Goal: Information Seeking & Learning: Check status

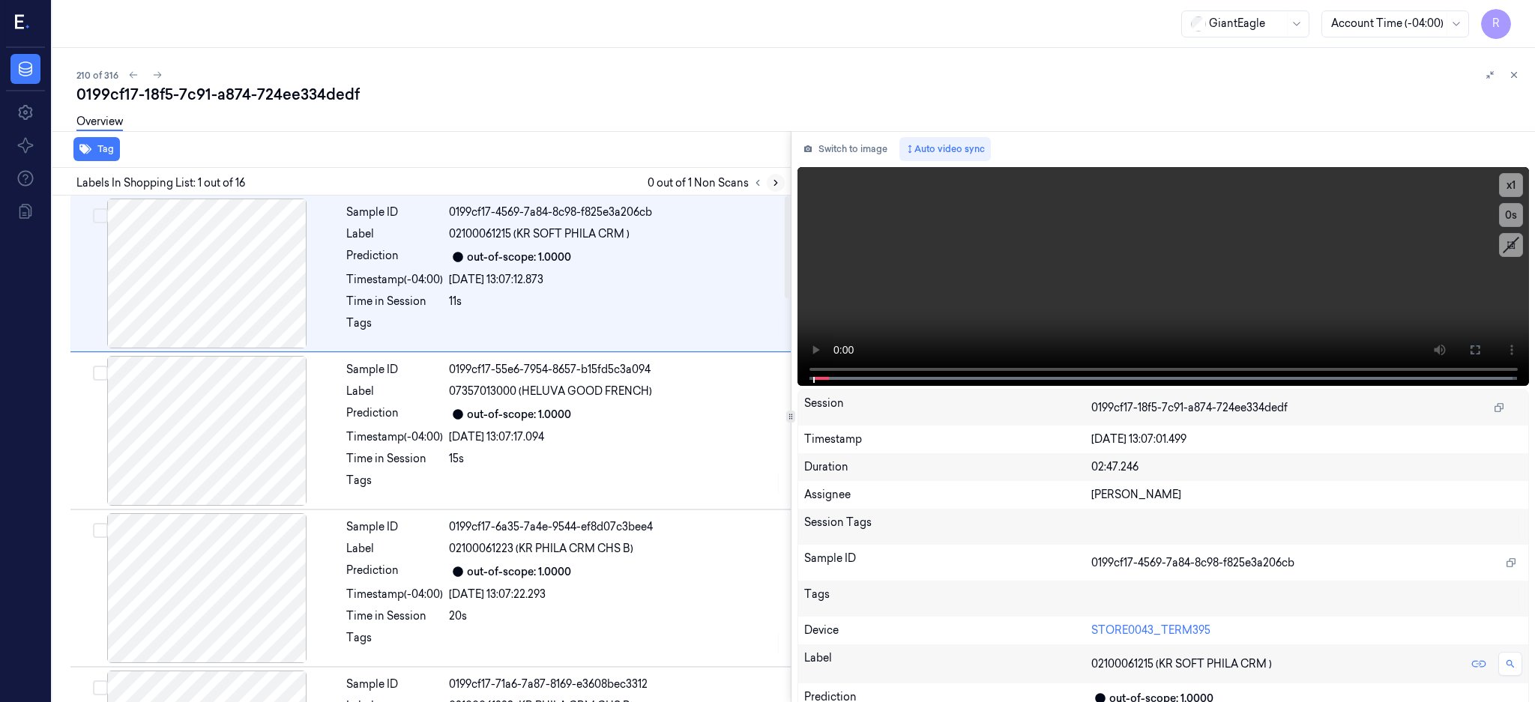
click at [781, 179] on icon at bounding box center [775, 183] width 10 height 10
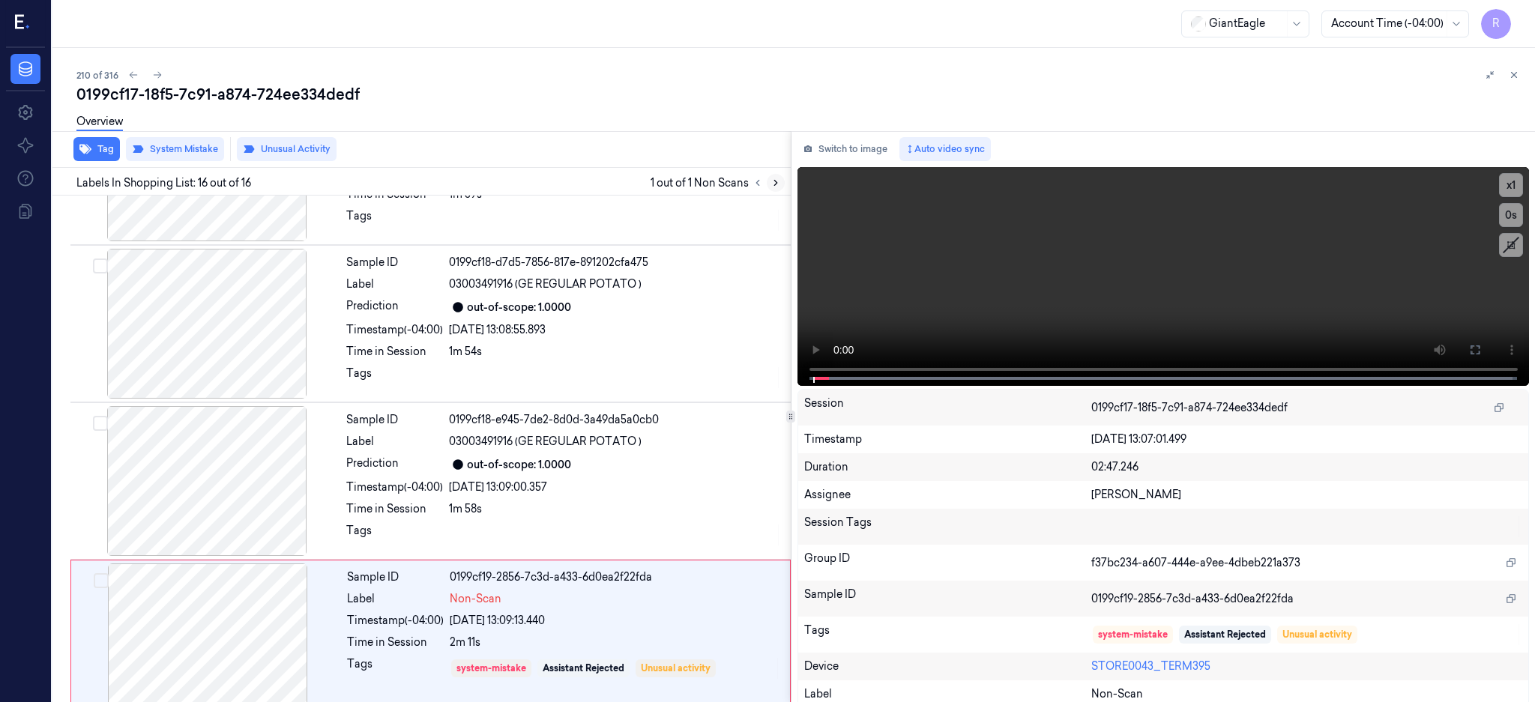
scroll to position [2017, 0]
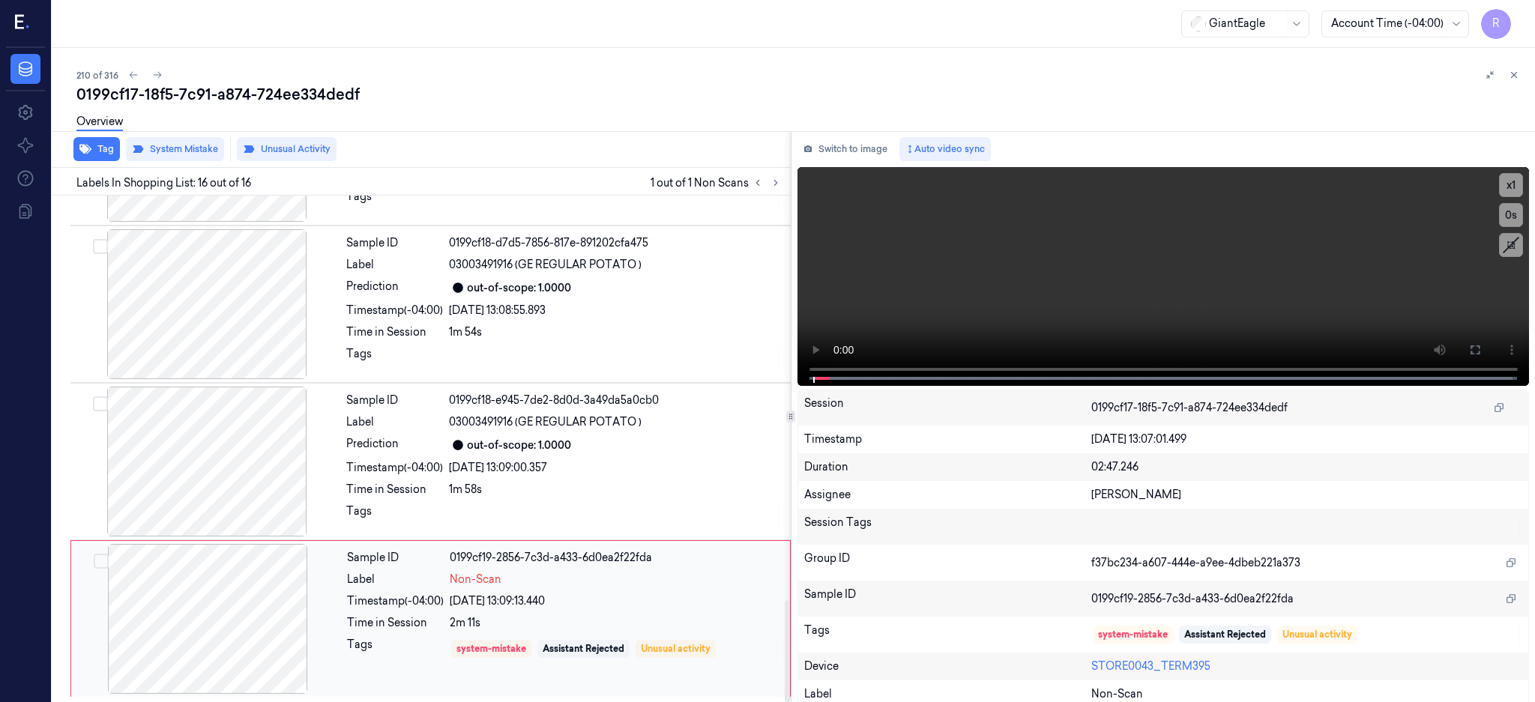
click at [229, 639] on div at bounding box center [207, 619] width 267 height 150
click at [226, 462] on div at bounding box center [206, 462] width 267 height 150
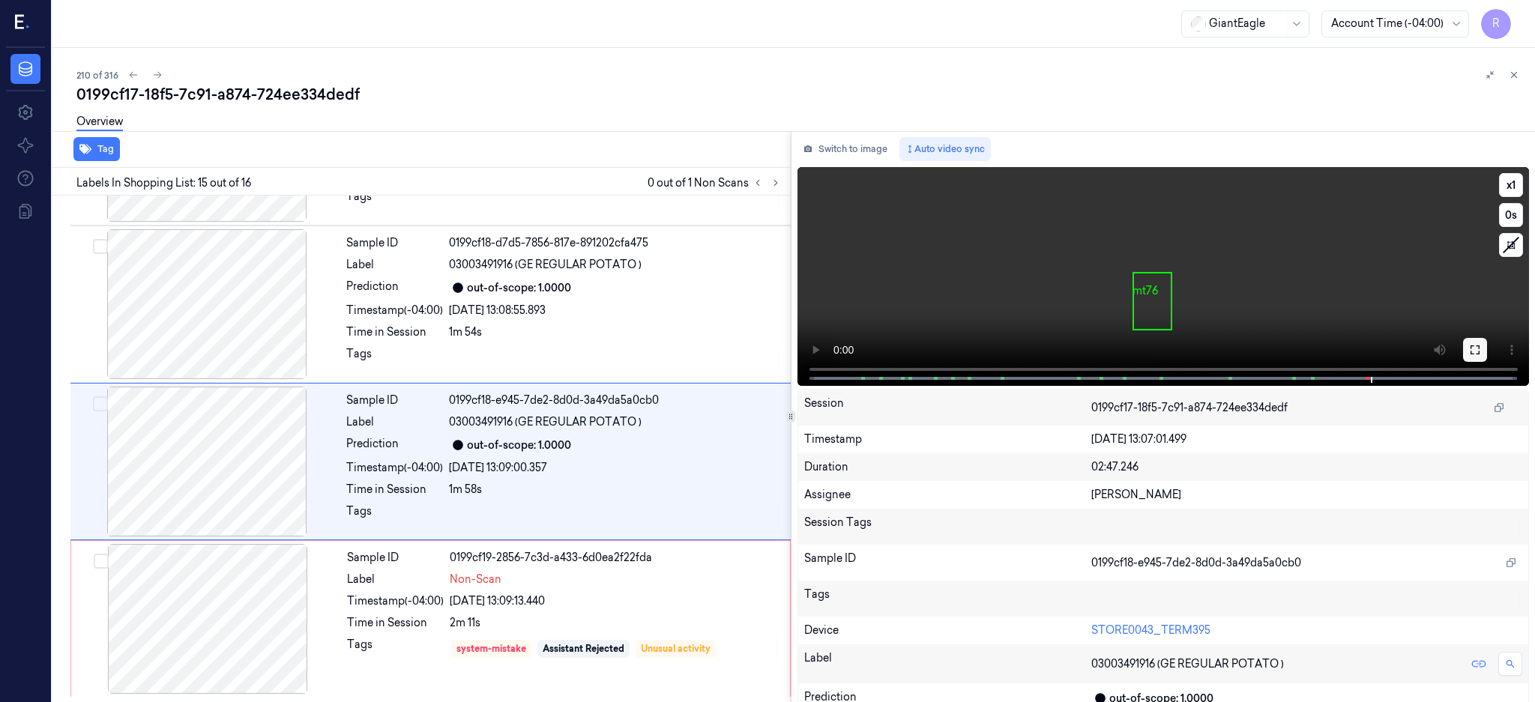
click at [1481, 355] on icon at bounding box center [1475, 350] width 12 height 12
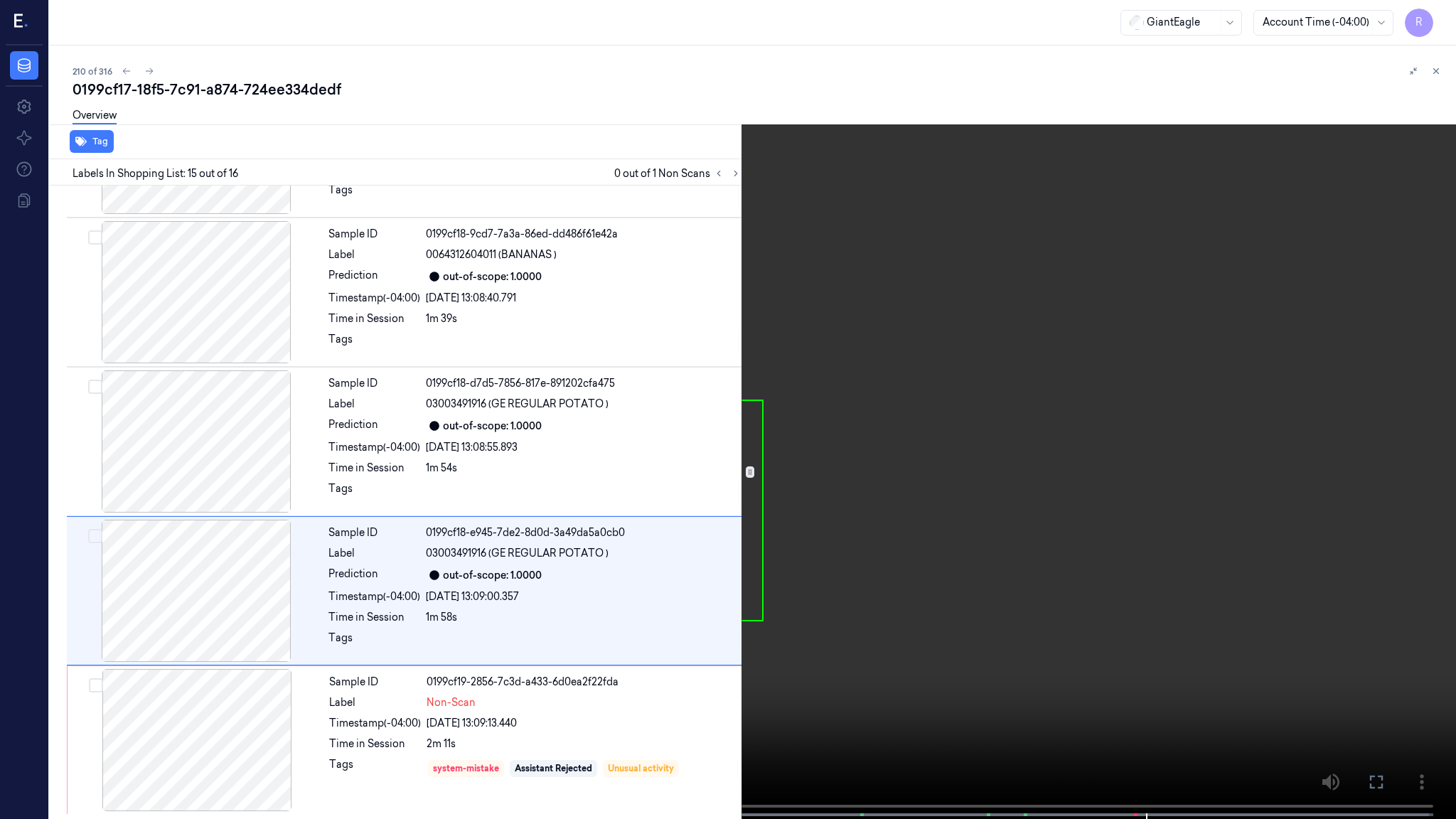
click at [986, 426] on video at bounding box center [728, 411] width 1456 height 822
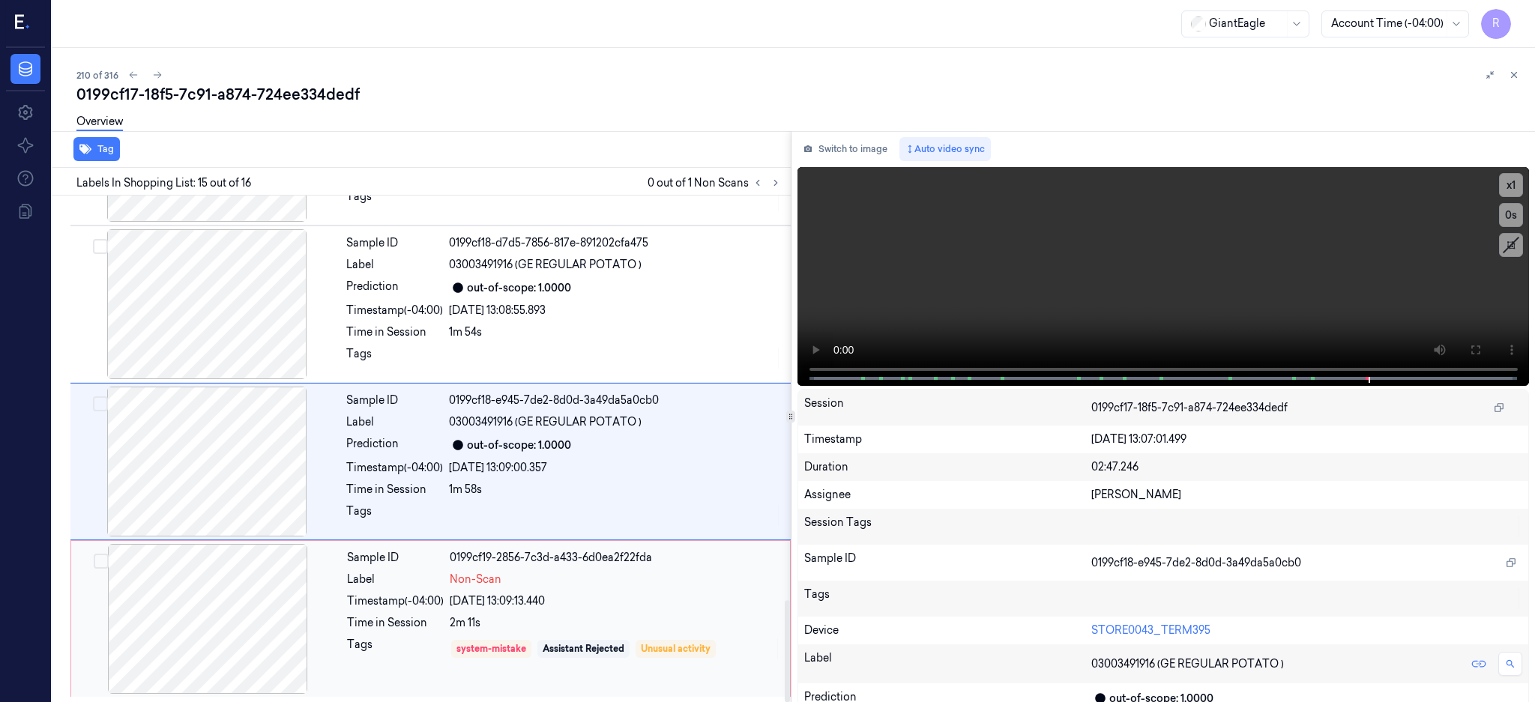
click at [236, 623] on div at bounding box center [207, 619] width 267 height 150
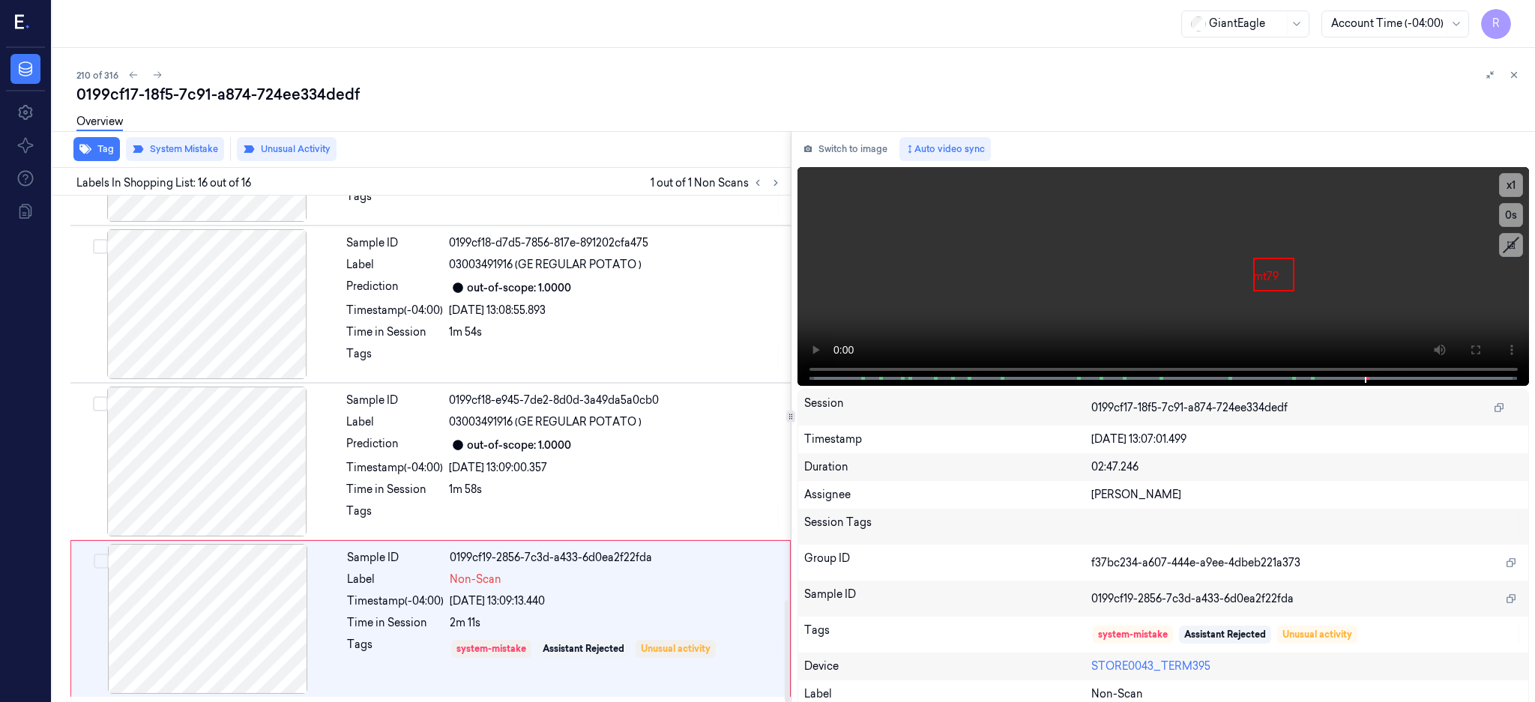
scroll to position [2017, 0]
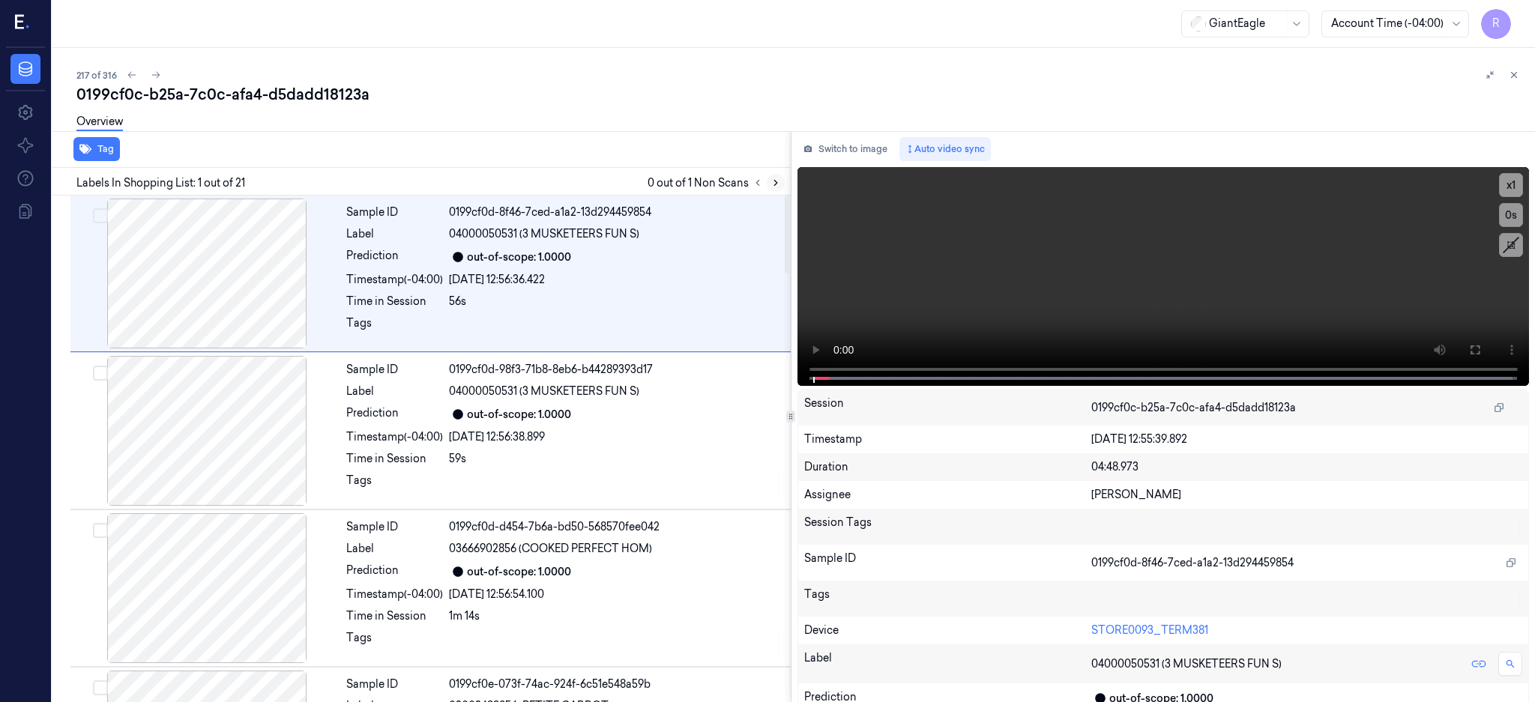
click at [781, 183] on icon at bounding box center [775, 183] width 10 height 10
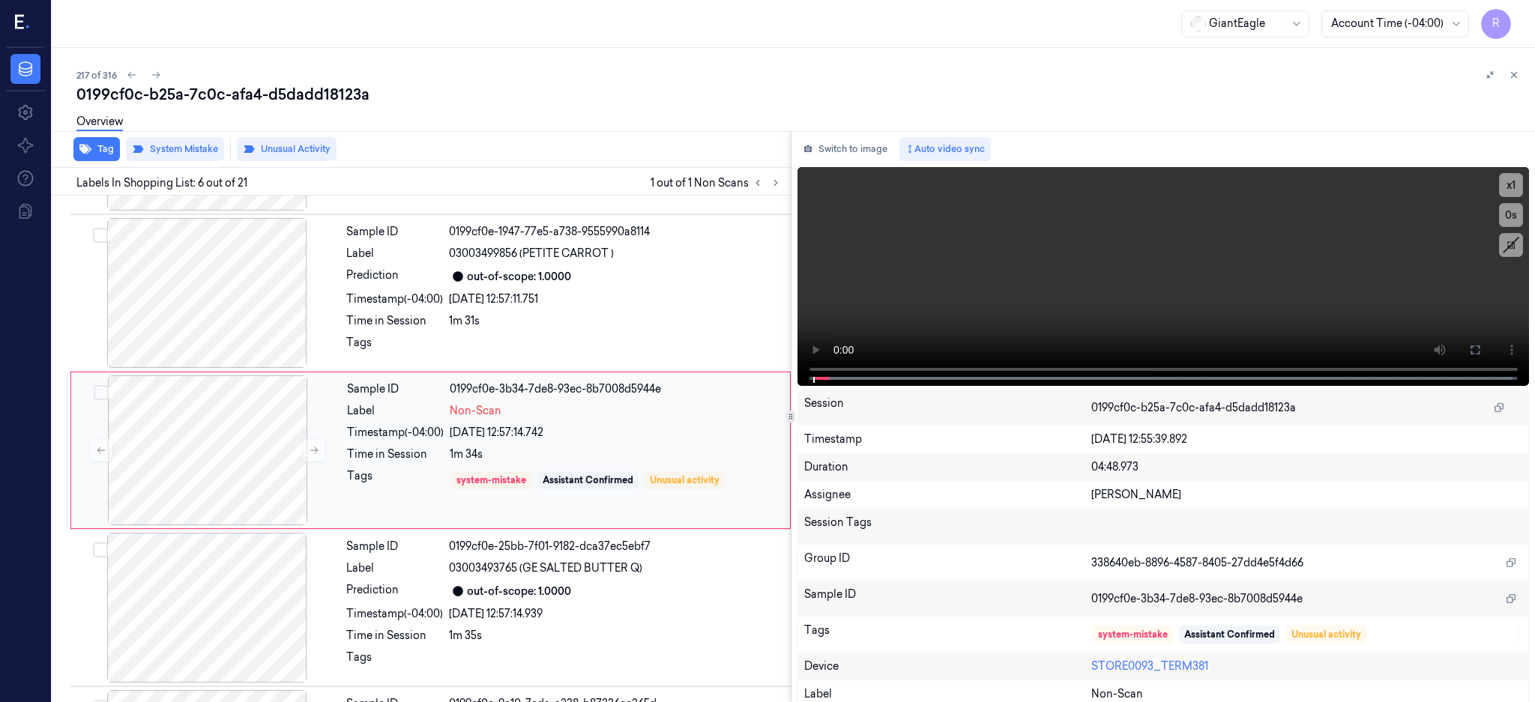
scroll to position [612, 0]
click at [222, 310] on div at bounding box center [206, 292] width 267 height 150
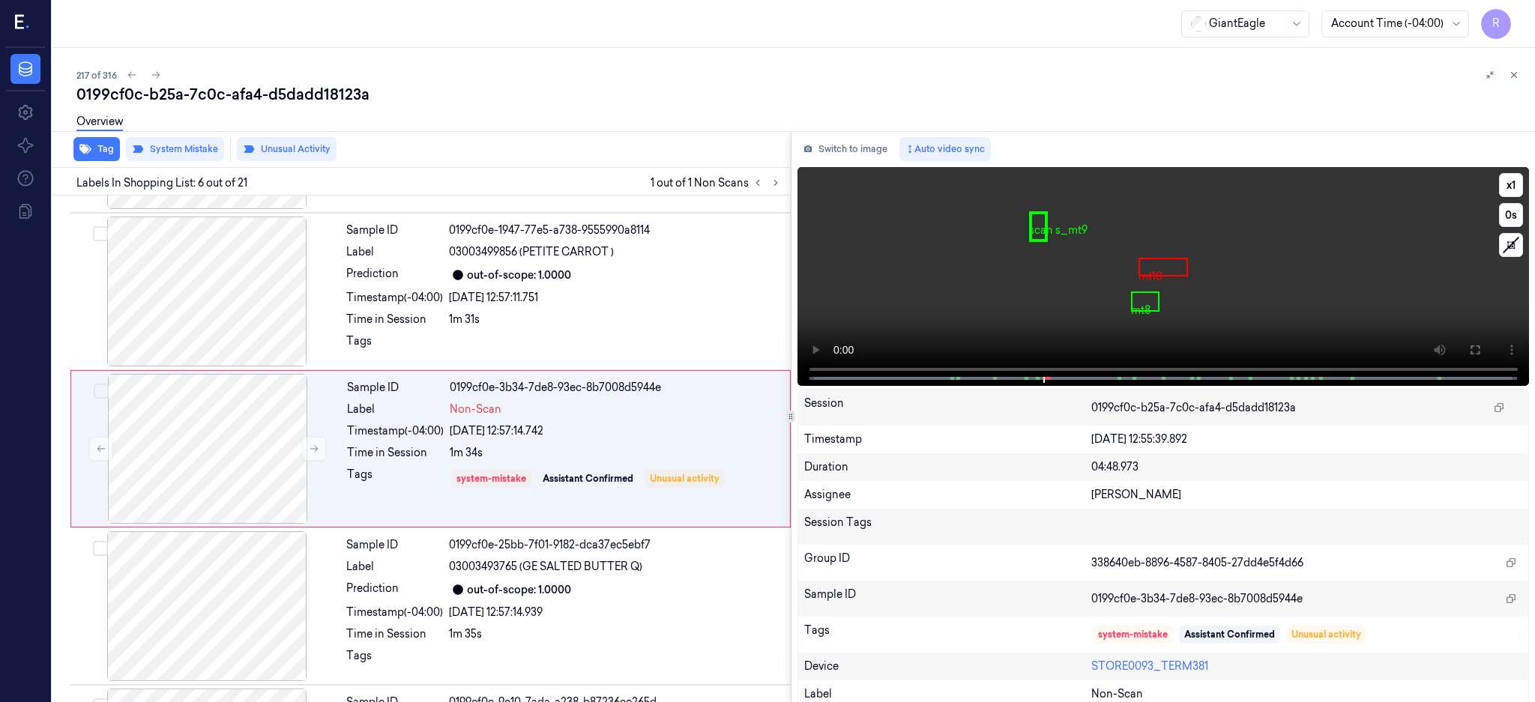
click at [1487, 338] on button at bounding box center [1475, 350] width 24 height 24
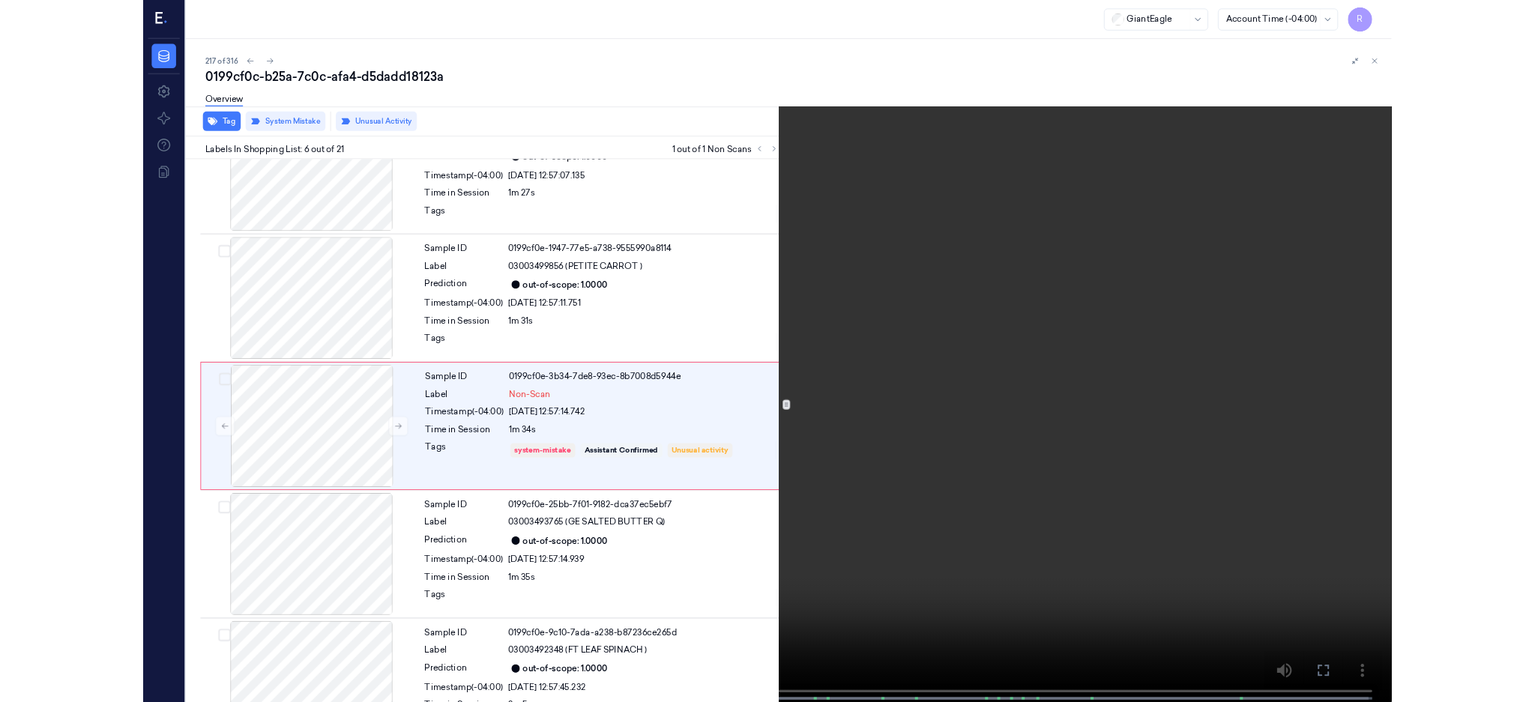
scroll to position [531, 0]
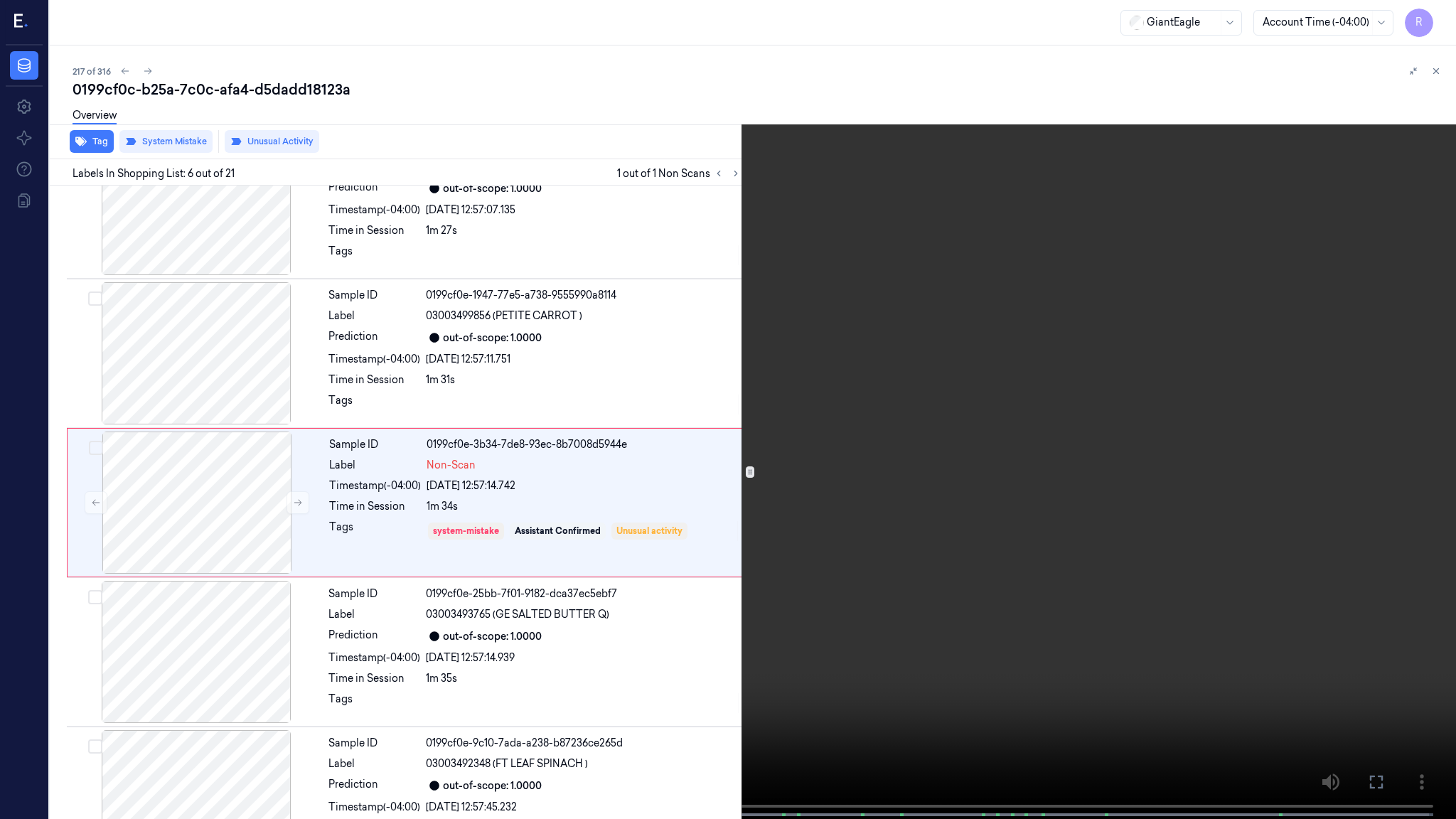
click at [962, 549] on video at bounding box center [728, 411] width 1456 height 822
click at [972, 479] on video at bounding box center [728, 411] width 1456 height 822
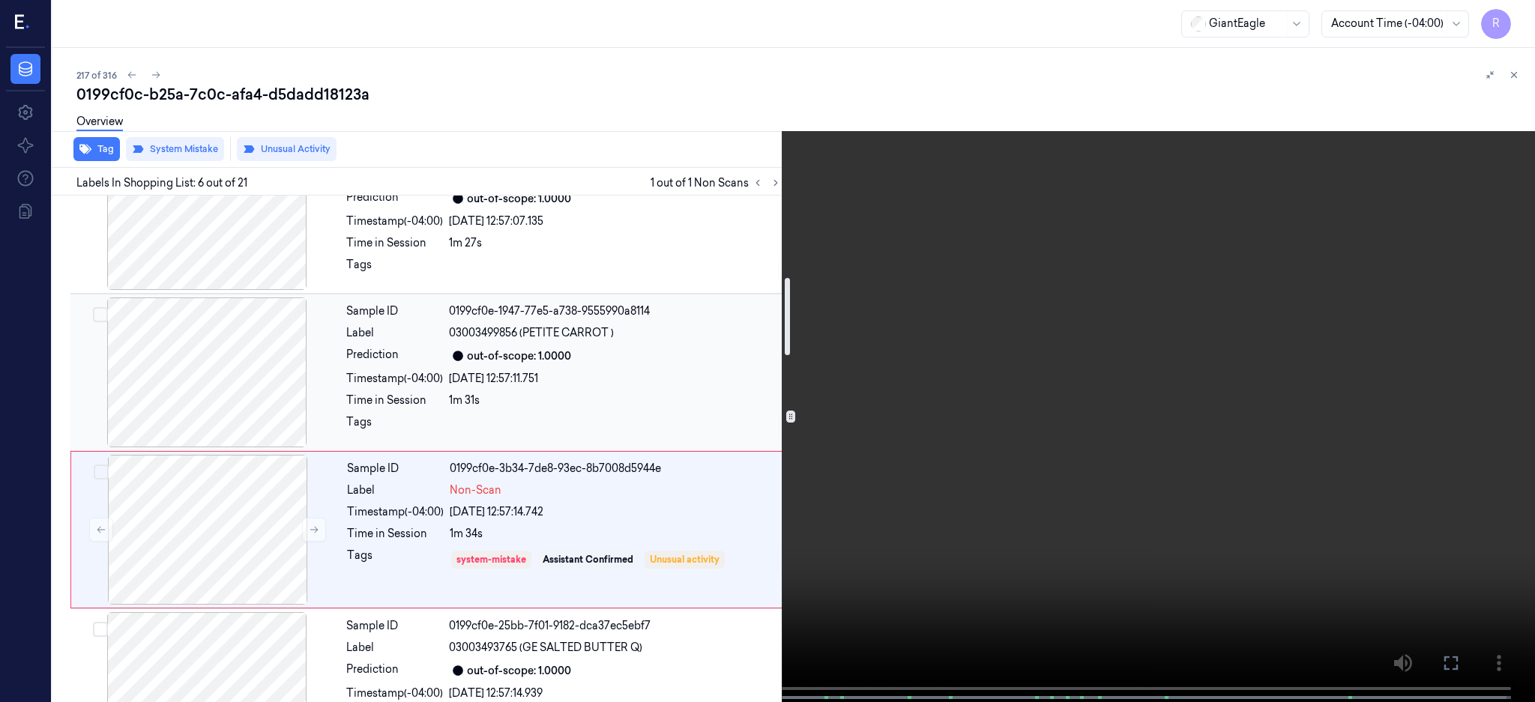
scroll to position [730, 0]
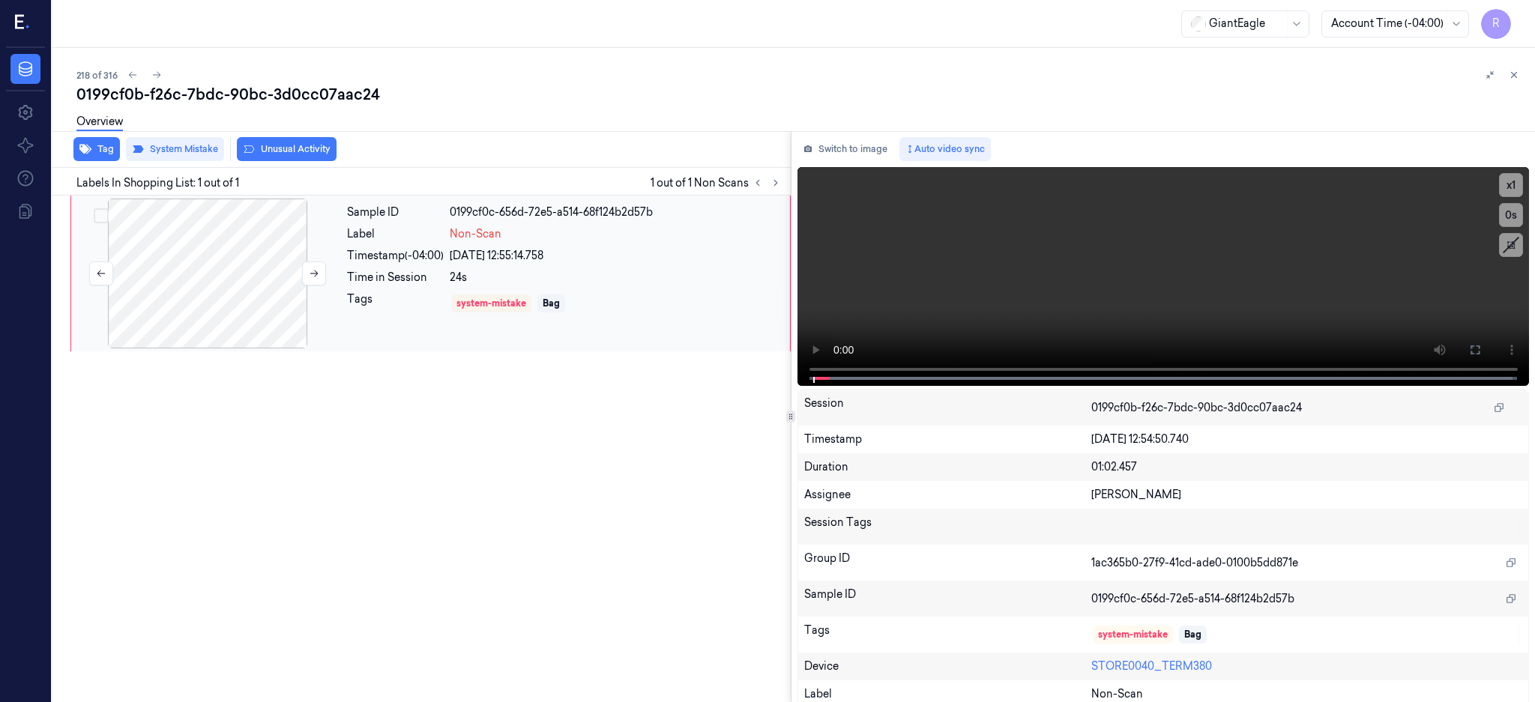
click at [174, 273] on div at bounding box center [207, 274] width 267 height 150
click at [219, 238] on div at bounding box center [207, 274] width 267 height 150
click at [1481, 346] on icon at bounding box center [1475, 350] width 12 height 12
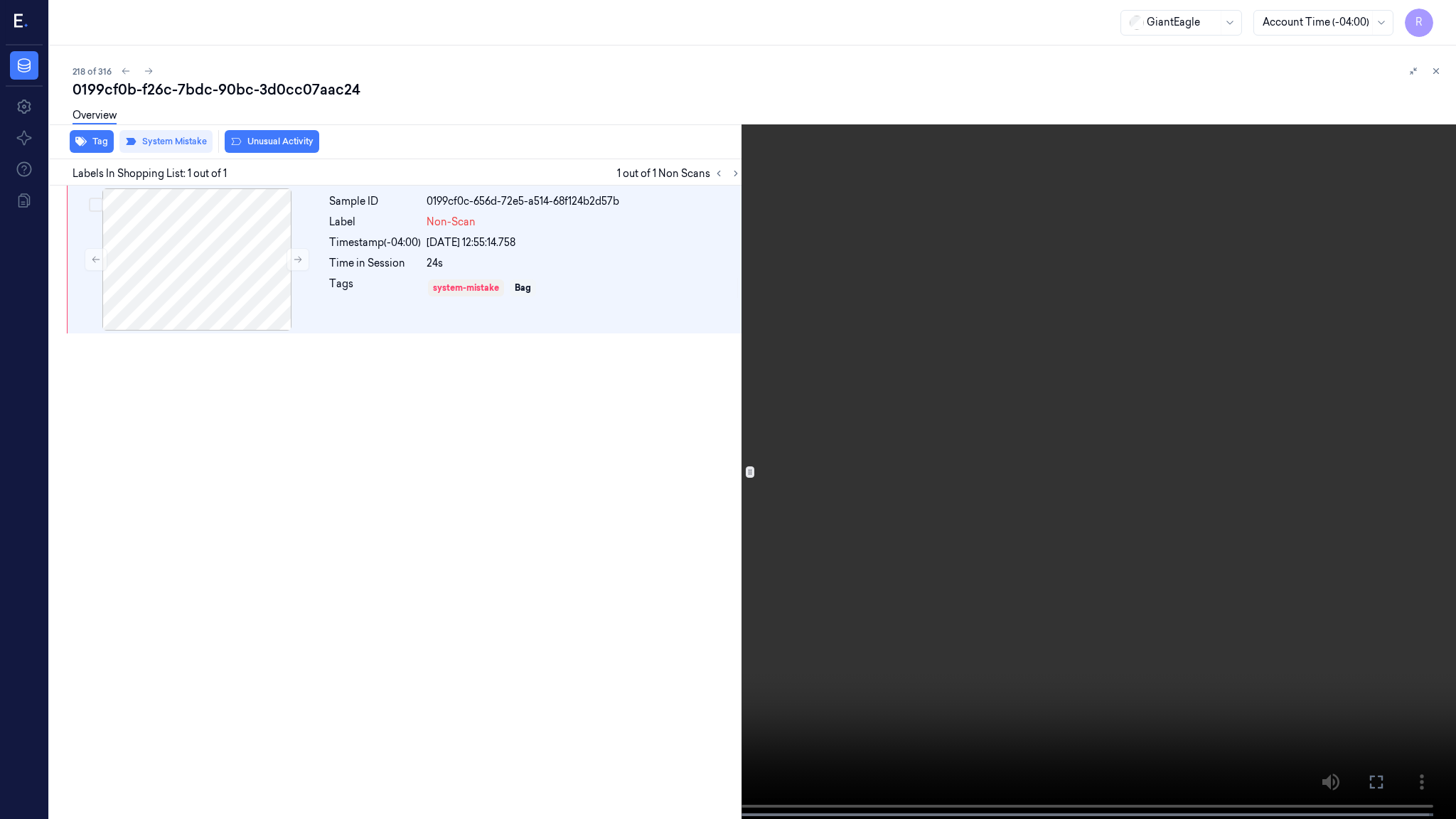
click at [969, 397] on video at bounding box center [728, 411] width 1456 height 822
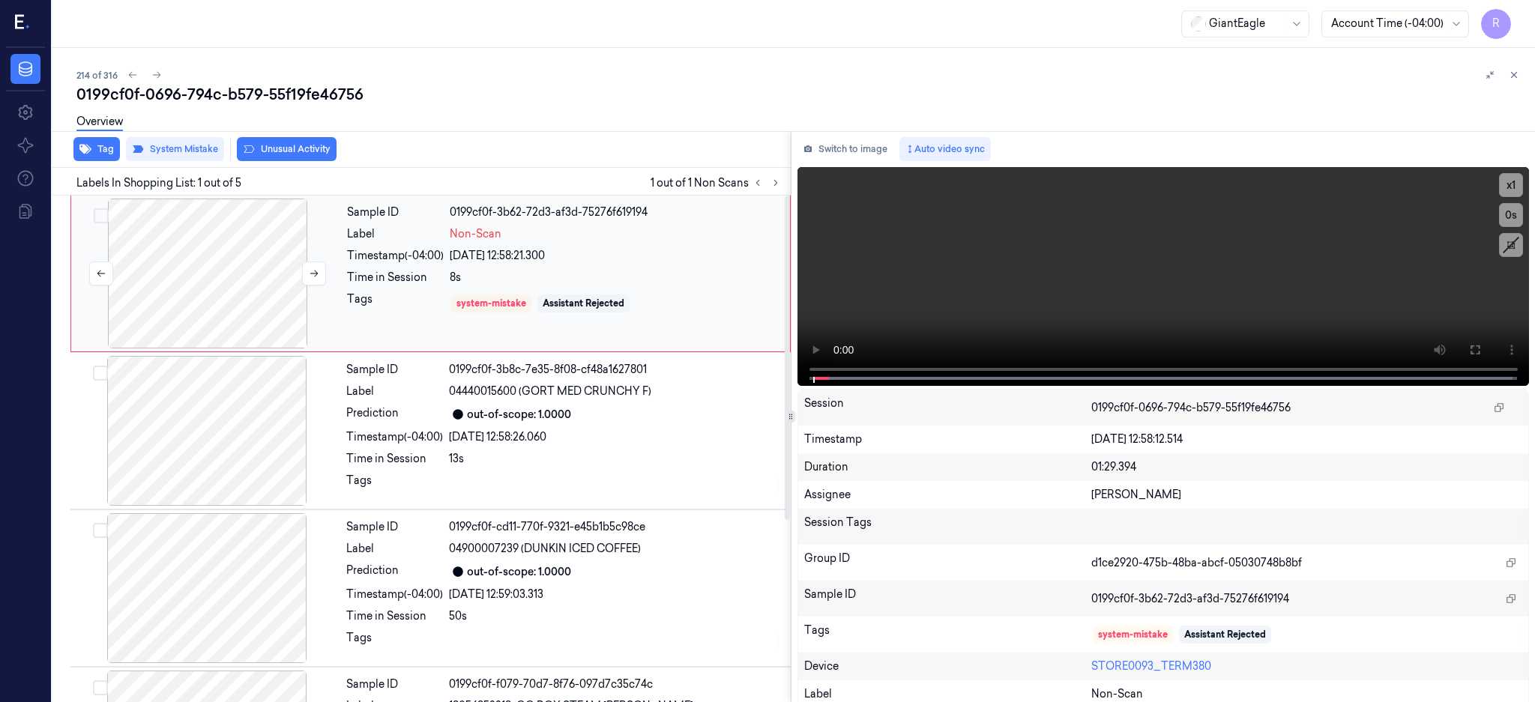
click at [222, 280] on div at bounding box center [207, 274] width 267 height 150
click at [250, 280] on div at bounding box center [207, 274] width 267 height 150
click at [243, 313] on div at bounding box center [207, 274] width 267 height 150
click at [1487, 347] on button at bounding box center [1475, 350] width 24 height 24
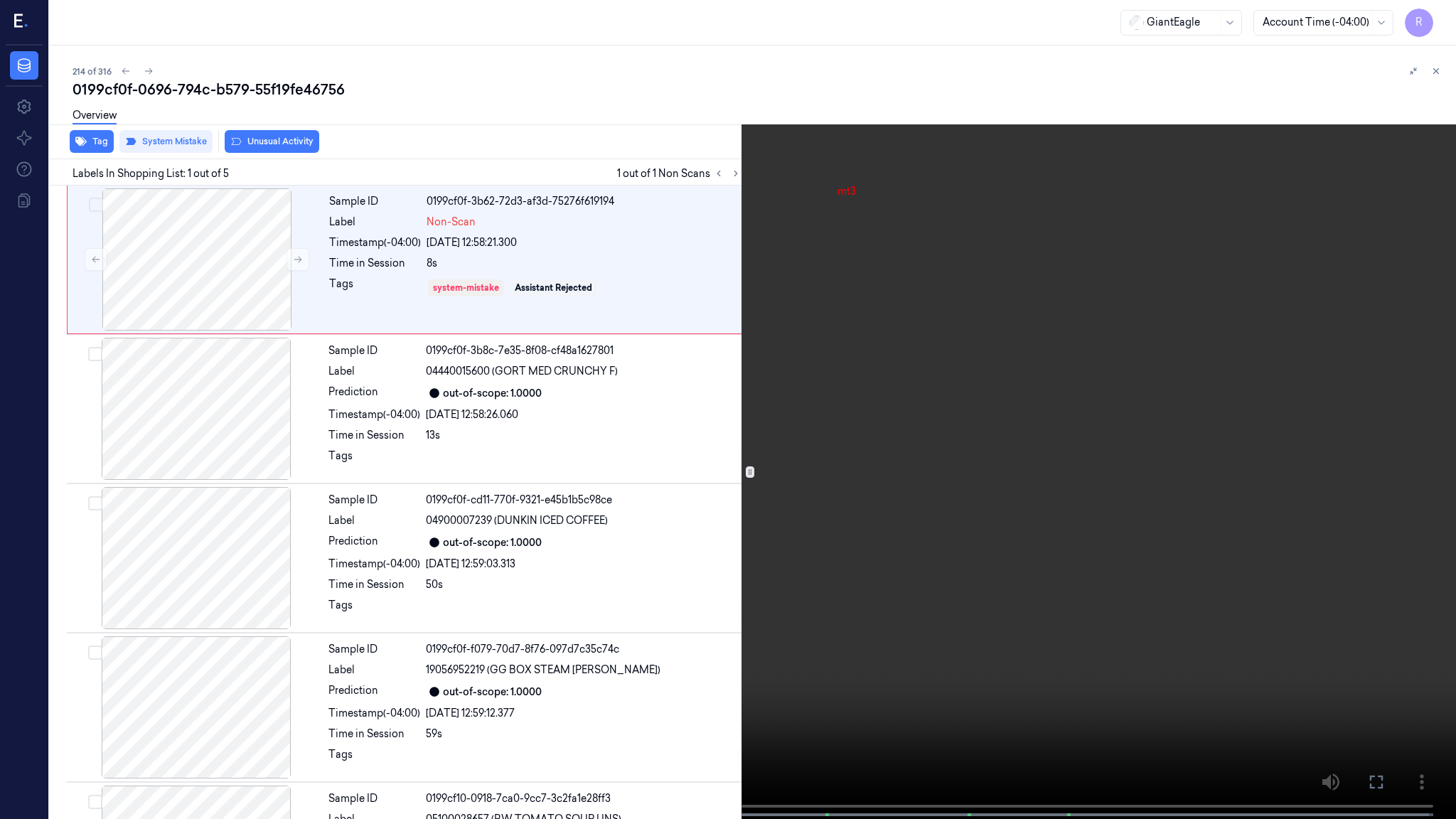
click at [958, 377] on video at bounding box center [728, 411] width 1456 height 822
click at [676, 482] on video at bounding box center [728, 411] width 1456 height 822
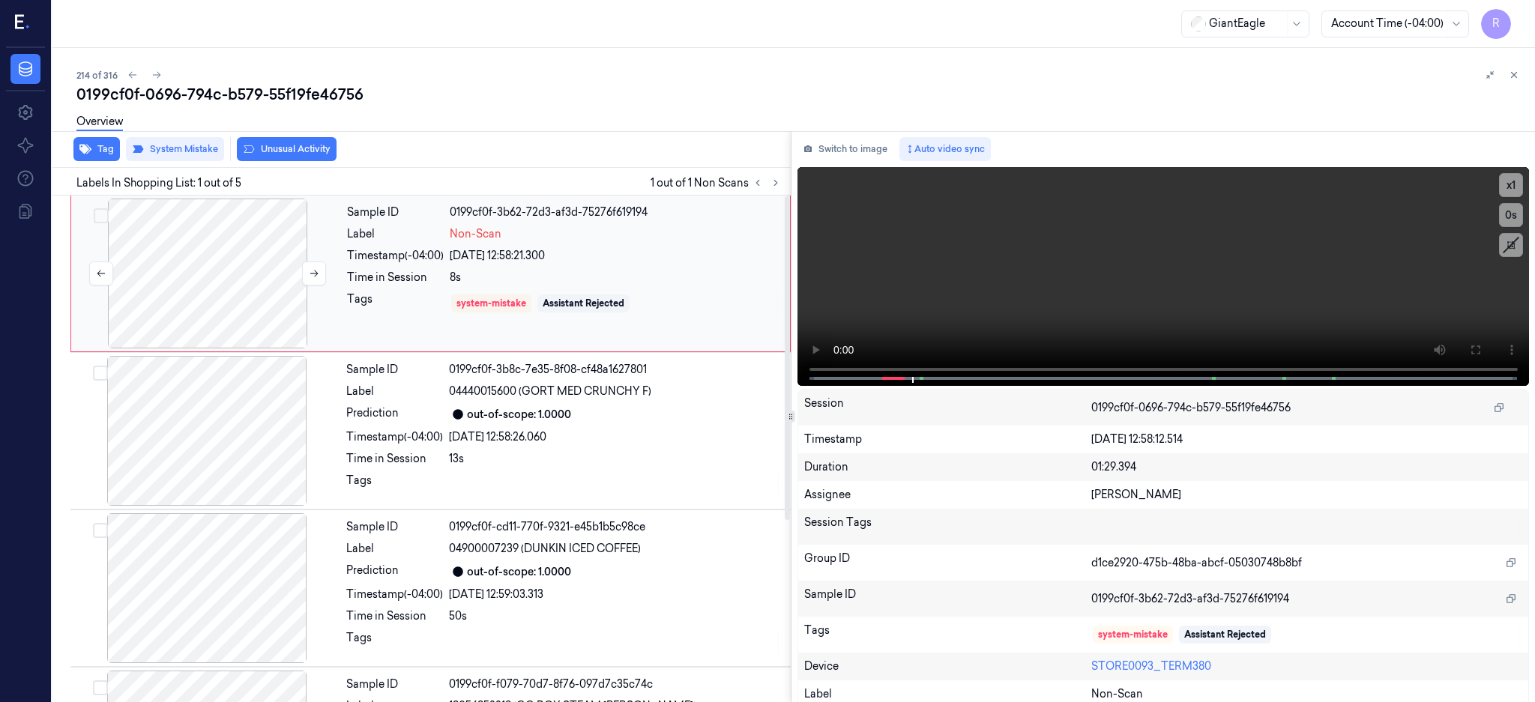
click at [210, 265] on div at bounding box center [207, 274] width 267 height 150
click at [308, 267] on button at bounding box center [314, 274] width 24 height 24
click at [220, 300] on div at bounding box center [207, 274] width 267 height 150
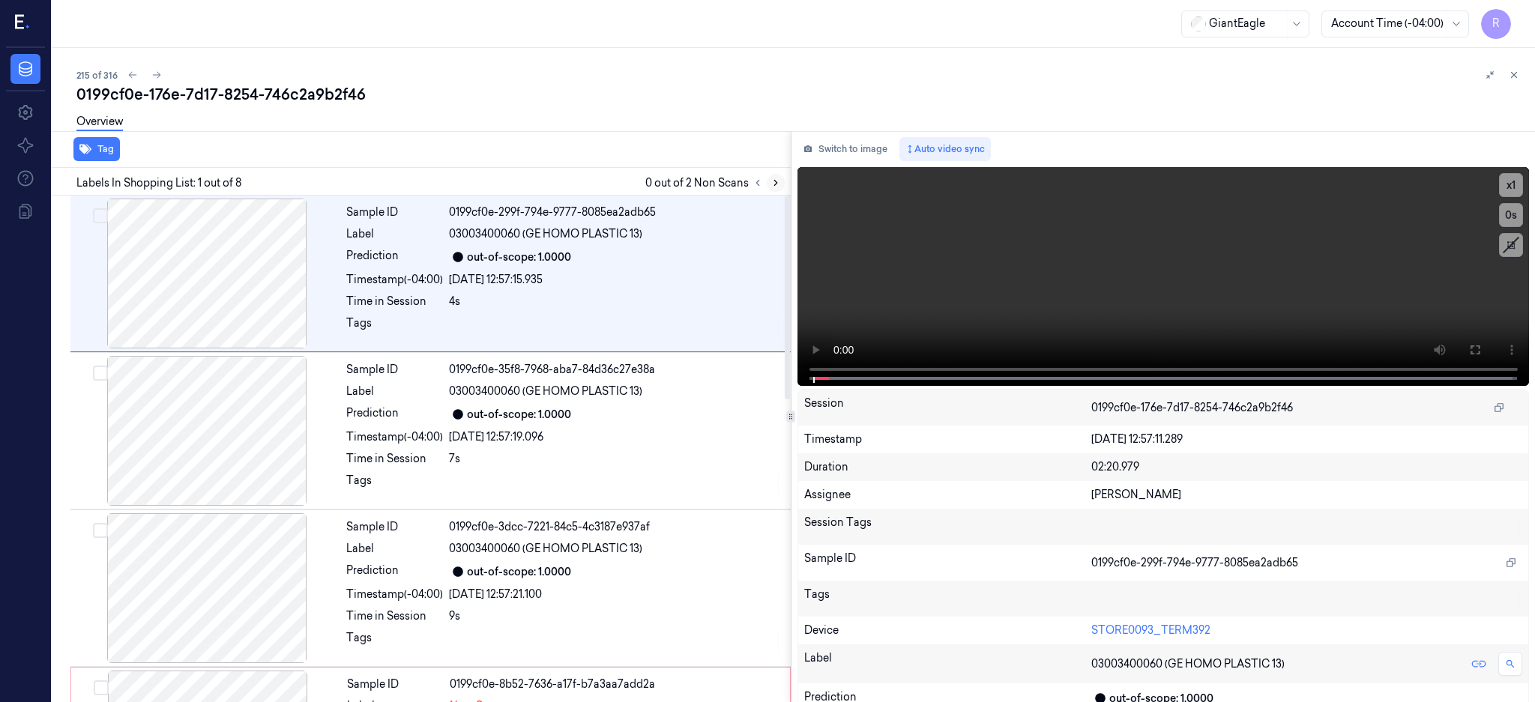
click at [781, 178] on icon at bounding box center [775, 183] width 10 height 10
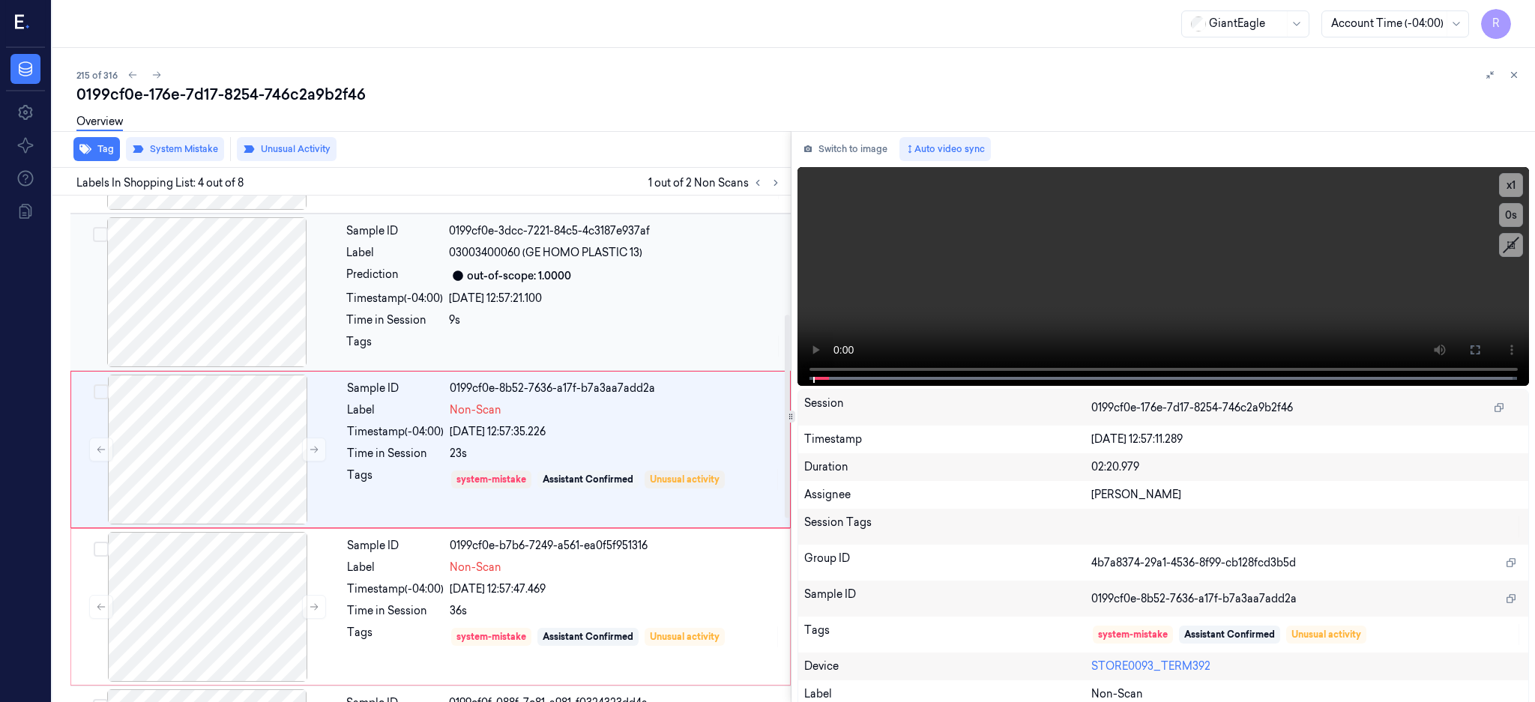
click at [192, 249] on div at bounding box center [206, 292] width 267 height 150
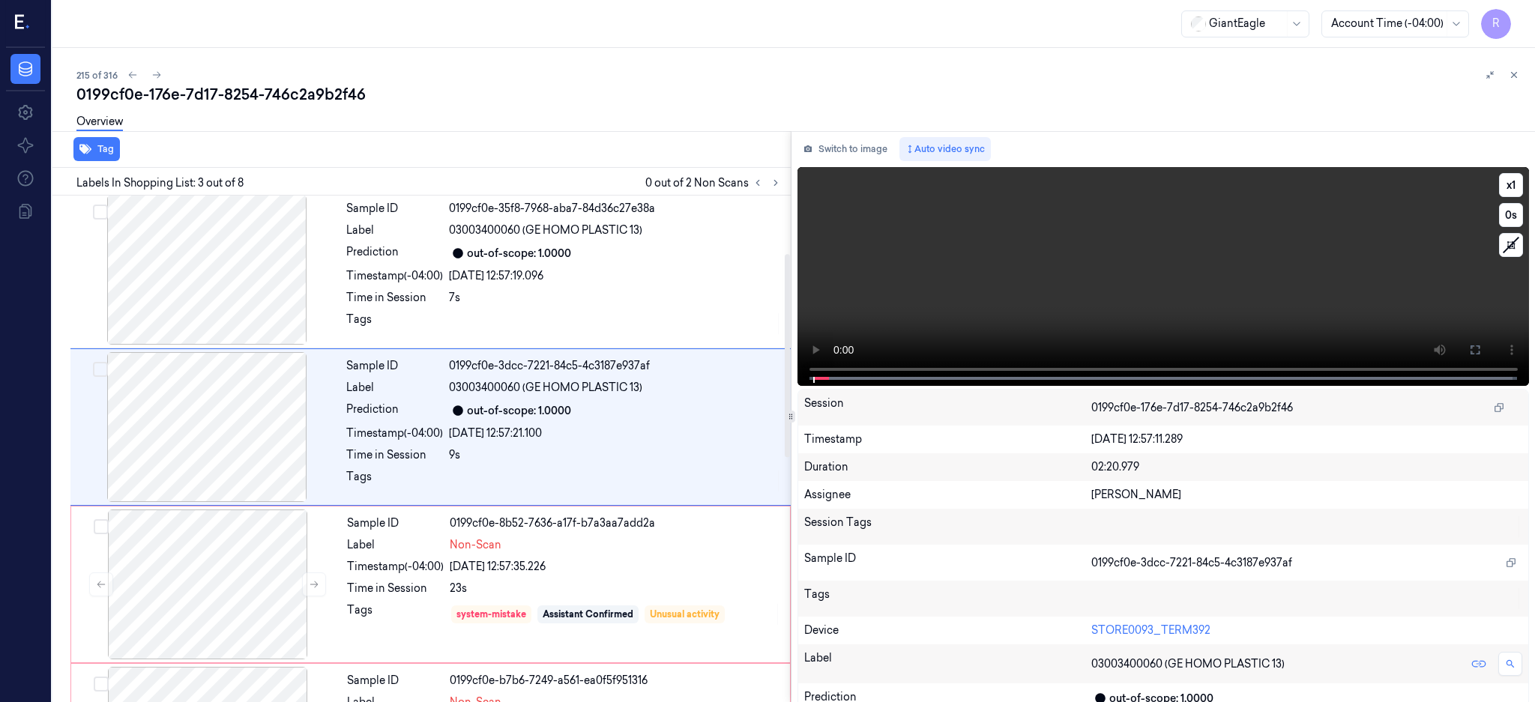
scroll to position [139, 0]
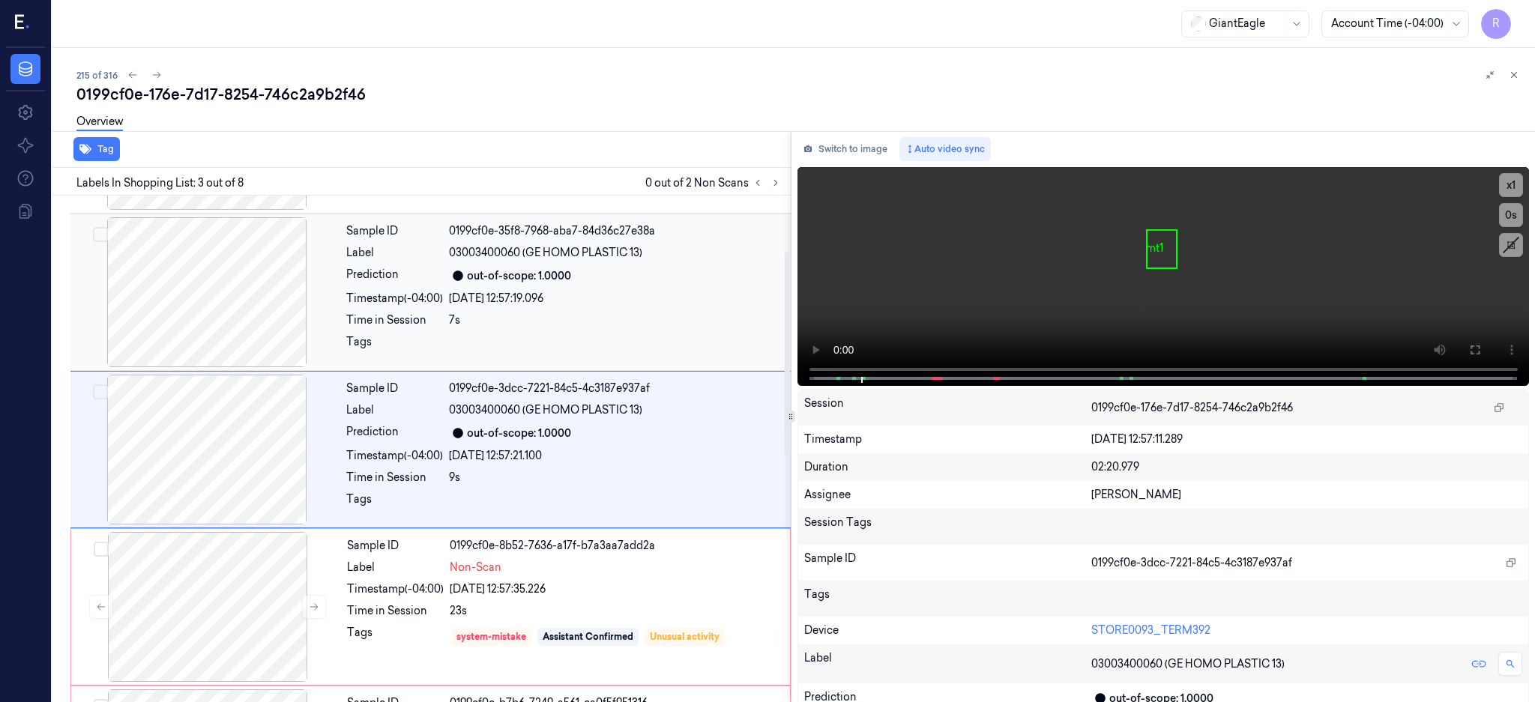
click at [233, 311] on div at bounding box center [206, 292] width 267 height 150
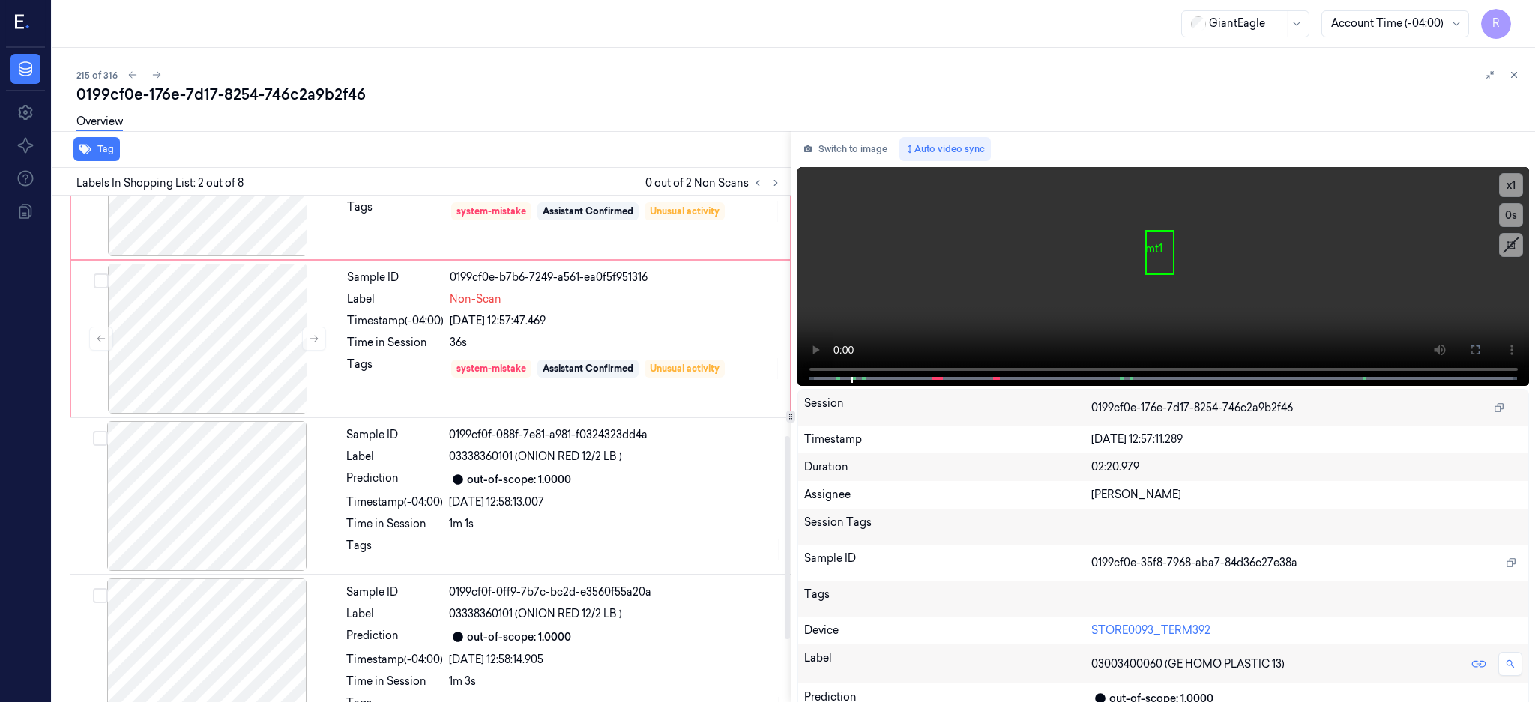
scroll to position [600, 0]
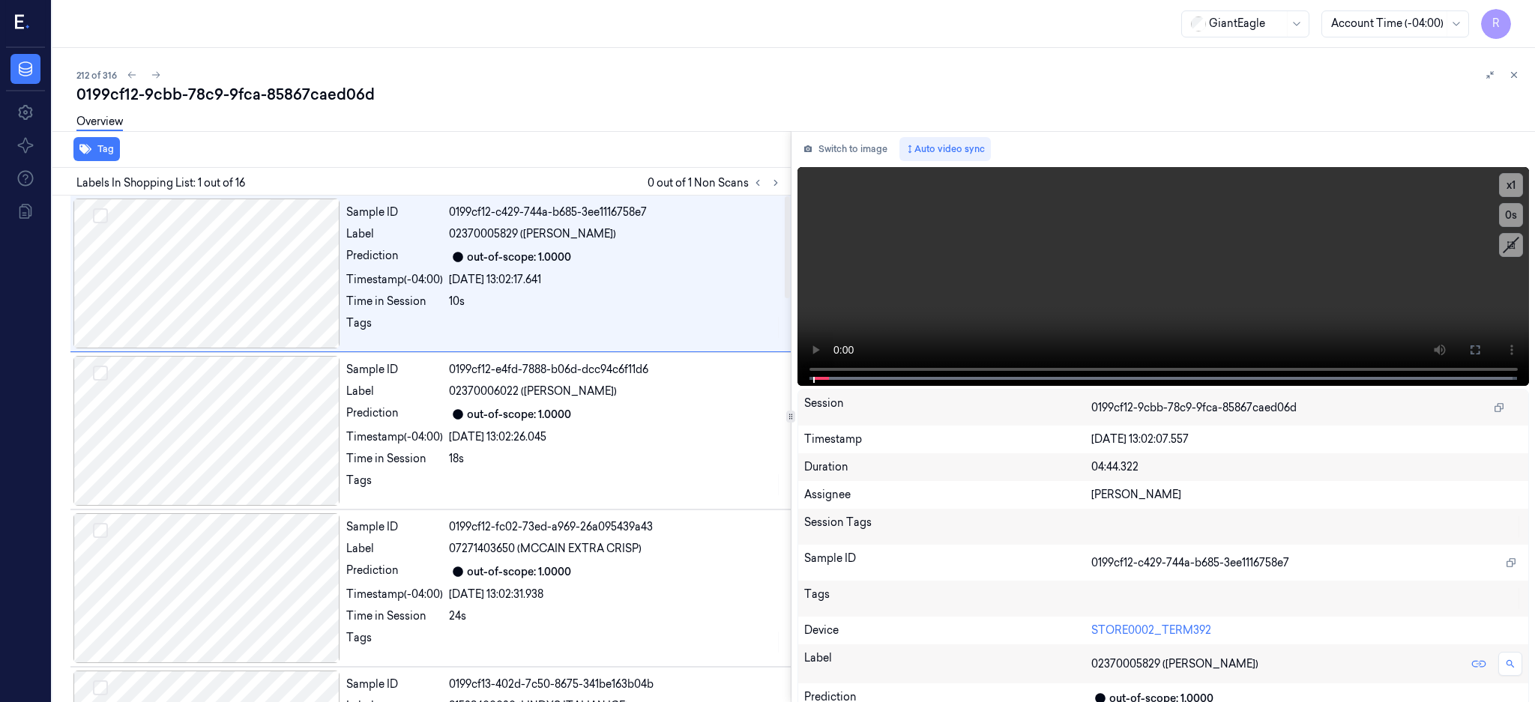
click at [791, 187] on div "Labels In Shopping List: 1 out of 16 0 out of 1 Non Scans" at bounding box center [418, 182] width 744 height 28
click at [781, 178] on icon at bounding box center [775, 183] width 10 height 10
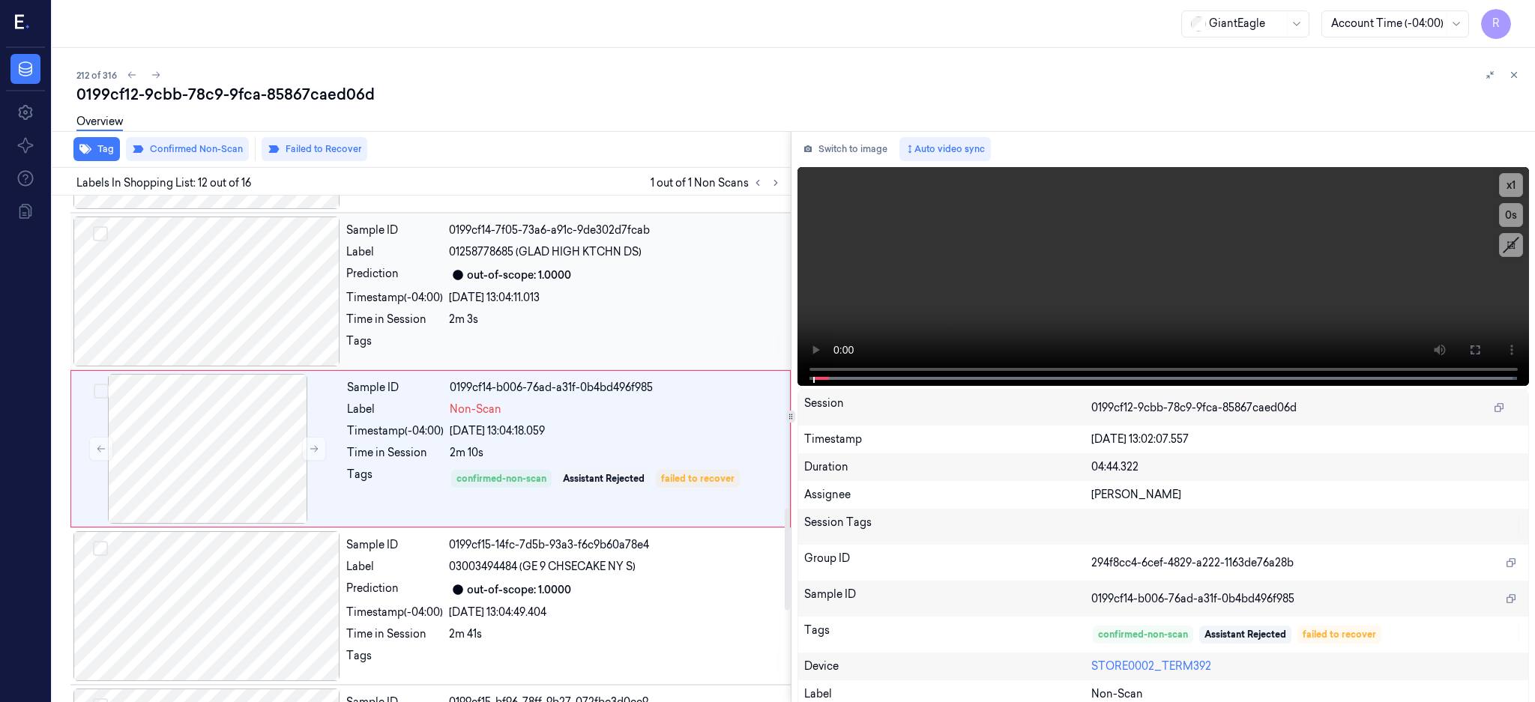
click at [217, 283] on div at bounding box center [206, 292] width 267 height 150
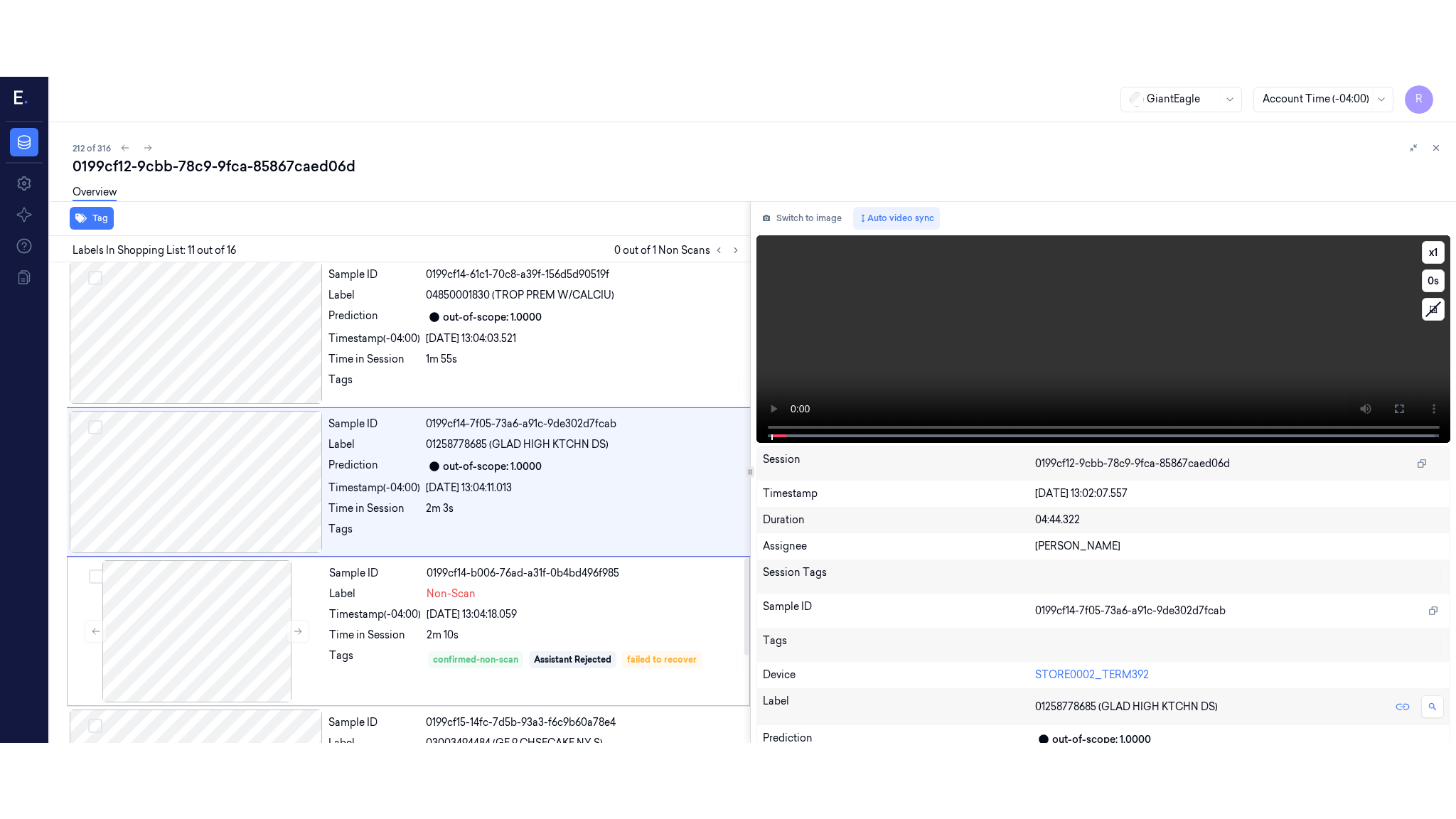
scroll to position [1328, 0]
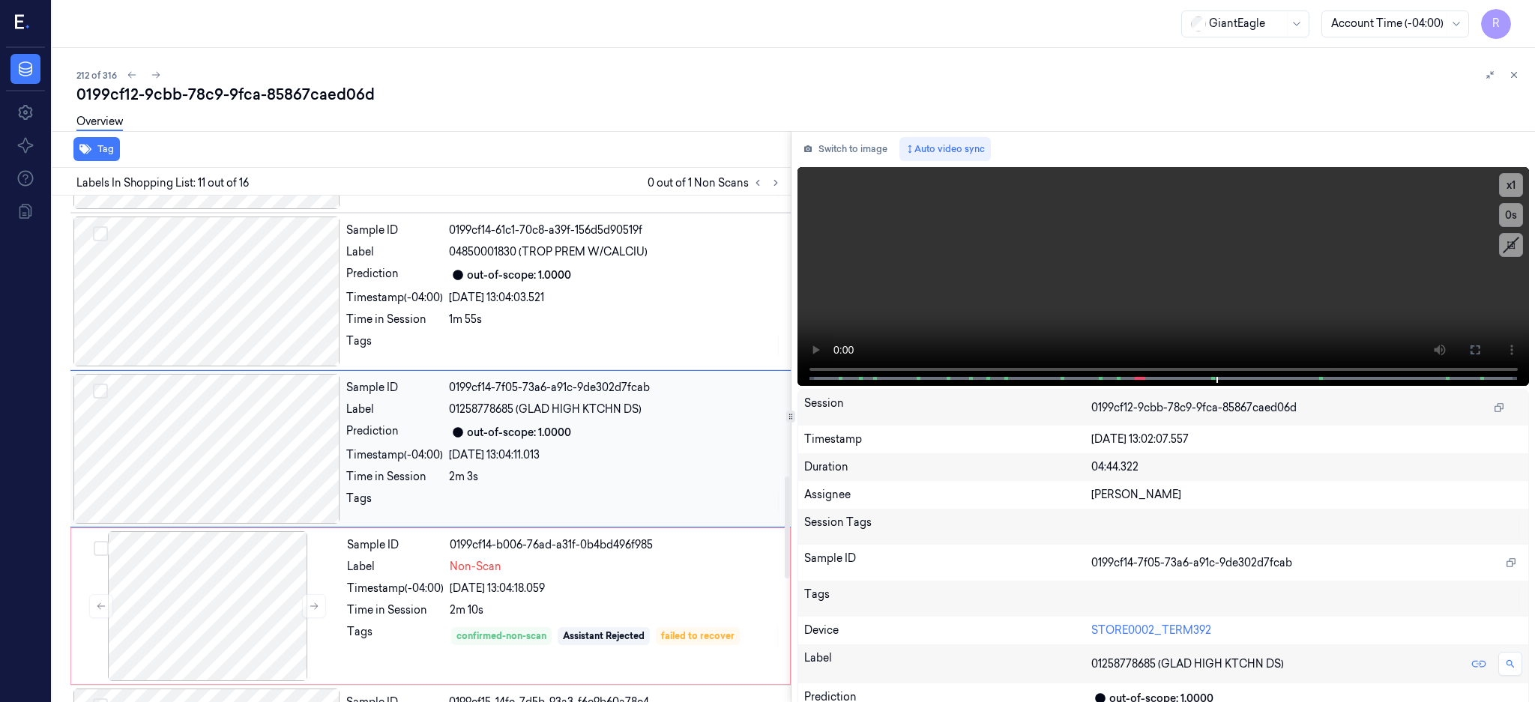
click at [233, 441] on div at bounding box center [206, 449] width 267 height 150
click at [1481, 354] on icon at bounding box center [1475, 350] width 12 height 12
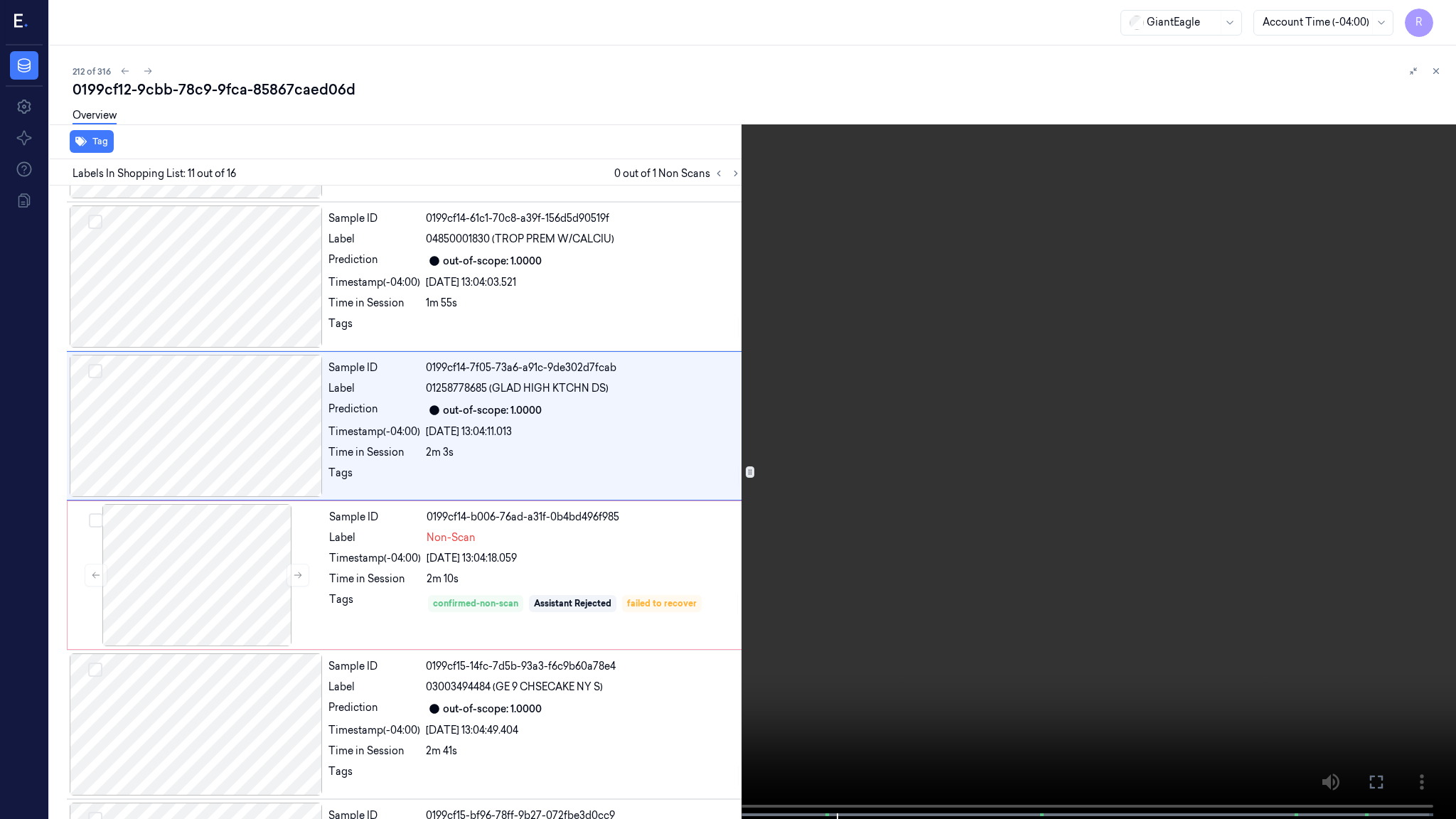
click at [1001, 419] on video at bounding box center [728, 411] width 1456 height 822
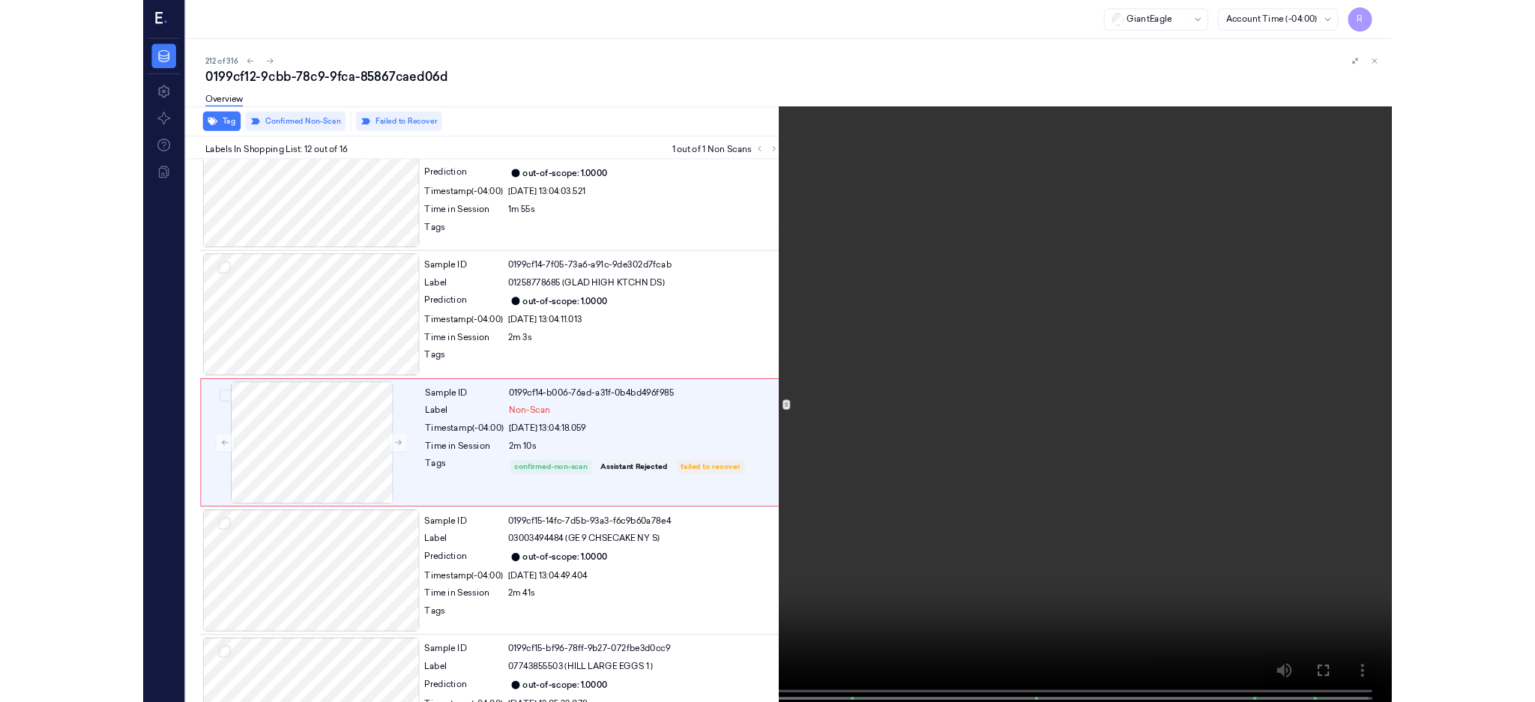
scroll to position [1476, 0]
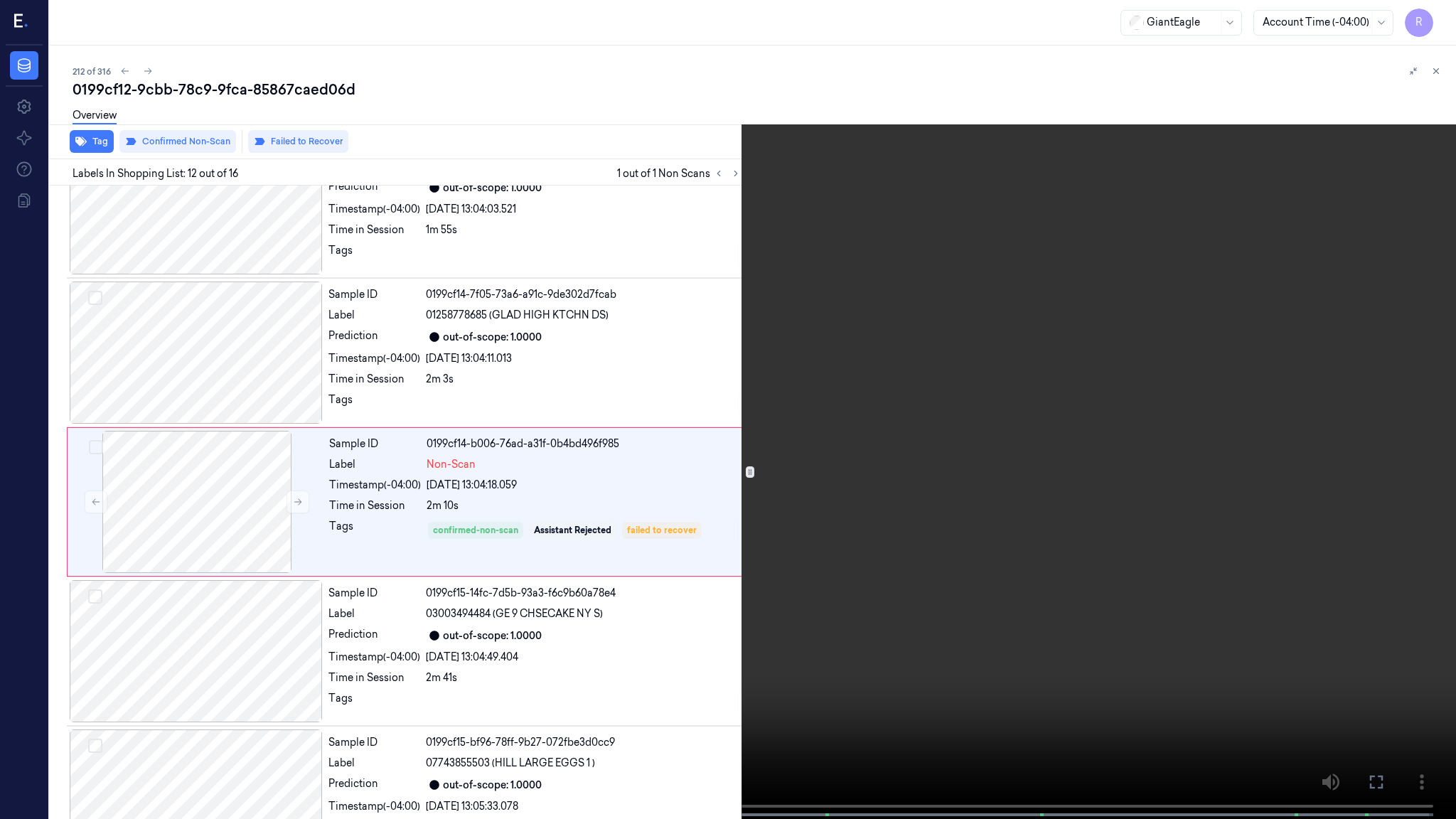
click at [1323, 606] on video at bounding box center [728, 411] width 1456 height 822
click at [646, 399] on video at bounding box center [728, 411] width 1456 height 822
click at [1156, 641] on video at bounding box center [728, 411] width 1456 height 822
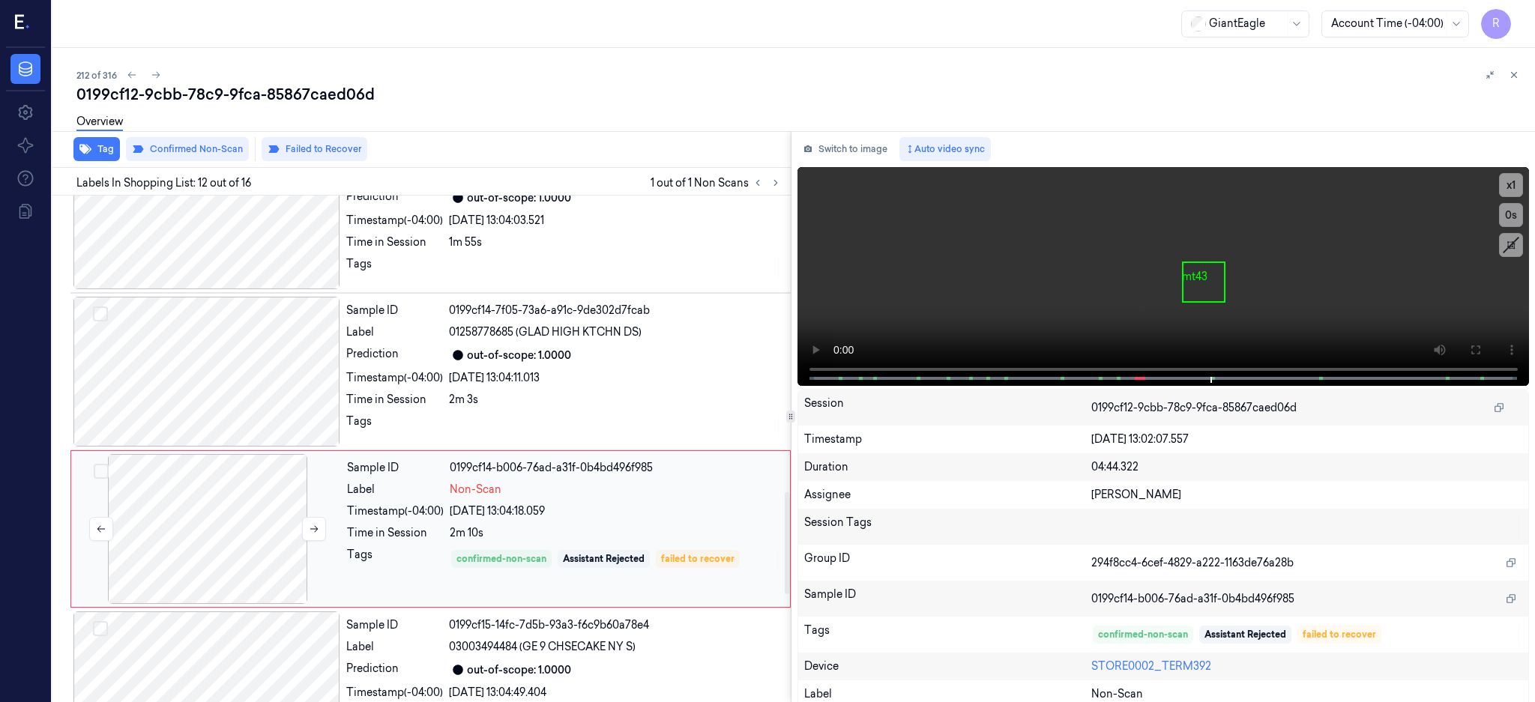
click at [211, 538] on div at bounding box center [207, 529] width 267 height 150
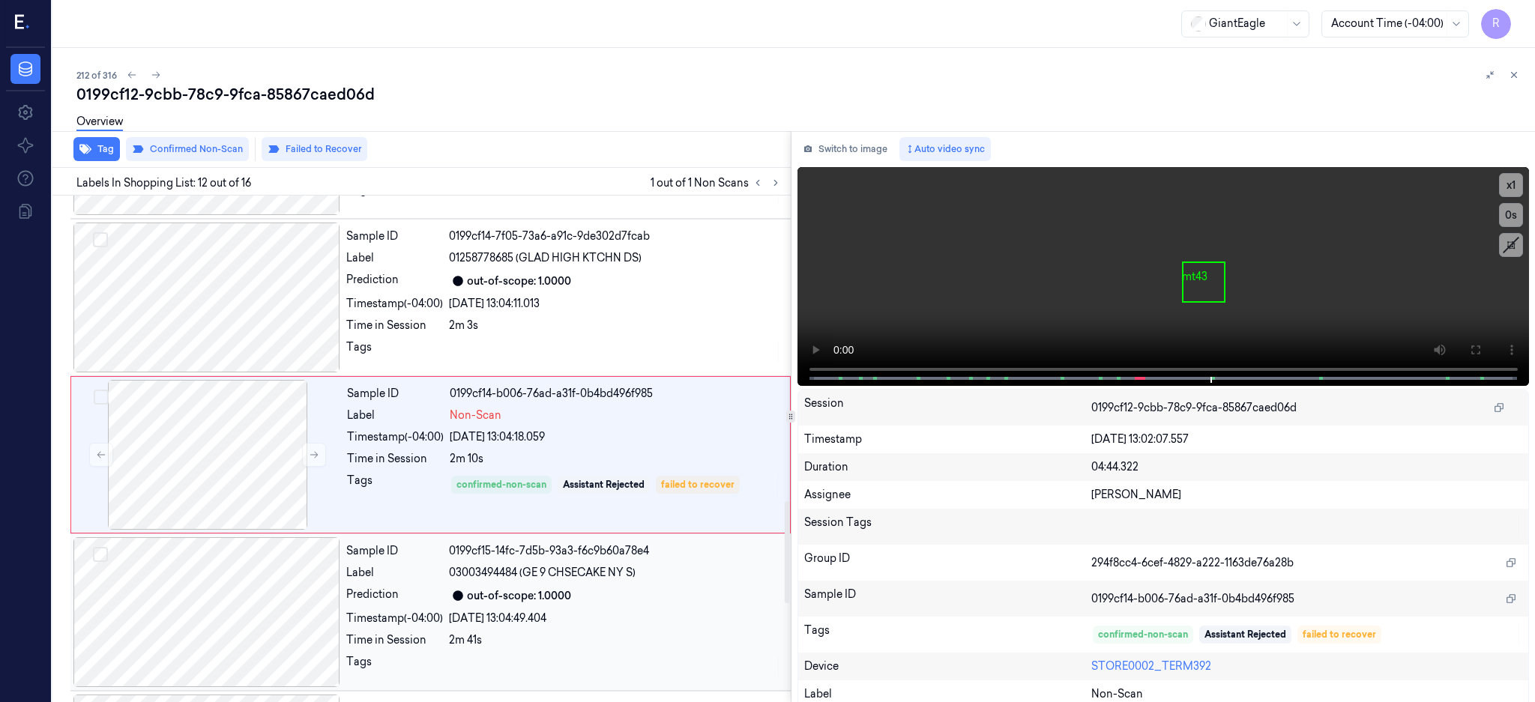
scroll to position [1556, 0]
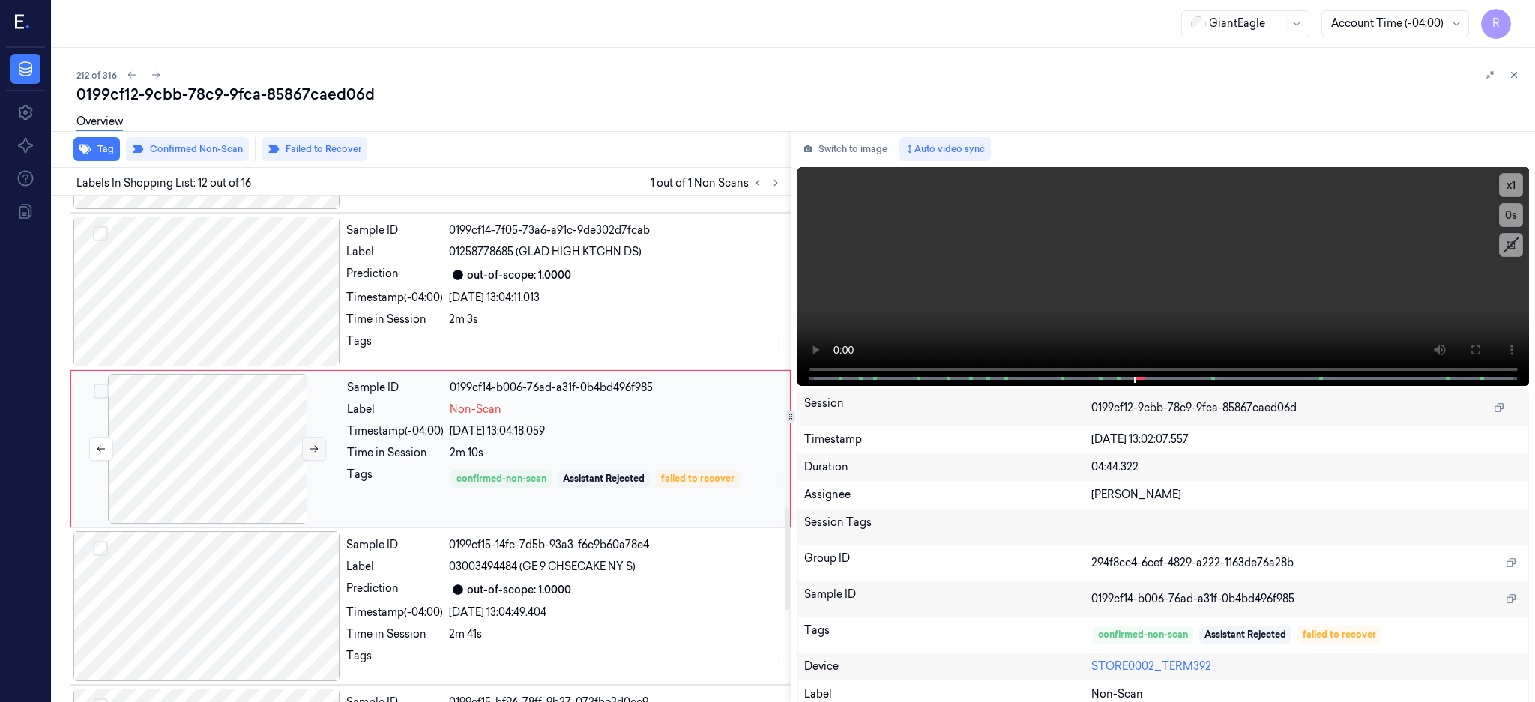
click at [316, 449] on icon at bounding box center [314, 449] width 8 height 7
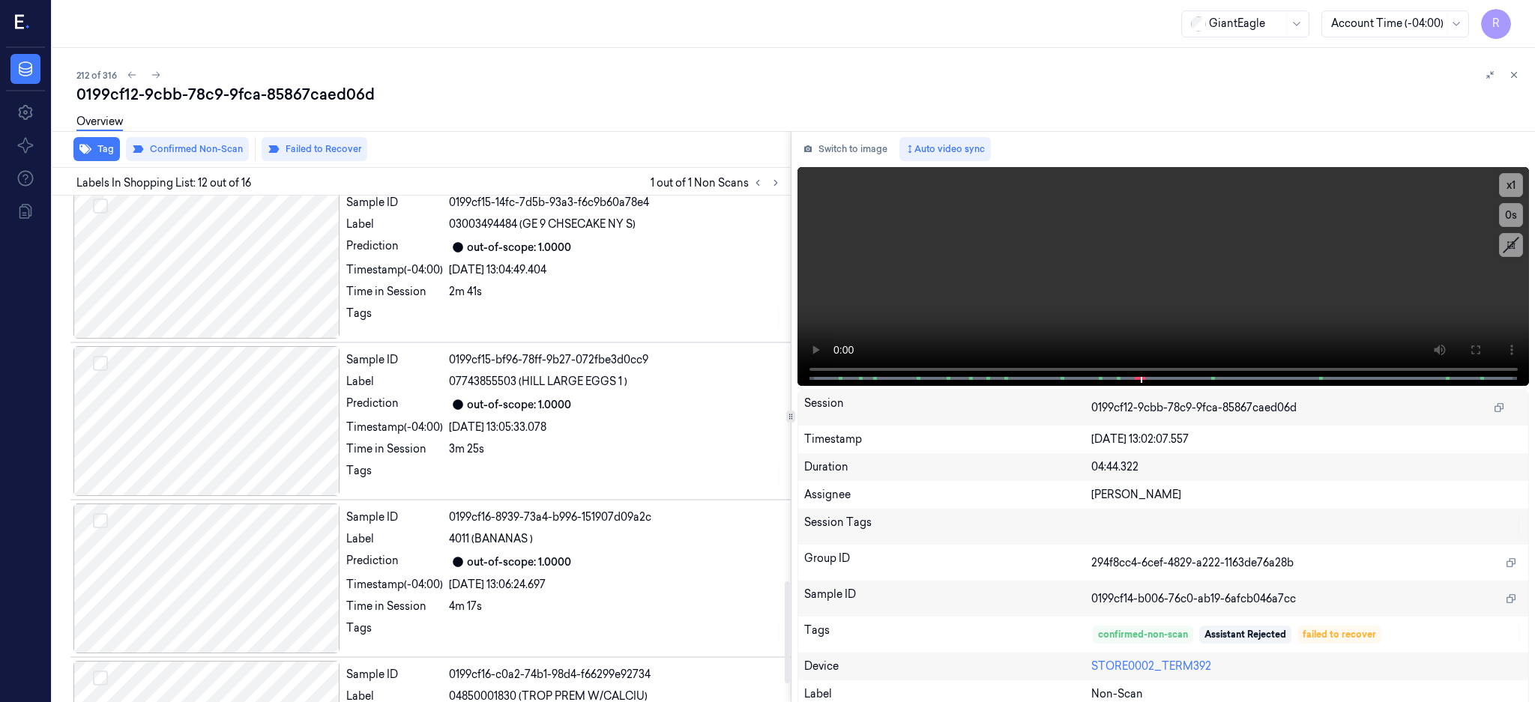
scroll to position [2016, 0]
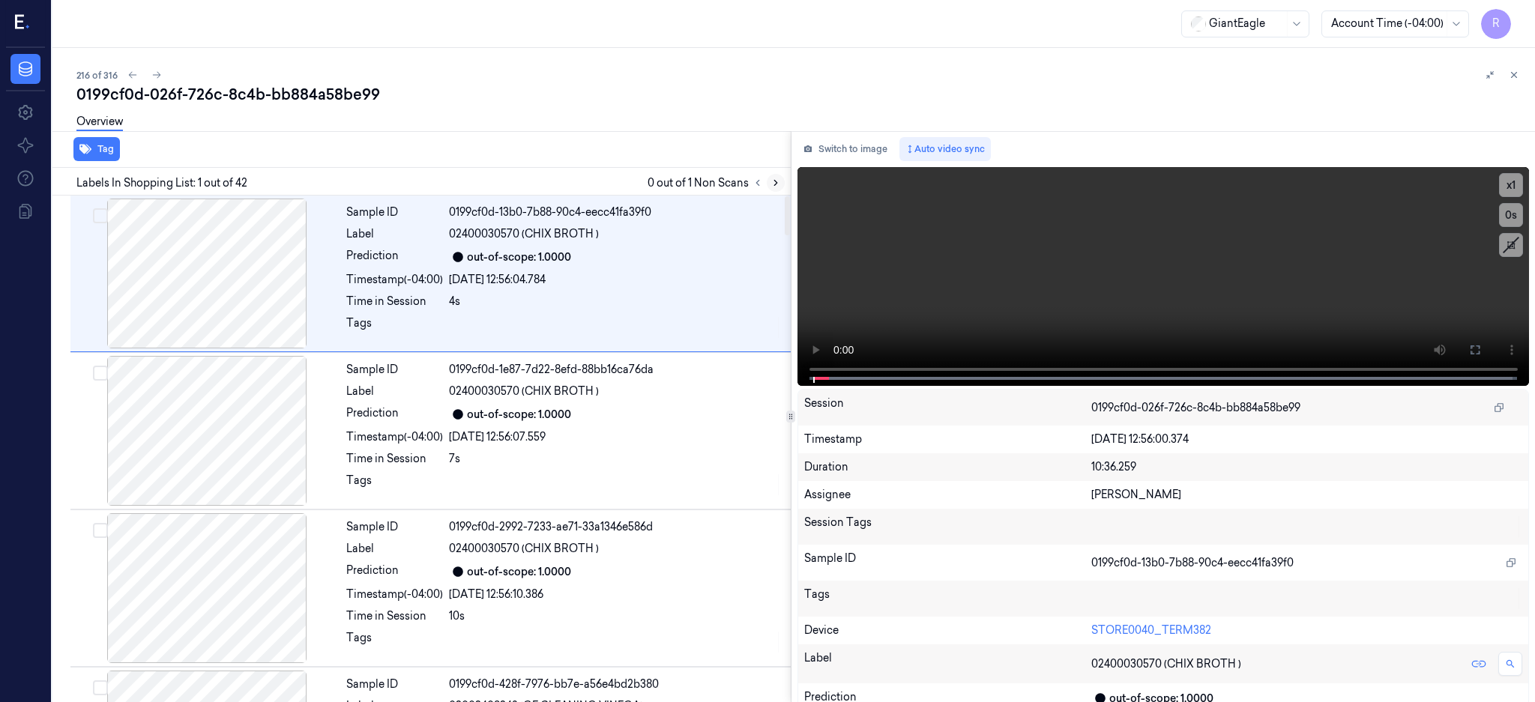
click at [781, 184] on icon at bounding box center [775, 183] width 10 height 10
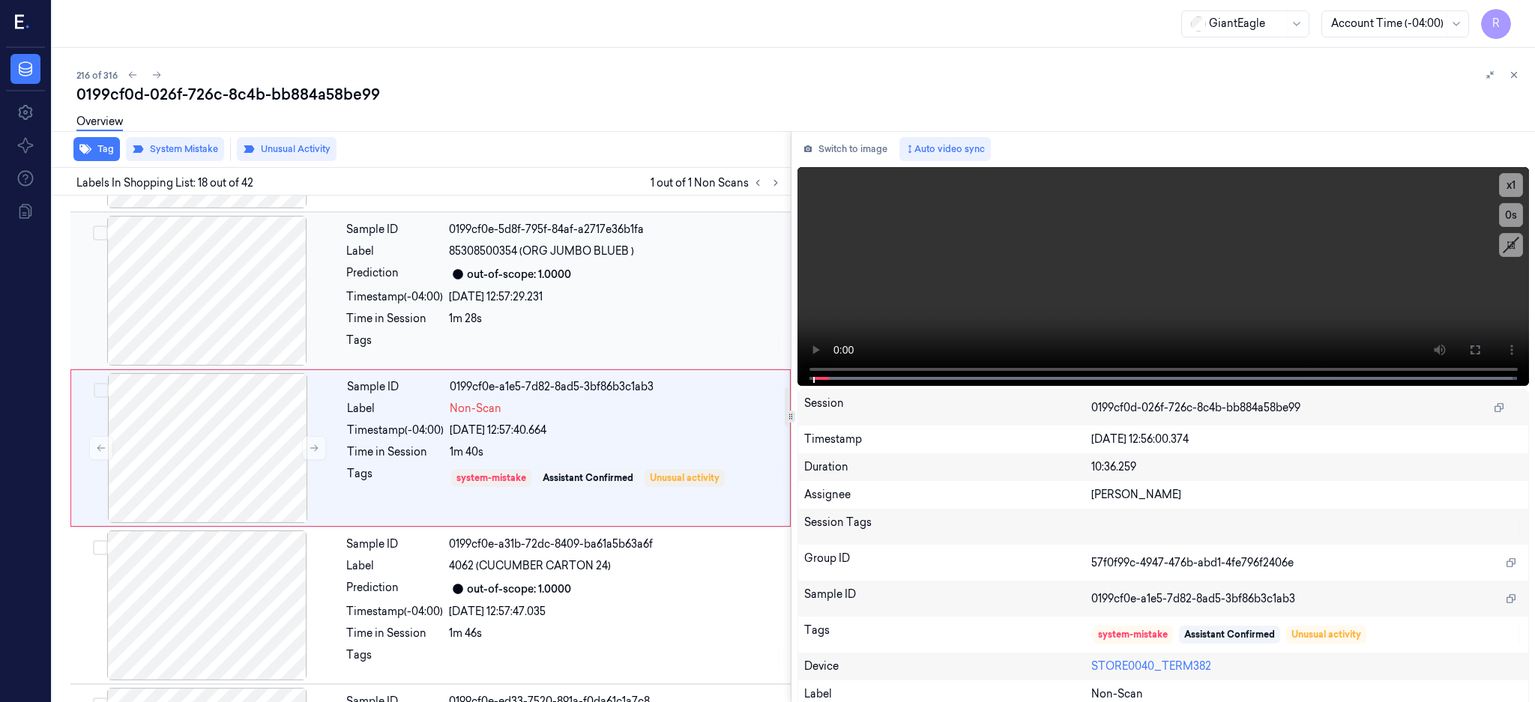
click at [222, 294] on div at bounding box center [206, 291] width 267 height 150
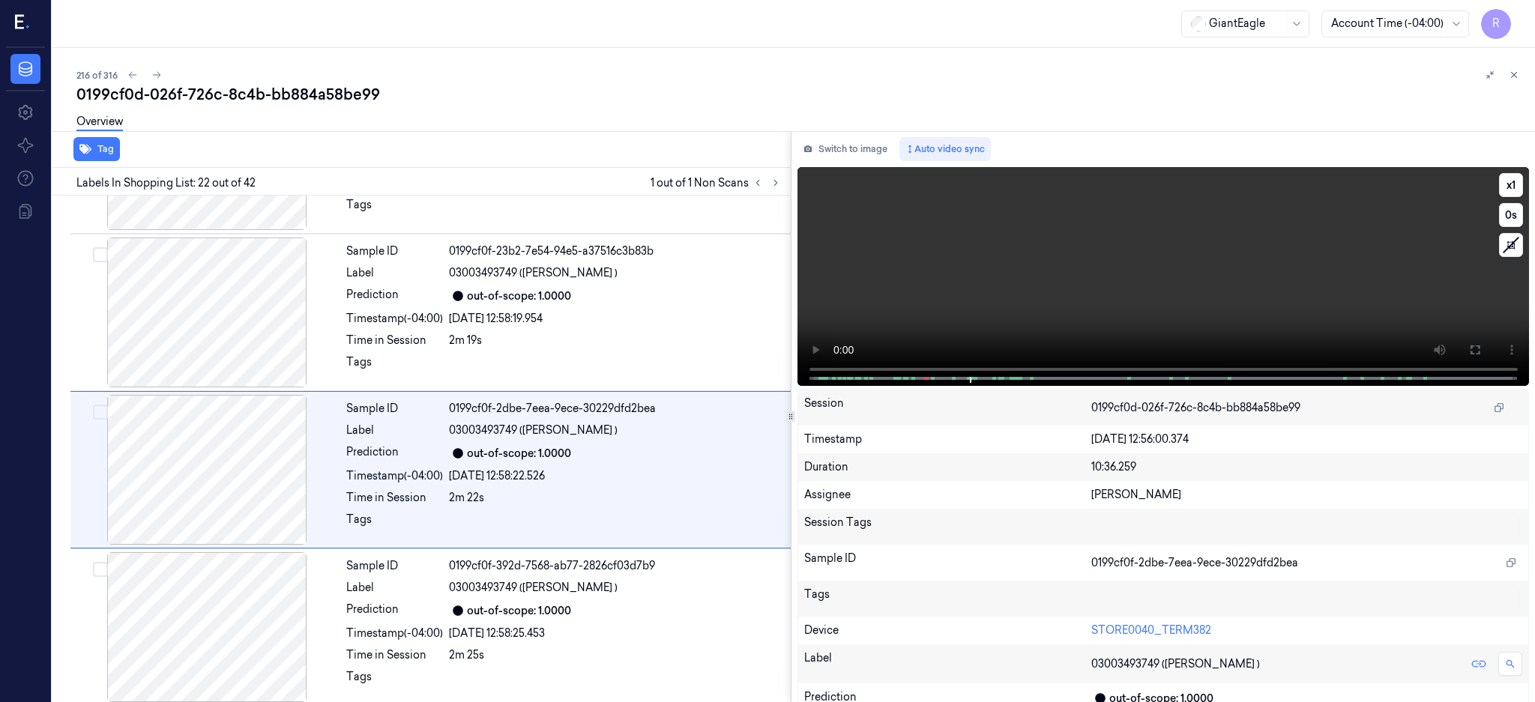
scroll to position [3131, 0]
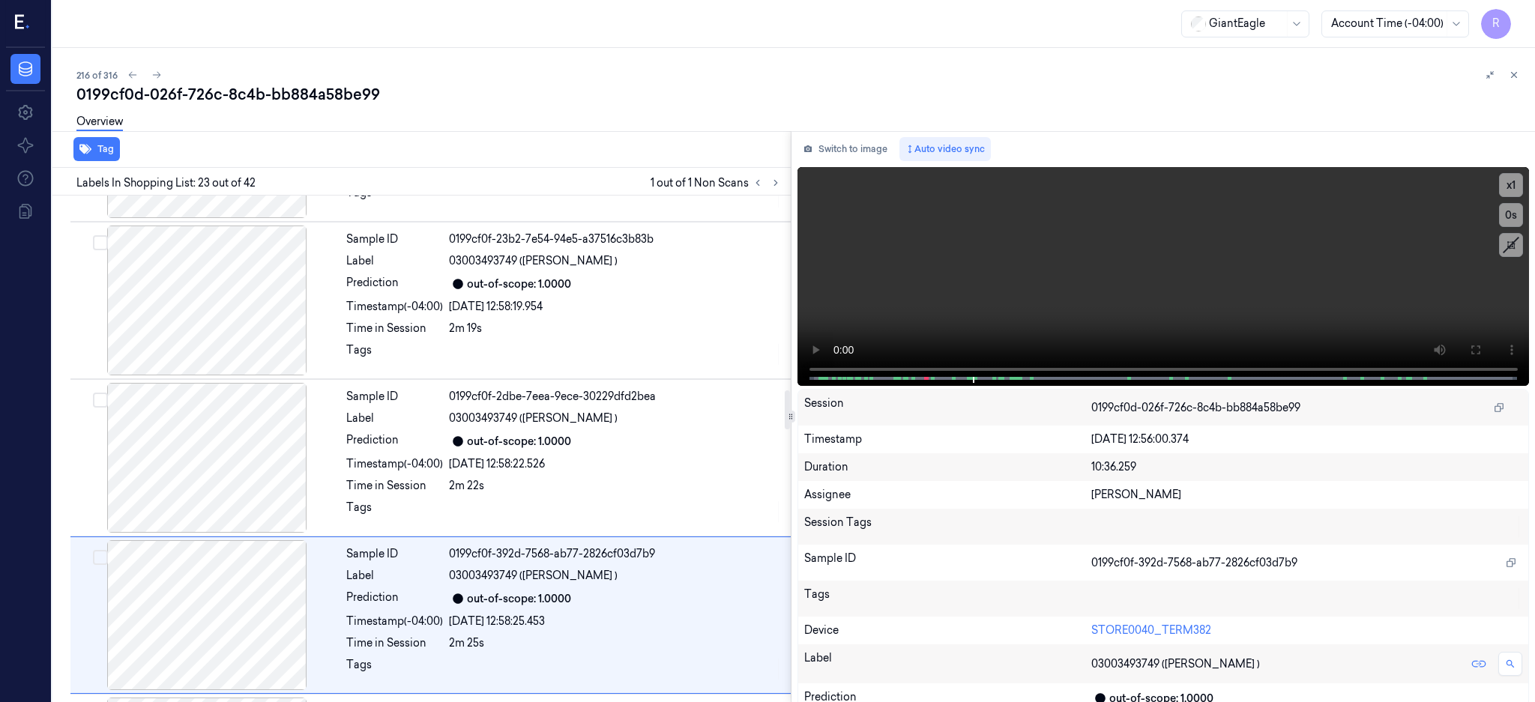
click at [220, 453] on div "Sample ID 0199cf0d-13b0-7b88-90c4-eecc41fa39f0 Label 02400030570 (CHIX BROTH ) …" at bounding box center [418, 382] width 744 height 6615
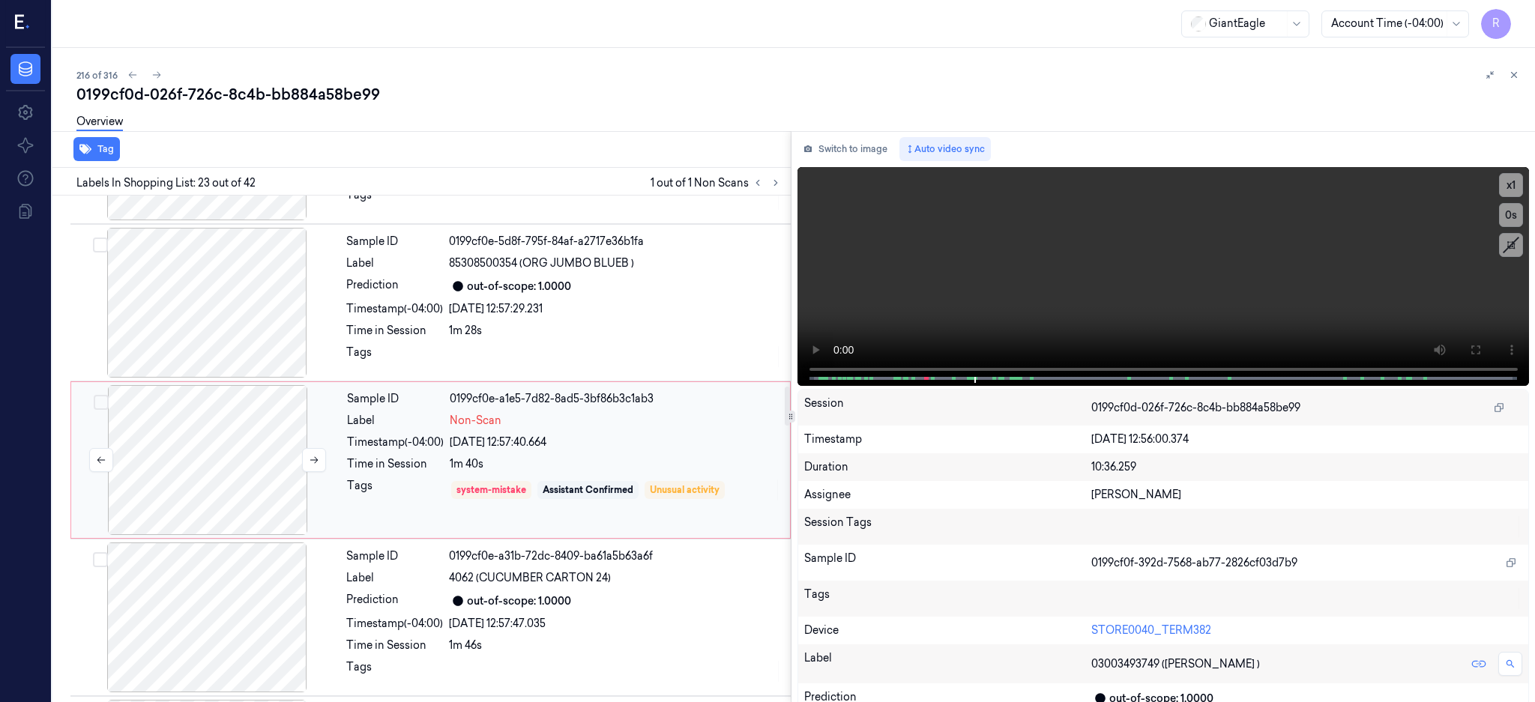
click at [247, 439] on div at bounding box center [207, 460] width 267 height 150
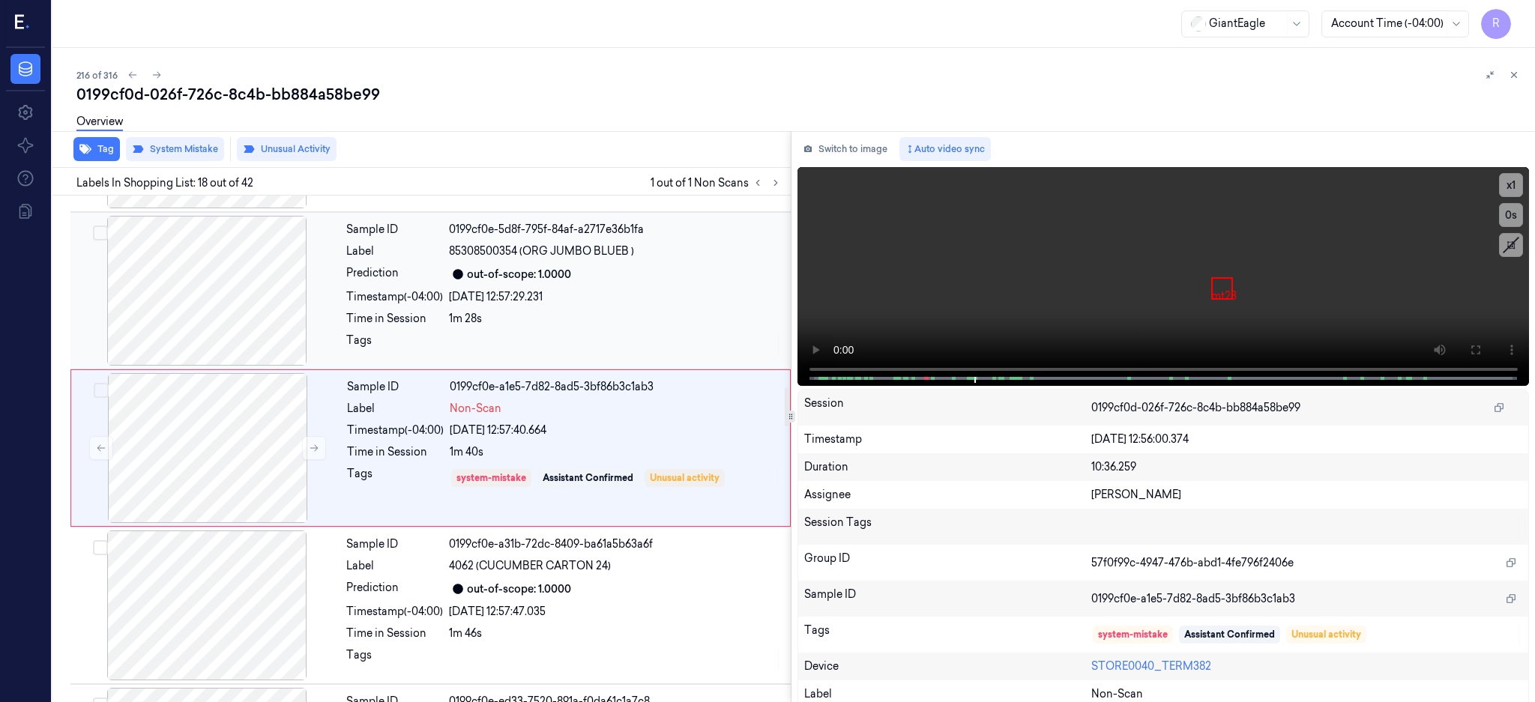
click at [244, 304] on div at bounding box center [206, 291] width 267 height 150
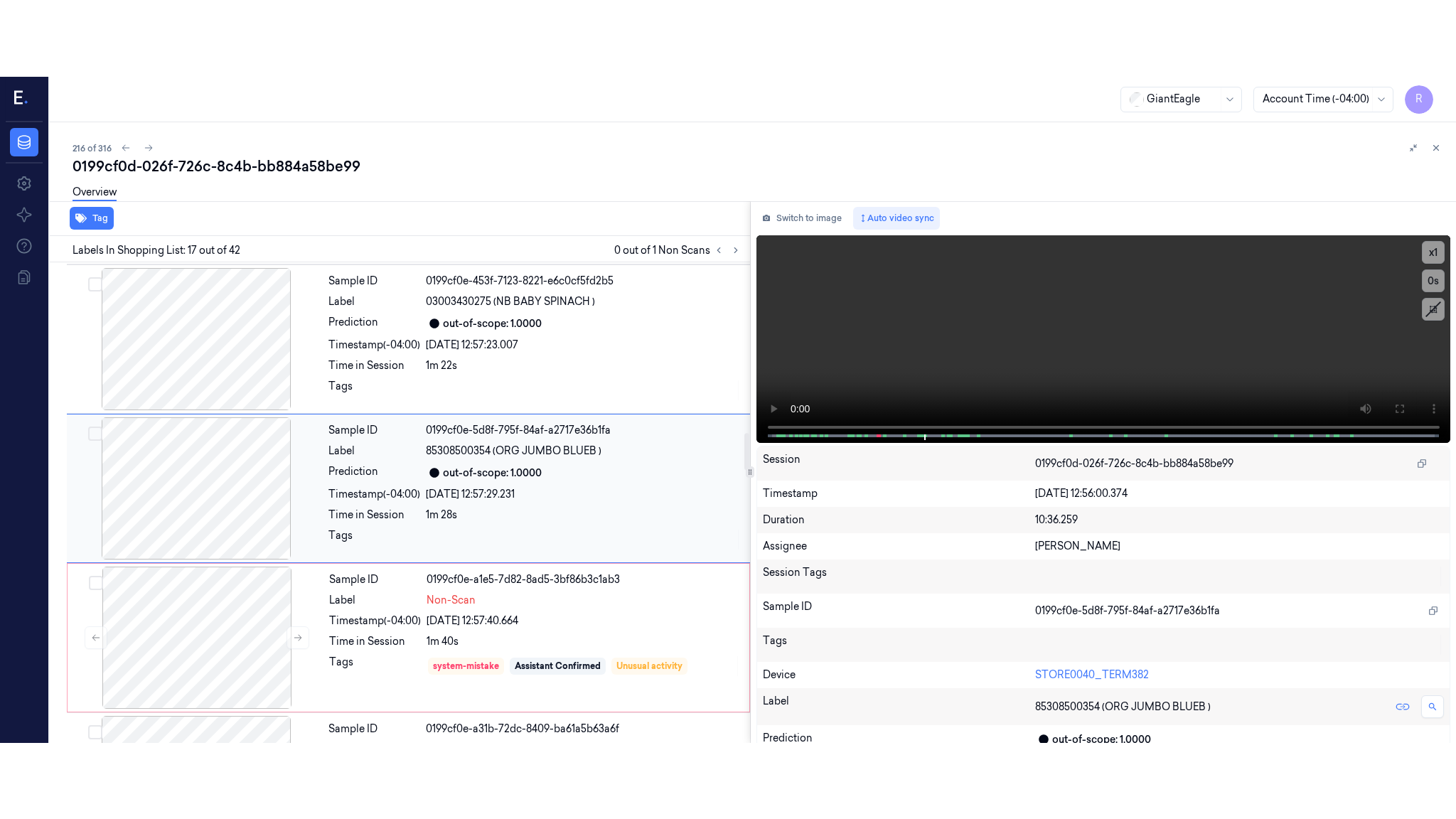
scroll to position [2224, 0]
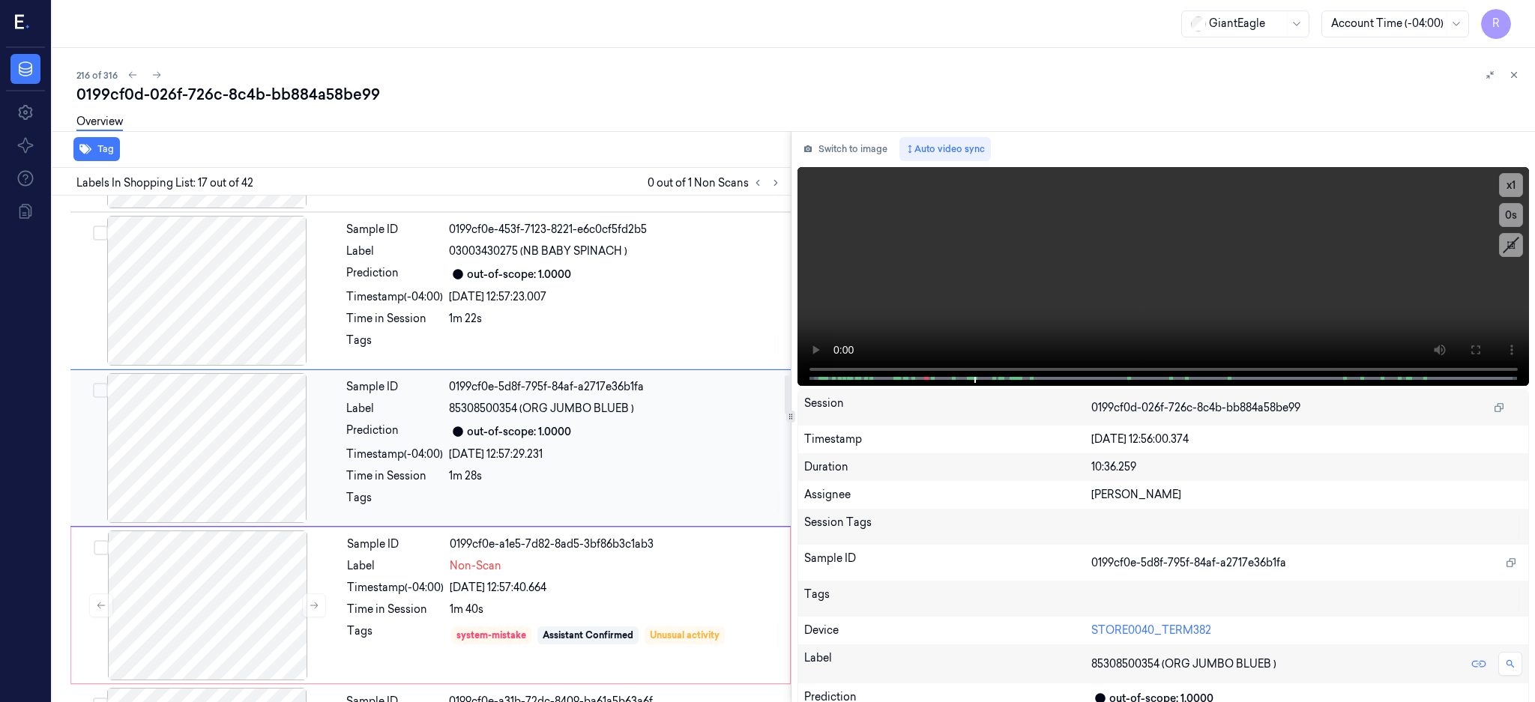
click at [232, 471] on div at bounding box center [206, 448] width 267 height 150
click at [1487, 343] on button at bounding box center [1475, 350] width 24 height 24
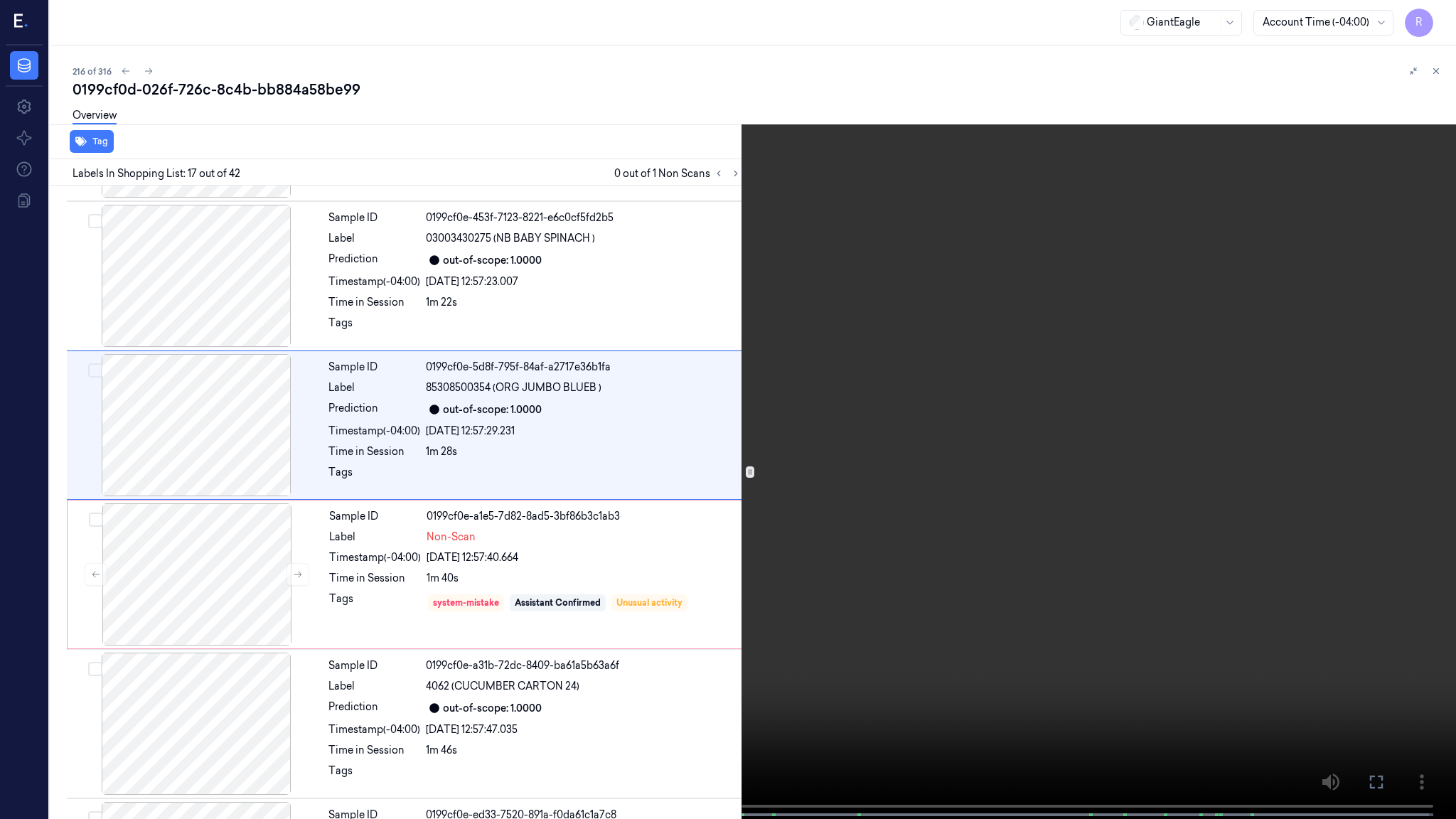
click at [891, 419] on video at bounding box center [728, 411] width 1456 height 822
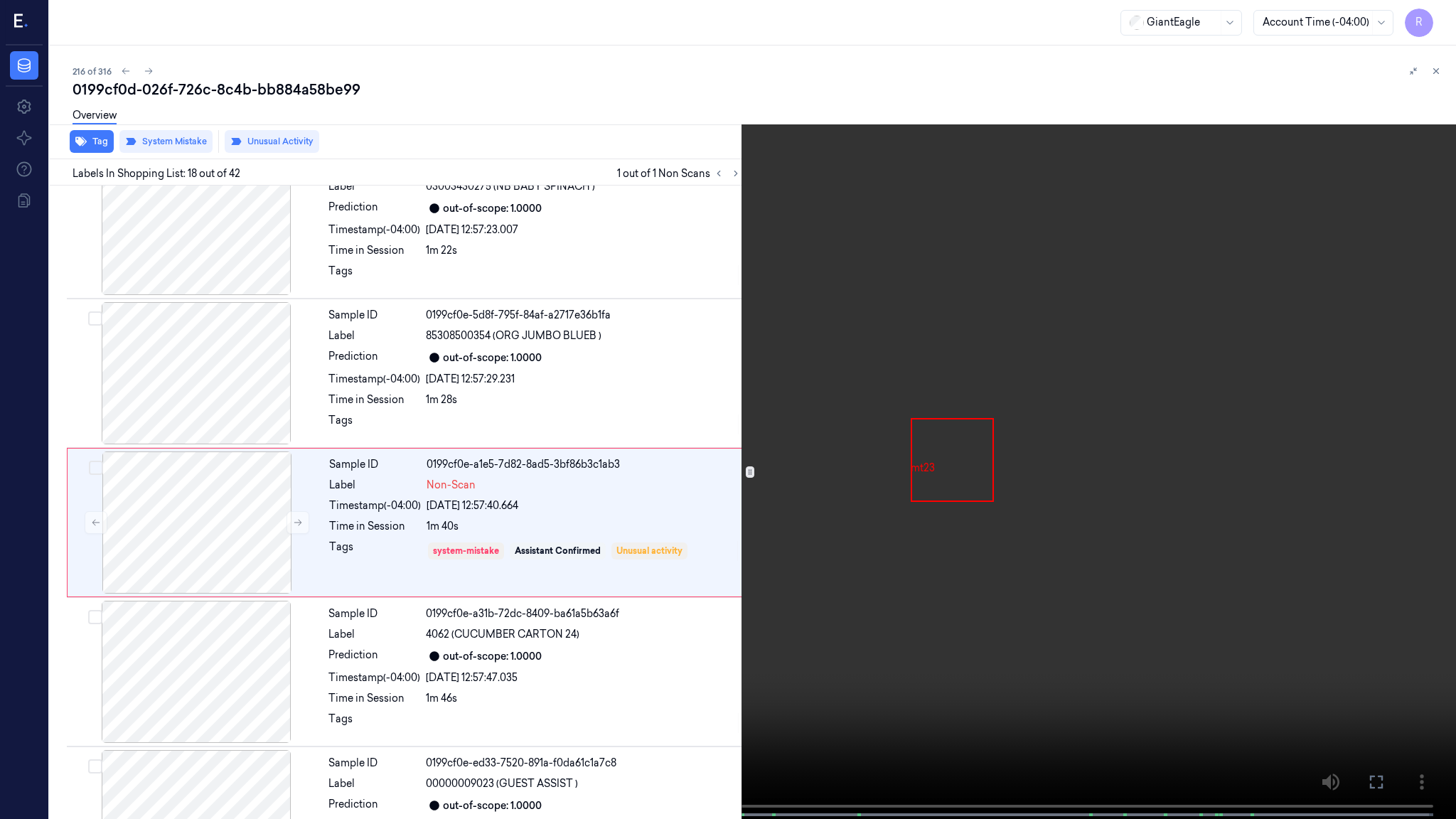
scroll to position [2297, 0]
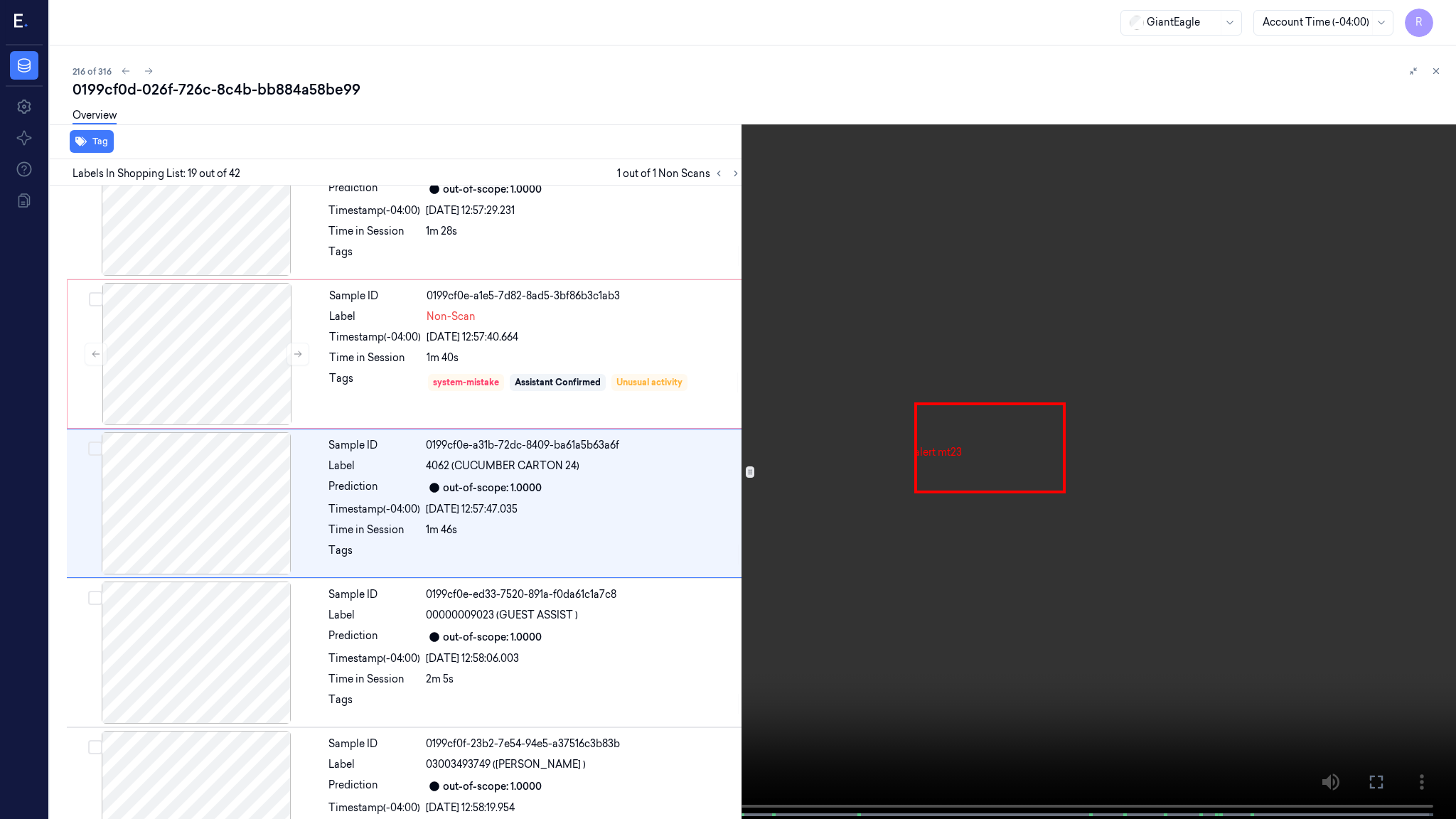
click at [776, 430] on video at bounding box center [728, 411] width 1456 height 822
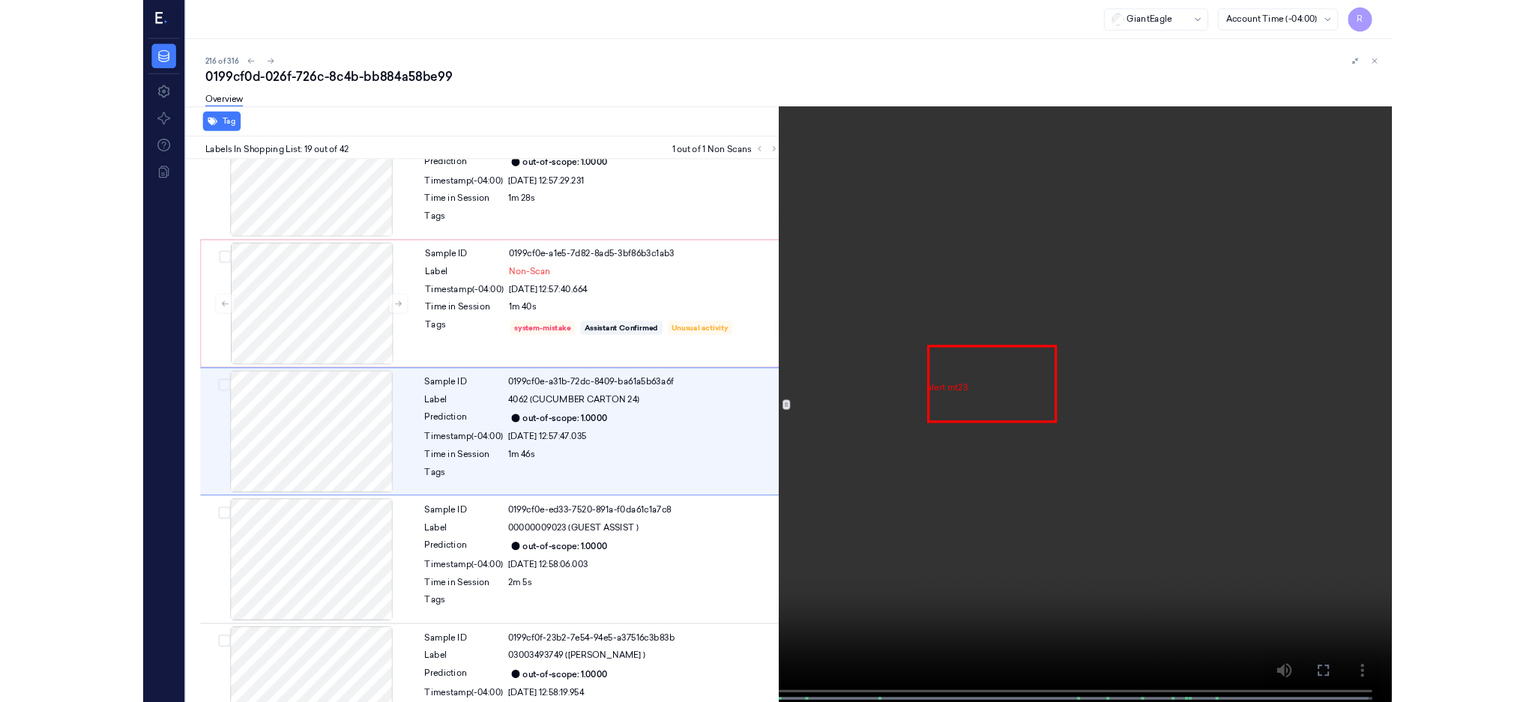
scroll to position [2578, 0]
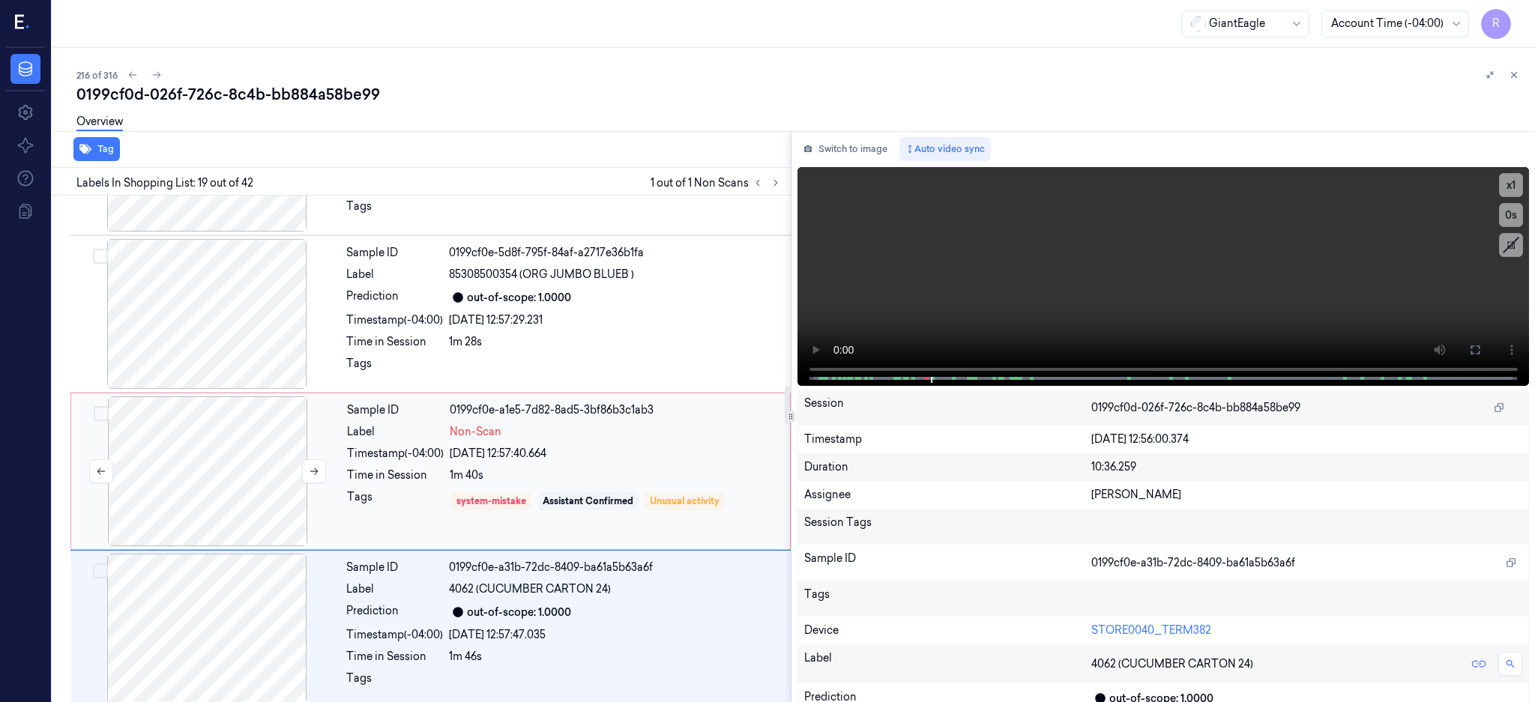
click at [253, 454] on div at bounding box center [207, 471] width 267 height 150
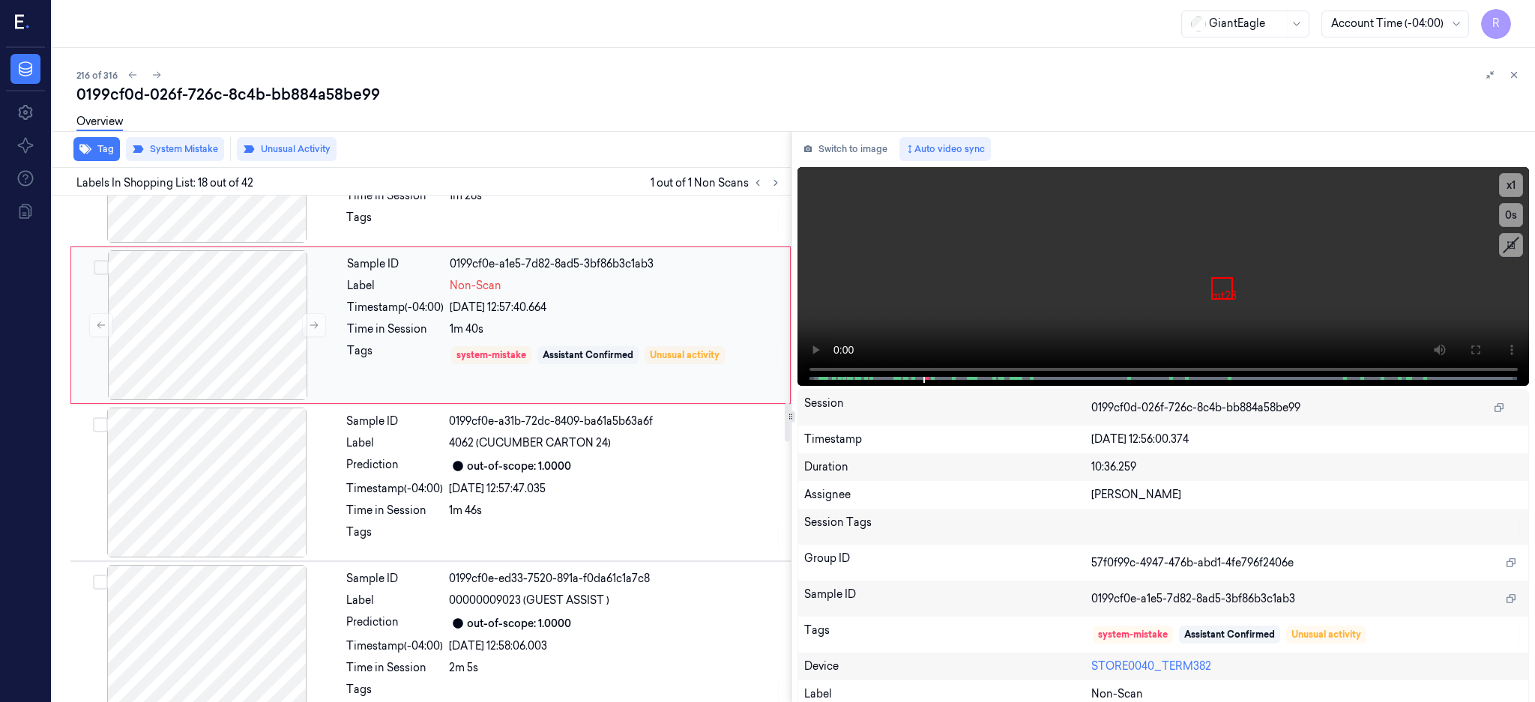
scroll to position [2701, 0]
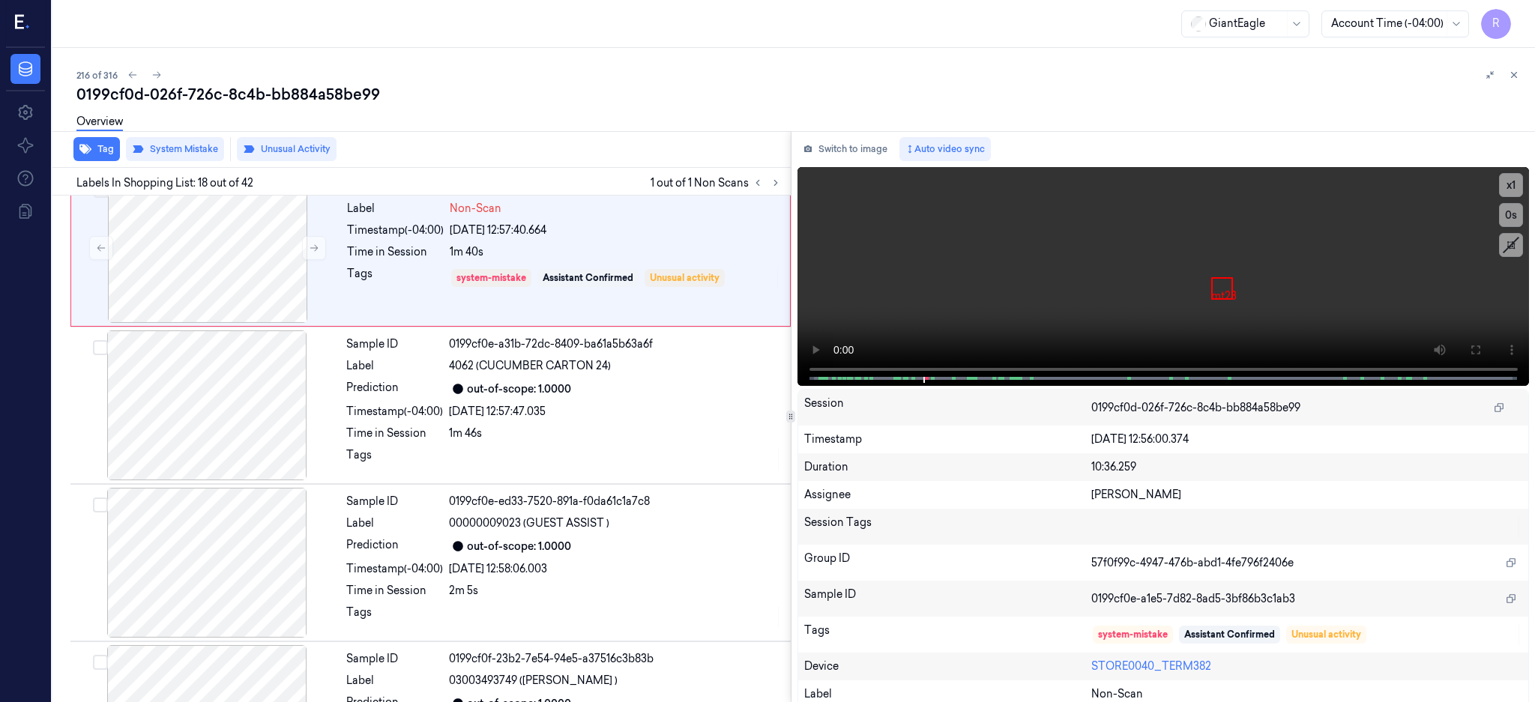
click at [186, 166] on div at bounding box center [206, 91] width 267 height 150
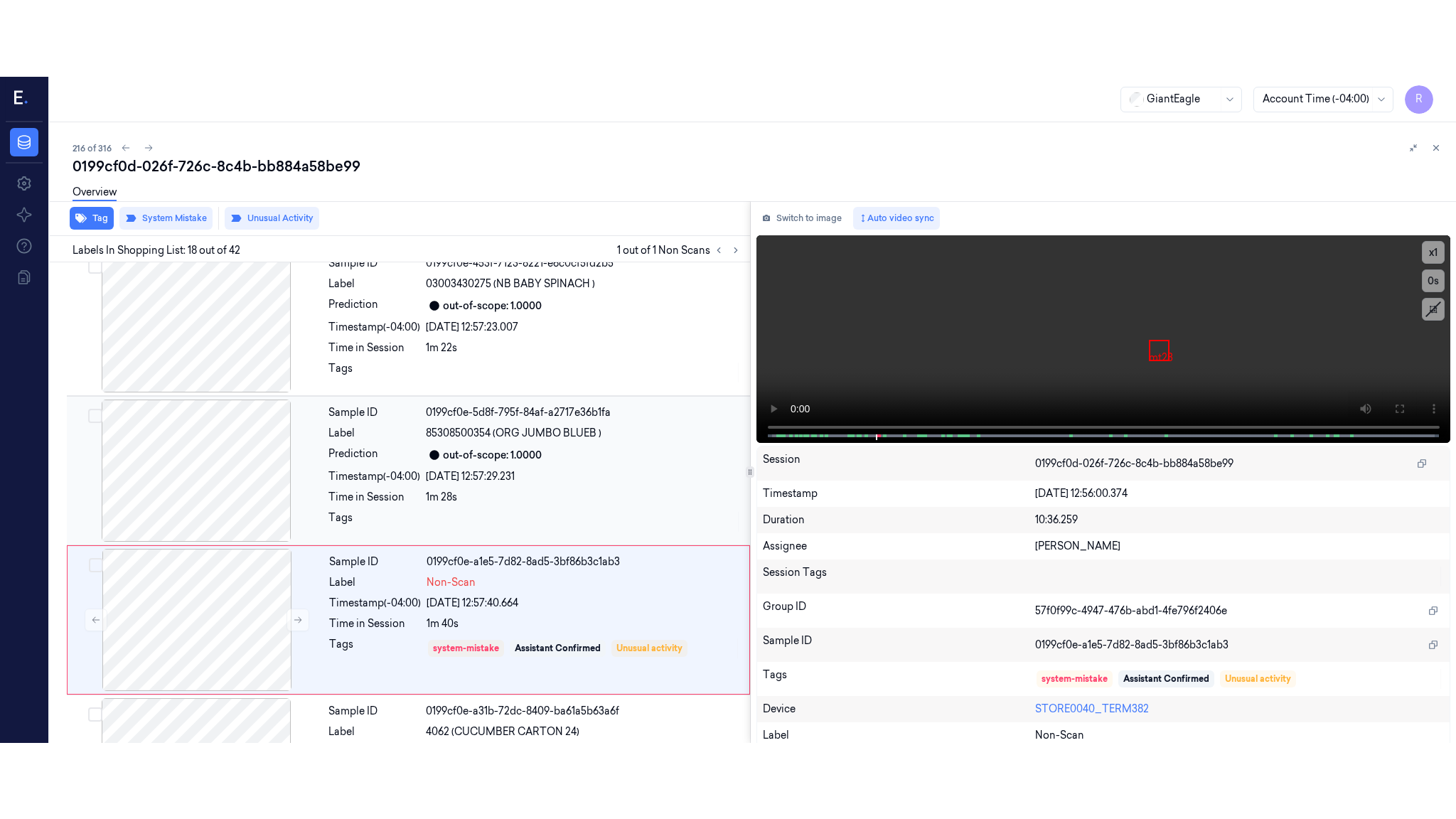
scroll to position [2224, 0]
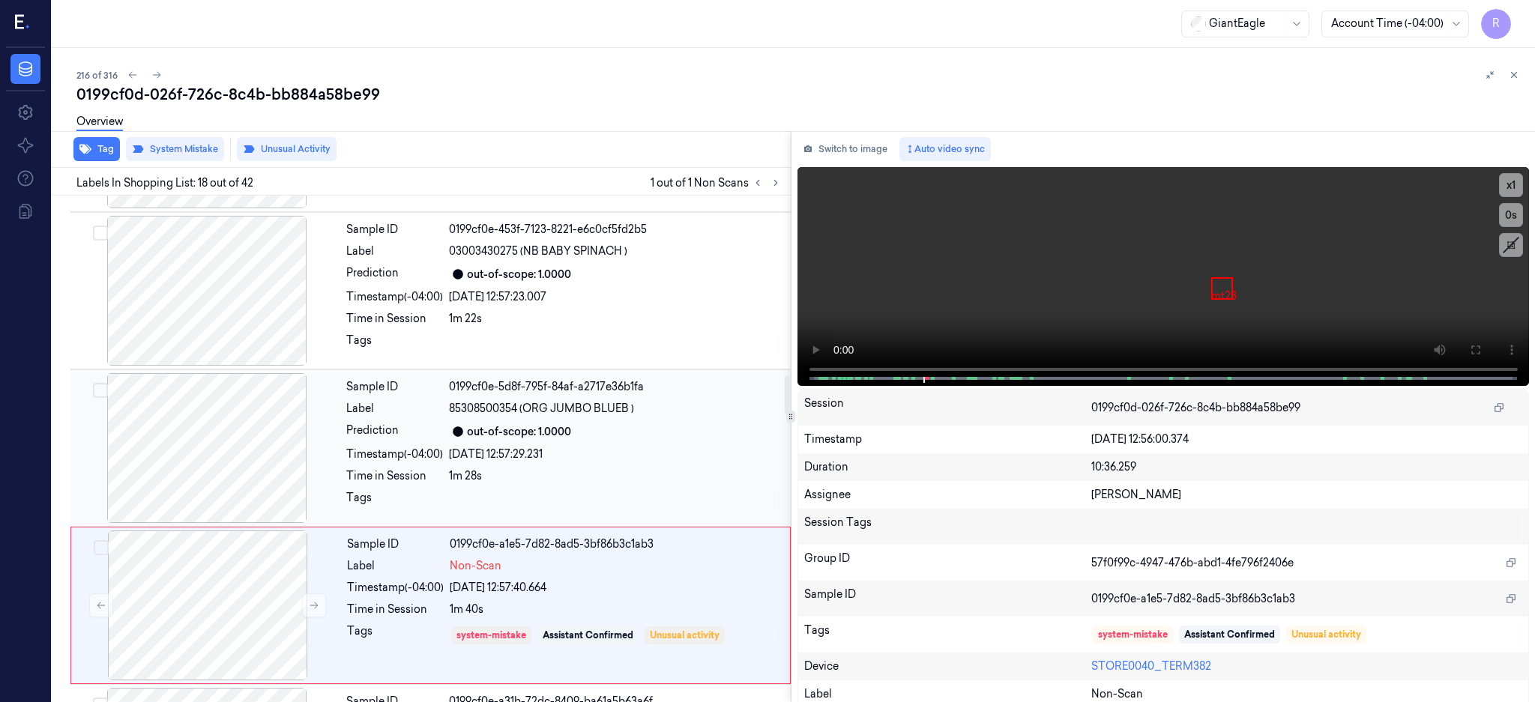
click at [229, 418] on div at bounding box center [206, 448] width 267 height 150
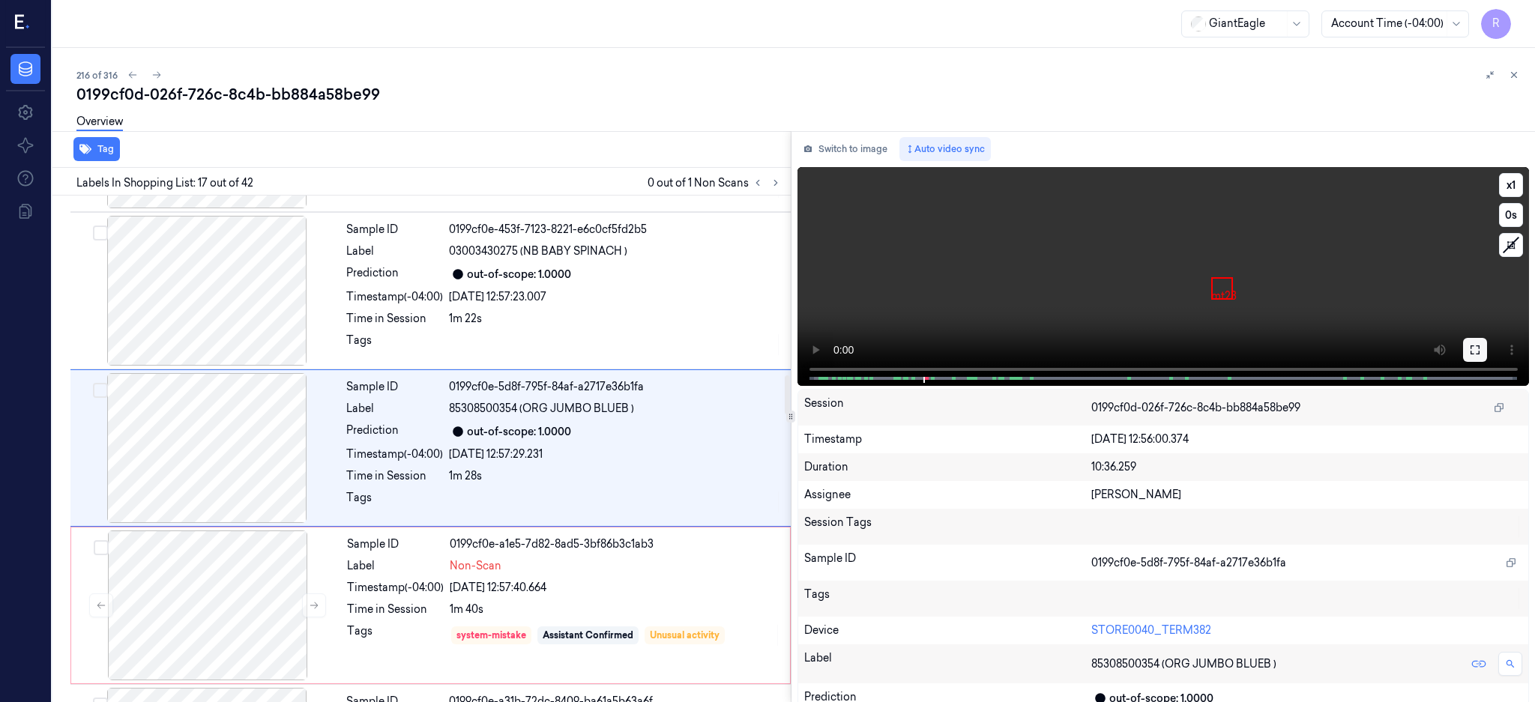
click at [1487, 349] on button at bounding box center [1475, 350] width 24 height 24
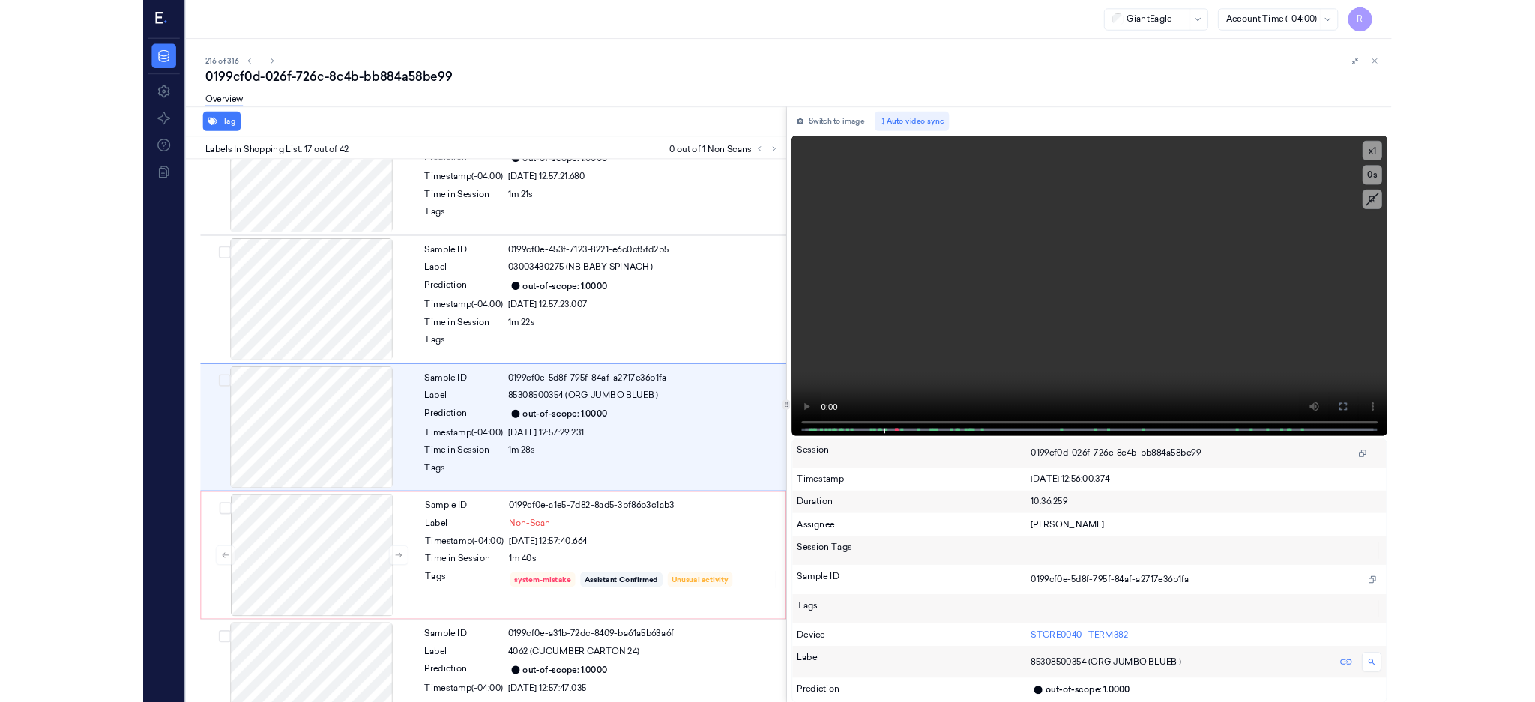
scroll to position [2263, 0]
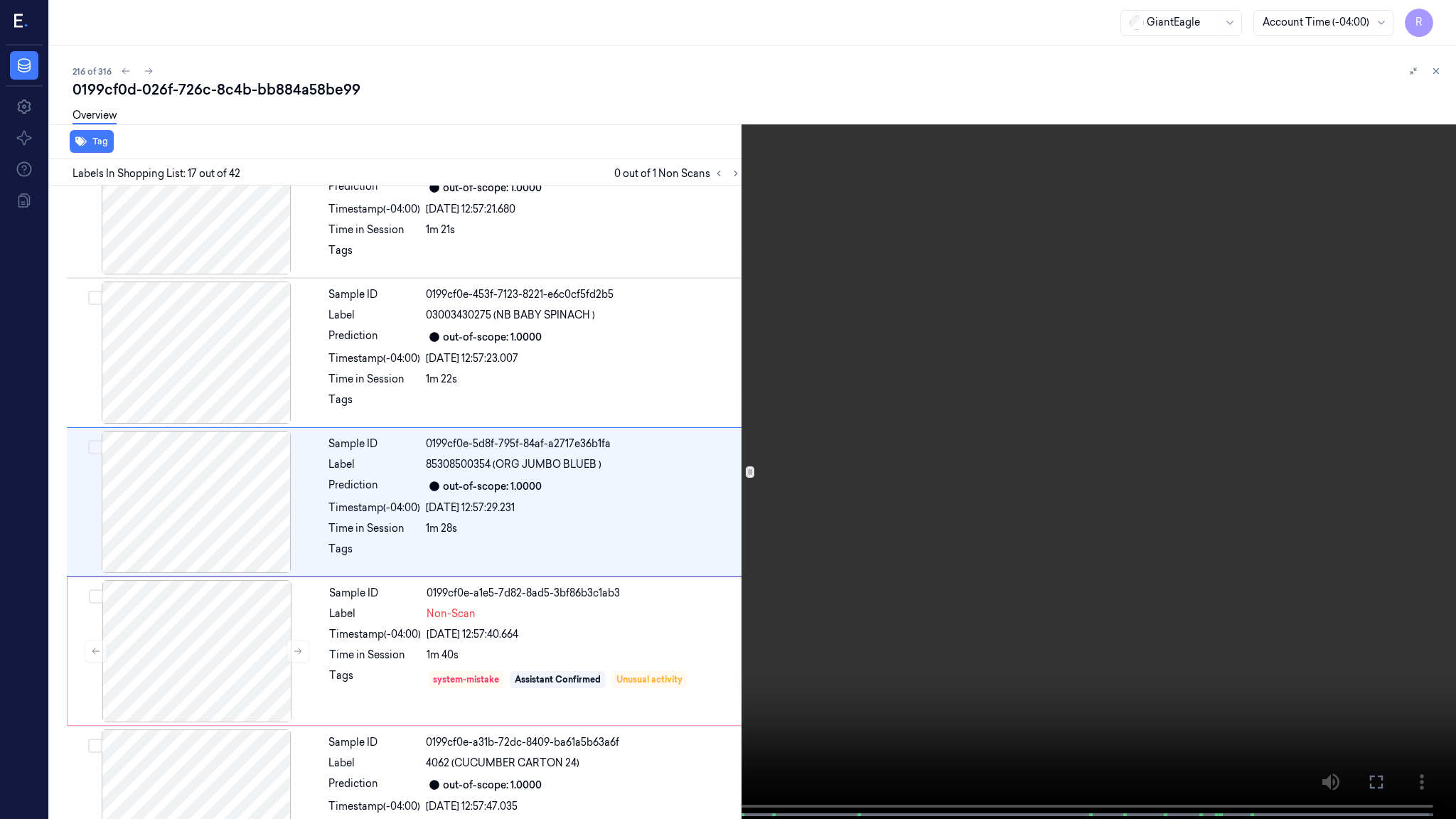
click at [751, 587] on video at bounding box center [728, 411] width 1456 height 822
click at [598, 588] on video at bounding box center [728, 411] width 1456 height 822
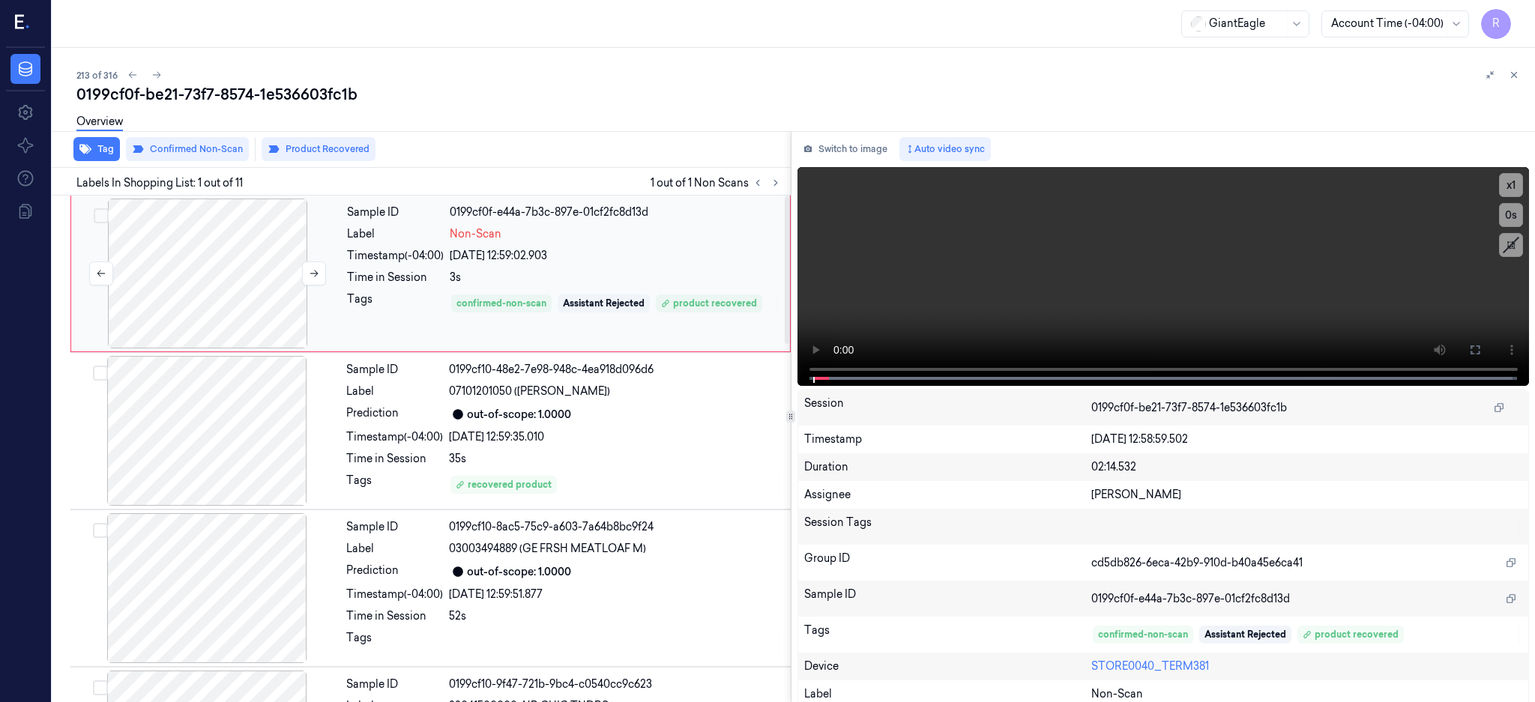
click at [181, 271] on div at bounding box center [207, 274] width 267 height 150
click at [257, 265] on div at bounding box center [207, 274] width 267 height 150
click at [1487, 340] on button at bounding box center [1475, 350] width 24 height 24
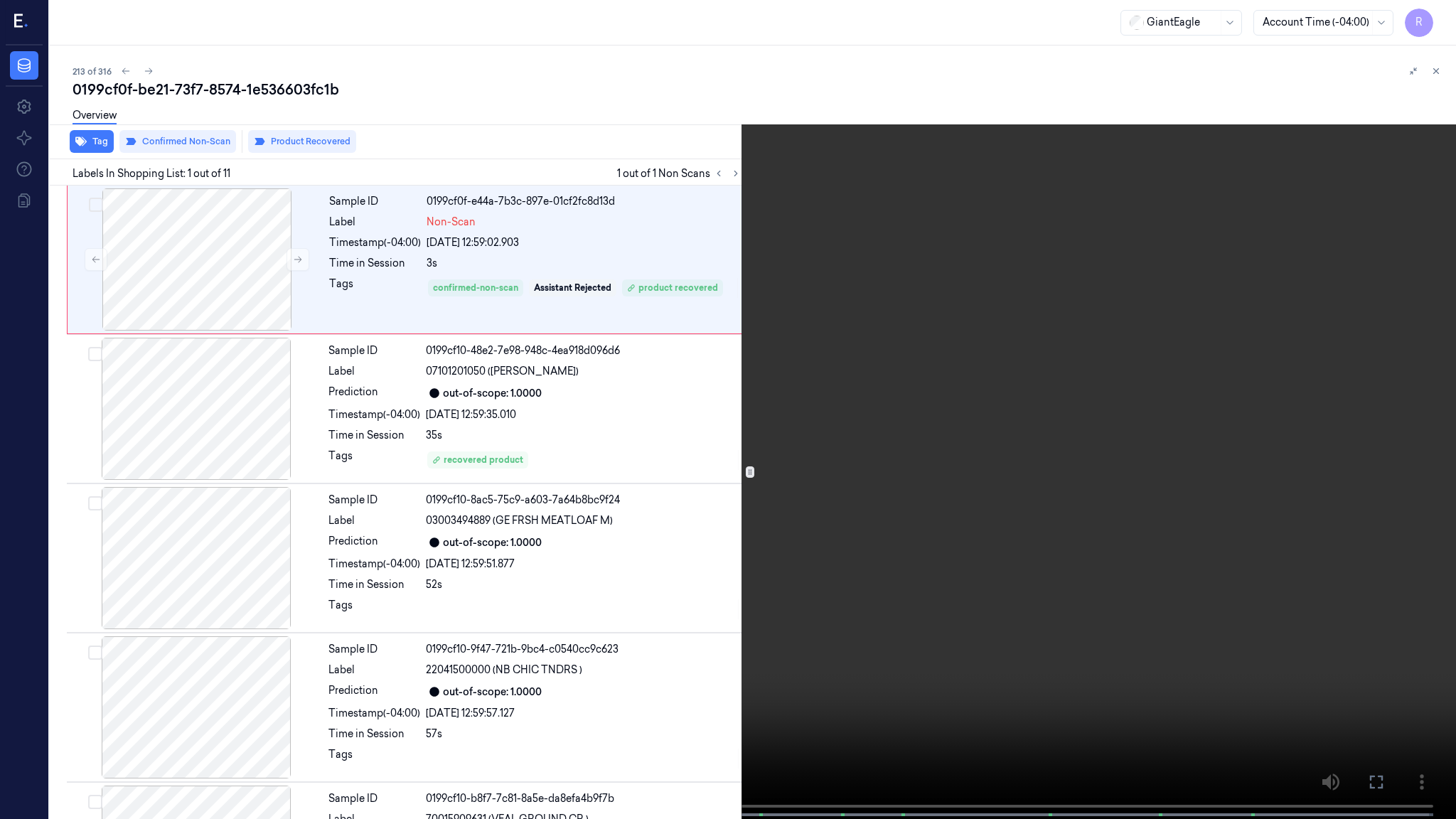
click at [771, 423] on video at bounding box center [728, 411] width 1456 height 822
click at [565, 424] on video at bounding box center [728, 411] width 1456 height 822
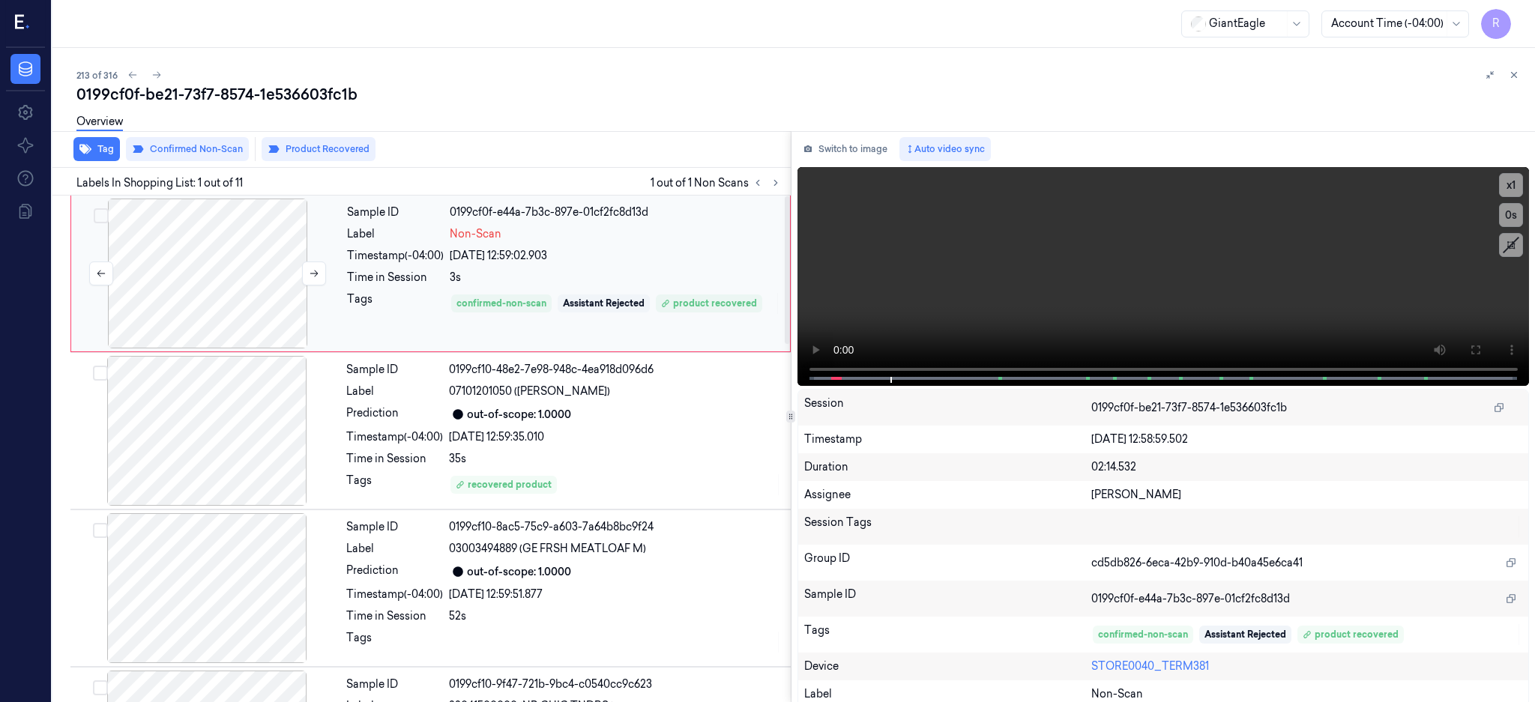
click at [231, 295] on div at bounding box center [207, 274] width 267 height 150
click at [193, 442] on div at bounding box center [206, 431] width 267 height 150
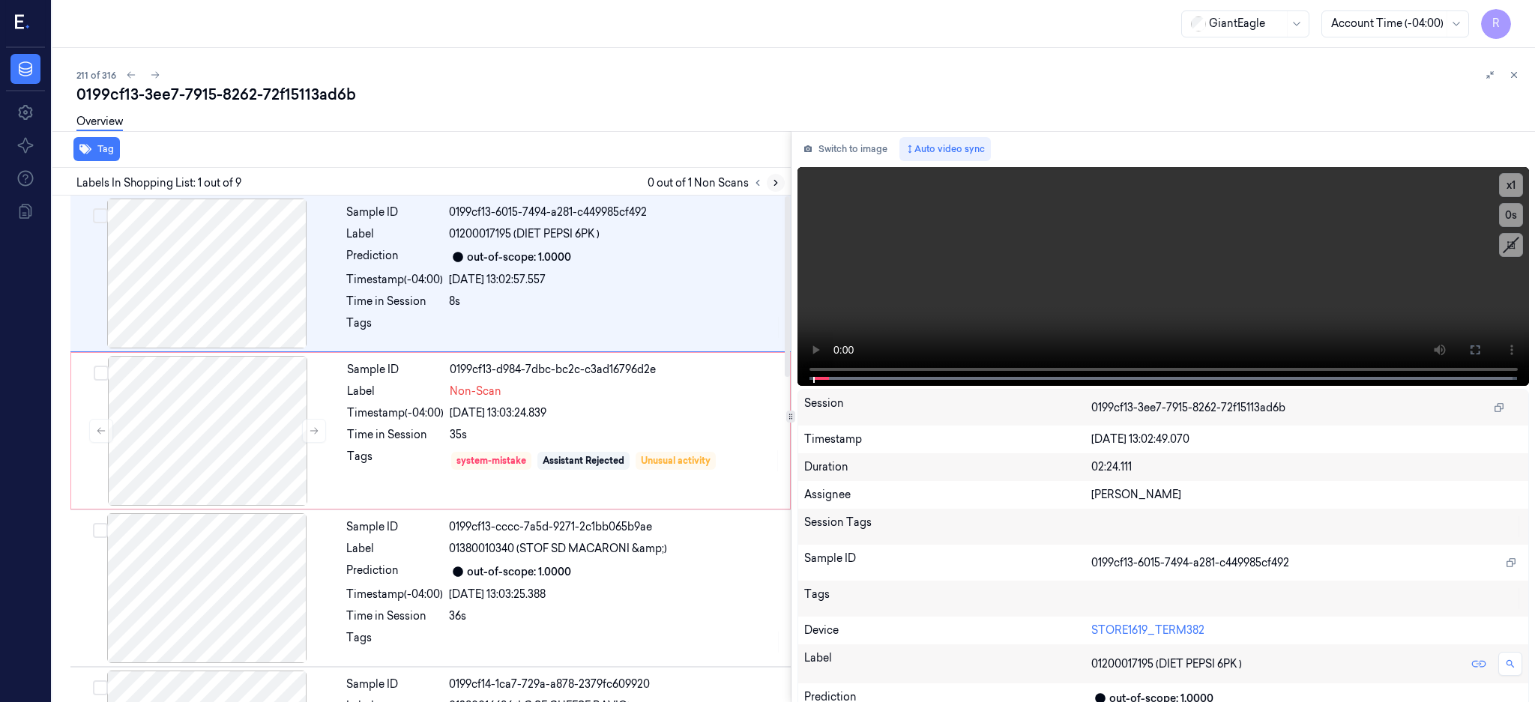
click at [781, 187] on icon at bounding box center [775, 183] width 10 height 10
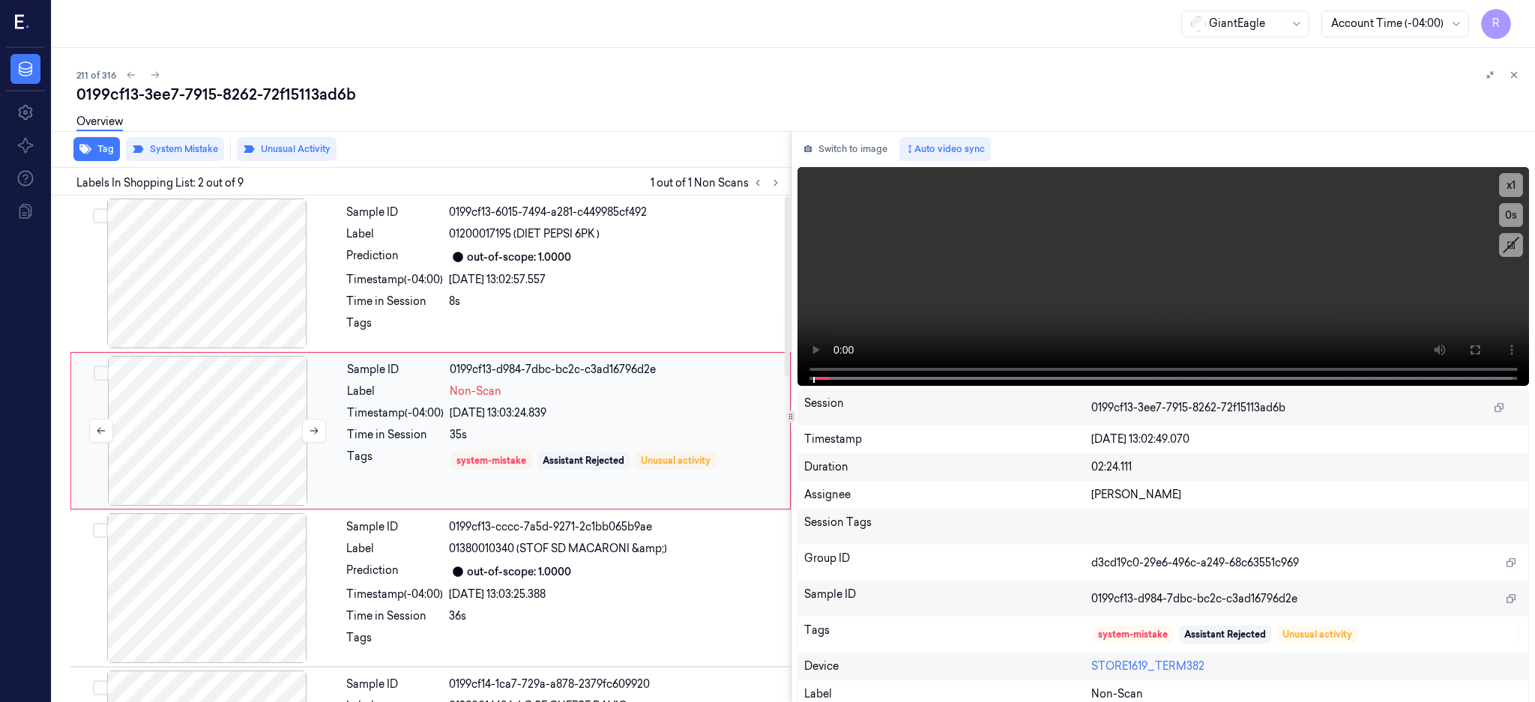
click at [196, 430] on div at bounding box center [207, 431] width 267 height 150
click at [209, 268] on div at bounding box center [206, 274] width 267 height 150
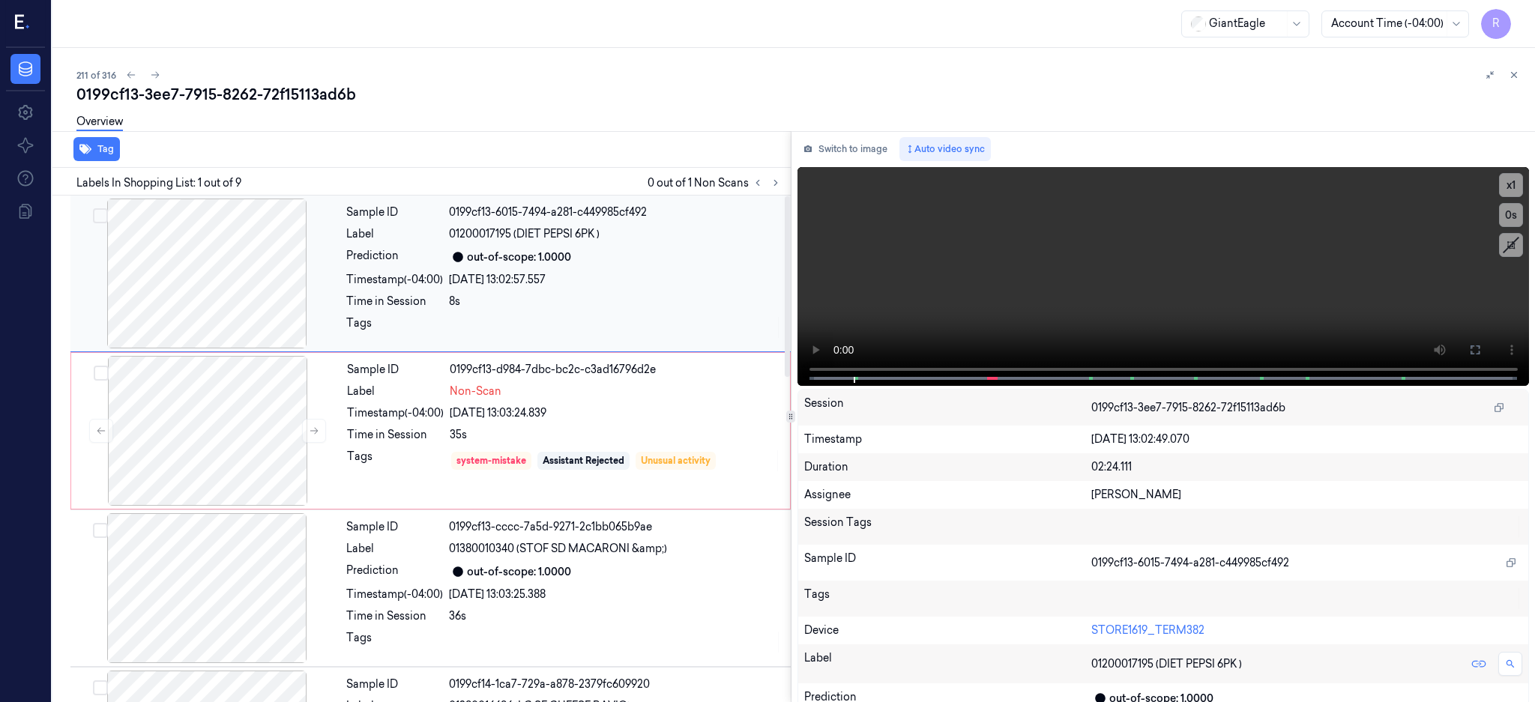
click at [250, 234] on div at bounding box center [206, 274] width 267 height 150
click at [1480, 346] on icon at bounding box center [1475, 350] width 9 height 9
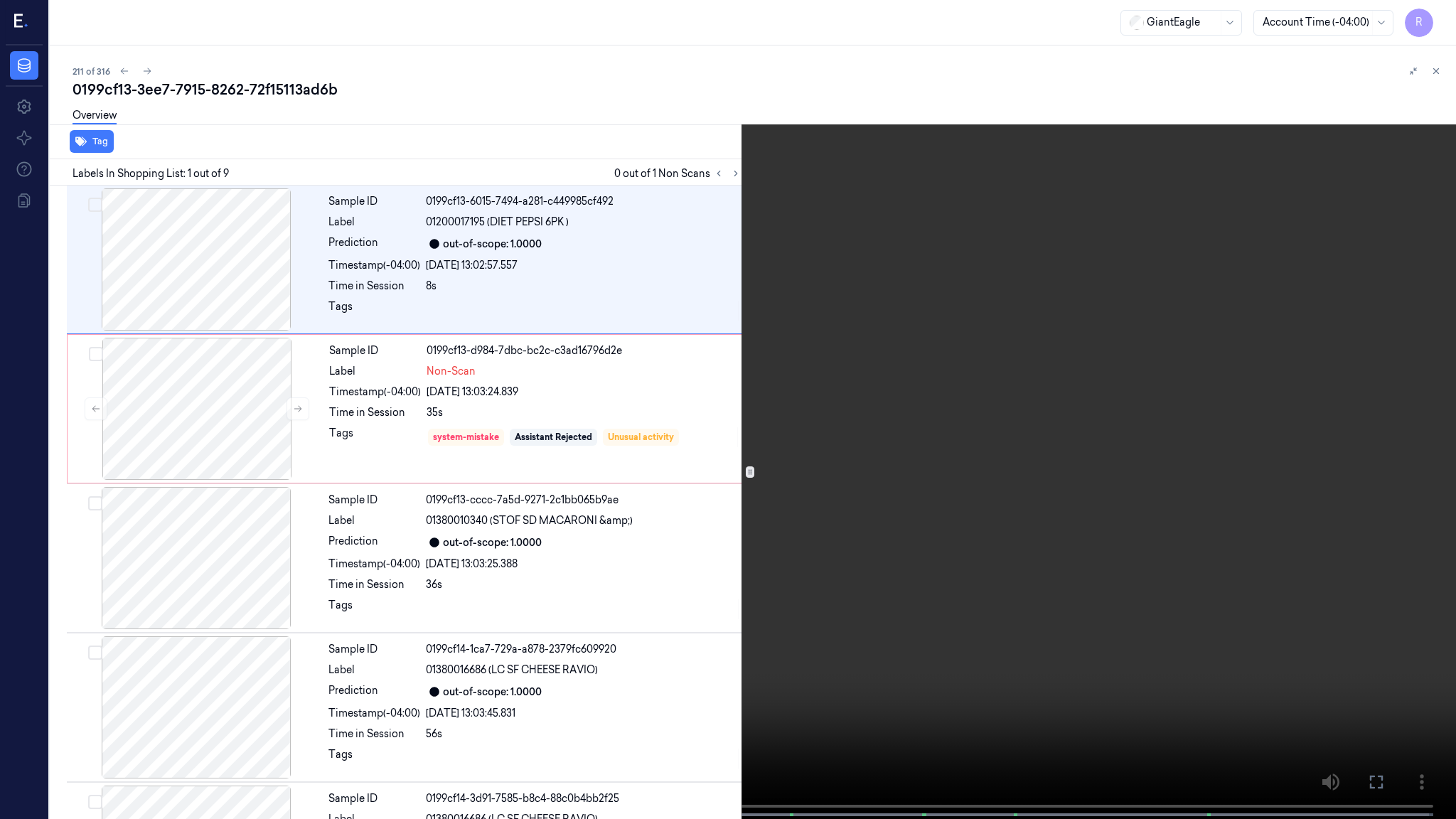
click at [707, 401] on video at bounding box center [728, 411] width 1456 height 822
click at [468, 666] on video at bounding box center [728, 411] width 1456 height 822
click at [447, 634] on video at bounding box center [728, 411] width 1456 height 822
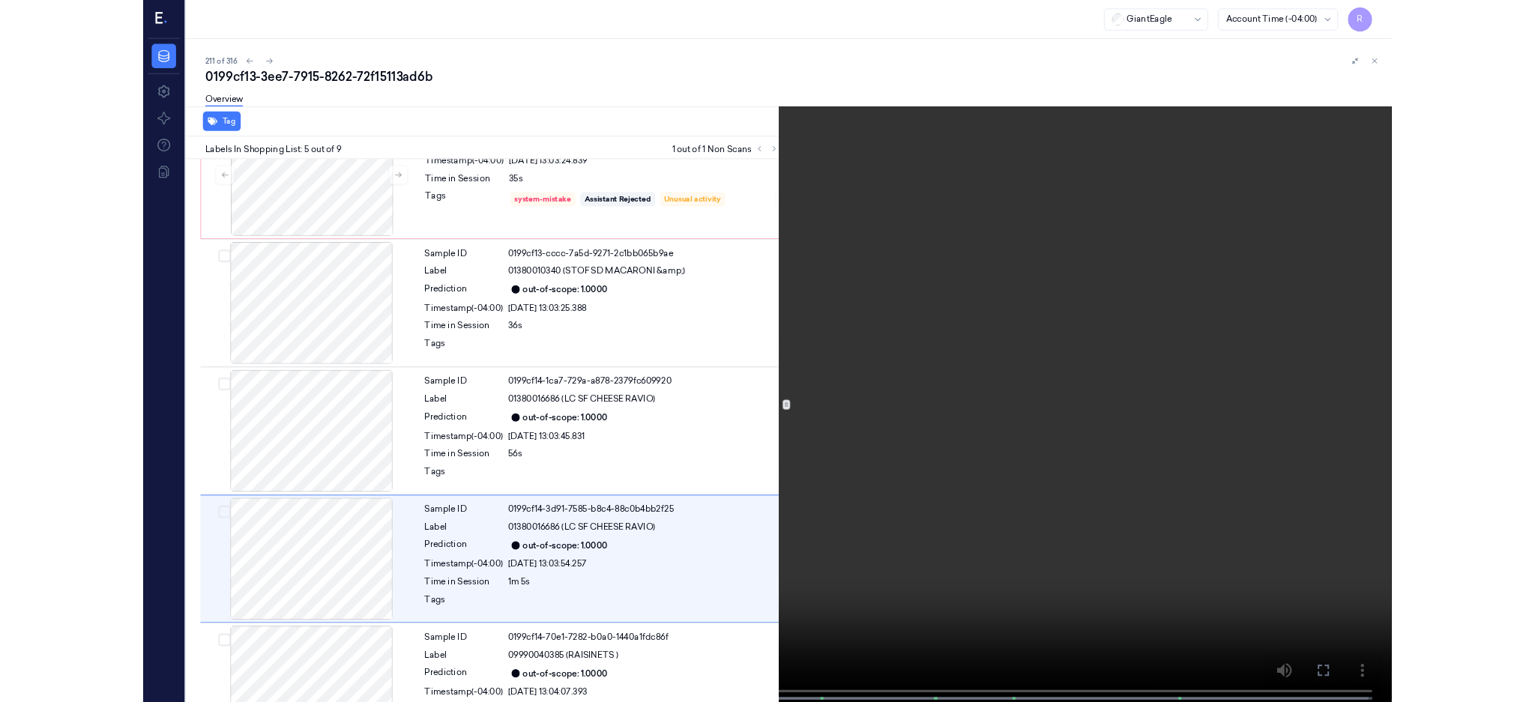
scroll to position [373, 0]
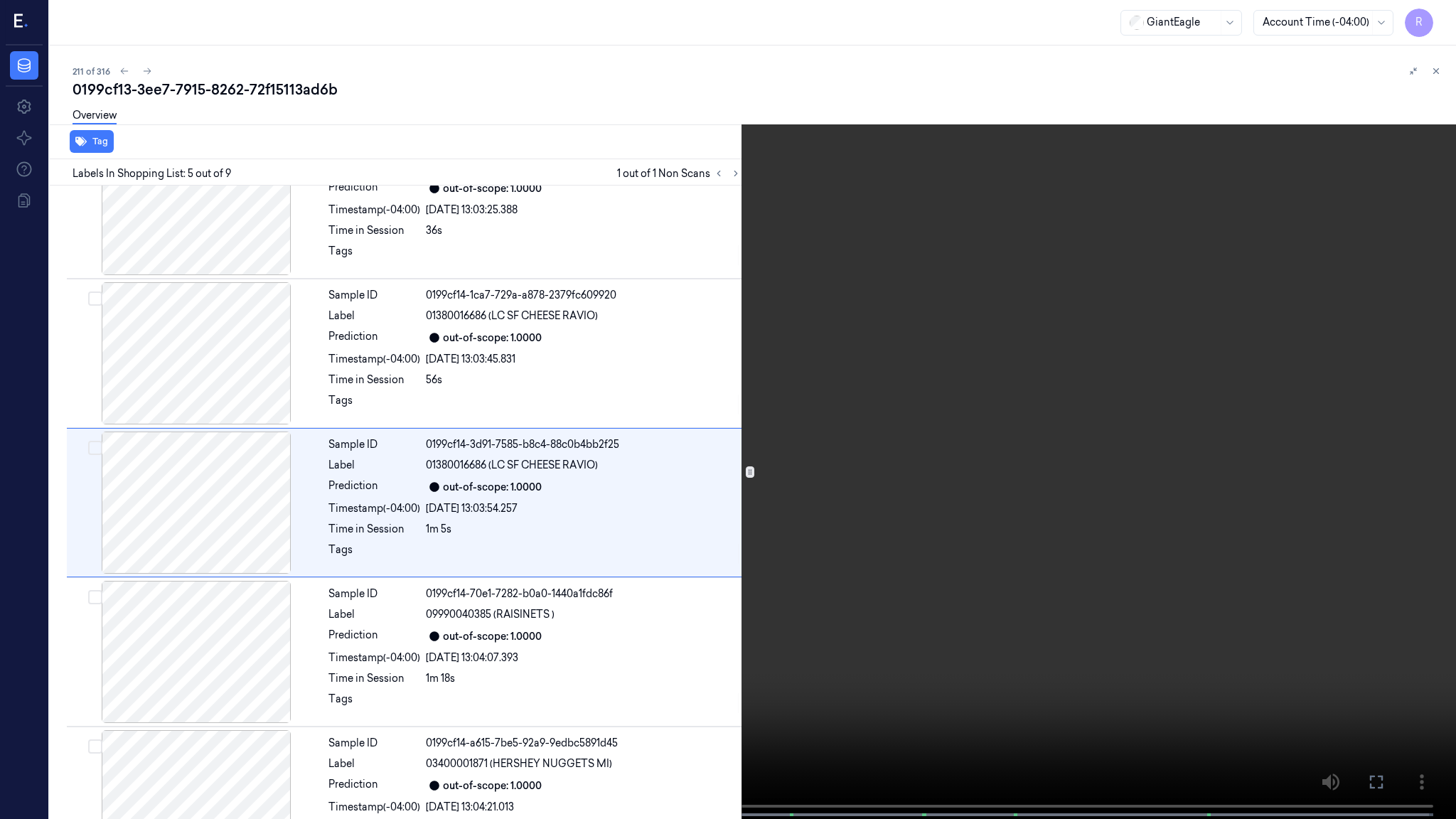
click at [902, 543] on video at bounding box center [728, 411] width 1456 height 822
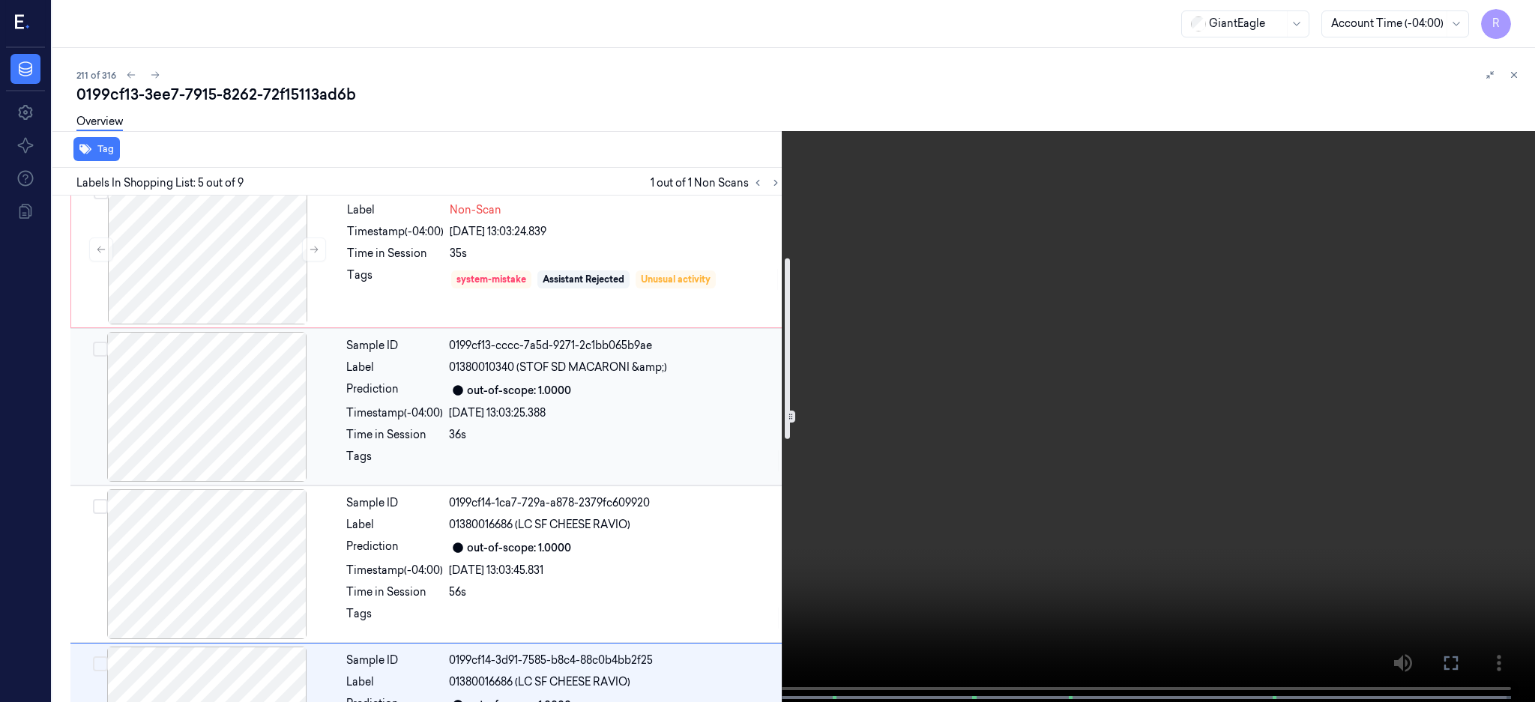
scroll to position [173, 0]
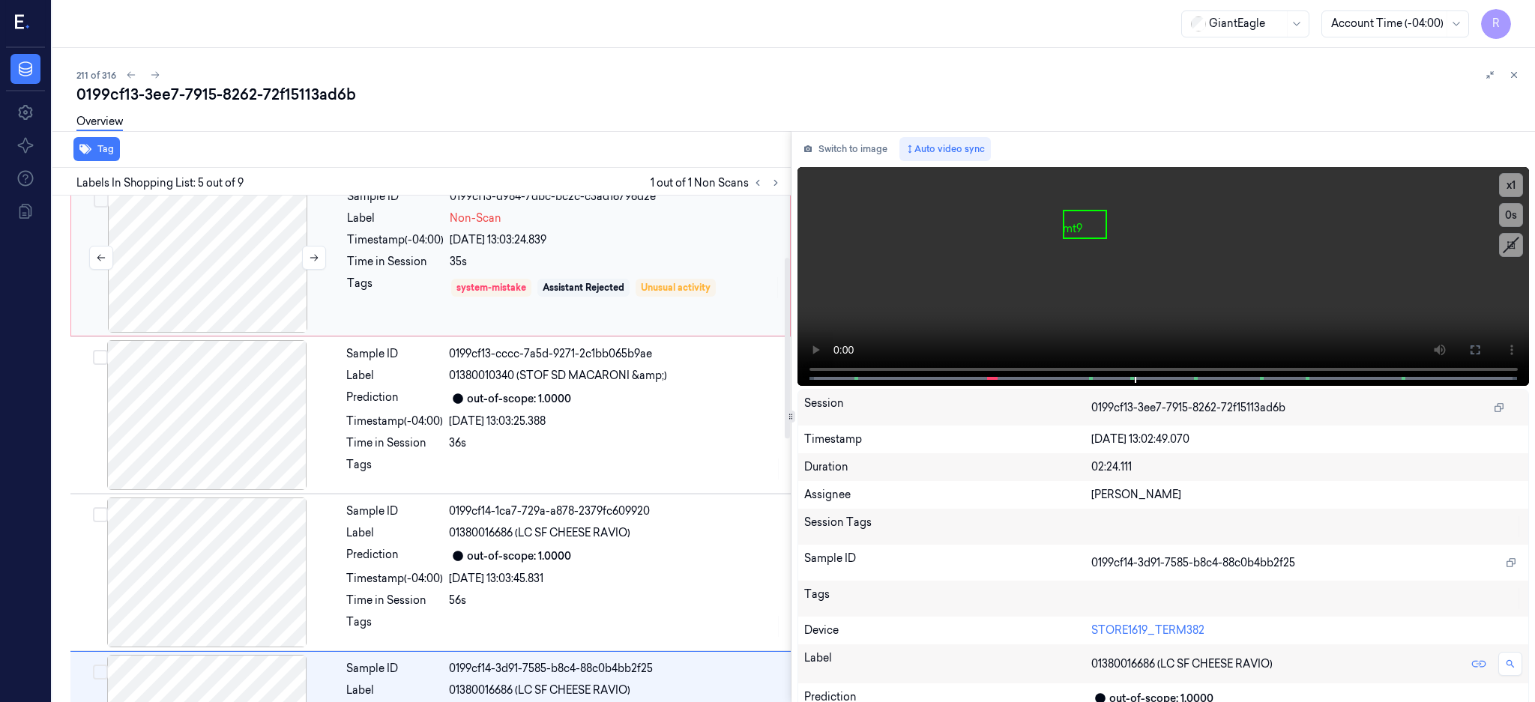
click at [261, 250] on div at bounding box center [207, 258] width 267 height 150
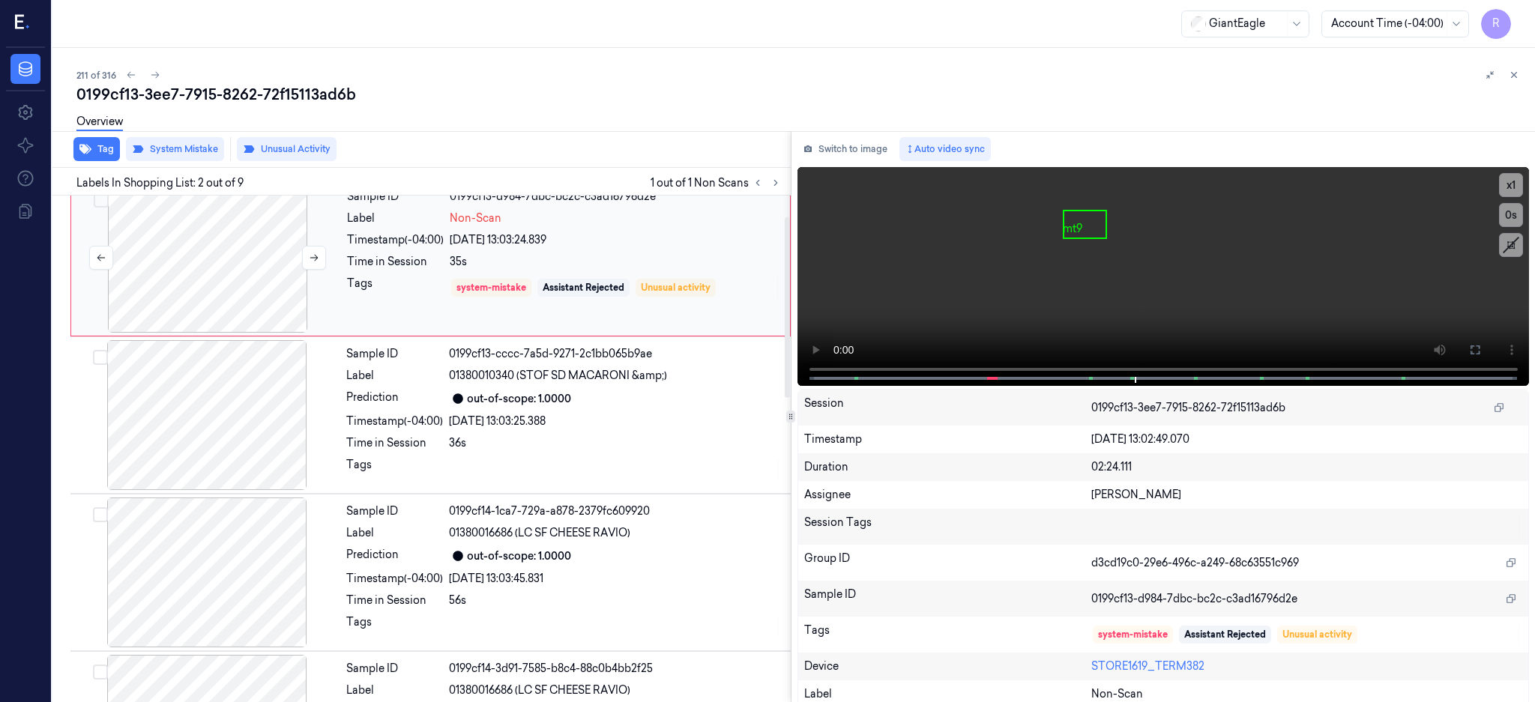
scroll to position [0, 0]
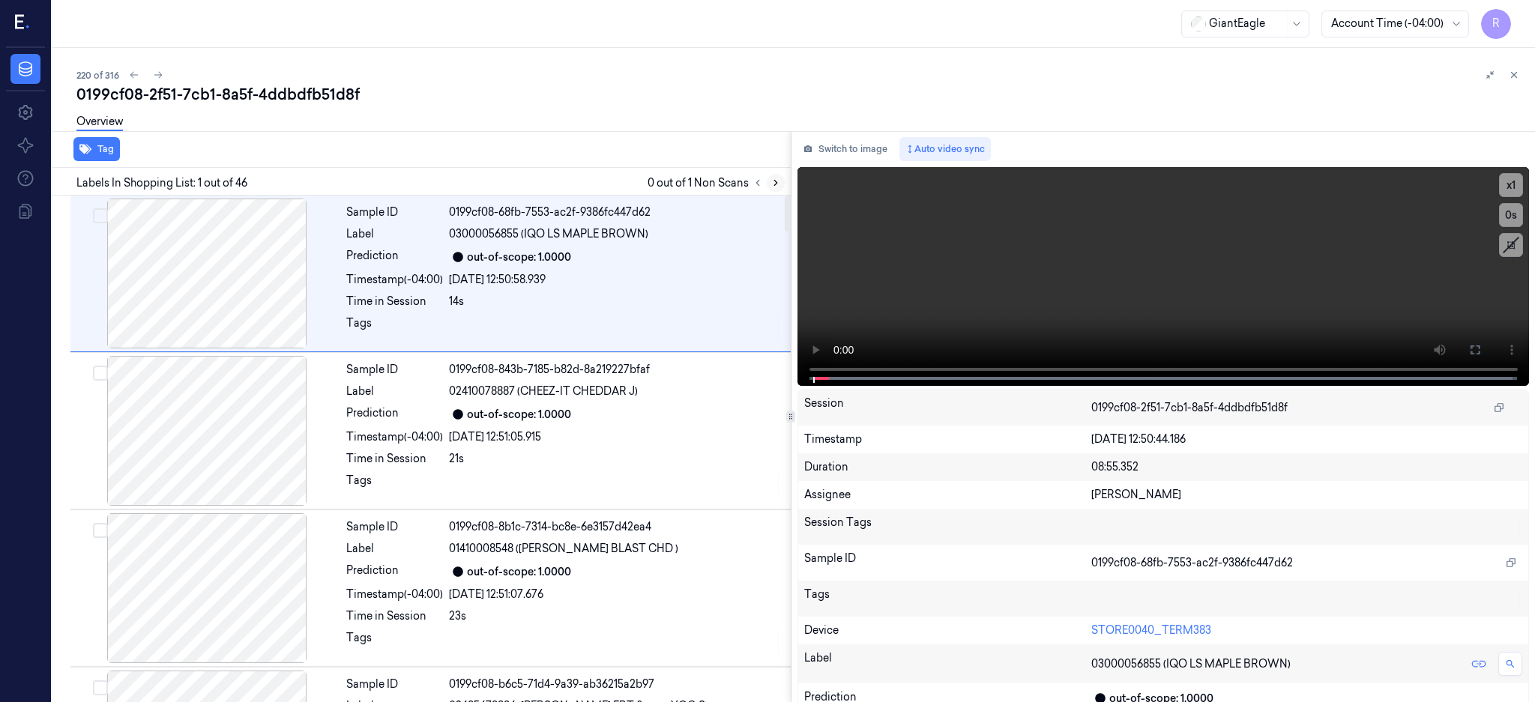
click at [785, 177] on button at bounding box center [776, 183] width 18 height 18
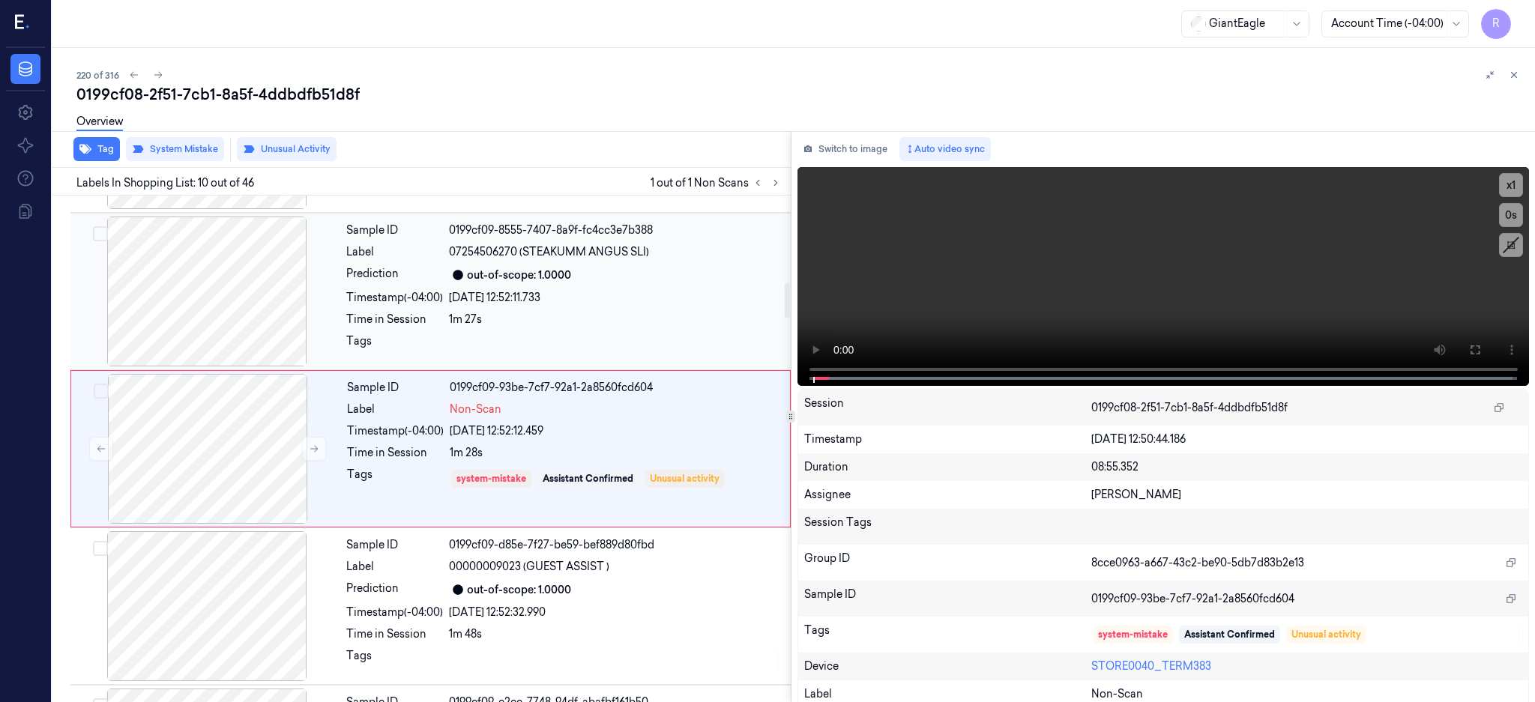
click at [214, 307] on div at bounding box center [206, 292] width 267 height 150
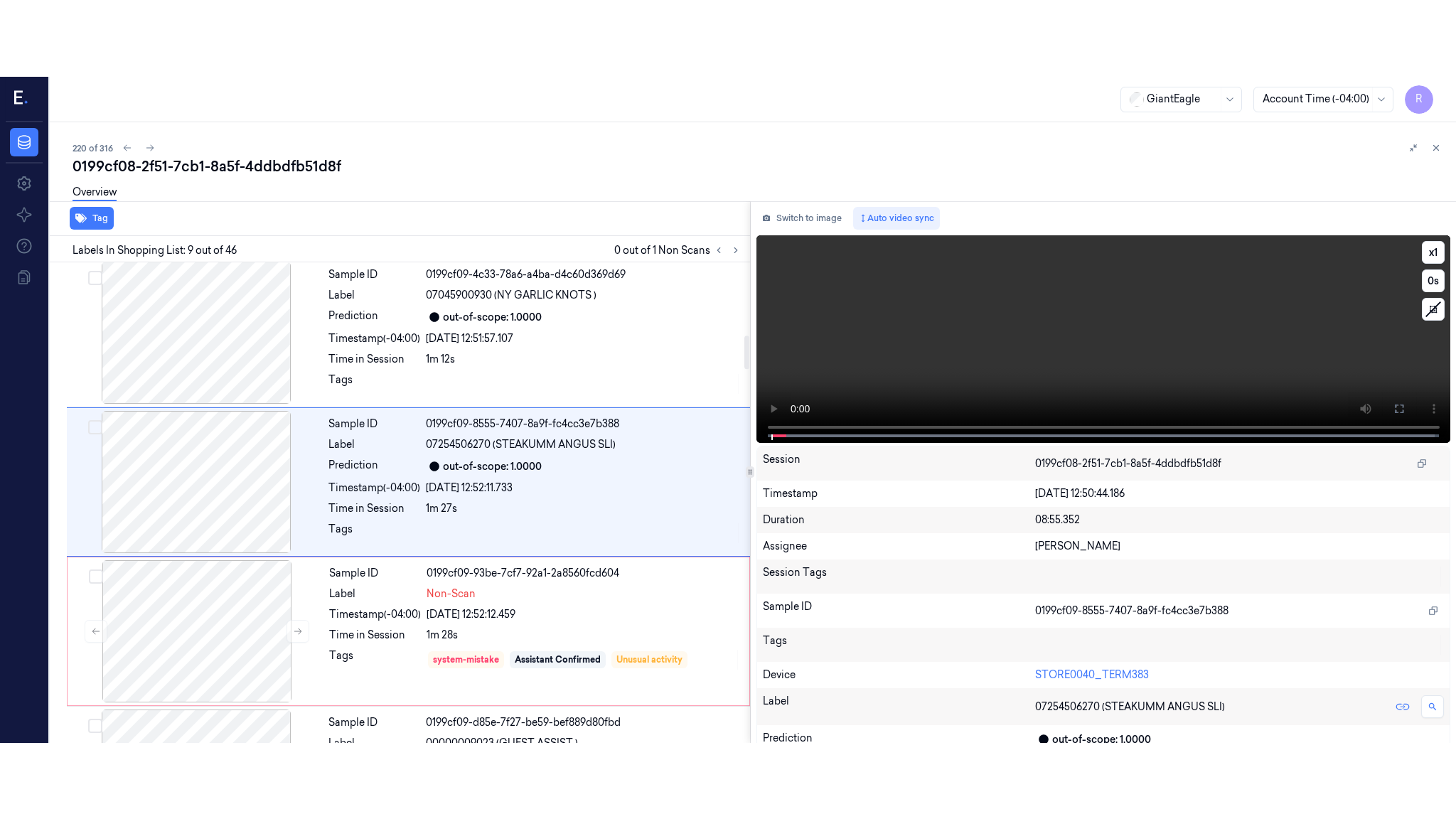
scroll to position [1029, 0]
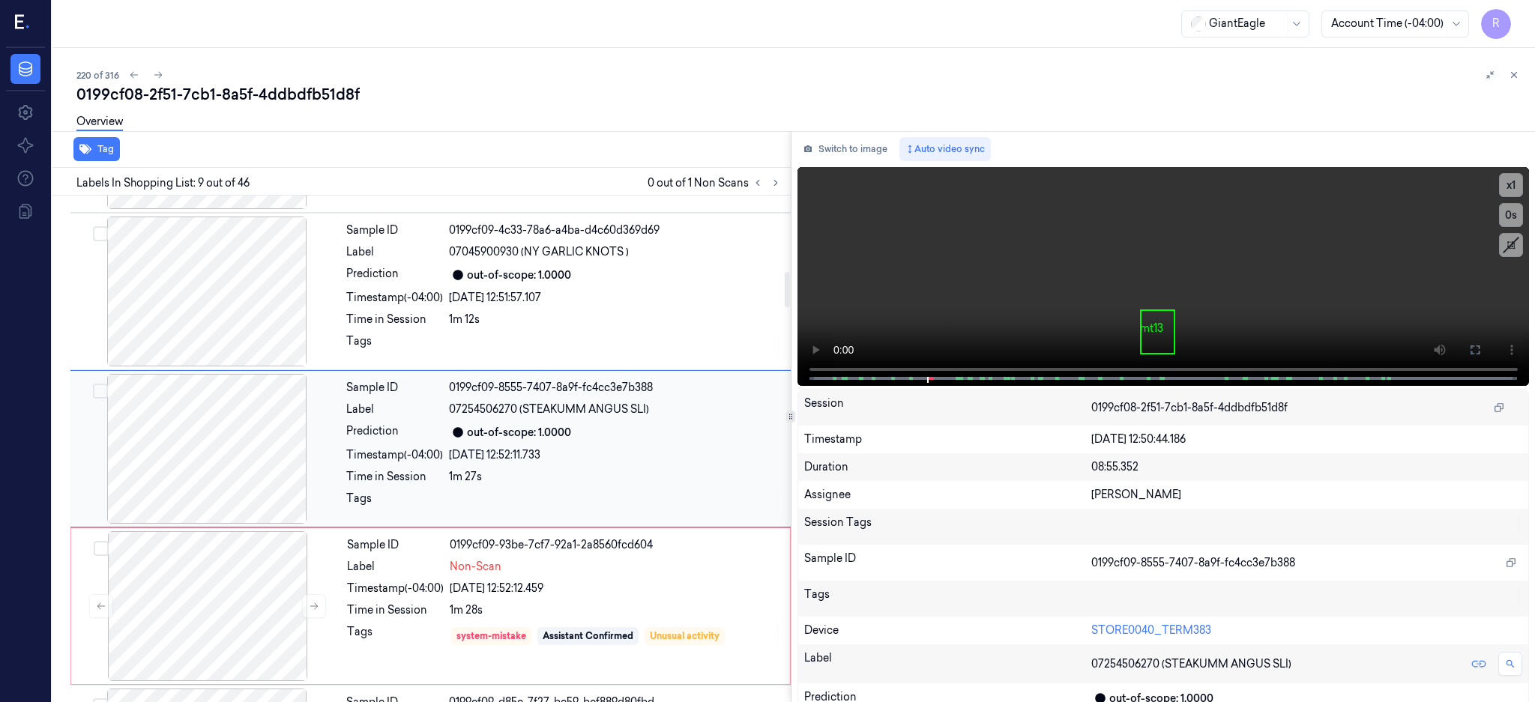
click at [202, 462] on div at bounding box center [206, 449] width 267 height 150
click at [1480, 346] on icon at bounding box center [1475, 350] width 9 height 9
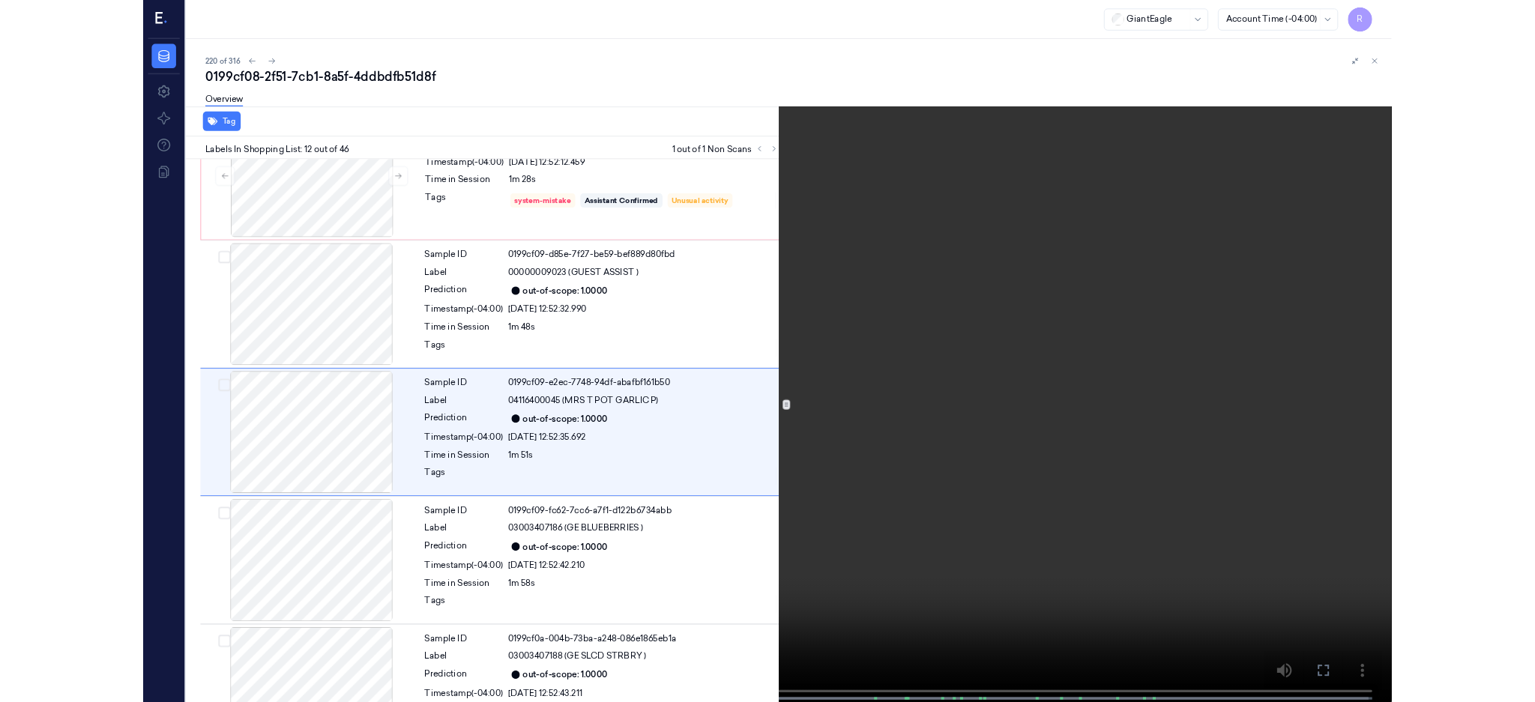
scroll to position [1476, 0]
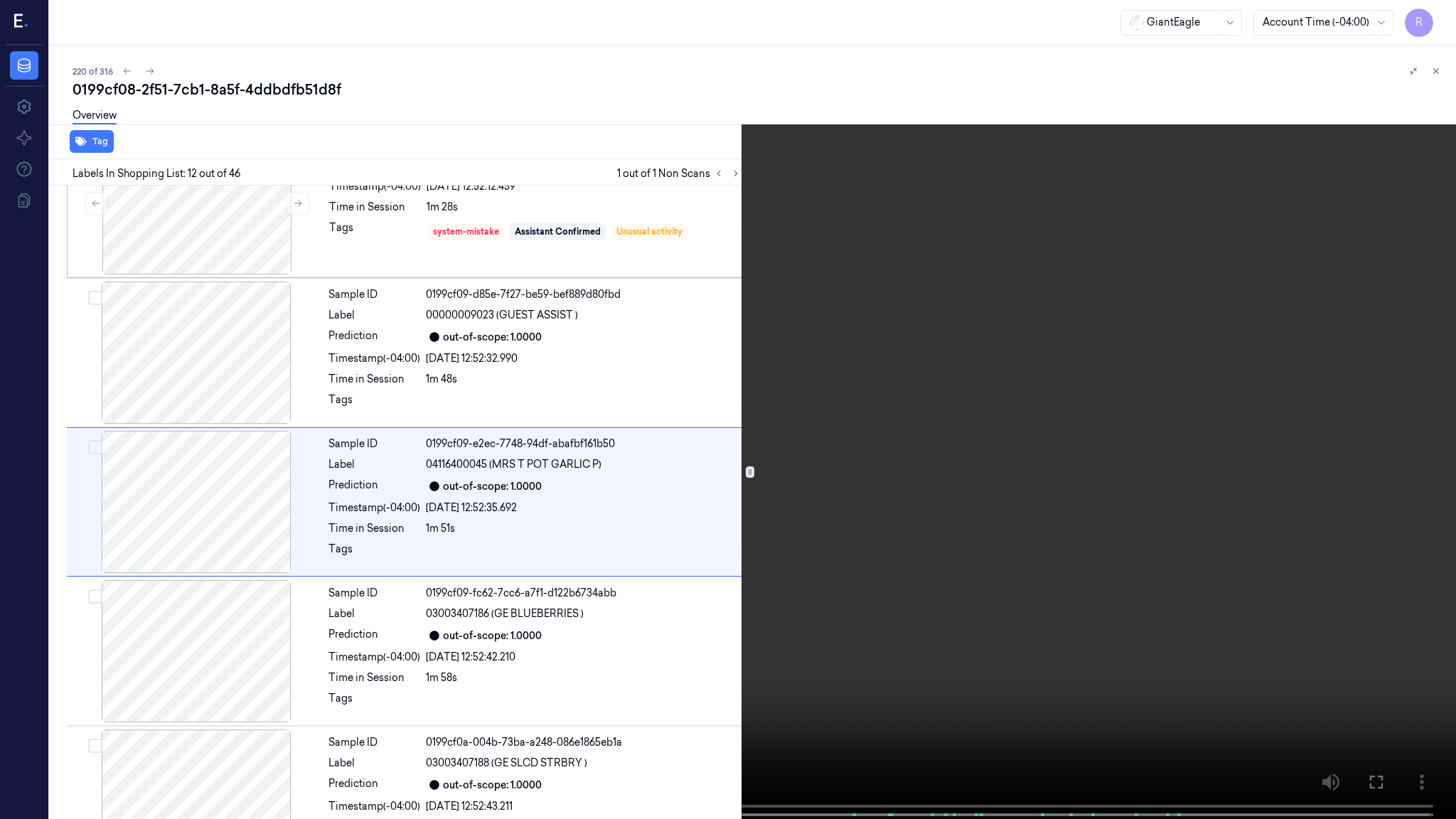
click at [689, 384] on video at bounding box center [728, 411] width 1456 height 822
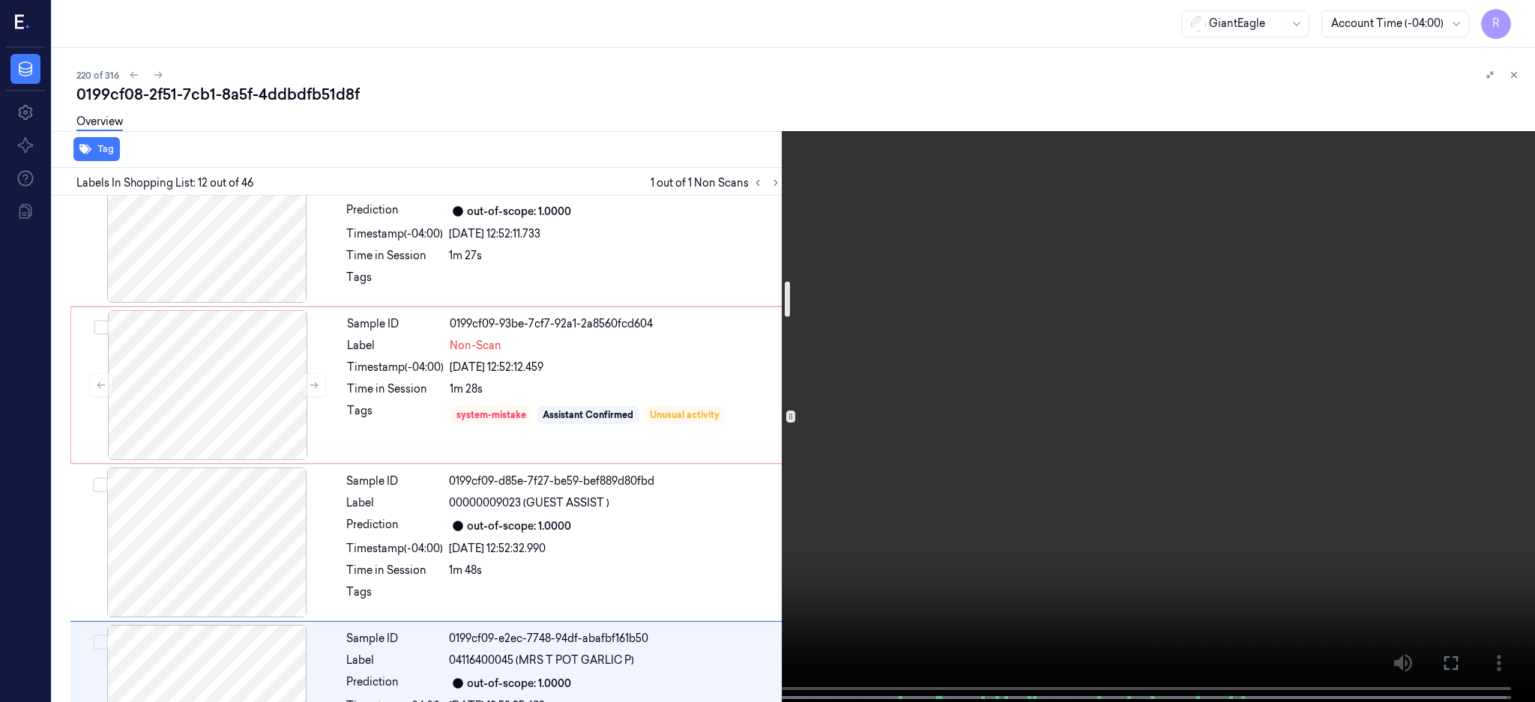
scroll to position [1176, 0]
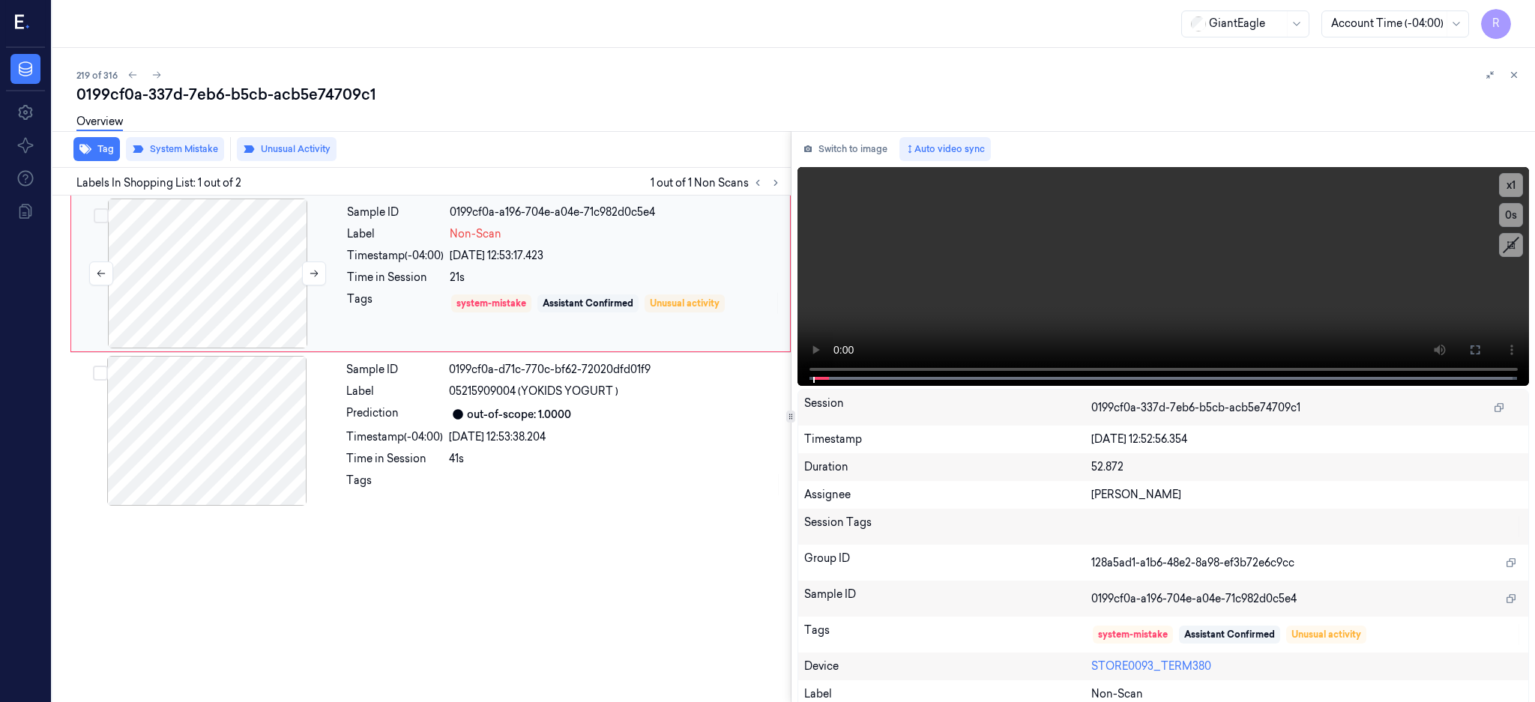
click at [112, 301] on div at bounding box center [207, 274] width 267 height 150
click at [207, 343] on div at bounding box center [207, 274] width 267 height 150
click at [206, 280] on div at bounding box center [207, 274] width 267 height 150
click at [1150, 308] on video at bounding box center [1163, 276] width 732 height 219
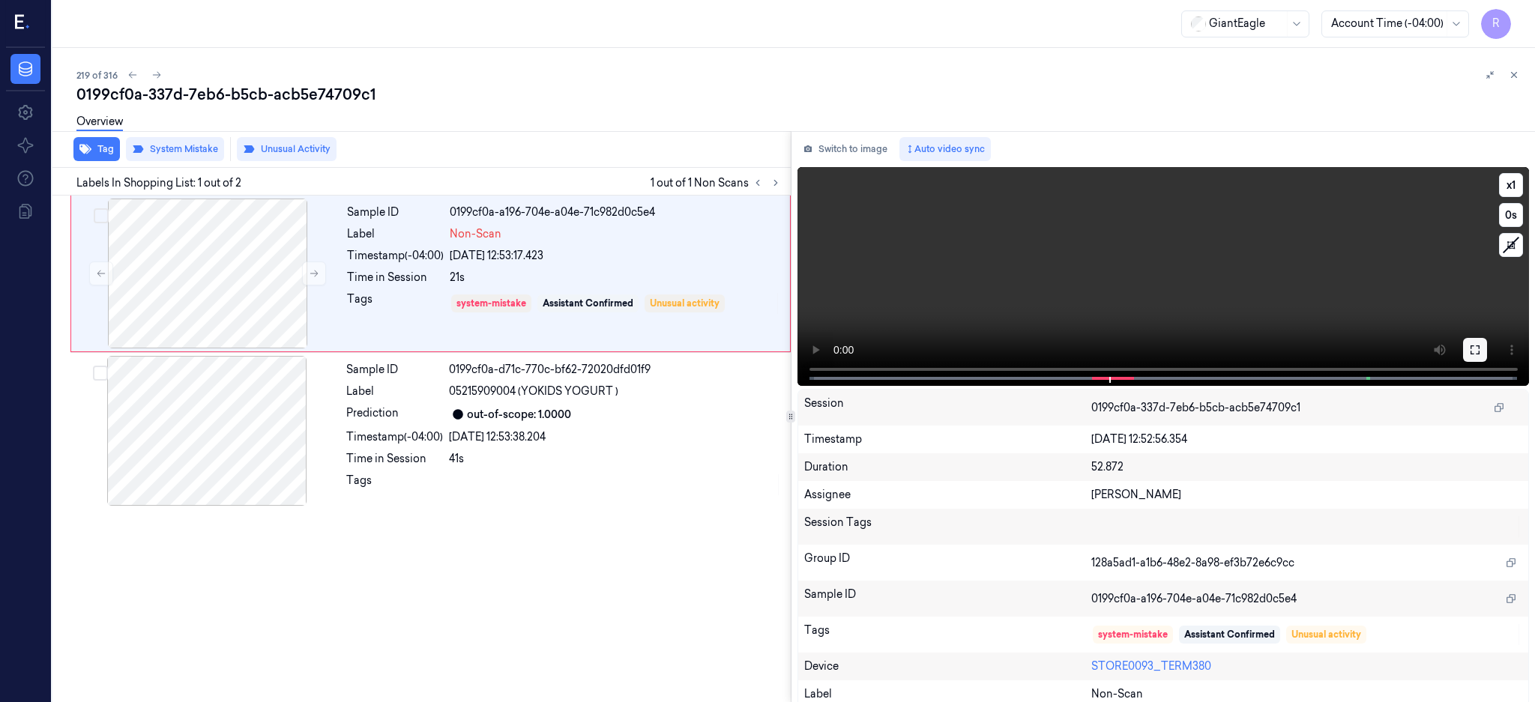
click at [1487, 344] on button at bounding box center [1475, 350] width 24 height 24
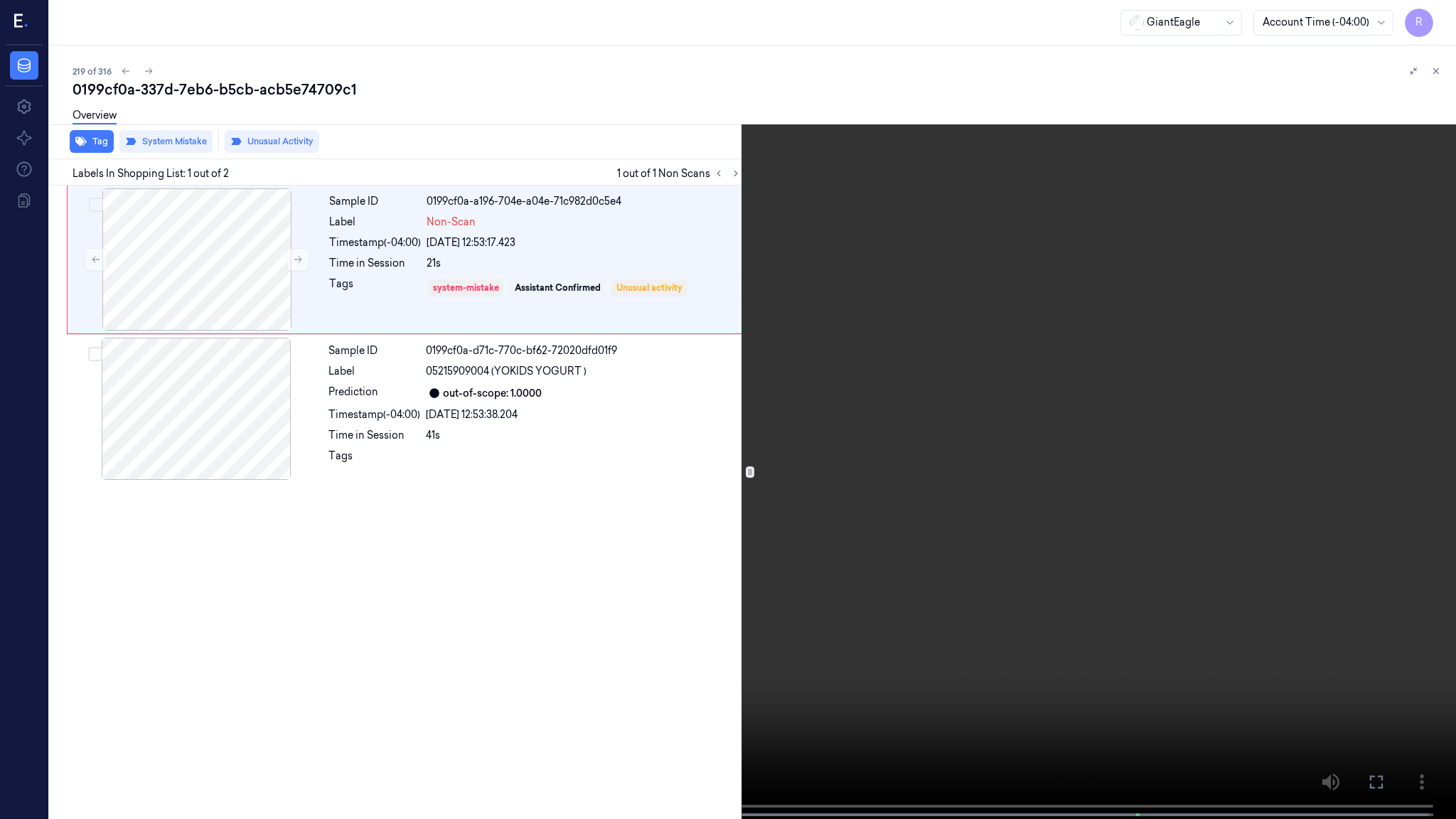
click at [869, 458] on video at bounding box center [728, 411] width 1456 height 822
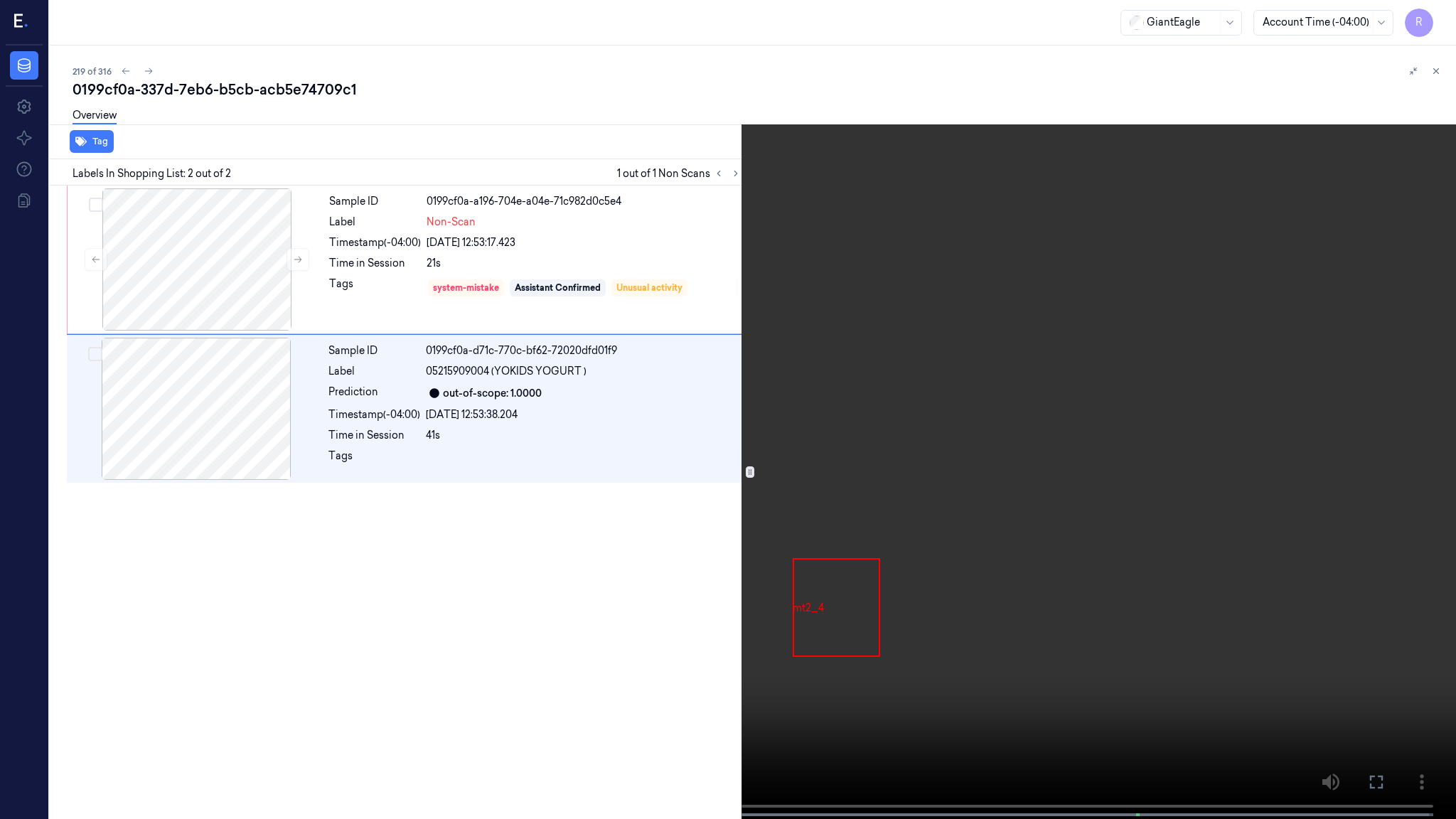
click at [814, 507] on video at bounding box center [728, 411] width 1456 height 822
click at [673, 626] on video at bounding box center [728, 411] width 1456 height 822
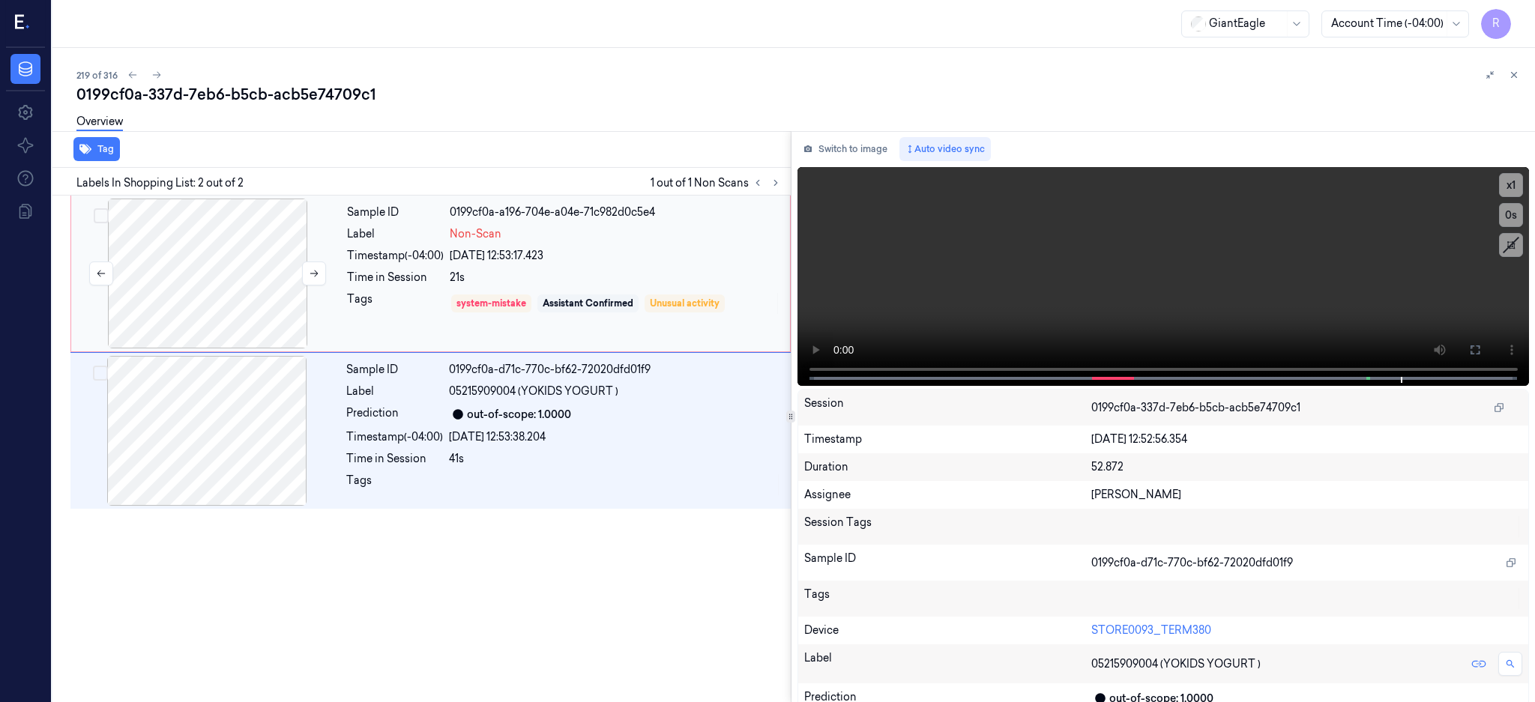
click at [199, 301] on div at bounding box center [207, 274] width 267 height 150
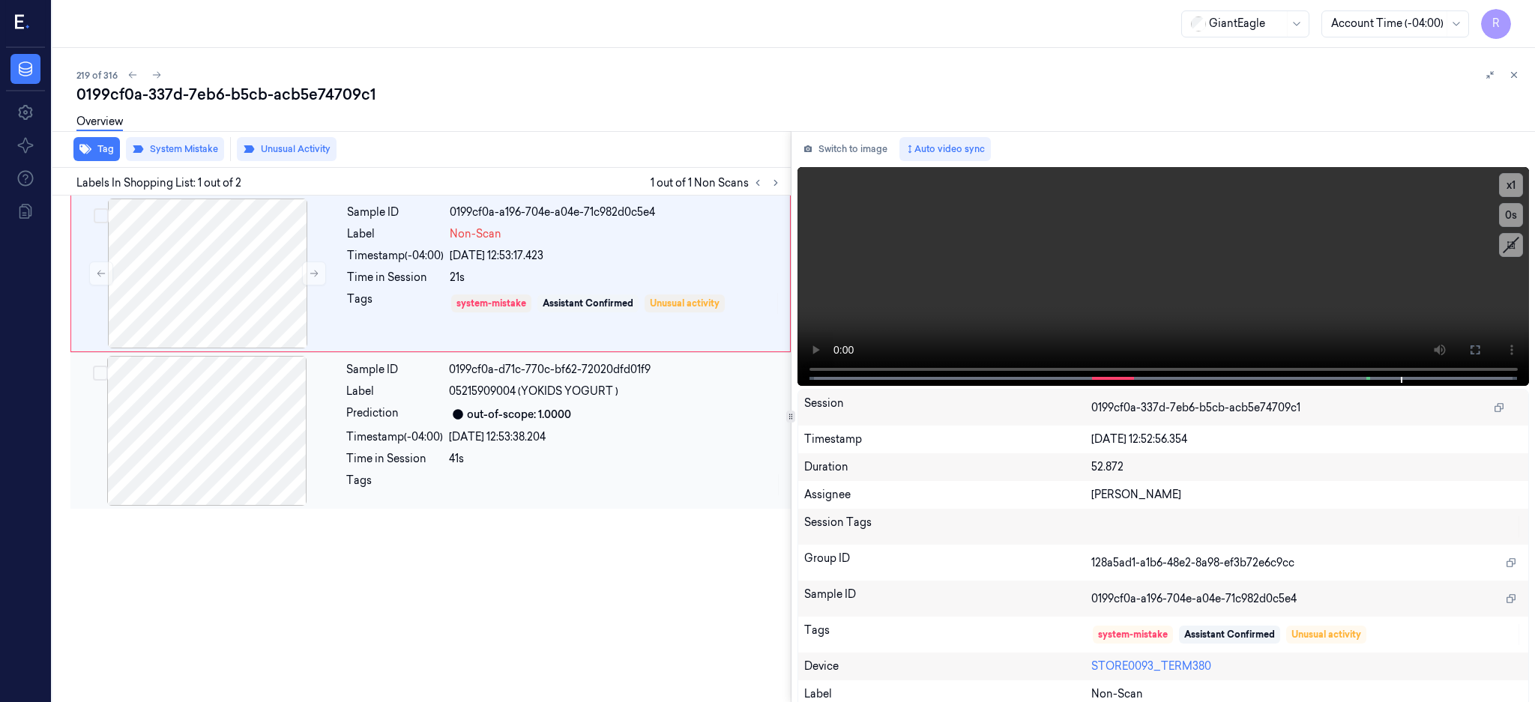
click at [254, 459] on div at bounding box center [206, 431] width 267 height 150
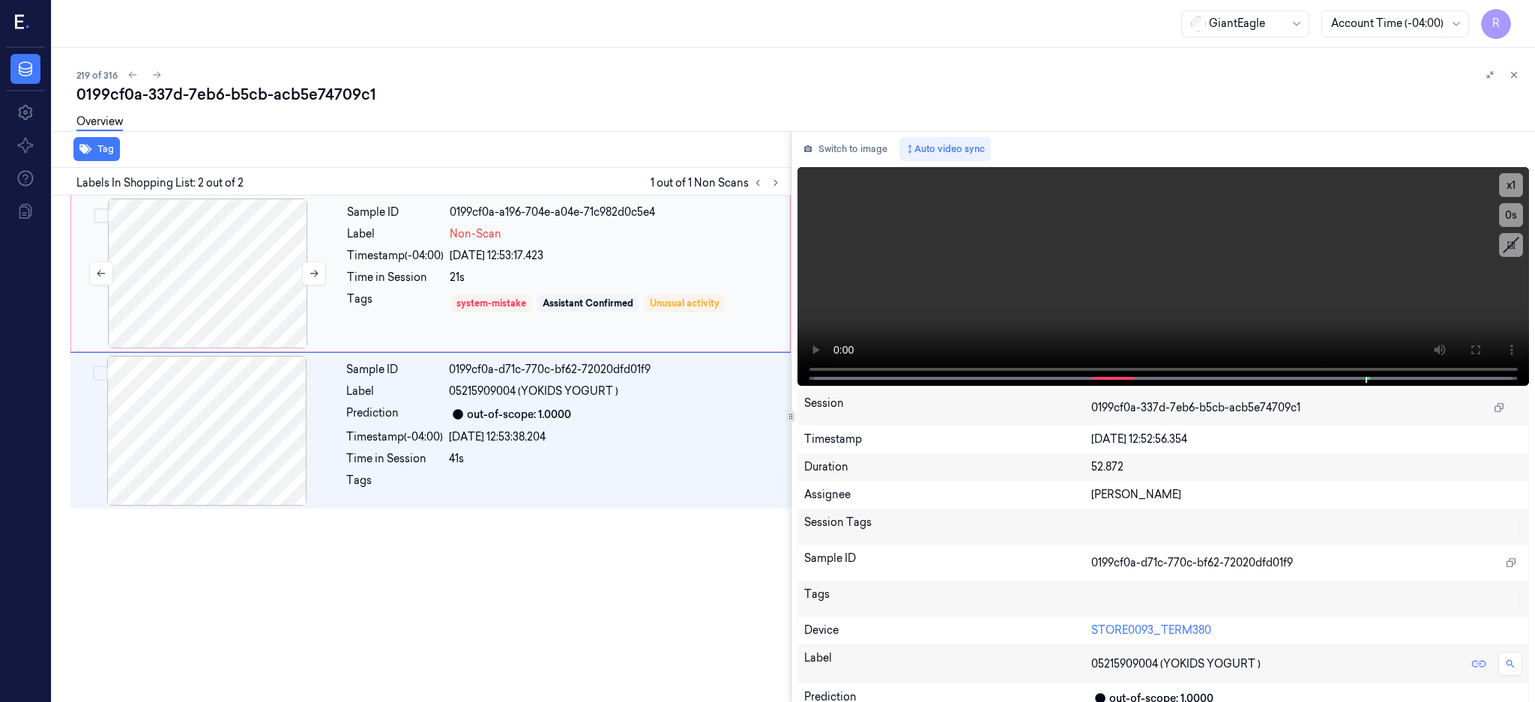
click at [214, 257] on div at bounding box center [207, 274] width 267 height 150
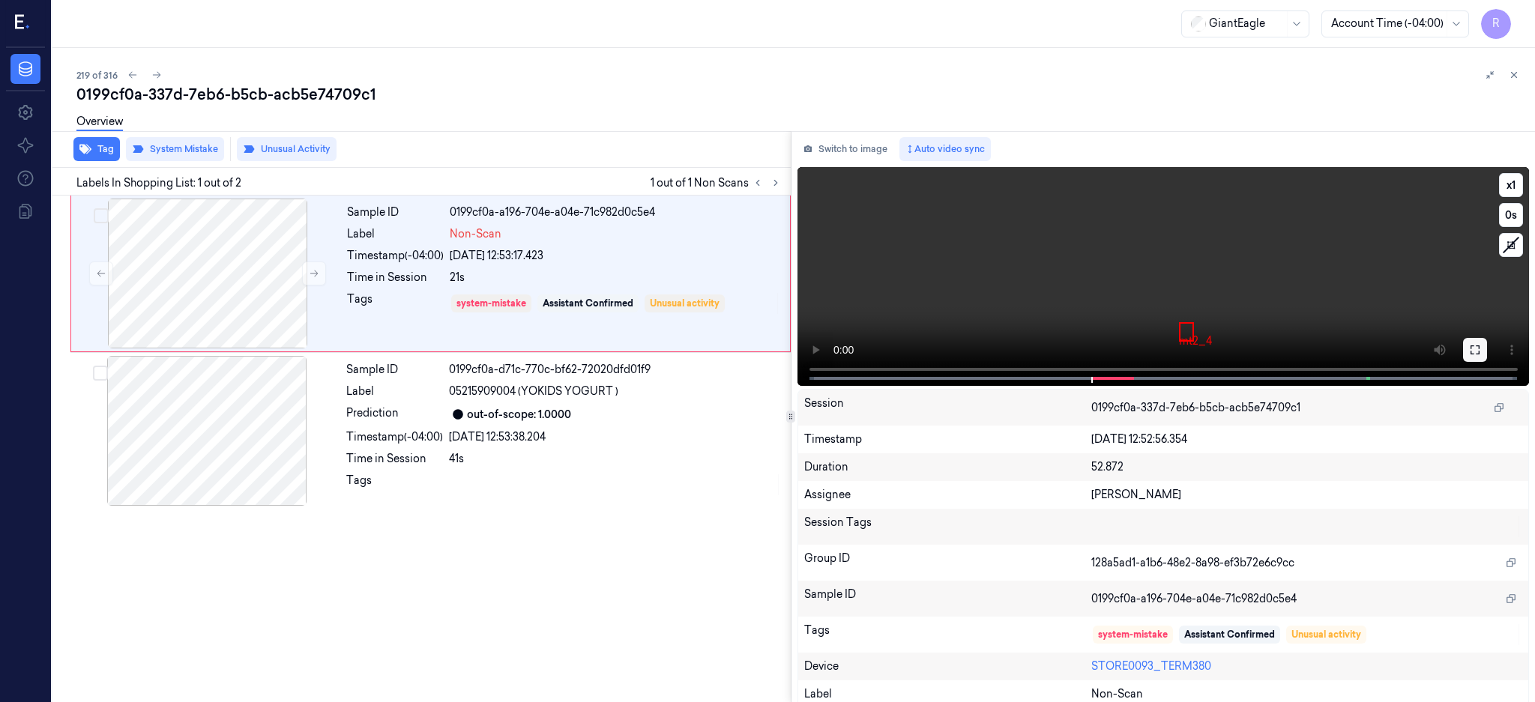
click at [1487, 345] on button at bounding box center [1475, 350] width 24 height 24
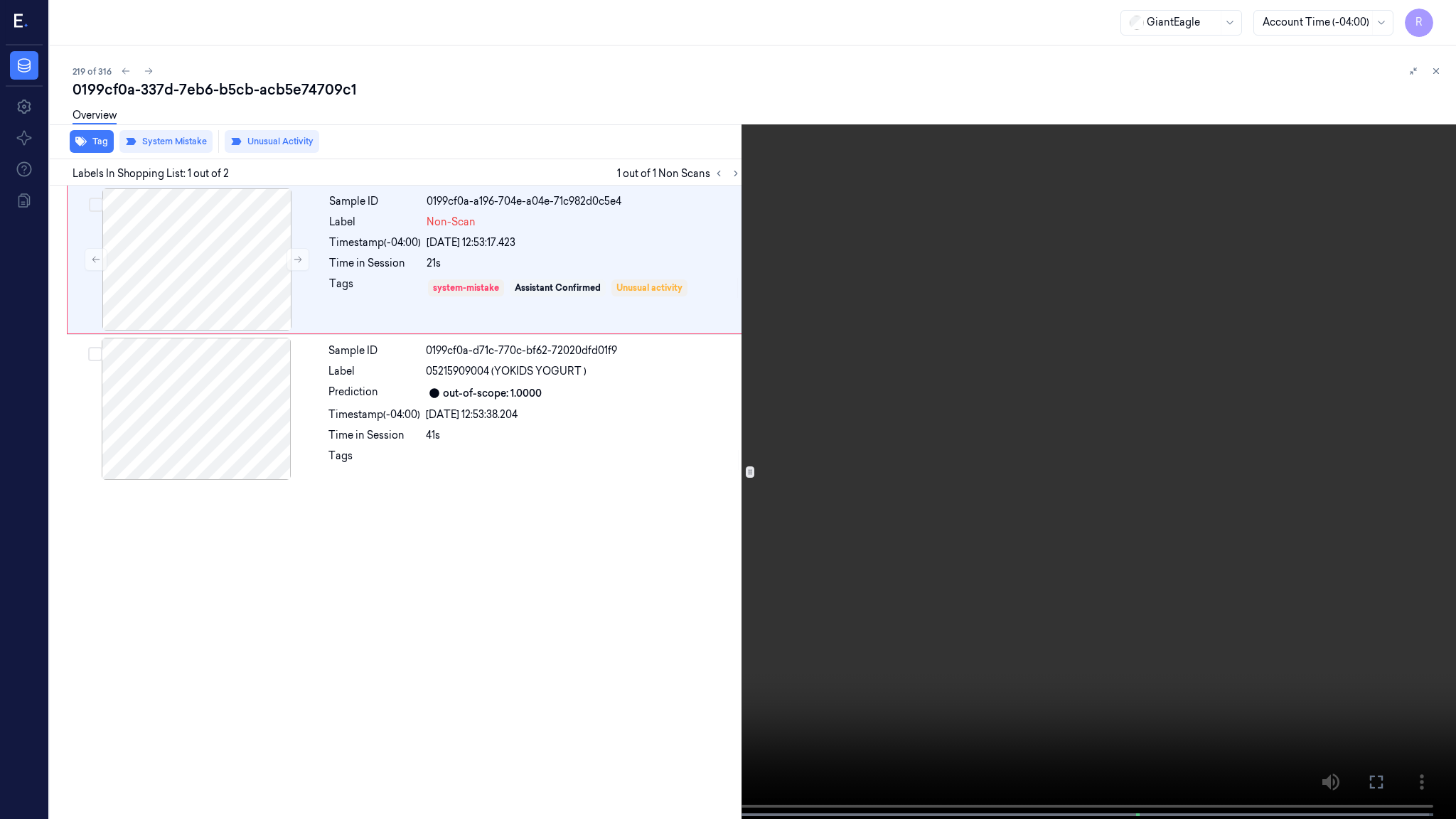
click at [180, 647] on video at bounding box center [728, 411] width 1456 height 822
click at [1061, 485] on video at bounding box center [728, 411] width 1456 height 822
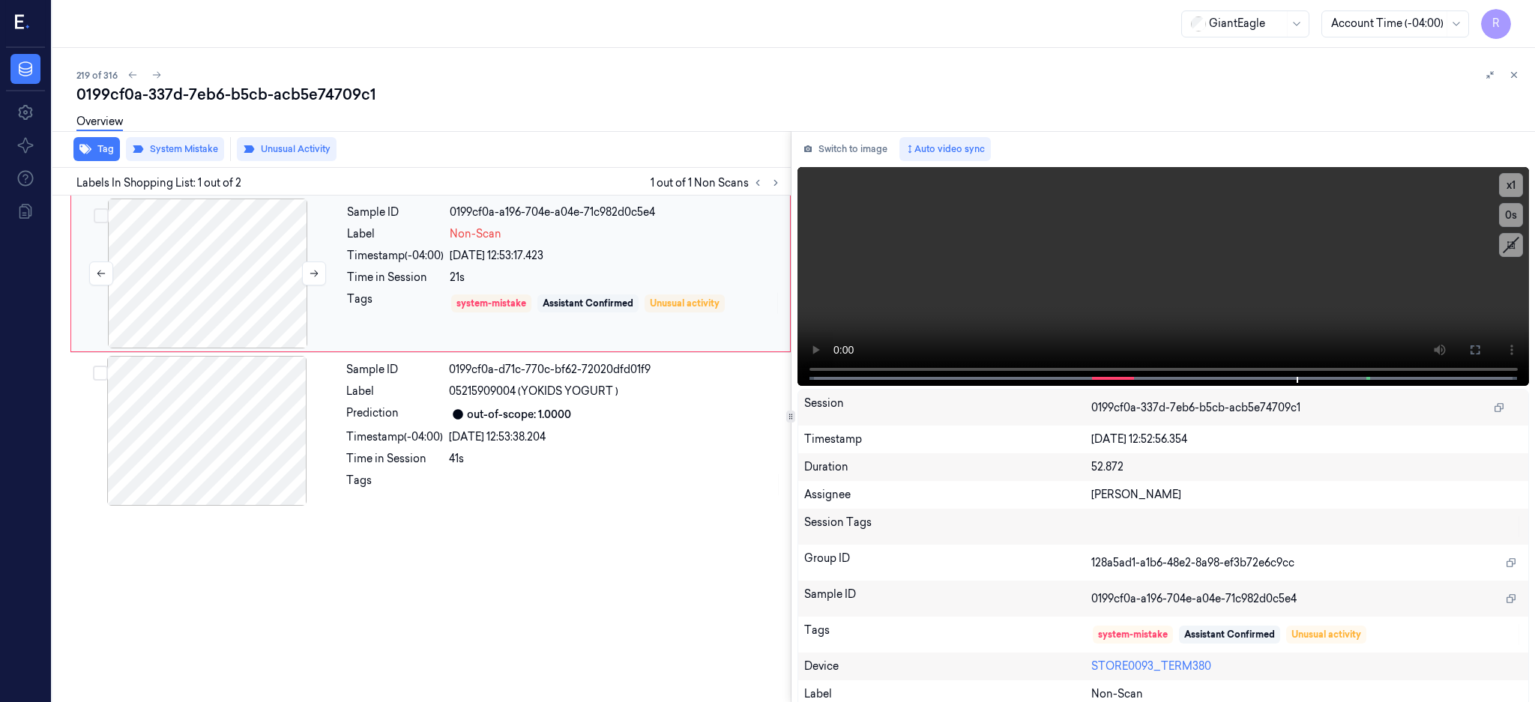
click at [220, 271] on div at bounding box center [207, 274] width 267 height 150
click at [194, 155] on button "System Mistake" at bounding box center [175, 149] width 98 height 24
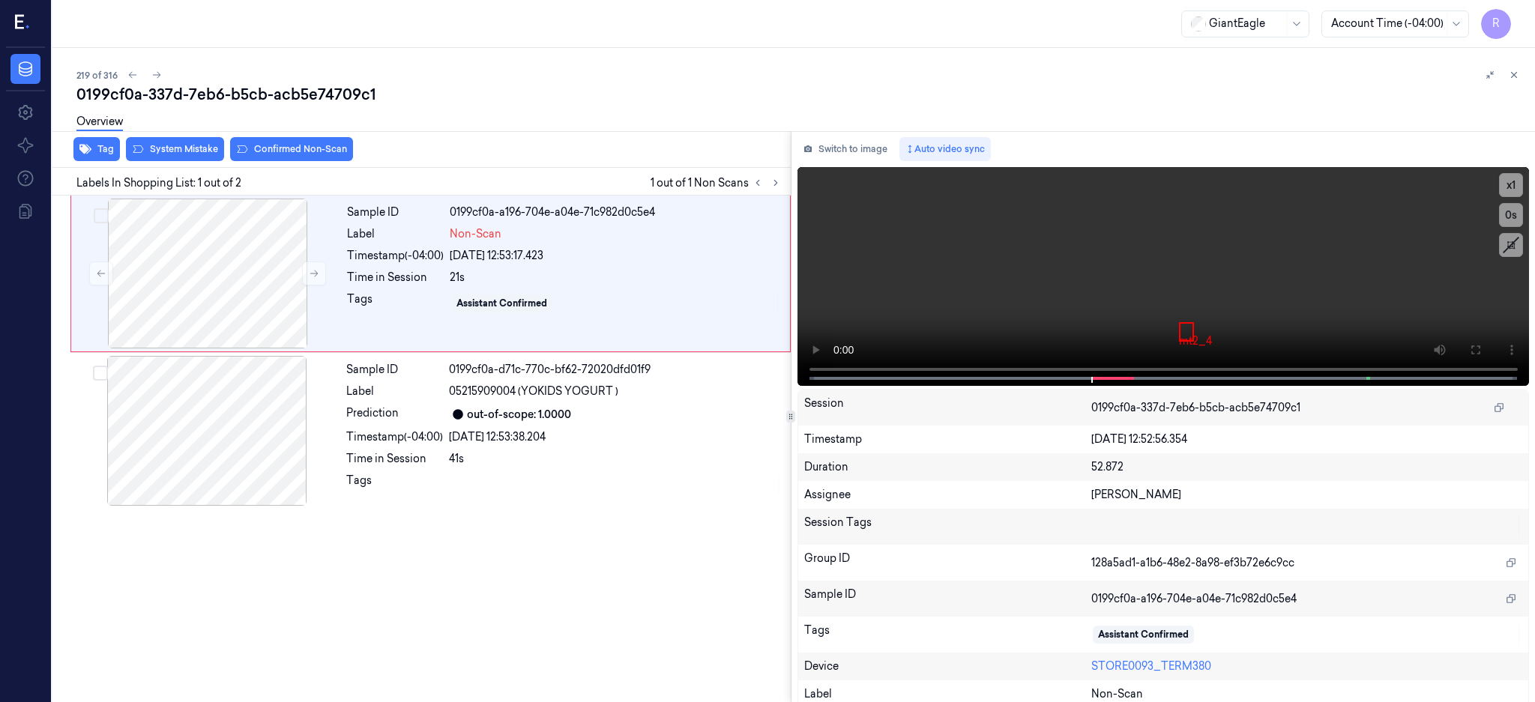
click at [280, 151] on button "Confirmed Non-Scan" at bounding box center [291, 149] width 123 height 24
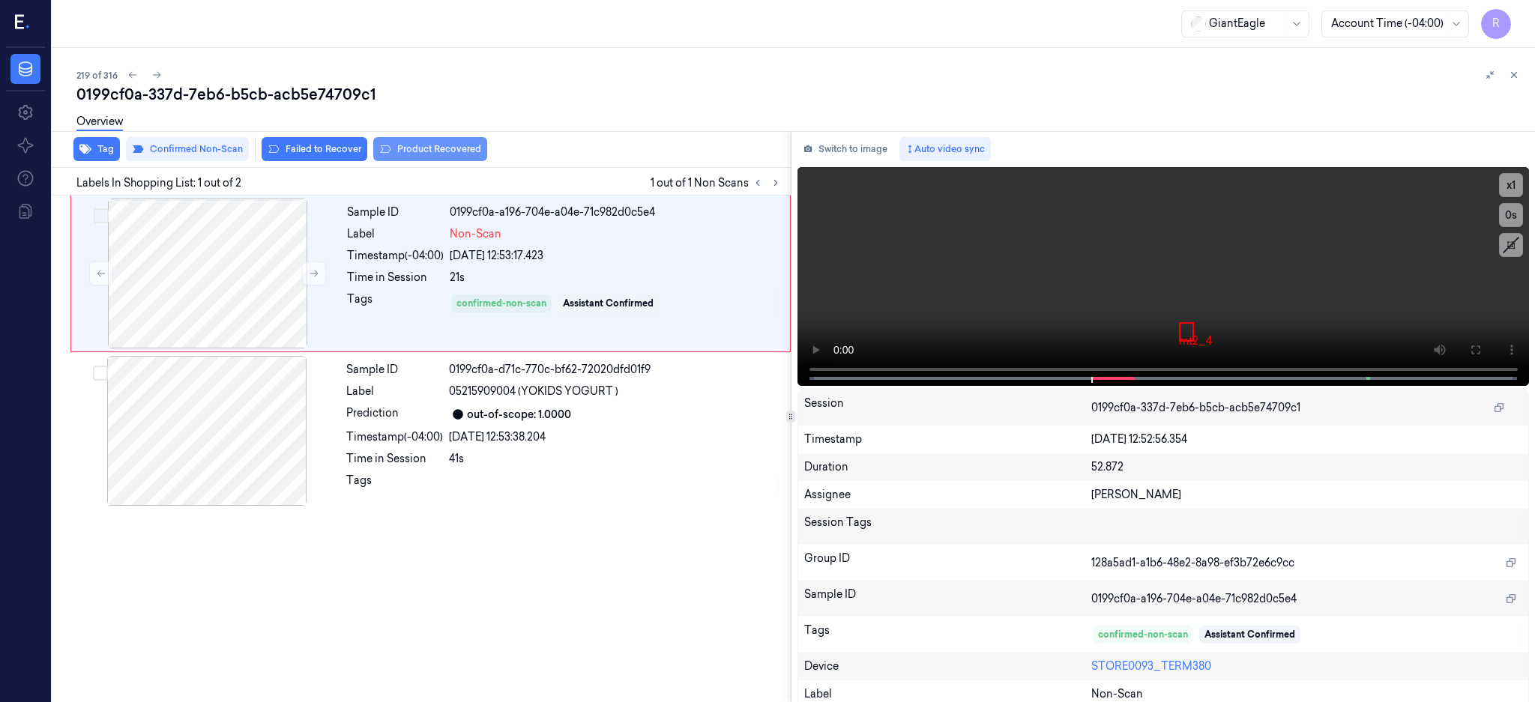
click at [391, 149] on button "Product Recovered" at bounding box center [430, 149] width 114 height 24
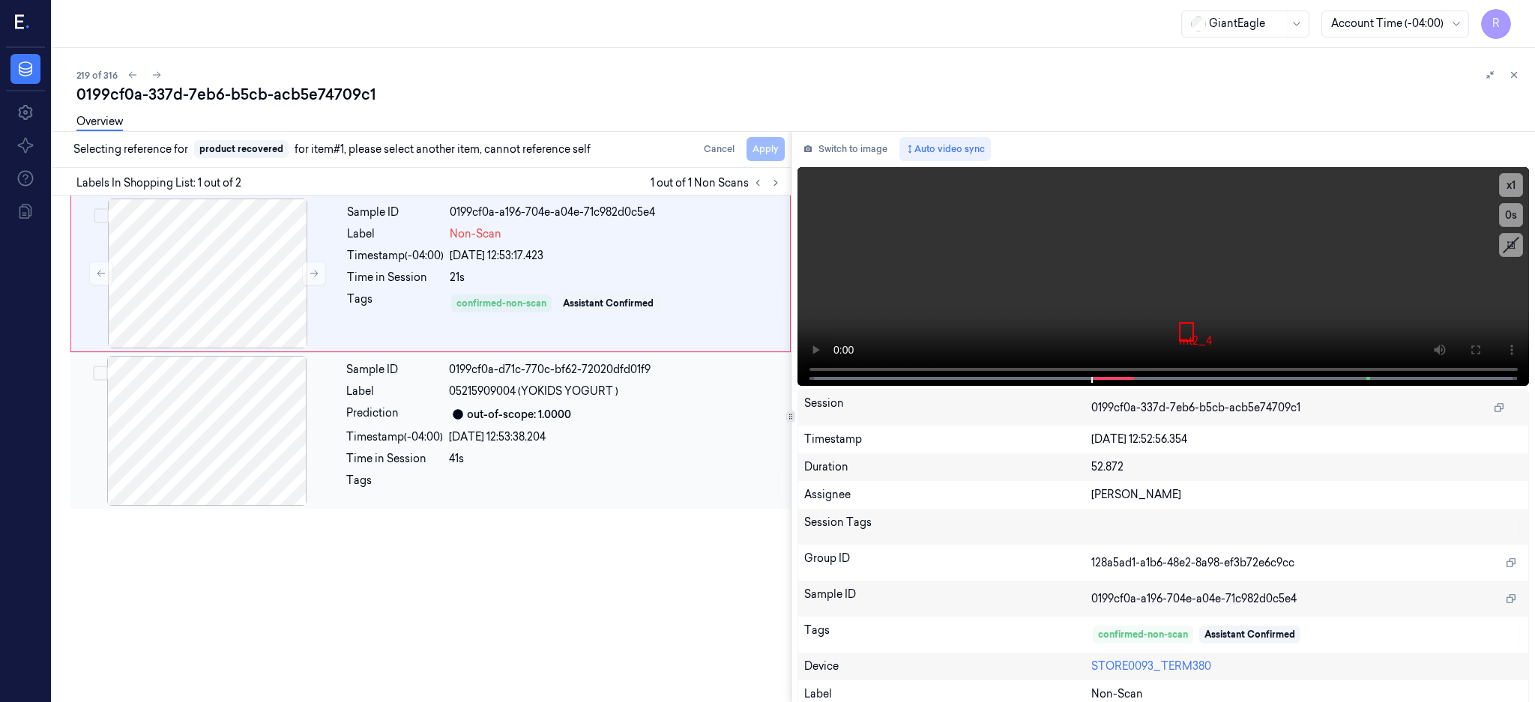
click at [220, 417] on div at bounding box center [206, 431] width 267 height 150
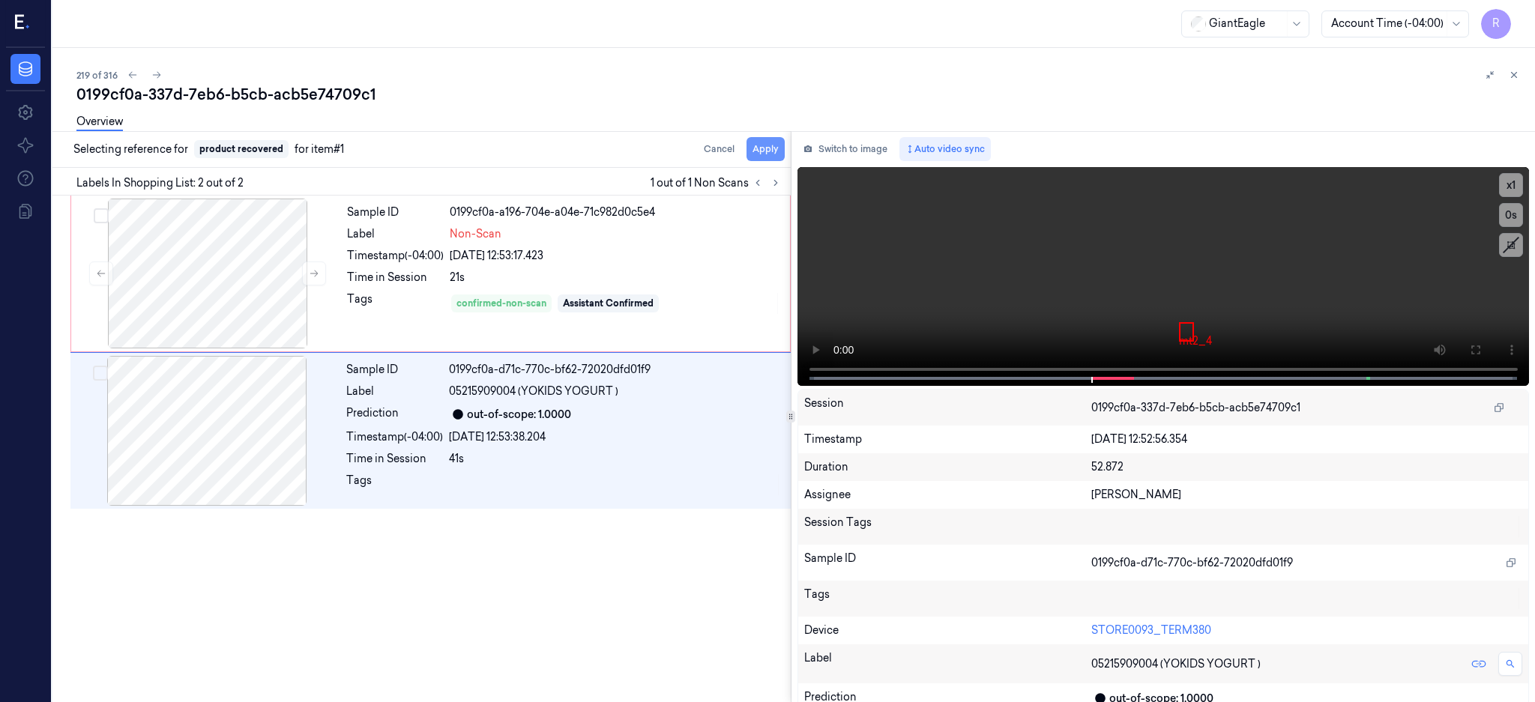
click at [785, 145] on button "Apply" at bounding box center [766, 149] width 38 height 24
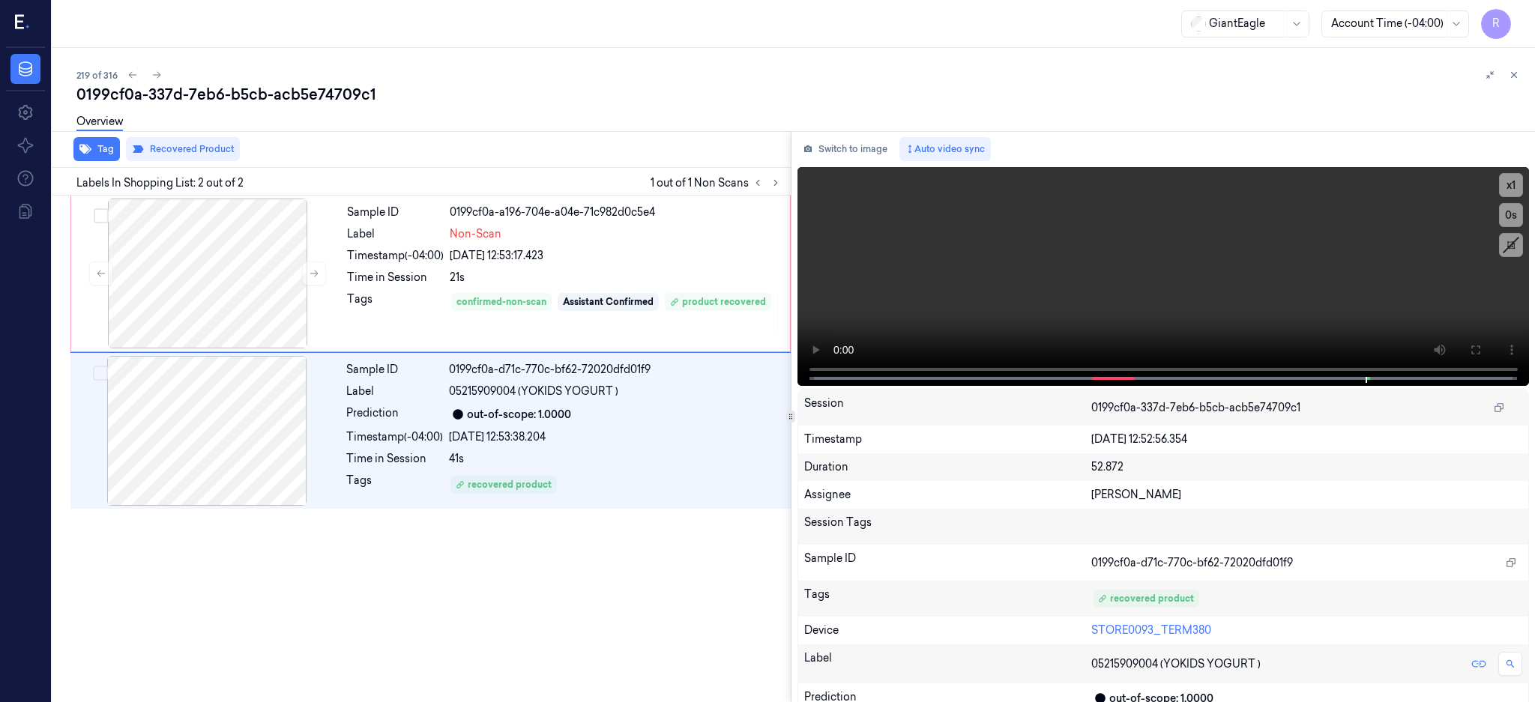
click at [247, 91] on div "0199cf0a-337d-7eb6-b5cb-acb5e74709c1" at bounding box center [799, 94] width 1447 height 21
copy div "b5cb"
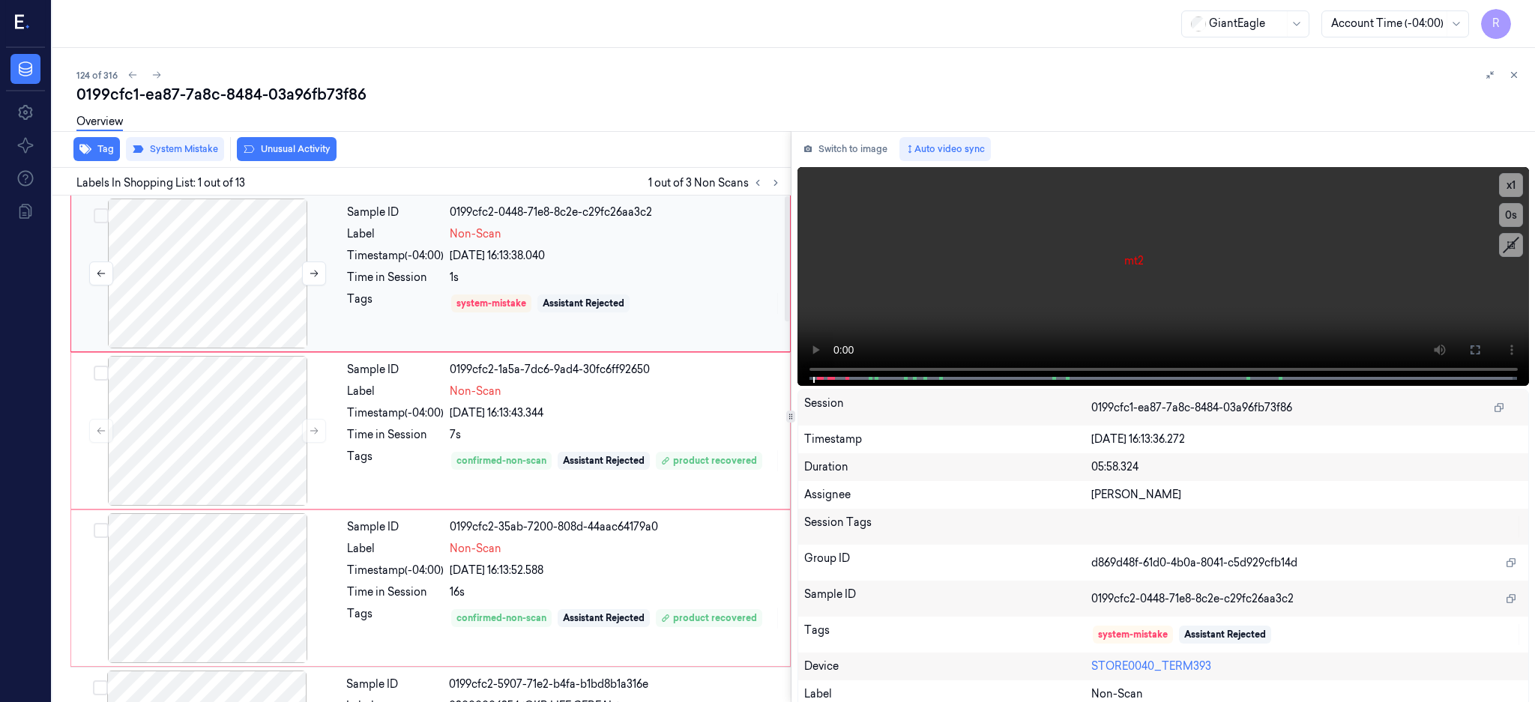
click at [183, 298] on div at bounding box center [207, 274] width 267 height 150
click at [1487, 341] on button at bounding box center [1475, 350] width 24 height 24
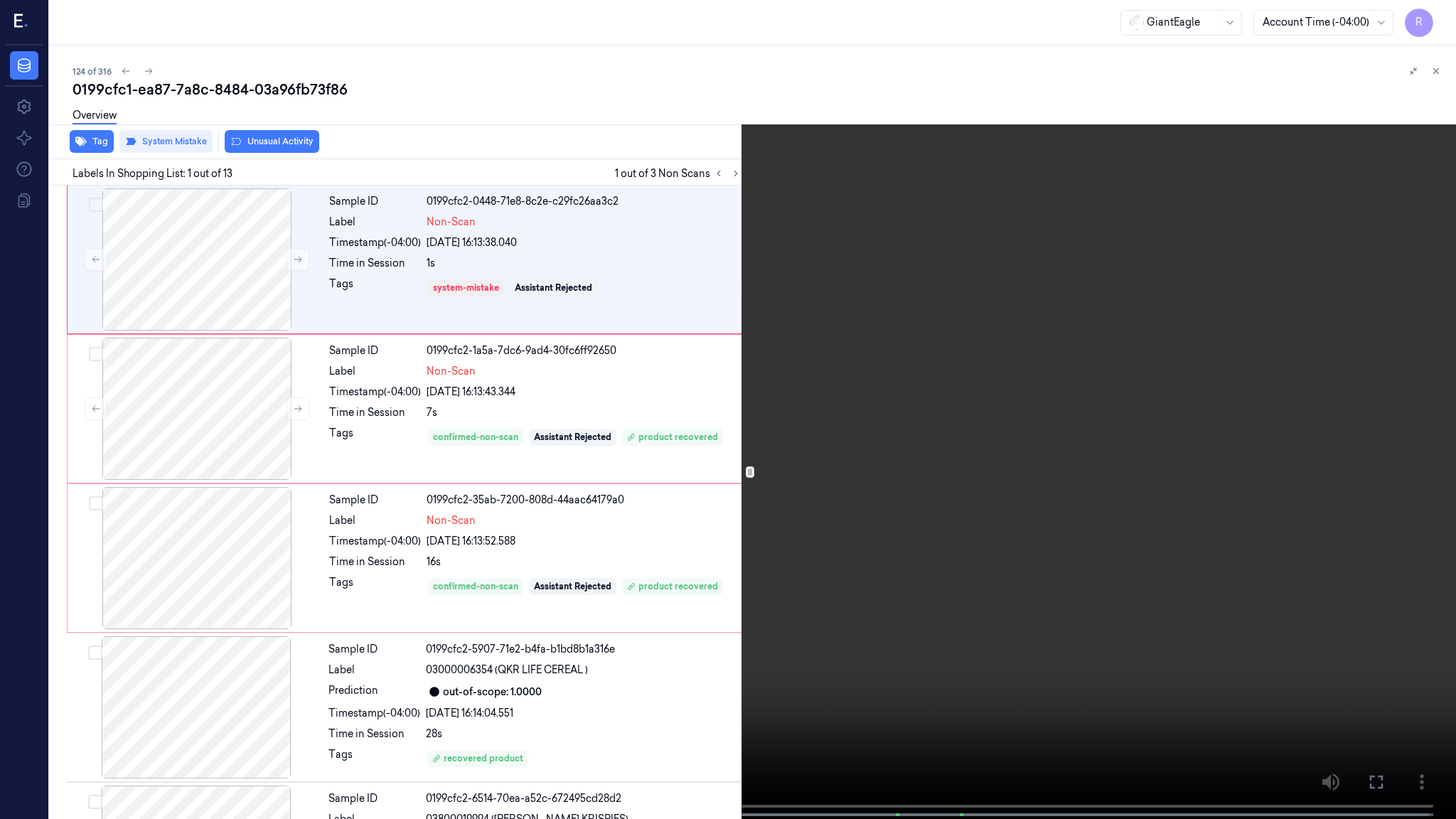
click at [777, 390] on video at bounding box center [728, 411] width 1456 height 822
click at [779, 390] on video at bounding box center [728, 411] width 1456 height 822
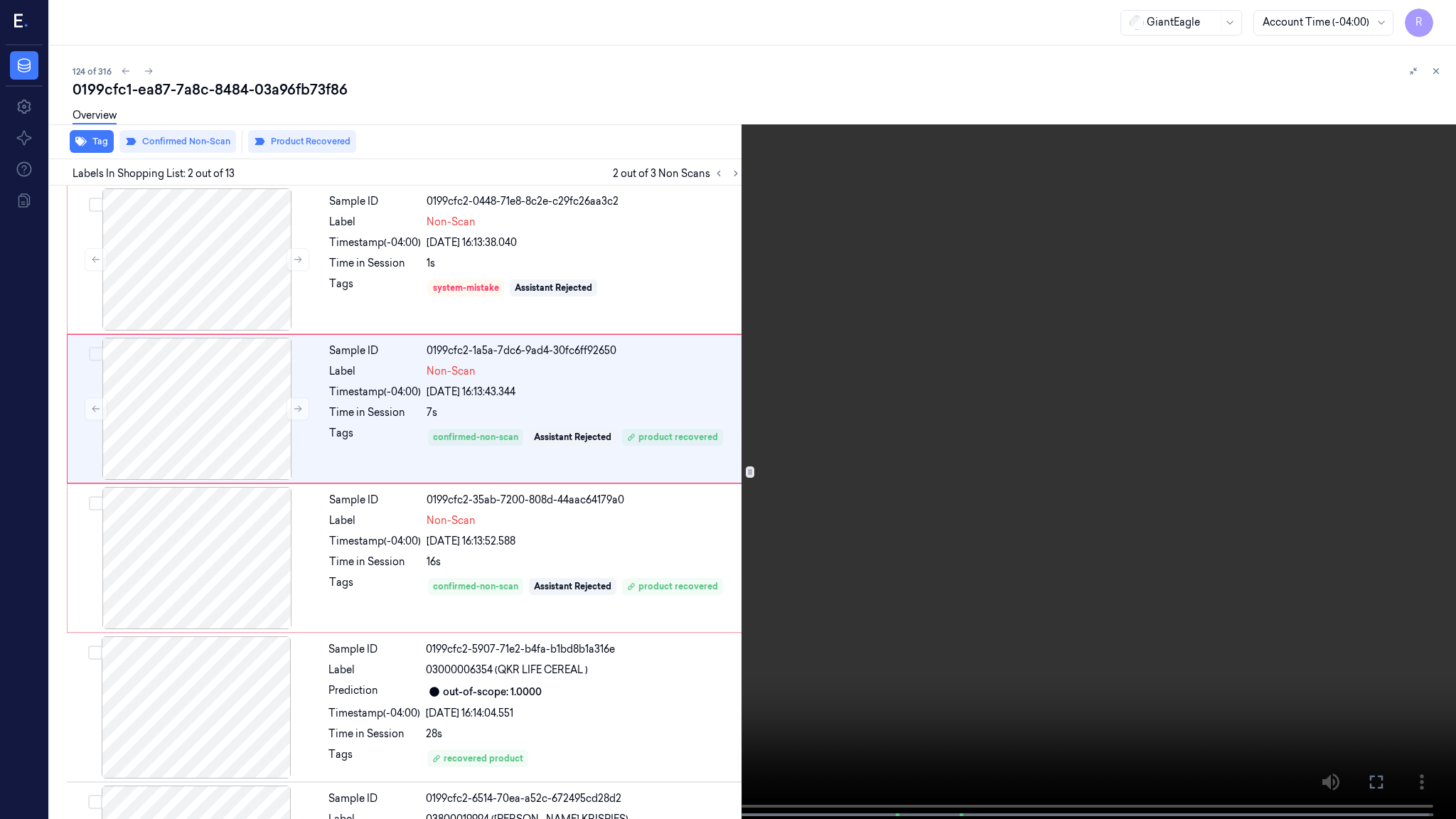
click at [619, 451] on video at bounding box center [728, 411] width 1456 height 822
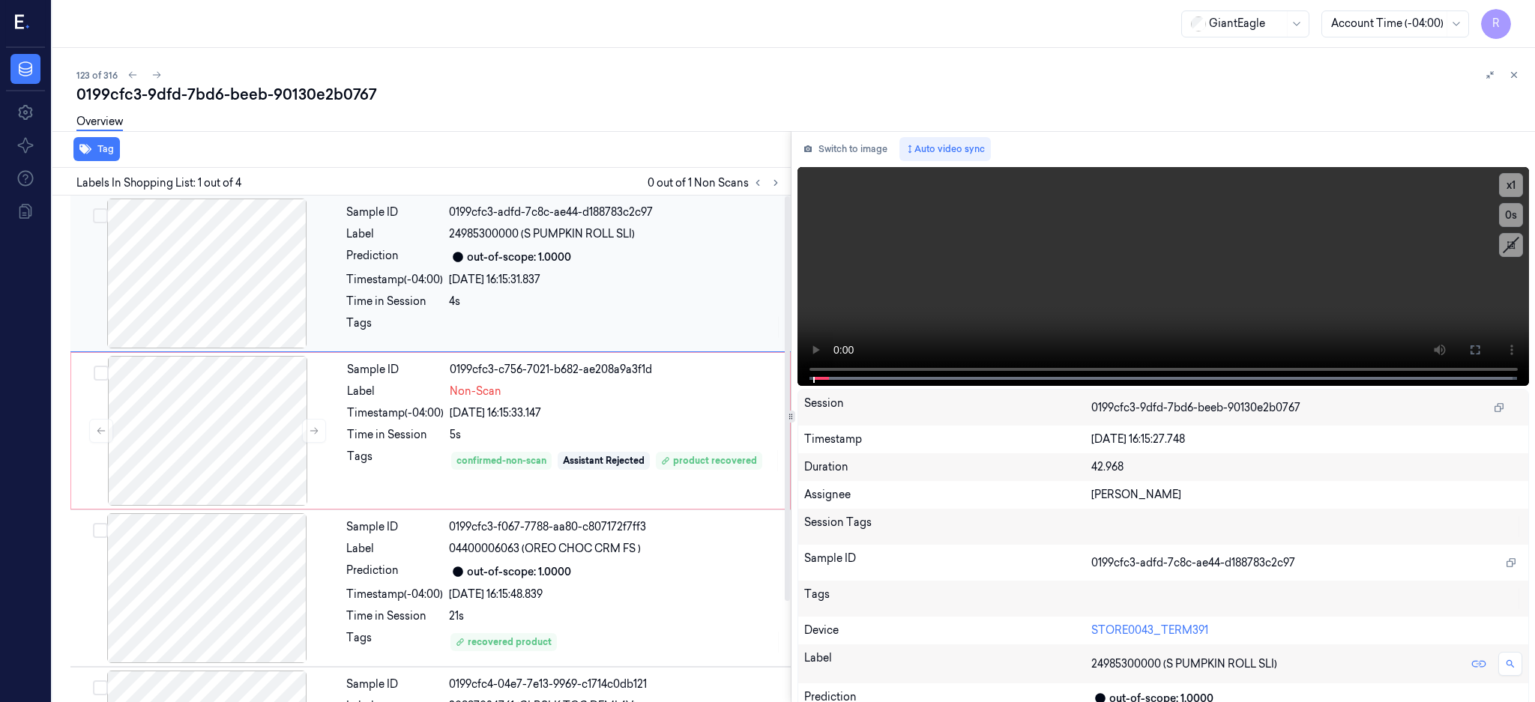
click at [199, 284] on div at bounding box center [206, 274] width 267 height 150
click at [1481, 354] on icon at bounding box center [1475, 350] width 12 height 12
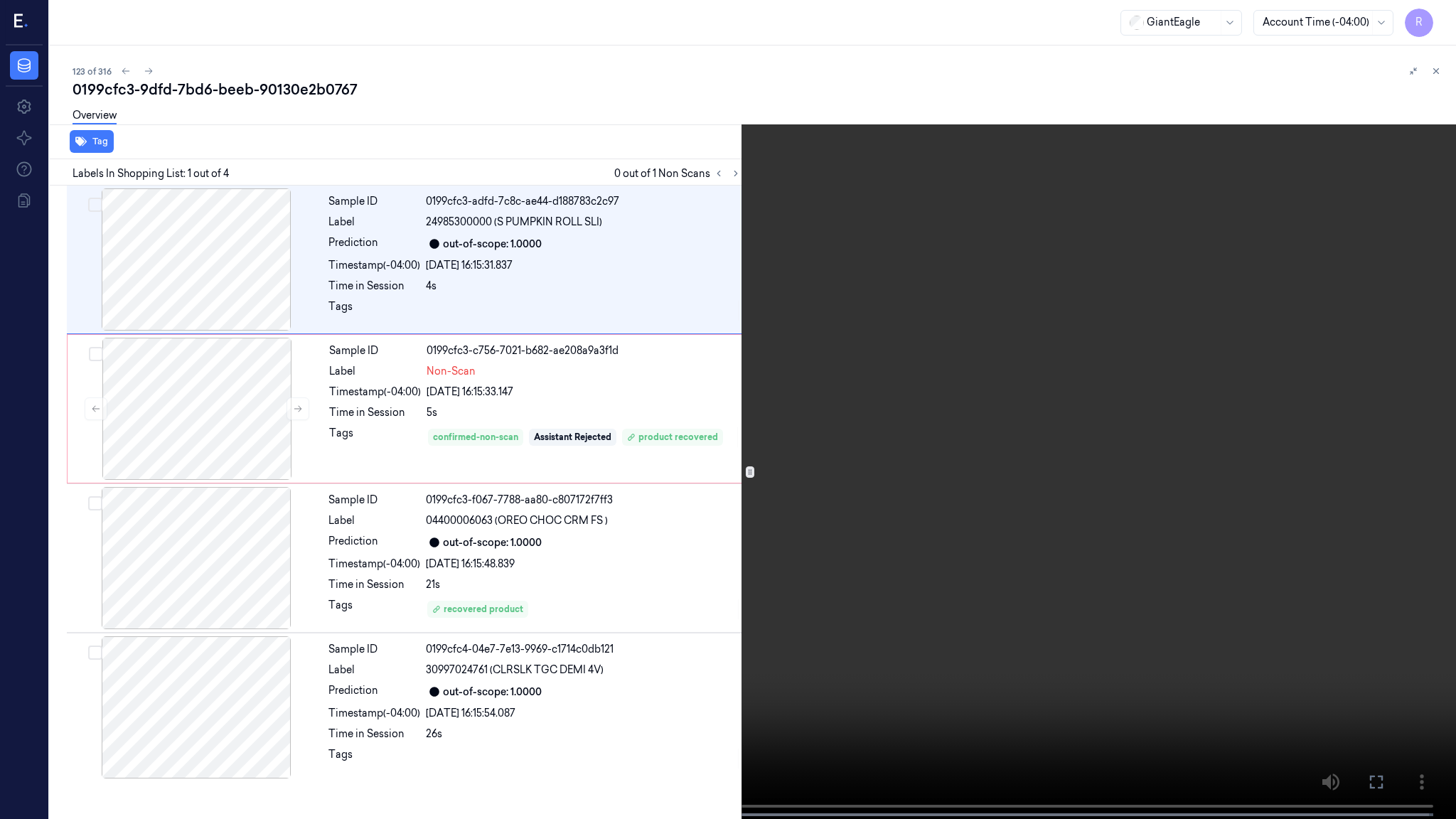
click at [894, 411] on video at bounding box center [728, 411] width 1456 height 822
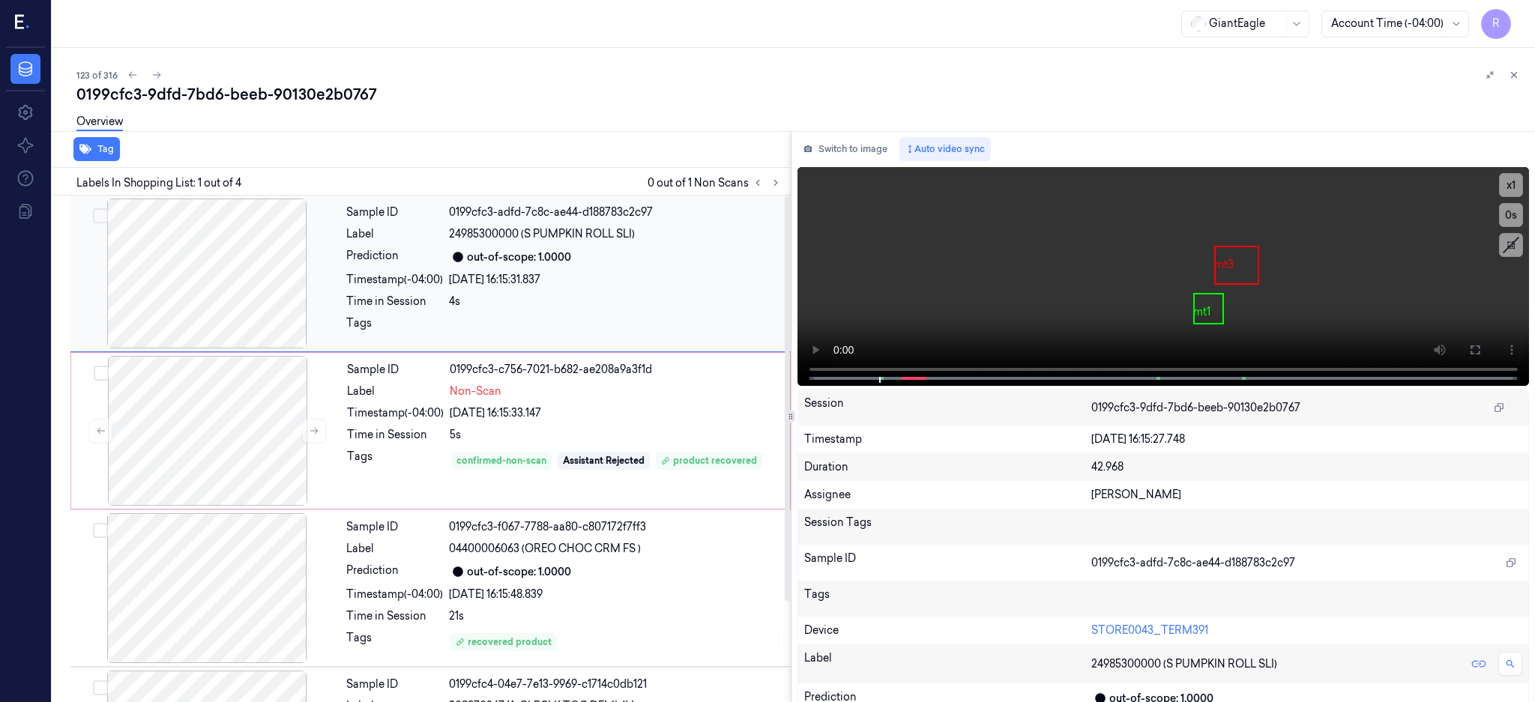
click at [177, 283] on div at bounding box center [206, 274] width 267 height 150
click at [1481, 349] on icon at bounding box center [1475, 350] width 12 height 12
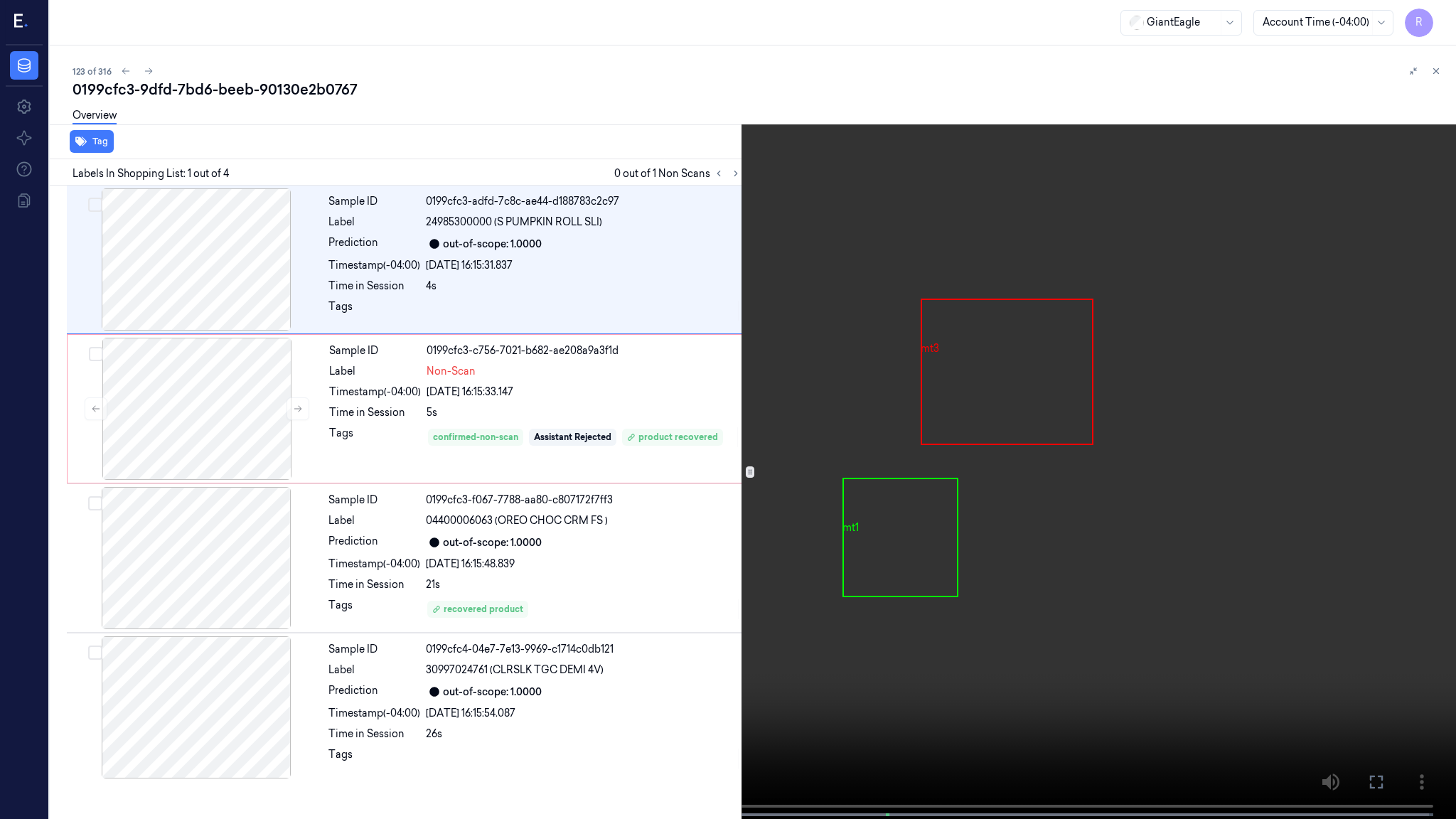
click at [772, 430] on video at bounding box center [728, 411] width 1456 height 822
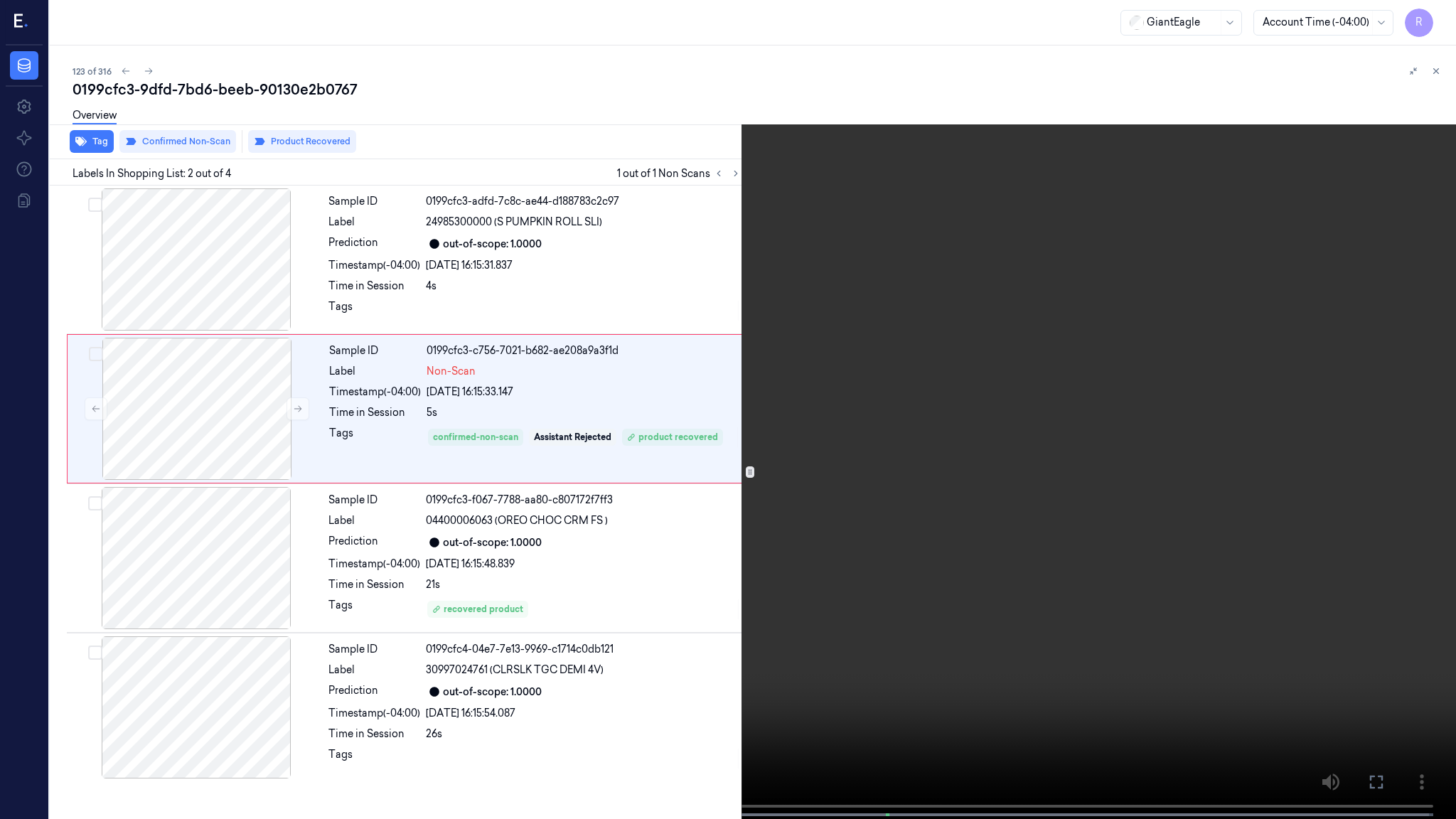
click at [603, 629] on video at bounding box center [728, 411] width 1456 height 822
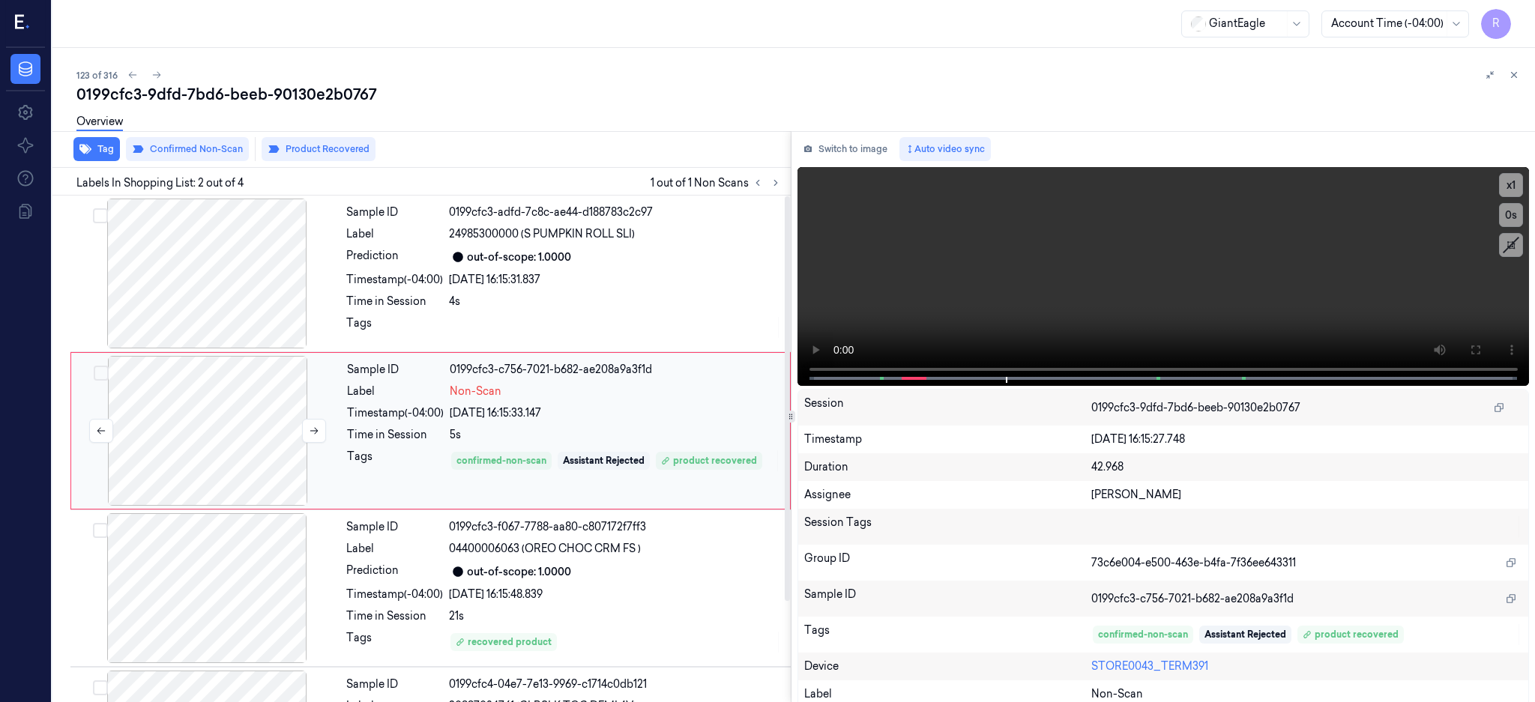
click at [199, 444] on div at bounding box center [207, 431] width 267 height 150
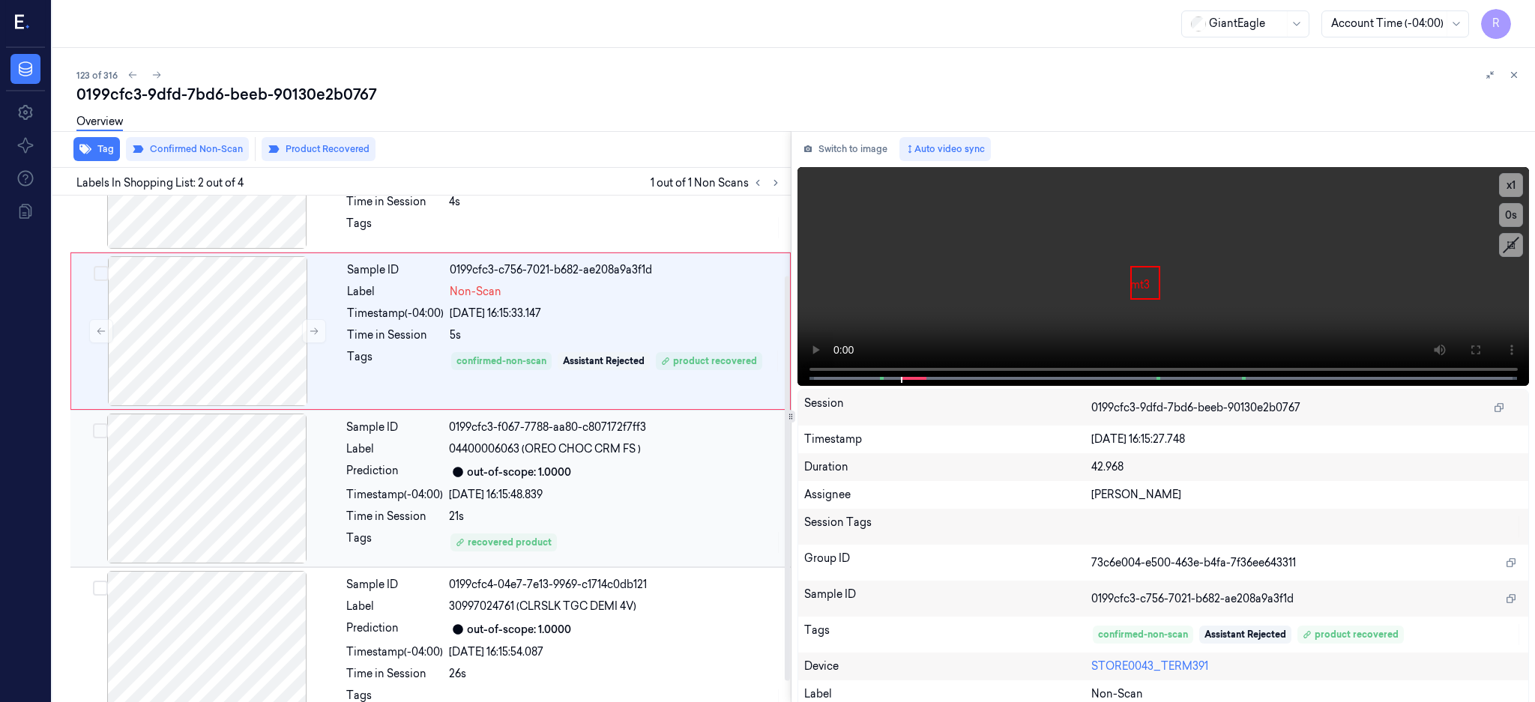
click at [250, 487] on div at bounding box center [206, 489] width 267 height 150
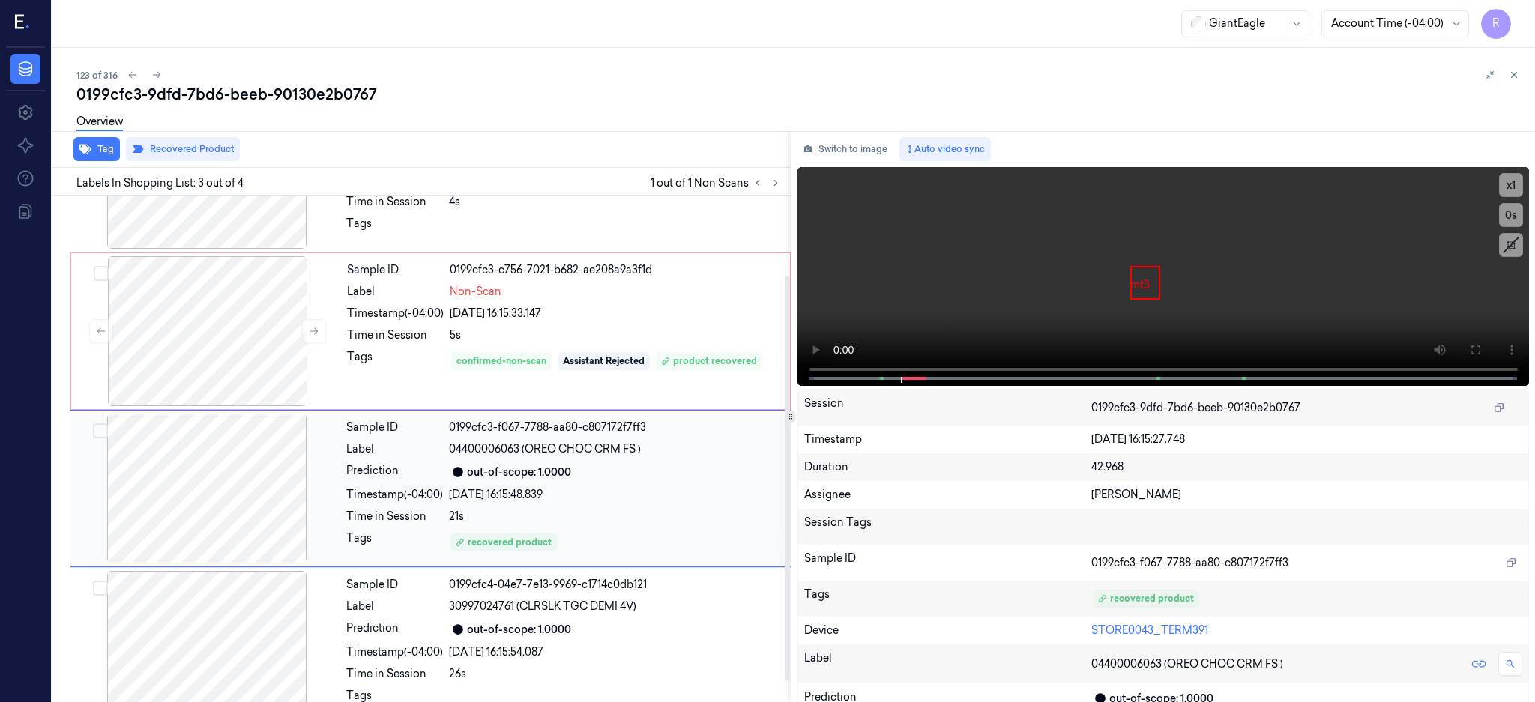
scroll to position [127, 0]
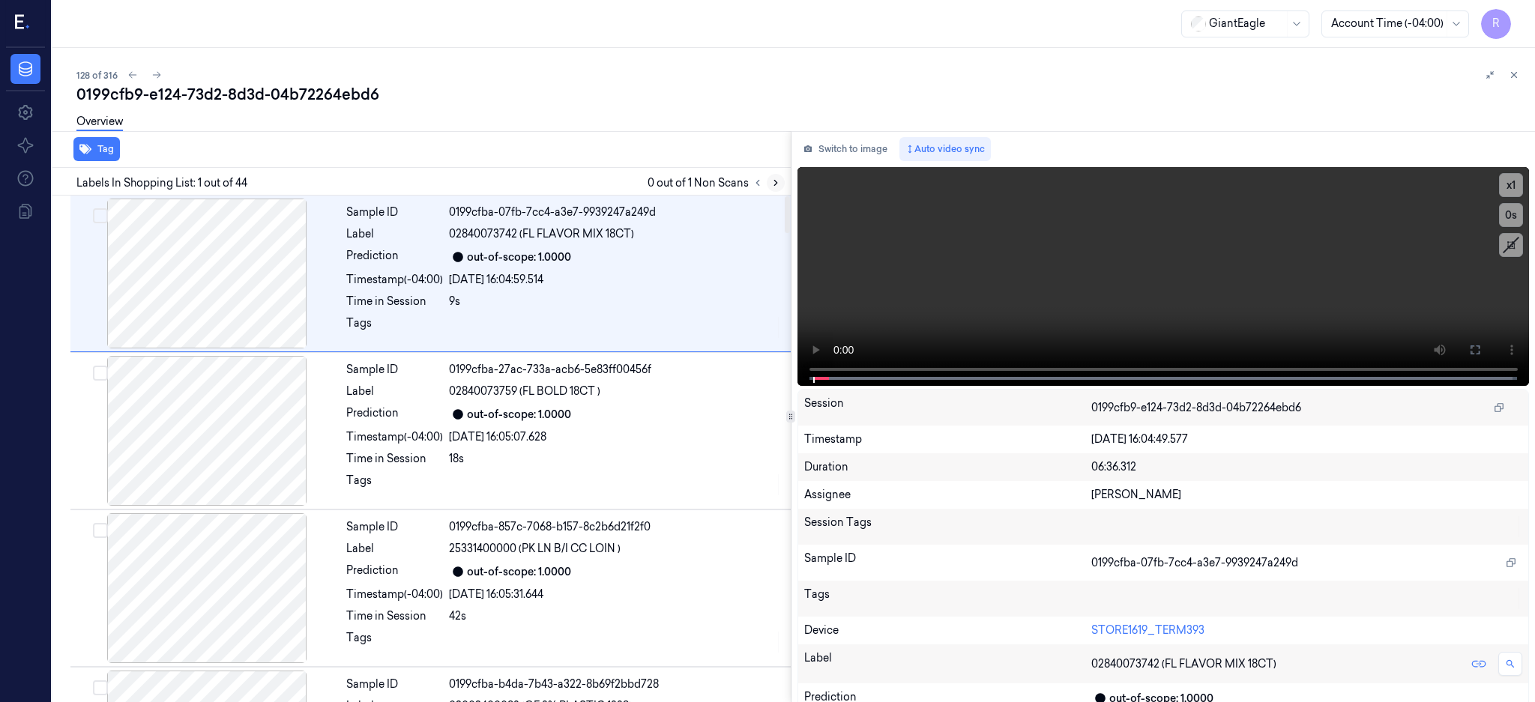
click at [767, 181] on button at bounding box center [758, 183] width 18 height 18
click at [781, 187] on icon at bounding box center [775, 183] width 10 height 10
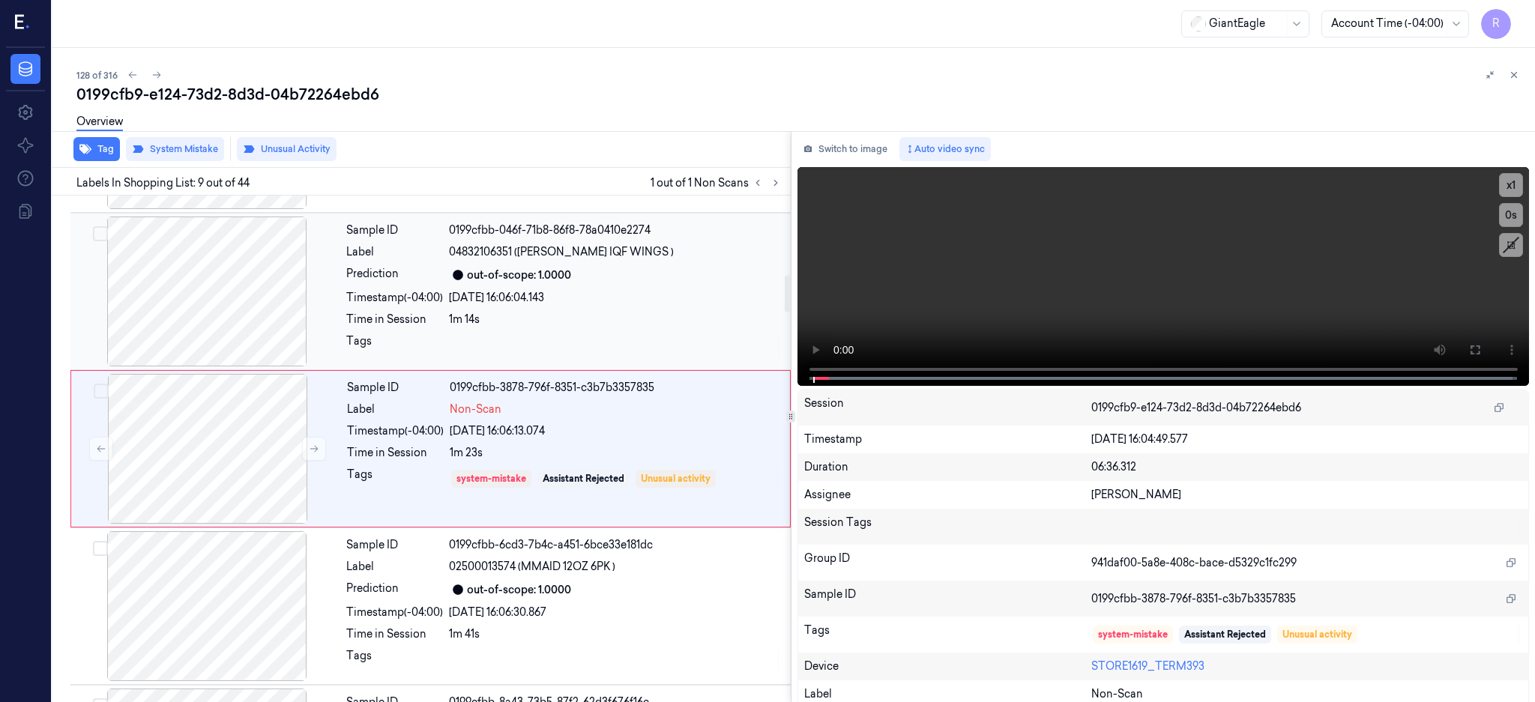
click at [274, 308] on div at bounding box center [206, 292] width 267 height 150
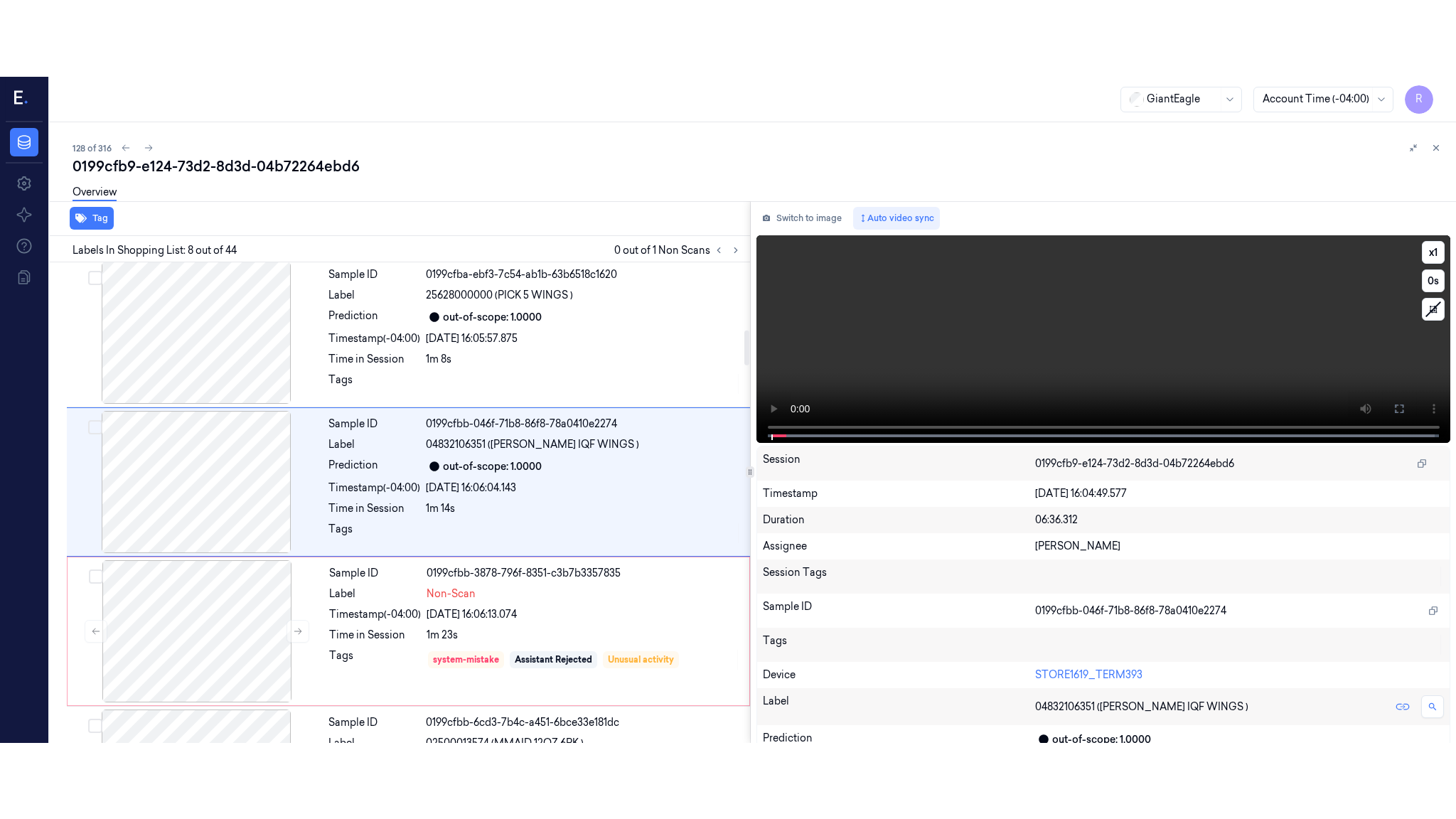
scroll to position [879, 0]
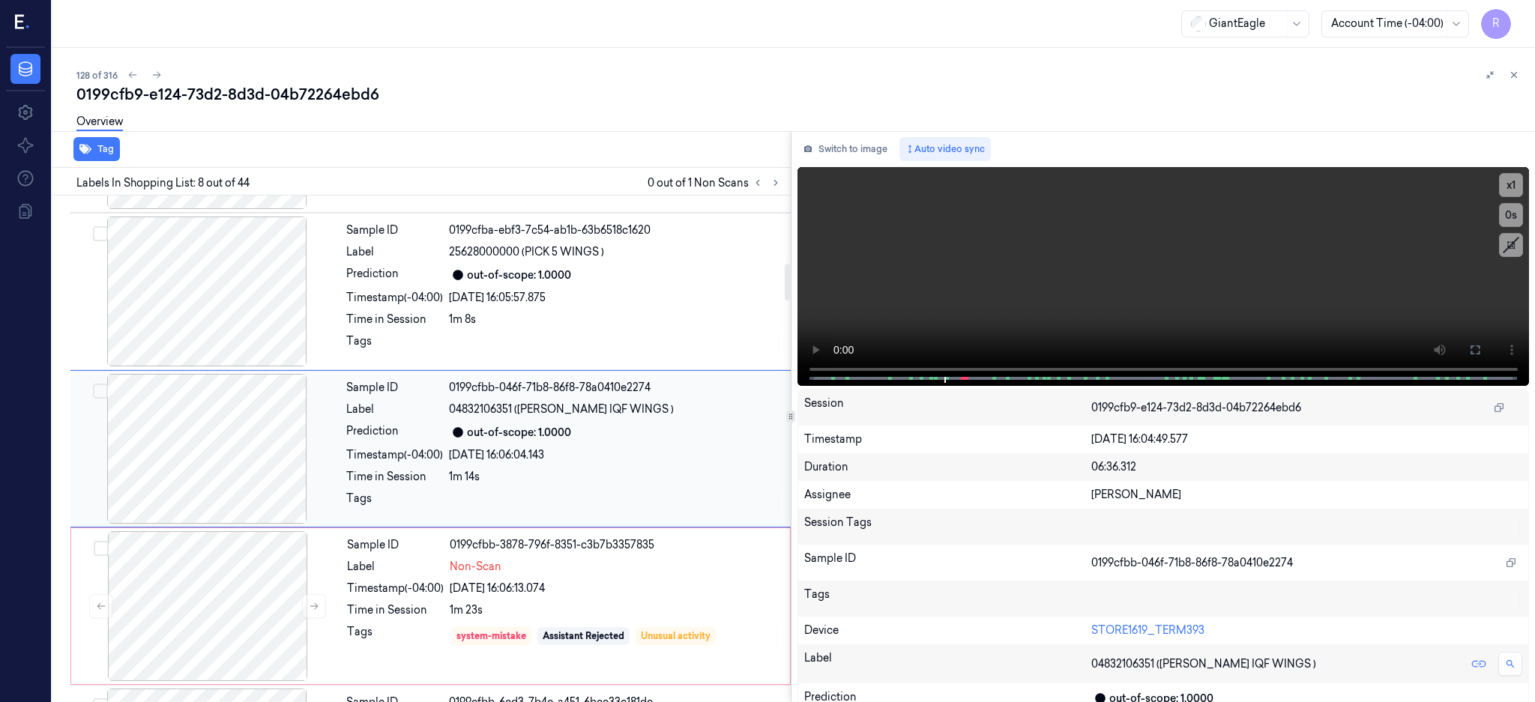
click at [229, 462] on div at bounding box center [206, 449] width 267 height 150
click at [1487, 346] on button at bounding box center [1475, 350] width 24 height 24
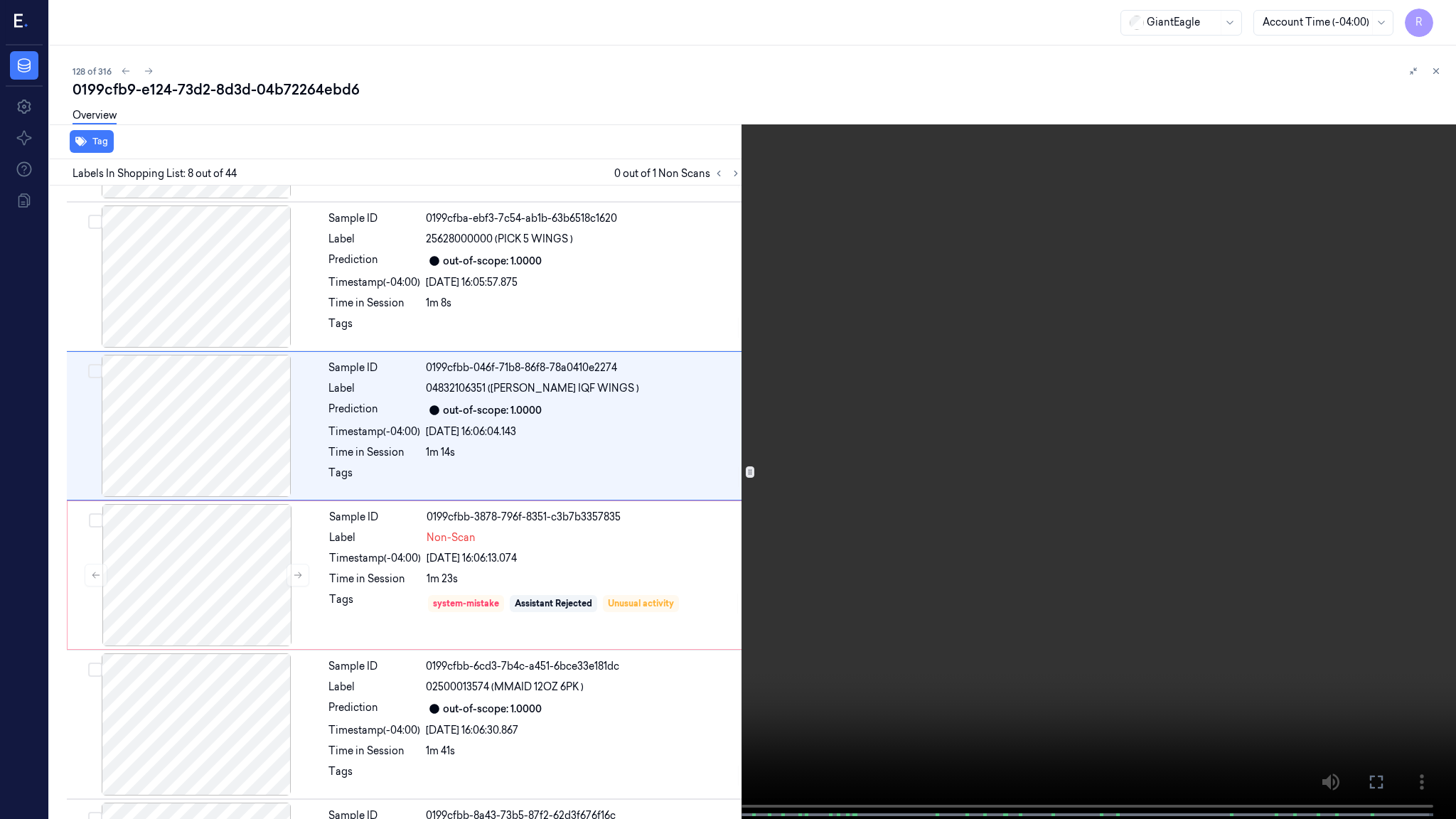
click at [1092, 425] on video at bounding box center [728, 411] width 1456 height 822
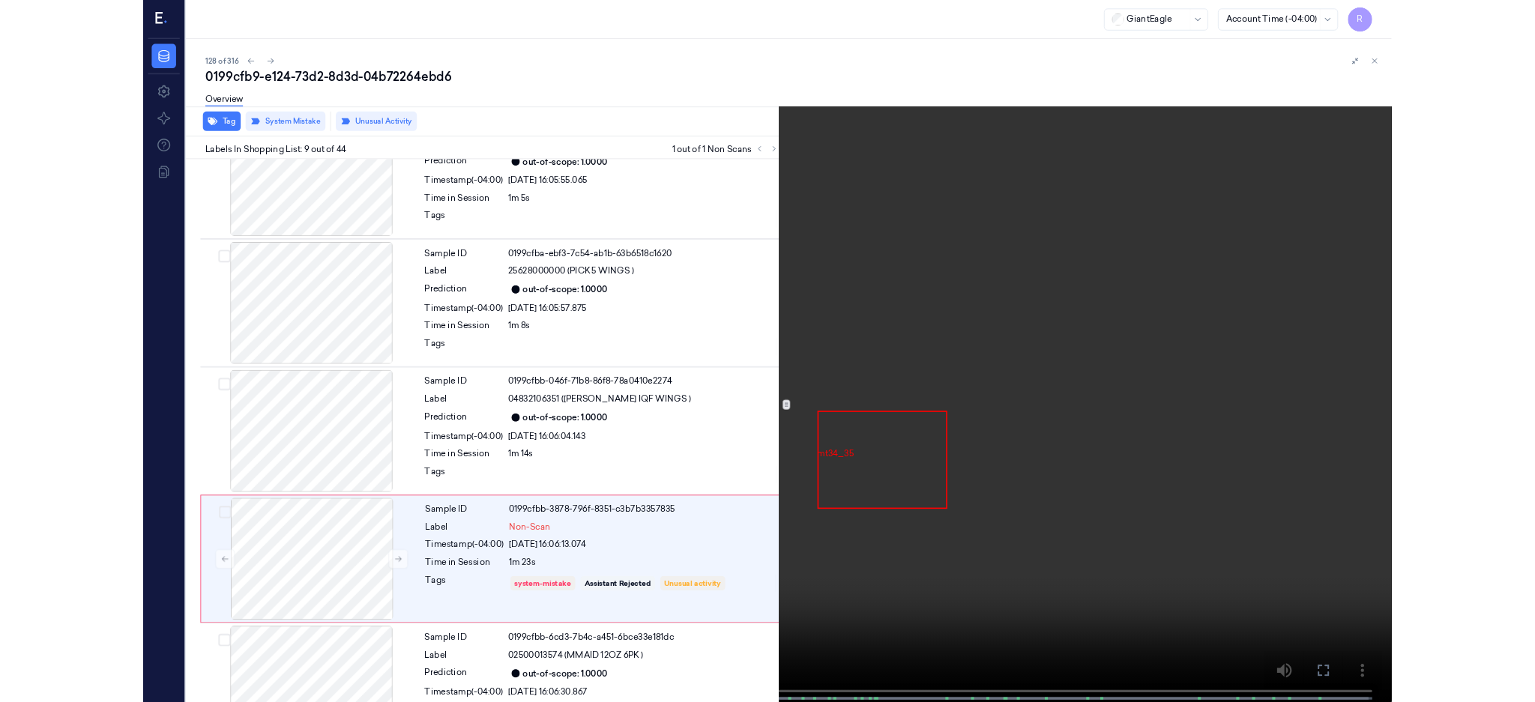
scroll to position [1003, 0]
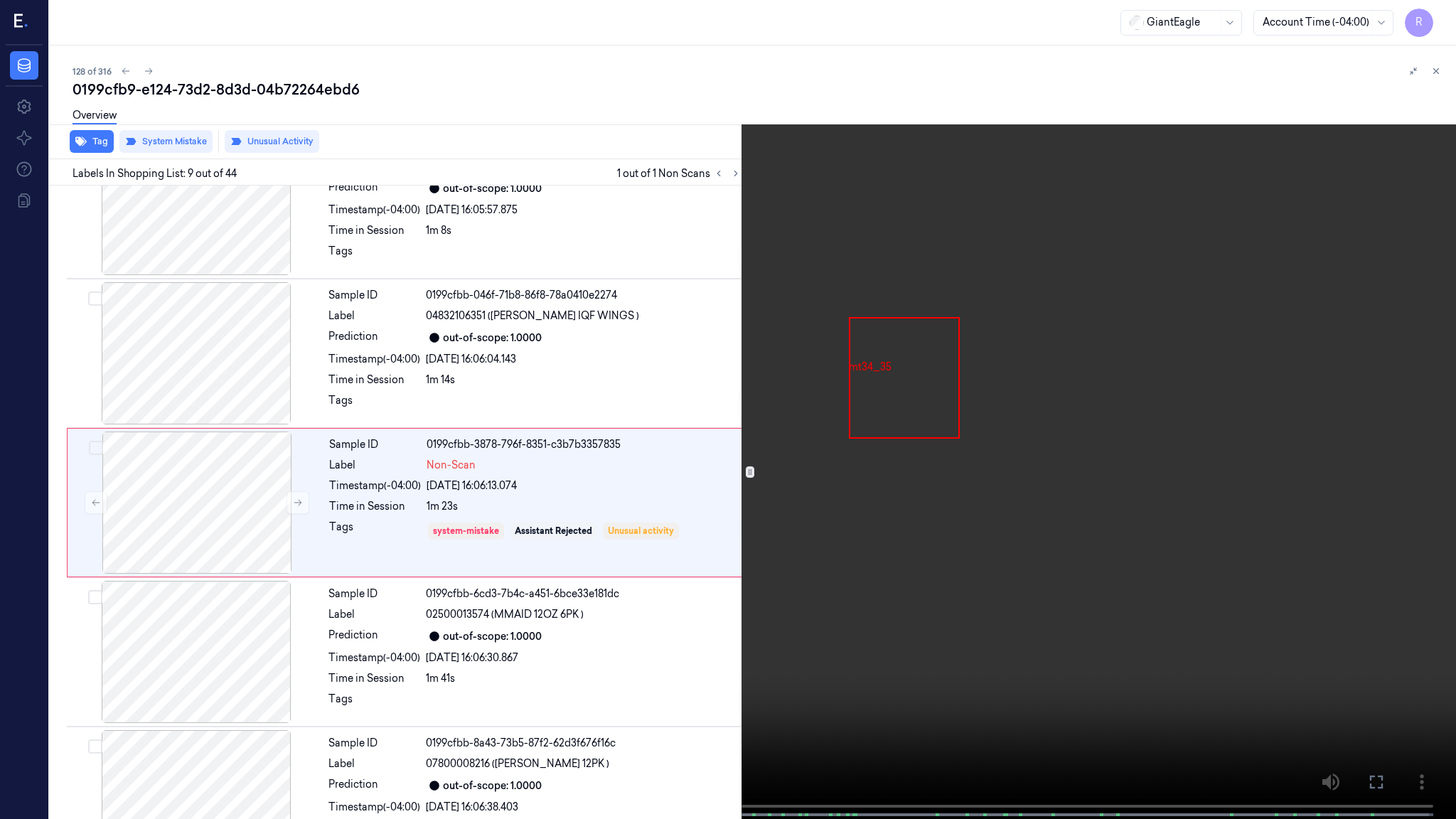
click at [786, 503] on video at bounding box center [728, 411] width 1456 height 822
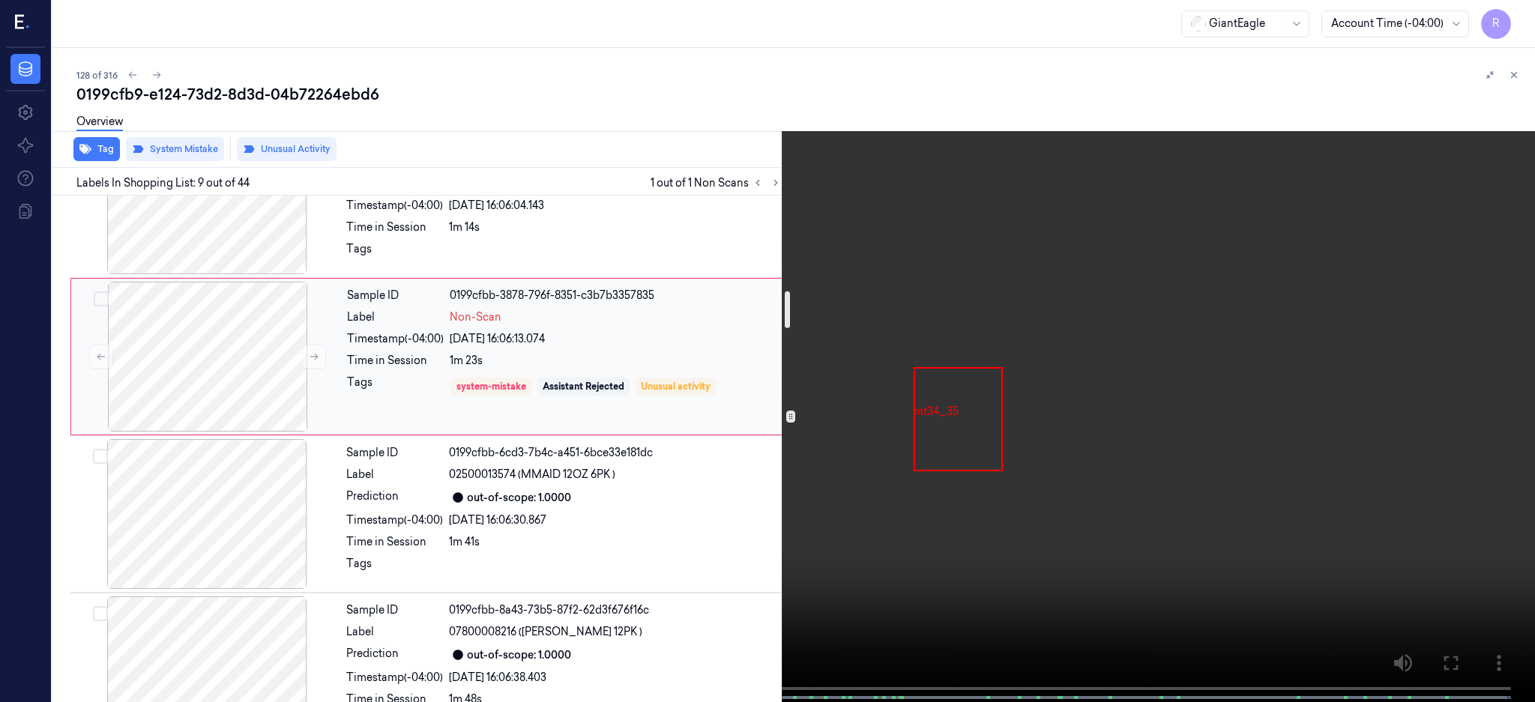
scroll to position [1303, 0]
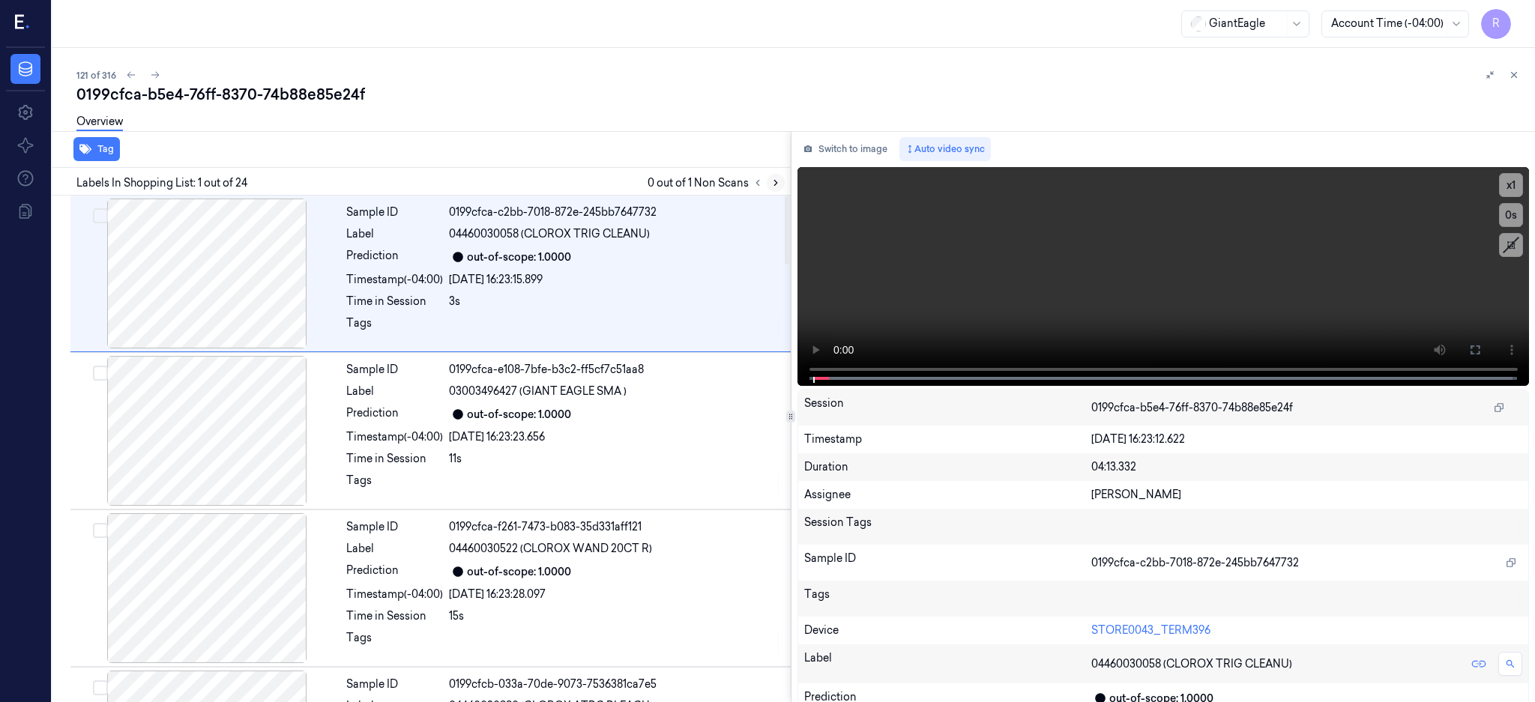
click at [781, 186] on icon at bounding box center [775, 183] width 10 height 10
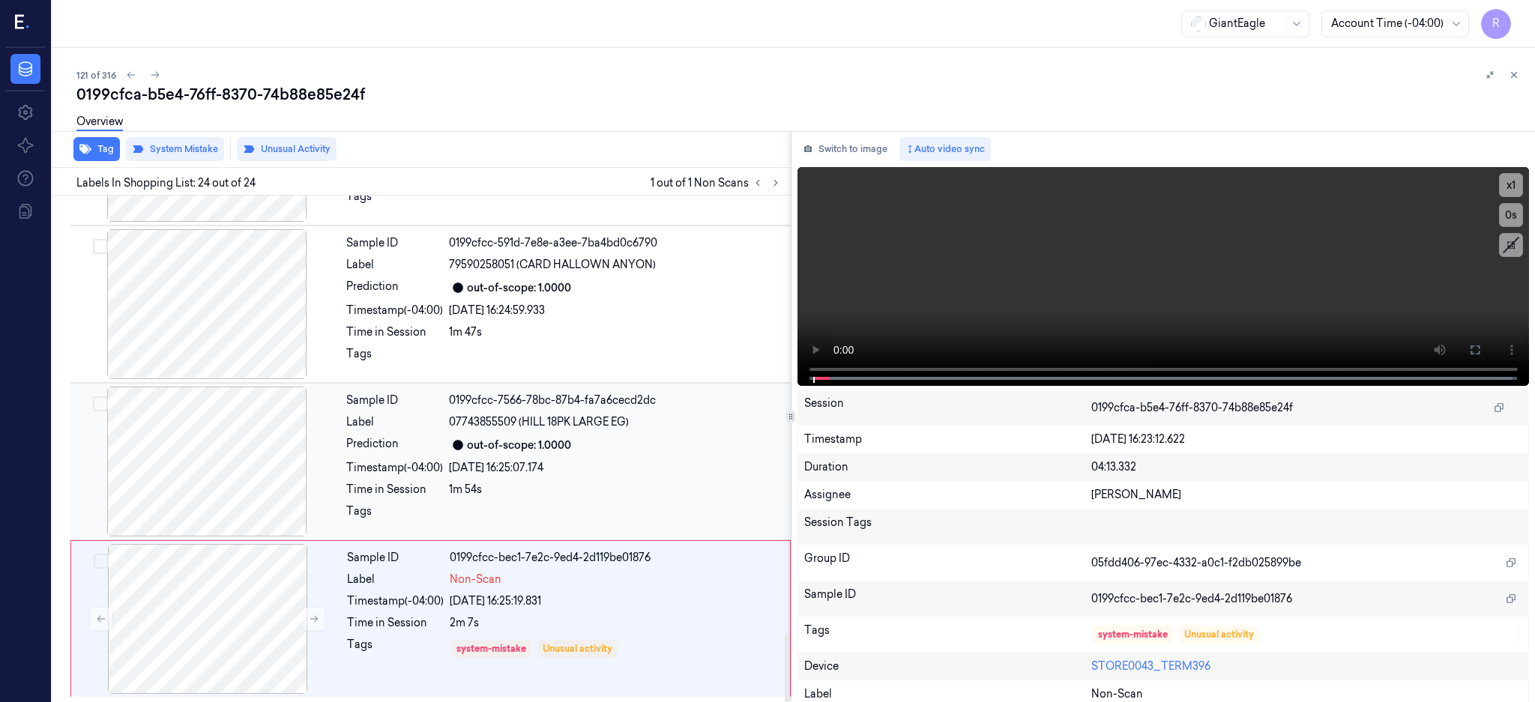
click at [240, 459] on div at bounding box center [206, 462] width 267 height 150
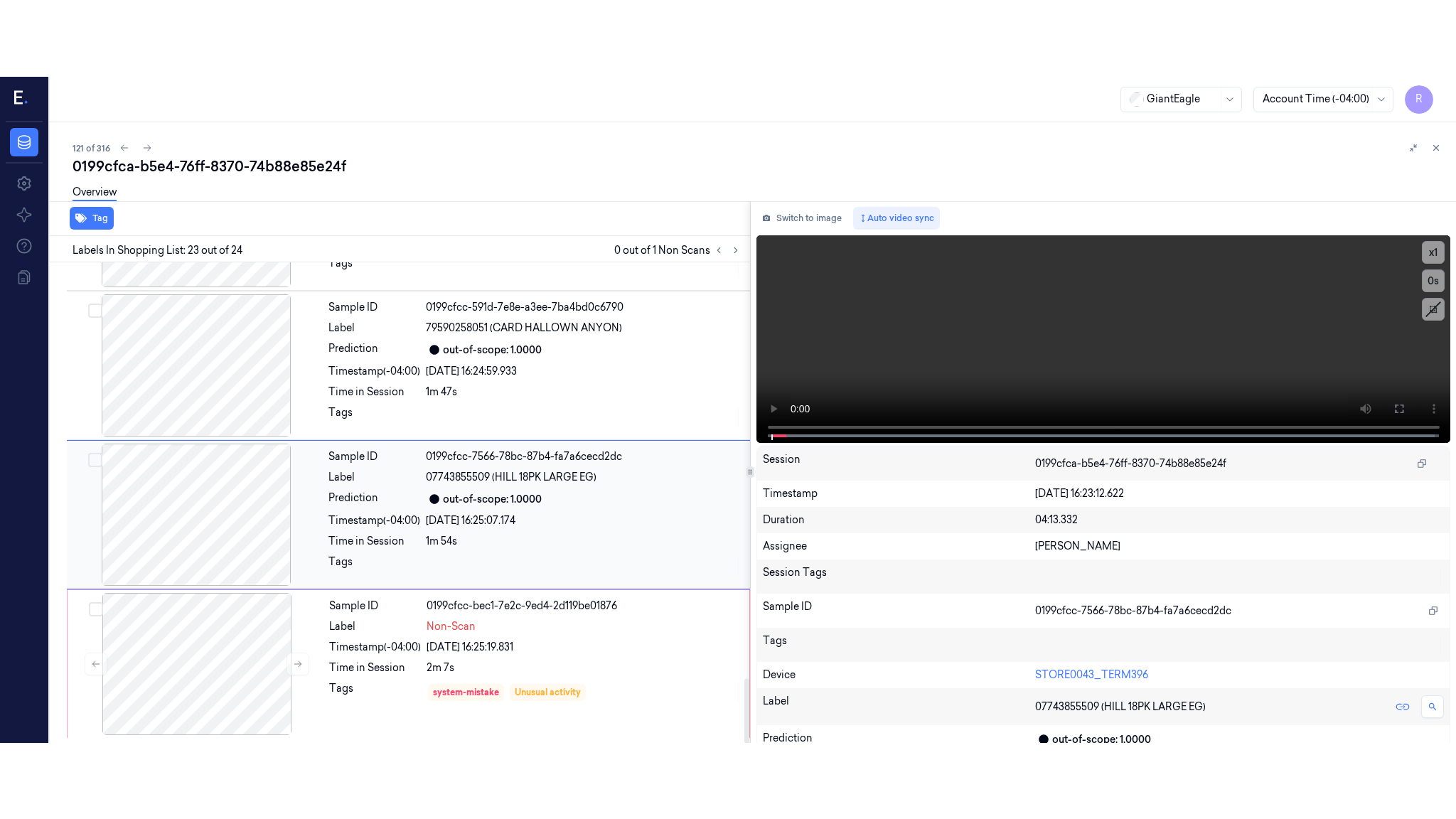
scroll to position [3110, 0]
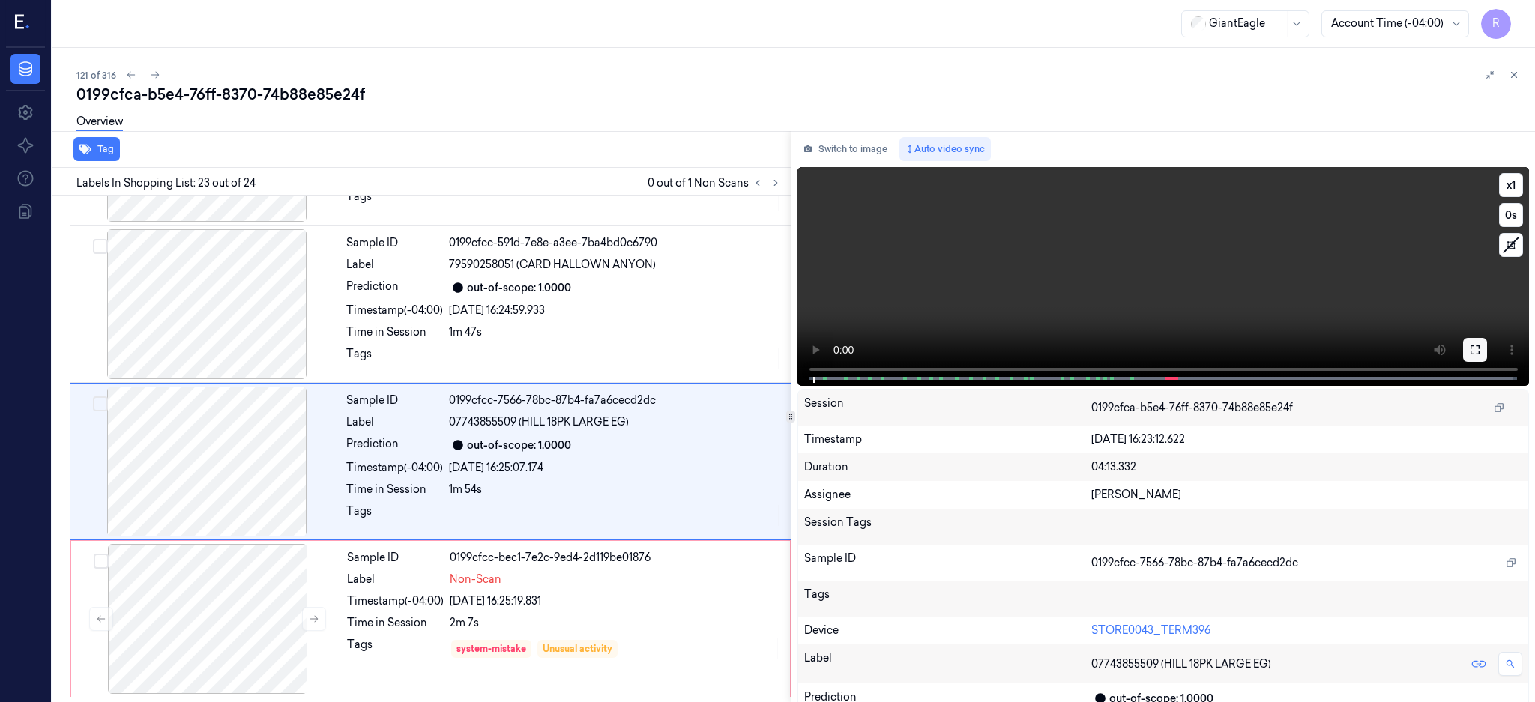
click at [1481, 347] on icon at bounding box center [1475, 350] width 12 height 12
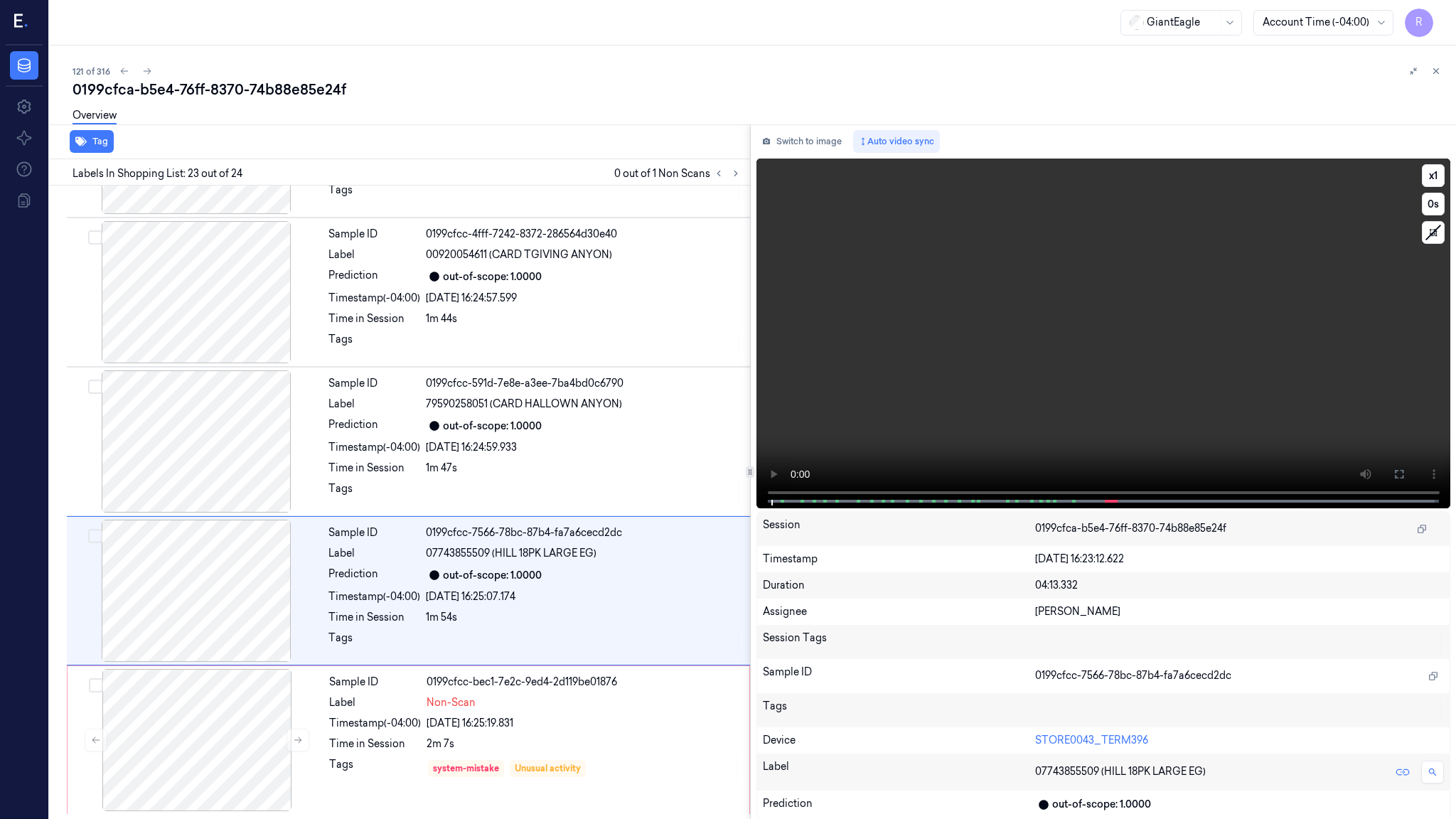
scroll to position [2957, 0]
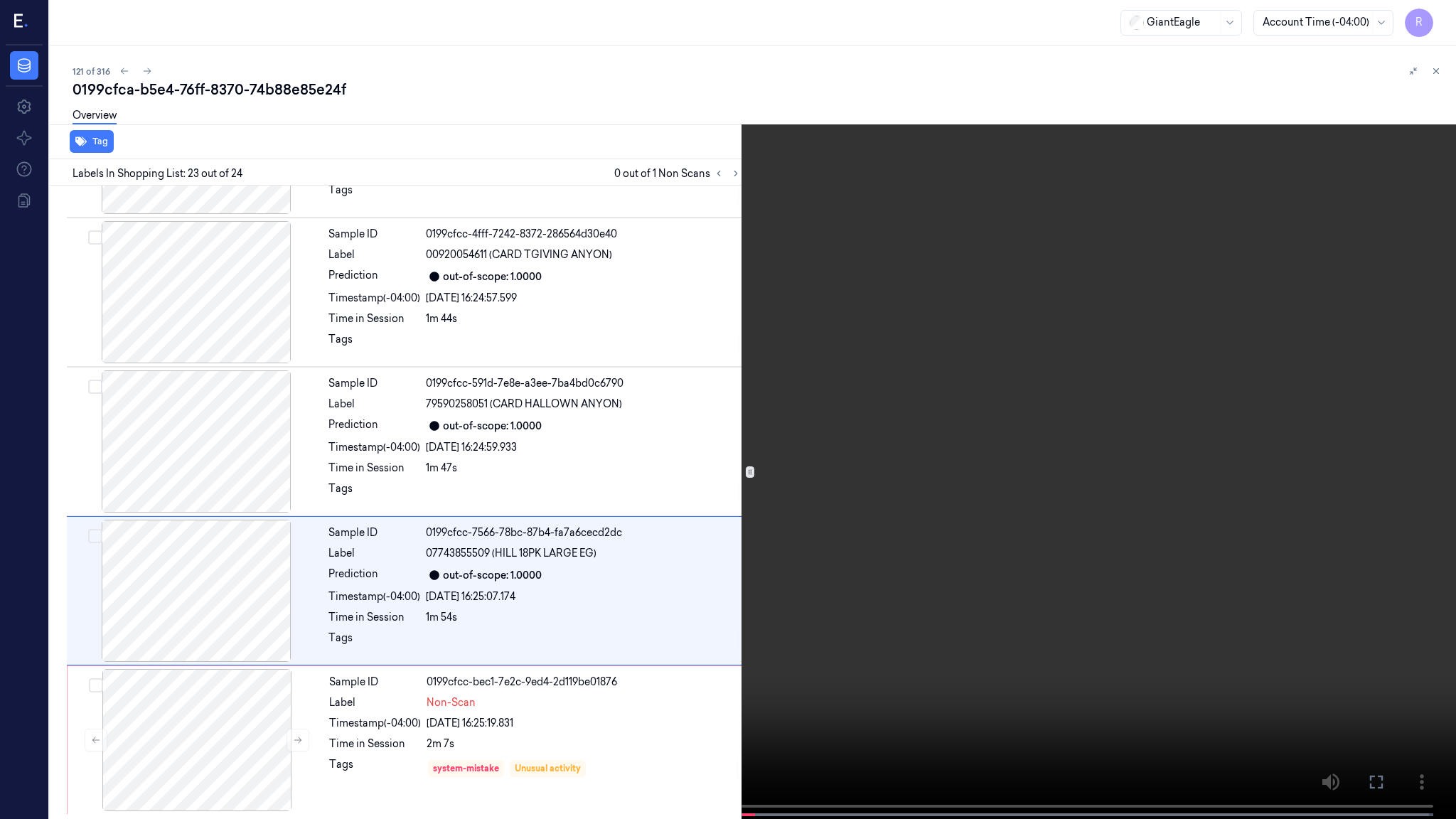
click at [1041, 458] on video at bounding box center [728, 411] width 1456 height 822
click at [1032, 562] on video at bounding box center [728, 411] width 1456 height 822
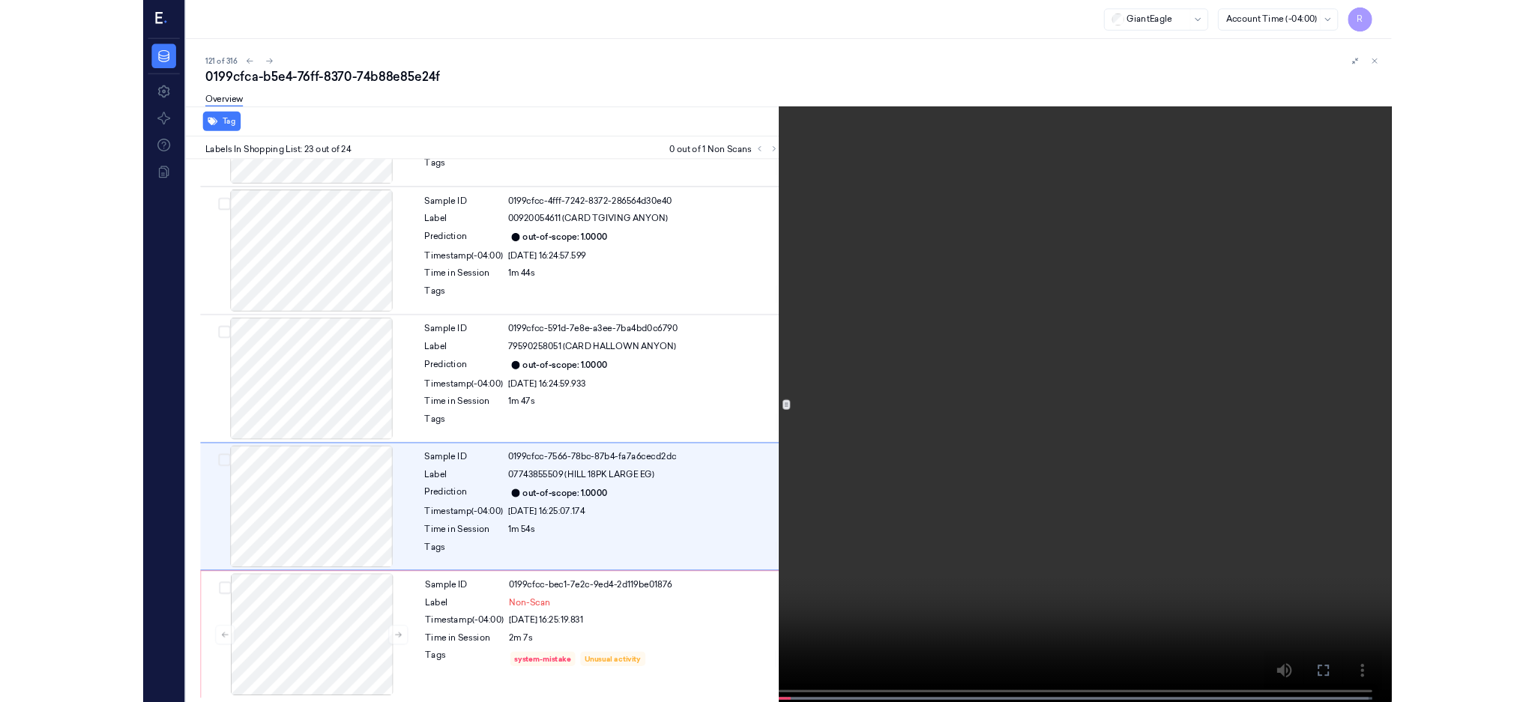
scroll to position [3115, 0]
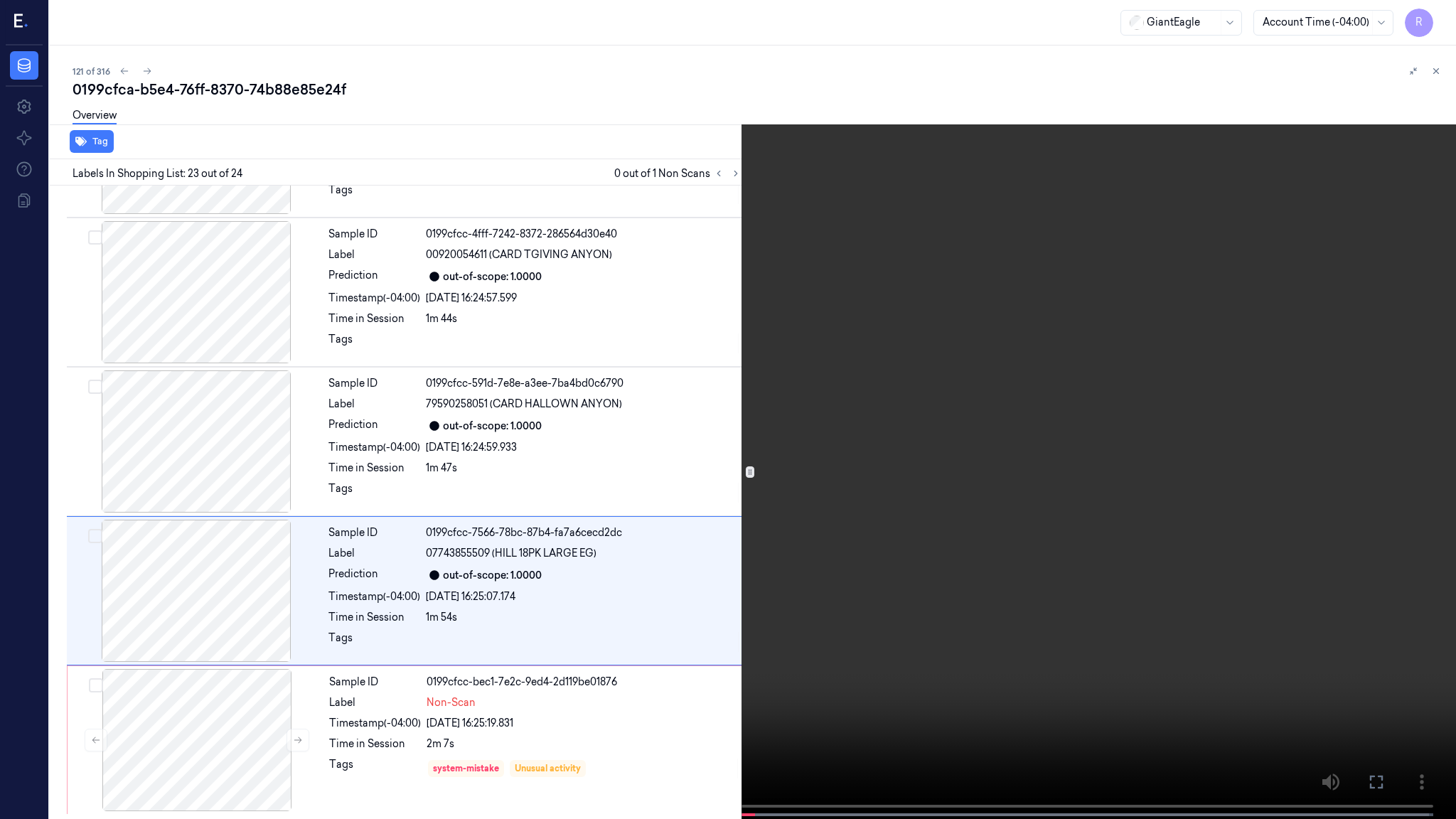
click at [905, 459] on video at bounding box center [728, 411] width 1456 height 822
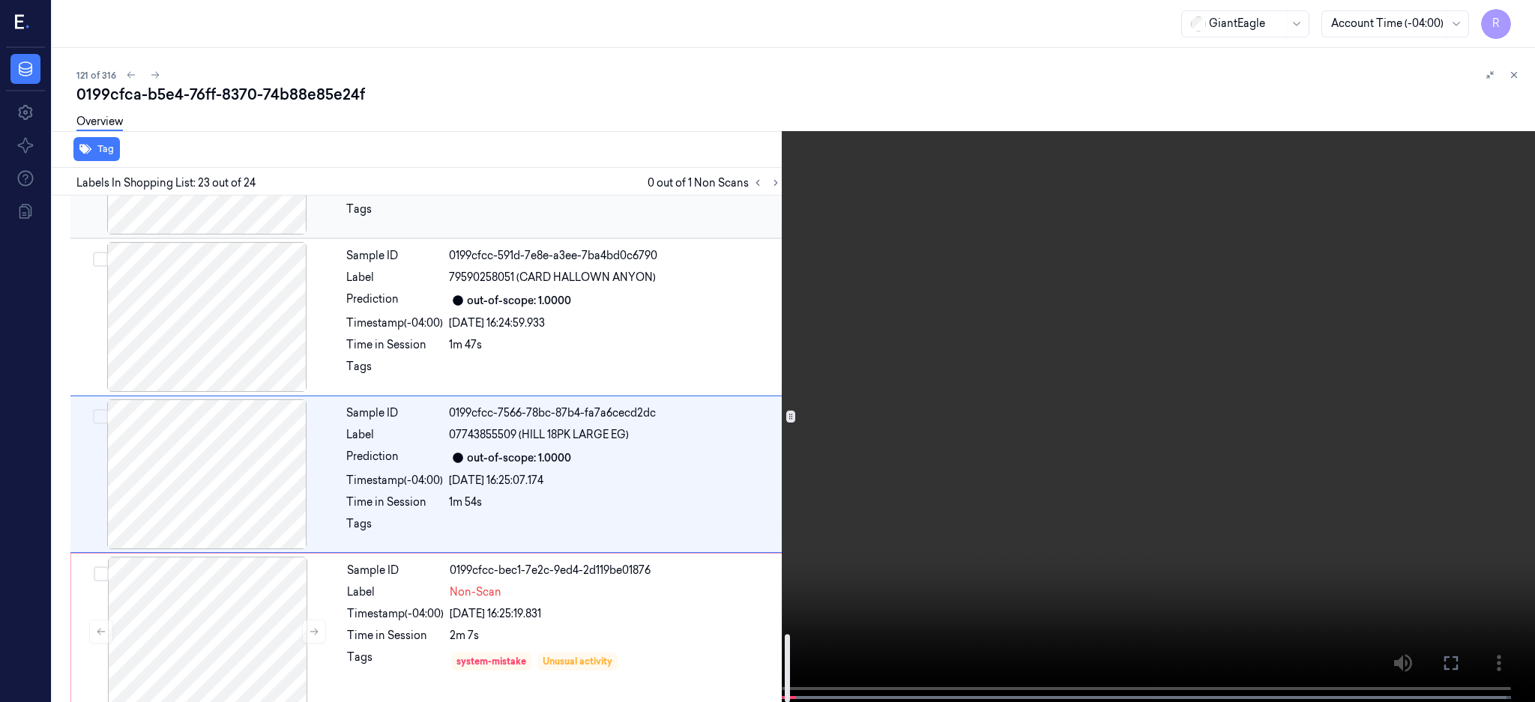
scroll to position [3276, 0]
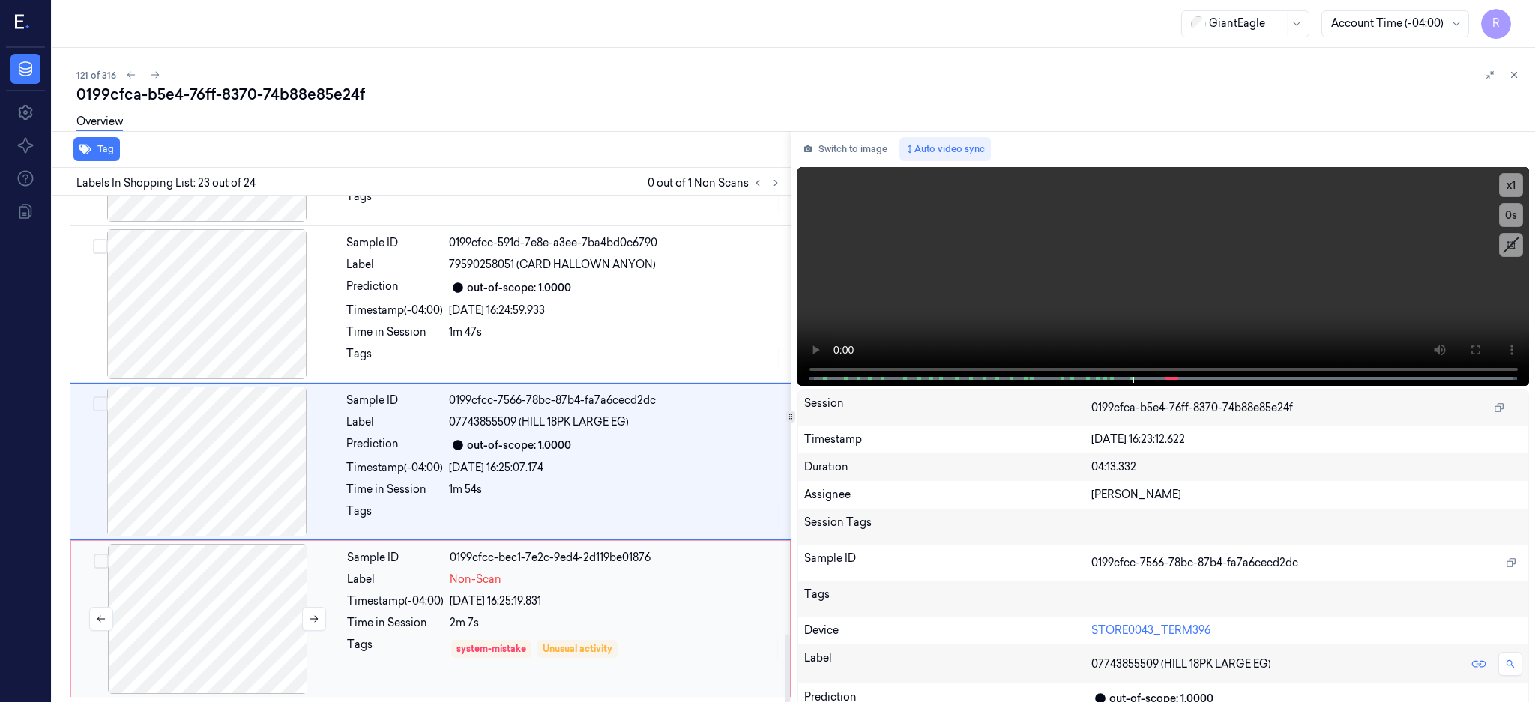
click at [230, 588] on div at bounding box center [207, 619] width 267 height 150
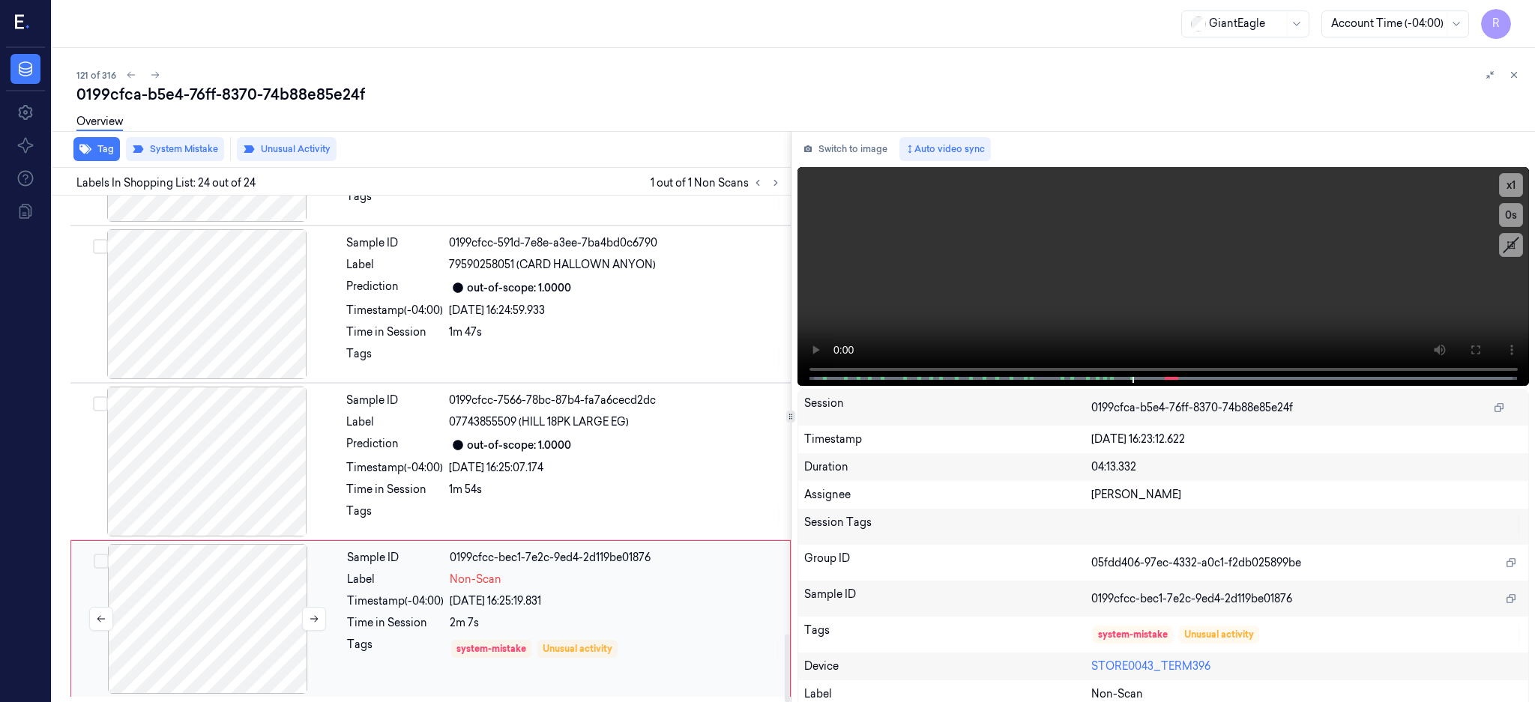
scroll to position [3277, 0]
click at [319, 615] on button at bounding box center [314, 619] width 24 height 24
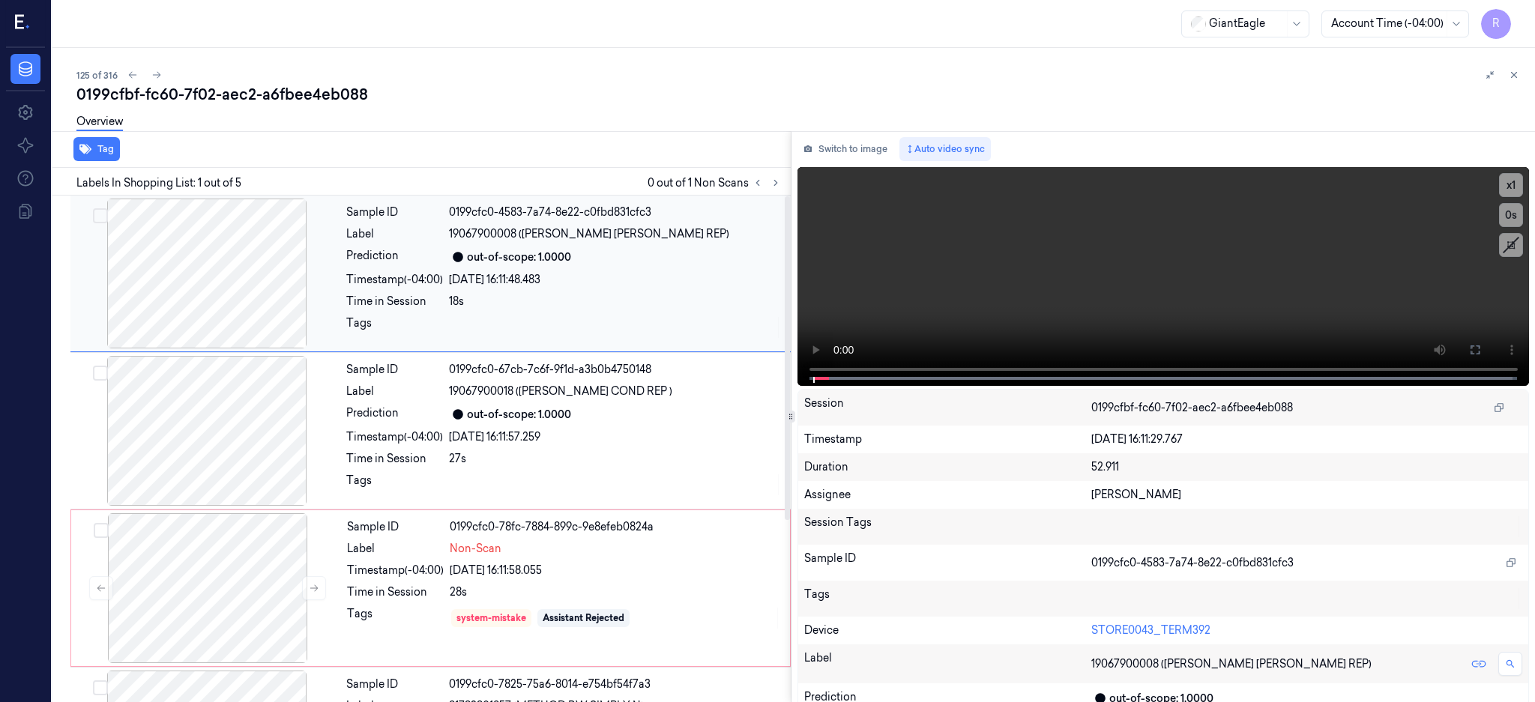
drag, startPoint x: 682, startPoint y: 274, endPoint x: 776, endPoint y: 307, distance: 100.0
click at [687, 276] on div "[DATE] 16:11:48.483" at bounding box center [615, 280] width 333 height 16
click at [214, 582] on div at bounding box center [207, 588] width 267 height 150
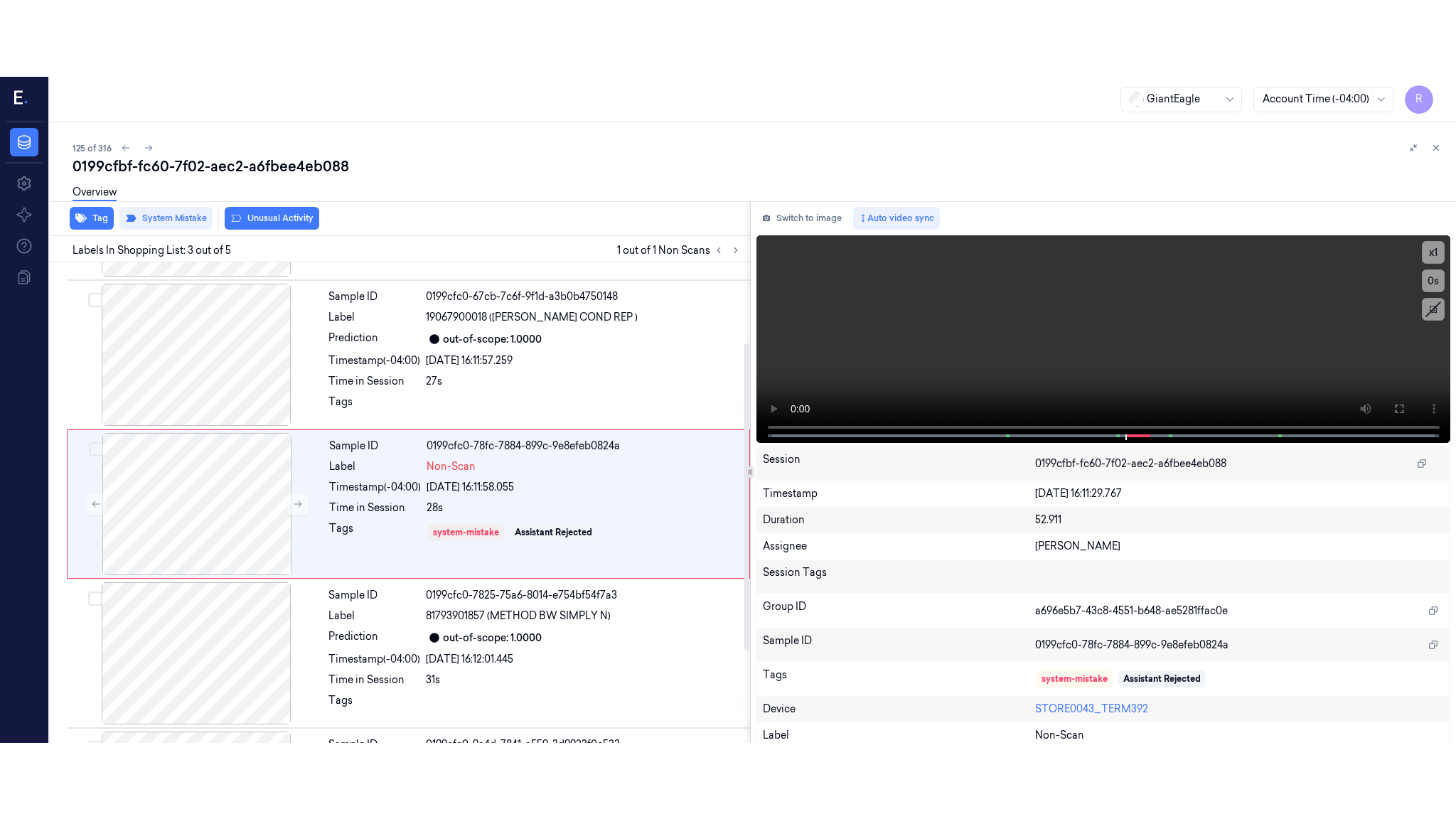
scroll to position [132, 0]
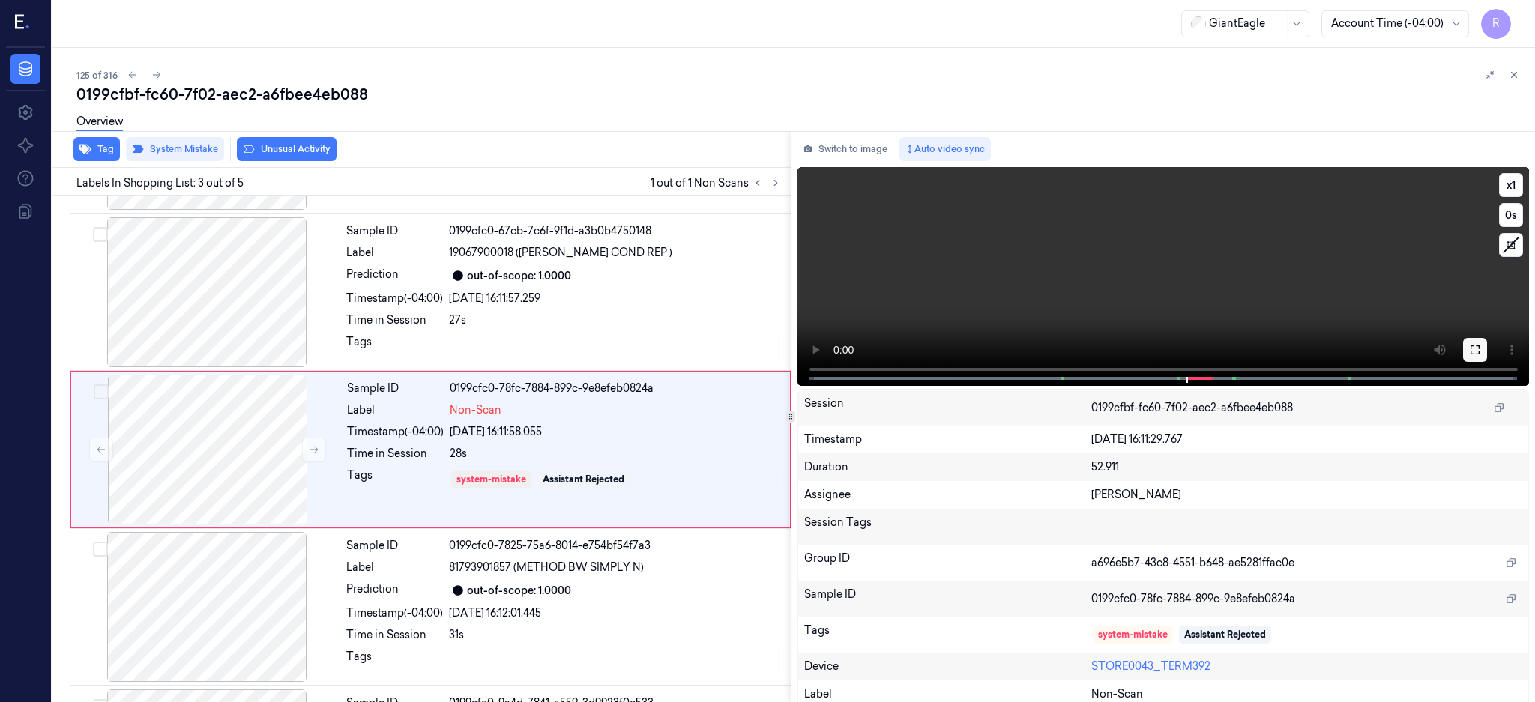
click at [1481, 351] on icon at bounding box center [1475, 350] width 12 height 12
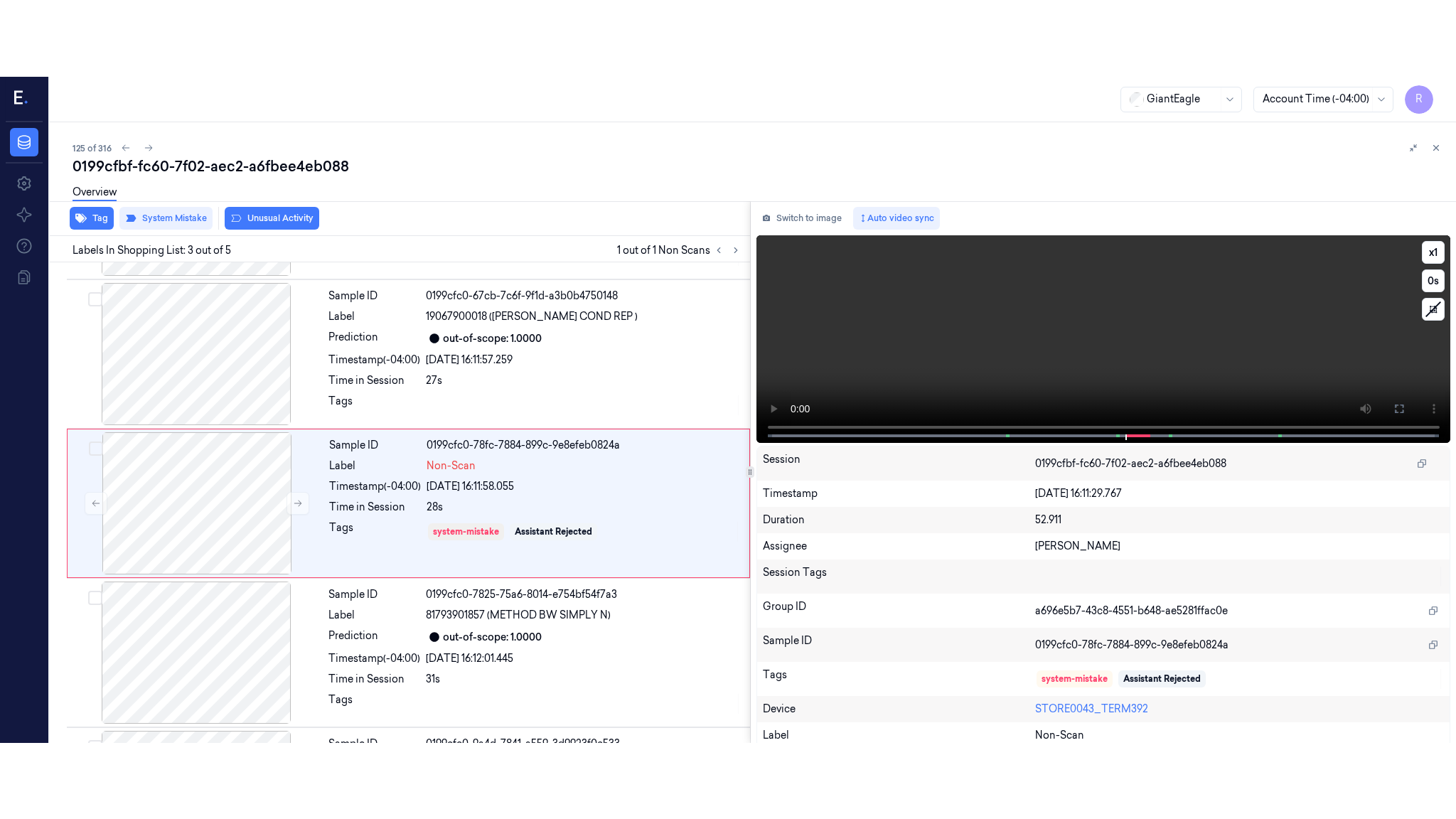
scroll to position [118, 0]
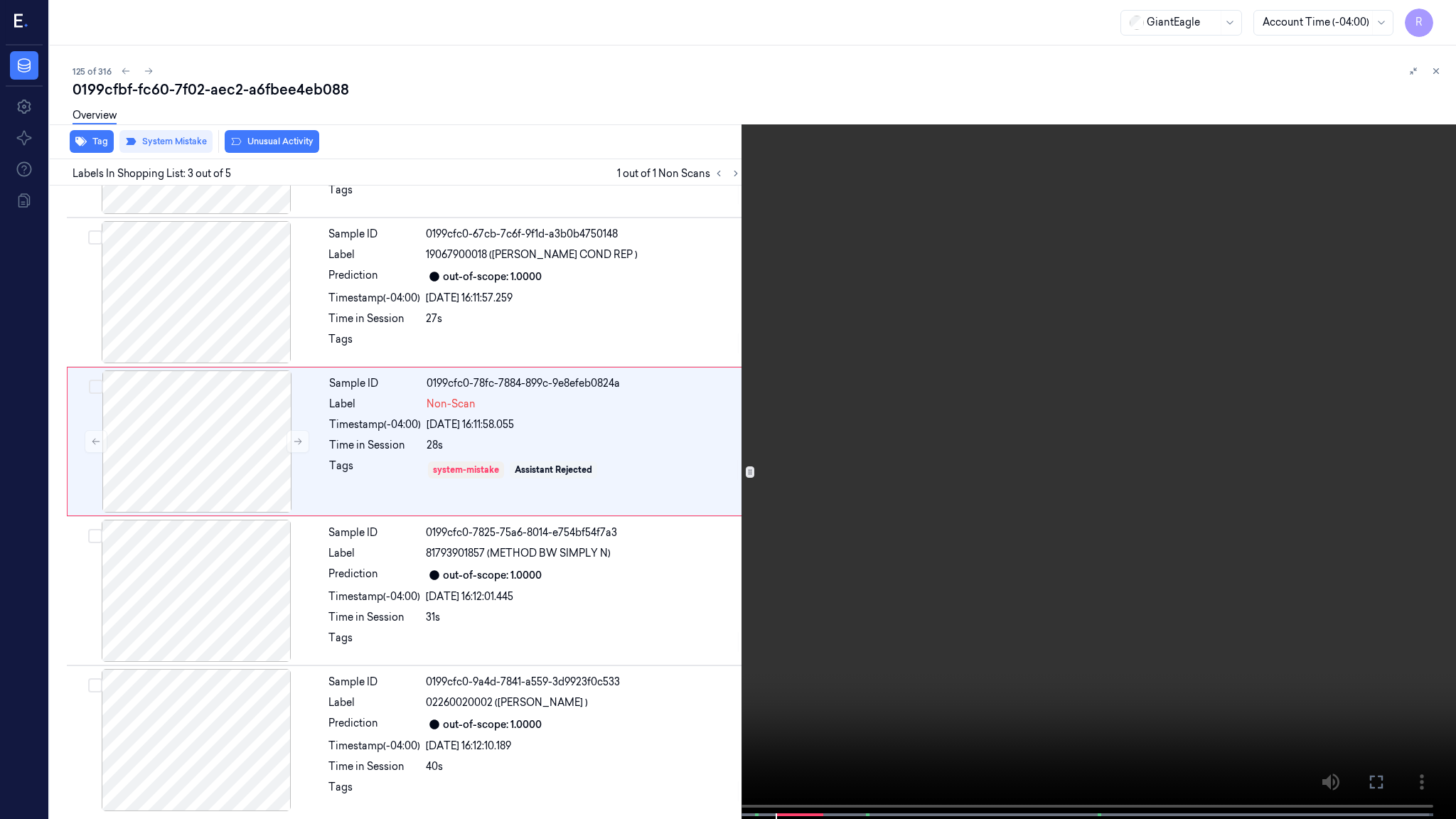
click at [807, 453] on video at bounding box center [728, 411] width 1456 height 822
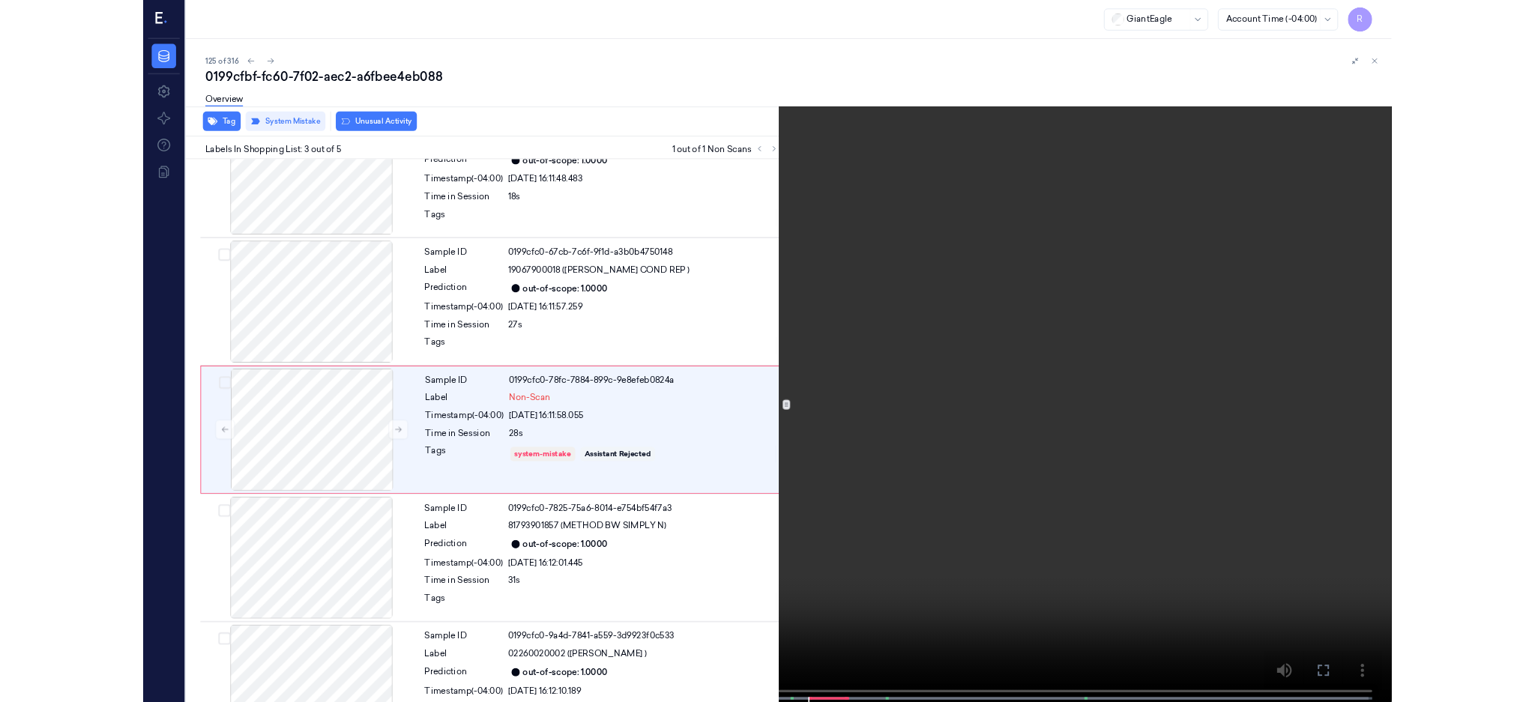
scroll to position [58, 0]
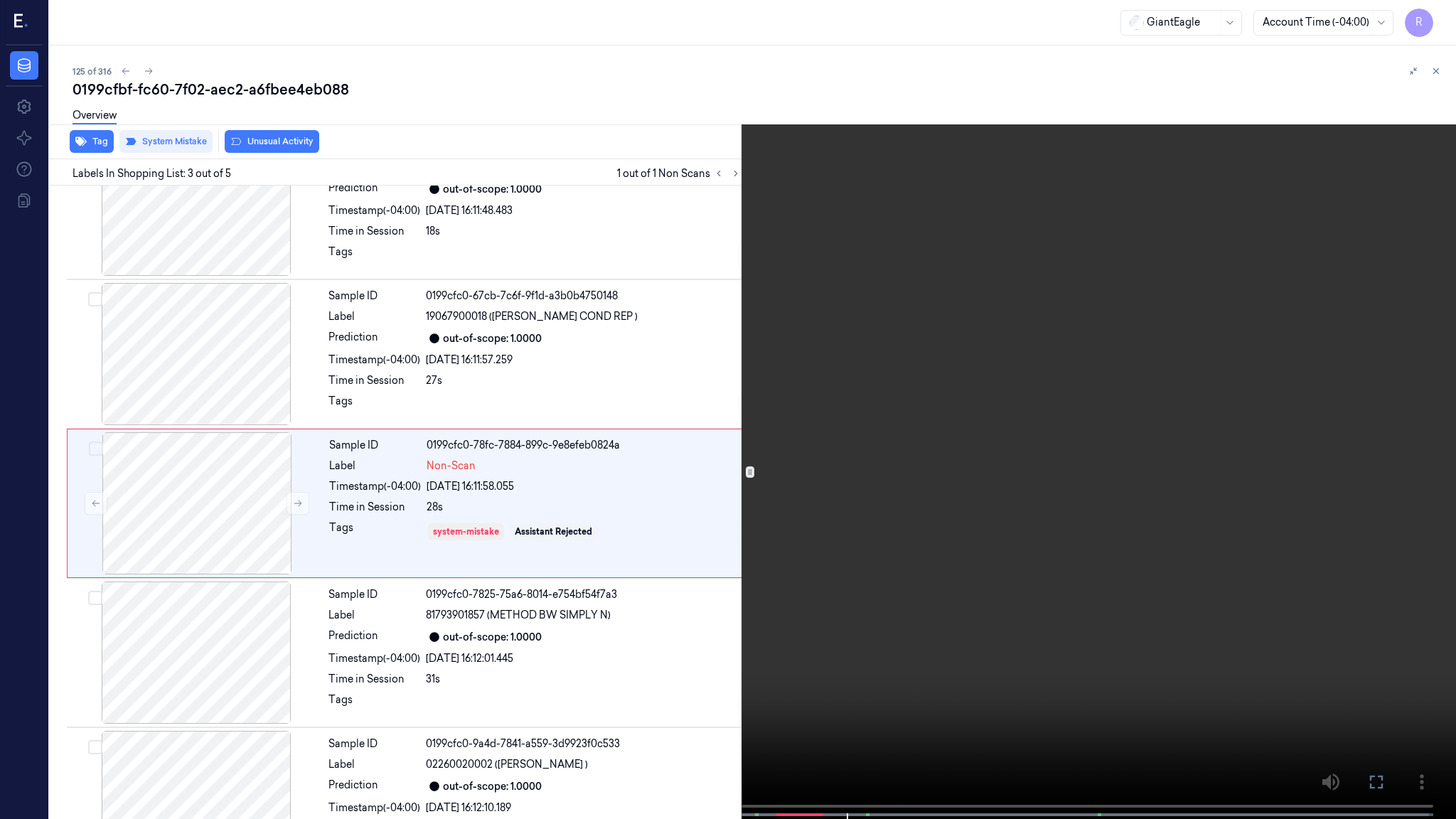
click at [807, 453] on video at bounding box center [728, 411] width 1456 height 822
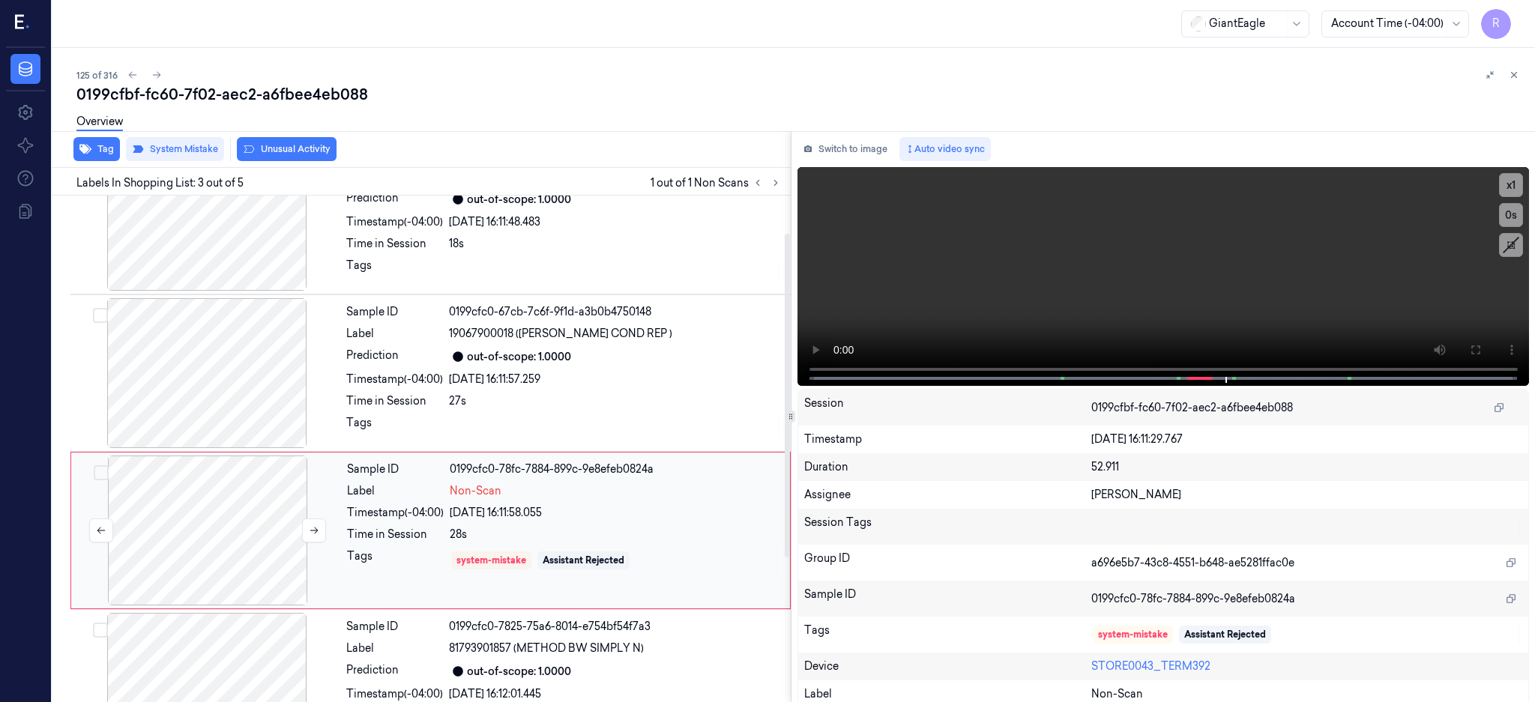
click at [252, 540] on div at bounding box center [207, 531] width 267 height 150
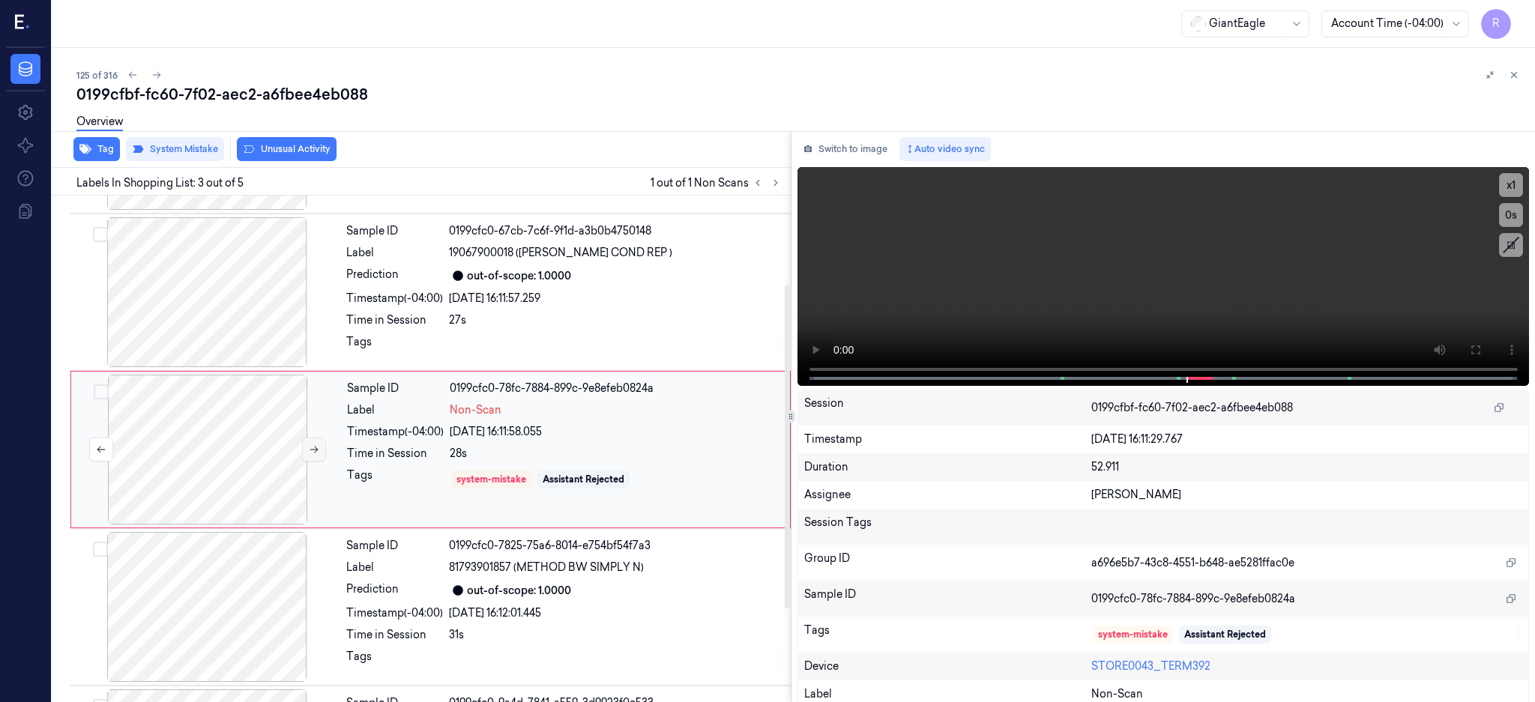
click at [313, 454] on button at bounding box center [314, 450] width 24 height 24
click at [314, 454] on button at bounding box center [314, 450] width 24 height 24
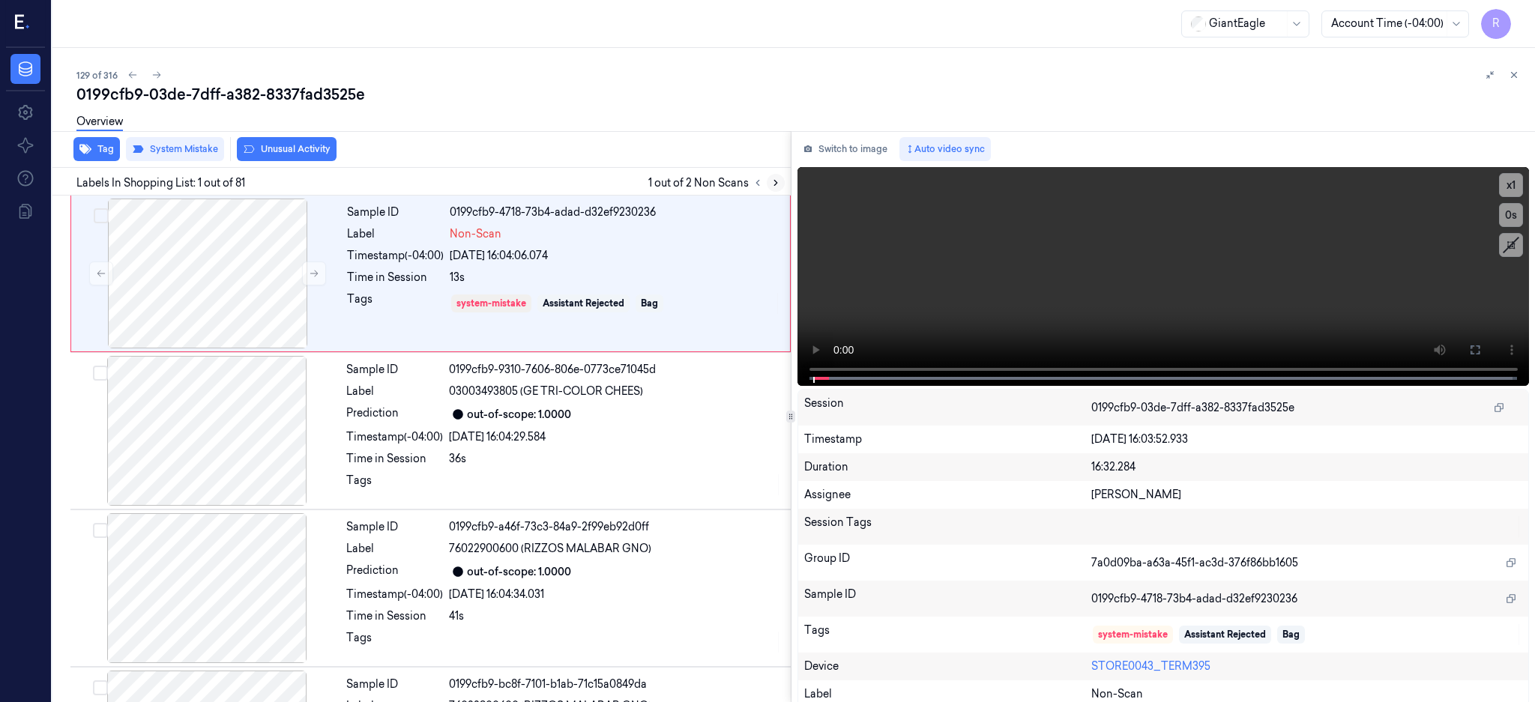
click at [785, 186] on button at bounding box center [776, 183] width 18 height 18
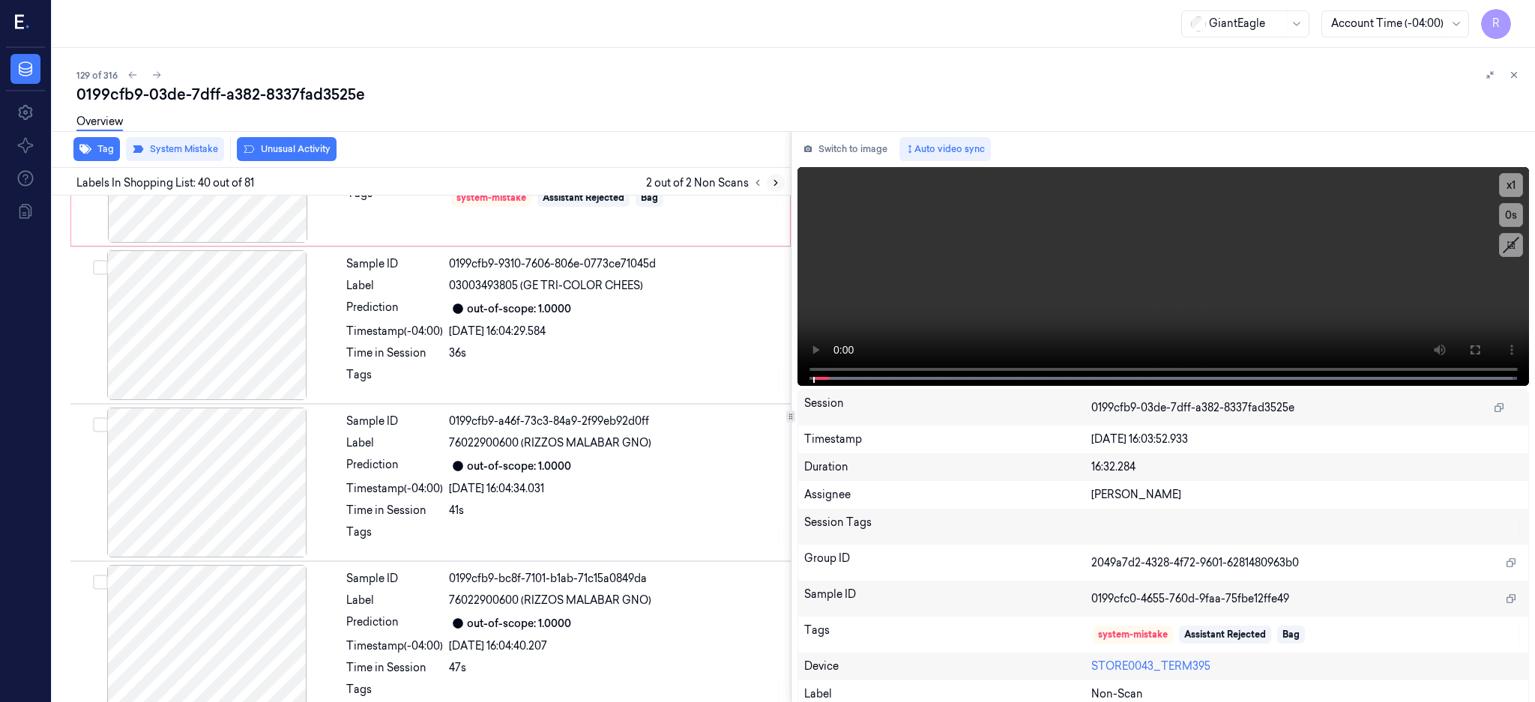
click at [785, 186] on button at bounding box center [776, 183] width 18 height 18
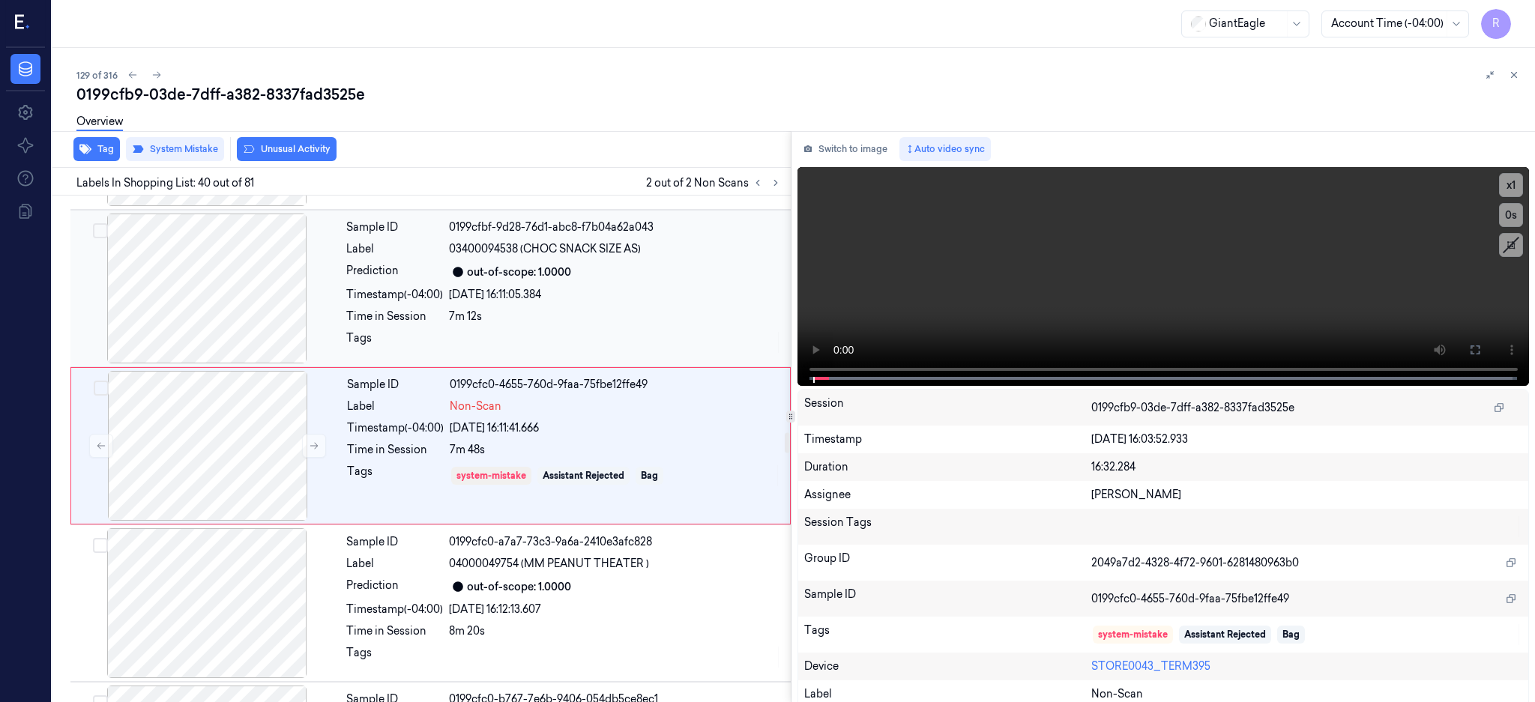
click at [213, 292] on div at bounding box center [206, 289] width 267 height 150
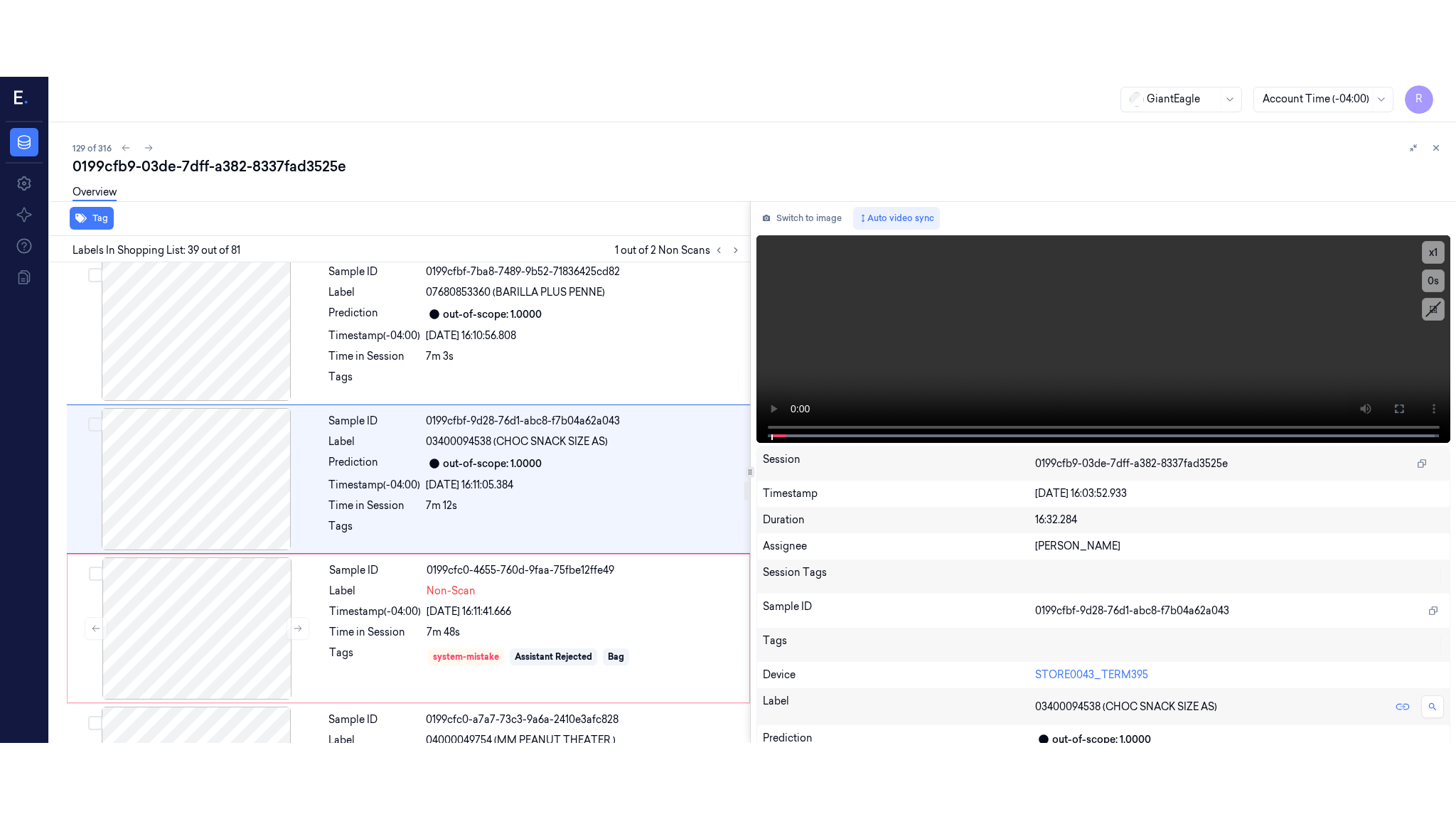
scroll to position [5513, 0]
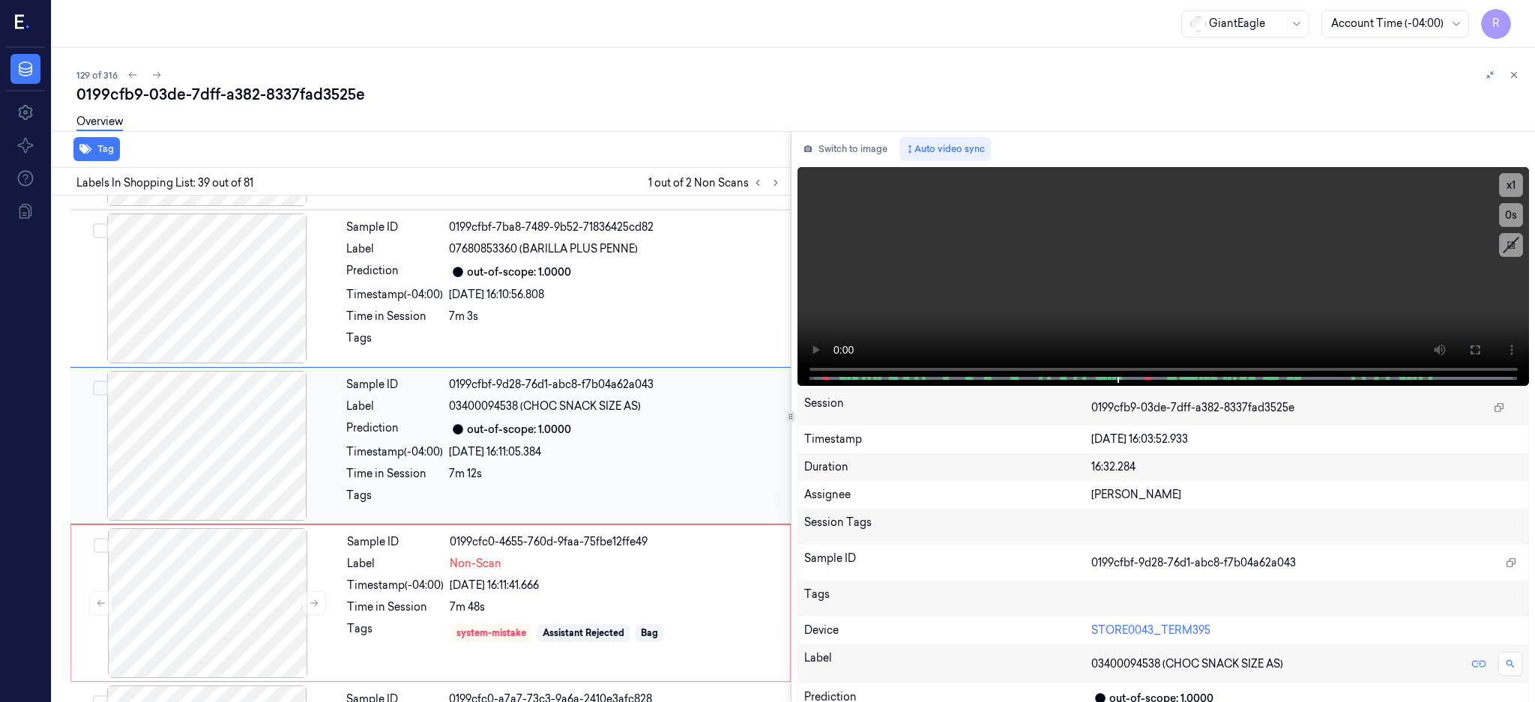
click at [223, 428] on div at bounding box center [206, 446] width 267 height 150
click at [1481, 344] on icon at bounding box center [1475, 350] width 12 height 12
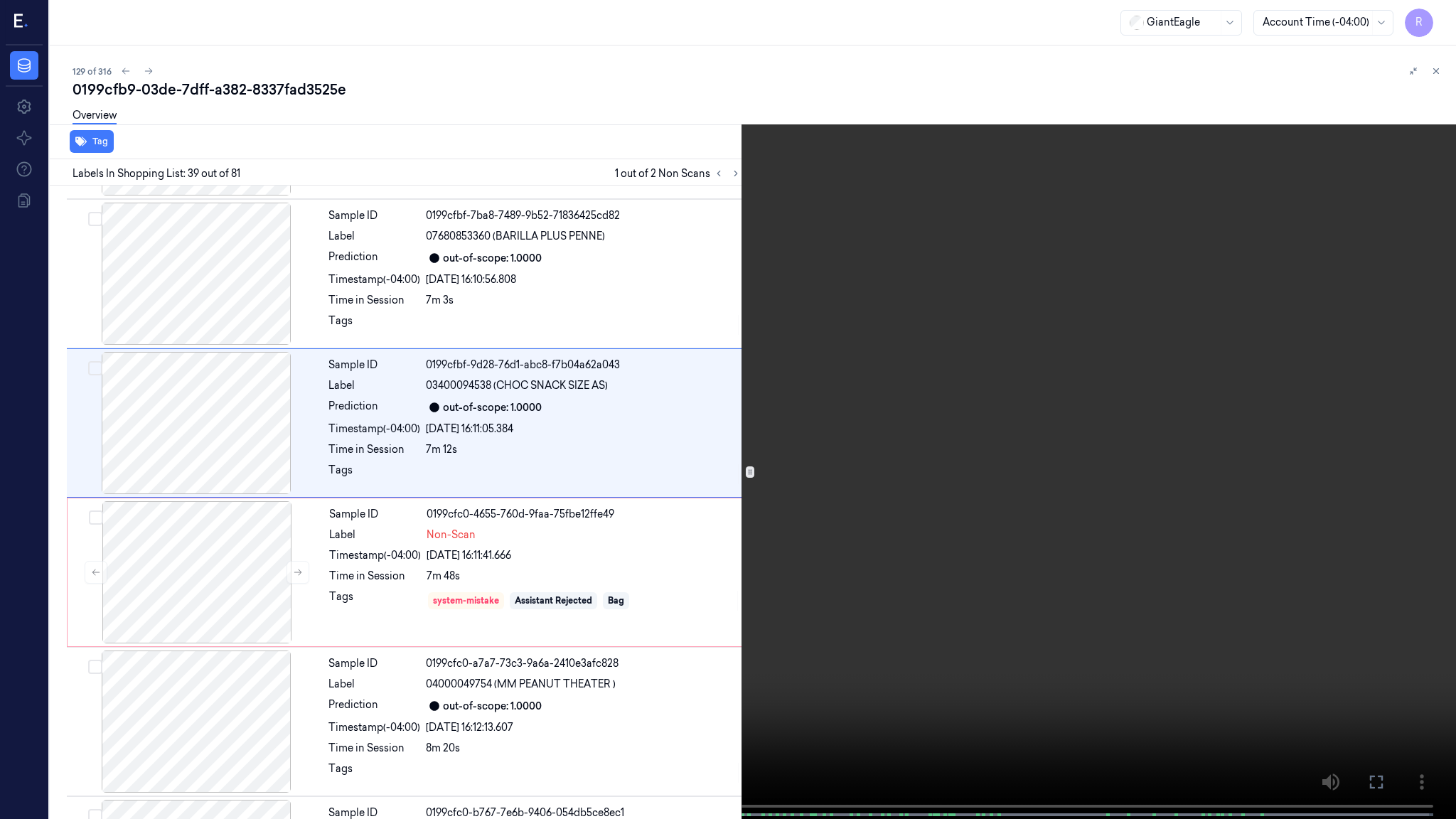
click at [1084, 413] on video at bounding box center [728, 411] width 1456 height 822
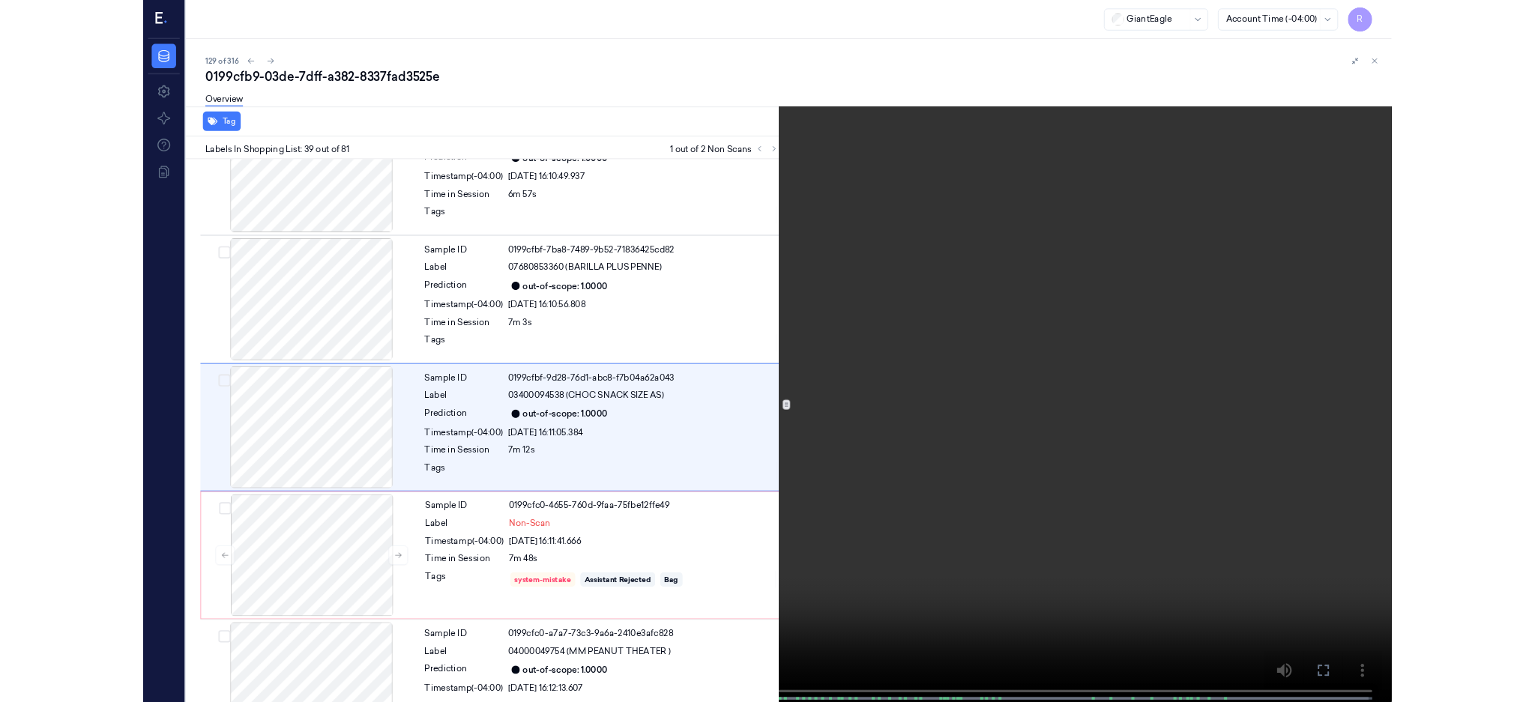
scroll to position [5728, 0]
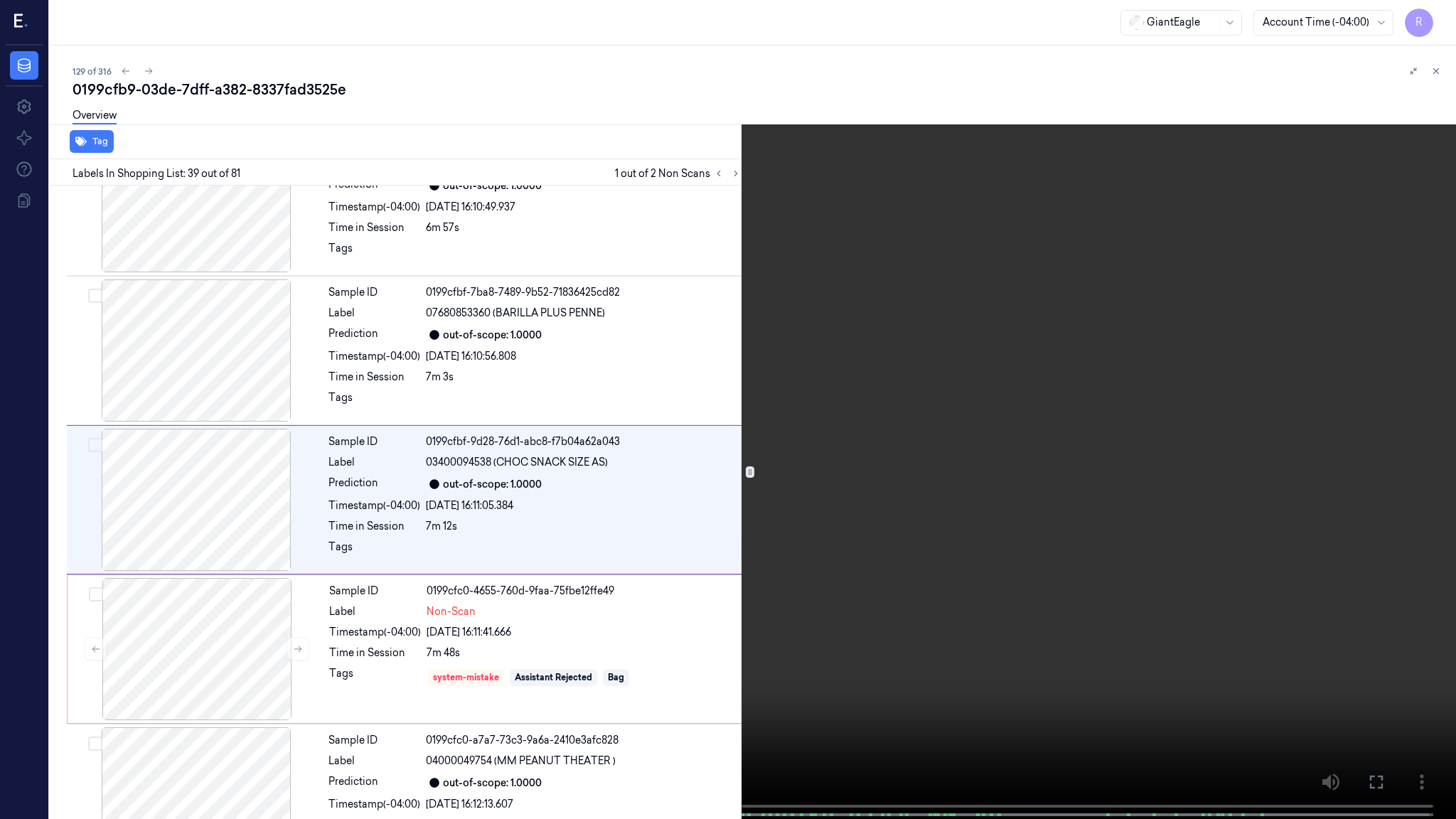
click at [1084, 413] on video at bounding box center [728, 411] width 1456 height 822
click at [514, 666] on video at bounding box center [728, 411] width 1456 height 822
click at [898, 572] on video at bounding box center [728, 411] width 1456 height 822
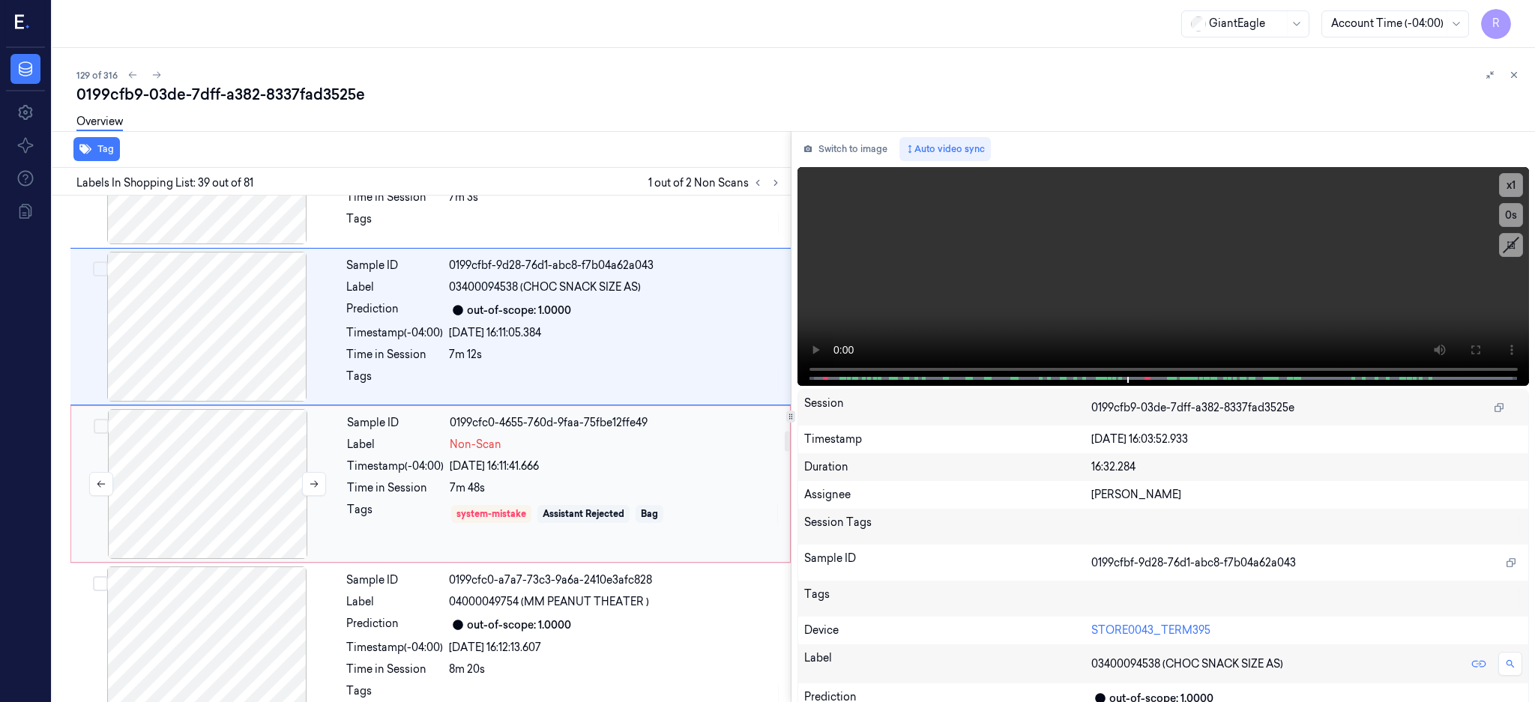
click at [277, 504] on div at bounding box center [207, 484] width 267 height 150
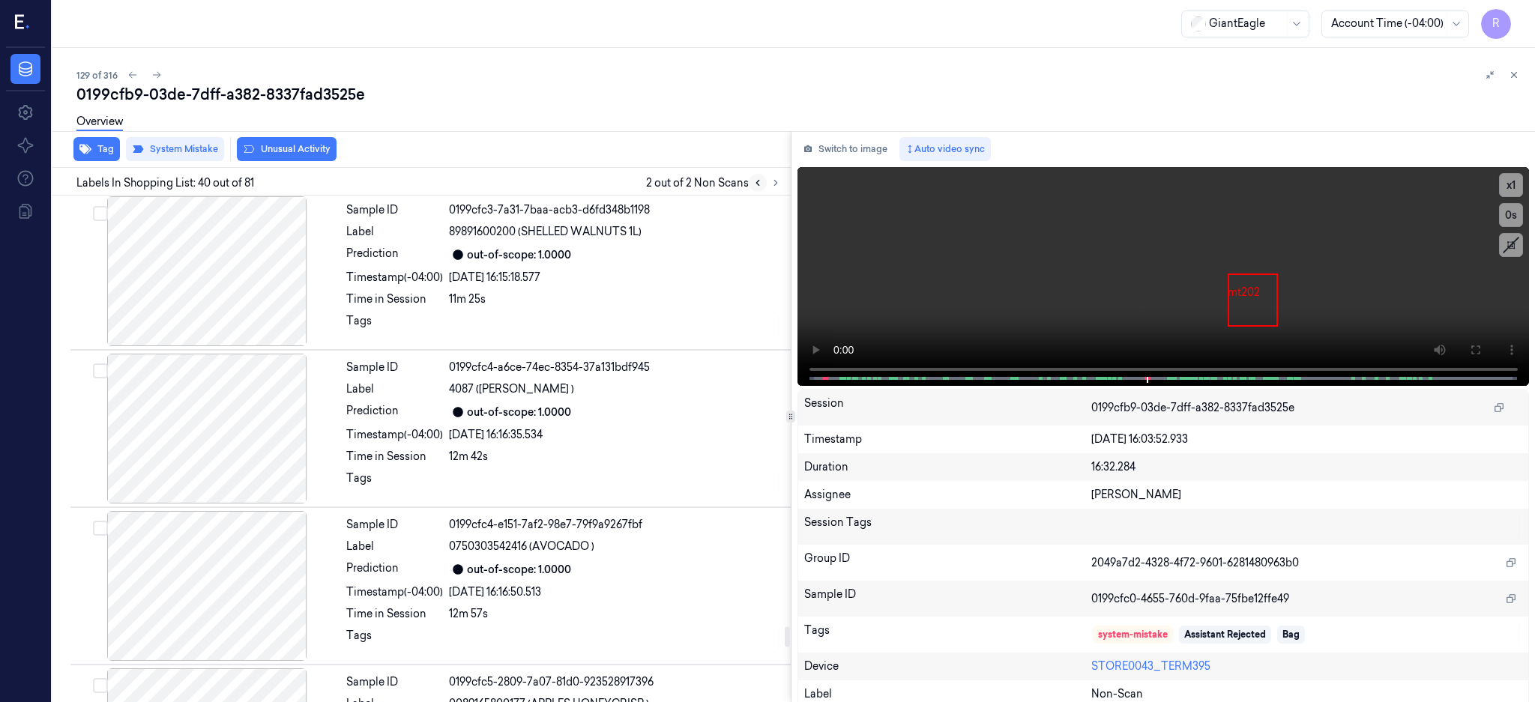
click at [767, 186] on button at bounding box center [758, 183] width 18 height 18
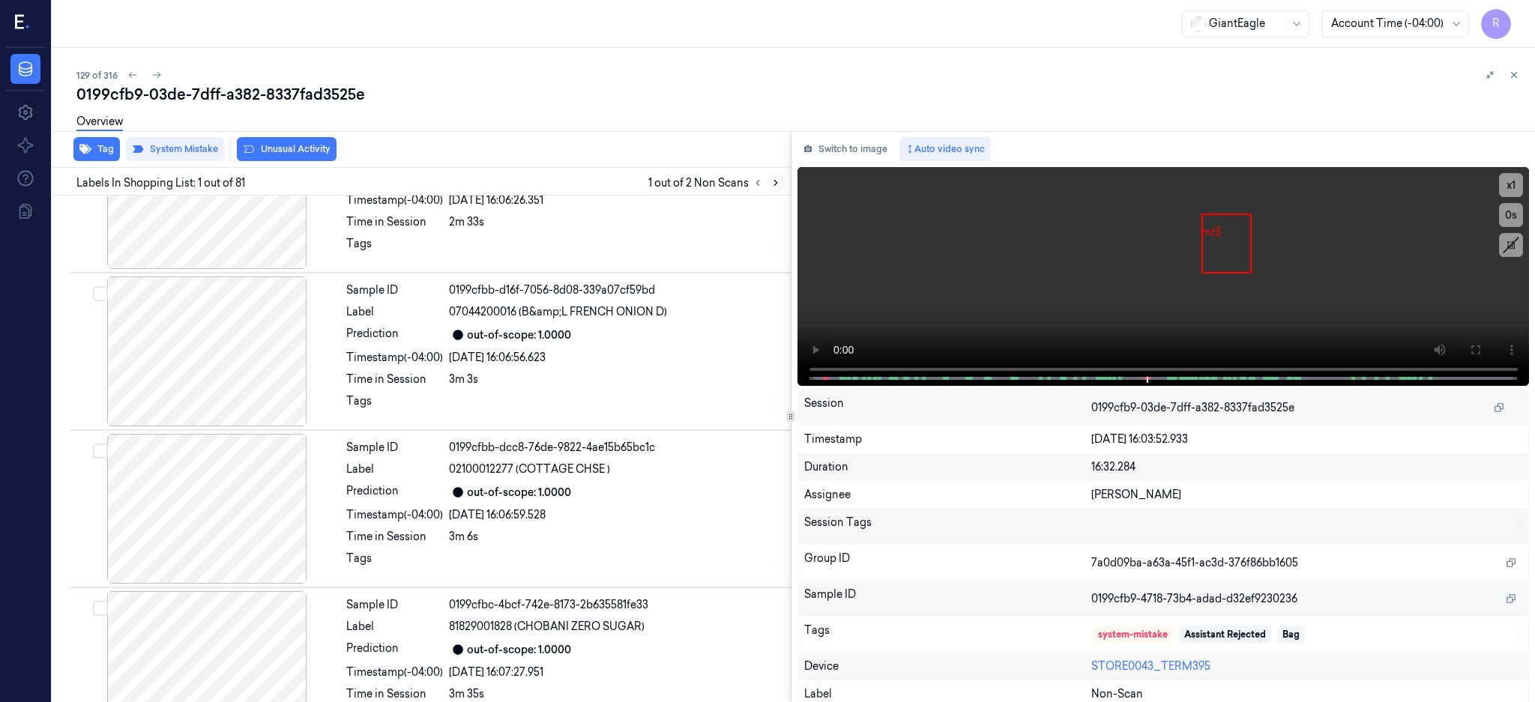
click at [781, 184] on icon at bounding box center [775, 183] width 10 height 10
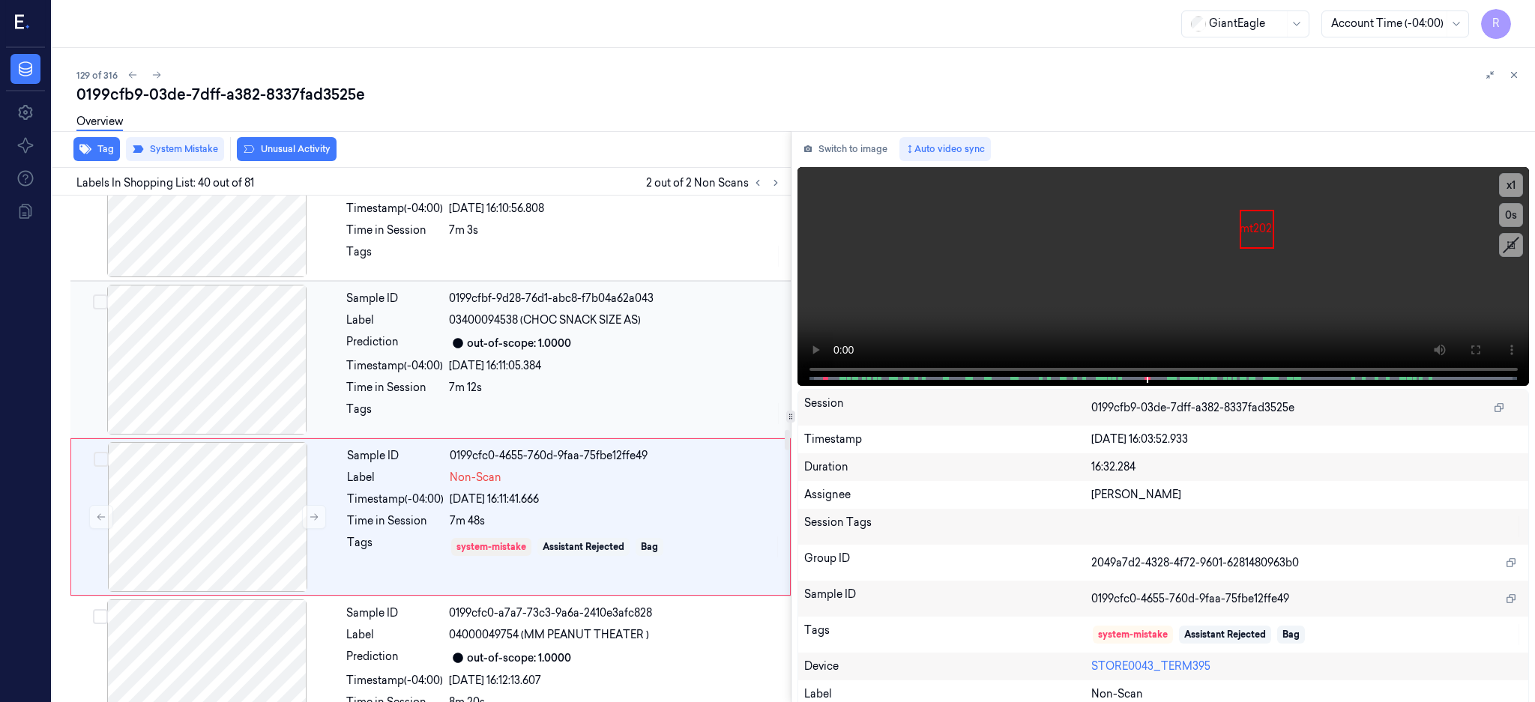
scroll to position [5966, 0]
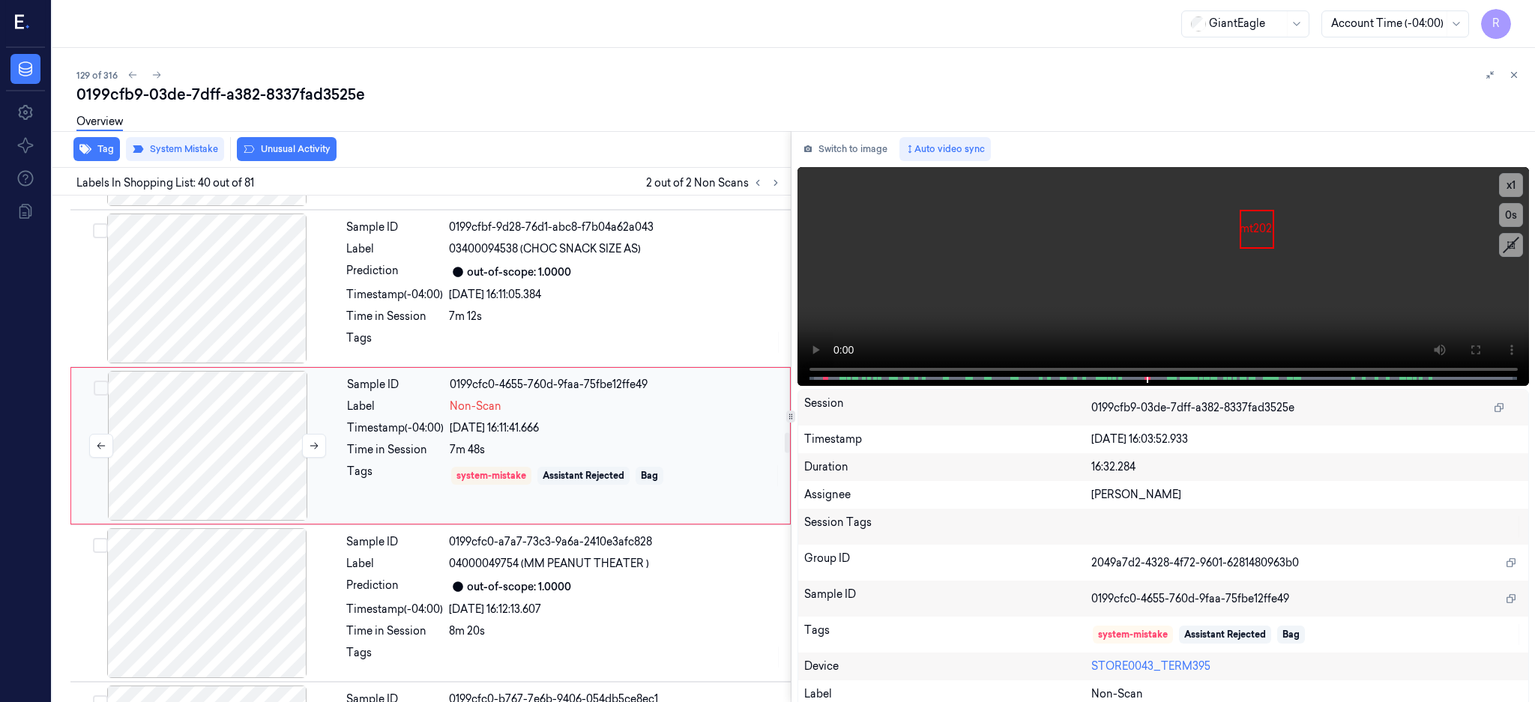
click at [254, 431] on div at bounding box center [207, 446] width 267 height 150
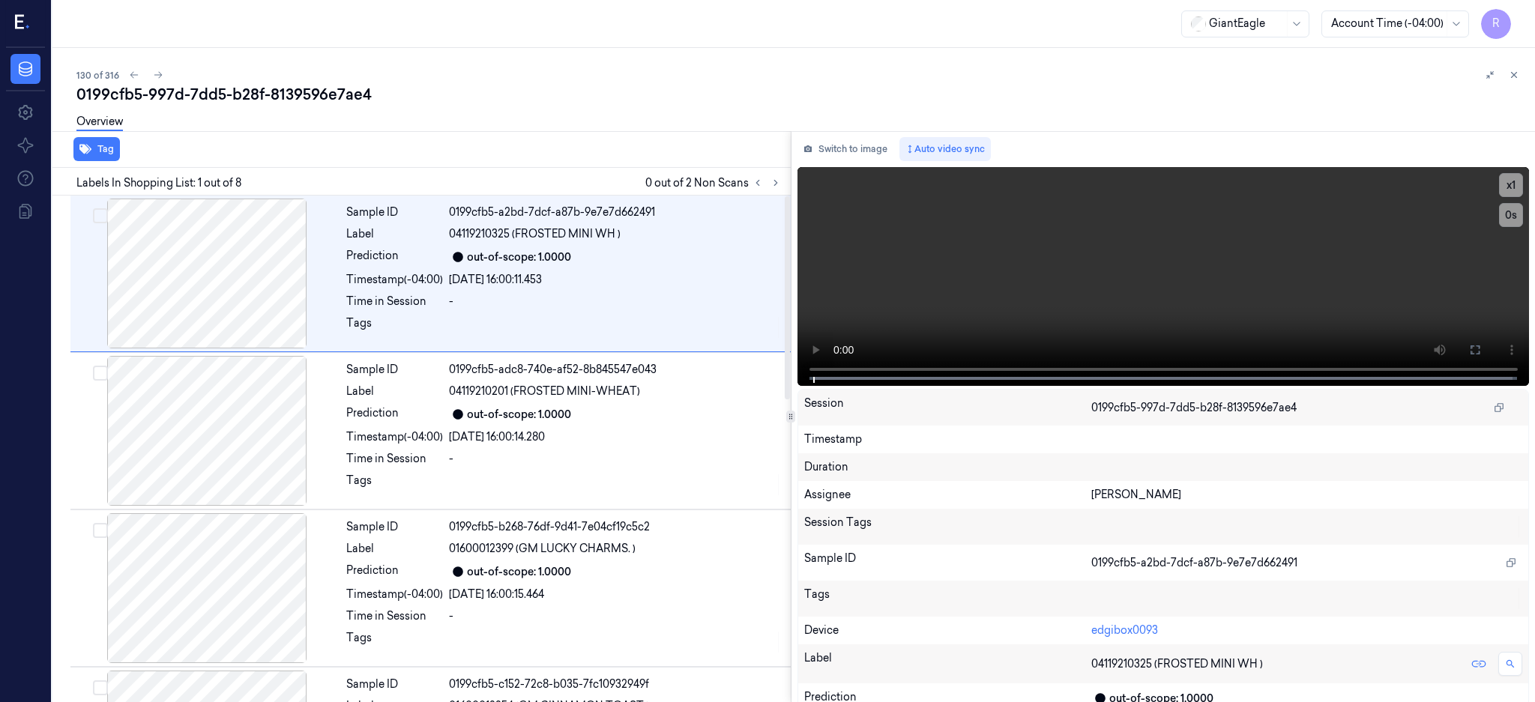
click at [791, 165] on div "Tag" at bounding box center [418, 149] width 744 height 37
click at [777, 181] on icon at bounding box center [775, 183] width 3 height 5
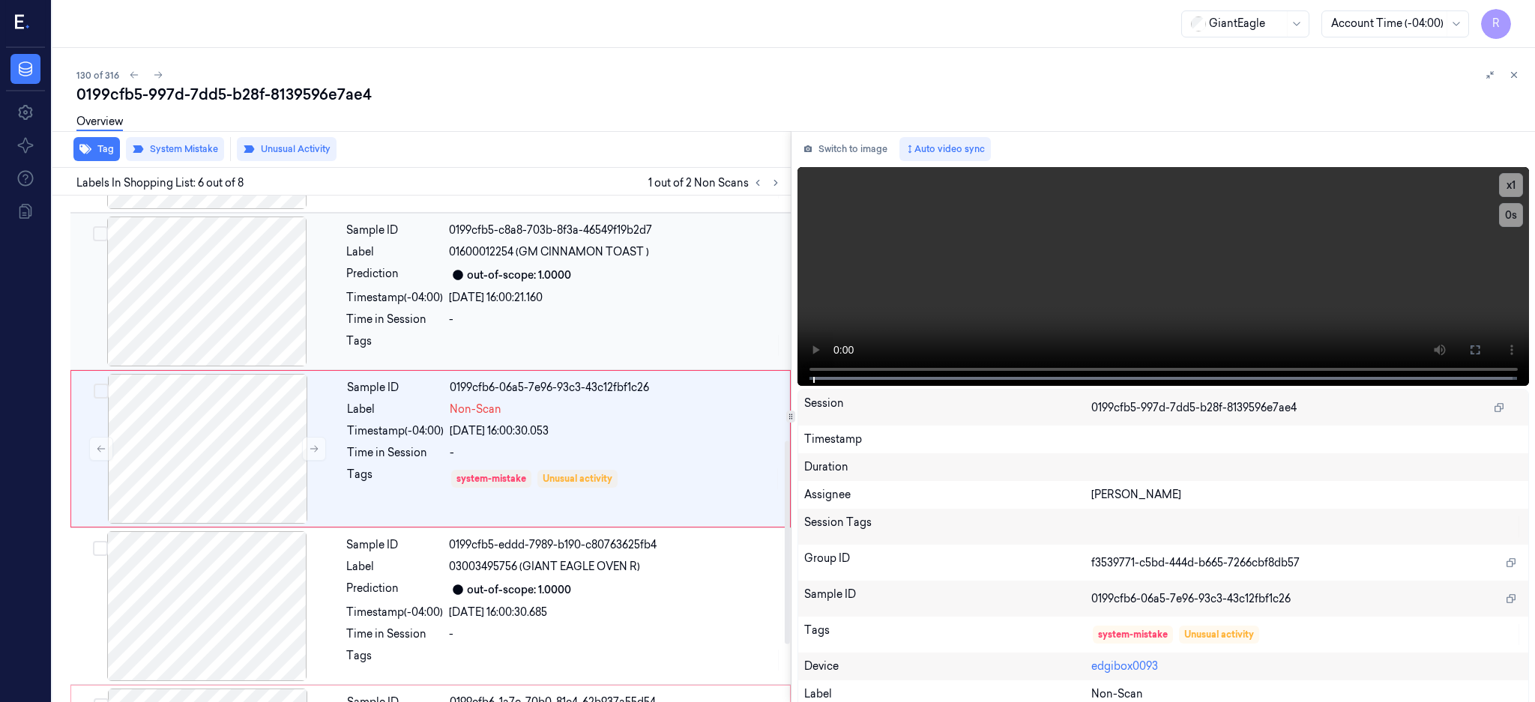
click at [250, 274] on div at bounding box center [206, 292] width 267 height 150
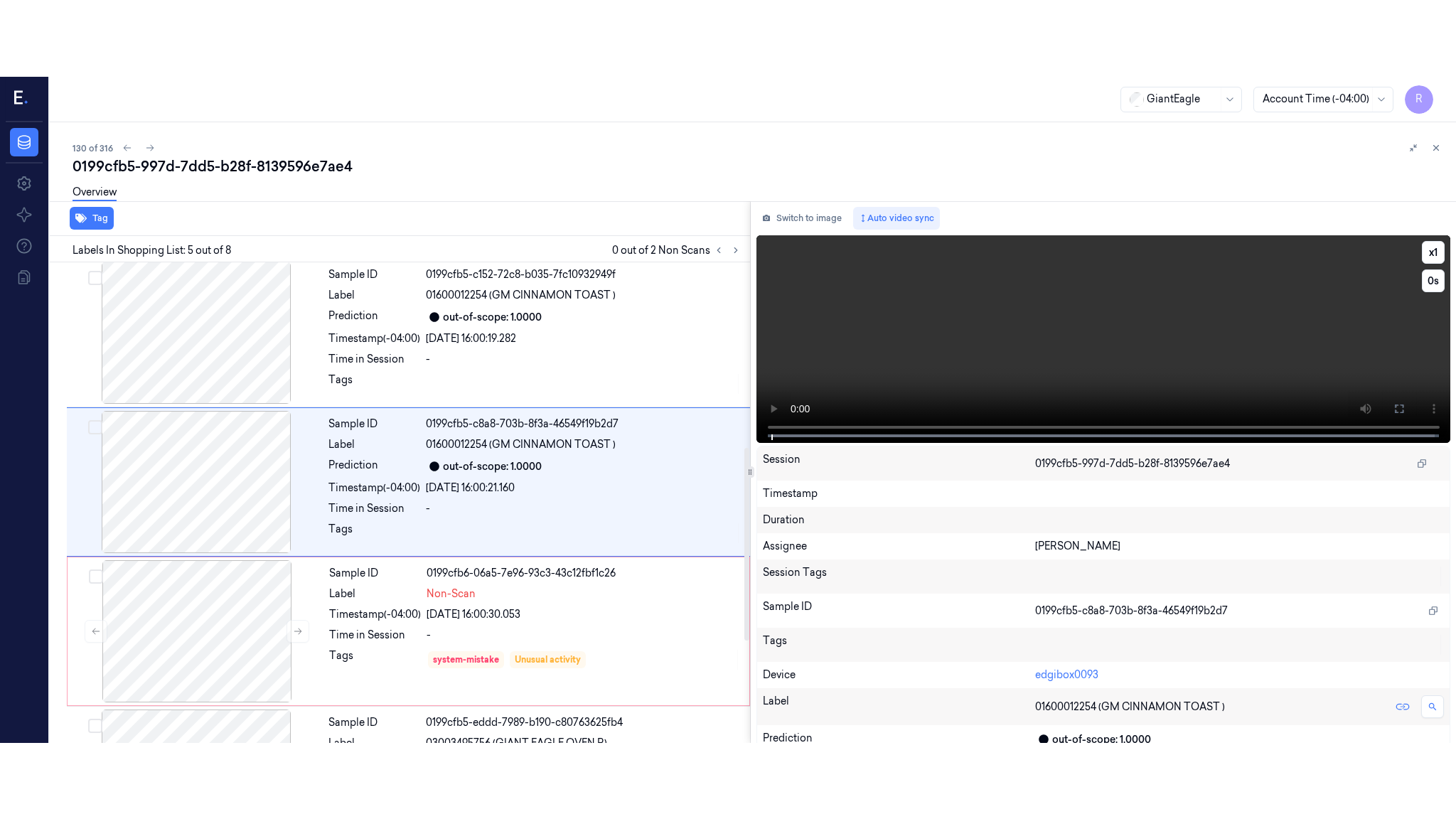
scroll to position [430, 0]
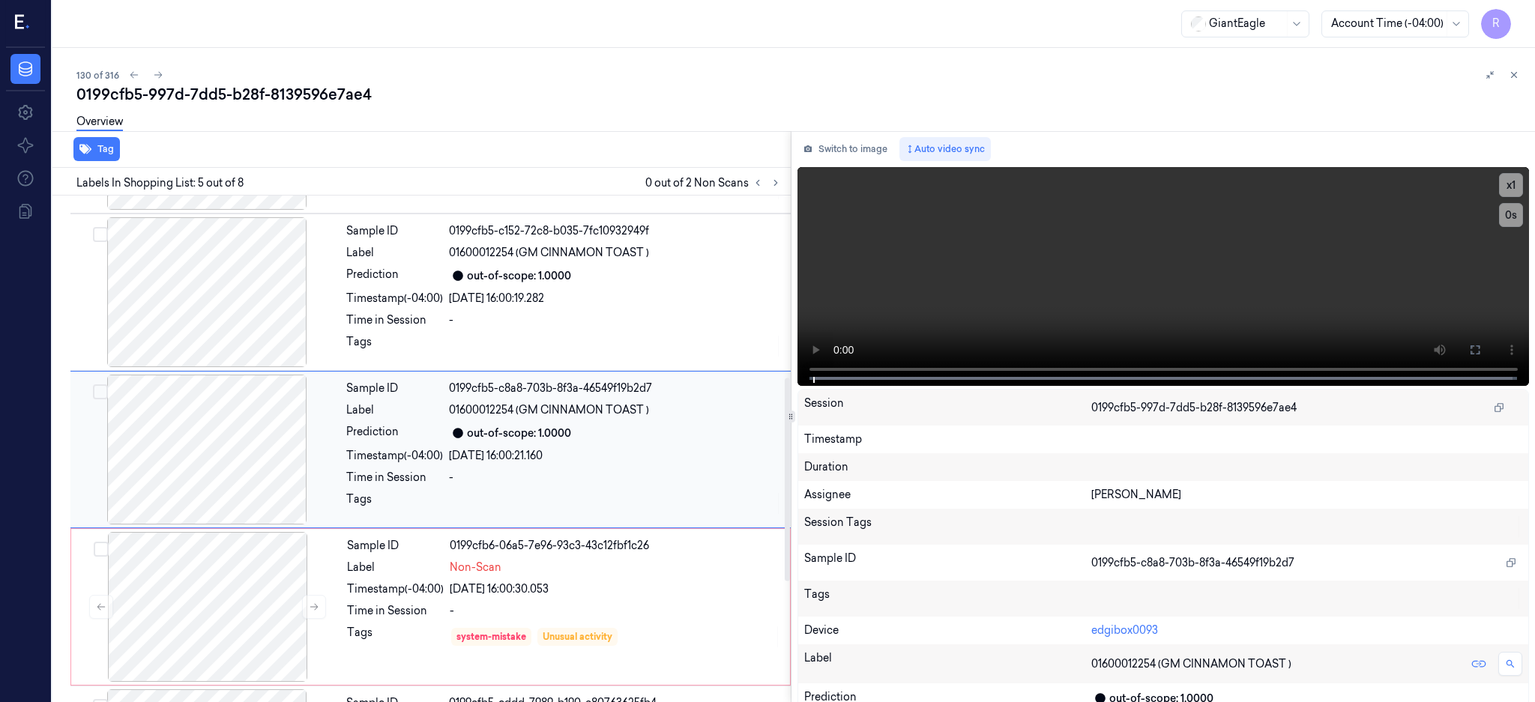
click at [234, 468] on div at bounding box center [206, 450] width 267 height 150
click at [1487, 351] on button at bounding box center [1475, 350] width 24 height 24
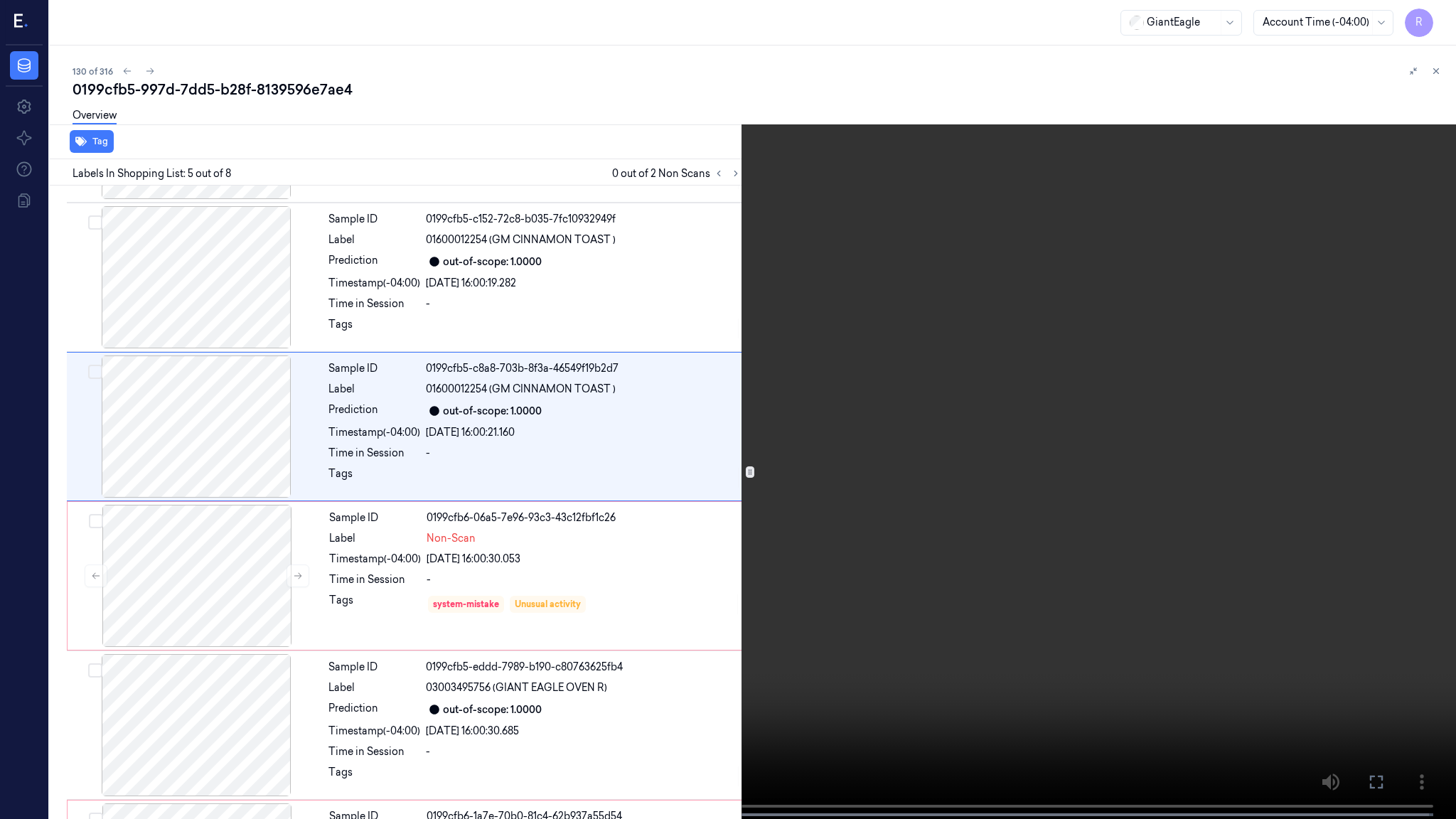
click at [961, 405] on video at bounding box center [728, 411] width 1456 height 822
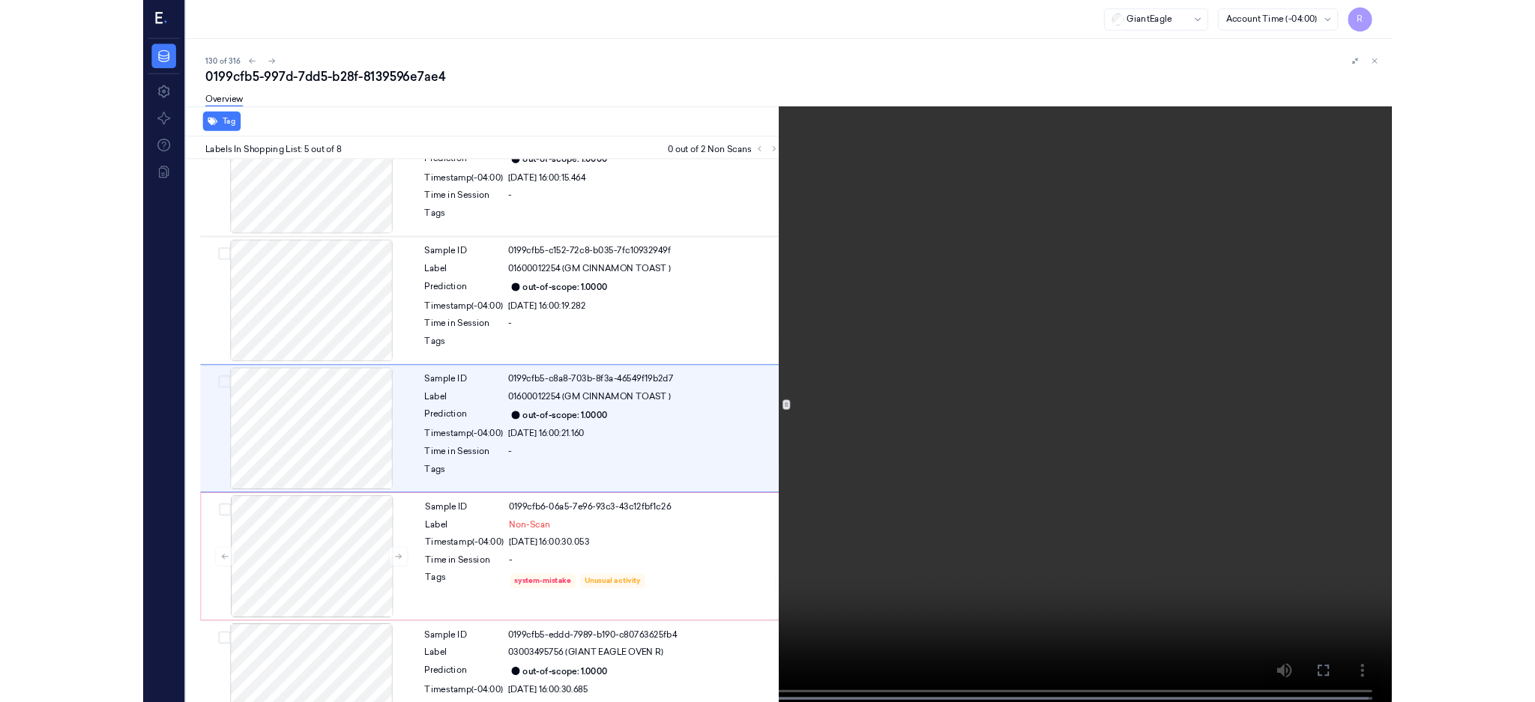
scroll to position [373, 0]
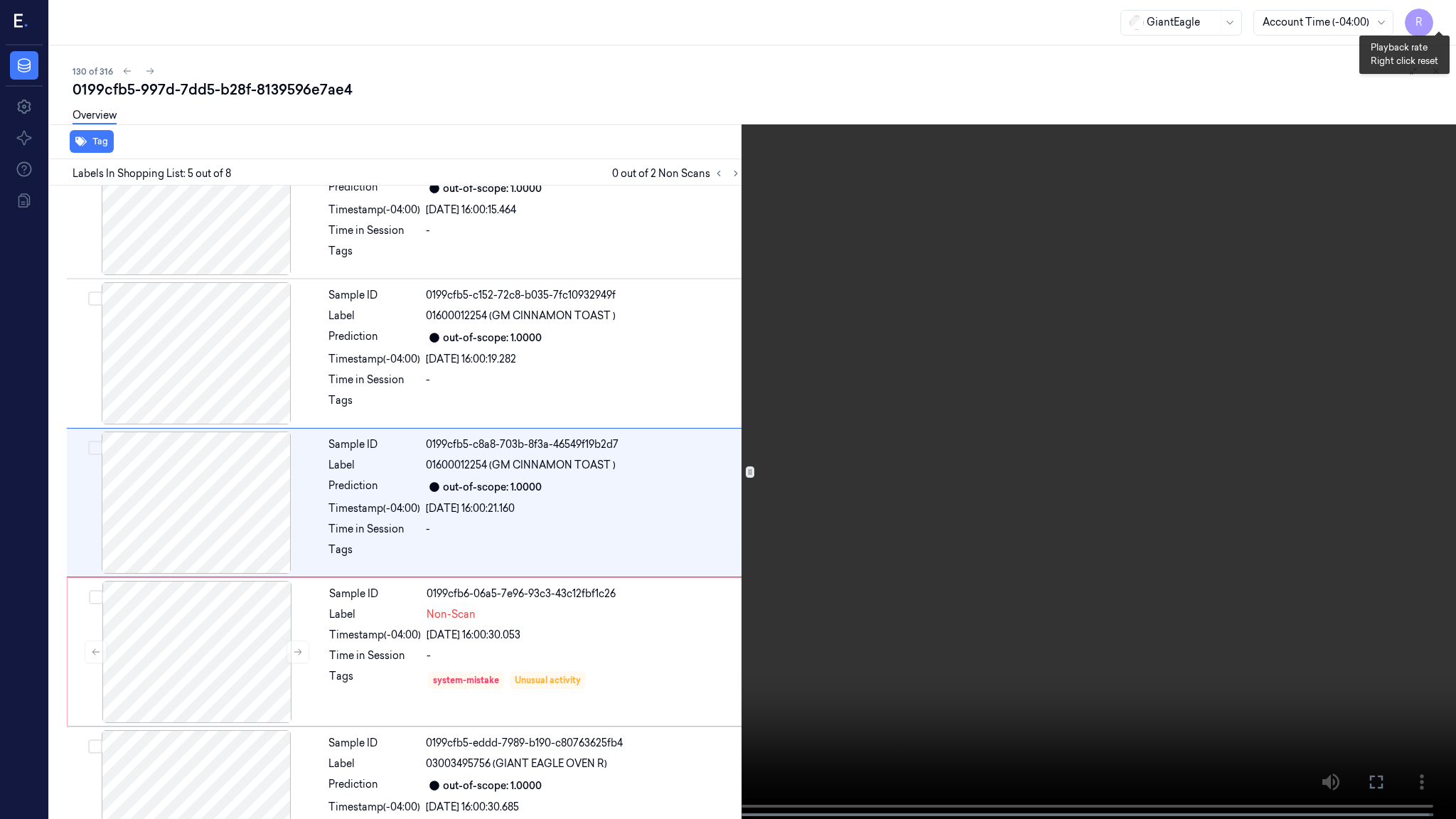
click at [1432, 18] on button "x 1" at bounding box center [1439, 17] width 23 height 23
click at [1432, 18] on button "x 2" at bounding box center [1439, 17] width 23 height 23
click at [832, 479] on video at bounding box center [728, 411] width 1456 height 822
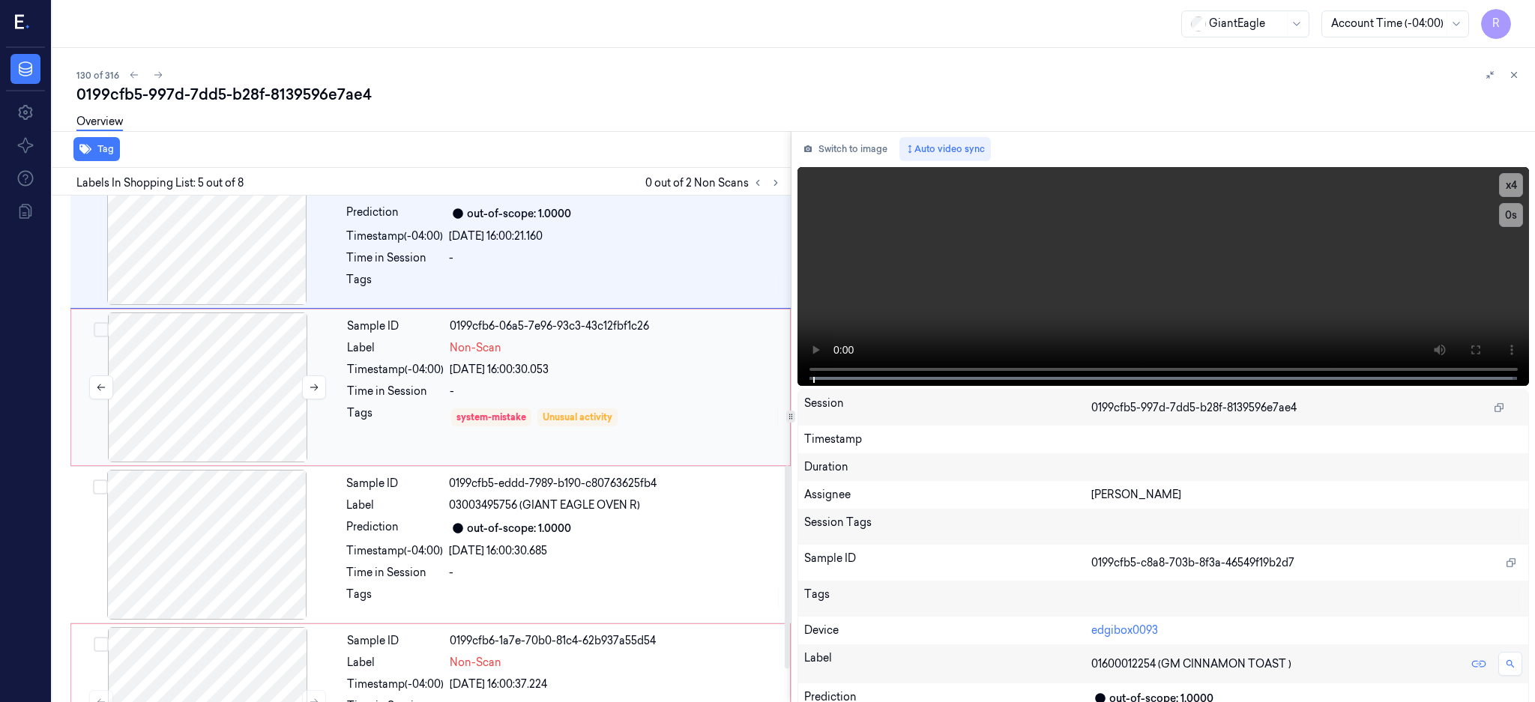
click at [199, 375] on div at bounding box center [207, 388] width 267 height 150
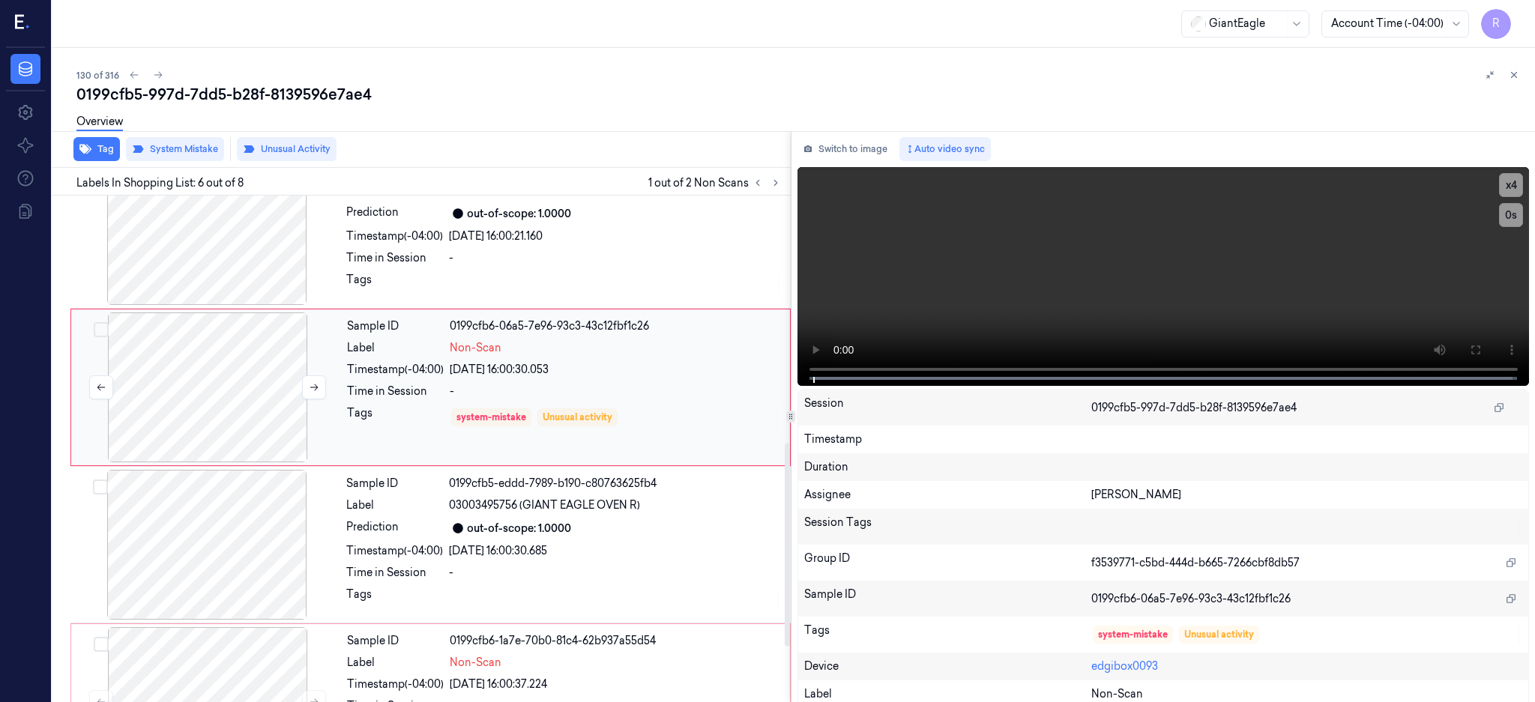
scroll to position [612, 0]
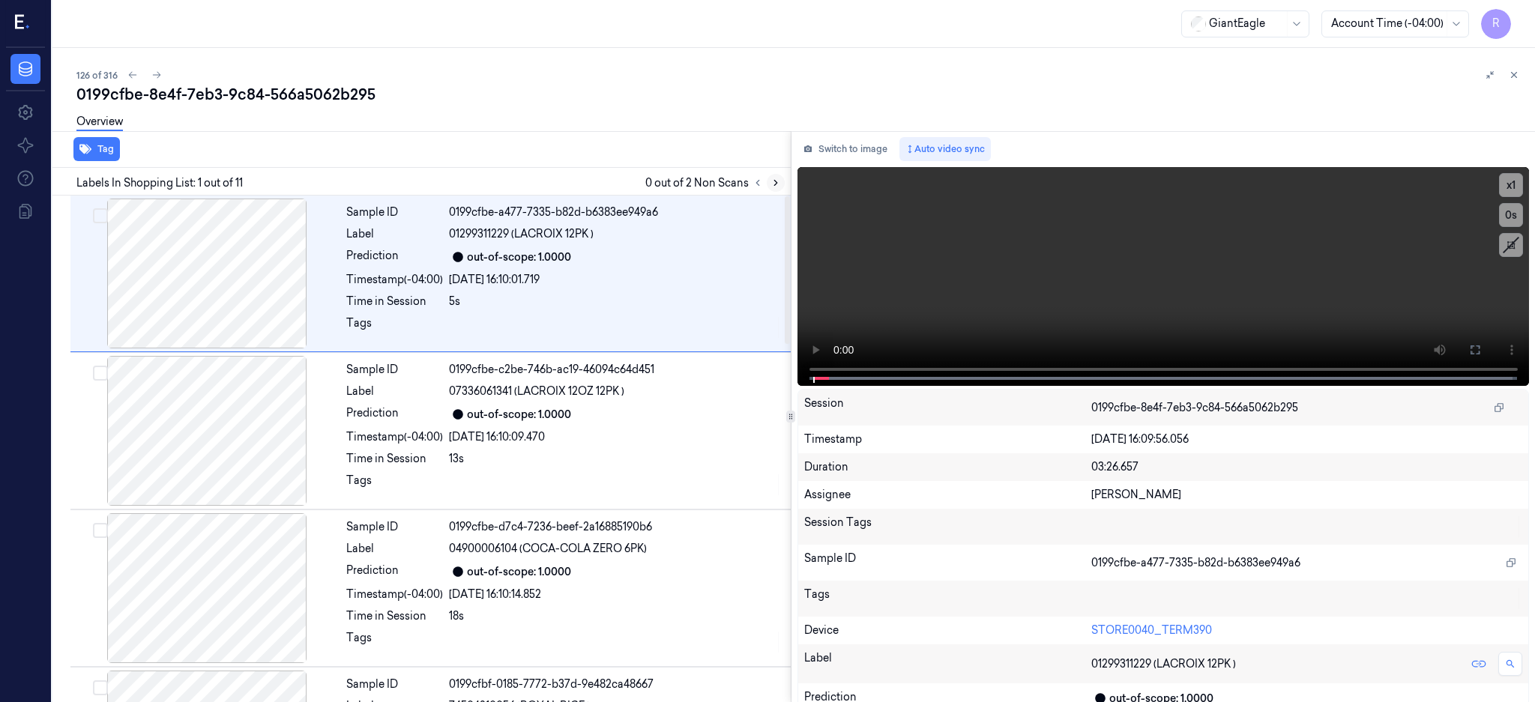
click at [781, 178] on icon at bounding box center [775, 183] width 10 height 10
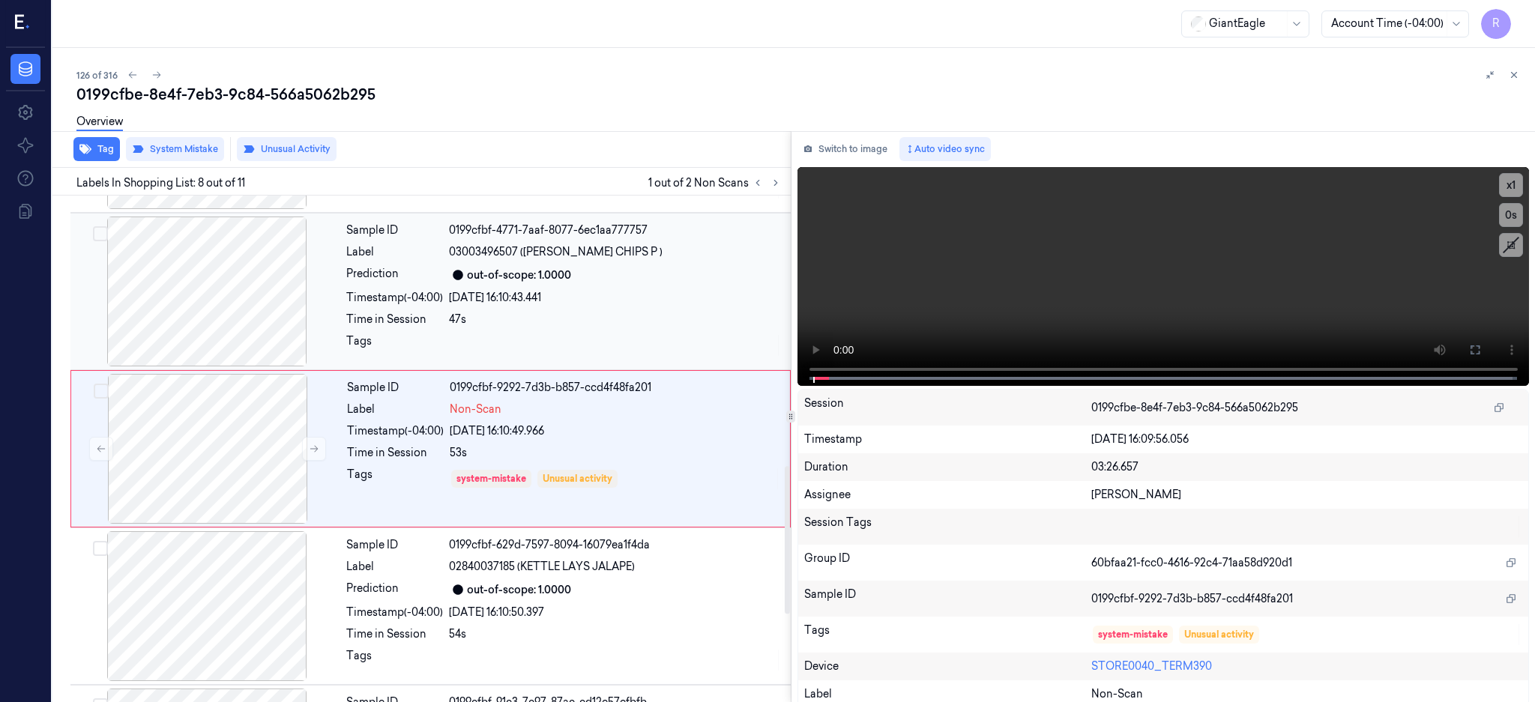
click at [193, 297] on div at bounding box center [206, 292] width 267 height 150
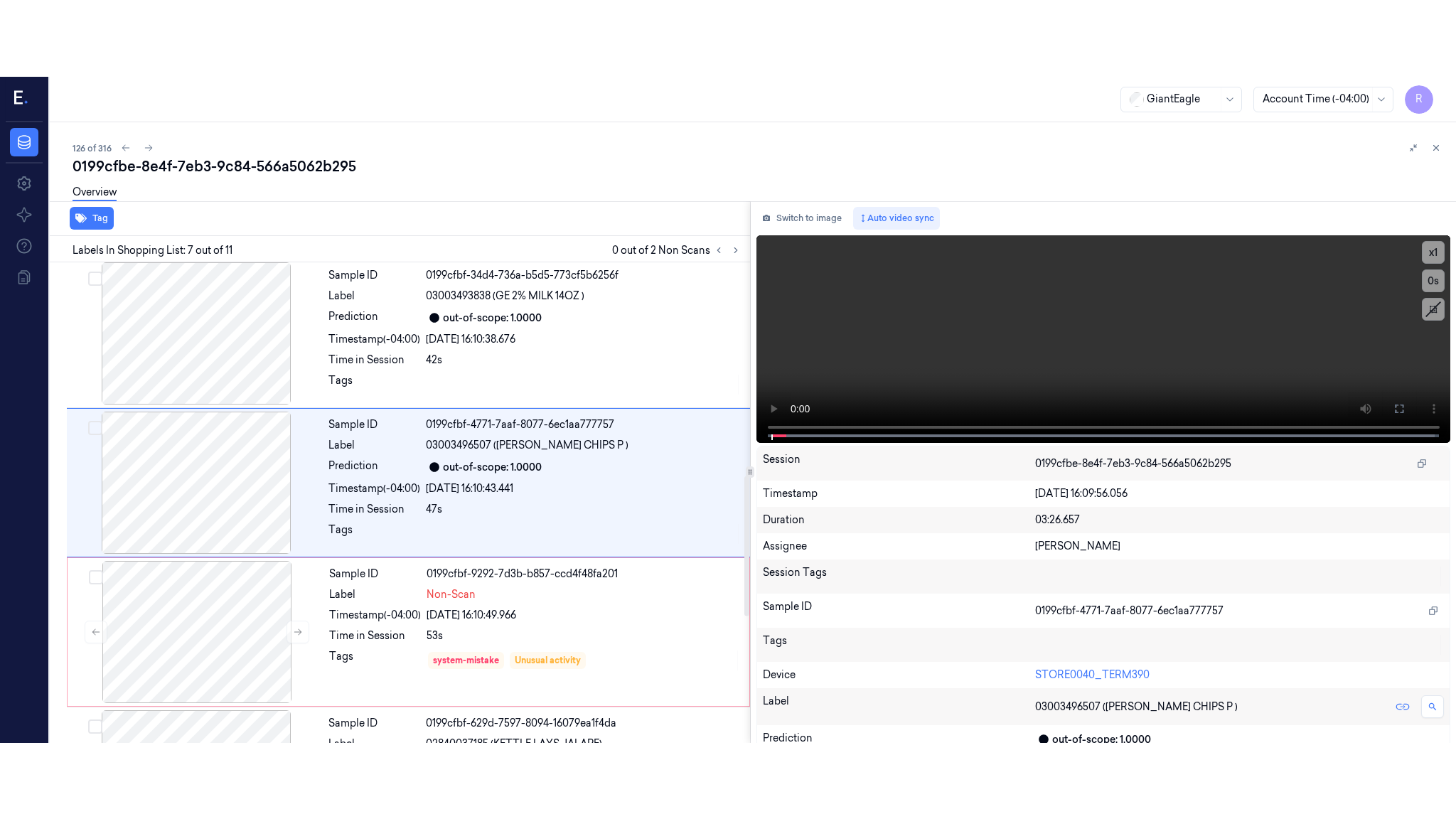
scroll to position [730, 0]
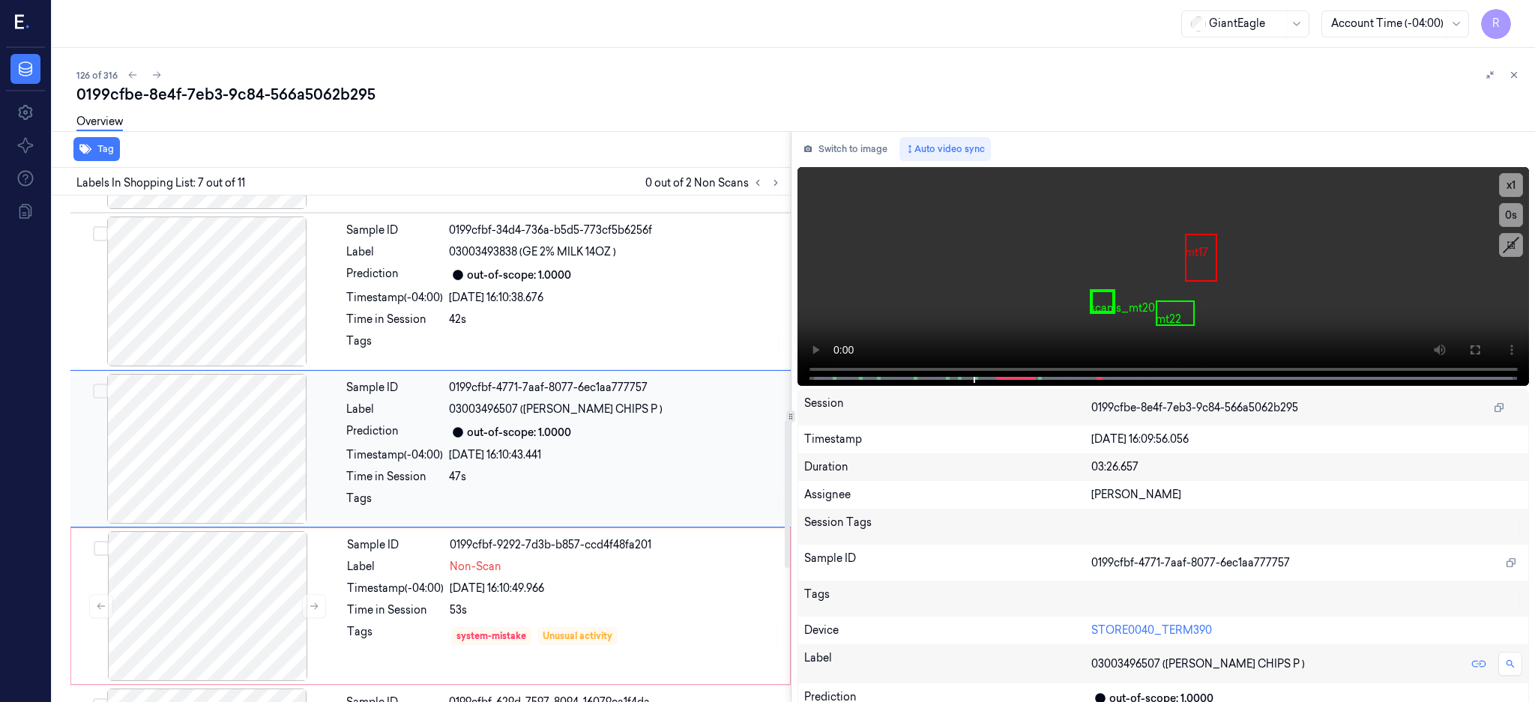
click at [220, 498] on div at bounding box center [206, 449] width 267 height 150
click at [1481, 352] on icon at bounding box center [1475, 350] width 12 height 12
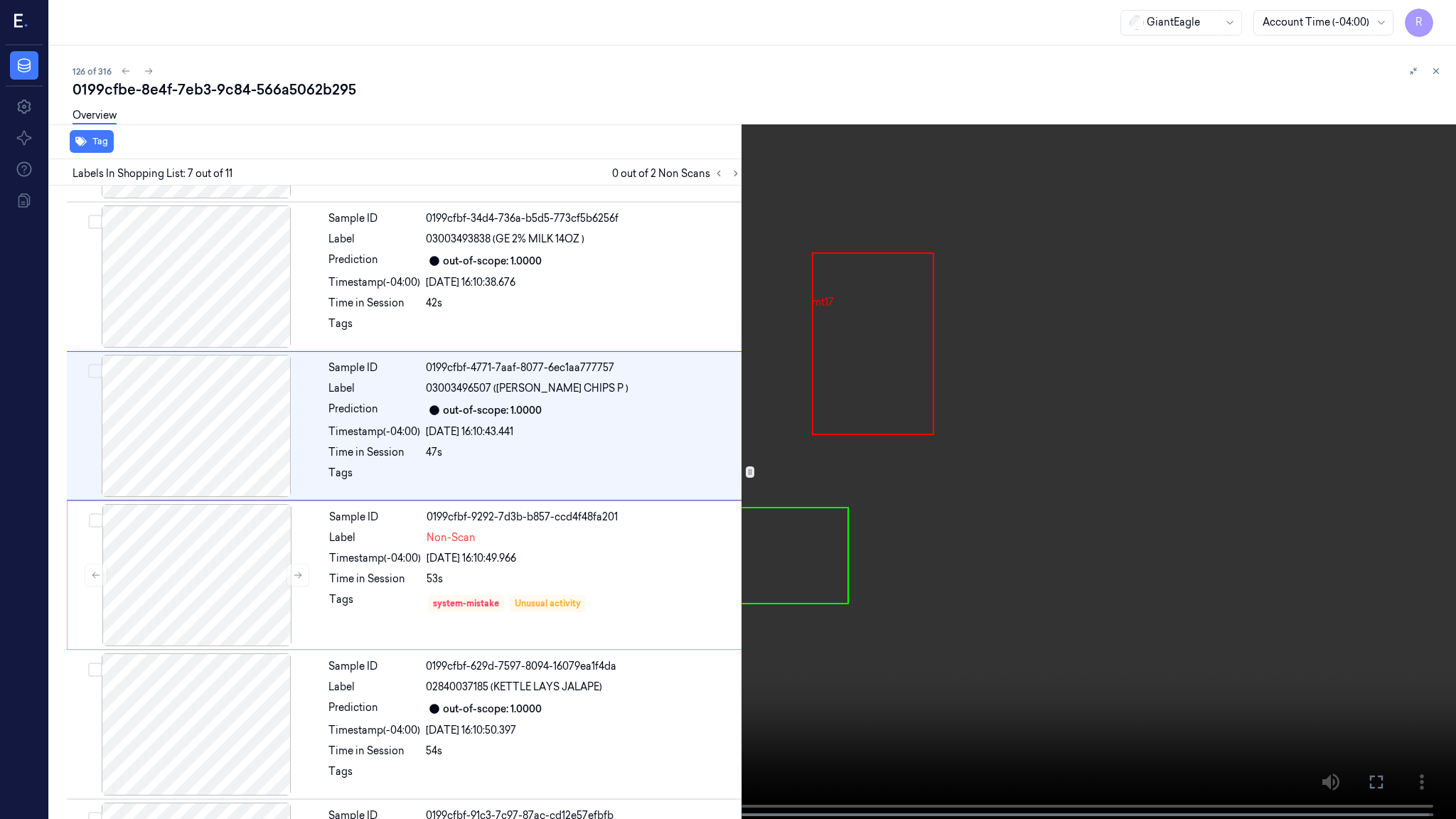
click at [906, 400] on video at bounding box center [728, 411] width 1456 height 822
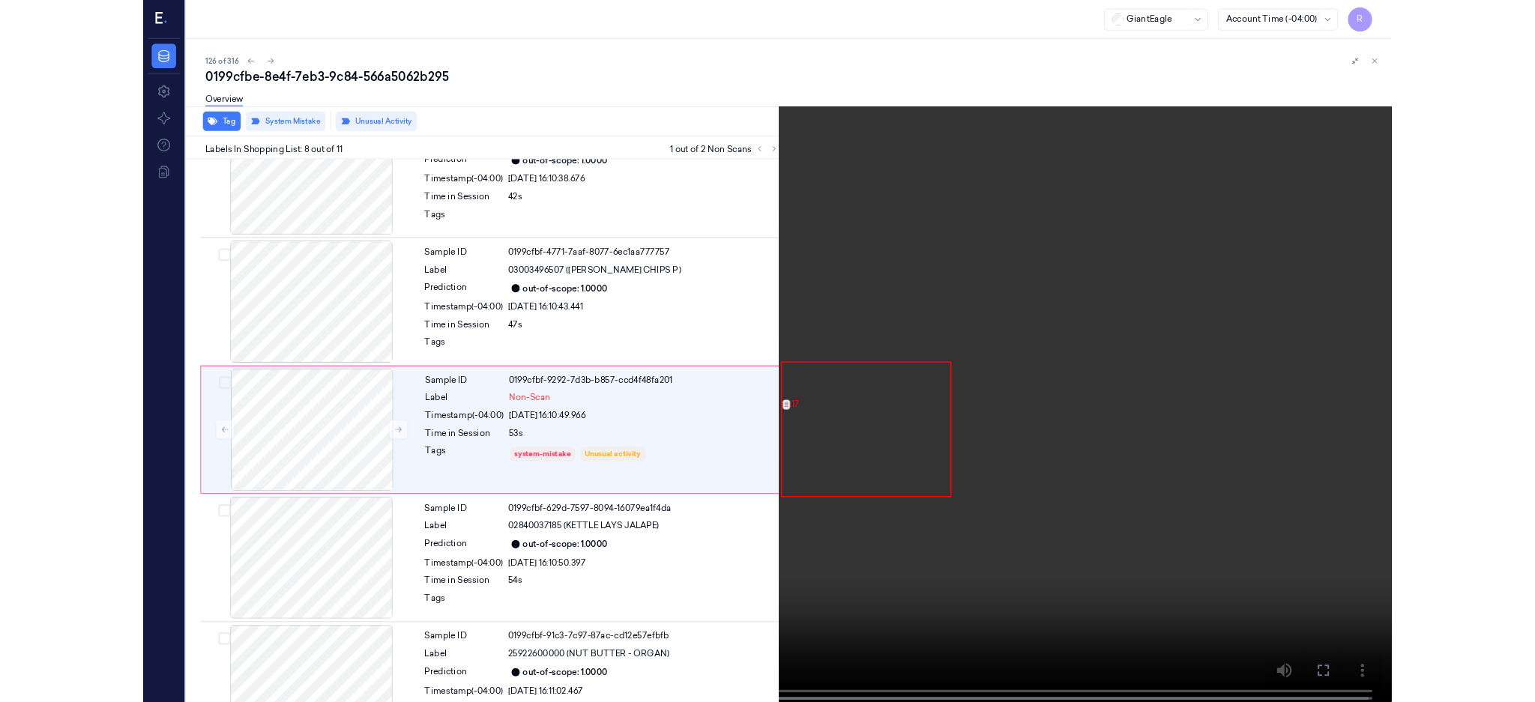
scroll to position [845, 0]
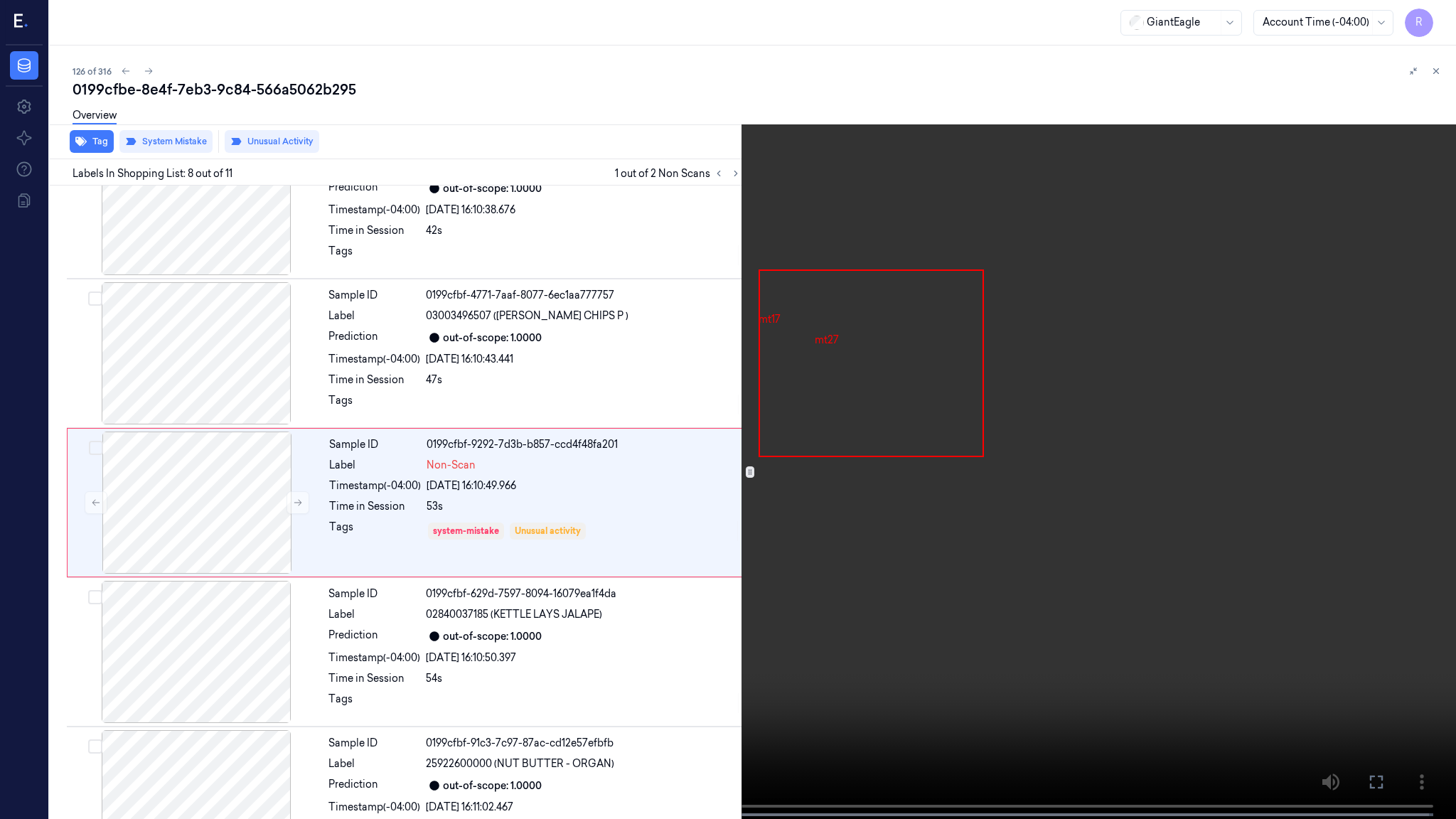
click at [912, 484] on video at bounding box center [728, 411] width 1456 height 822
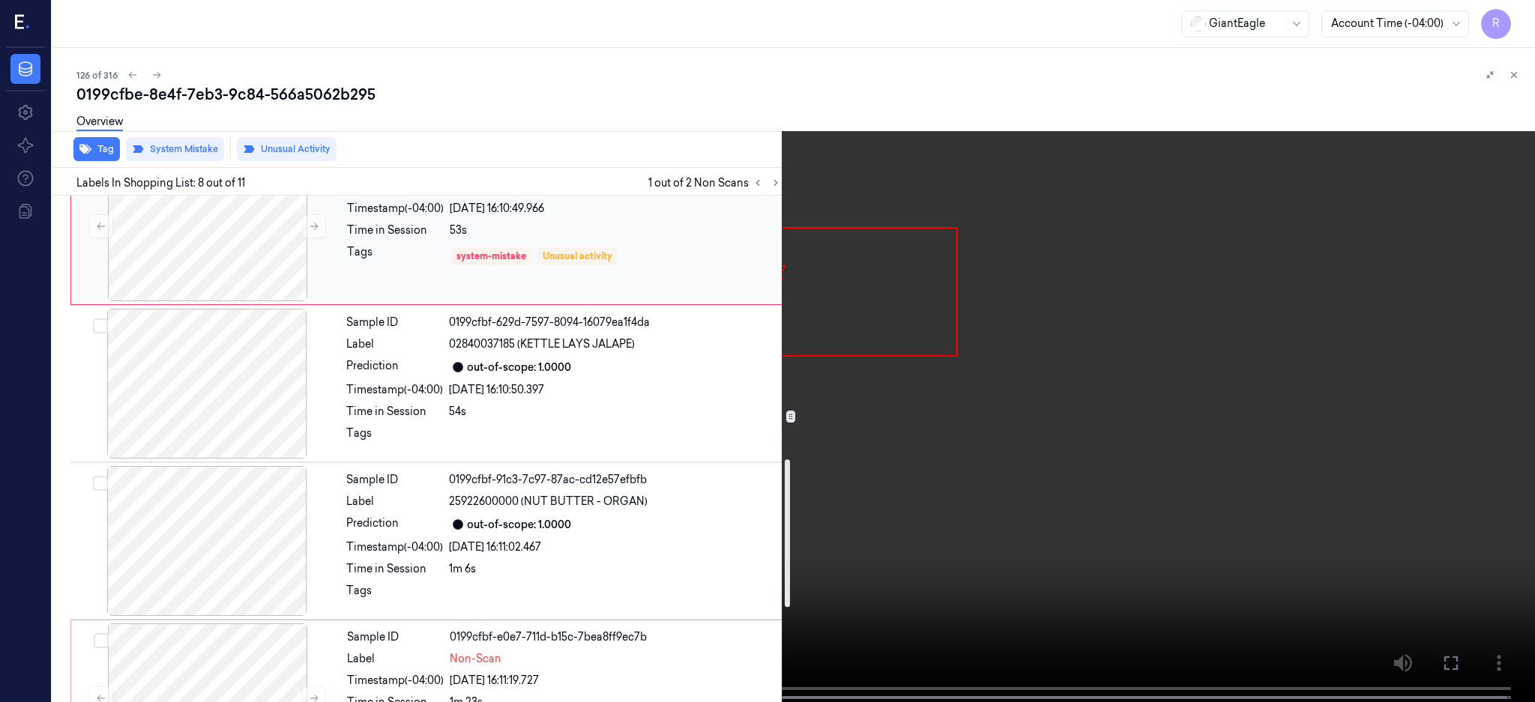
scroll to position [1228, 0]
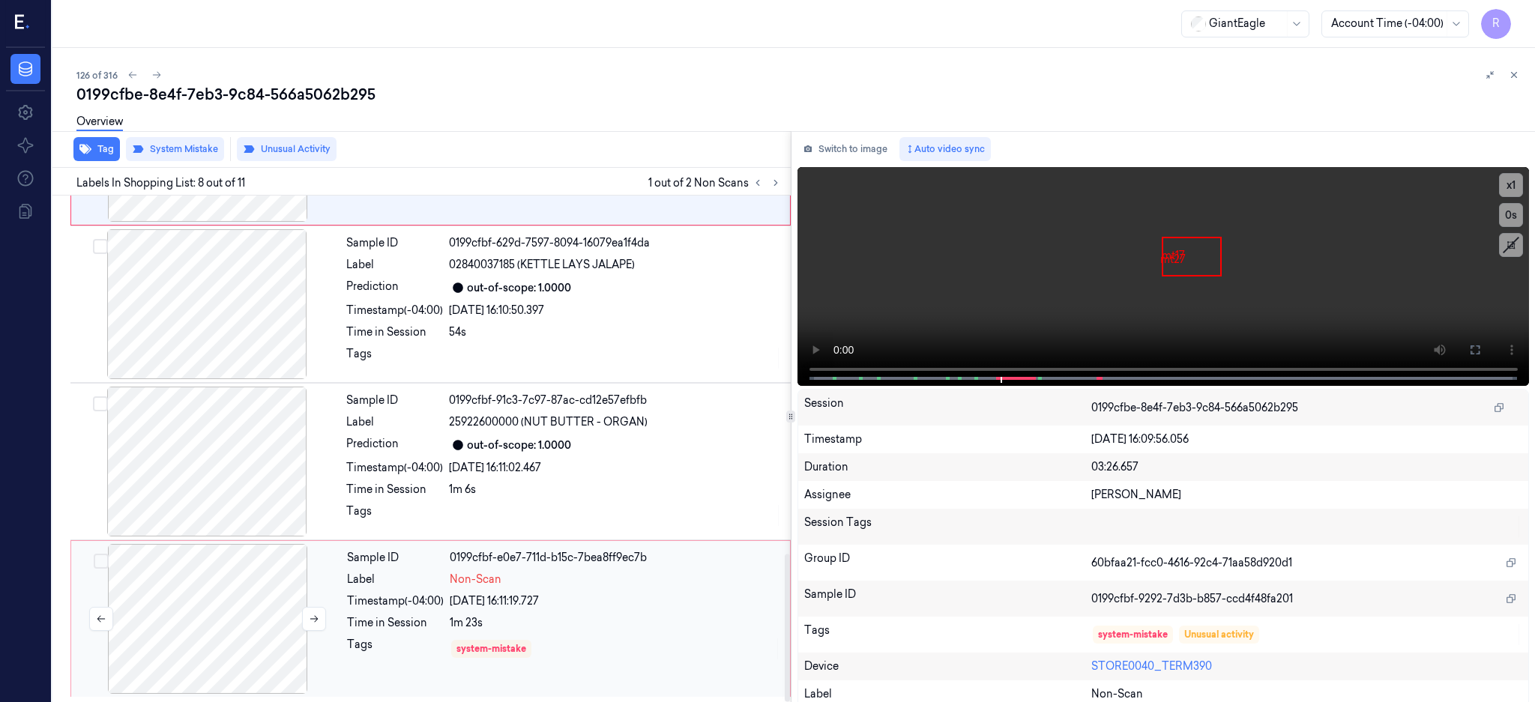
click at [225, 612] on div at bounding box center [207, 619] width 267 height 150
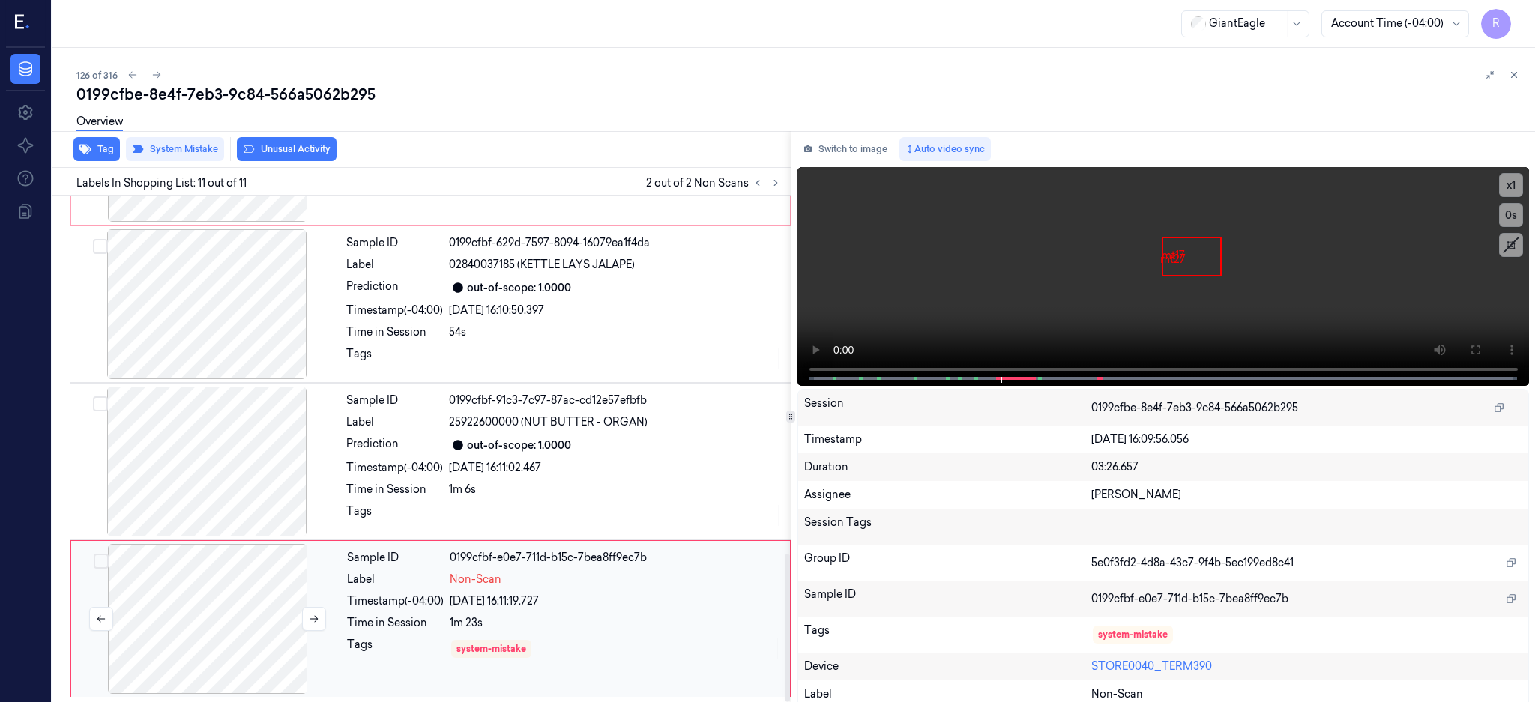
scroll to position [1229, 0]
click at [208, 474] on div at bounding box center [206, 462] width 267 height 150
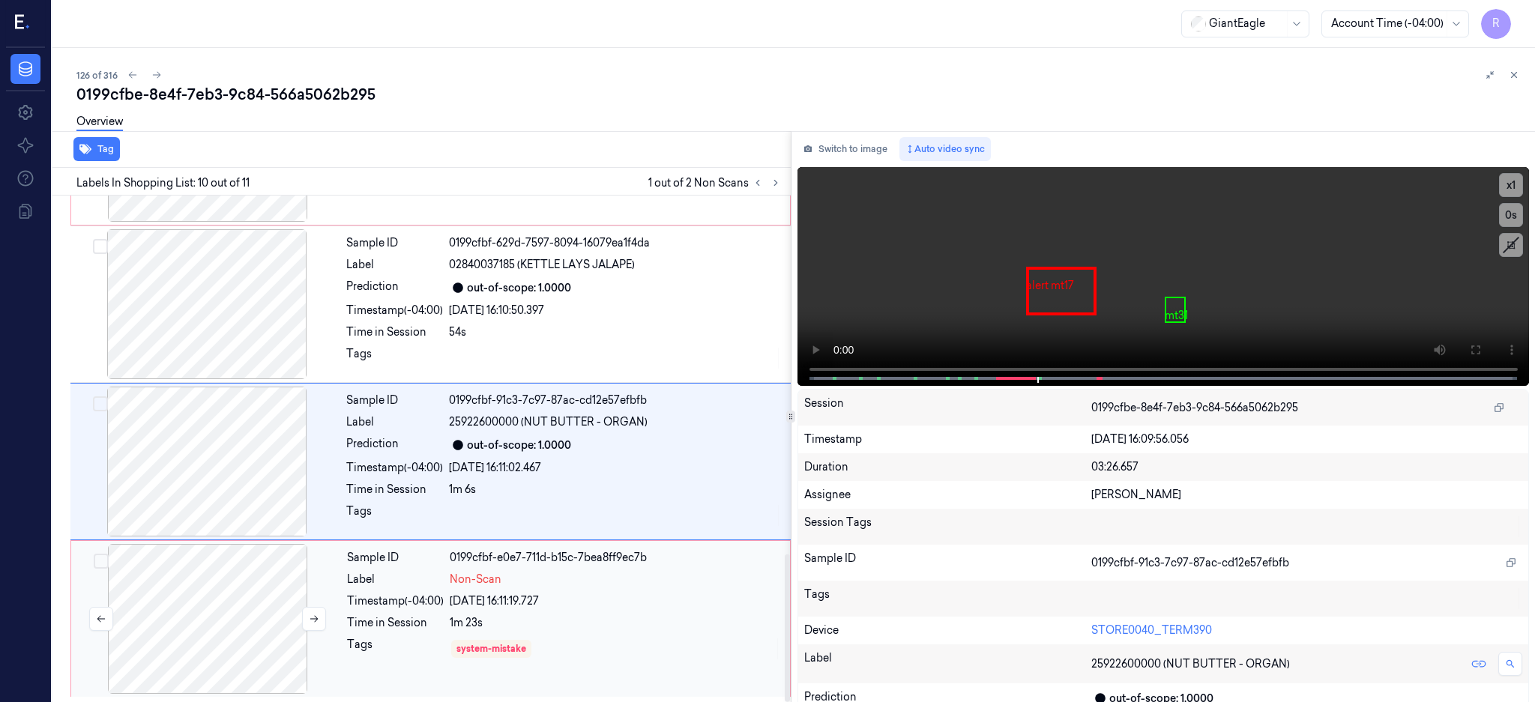
click at [211, 609] on div at bounding box center [207, 619] width 267 height 150
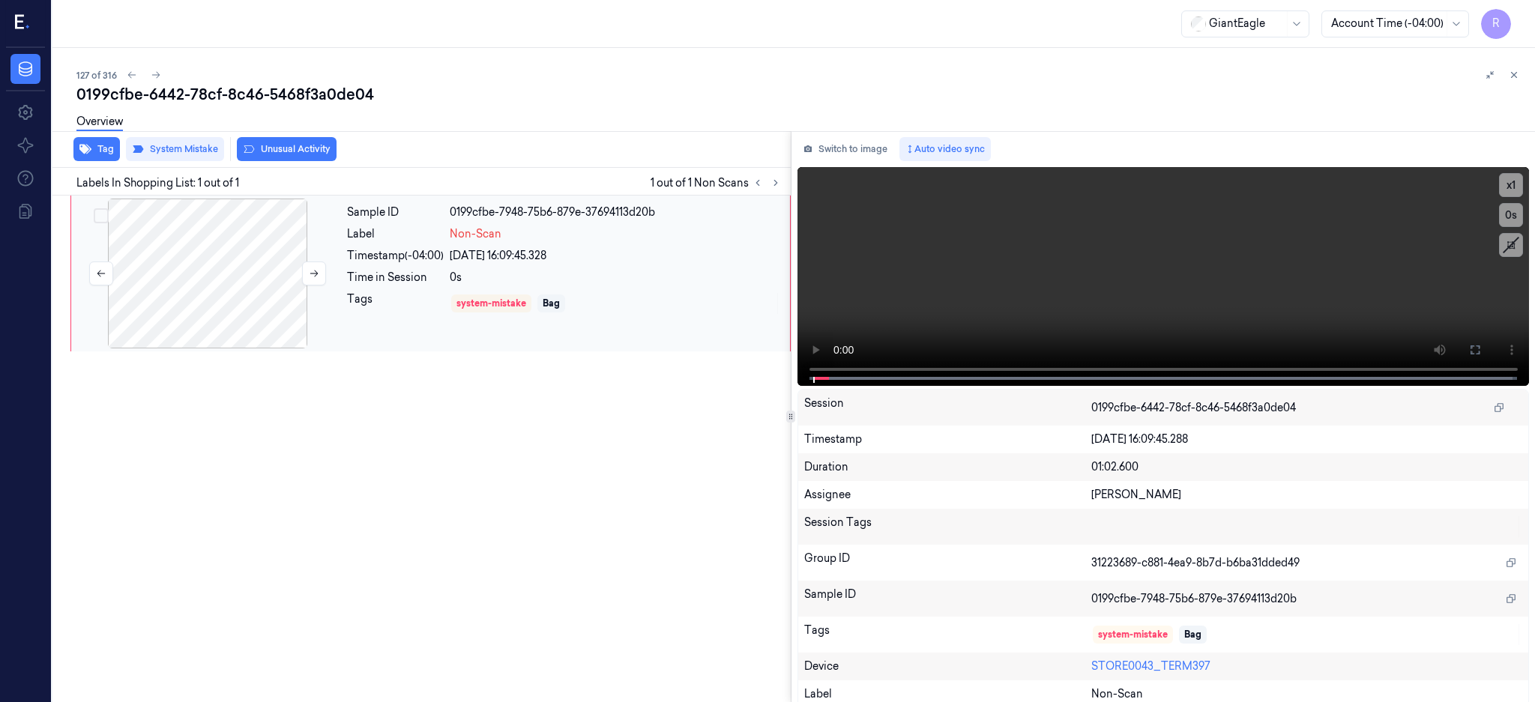
click at [223, 297] on div at bounding box center [207, 274] width 267 height 150
click at [196, 318] on div at bounding box center [207, 274] width 267 height 150
click at [1480, 346] on icon at bounding box center [1475, 350] width 9 height 9
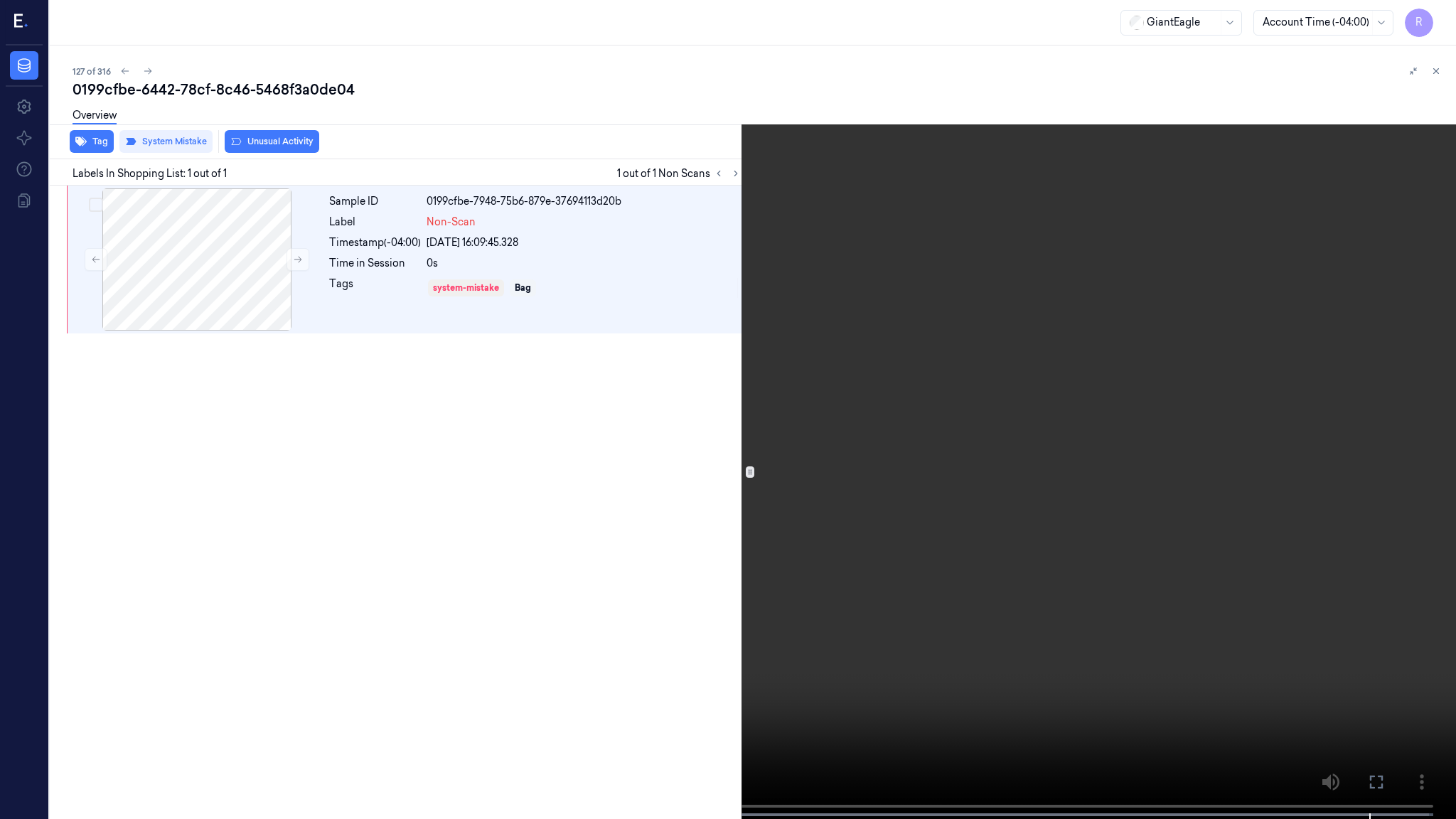
click at [1058, 635] on video at bounding box center [728, 411] width 1456 height 822
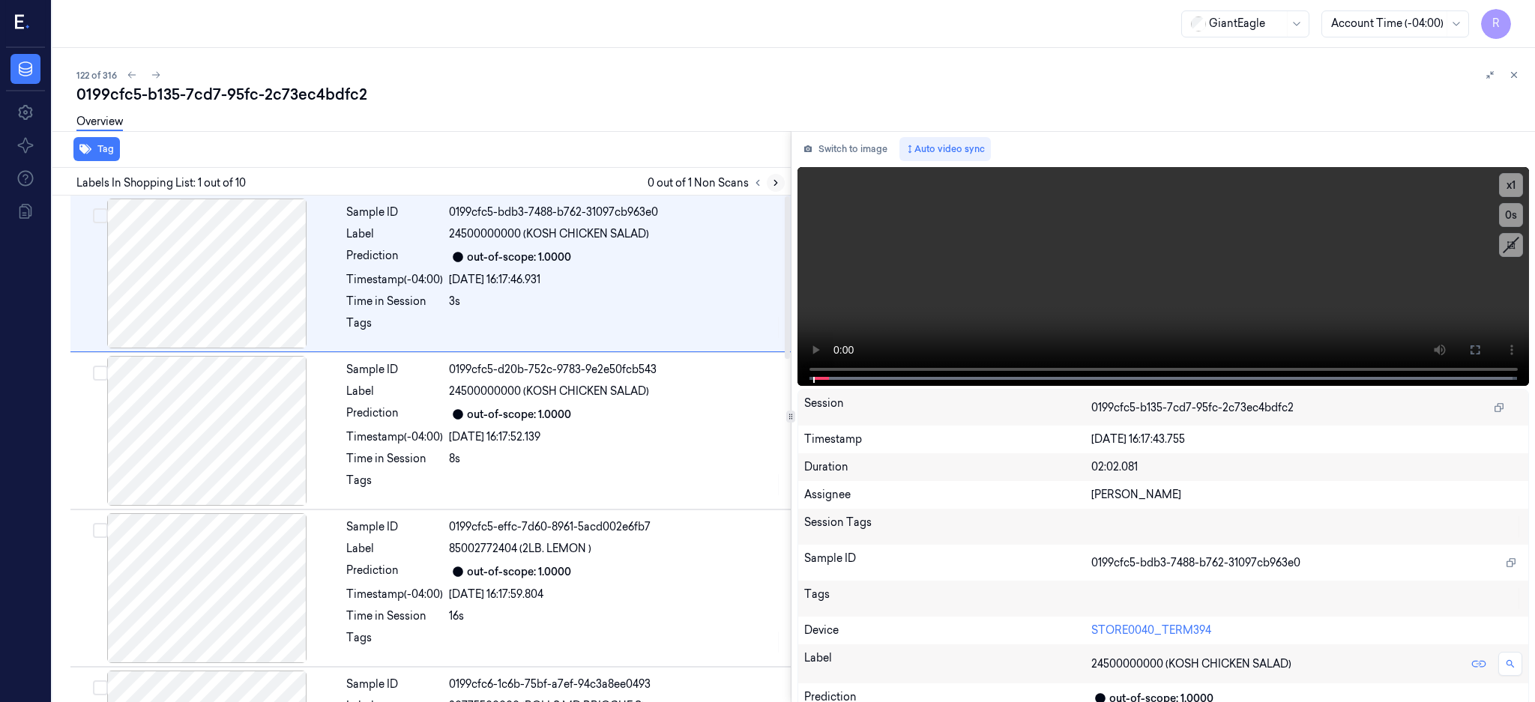
click at [781, 178] on icon at bounding box center [775, 183] width 10 height 10
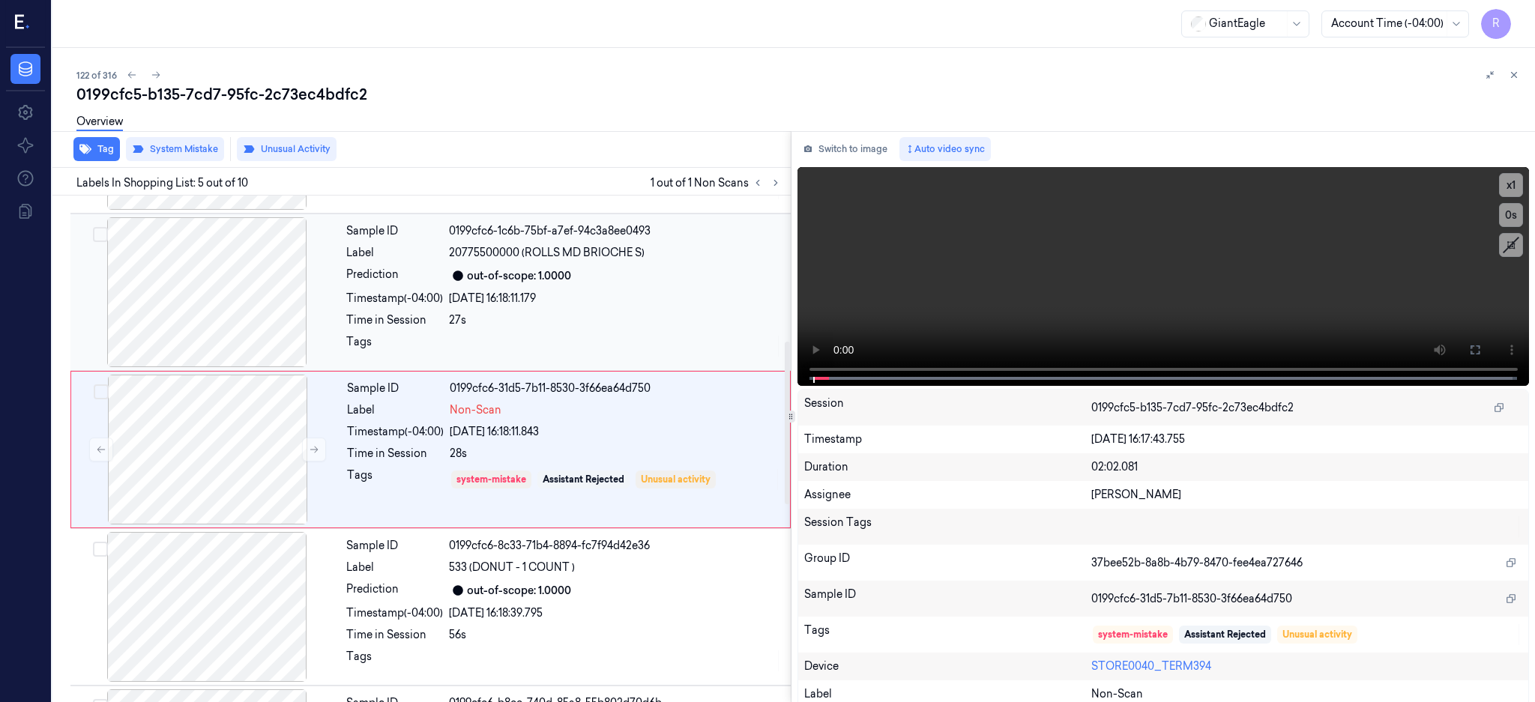
click at [229, 331] on div at bounding box center [206, 292] width 267 height 150
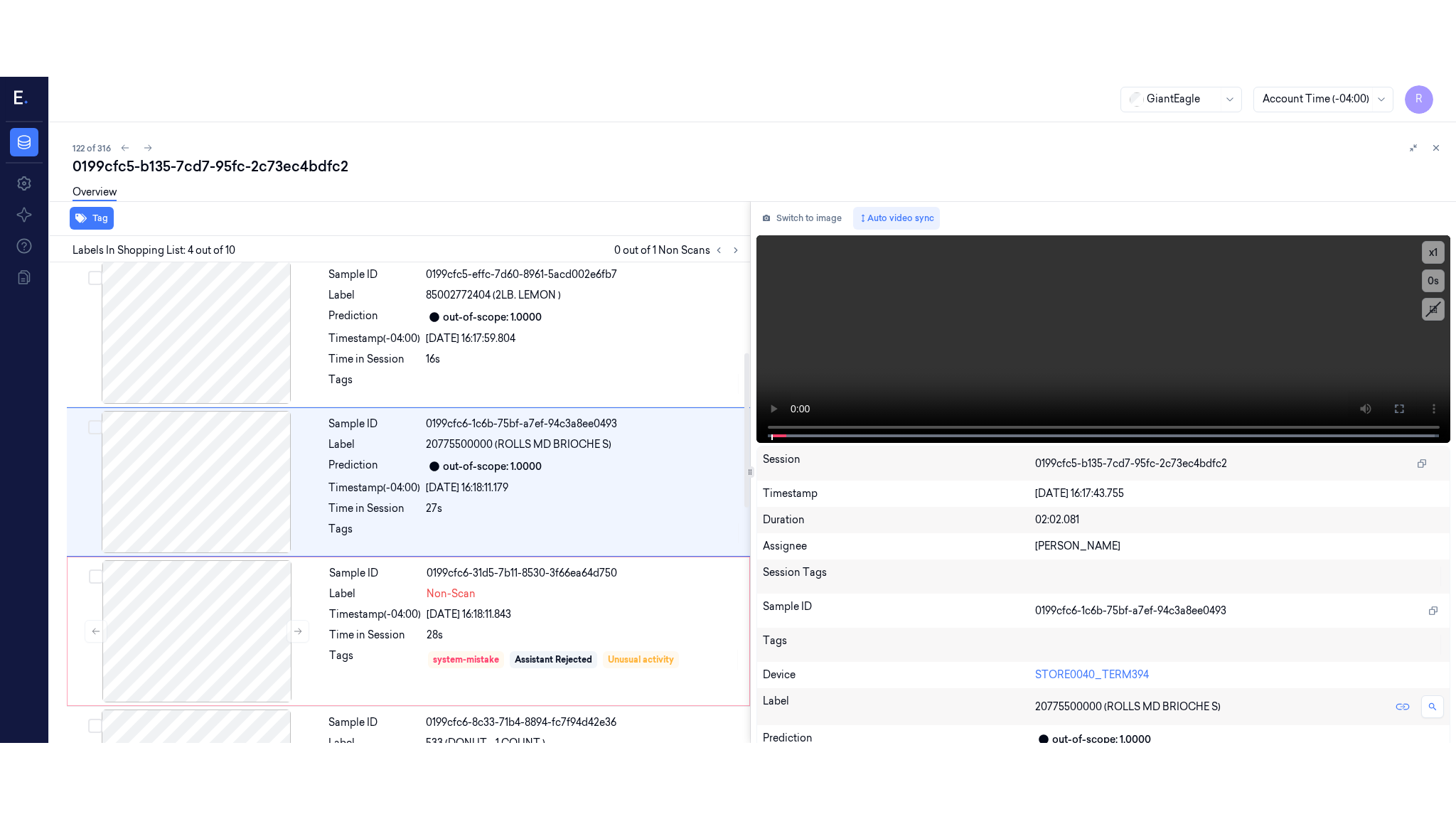
scroll to position [281, 0]
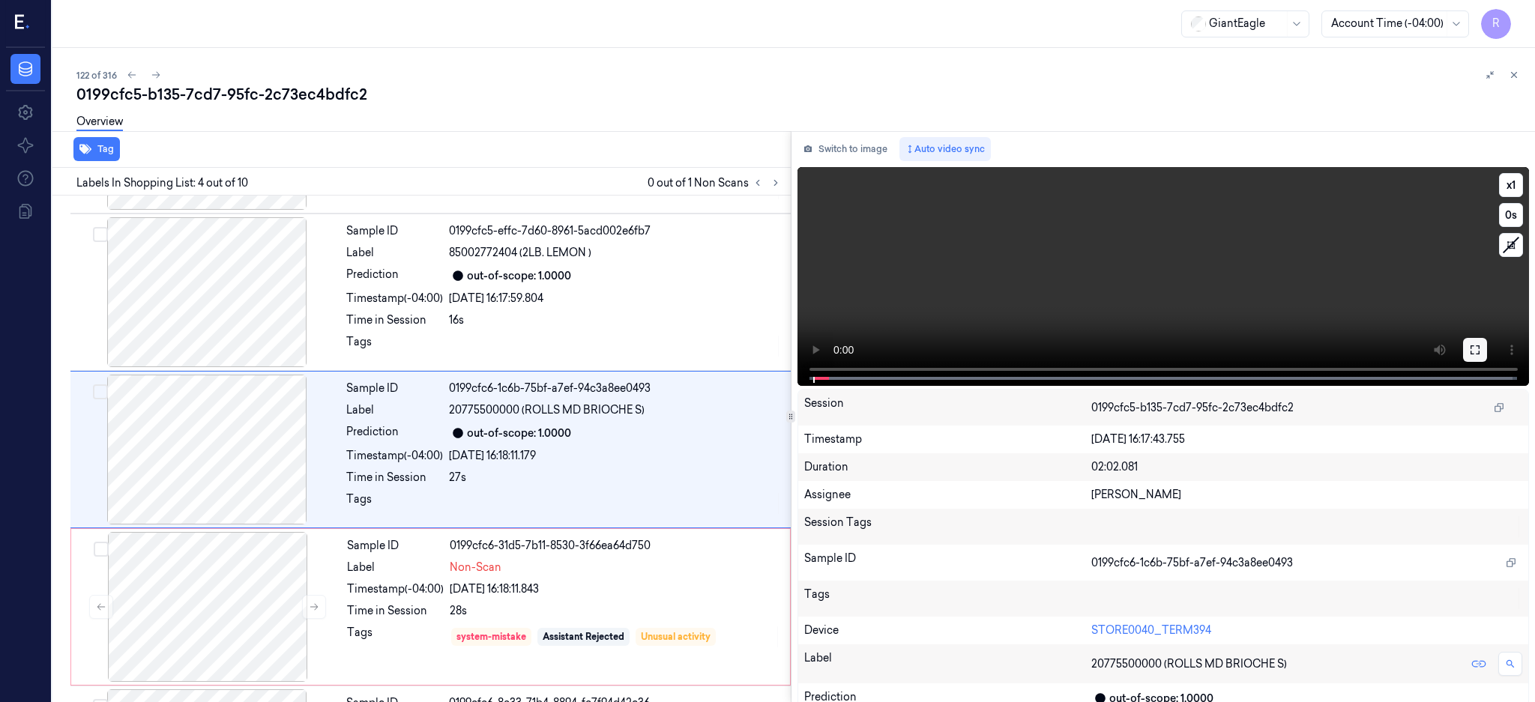
click at [1487, 356] on button at bounding box center [1475, 350] width 24 height 24
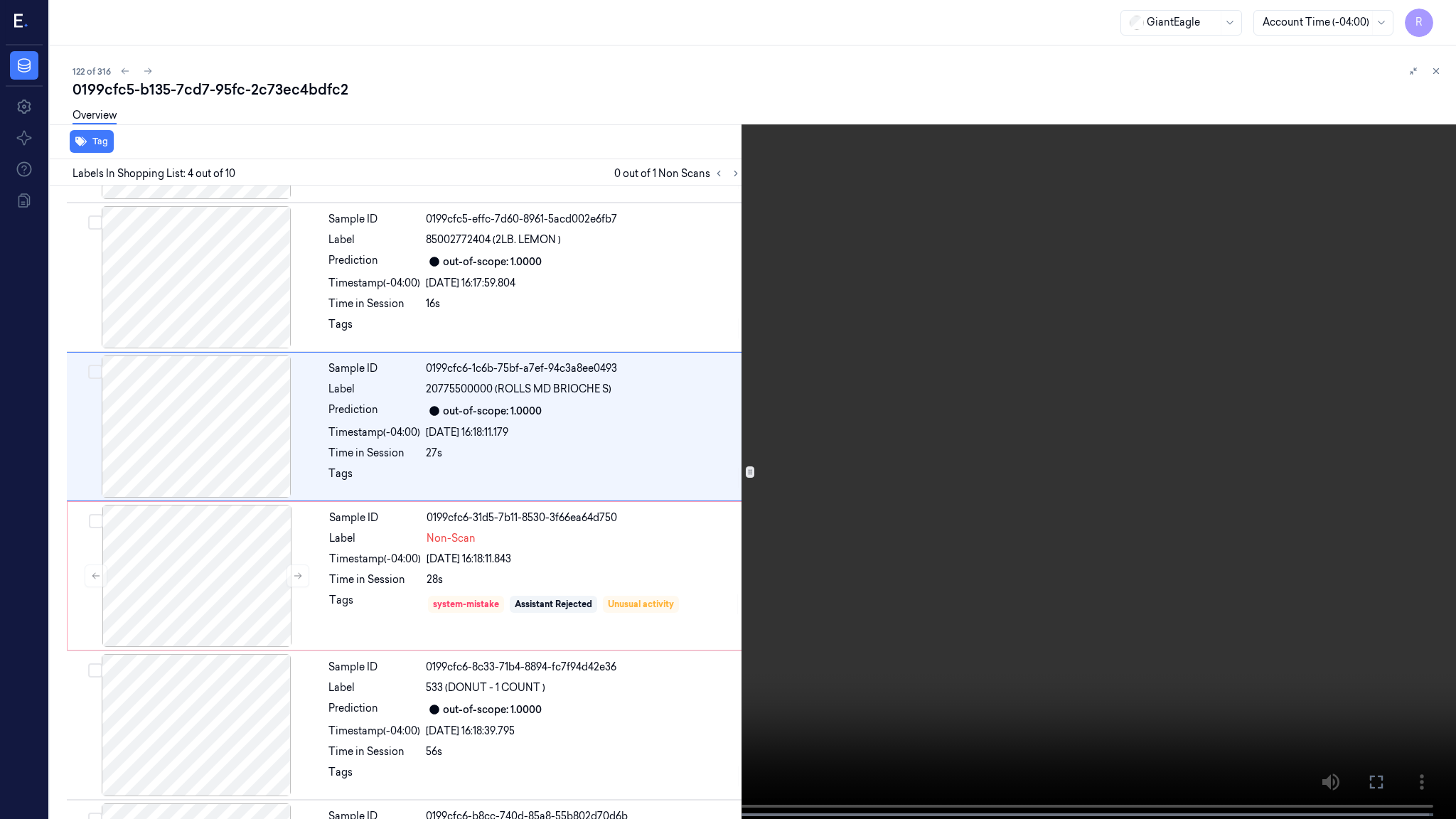
click at [986, 416] on video at bounding box center [728, 411] width 1456 height 822
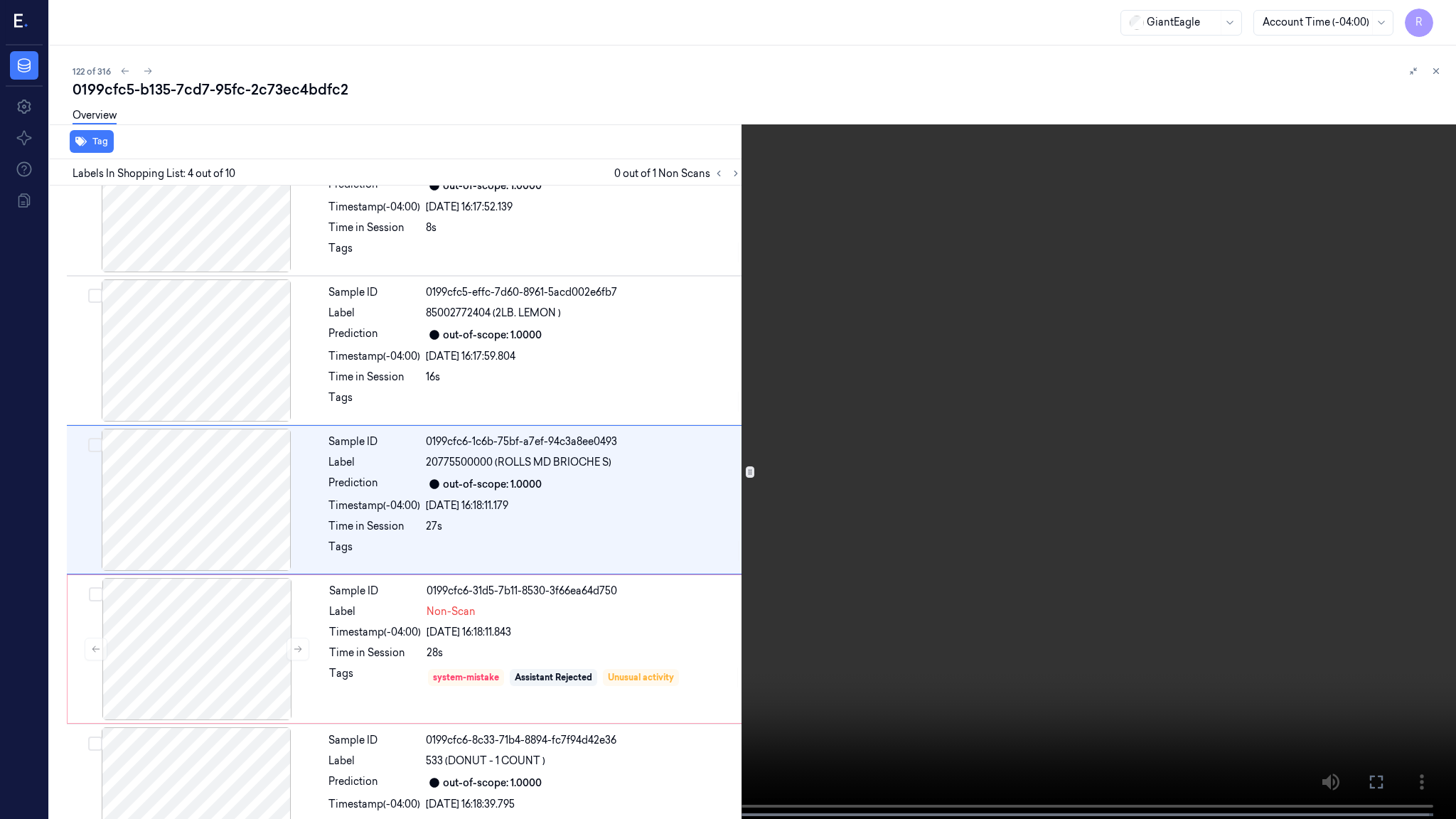
scroll to position [205, 0]
click at [986, 416] on video at bounding box center [728, 411] width 1456 height 822
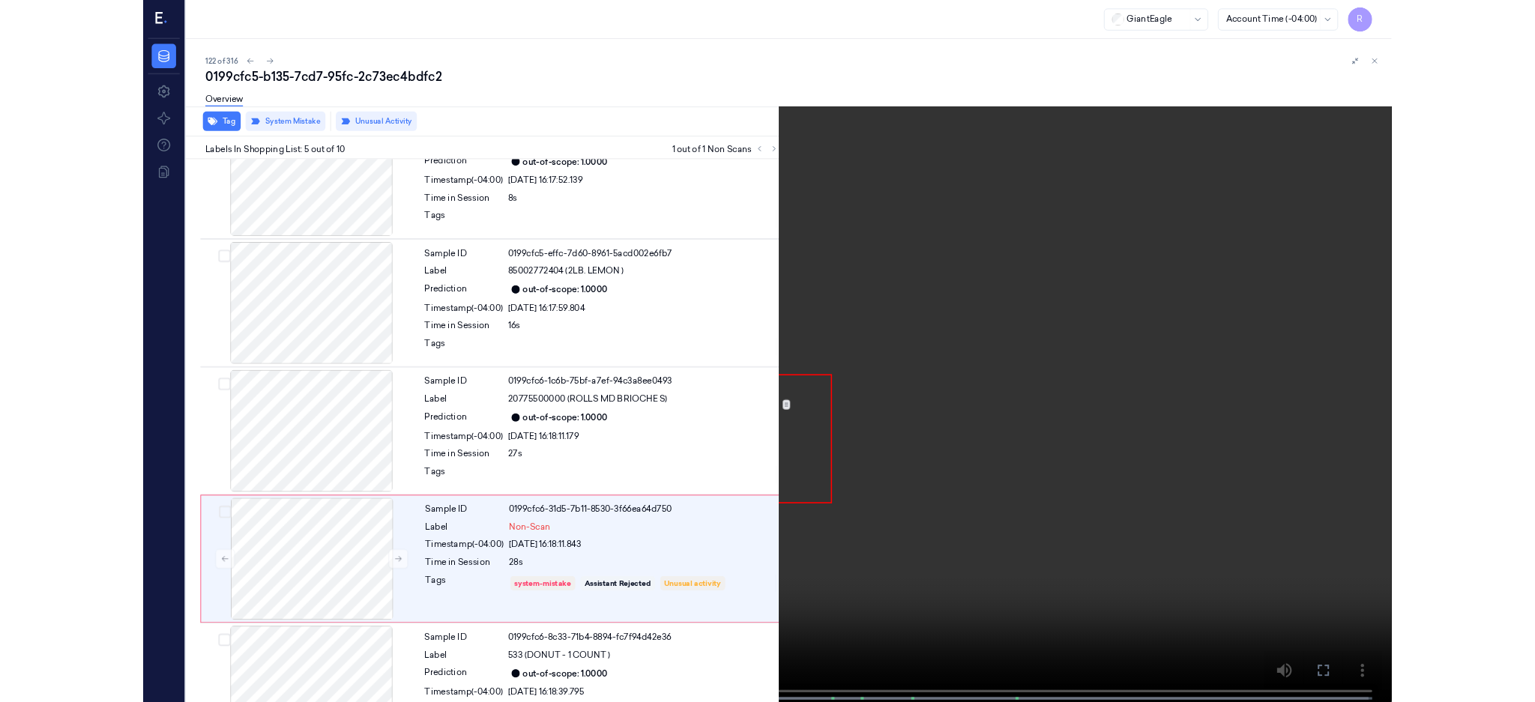
scroll to position [373, 0]
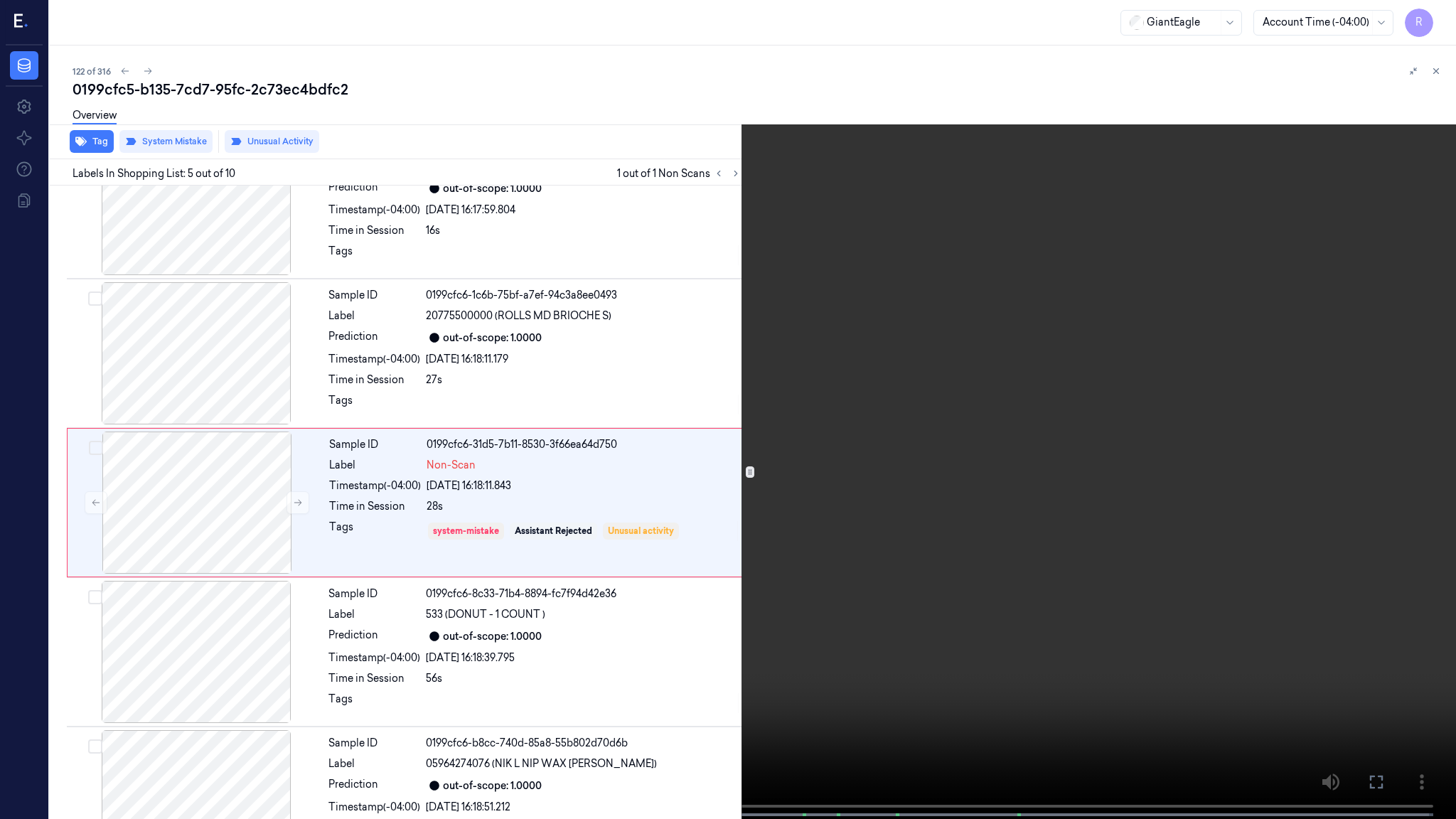
click at [657, 552] on video at bounding box center [728, 411] width 1456 height 822
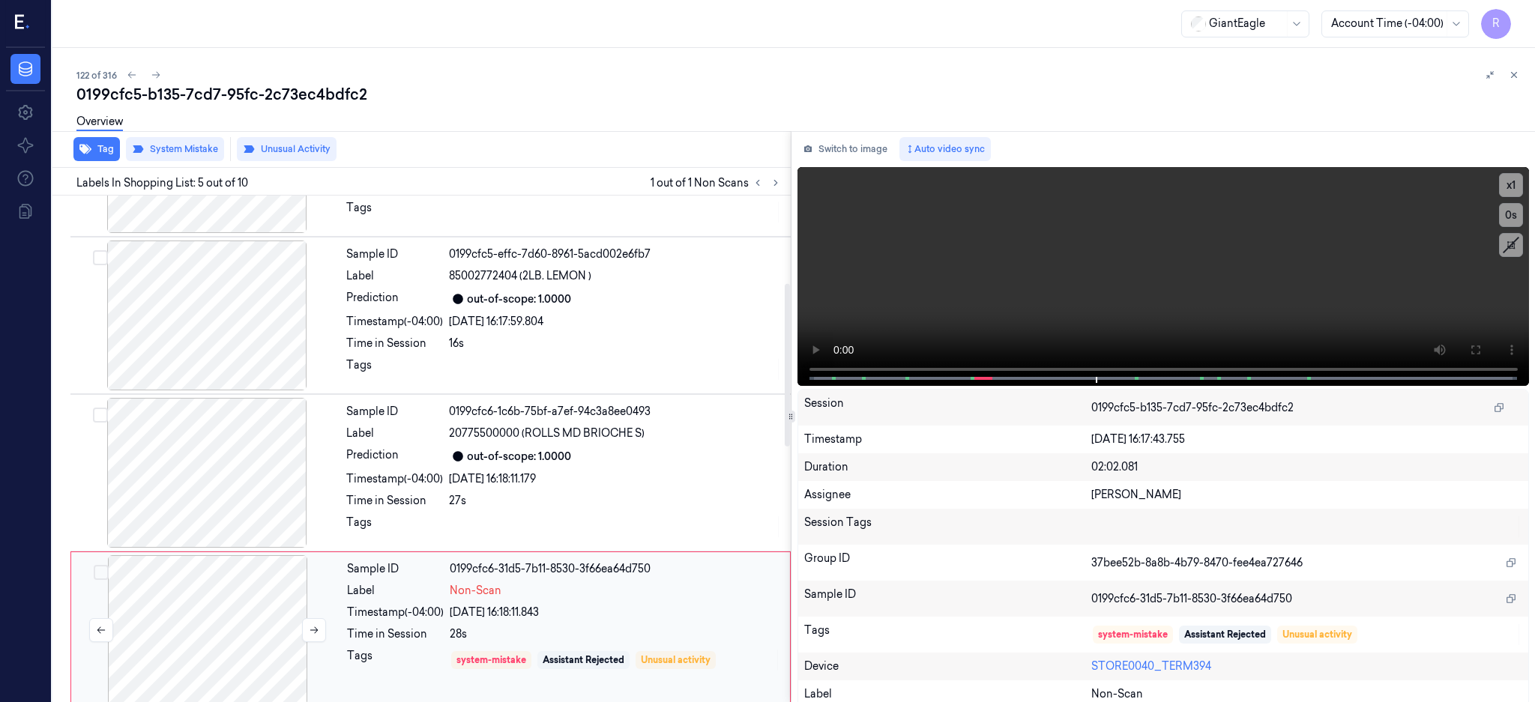
click at [217, 639] on div at bounding box center [207, 630] width 267 height 150
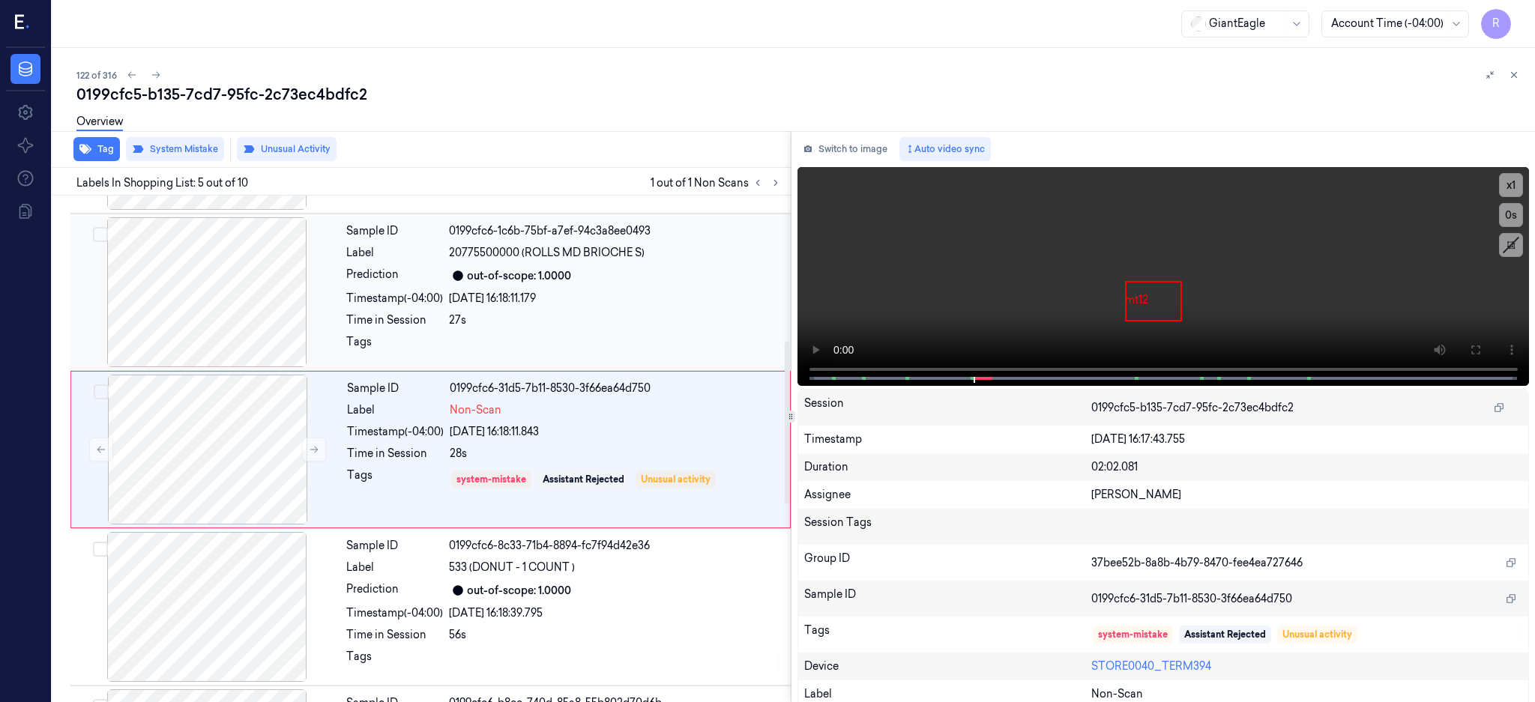
click at [233, 318] on div at bounding box center [206, 292] width 267 height 150
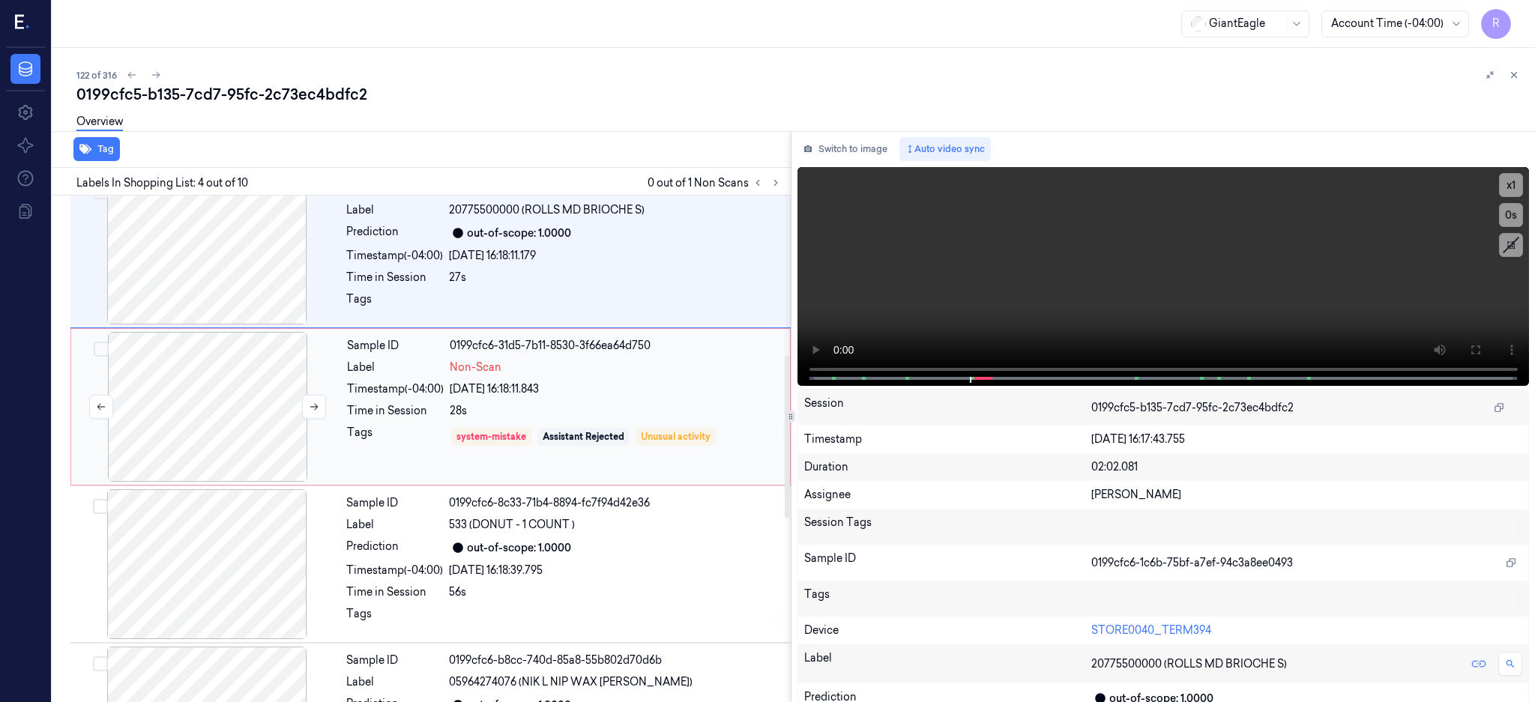
click at [219, 430] on div at bounding box center [207, 407] width 267 height 150
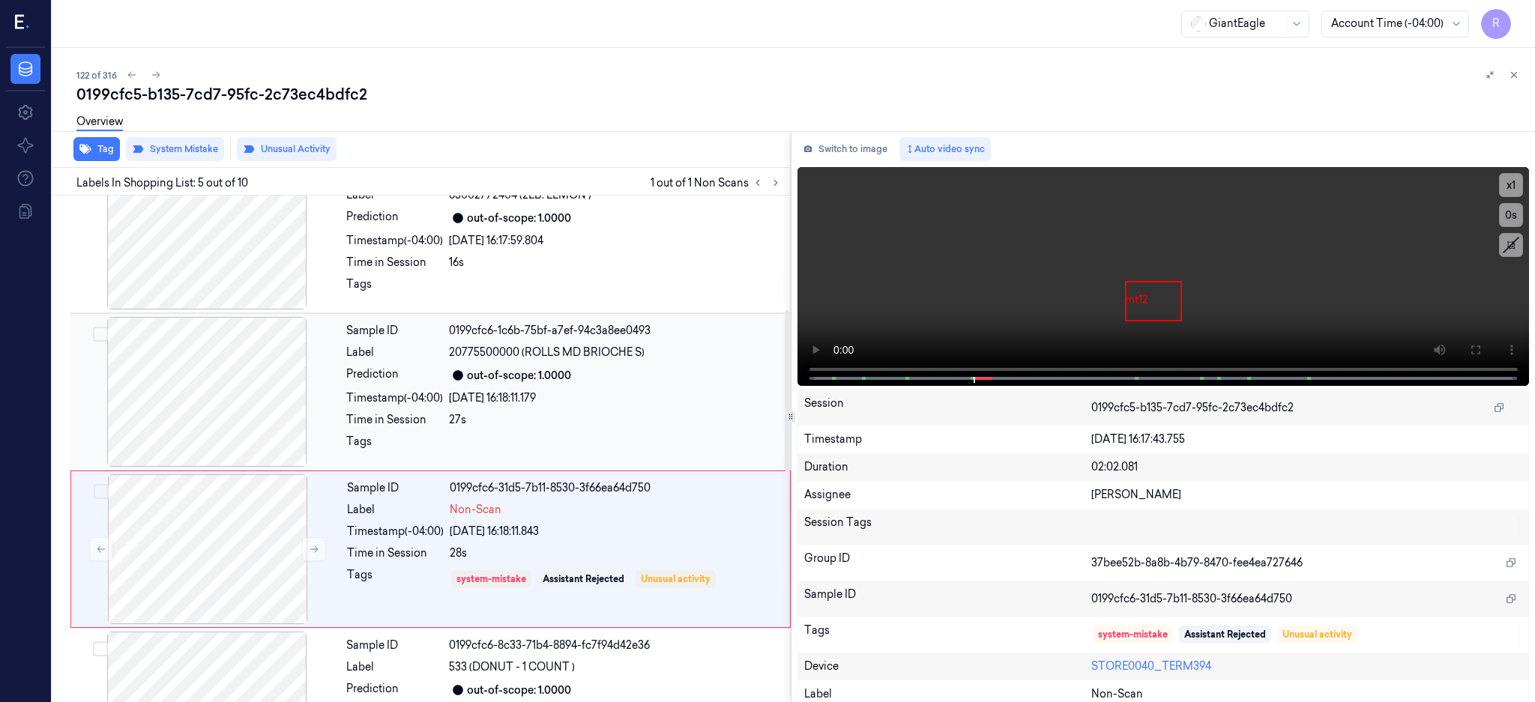
click at [219, 408] on div at bounding box center [206, 392] width 267 height 150
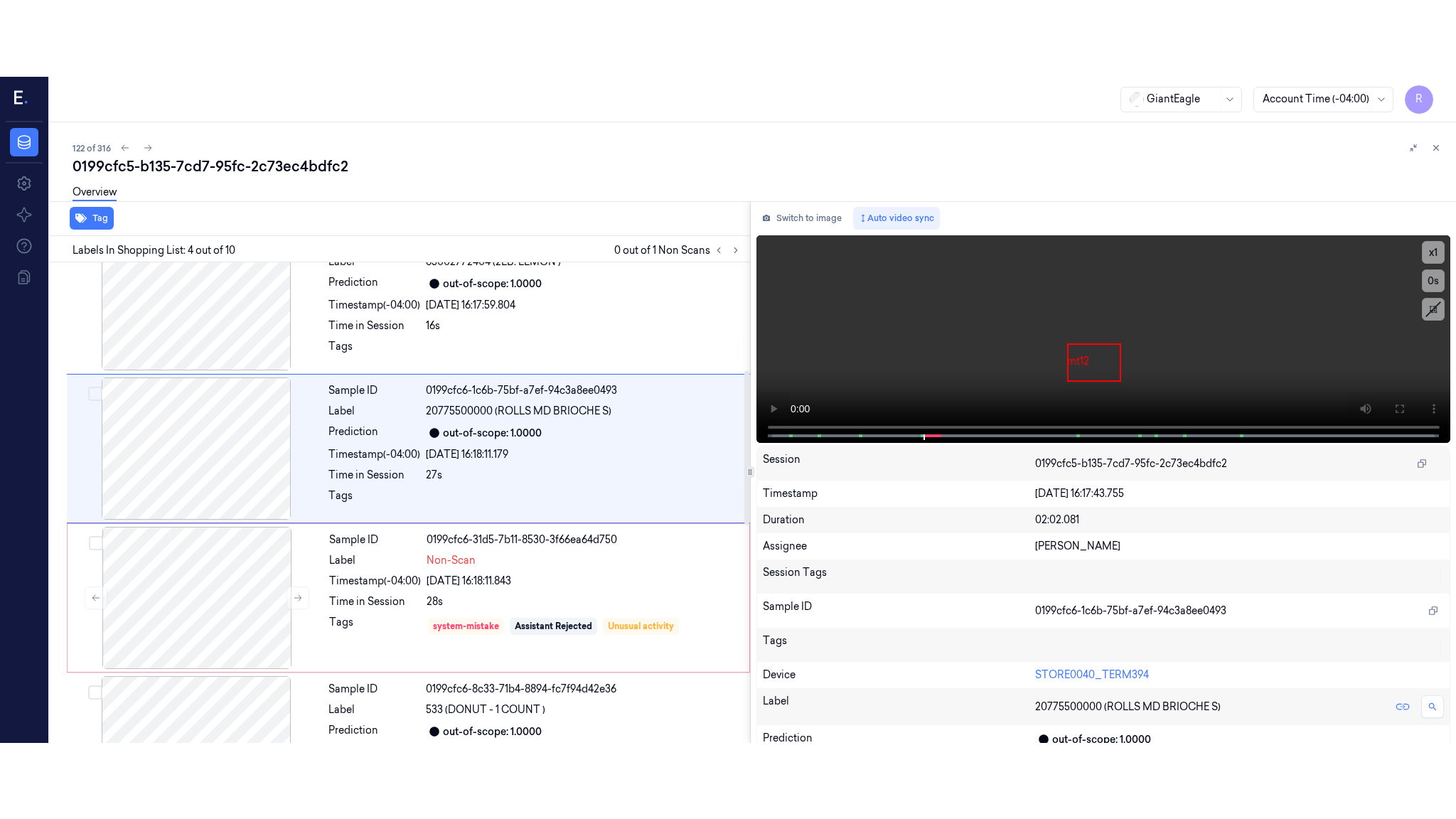
scroll to position [281, 0]
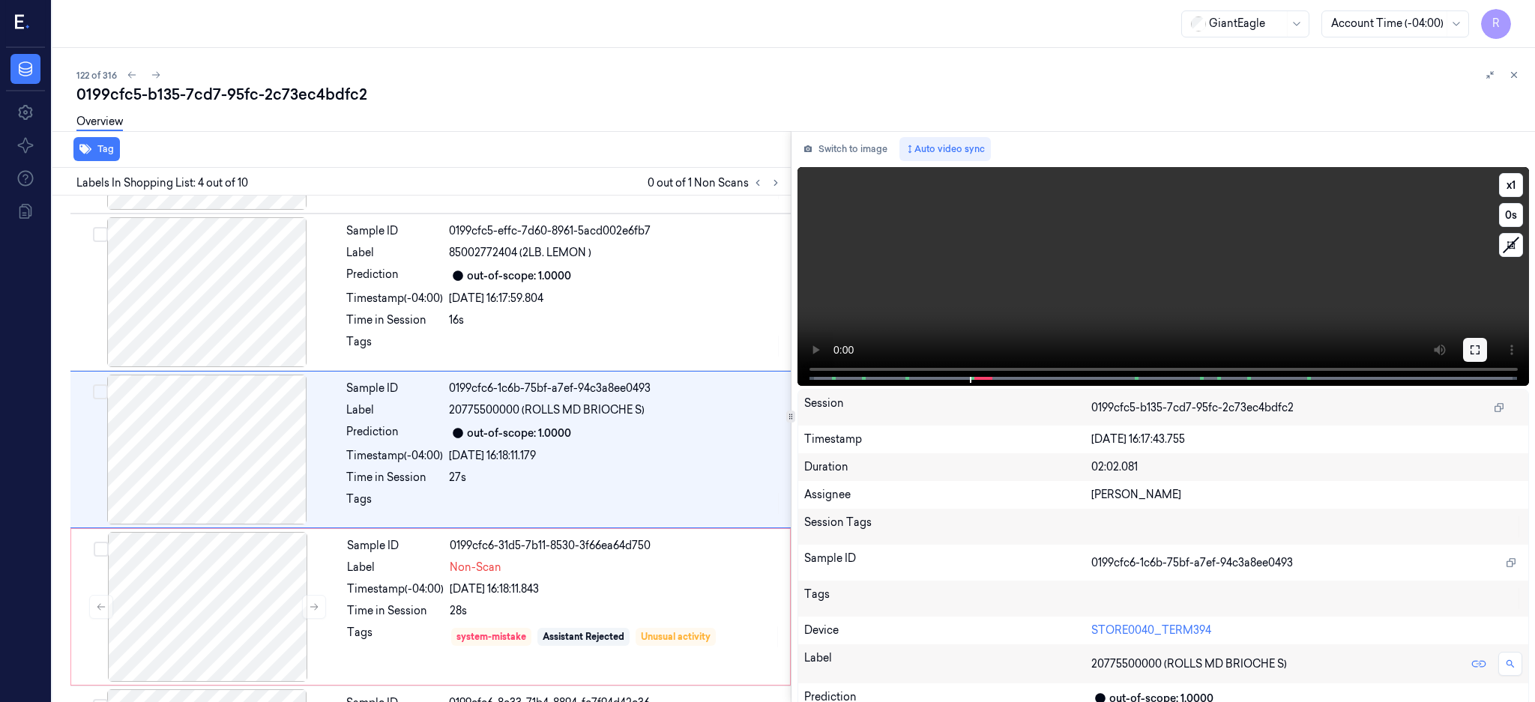
click at [1487, 343] on button at bounding box center [1475, 350] width 24 height 24
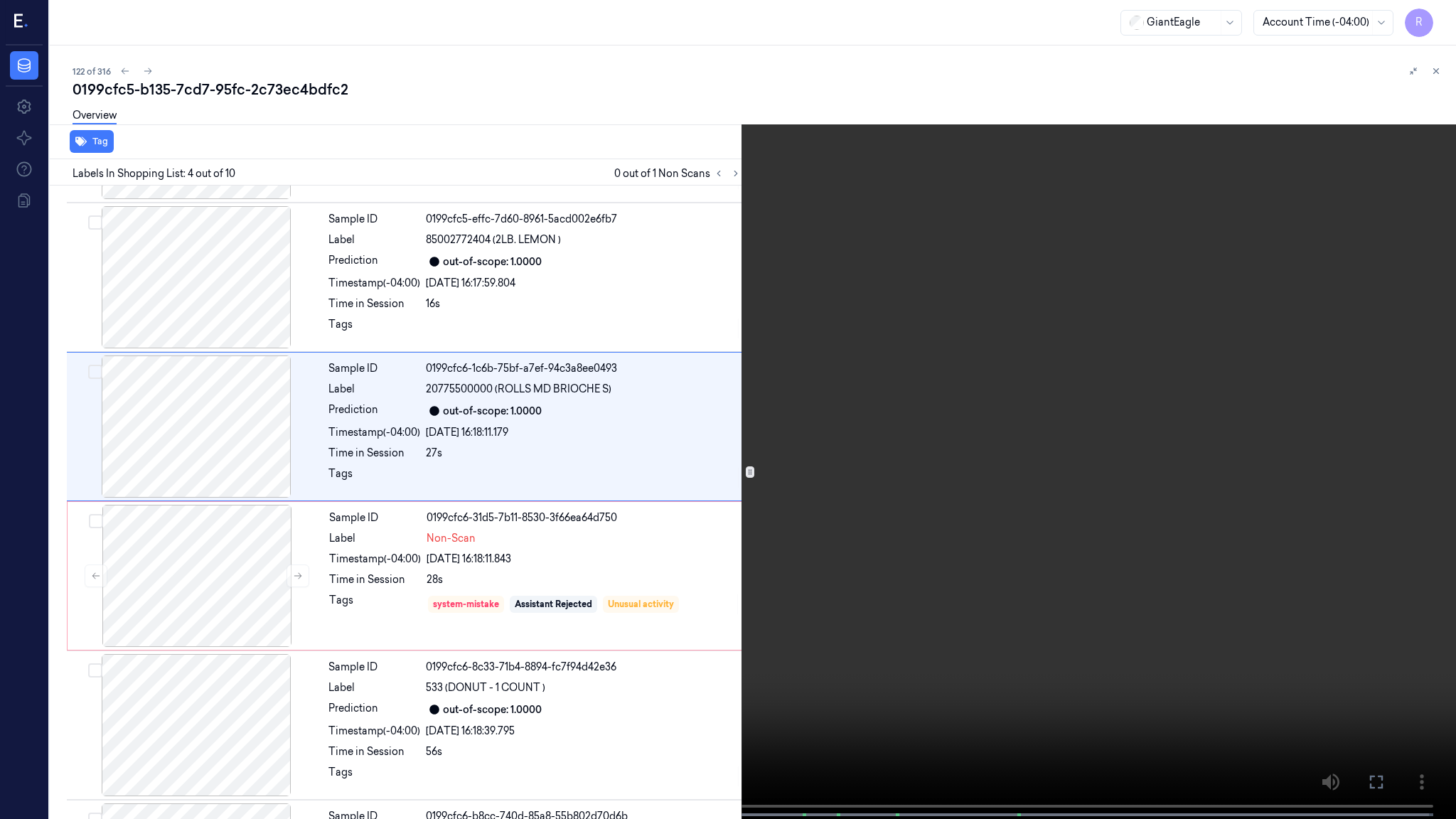
click at [1059, 410] on video at bounding box center [728, 411] width 1456 height 822
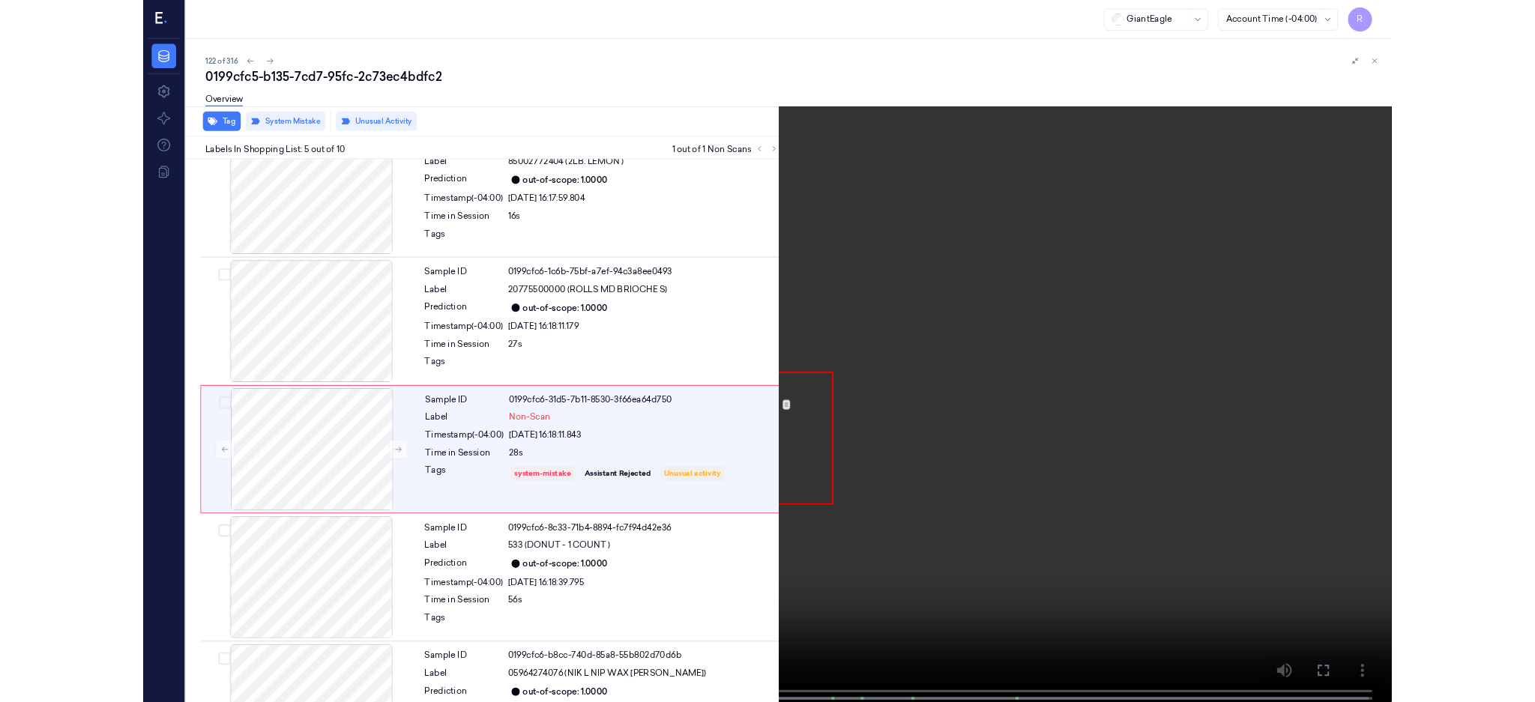
scroll to position [373, 0]
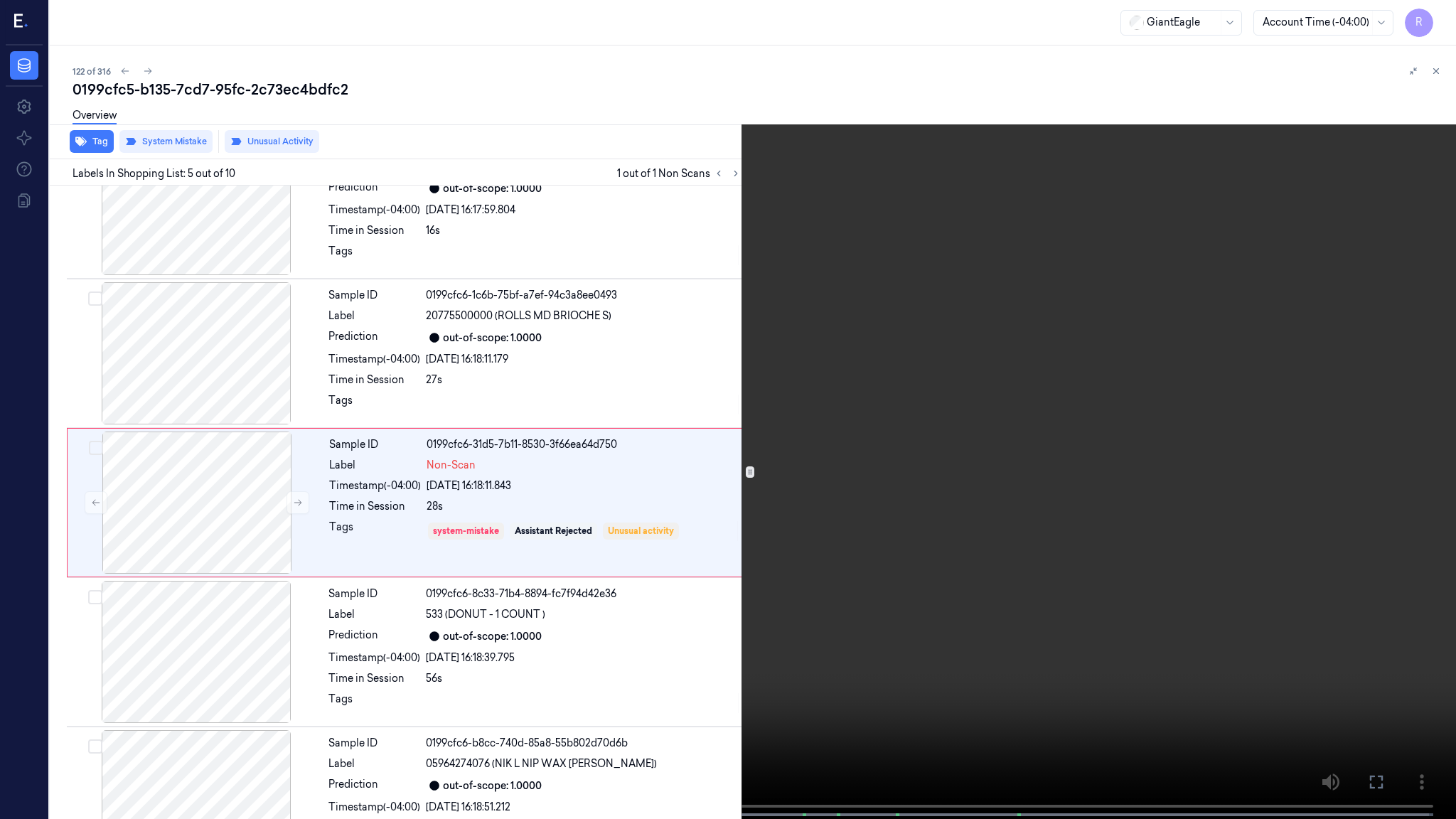
click at [356, 666] on span at bounding box center [353, 814] width 7 height 7
click at [683, 569] on video at bounding box center [728, 411] width 1456 height 822
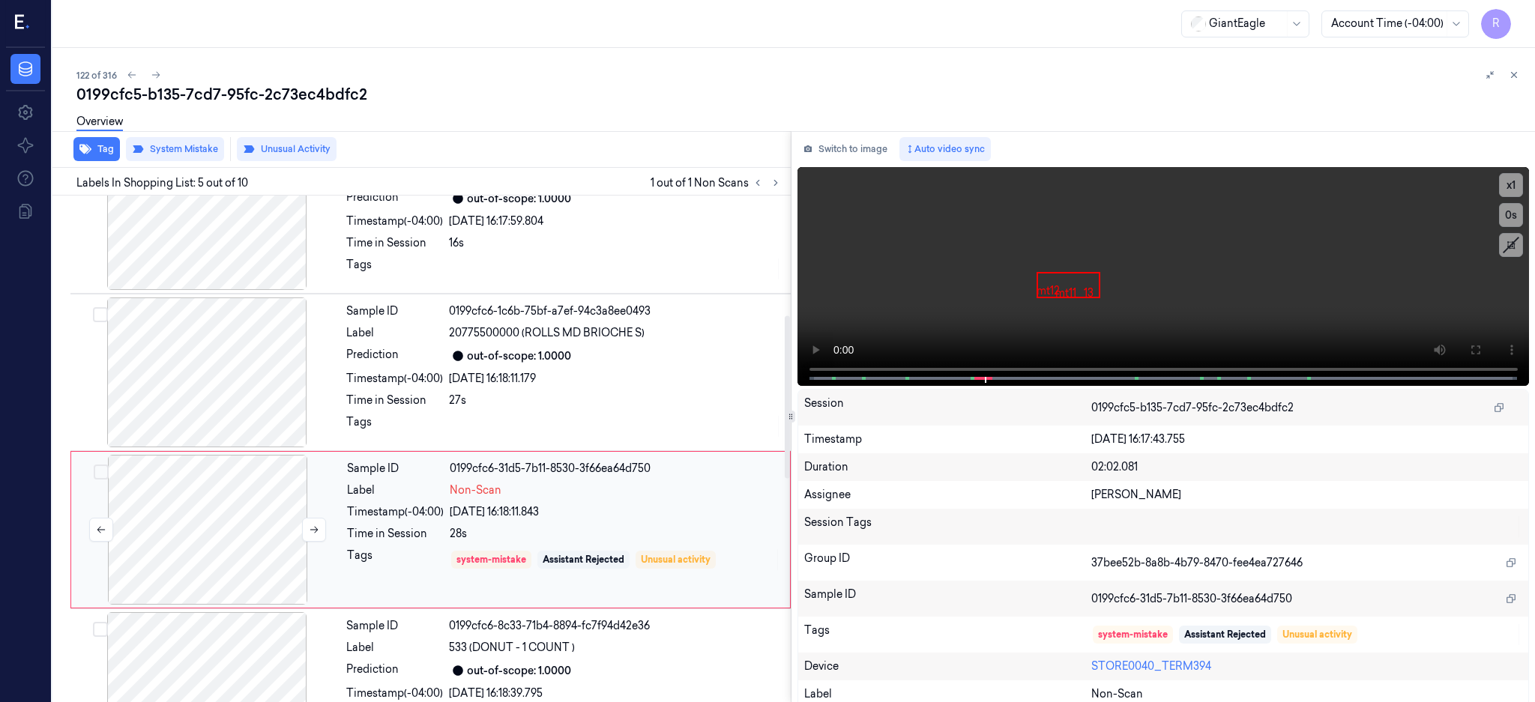
click at [195, 565] on div at bounding box center [207, 530] width 267 height 150
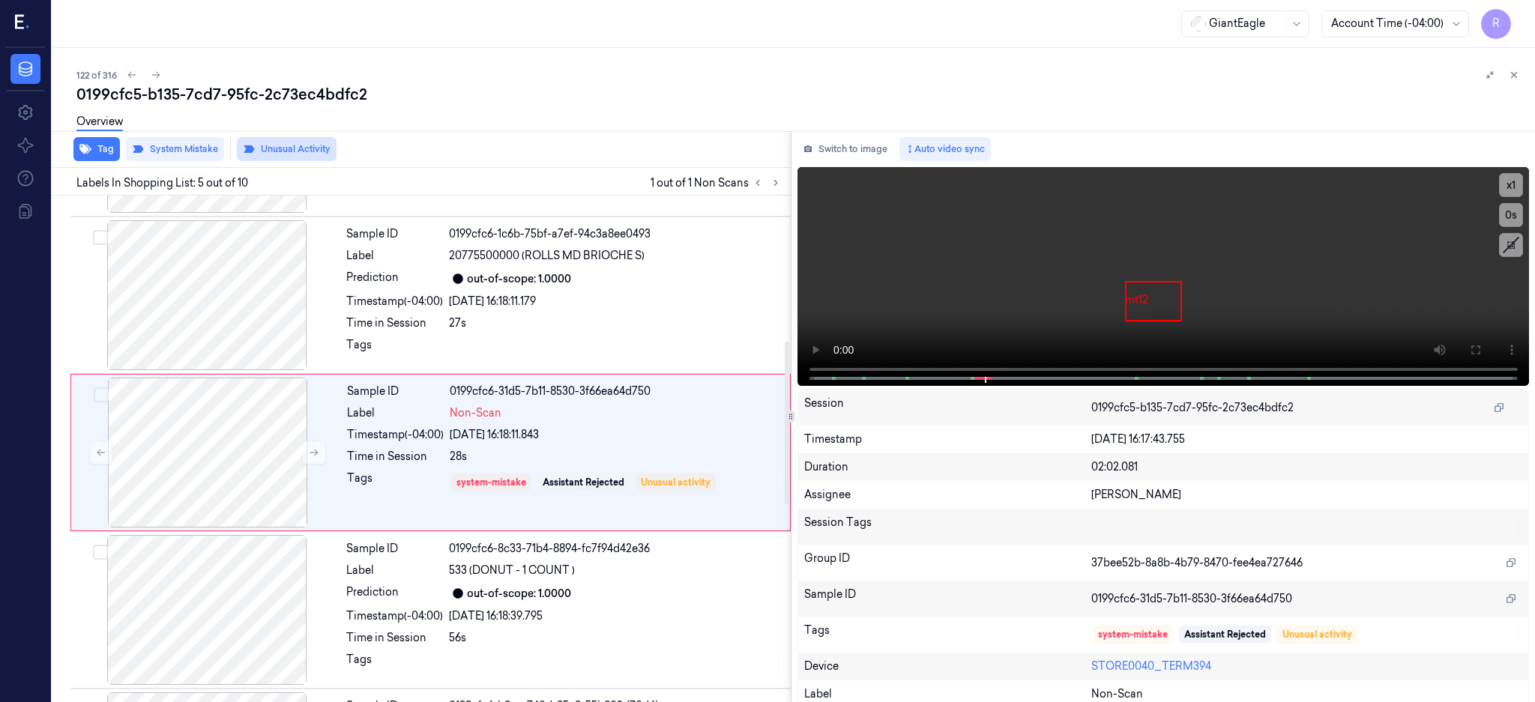
scroll to position [453, 0]
click at [295, 127] on div "Overview" at bounding box center [799, 124] width 1447 height 38
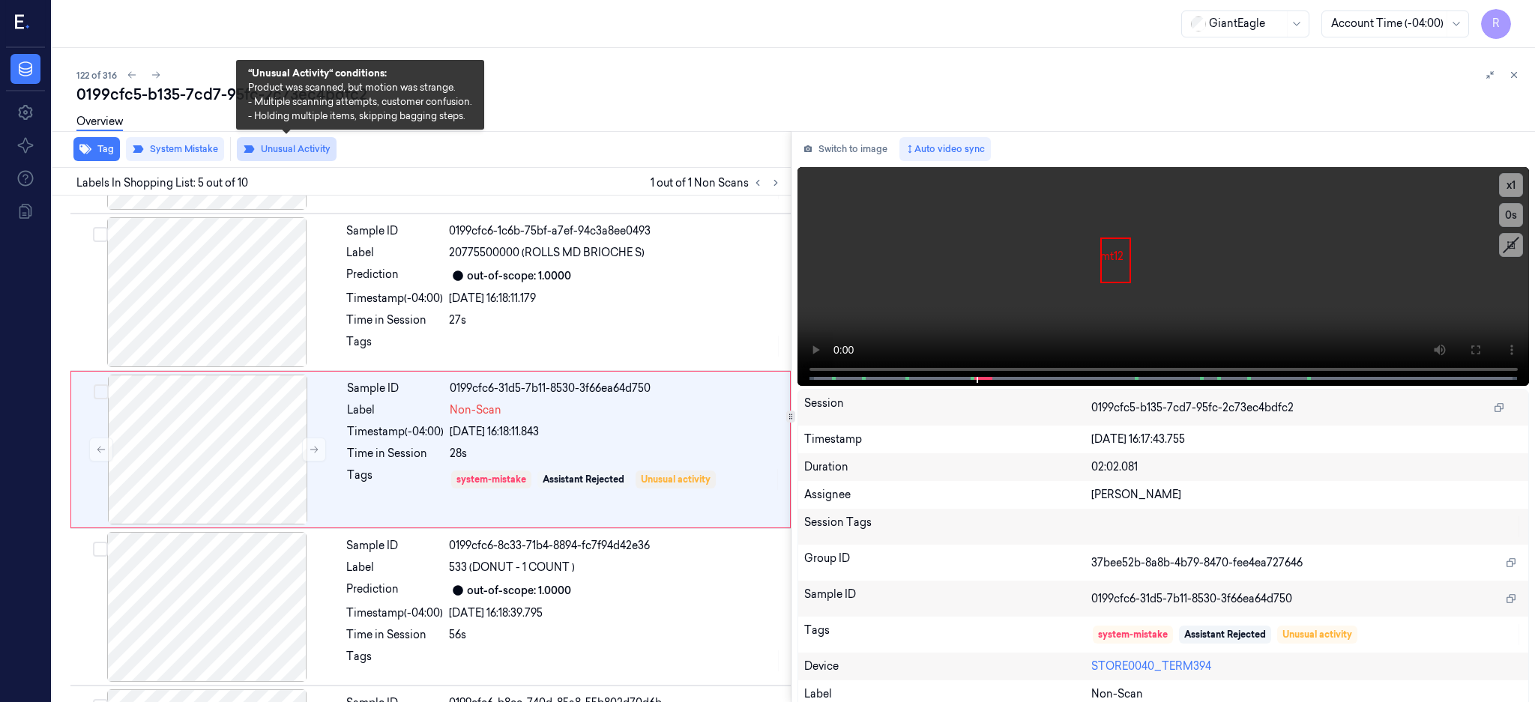
click at [295, 149] on button "Unusual Activity" at bounding box center [287, 149] width 100 height 24
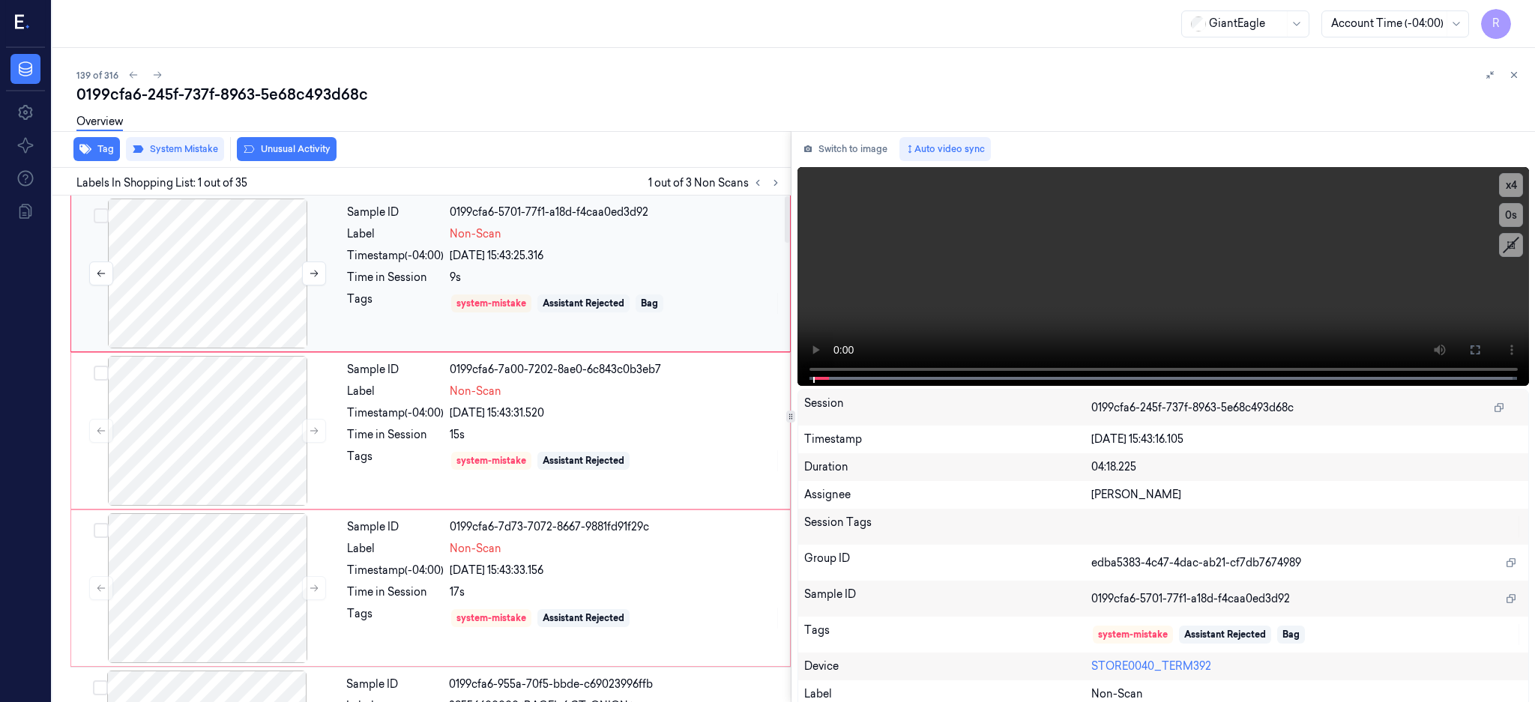
click at [243, 253] on div at bounding box center [207, 274] width 267 height 150
click at [231, 300] on div at bounding box center [207, 274] width 267 height 150
click at [249, 252] on div at bounding box center [207, 274] width 267 height 150
drag, startPoint x: 1531, startPoint y: 349, endPoint x: 1405, endPoint y: 487, distance: 187.3
click at [1487, 349] on button at bounding box center [1475, 350] width 24 height 24
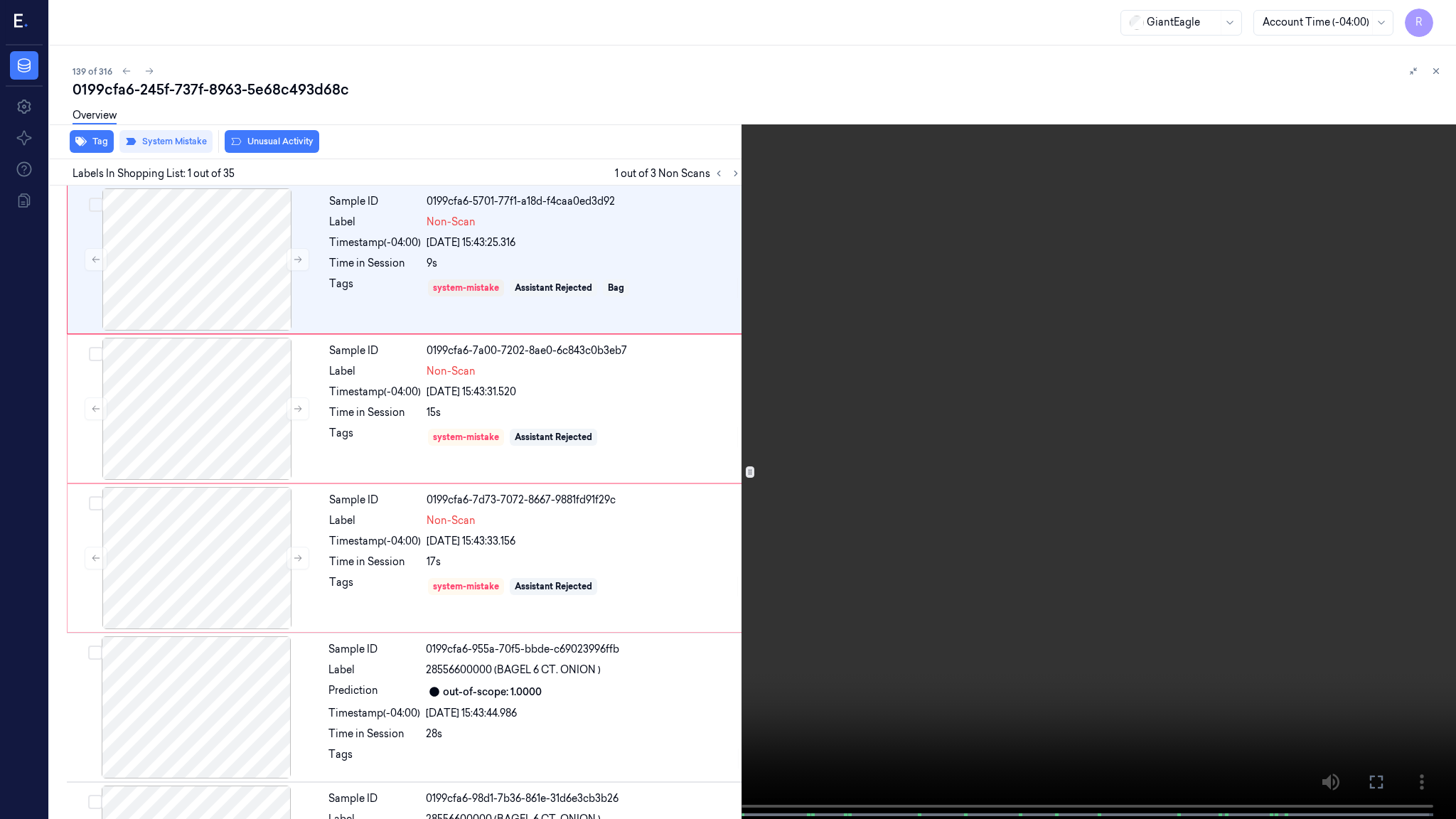
click at [909, 390] on video at bounding box center [728, 411] width 1456 height 822
click at [917, 382] on video at bounding box center [728, 411] width 1456 height 822
click at [543, 435] on video at bounding box center [728, 411] width 1456 height 822
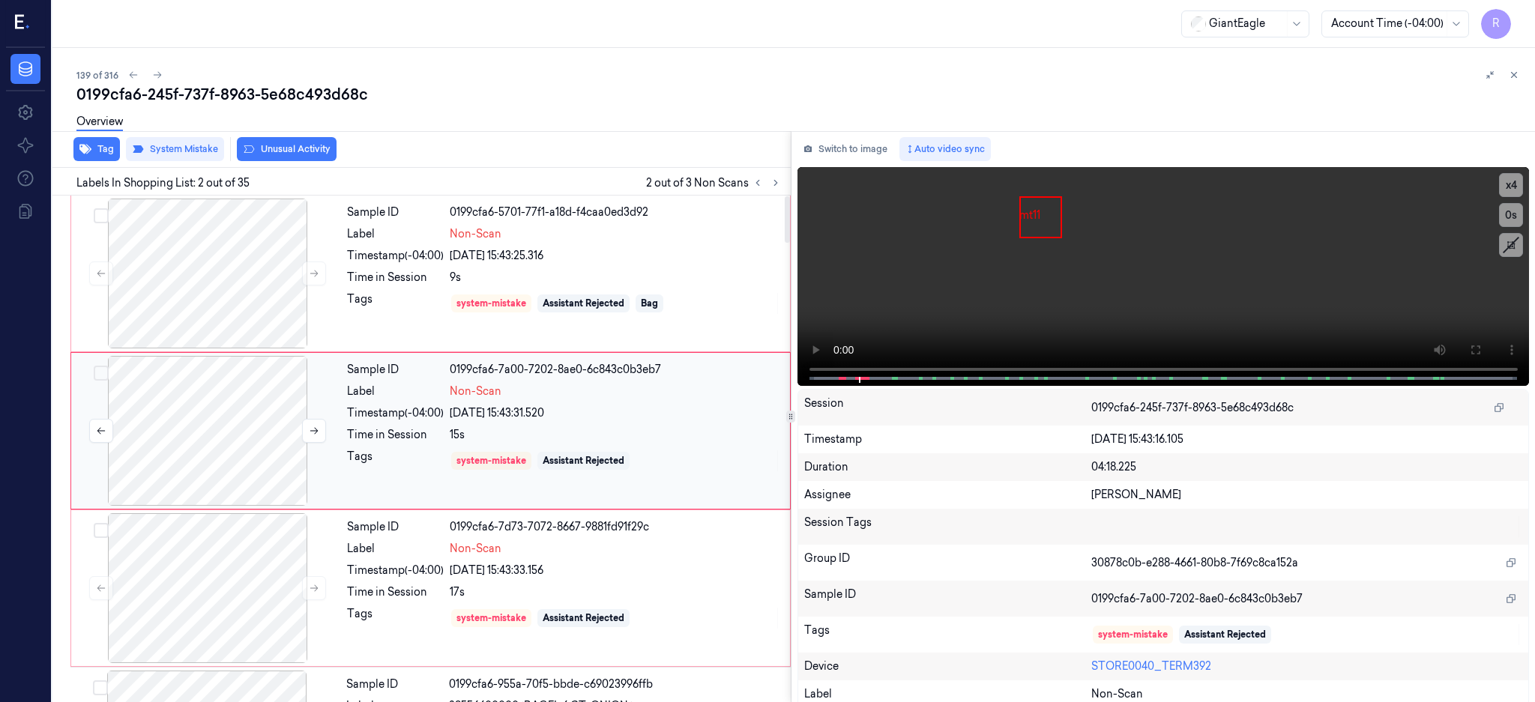
click at [269, 426] on div at bounding box center [207, 431] width 267 height 150
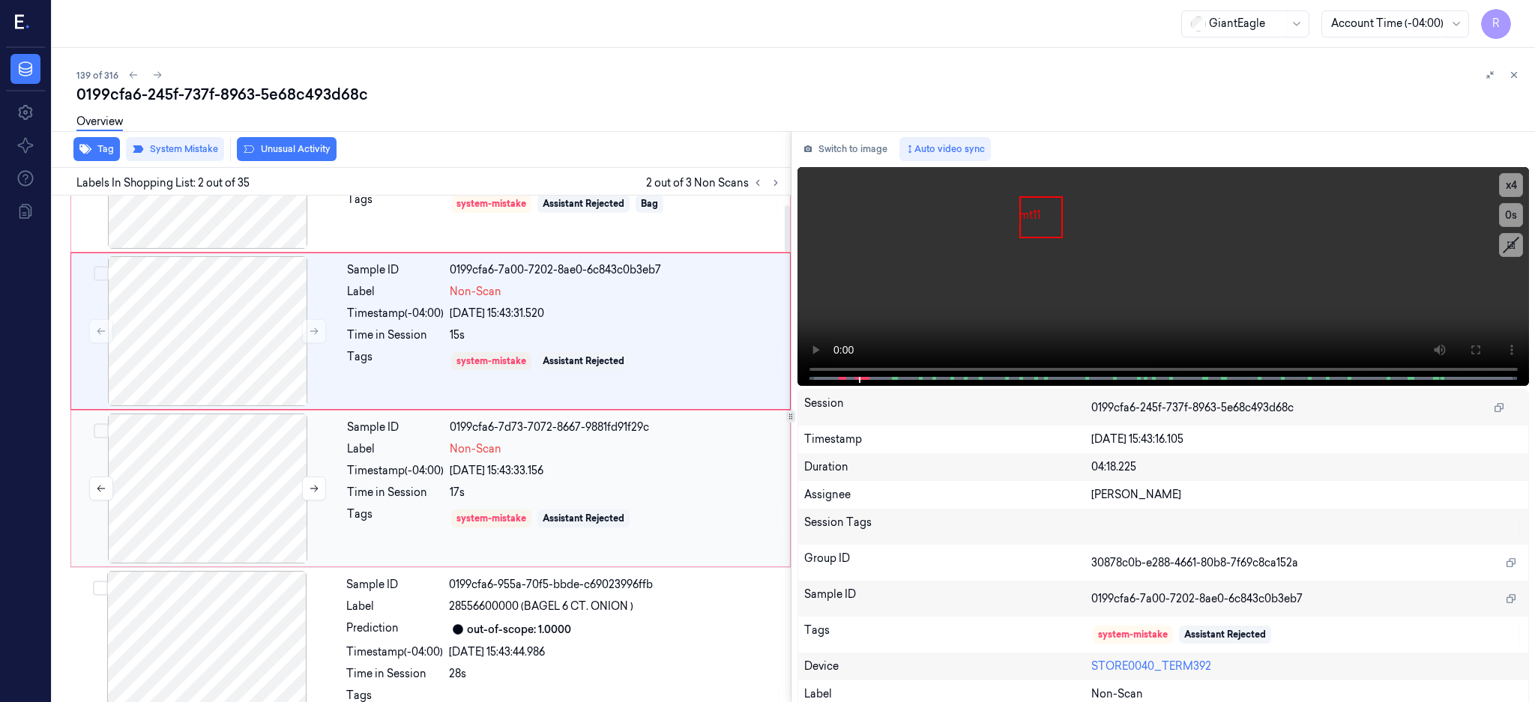
click at [249, 522] on div at bounding box center [207, 489] width 267 height 150
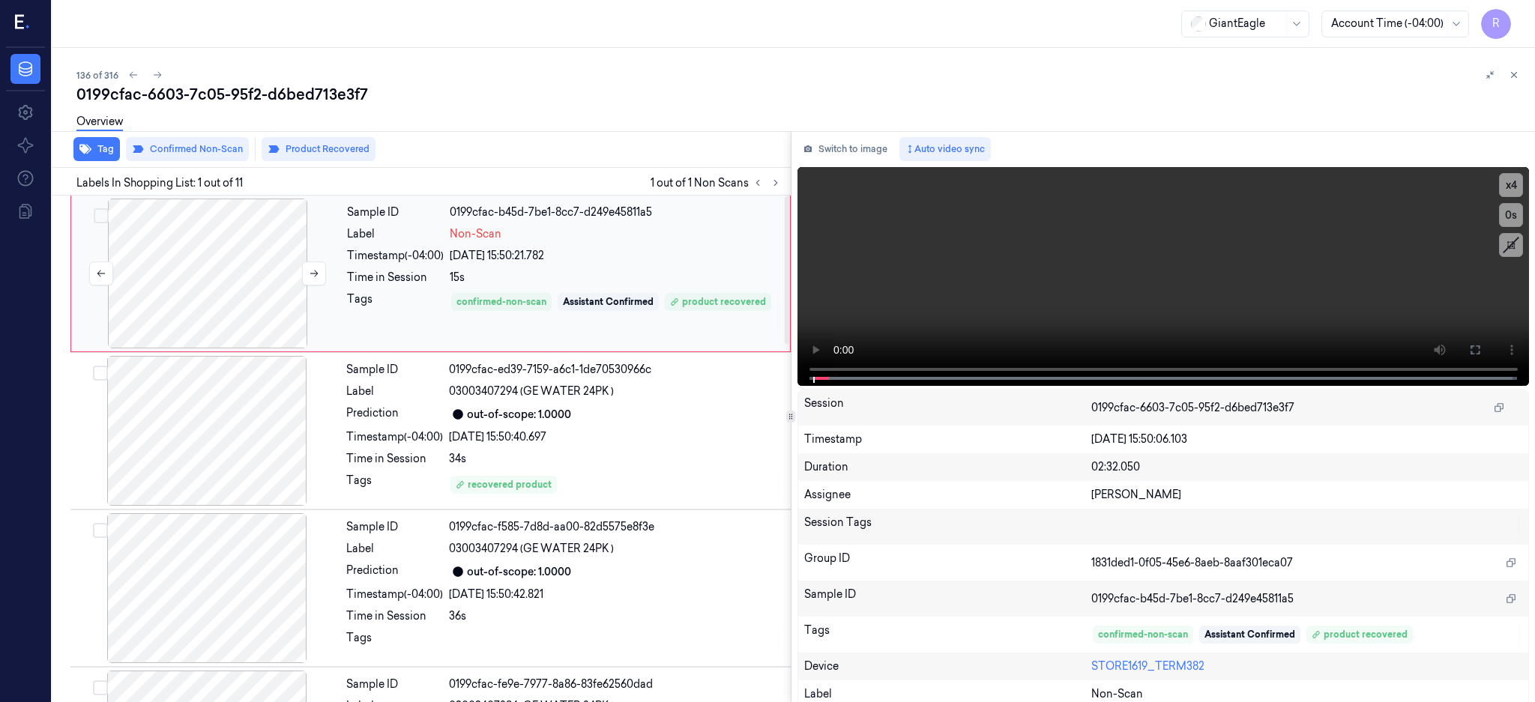
click at [237, 287] on div at bounding box center [207, 274] width 267 height 150
click at [154, 308] on div at bounding box center [207, 274] width 267 height 150
click at [1487, 342] on button at bounding box center [1475, 350] width 24 height 24
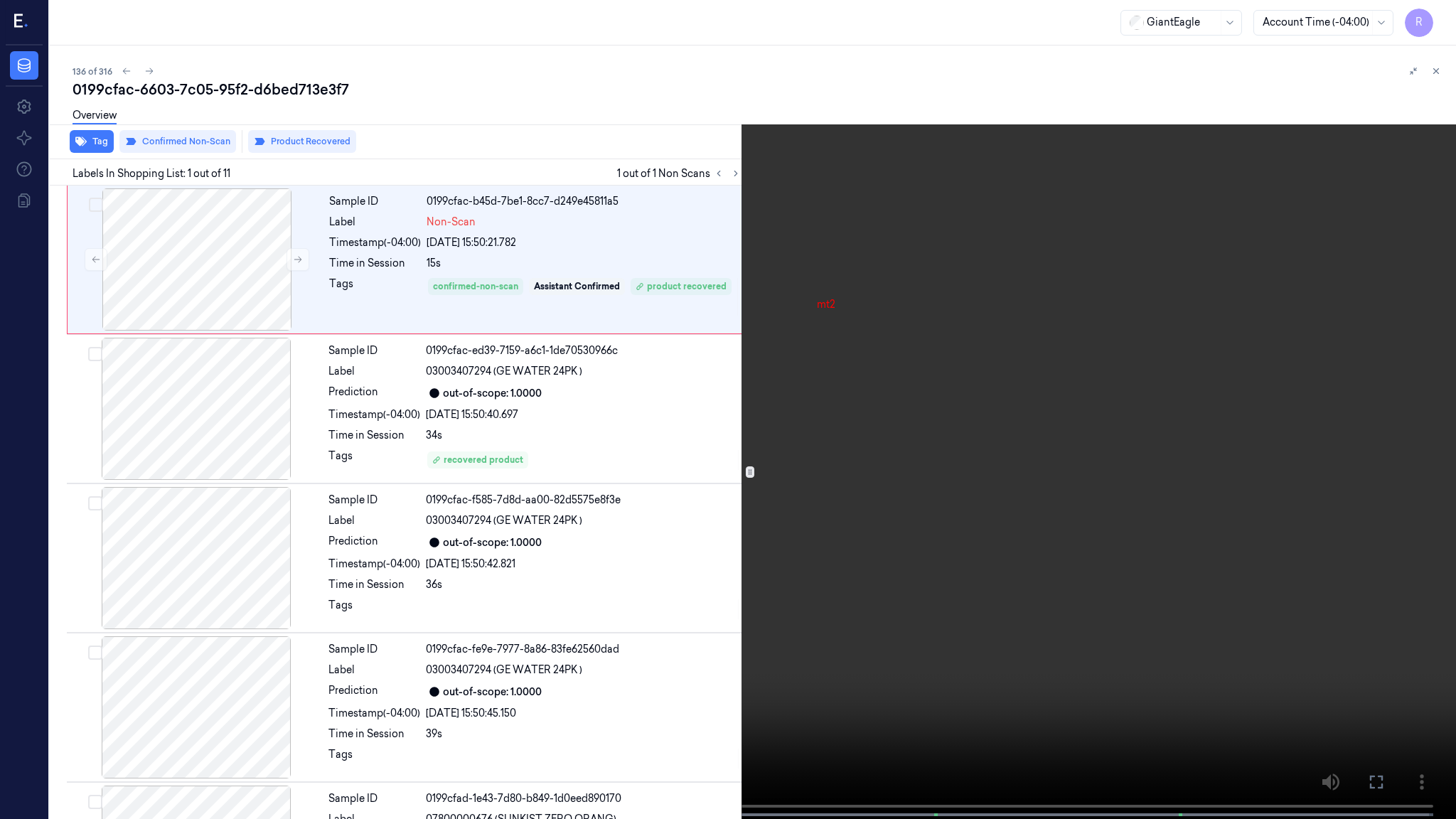
click at [896, 415] on video at bounding box center [728, 411] width 1456 height 822
click at [902, 575] on video at bounding box center [728, 411] width 1456 height 822
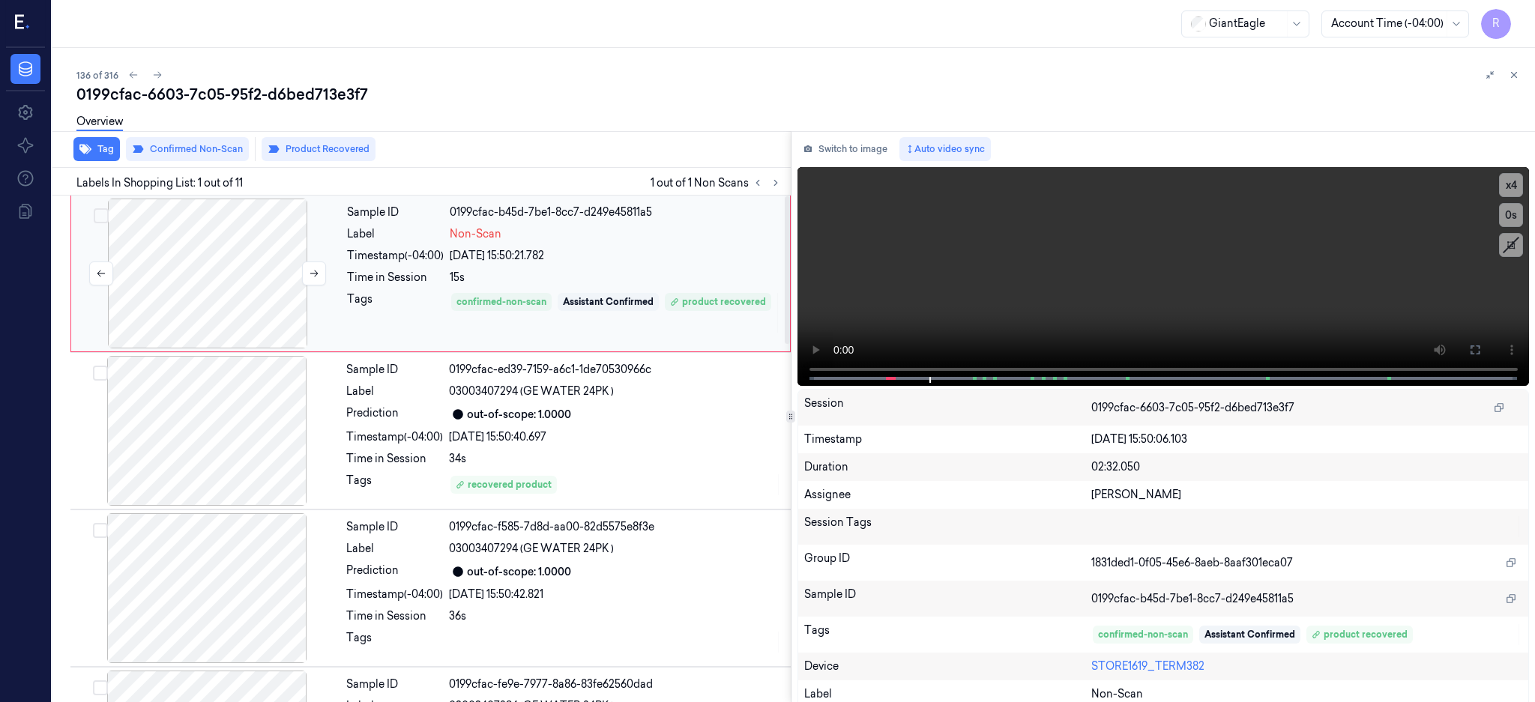
click at [225, 301] on div at bounding box center [207, 274] width 267 height 150
click at [253, 427] on div at bounding box center [206, 431] width 267 height 150
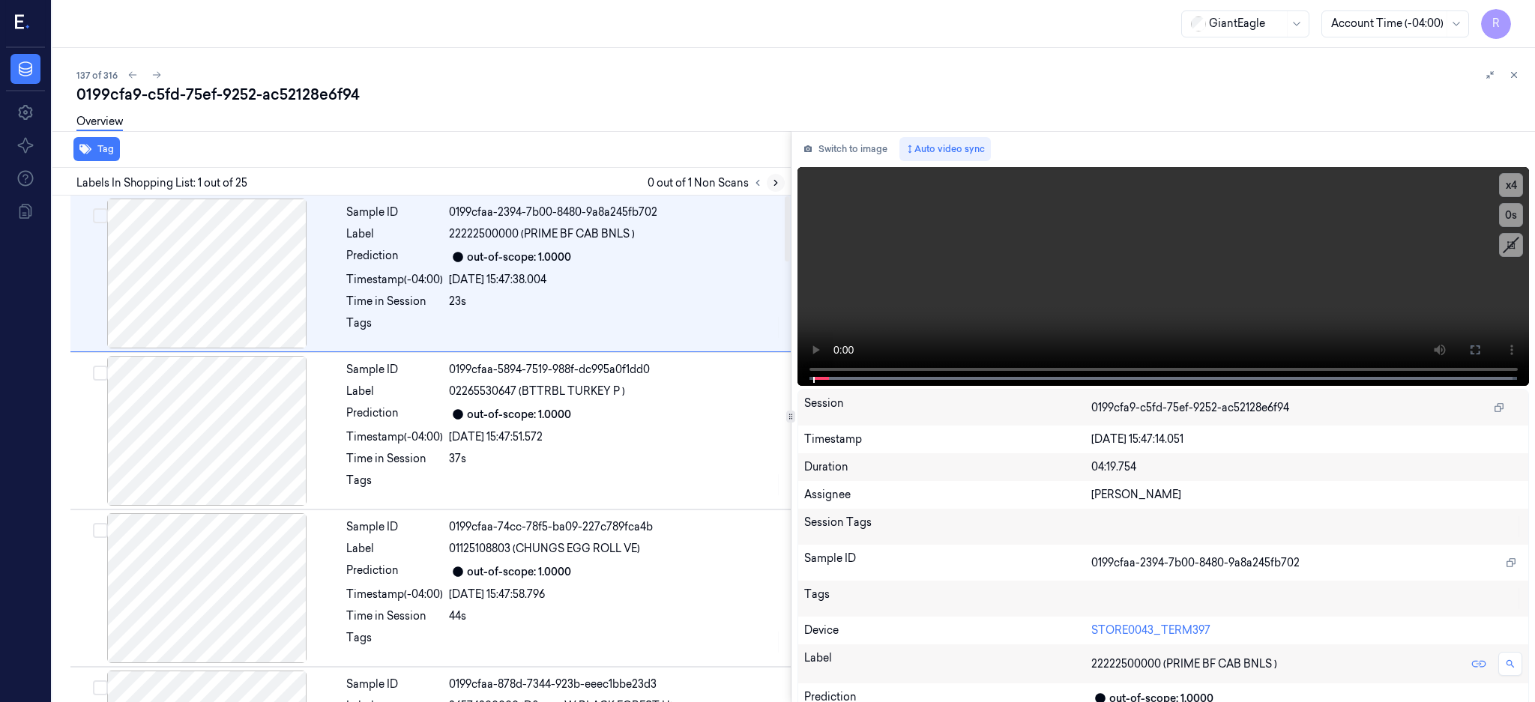
click at [785, 183] on button at bounding box center [776, 183] width 18 height 18
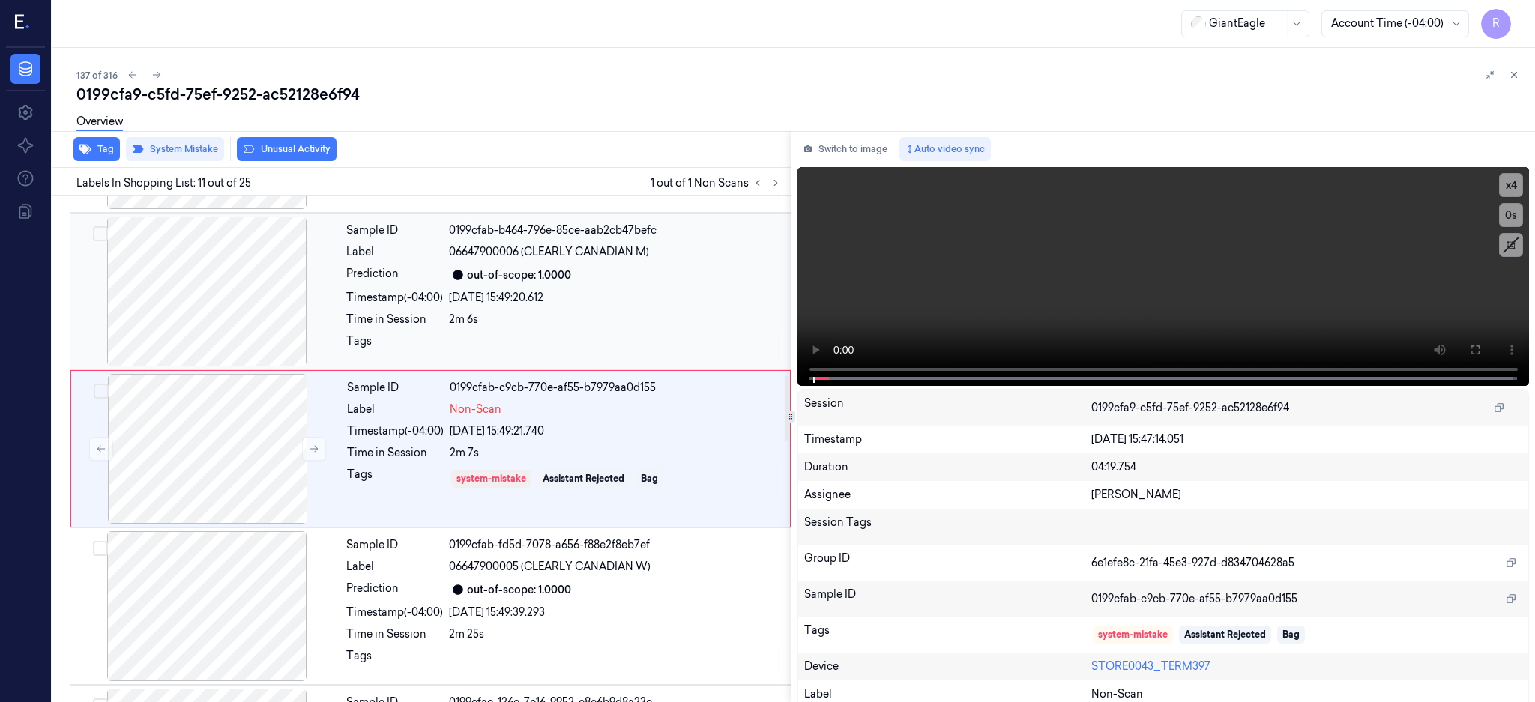
click at [216, 322] on div at bounding box center [206, 292] width 267 height 150
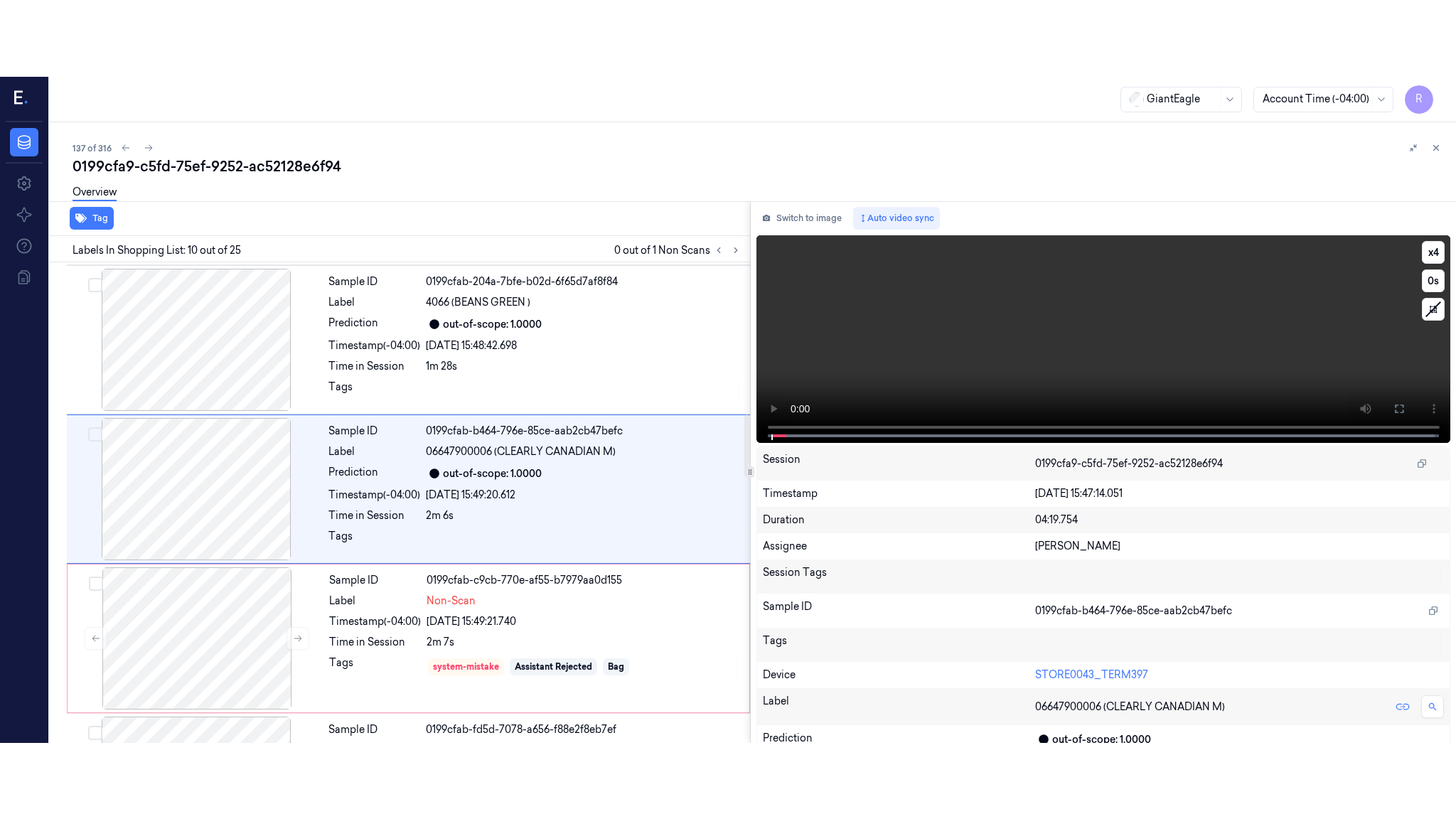
scroll to position [1178, 0]
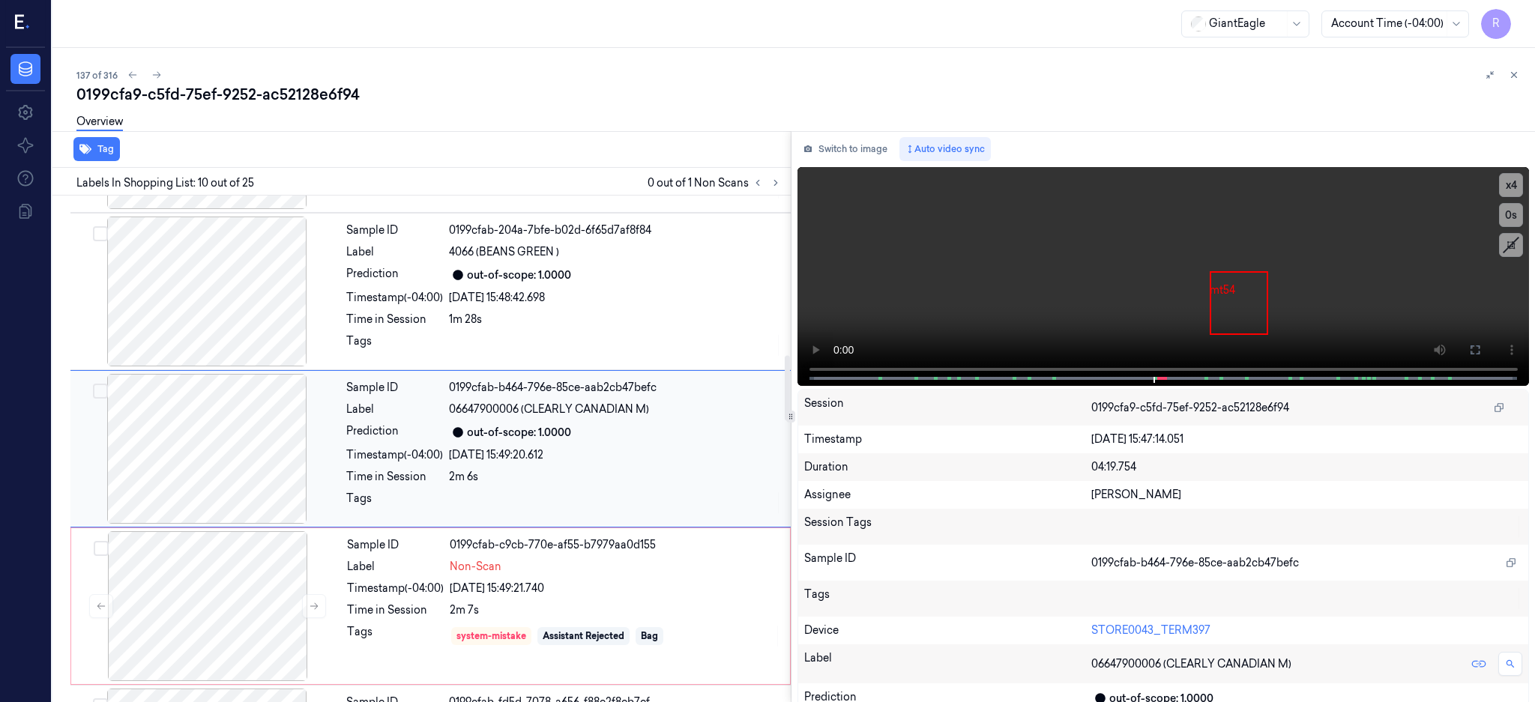
click at [218, 456] on div at bounding box center [206, 449] width 267 height 150
click at [1480, 352] on icon at bounding box center [1475, 350] width 9 height 9
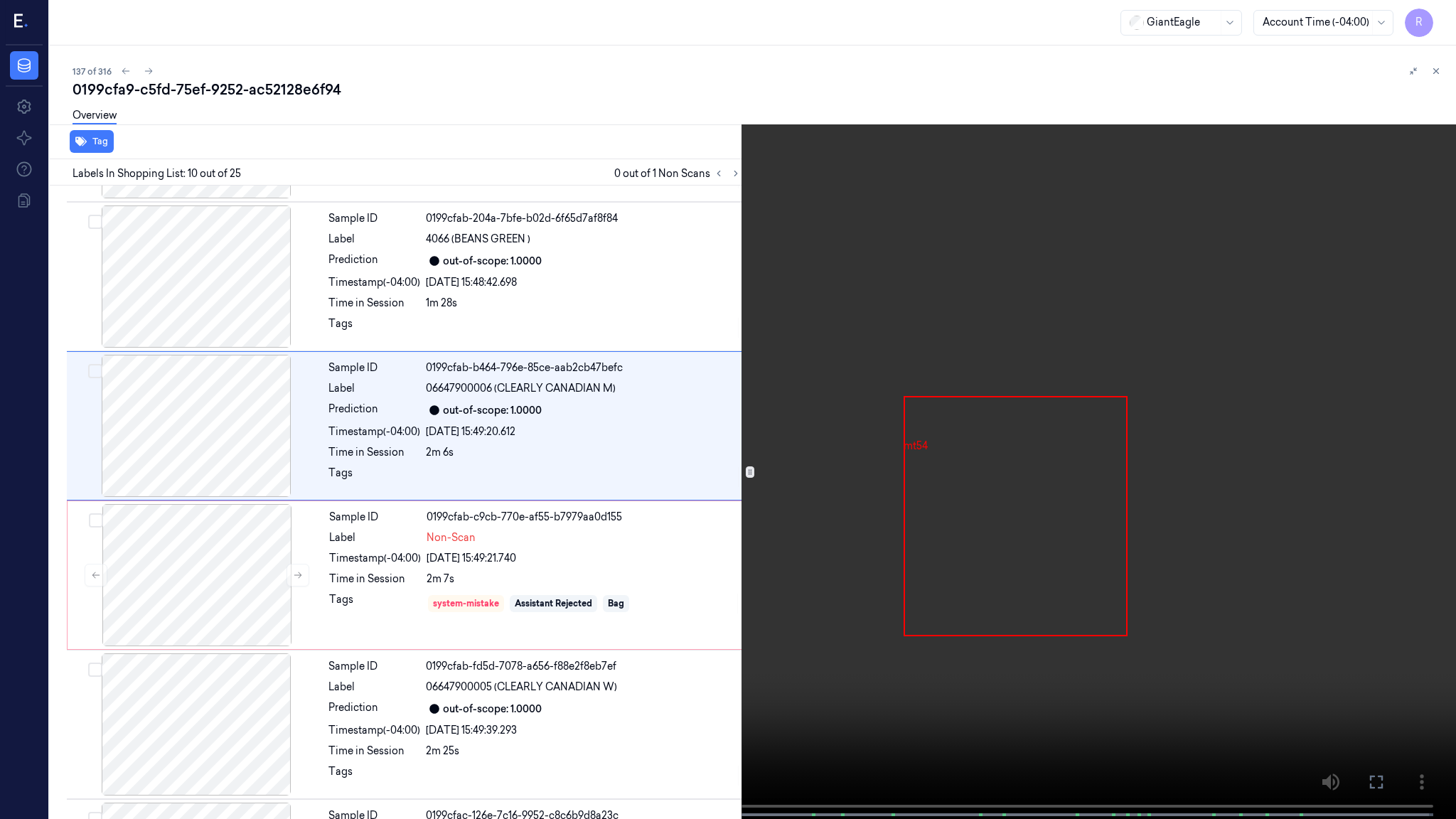
click at [933, 436] on video at bounding box center [728, 411] width 1456 height 822
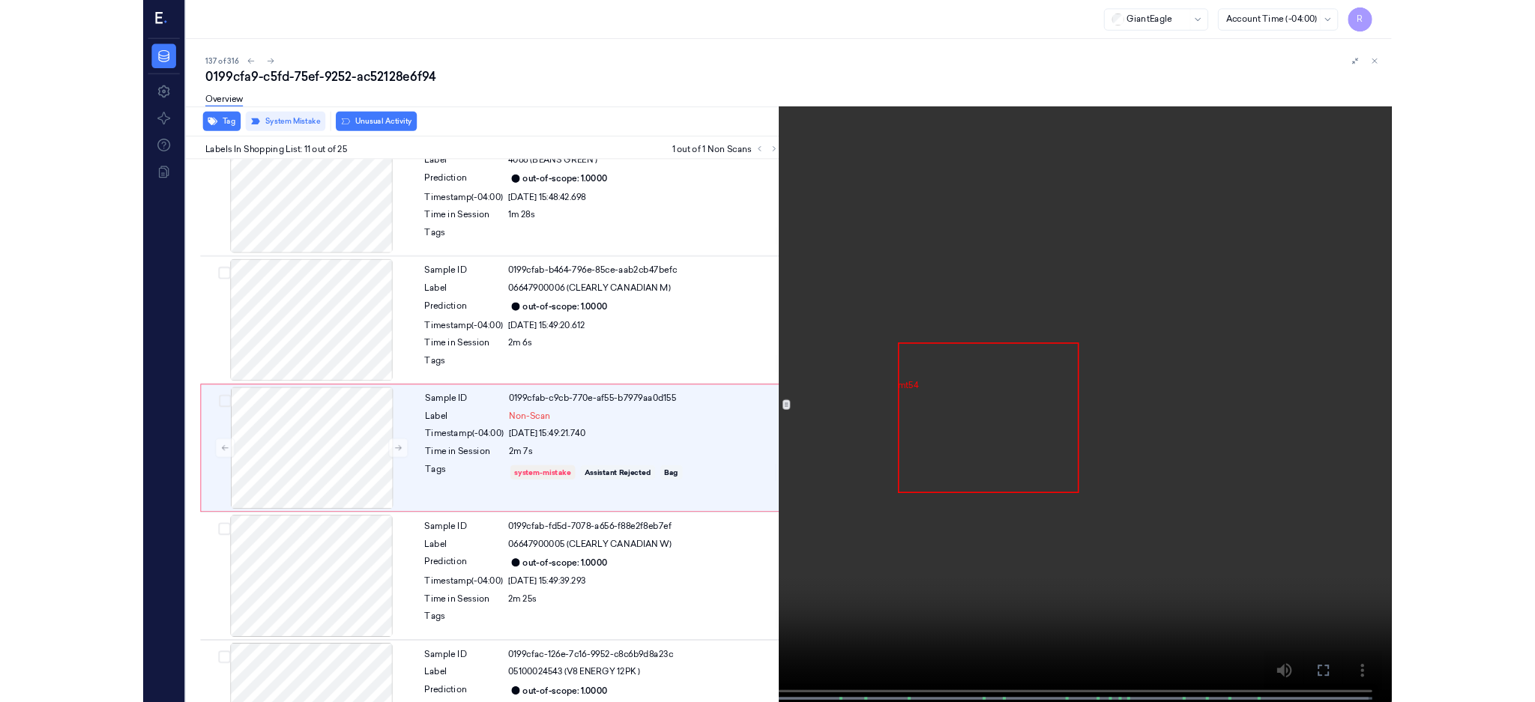
scroll to position [1318, 0]
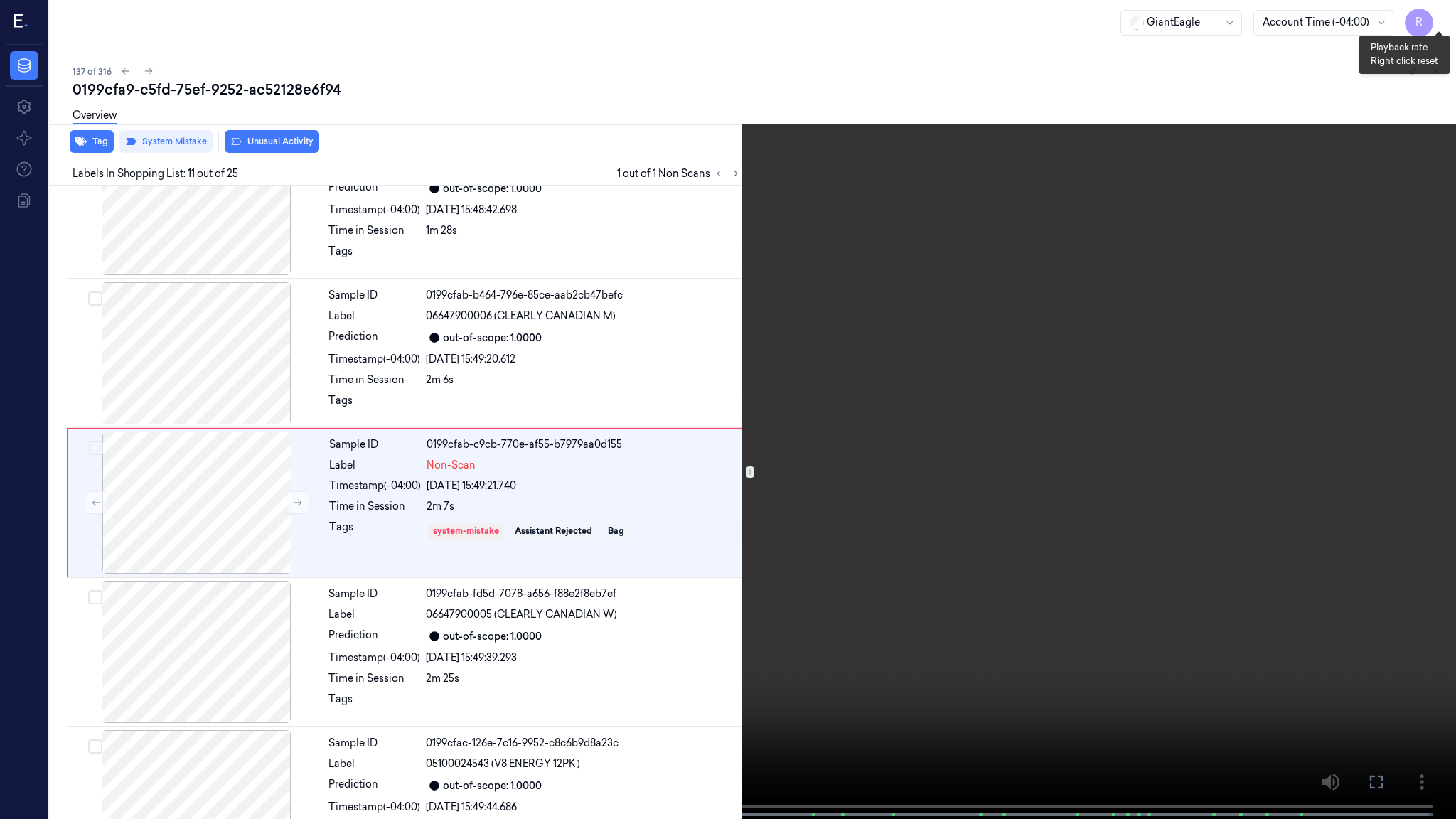
click at [1432, 19] on button "x 4" at bounding box center [1439, 17] width 23 height 23
click at [895, 379] on video at bounding box center [728, 411] width 1456 height 822
click at [858, 510] on video at bounding box center [728, 411] width 1456 height 822
click at [998, 444] on video at bounding box center [728, 411] width 1456 height 822
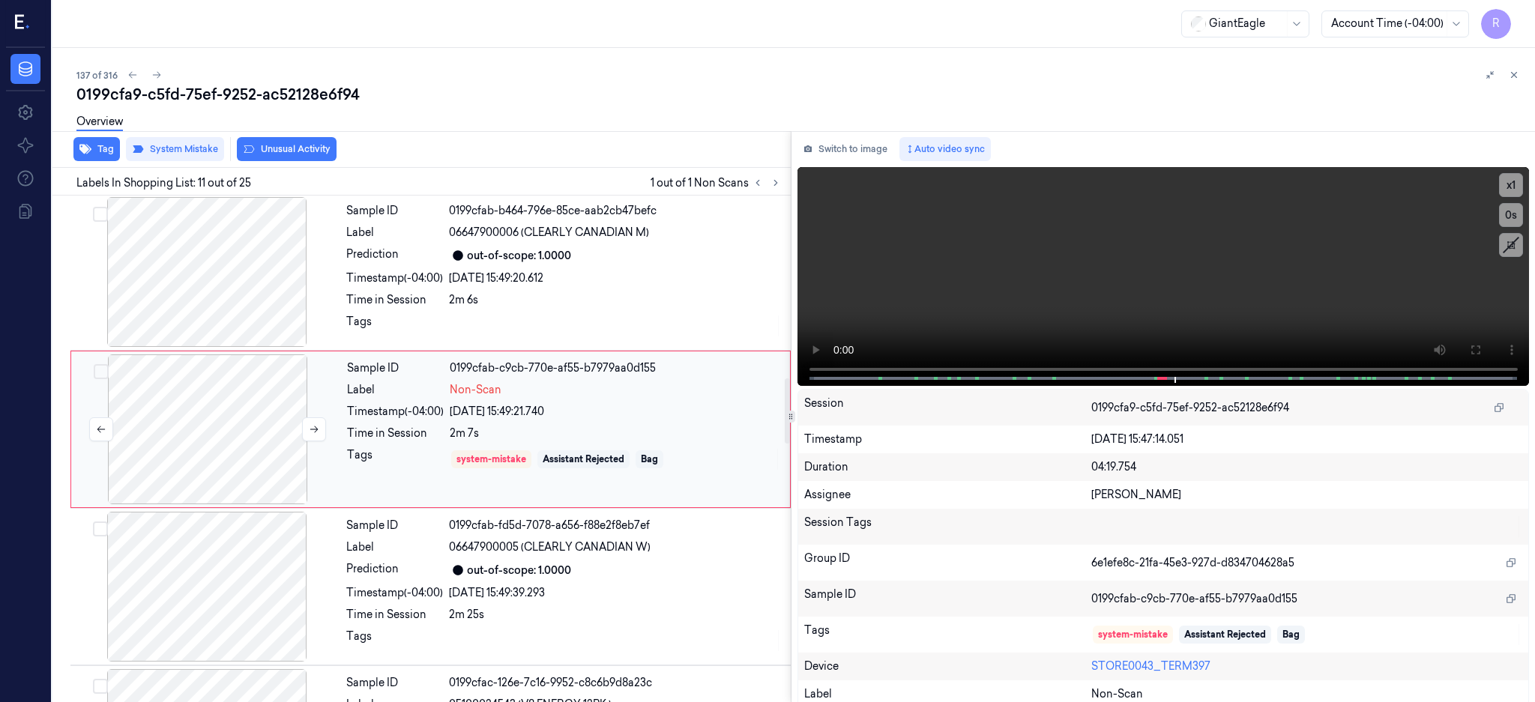
click at [224, 456] on div at bounding box center [207, 430] width 267 height 150
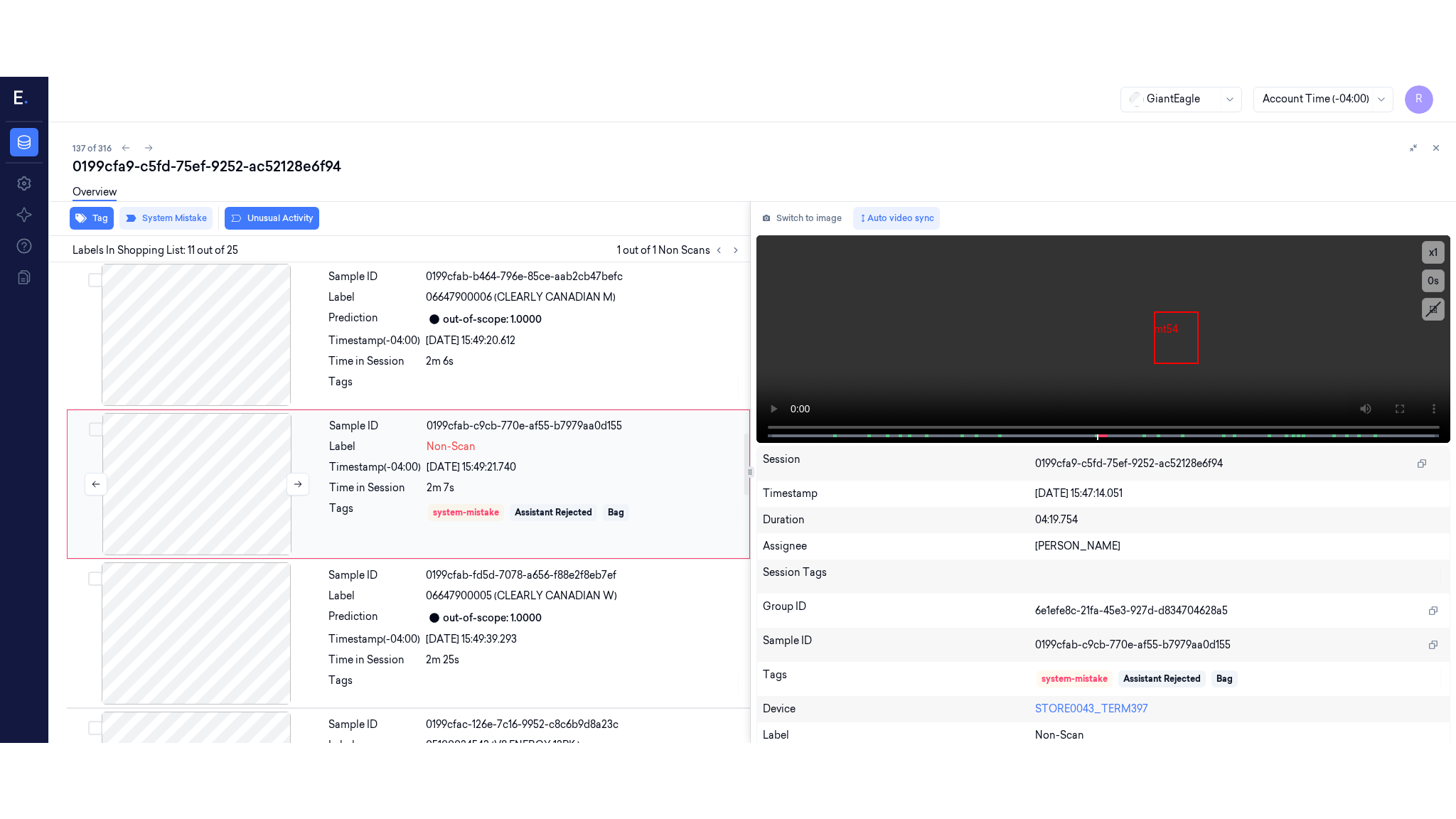
scroll to position [1328, 0]
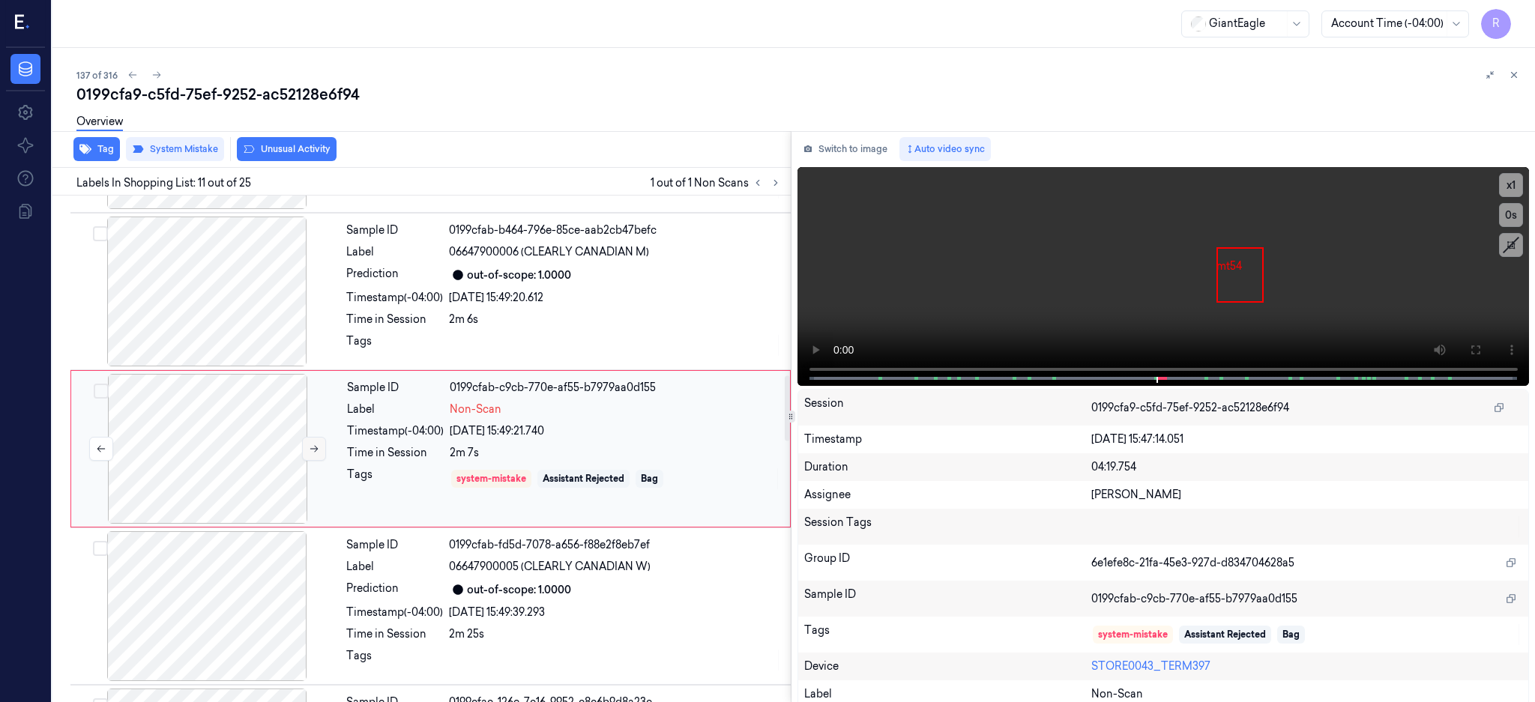
click at [305, 453] on button at bounding box center [314, 449] width 24 height 24
click at [1480, 346] on icon at bounding box center [1475, 350] width 9 height 9
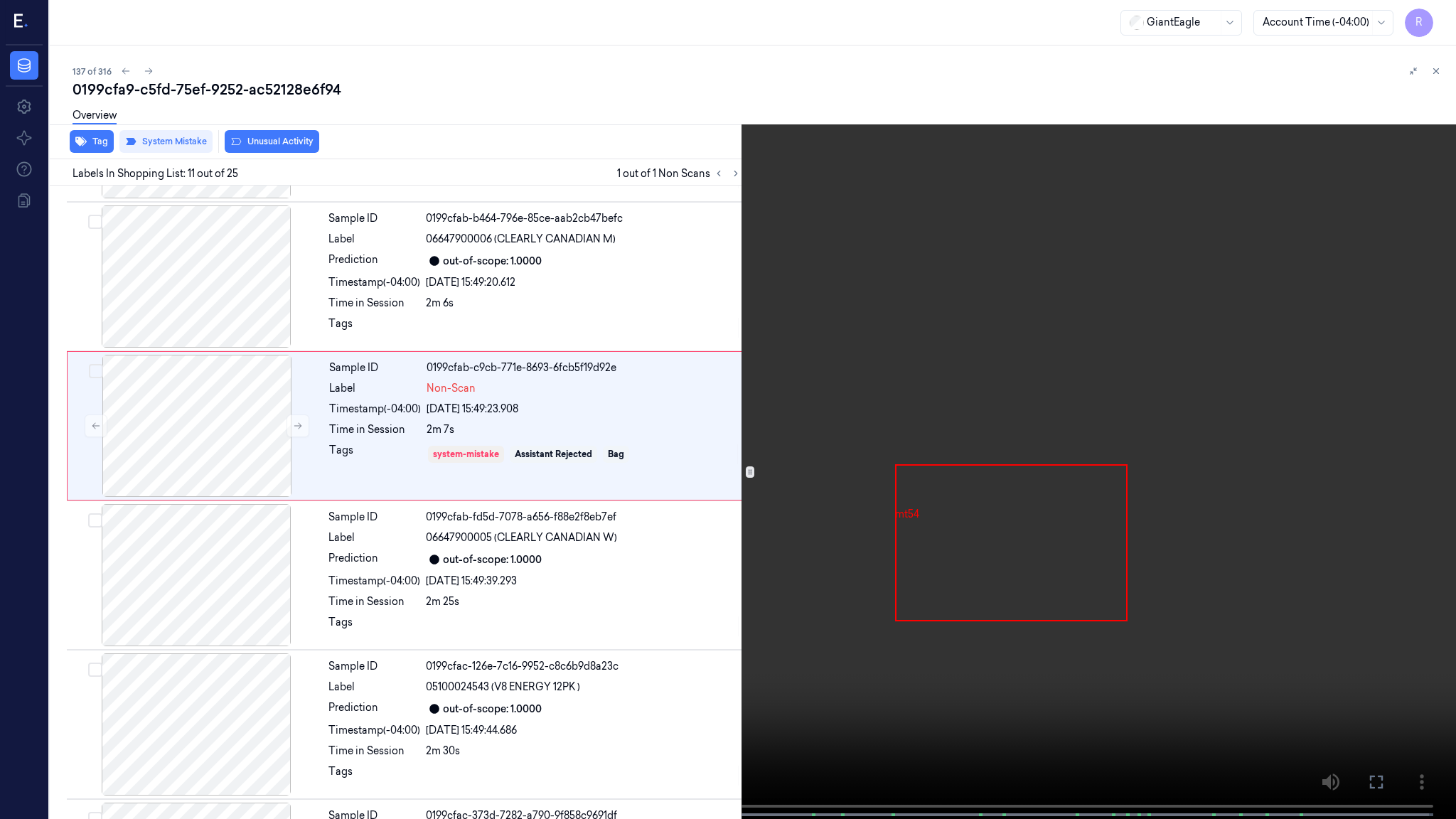
click at [867, 488] on video at bounding box center [728, 411] width 1456 height 822
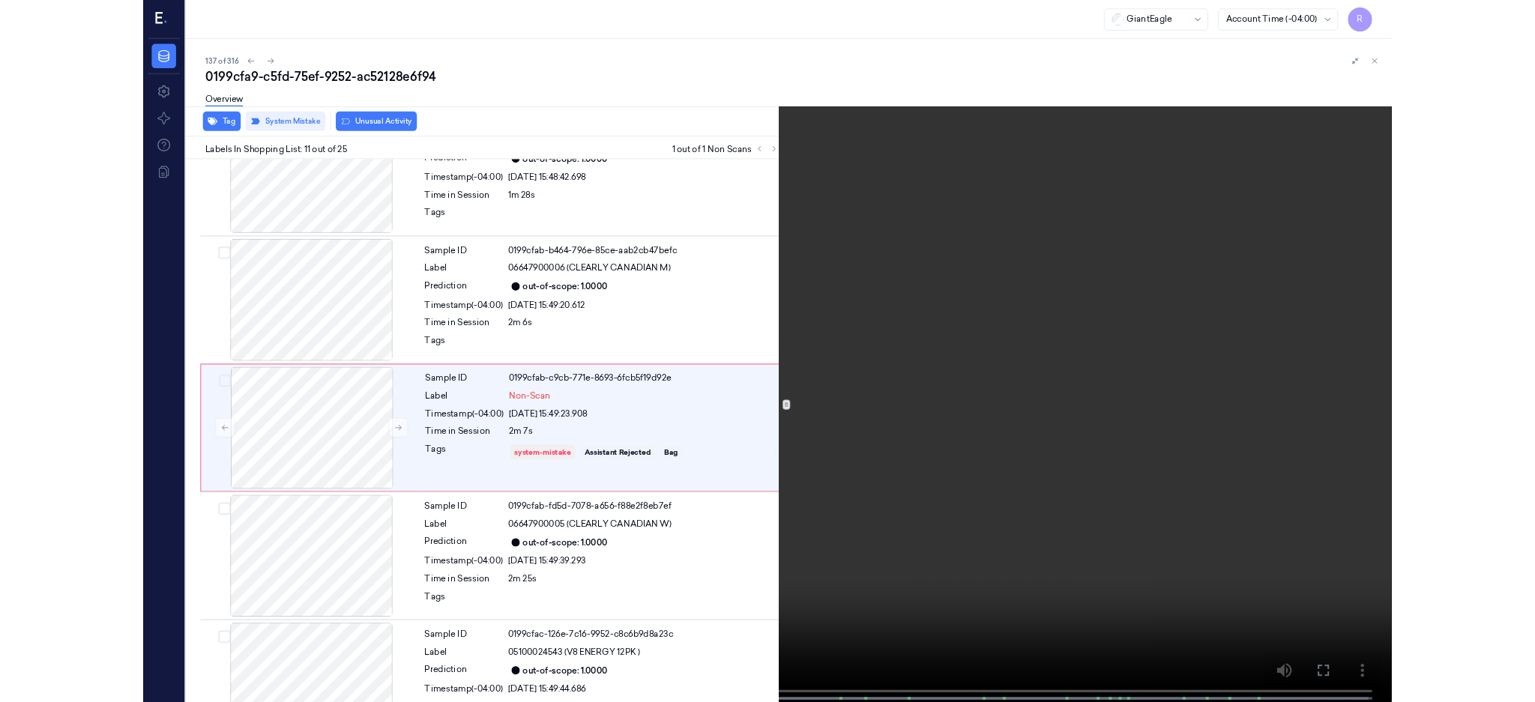
scroll to position [1318, 0]
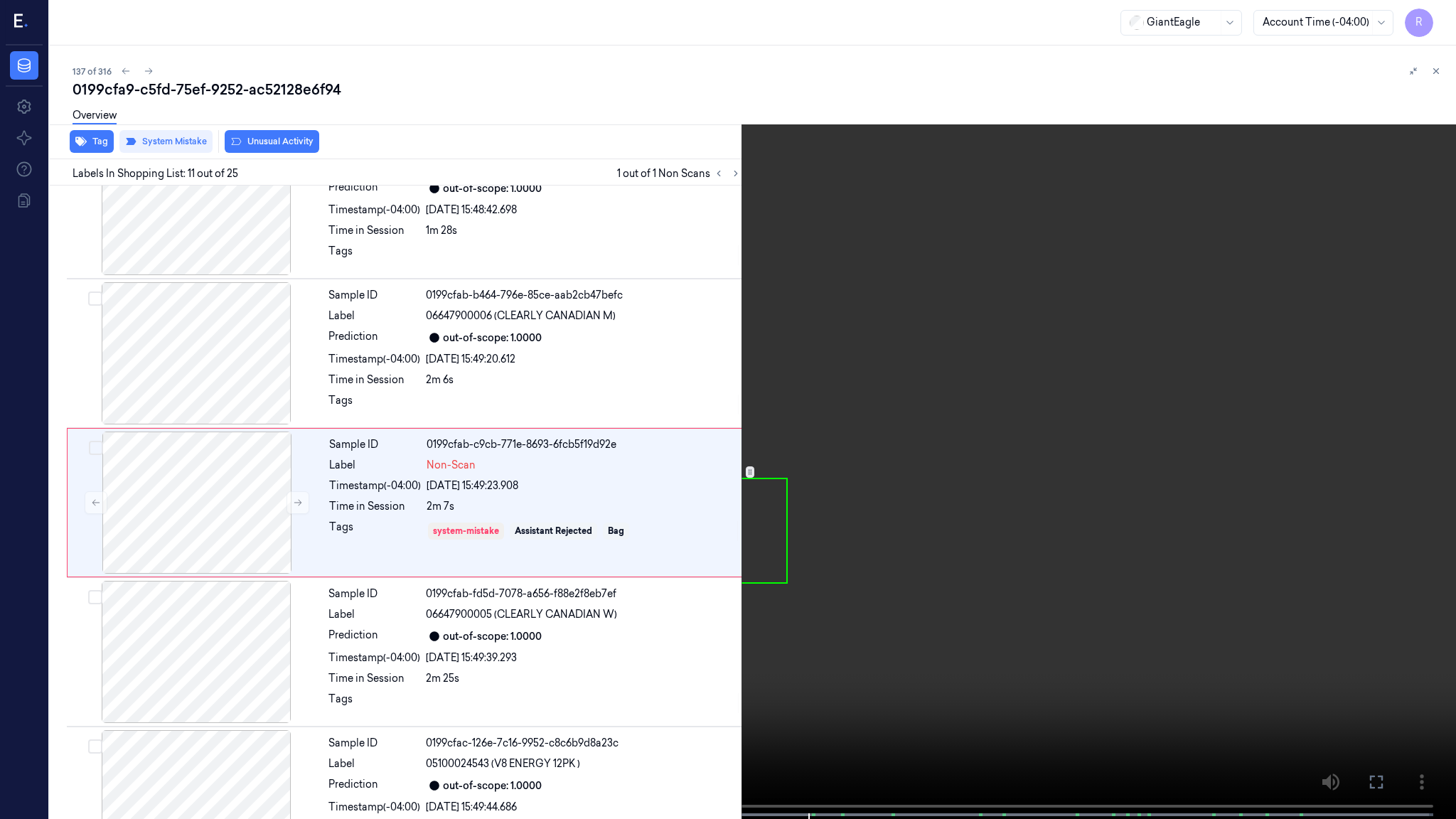
click at [857, 525] on video at bounding box center [728, 411] width 1456 height 822
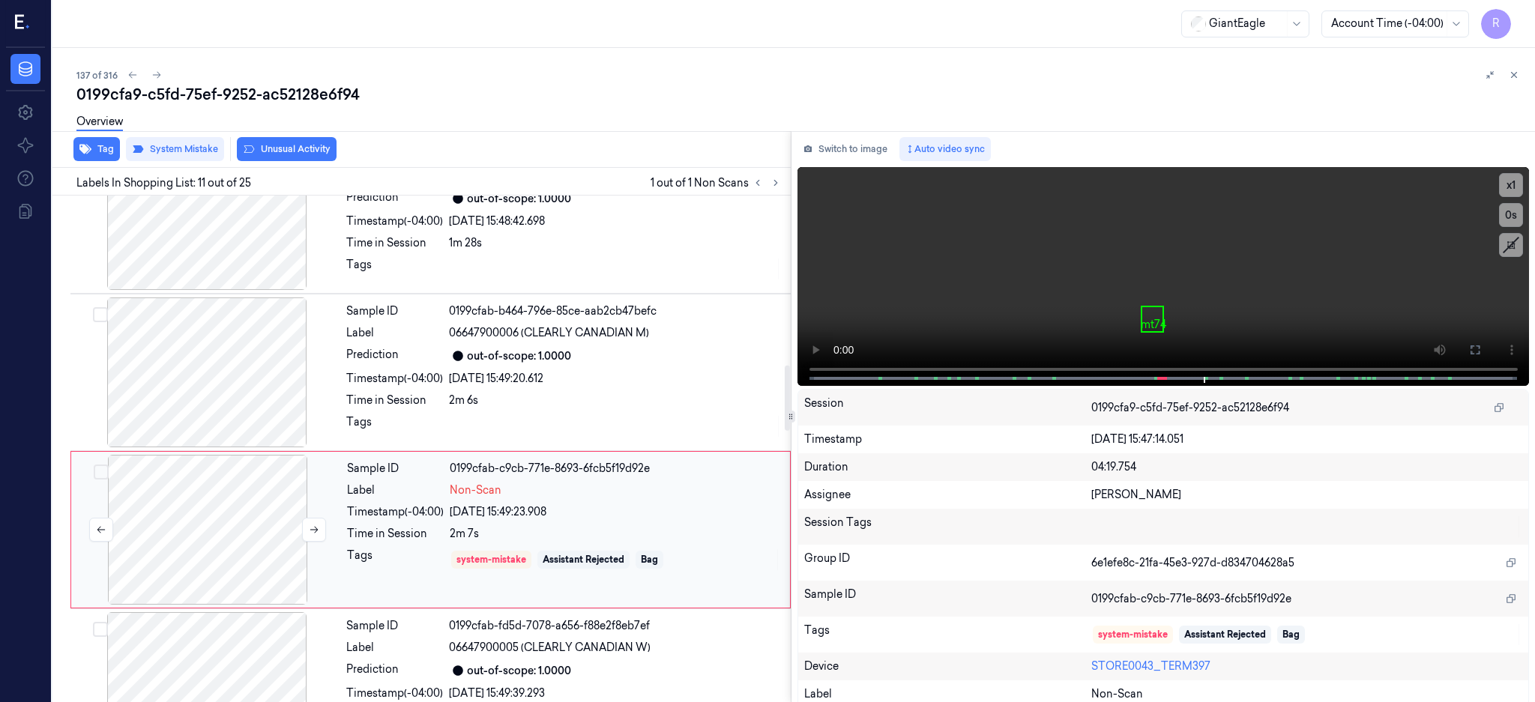
click at [267, 500] on div at bounding box center [207, 530] width 267 height 150
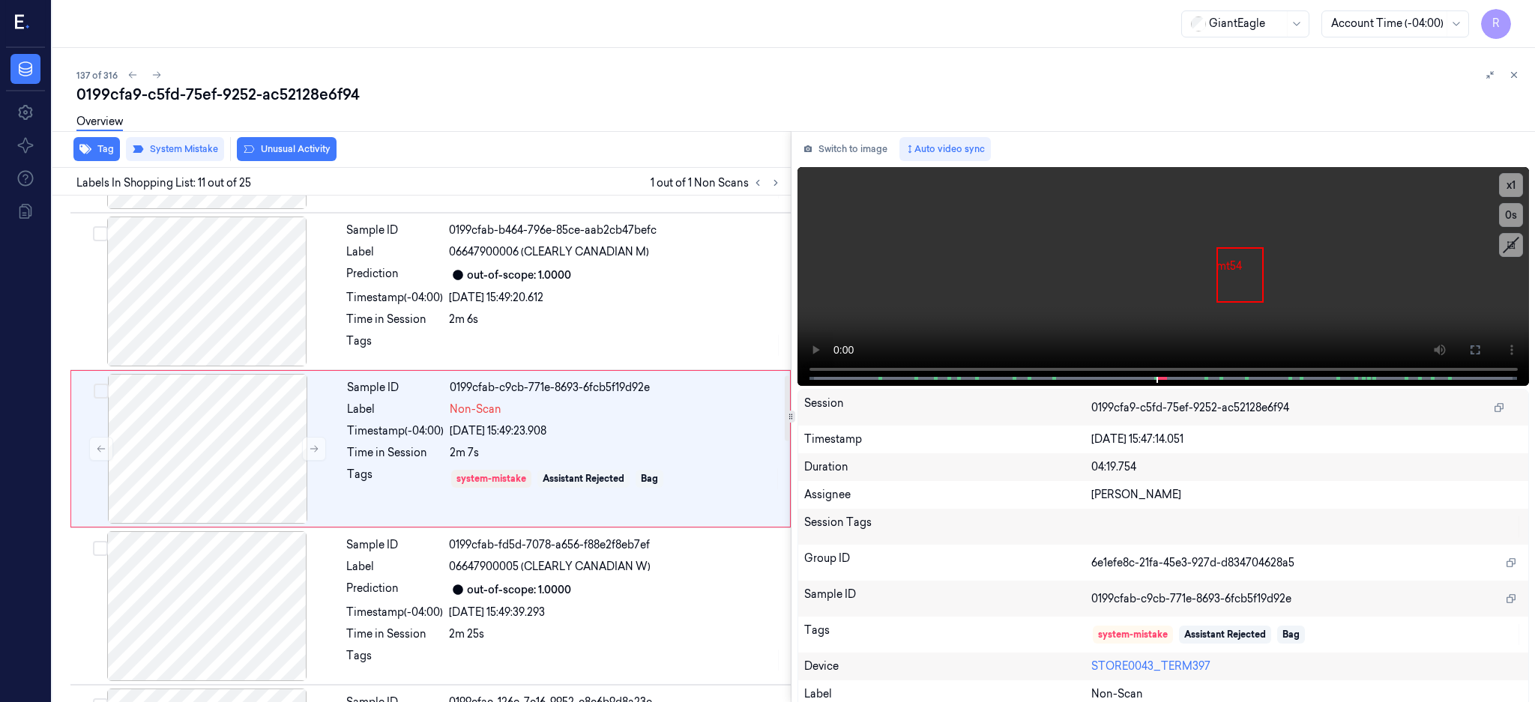
click at [193, 138] on div "Overview" at bounding box center [799, 124] width 1447 height 38
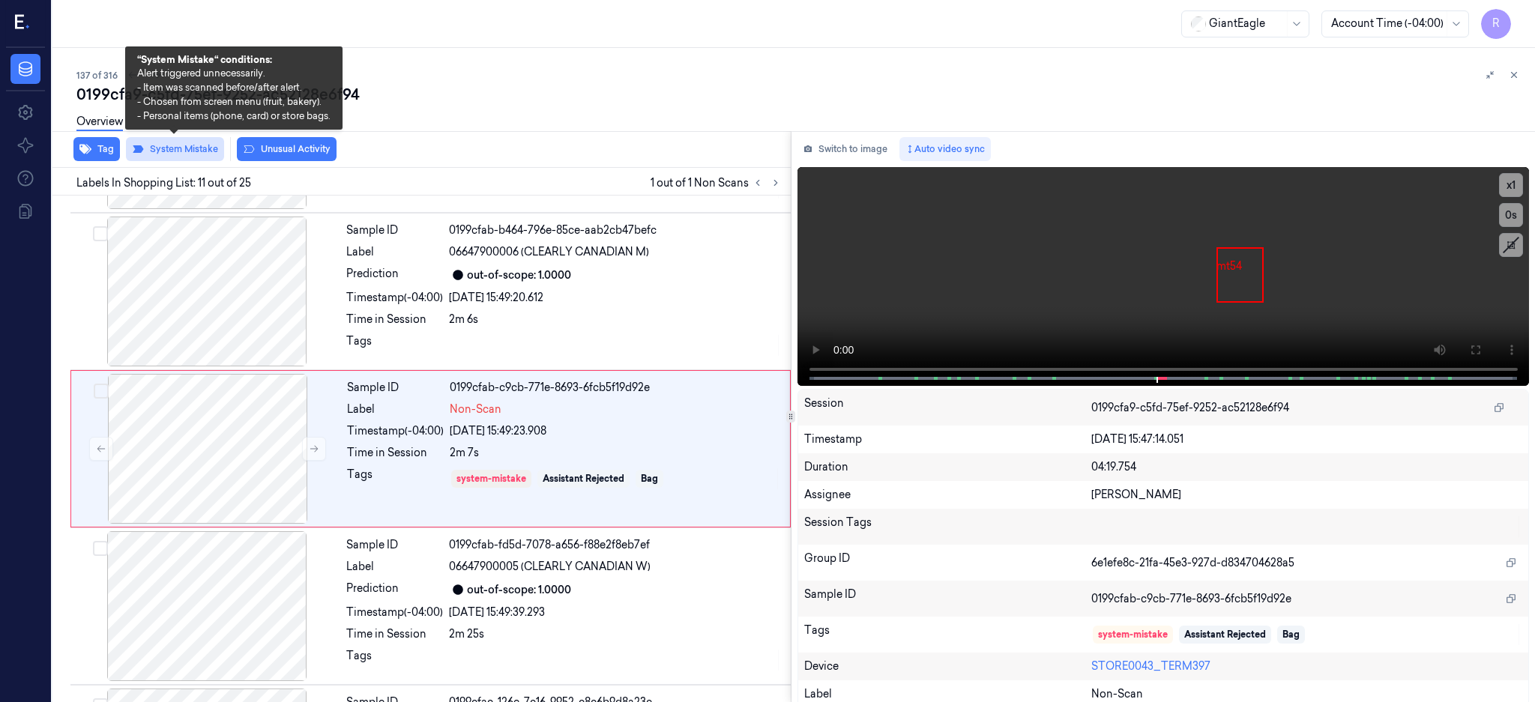
click at [195, 154] on button "System Mistake" at bounding box center [175, 149] width 98 height 24
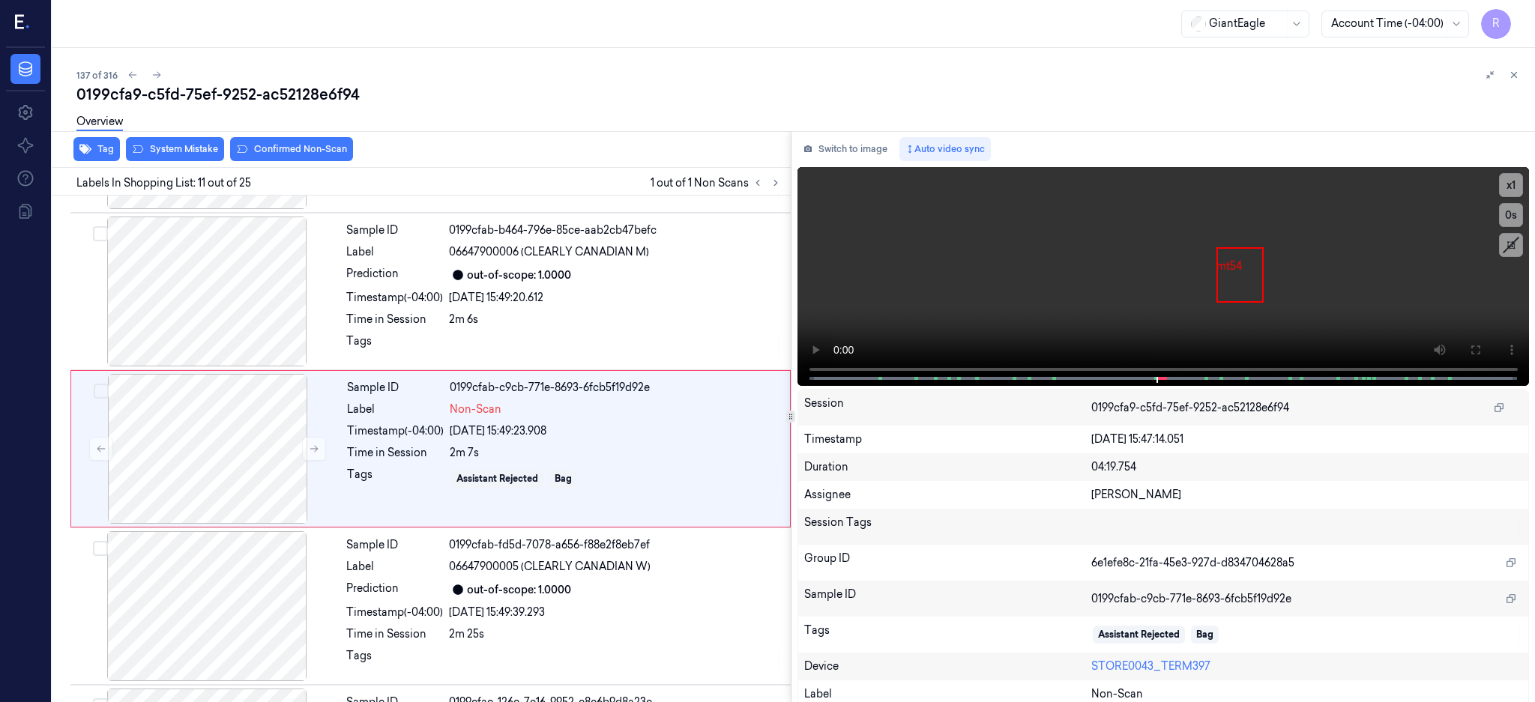
click at [303, 144] on button "Confirmed Non-Scan" at bounding box center [291, 149] width 123 height 24
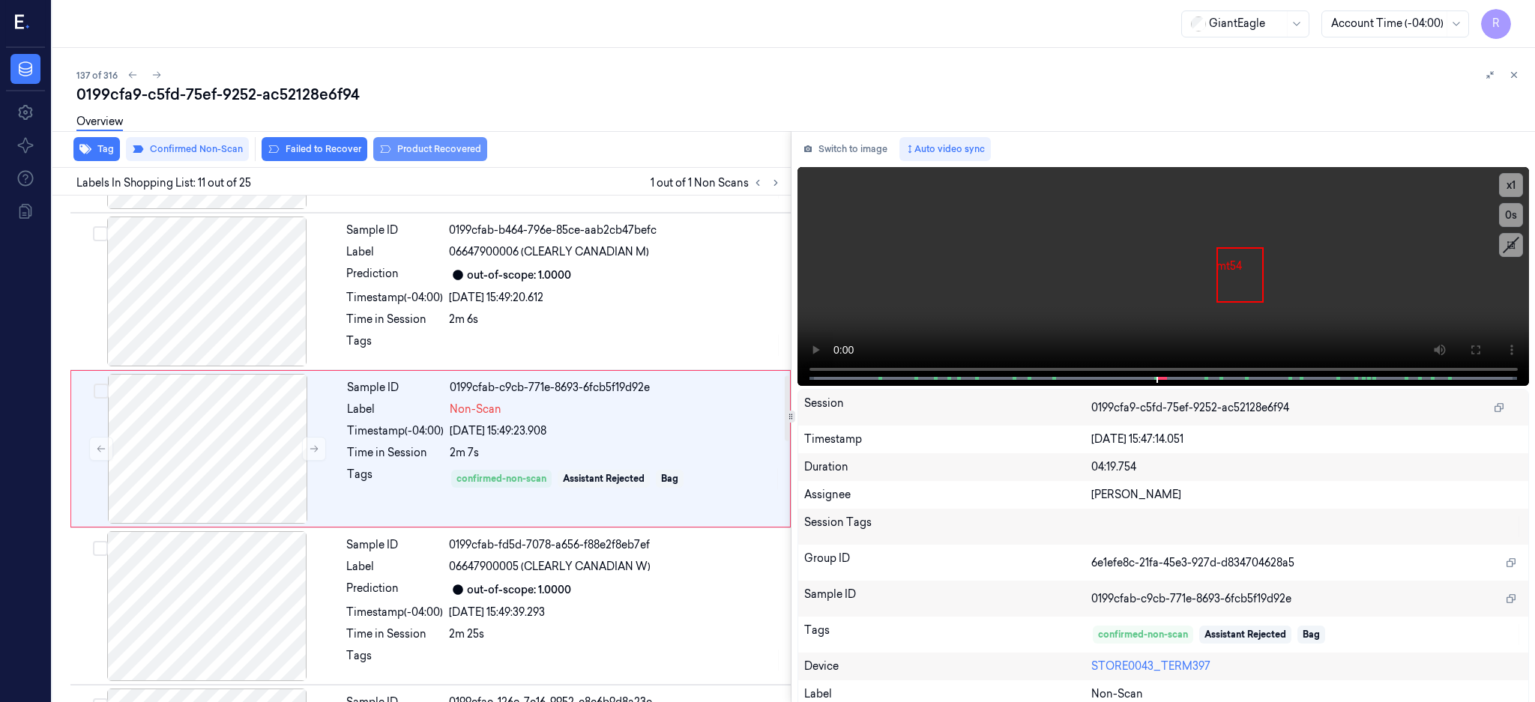
click at [425, 150] on button "Product Recovered" at bounding box center [430, 149] width 114 height 24
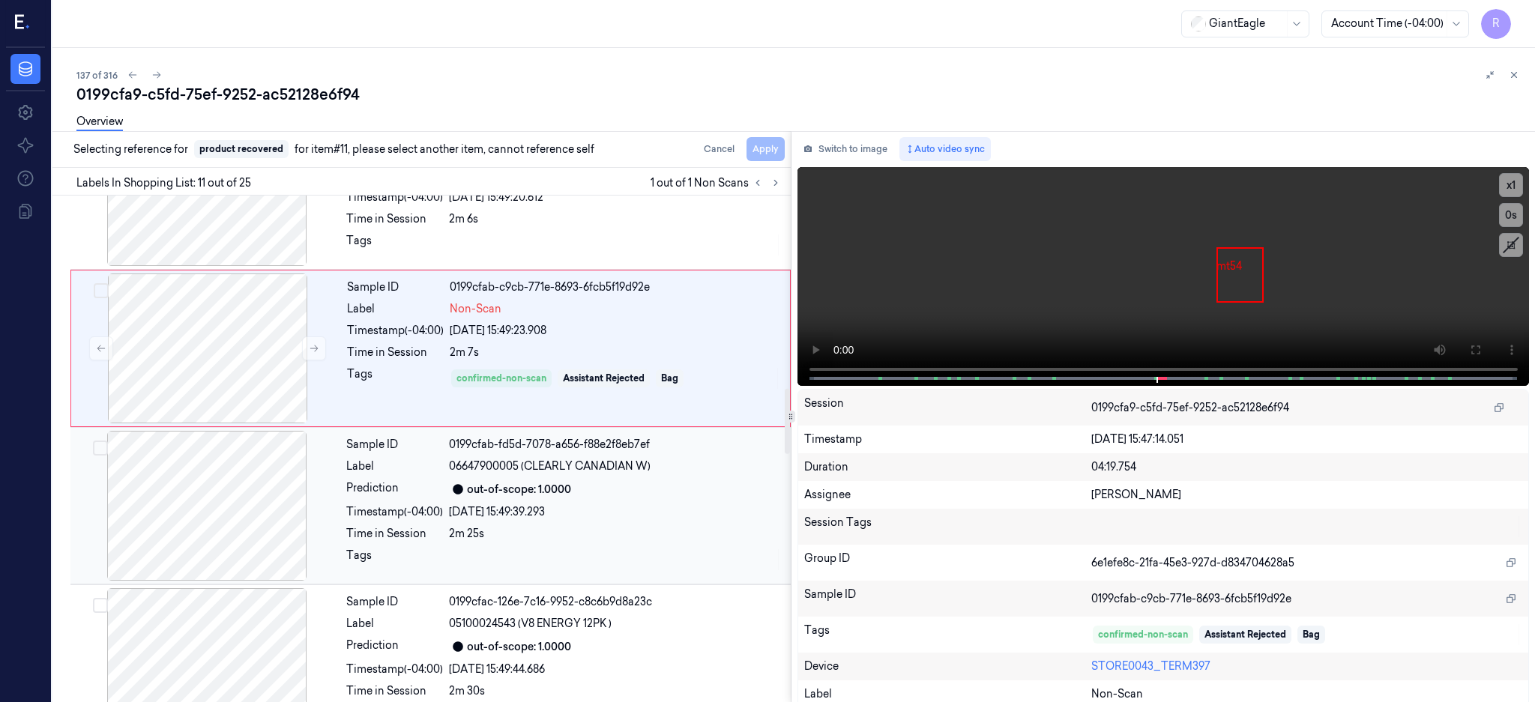
click at [193, 513] on div at bounding box center [206, 506] width 267 height 150
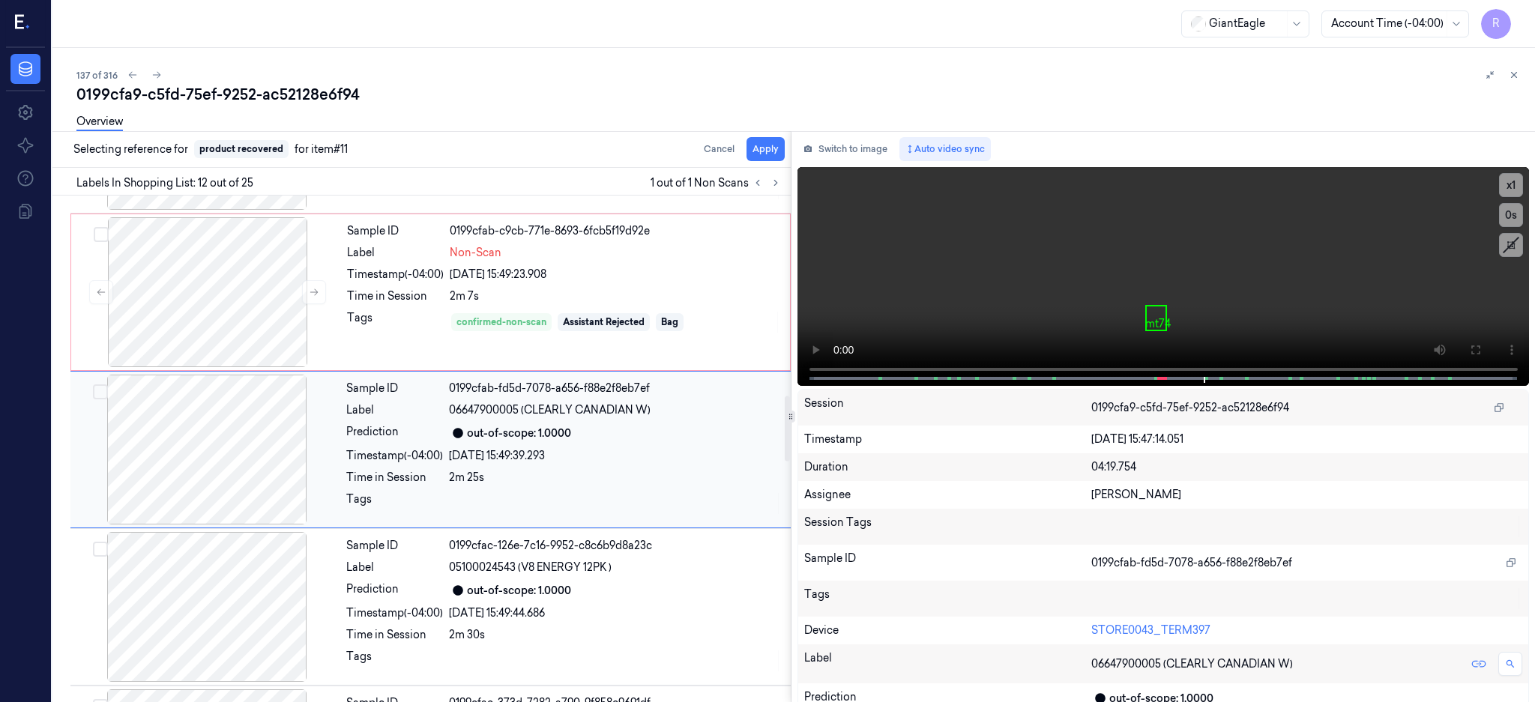
scroll to position [1556, 0]
click at [785, 149] on button "Apply" at bounding box center [766, 149] width 38 height 24
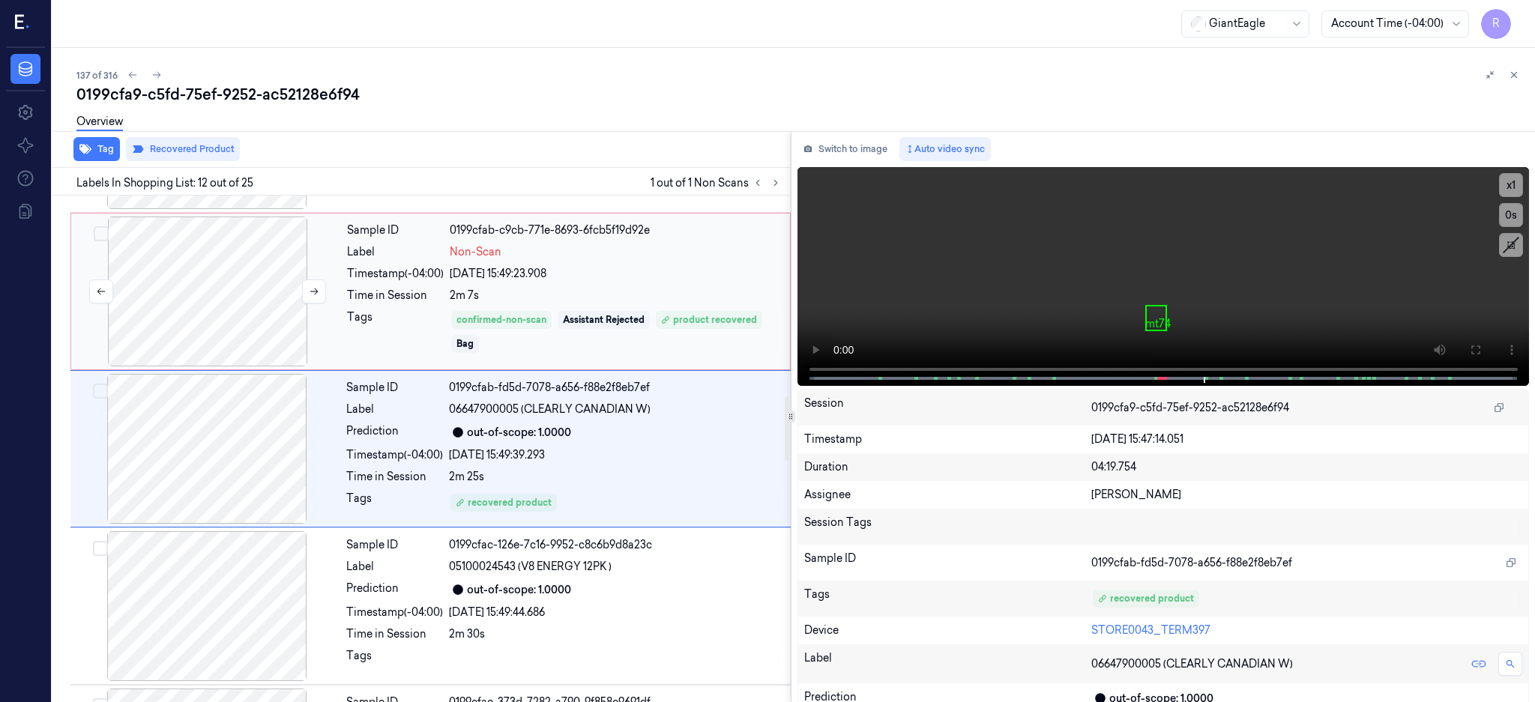
click at [211, 286] on div at bounding box center [207, 292] width 267 height 150
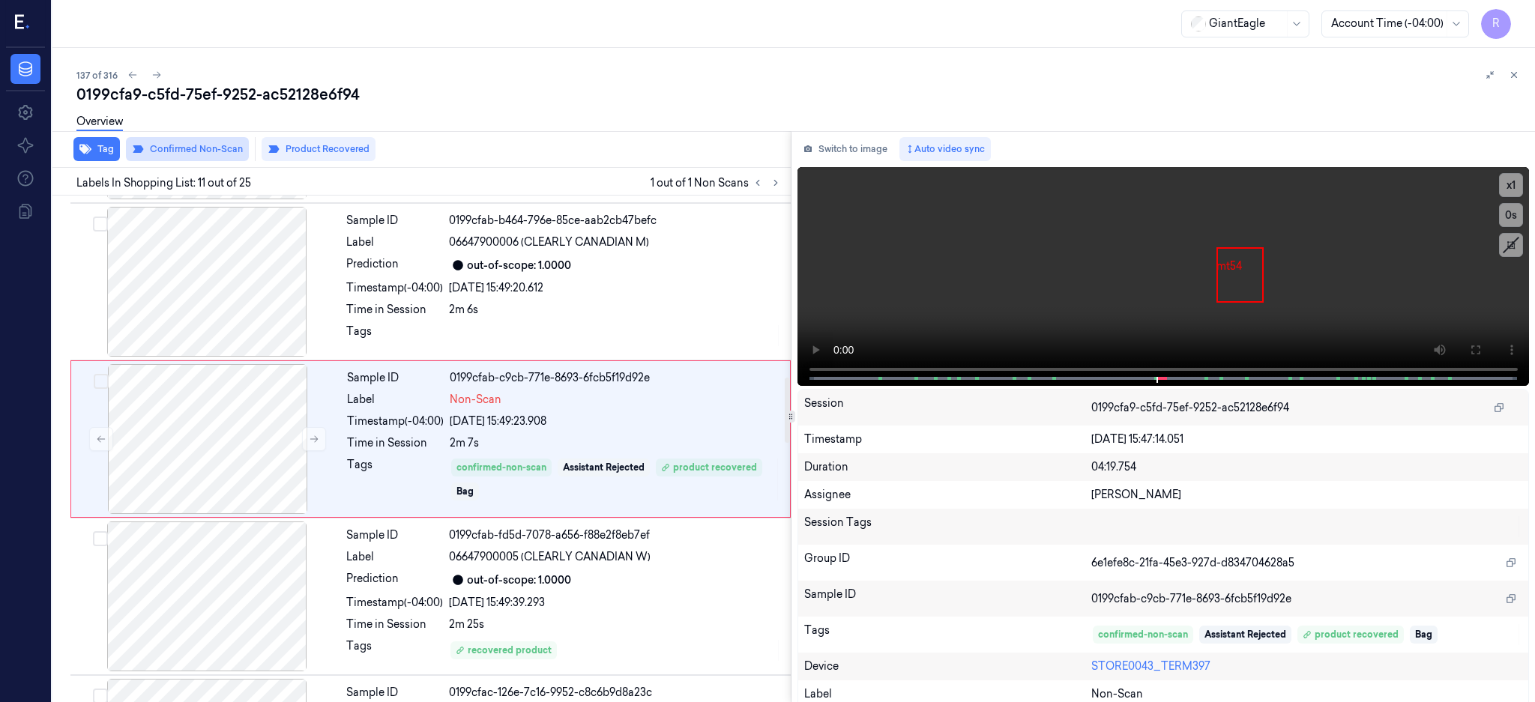
scroll to position [1399, 0]
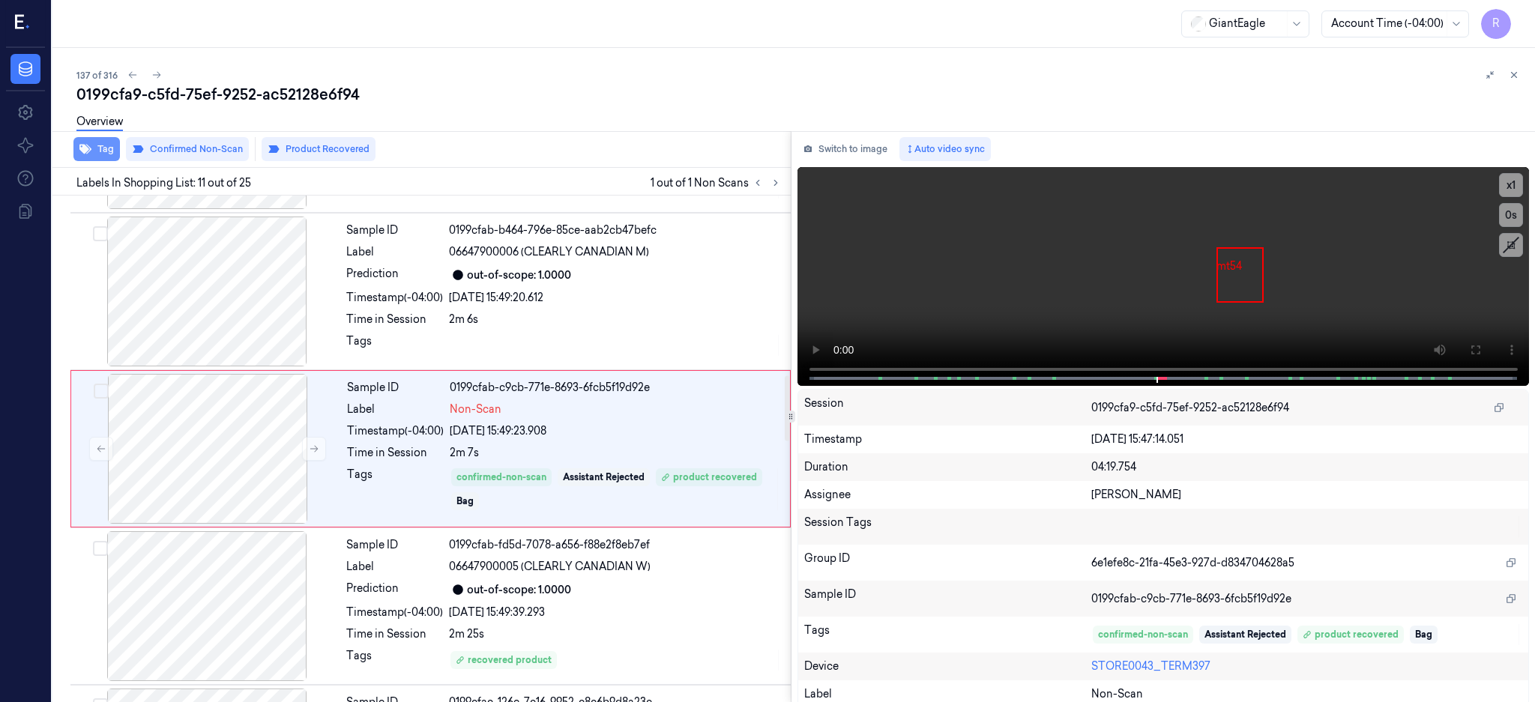
click at [91, 151] on icon "button" at bounding box center [85, 149] width 12 height 12
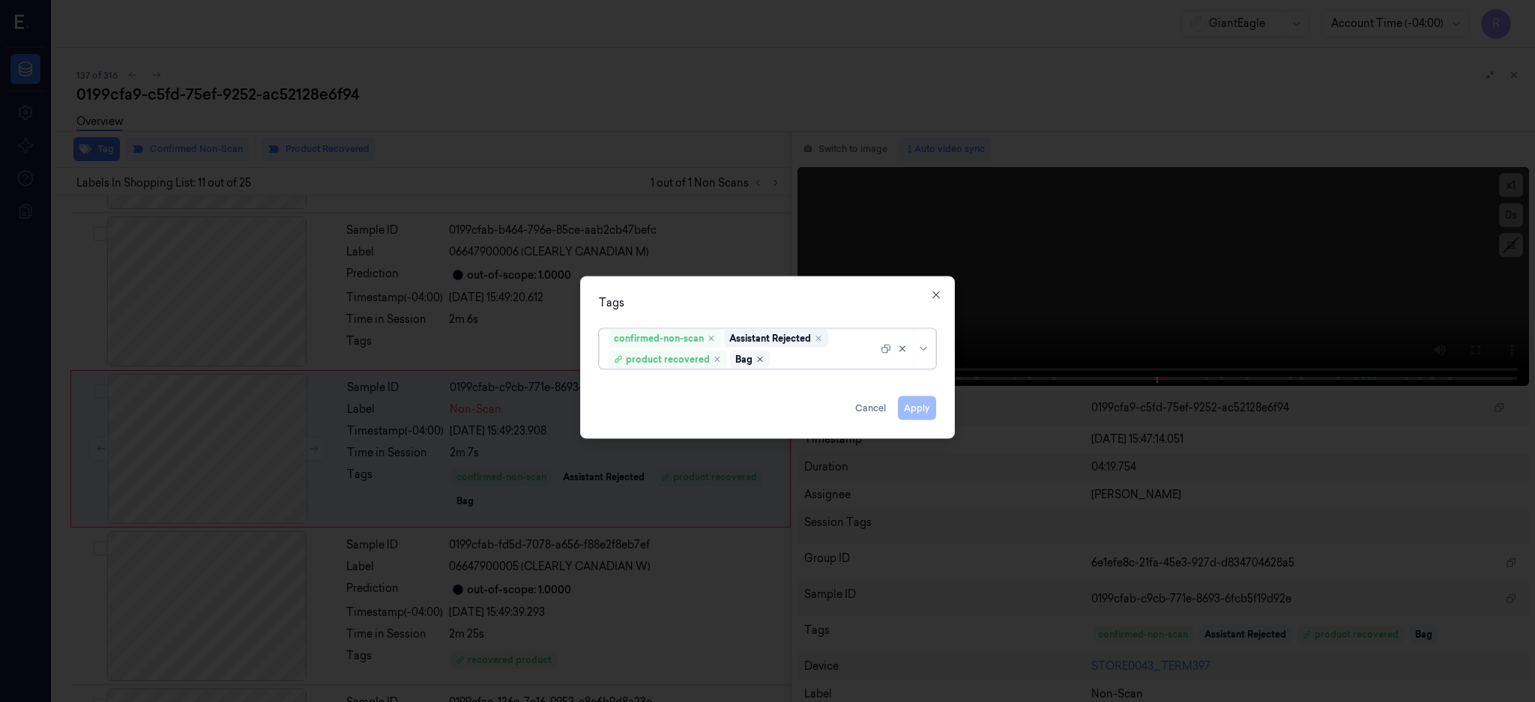
click at [762, 358] on icon "Remove ,Bag" at bounding box center [760, 359] width 9 height 9
click at [926, 397] on button "Apply" at bounding box center [917, 408] width 38 height 24
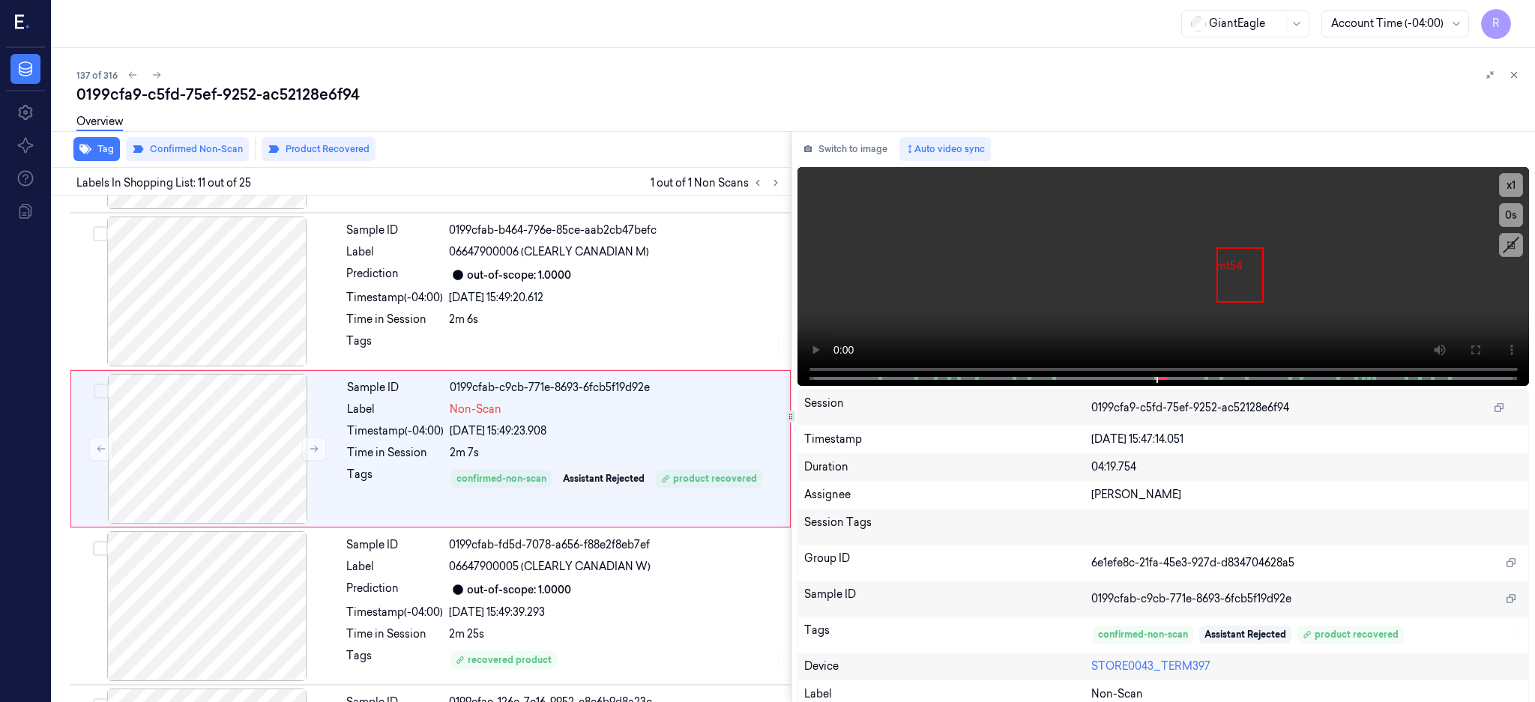
click at [292, 111] on div "Overview" at bounding box center [799, 124] width 1447 height 38
click at [284, 97] on div "0199cfa9-c5fd-75ef-9252-ac52128e6f94" at bounding box center [799, 94] width 1447 height 21
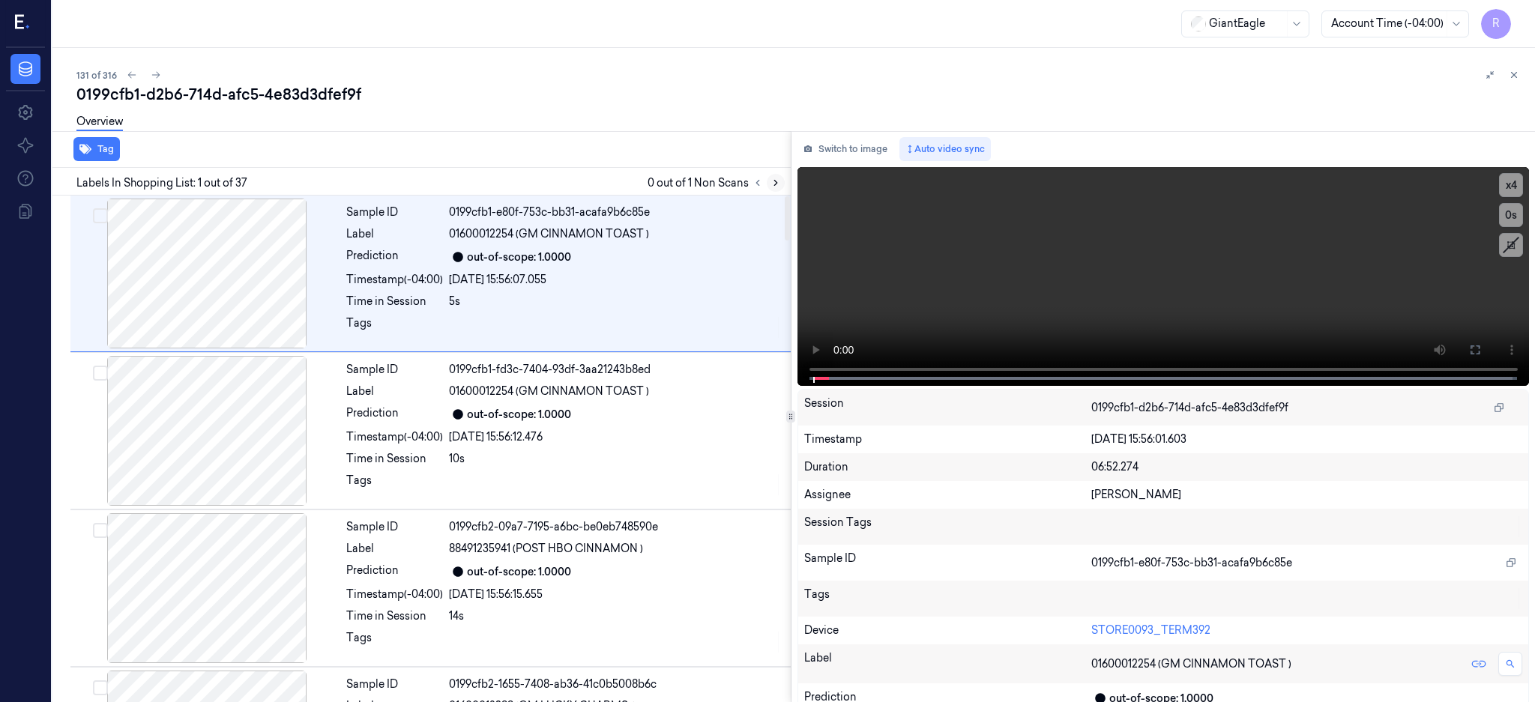
click at [785, 187] on button at bounding box center [776, 183] width 18 height 18
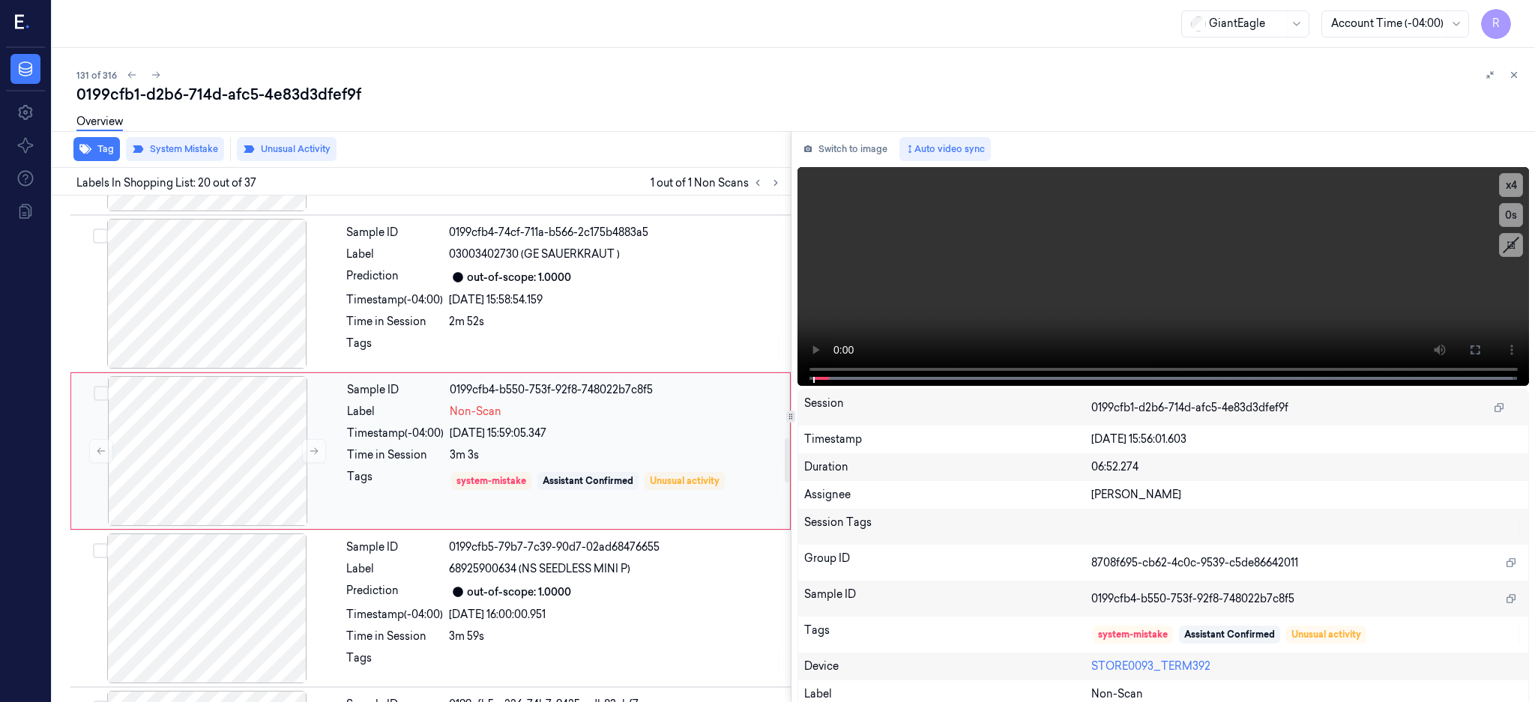
scroll to position [2816, 0]
click at [255, 441] on div at bounding box center [207, 448] width 267 height 150
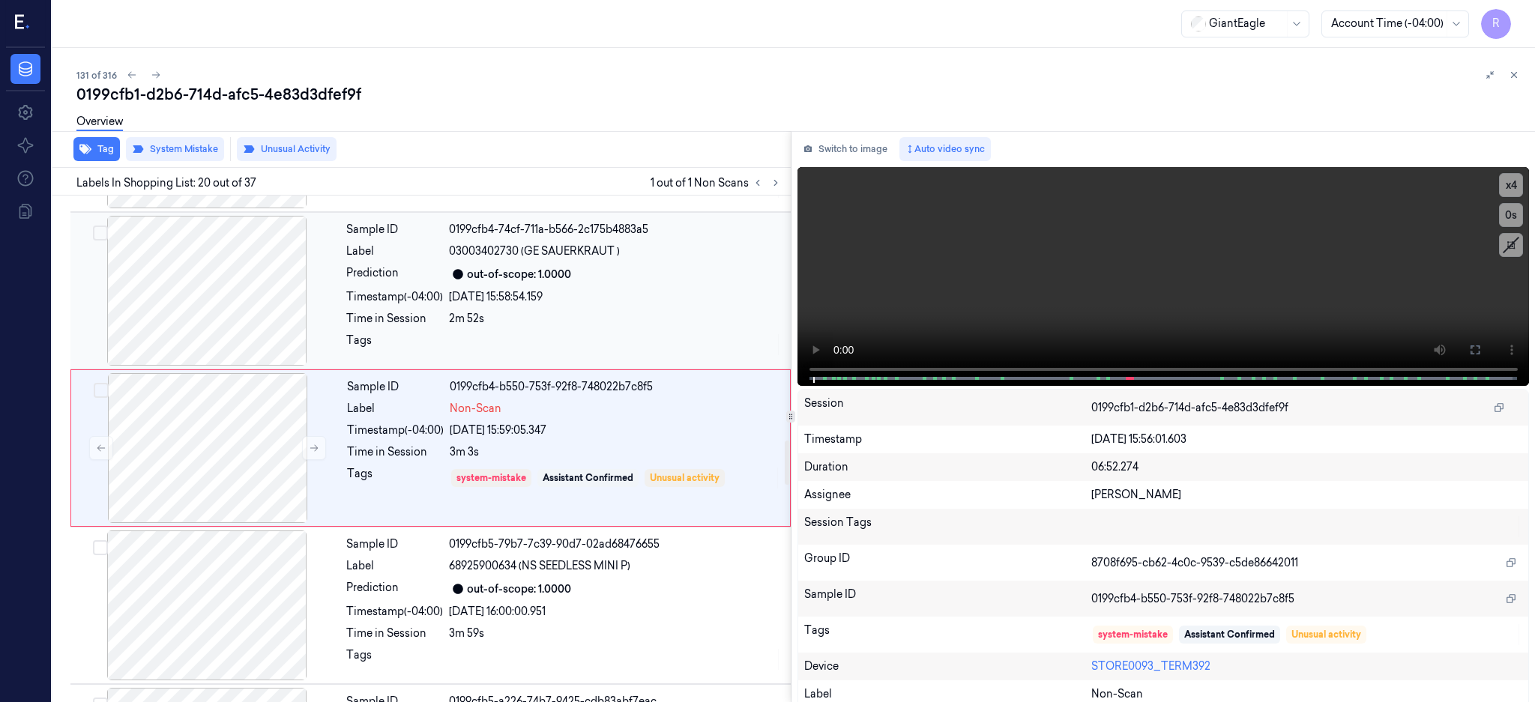
click at [229, 317] on div at bounding box center [206, 291] width 267 height 150
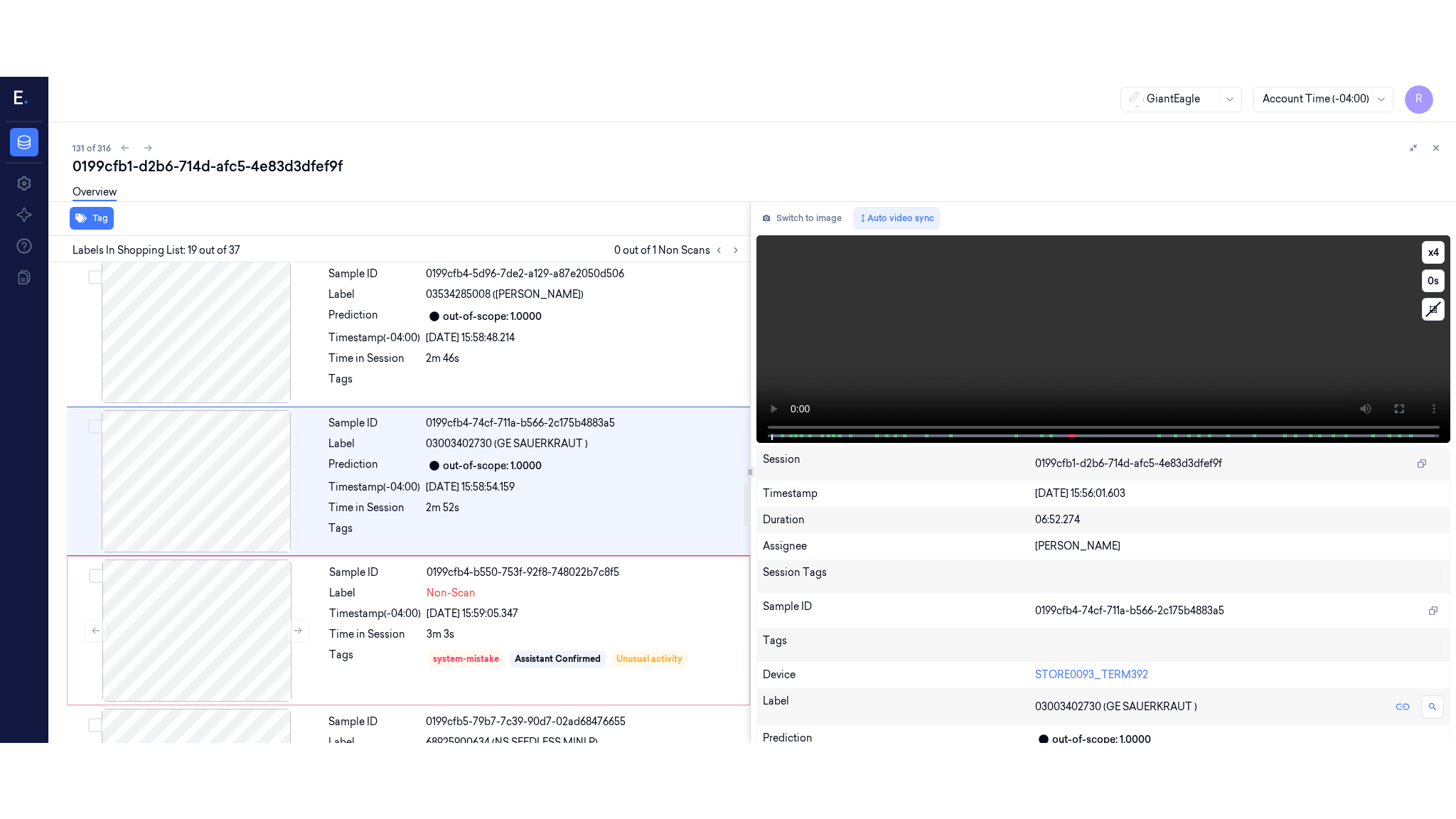
scroll to position [2523, 0]
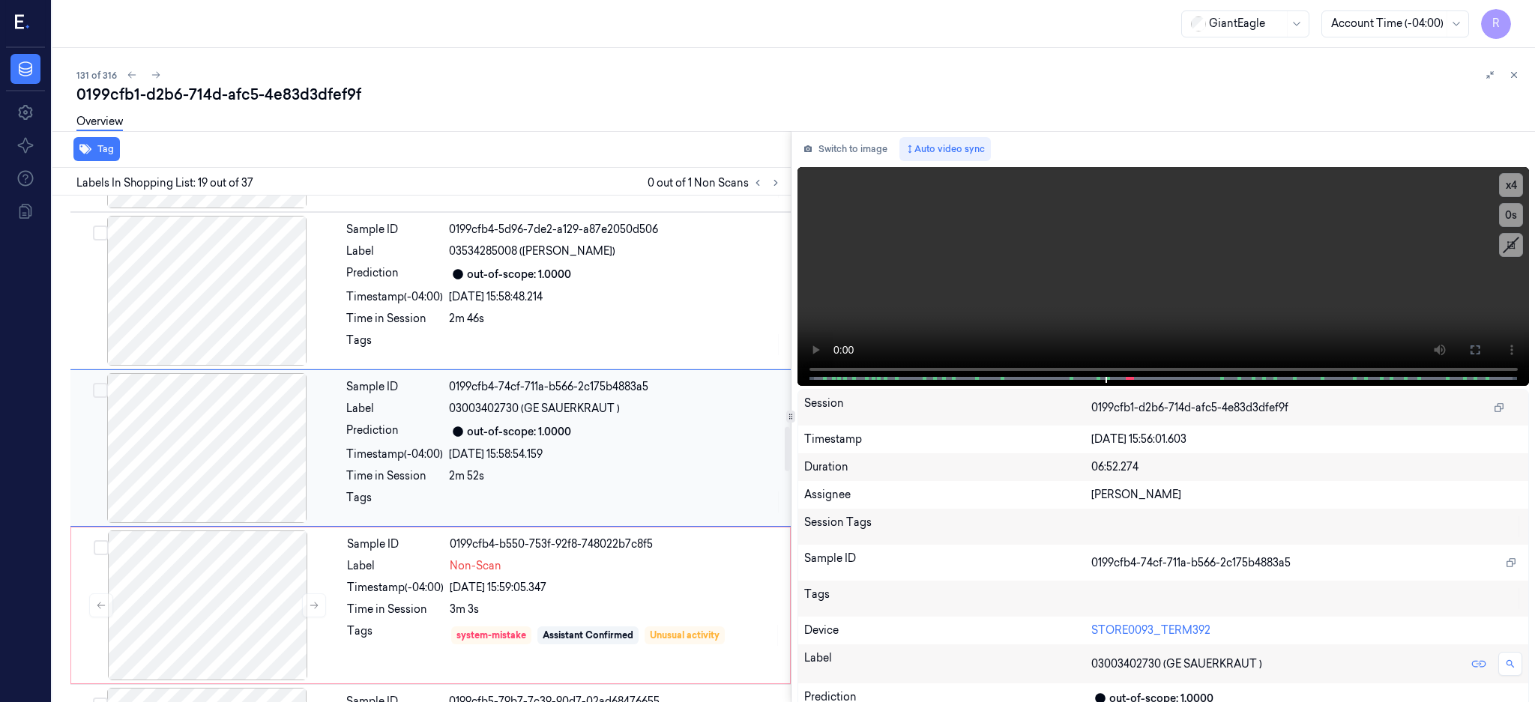
click at [199, 486] on div at bounding box center [206, 448] width 267 height 150
click at [1481, 346] on icon at bounding box center [1475, 350] width 12 height 12
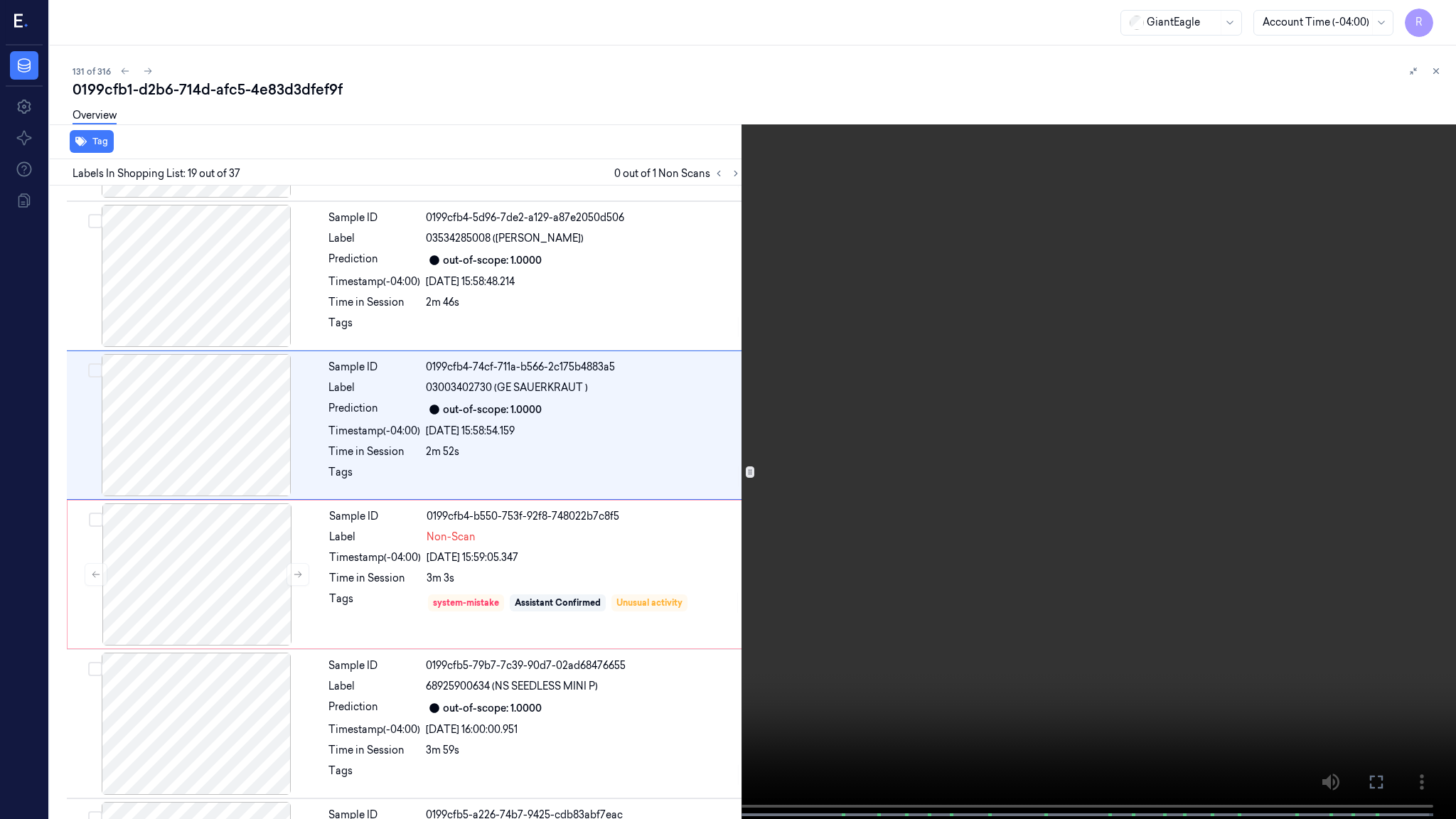
click at [1030, 395] on video at bounding box center [728, 411] width 1456 height 822
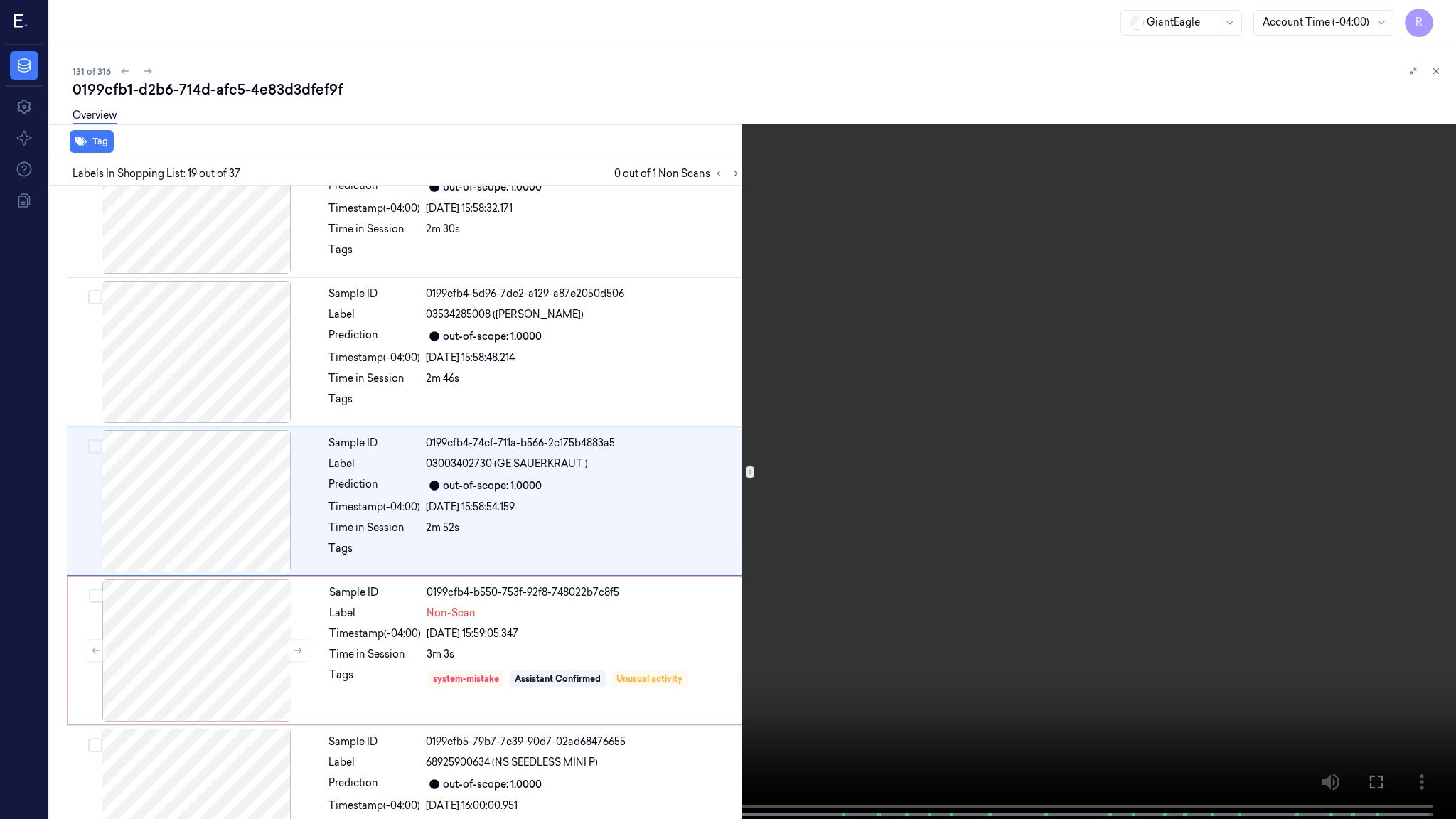
click at [853, 604] on video at bounding box center [728, 411] width 1456 height 822
click at [854, 604] on video at bounding box center [728, 411] width 1456 height 822
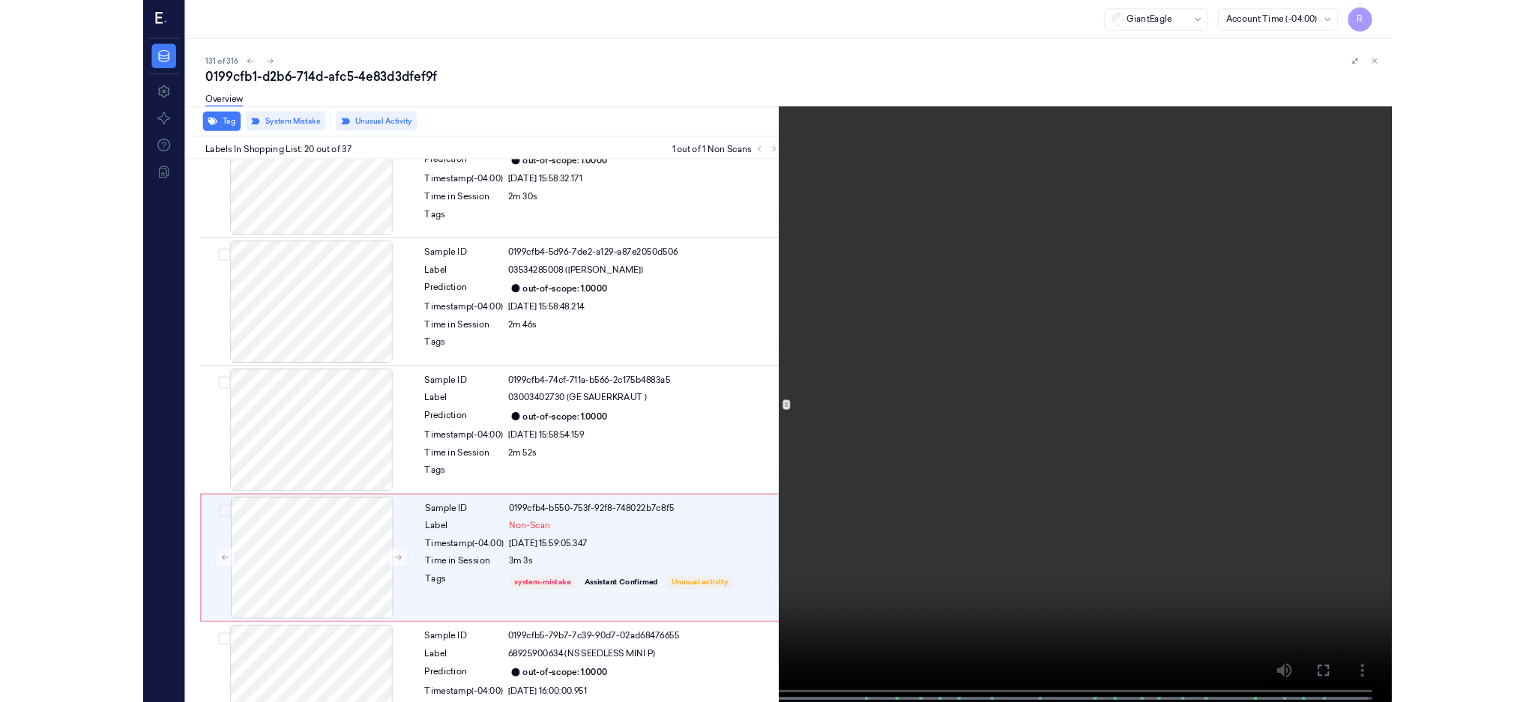
scroll to position [2736, 0]
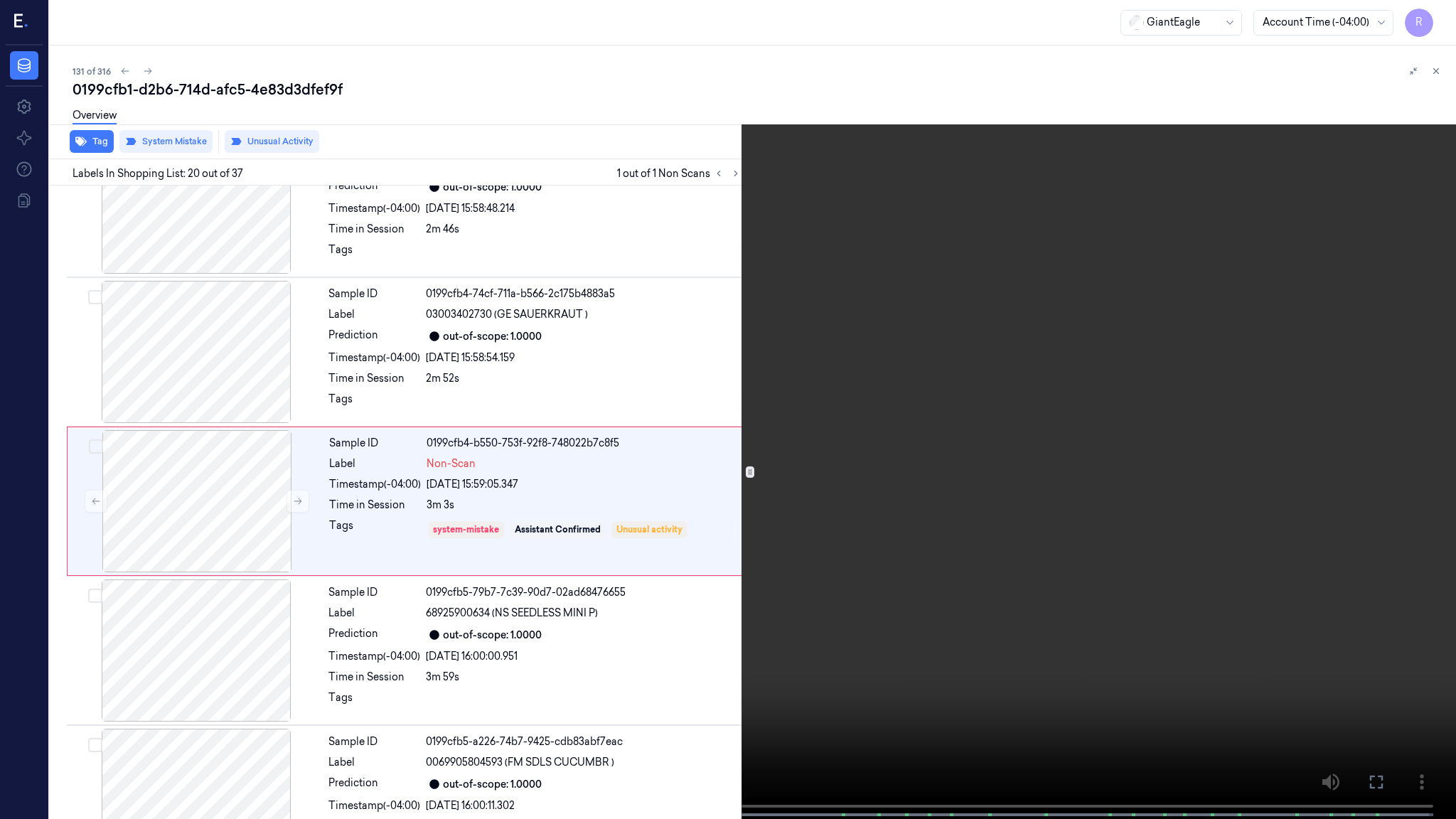
click at [854, 604] on video at bounding box center [728, 411] width 1456 height 822
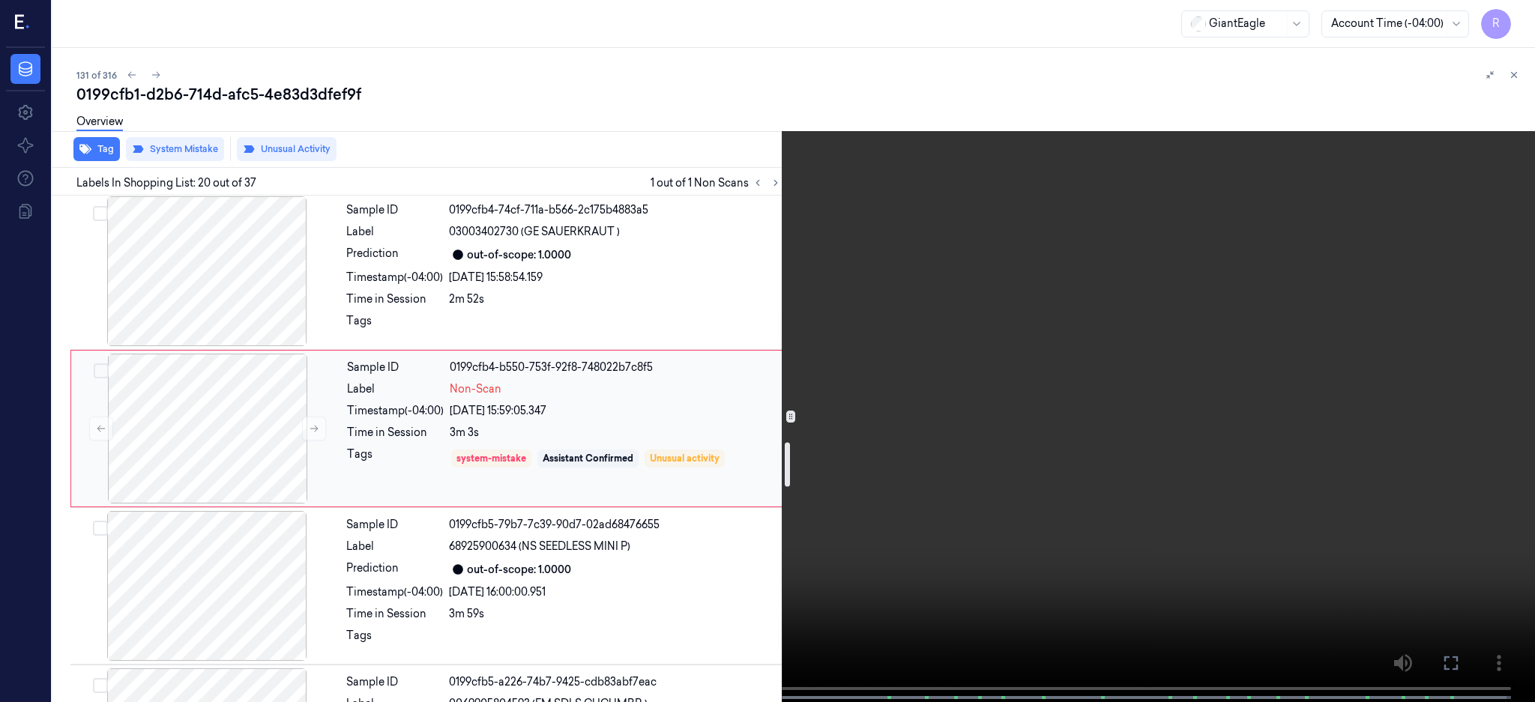
scroll to position [3135, 0]
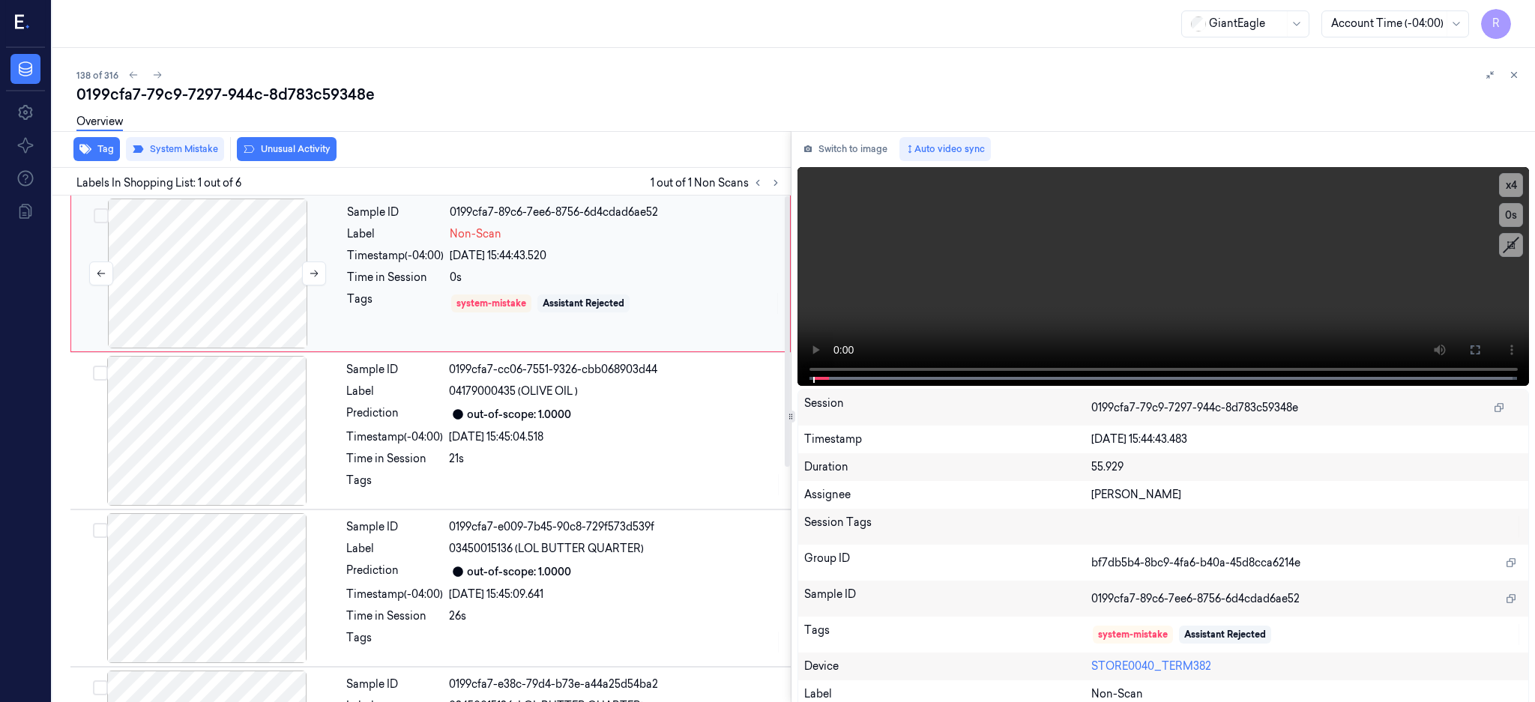
click at [253, 262] on div at bounding box center [207, 274] width 267 height 150
click at [187, 286] on div at bounding box center [207, 274] width 267 height 150
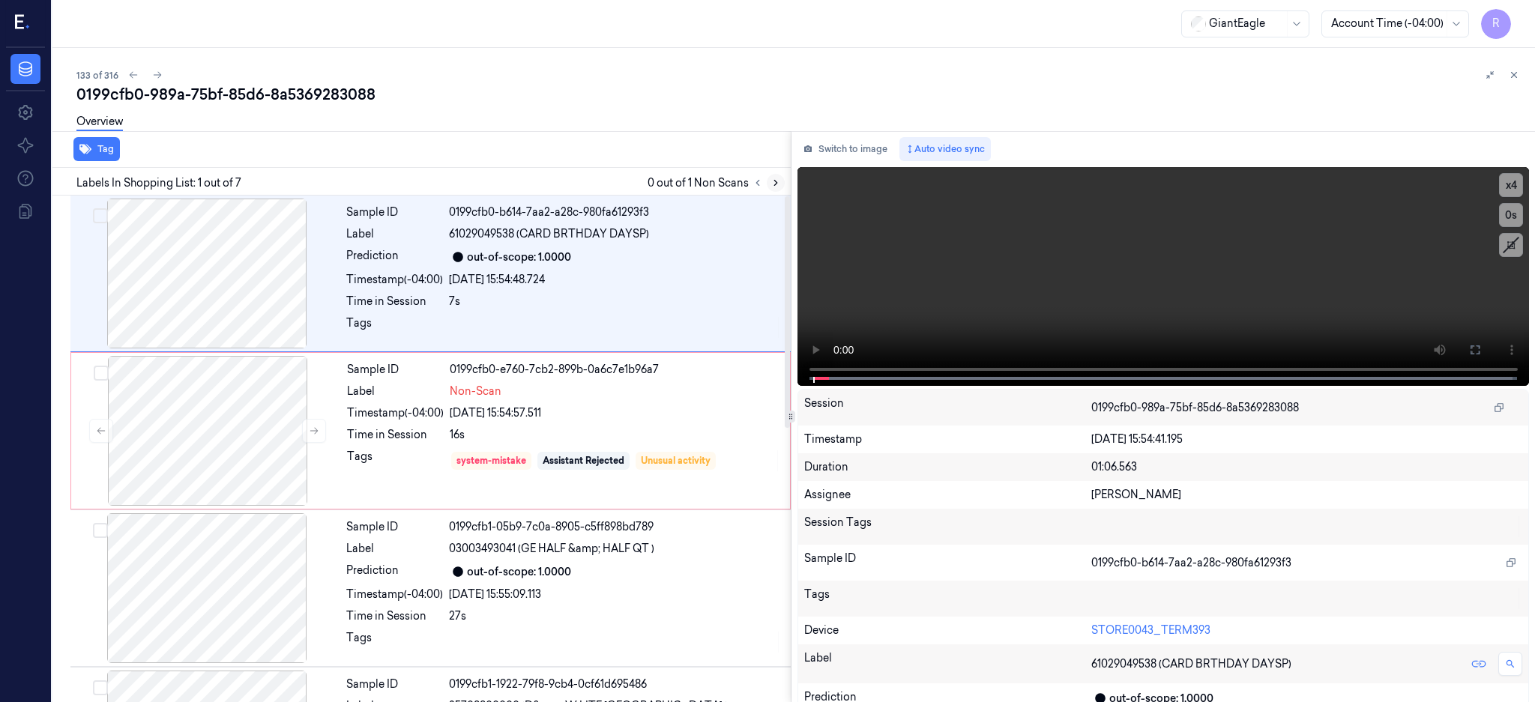
click at [781, 184] on icon at bounding box center [775, 183] width 10 height 10
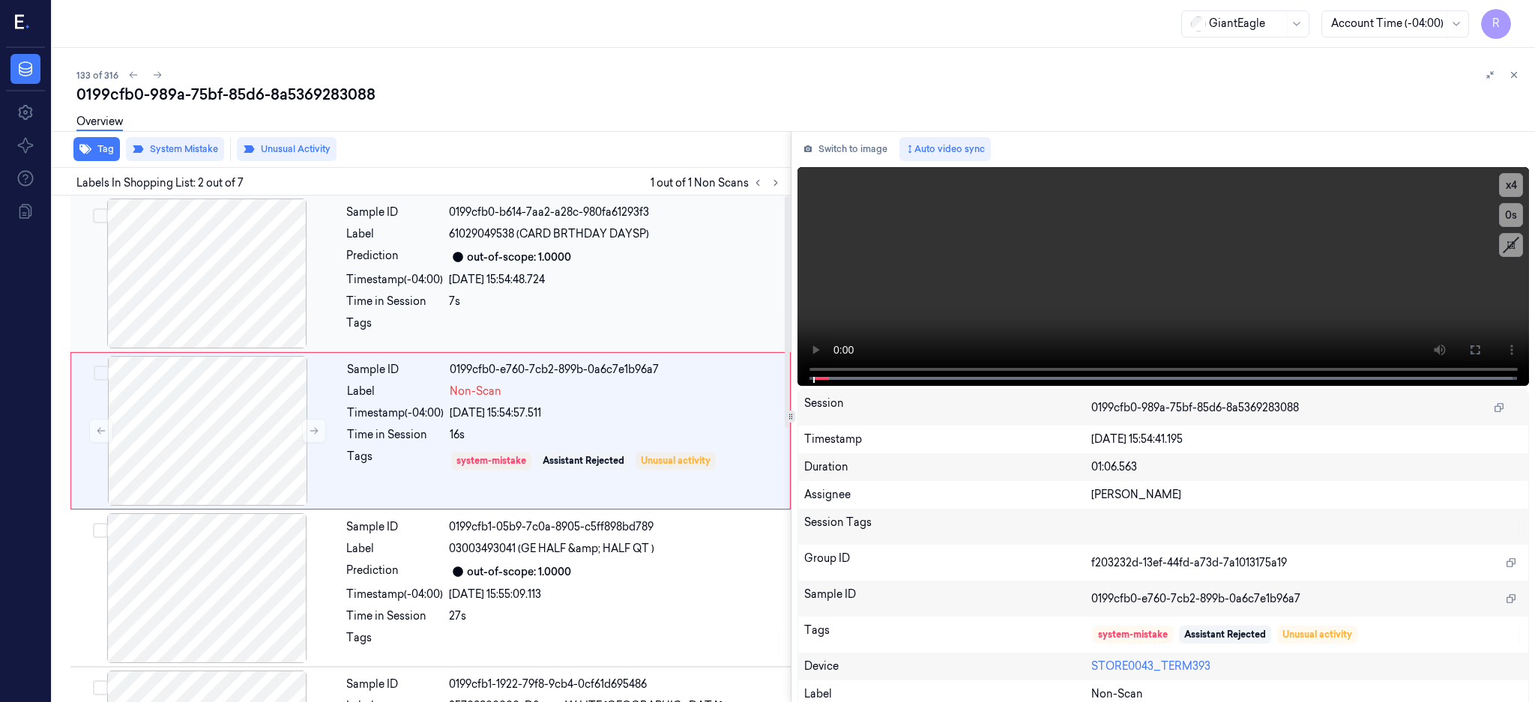
click at [257, 294] on div at bounding box center [206, 274] width 267 height 150
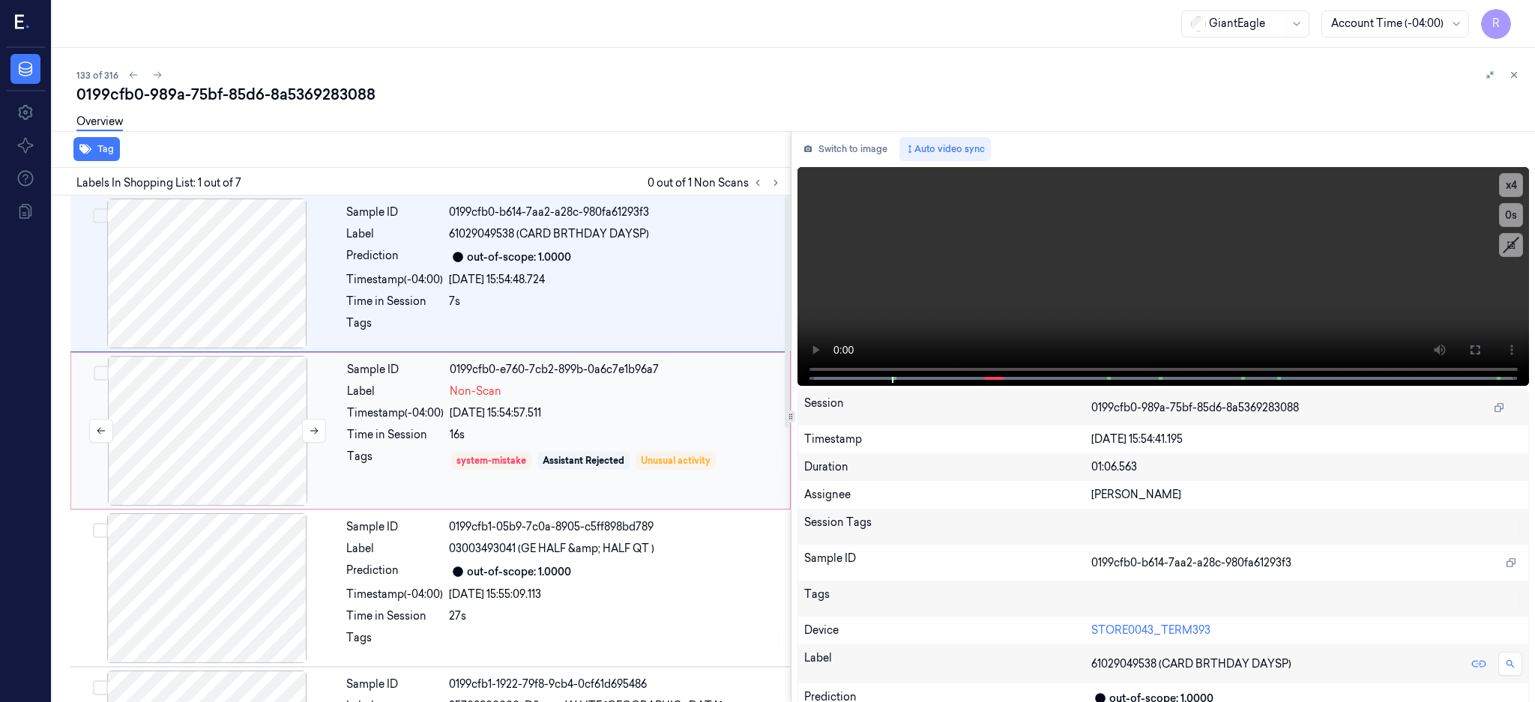
click at [209, 394] on div at bounding box center [207, 431] width 267 height 150
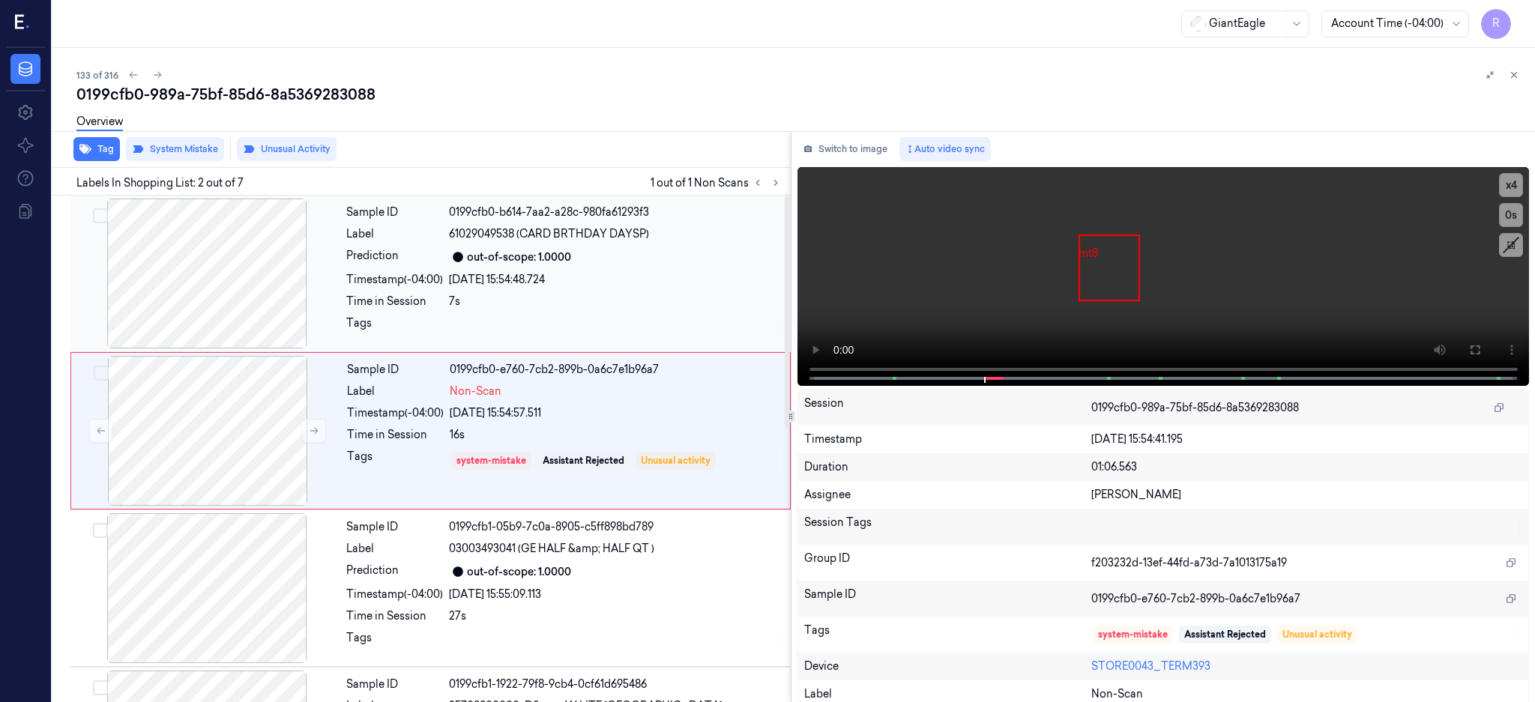
click at [217, 286] on div at bounding box center [206, 274] width 267 height 150
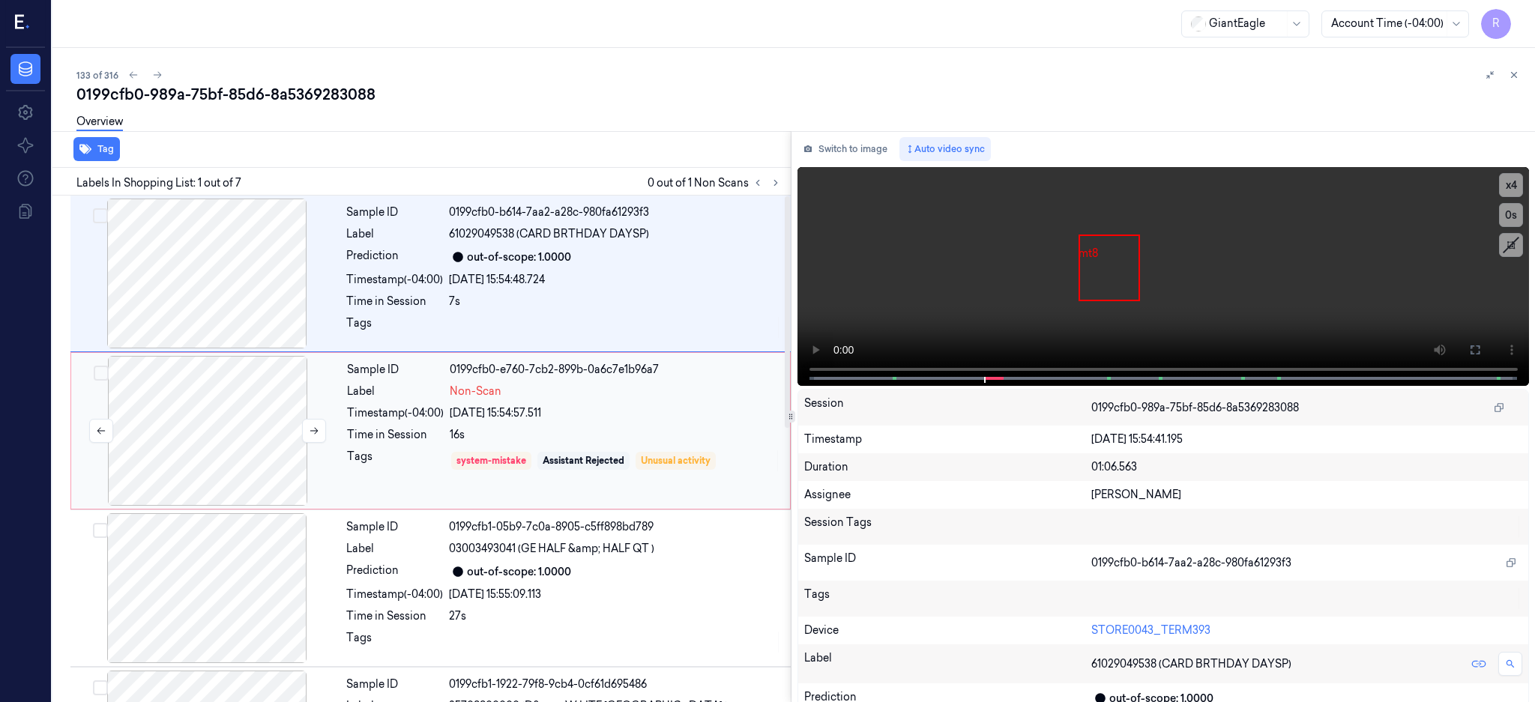
click at [252, 449] on div at bounding box center [207, 431] width 267 height 150
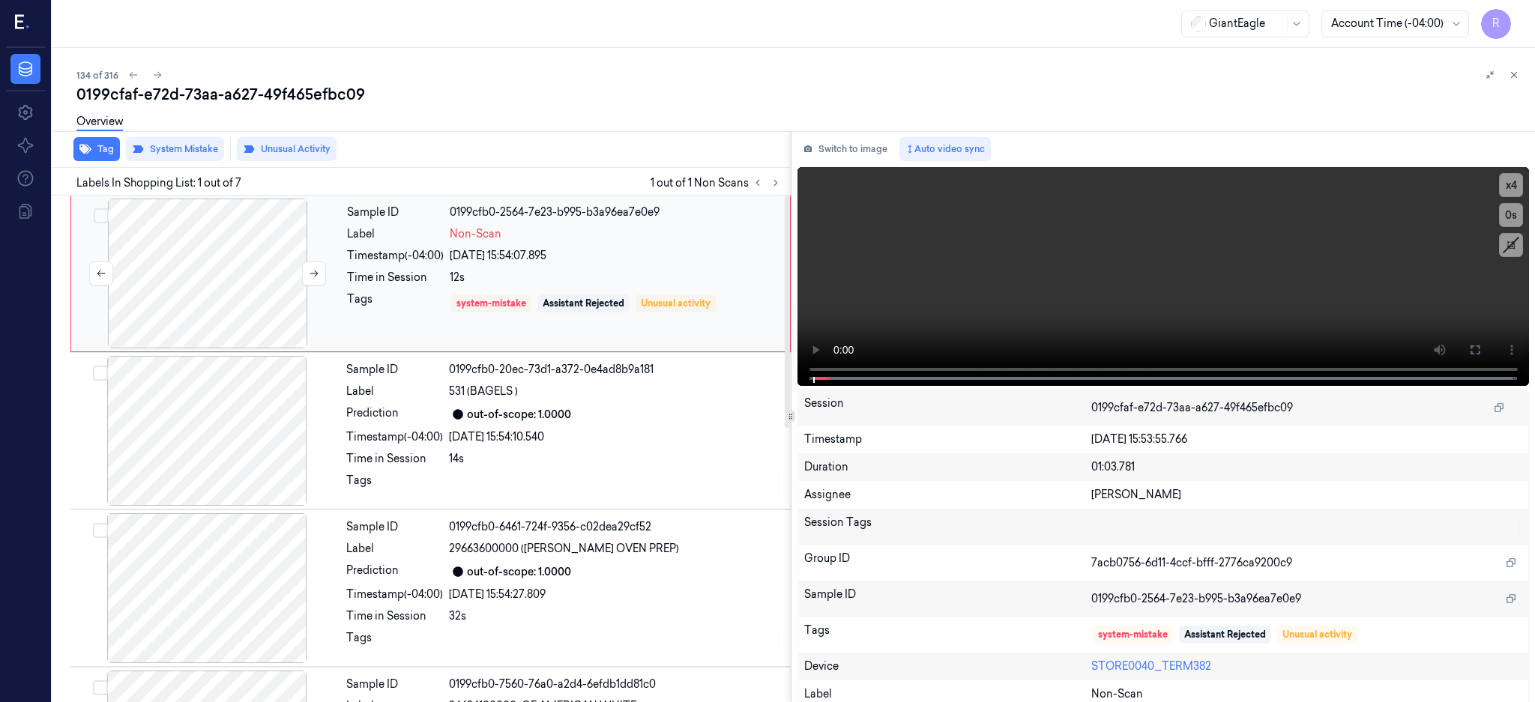
click at [166, 267] on div at bounding box center [207, 274] width 267 height 150
click at [236, 283] on div at bounding box center [207, 274] width 267 height 150
click at [1480, 346] on icon at bounding box center [1475, 350] width 9 height 9
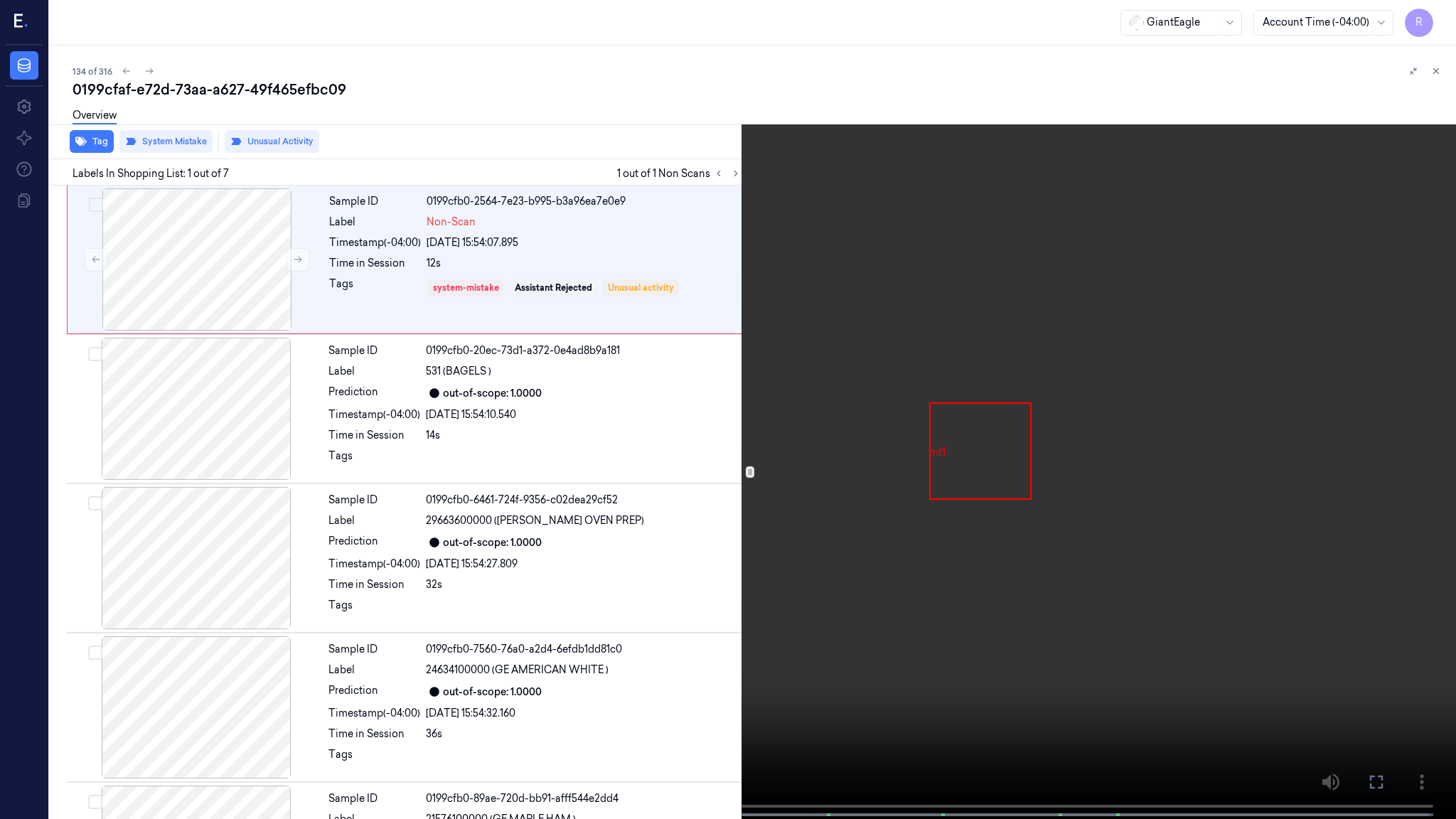
click at [980, 418] on video at bounding box center [728, 411] width 1456 height 822
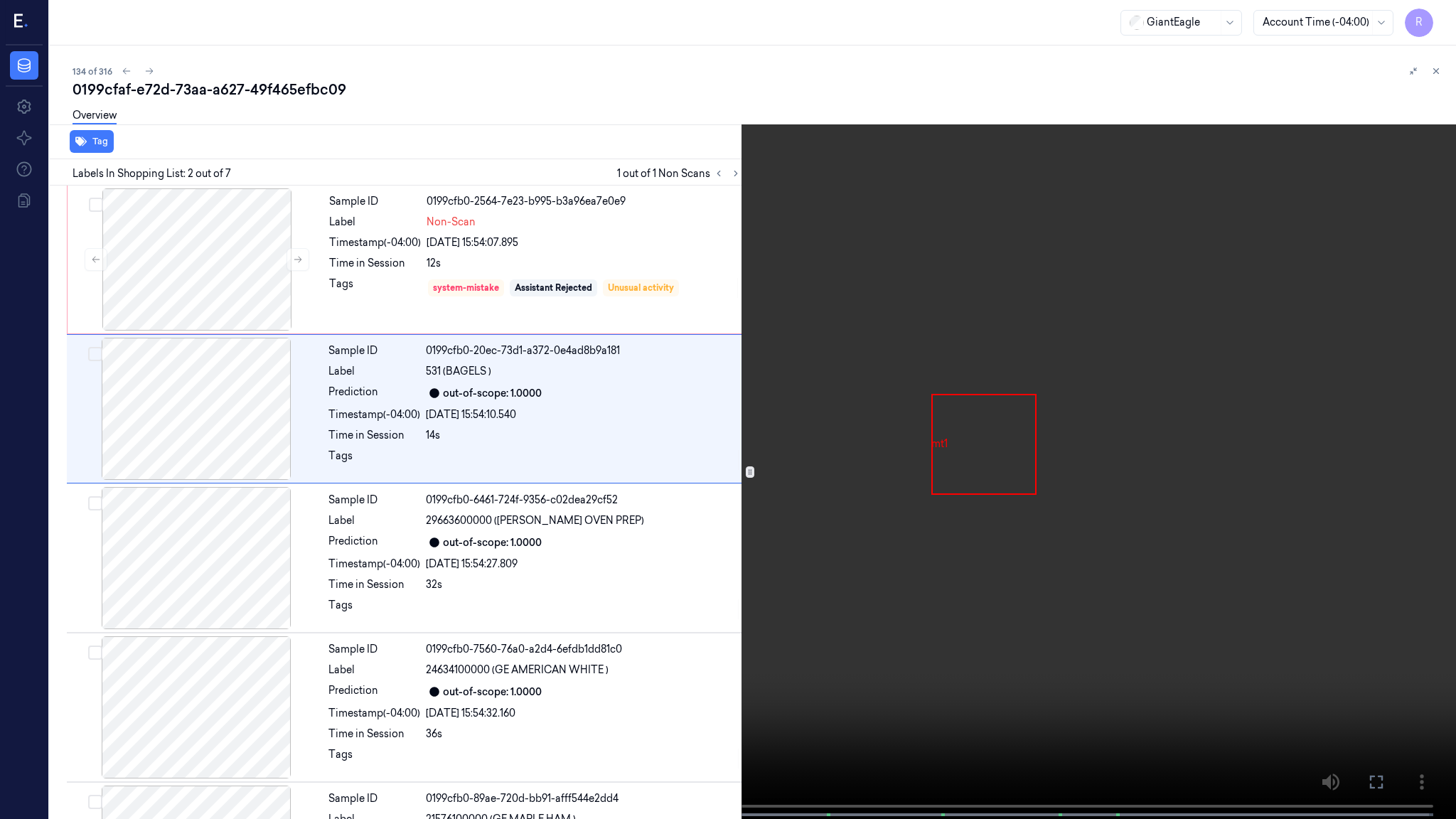
click at [626, 447] on video at bounding box center [728, 411] width 1456 height 822
click at [650, 427] on video at bounding box center [728, 411] width 1456 height 822
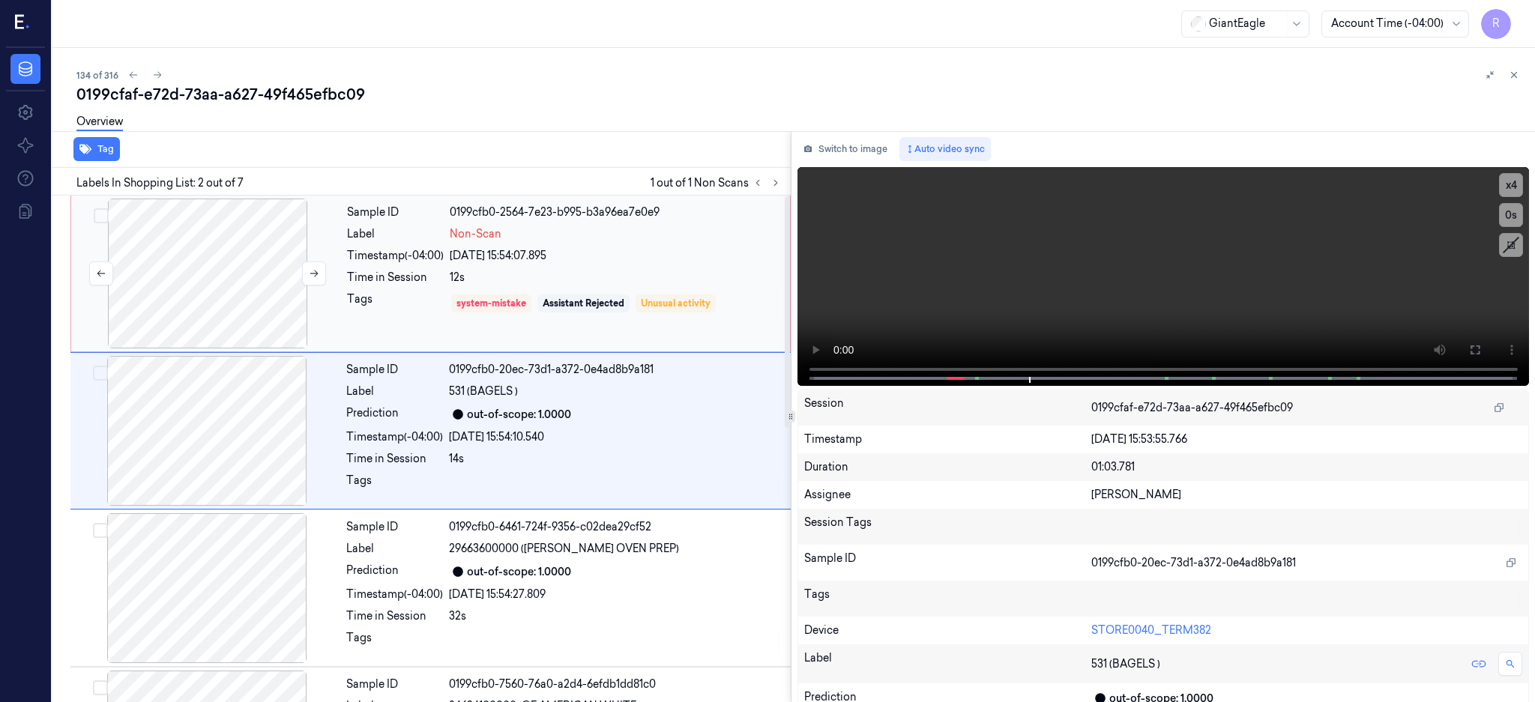
click at [248, 301] on div at bounding box center [207, 274] width 267 height 150
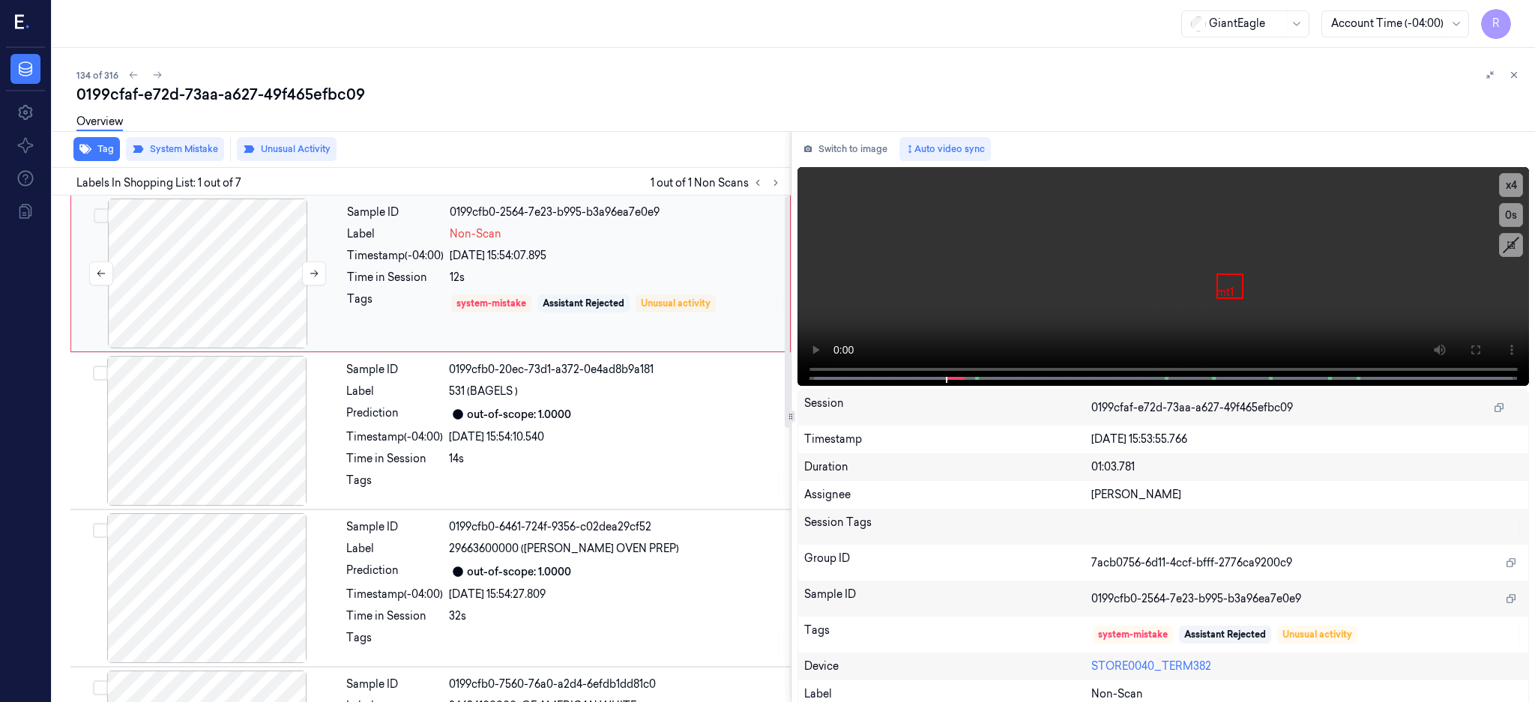
click at [217, 319] on div at bounding box center [207, 274] width 267 height 150
click at [781, 178] on icon at bounding box center [775, 183] width 10 height 10
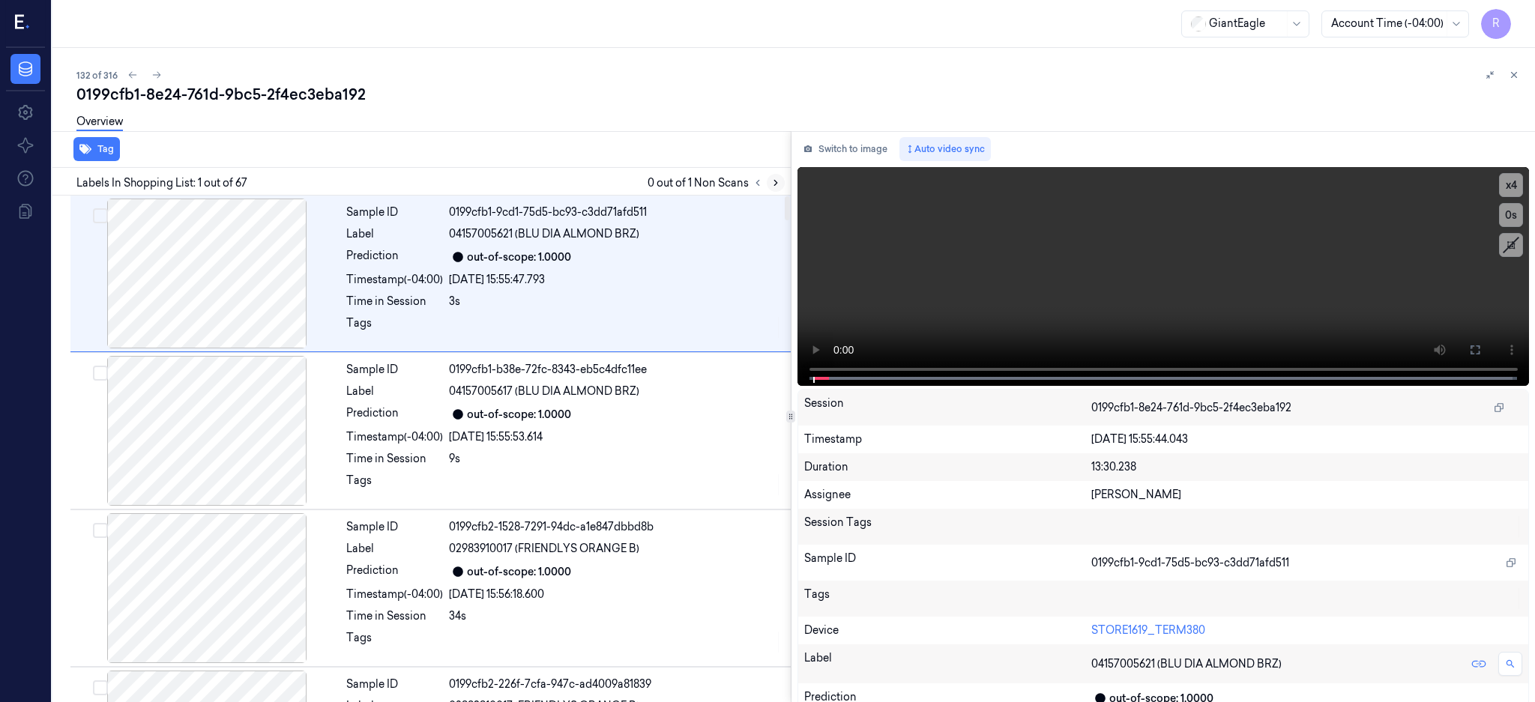
click at [781, 178] on icon at bounding box center [775, 183] width 10 height 10
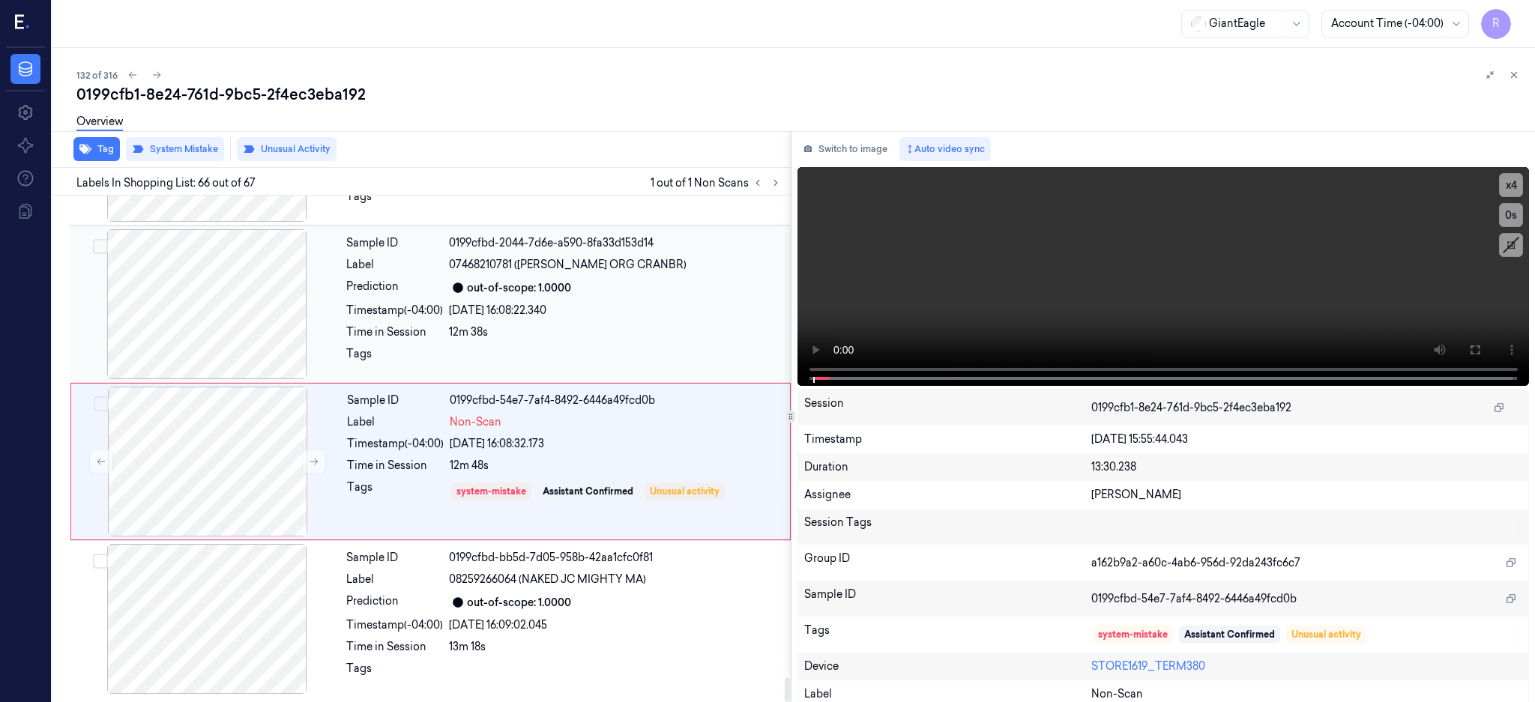
click at [233, 295] on div at bounding box center [206, 304] width 267 height 150
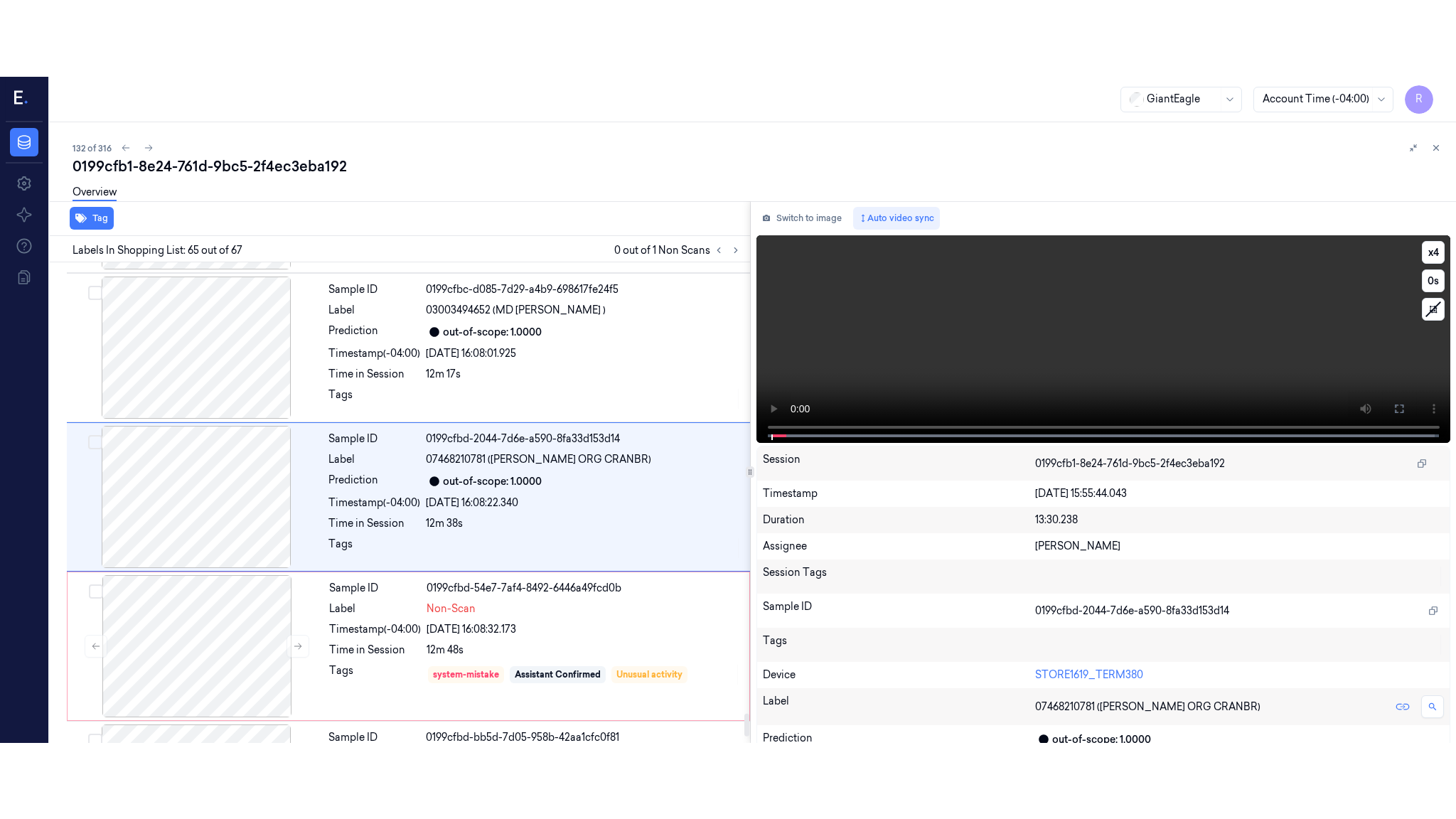
scroll to position [9398, 0]
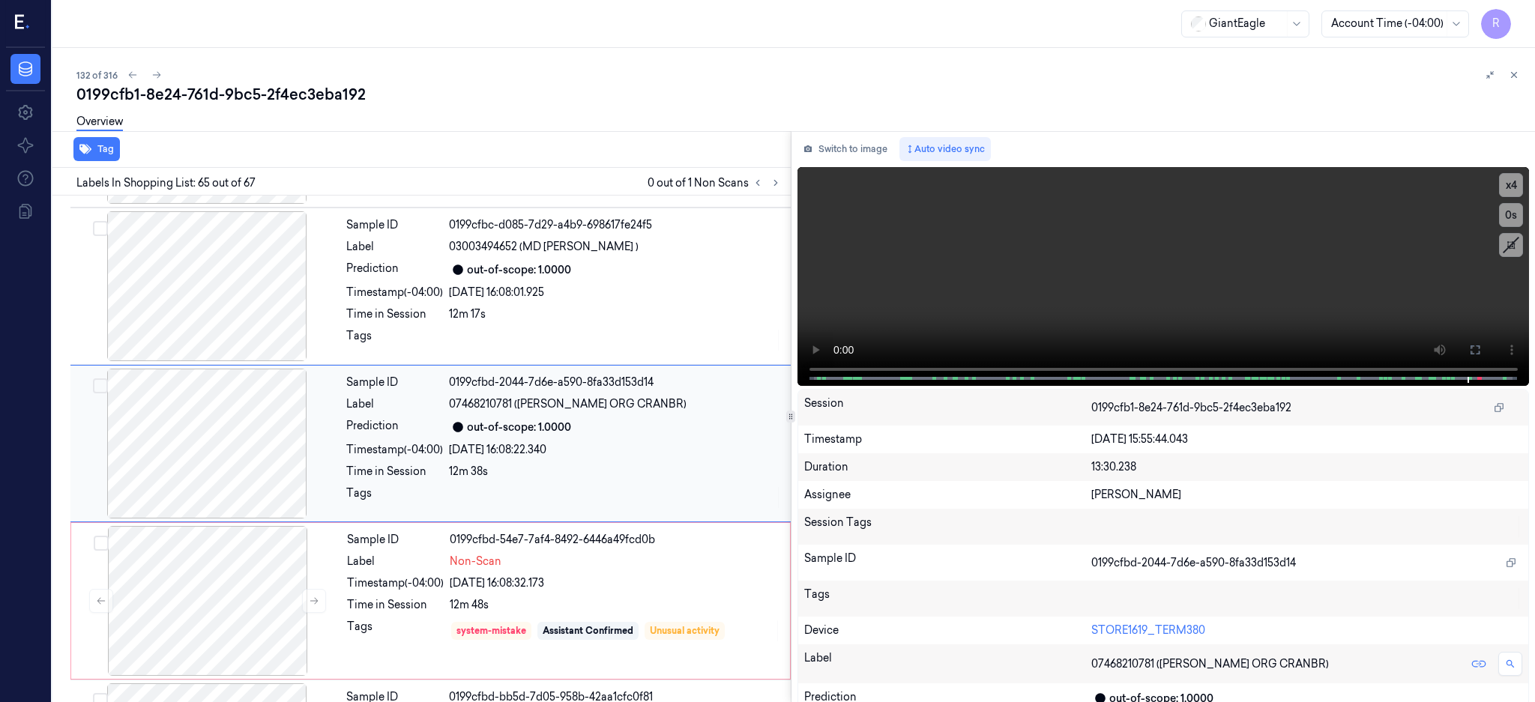
click at [152, 492] on div at bounding box center [206, 444] width 267 height 150
click at [1481, 346] on icon at bounding box center [1475, 350] width 12 height 12
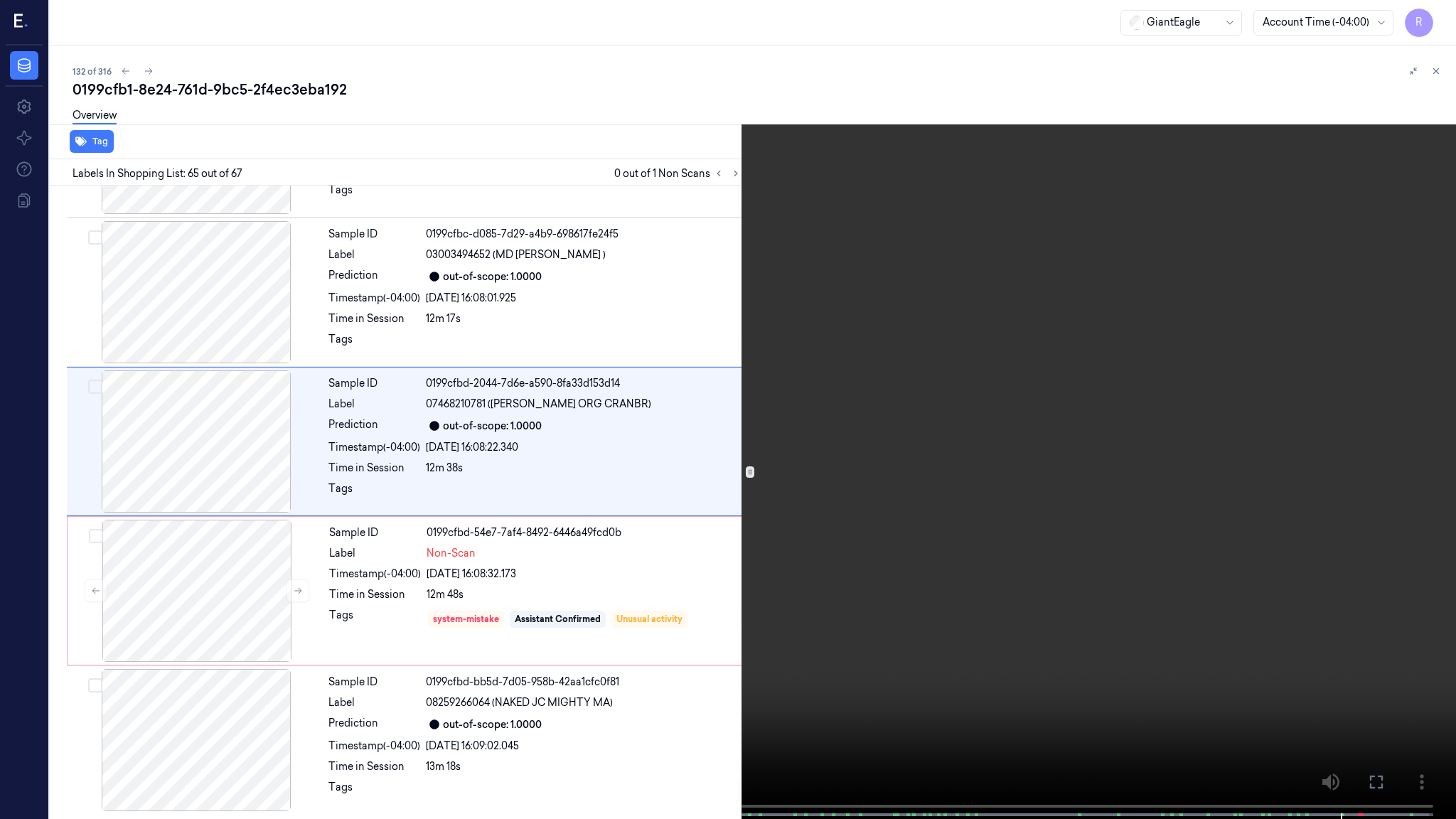
click at [1060, 423] on video at bounding box center [728, 411] width 1456 height 822
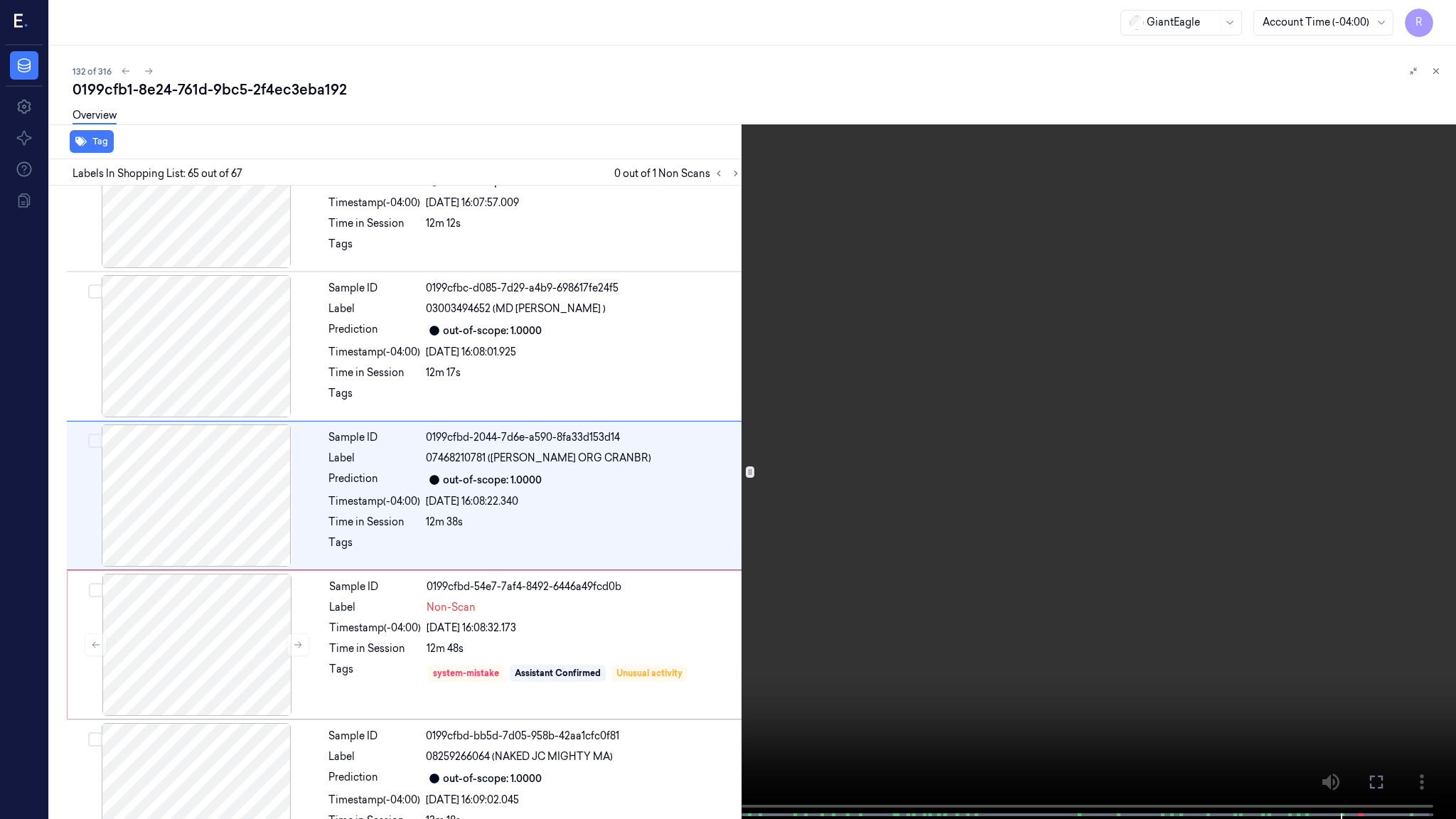
scroll to position [9322, 0]
click at [1060, 423] on video at bounding box center [728, 411] width 1456 height 822
click at [918, 496] on video at bounding box center [728, 411] width 1456 height 822
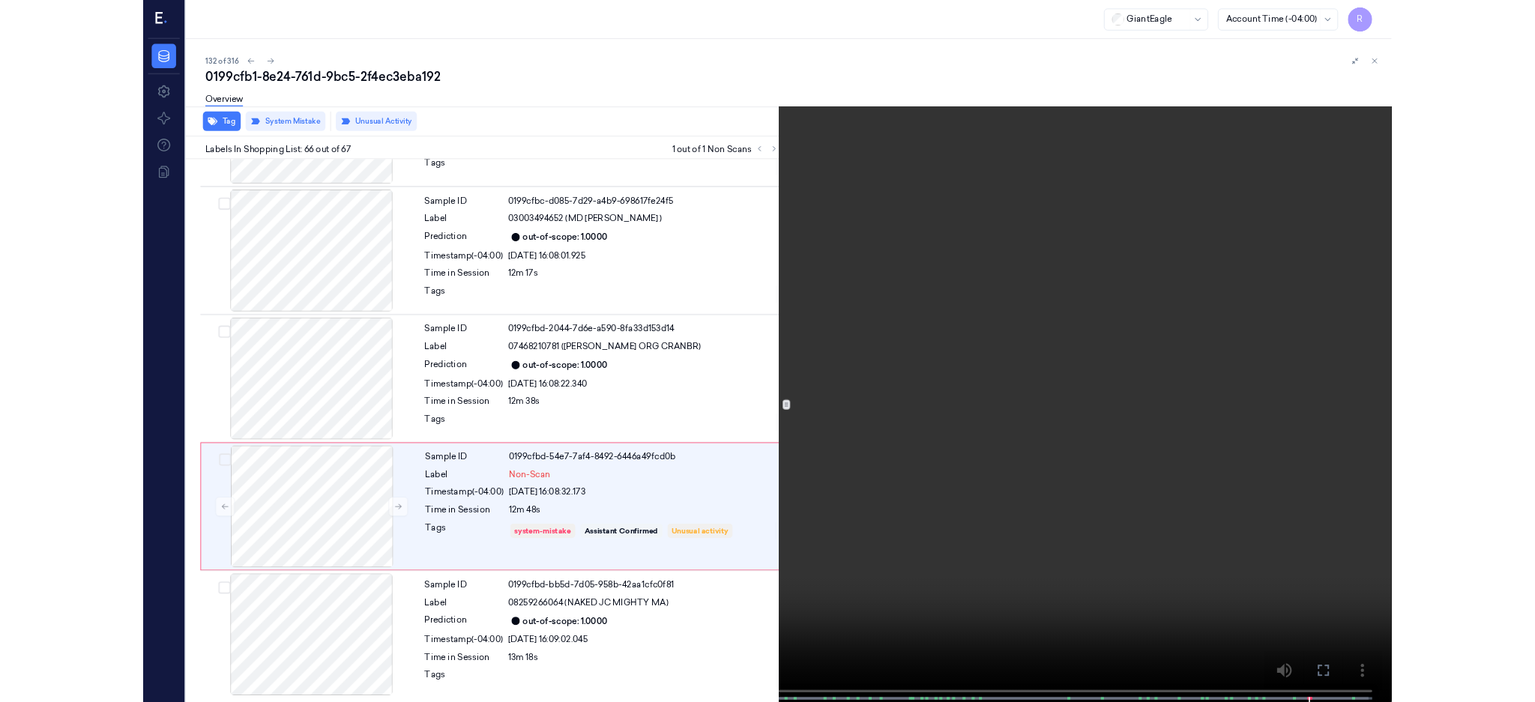
scroll to position [9888, 0]
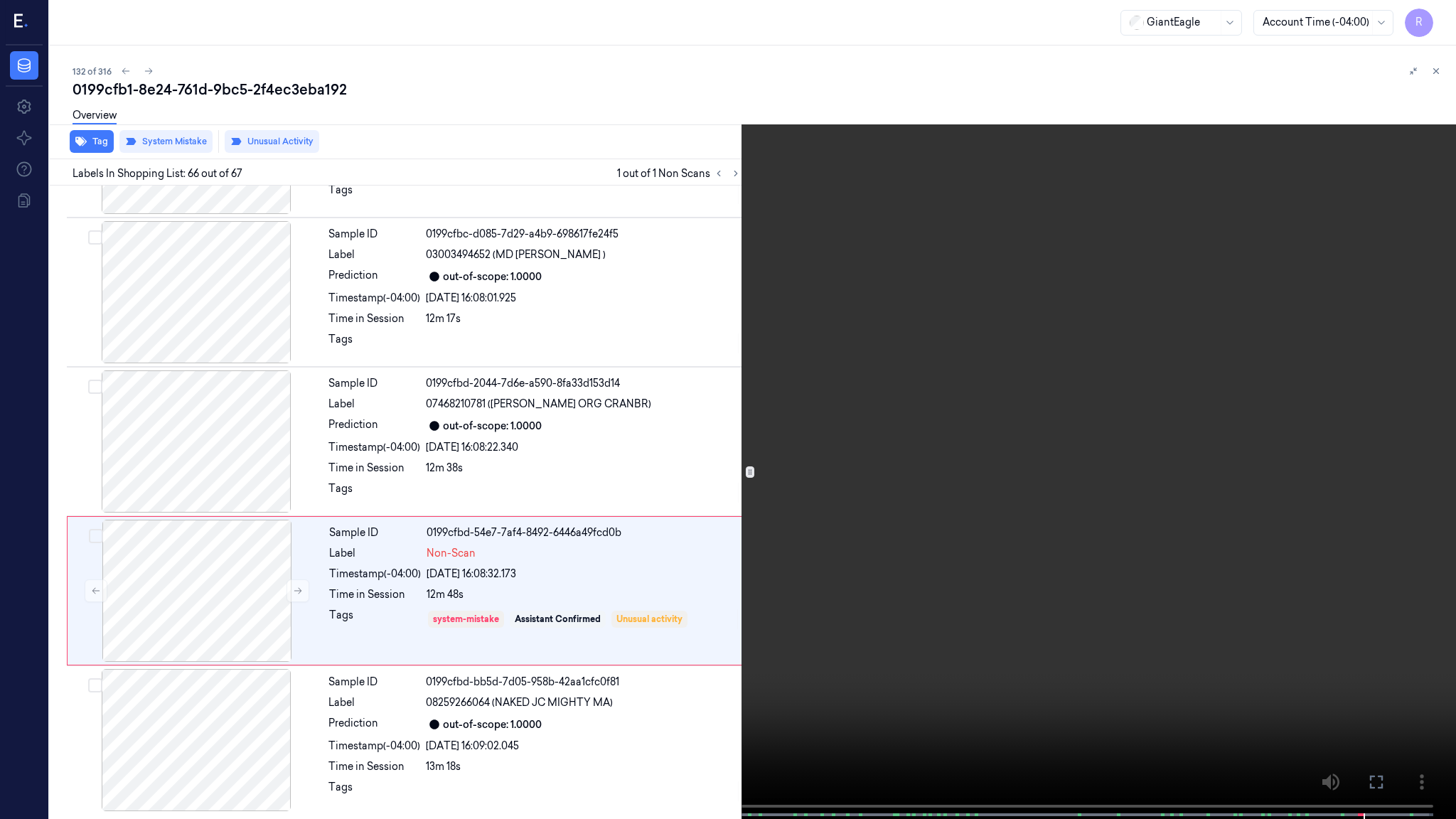
click at [919, 496] on video at bounding box center [728, 411] width 1456 height 822
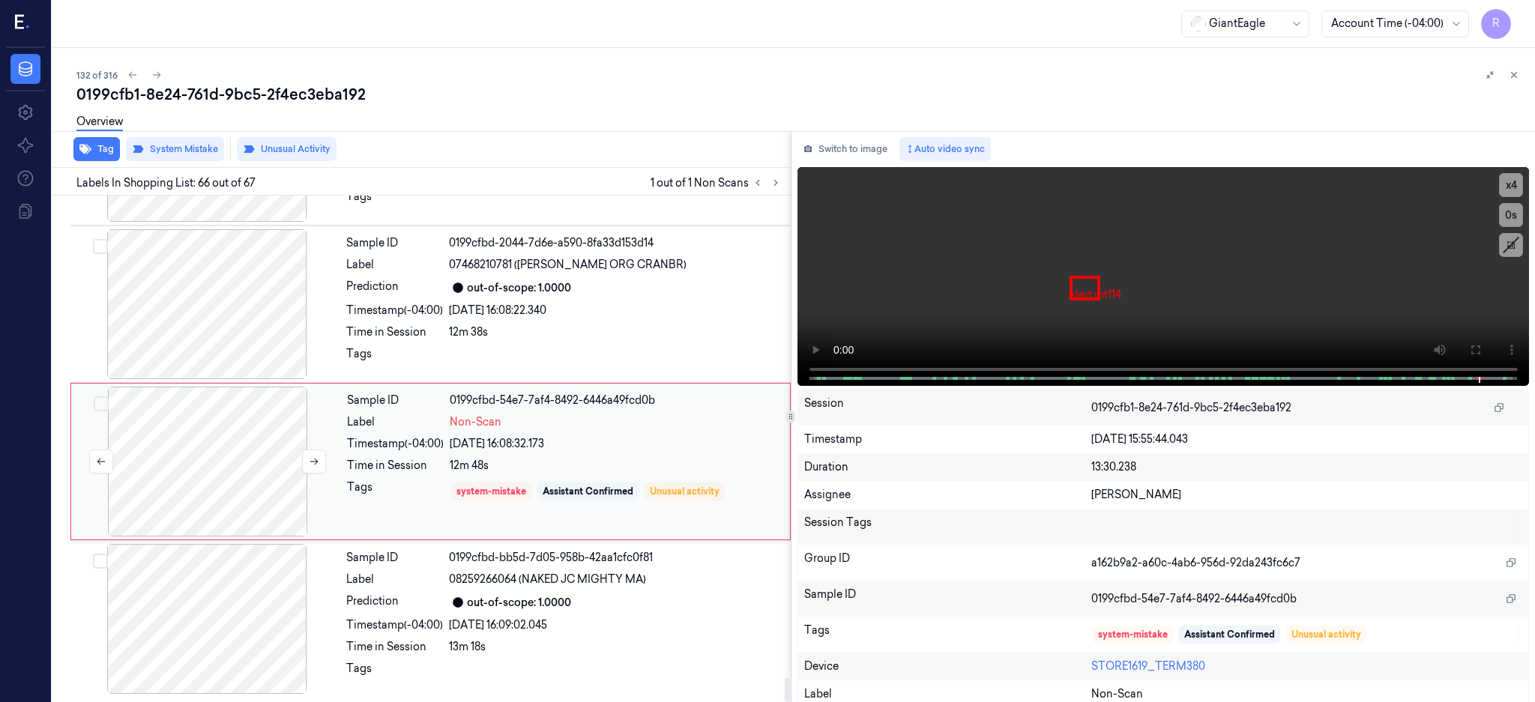
click at [265, 451] on div at bounding box center [207, 462] width 267 height 150
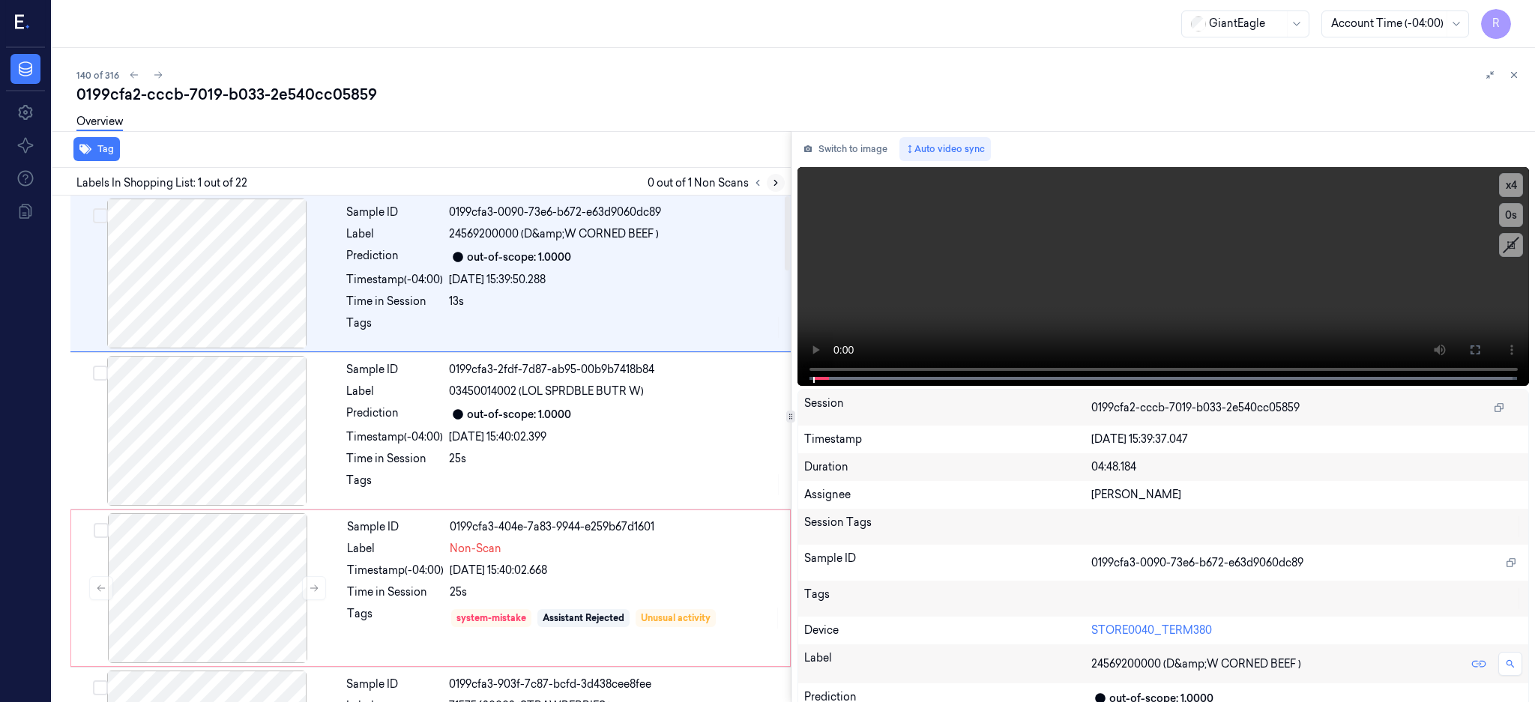
click at [777, 181] on icon at bounding box center [775, 183] width 3 height 5
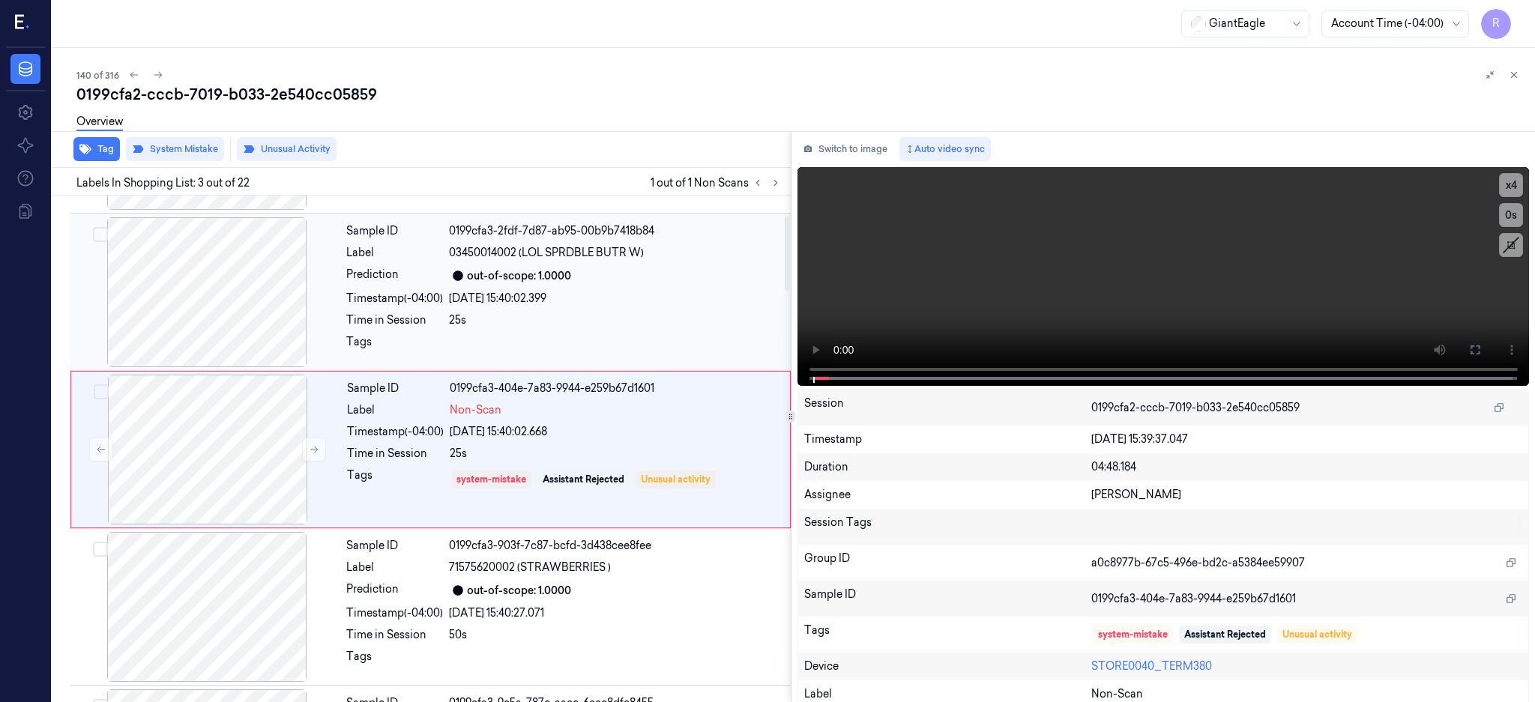
click at [214, 315] on div at bounding box center [206, 292] width 267 height 150
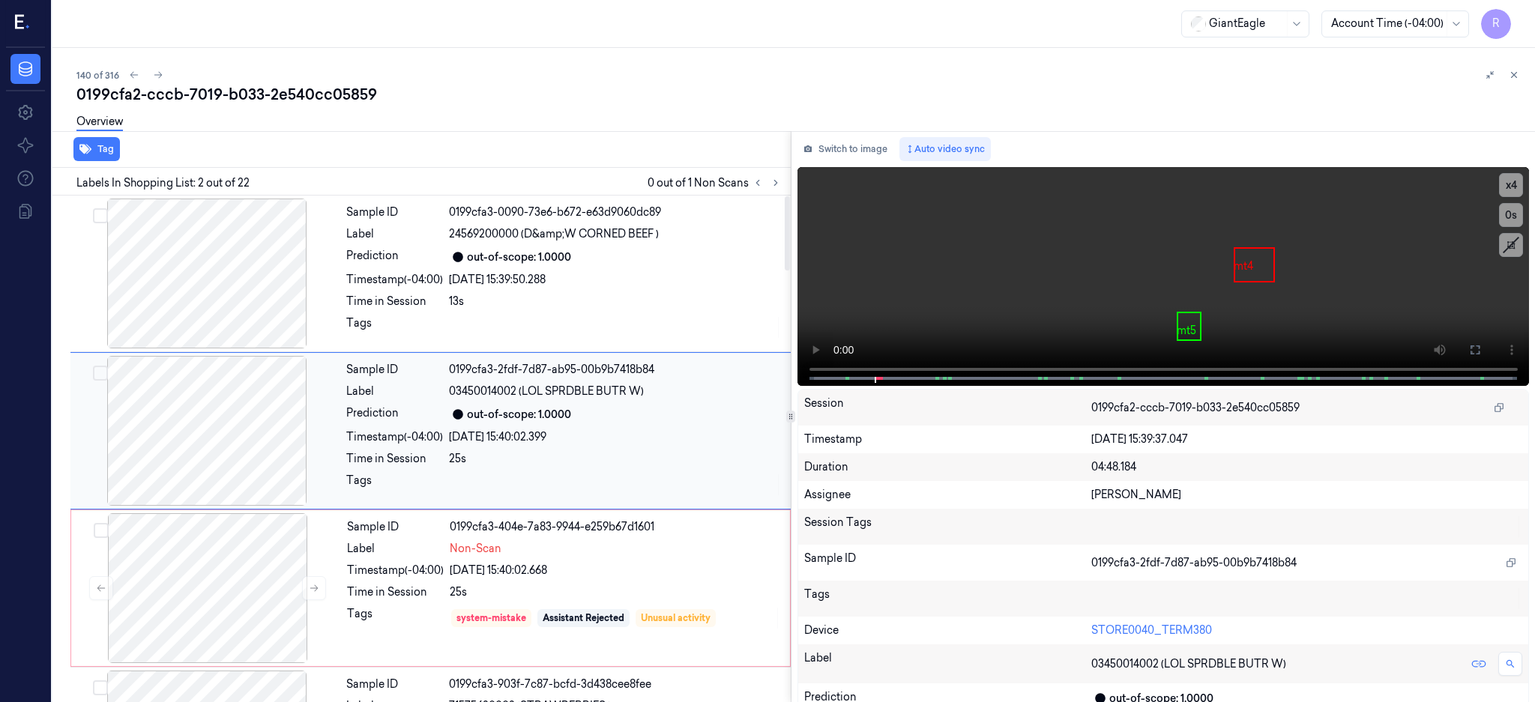
click at [224, 451] on div at bounding box center [206, 431] width 267 height 150
click at [1480, 346] on icon at bounding box center [1475, 350] width 9 height 9
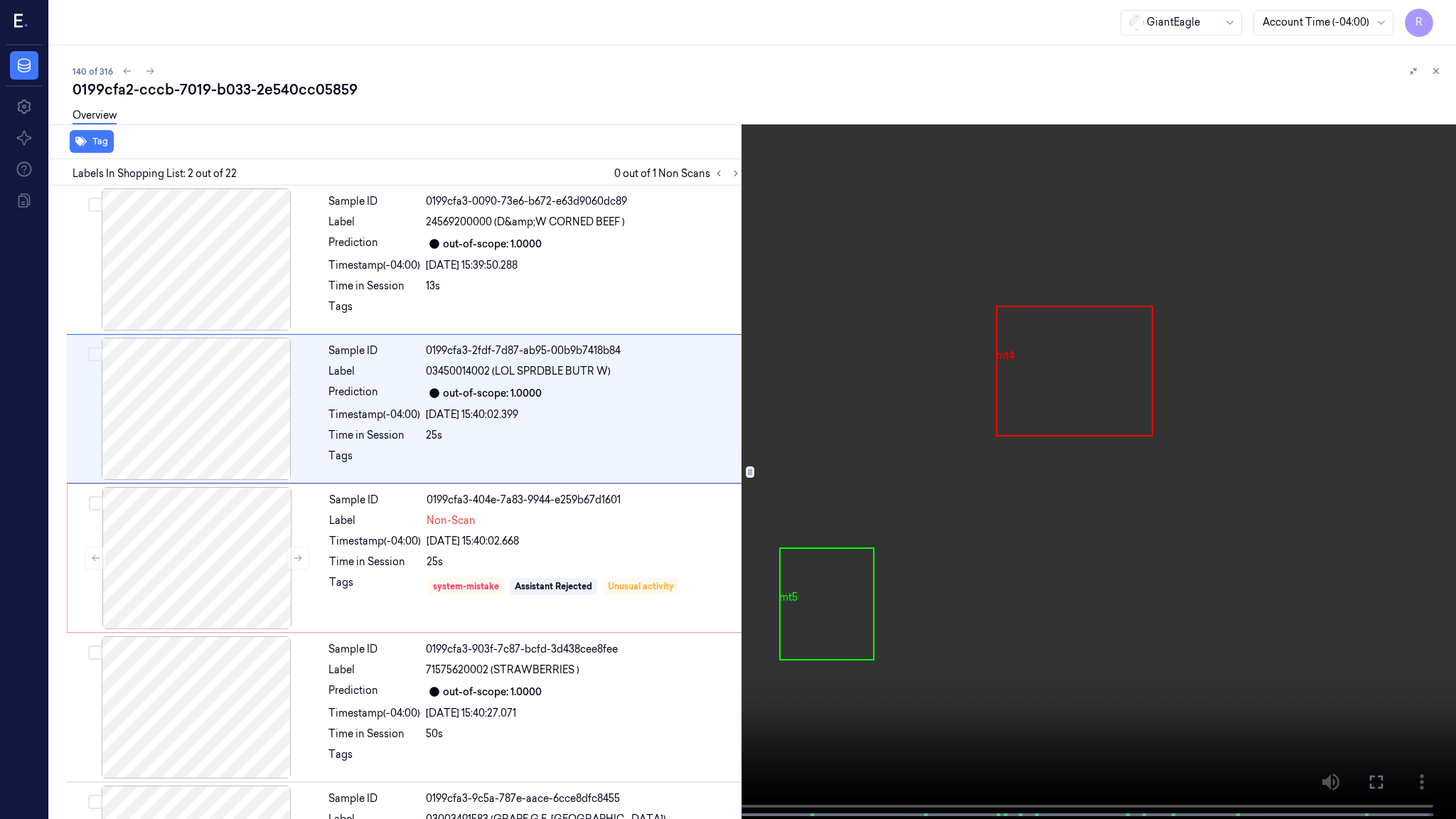
click at [956, 445] on video at bounding box center [728, 411] width 1456 height 822
click at [956, 453] on video at bounding box center [728, 411] width 1456 height 822
click at [1442, 9] on button "x 4" at bounding box center [1439, 17] width 23 height 23
click at [888, 447] on video at bounding box center [728, 411] width 1456 height 822
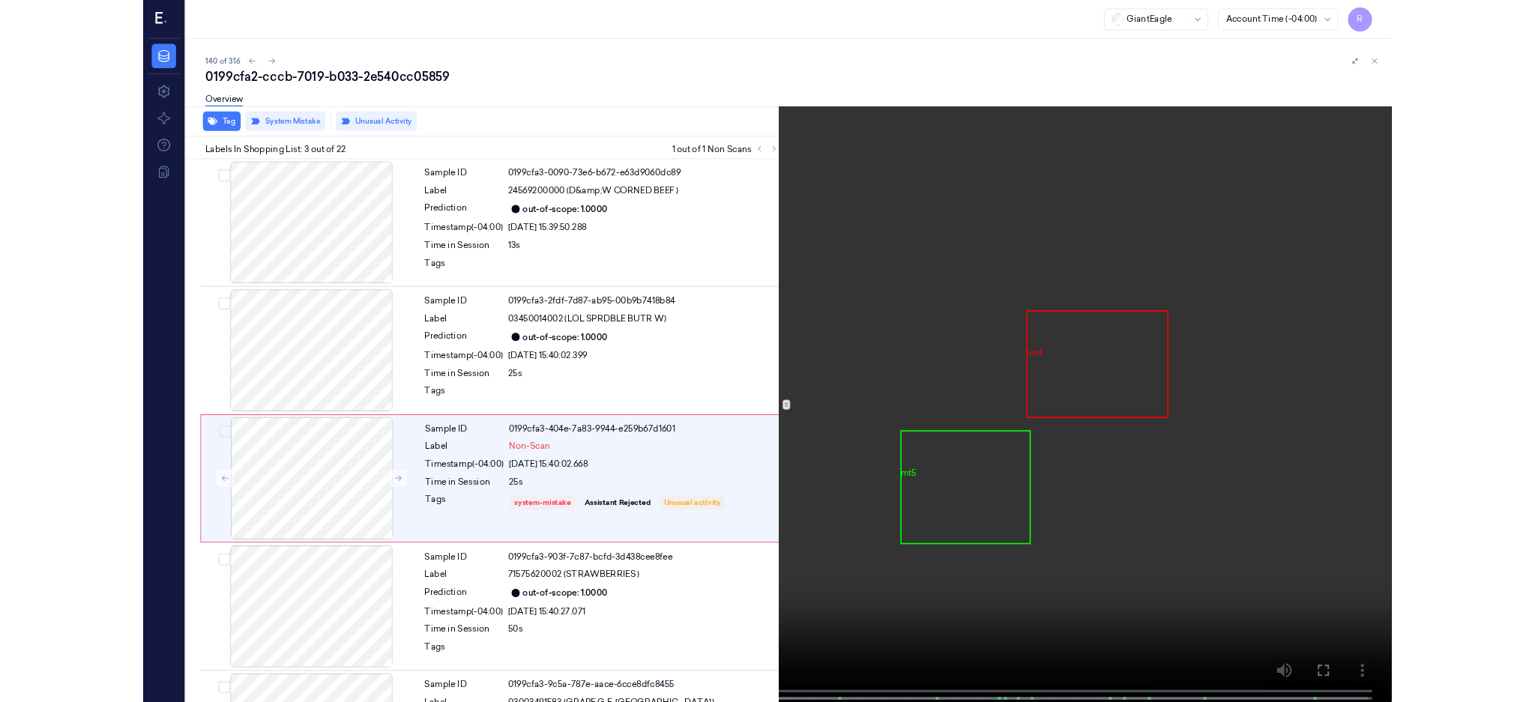
scroll to position [58, 0]
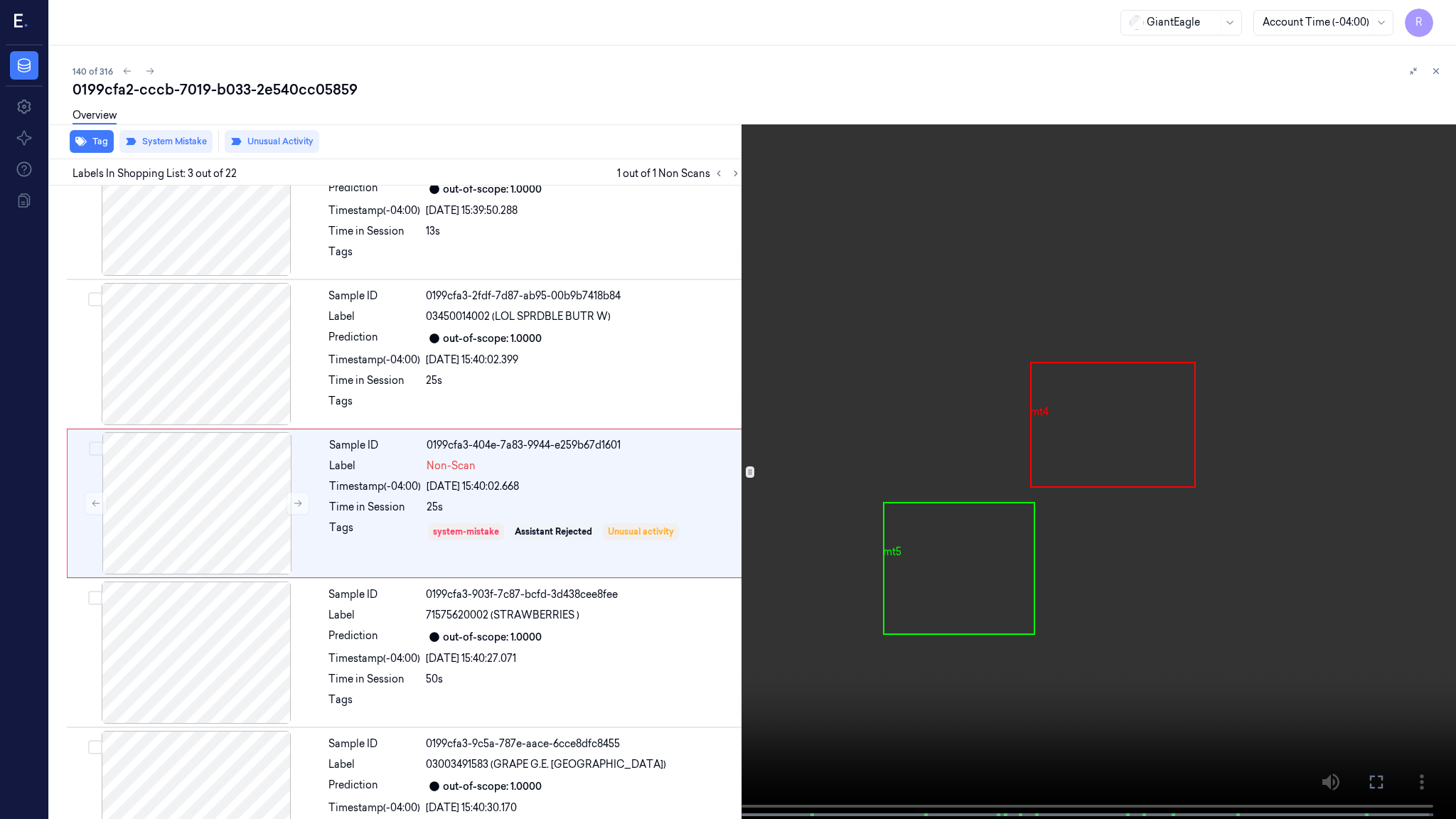
click at [888, 447] on video at bounding box center [728, 411] width 1456 height 822
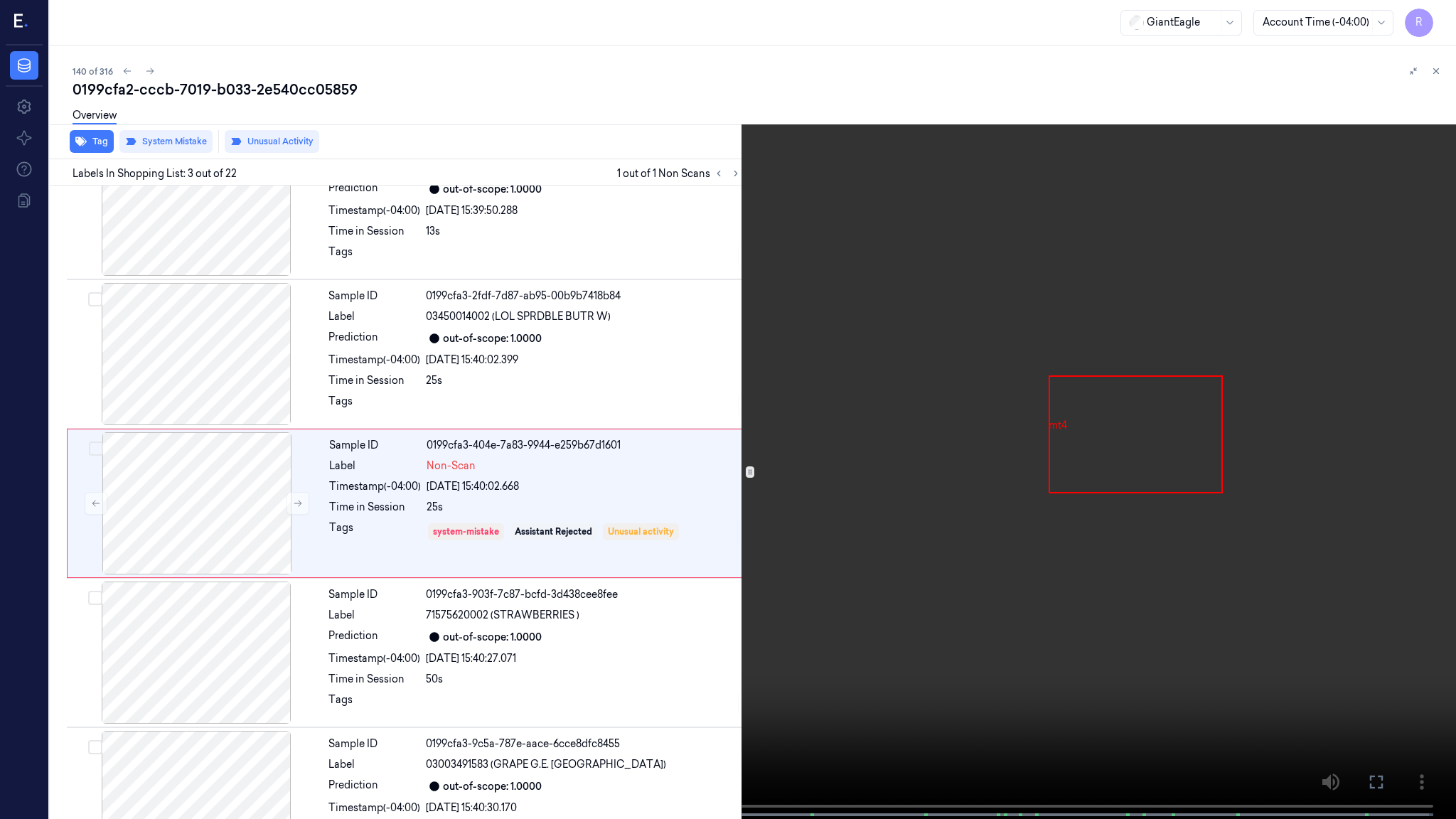
click at [888, 447] on video at bounding box center [728, 411] width 1456 height 822
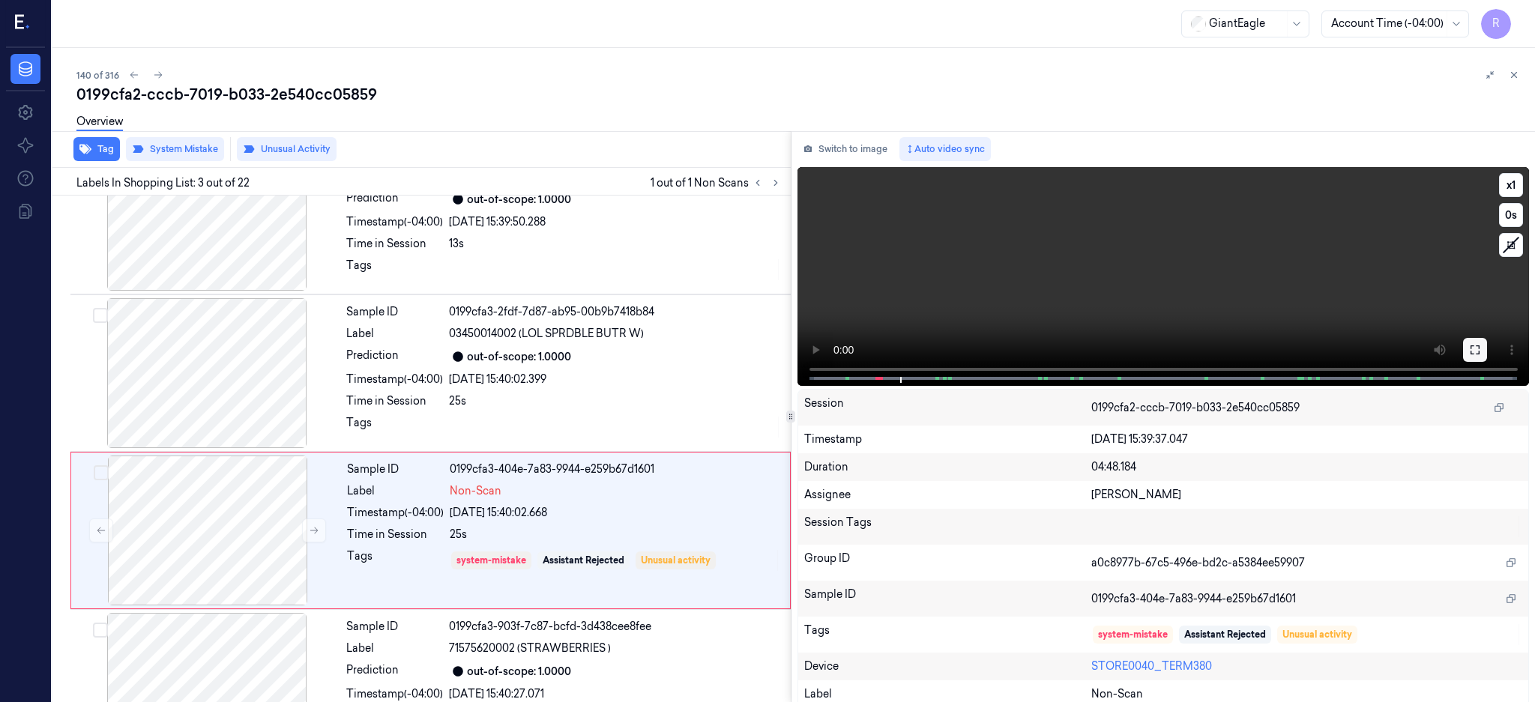
click at [1487, 340] on button at bounding box center [1475, 350] width 24 height 24
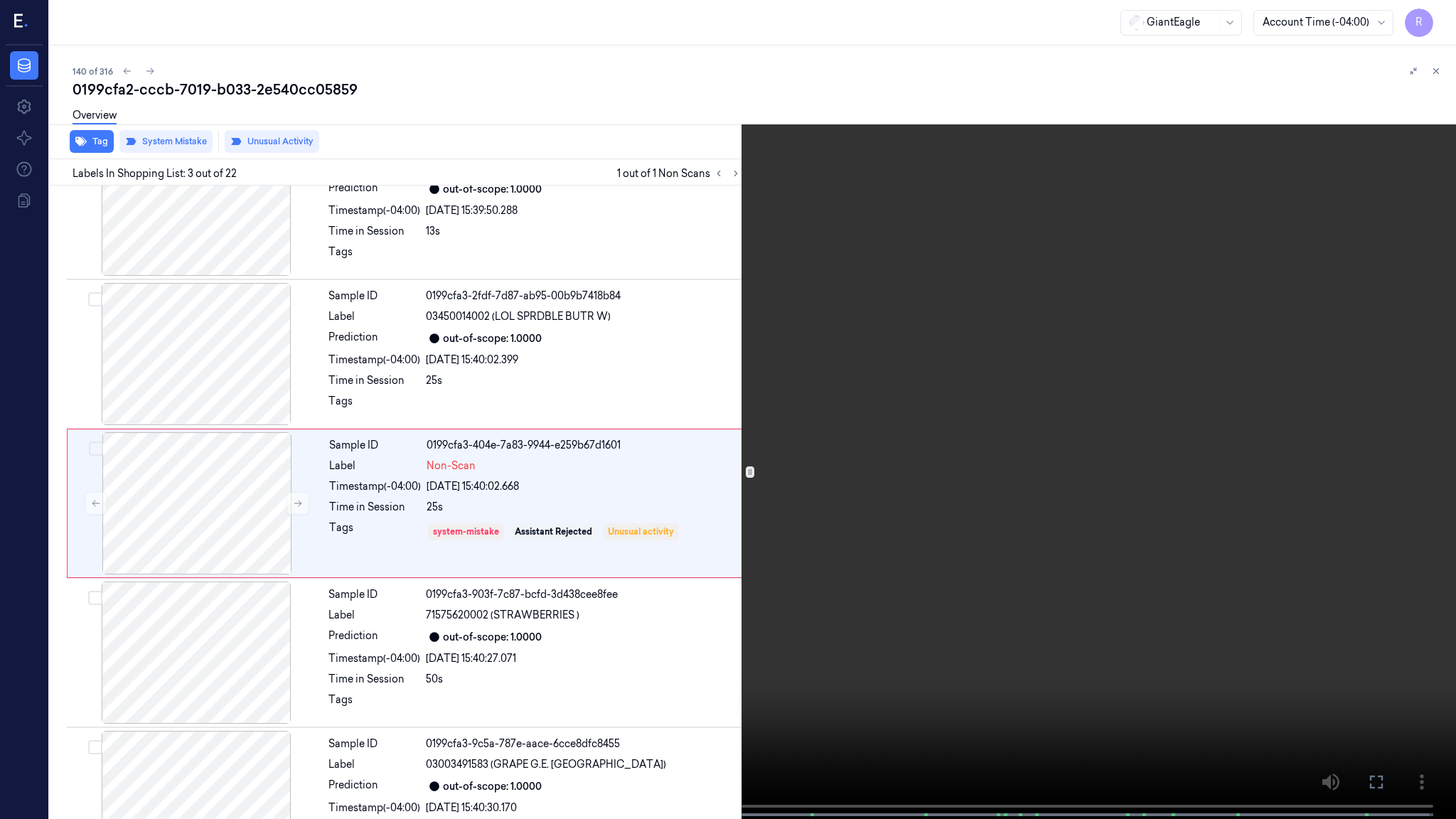
click at [647, 316] on video at bounding box center [728, 411] width 1456 height 822
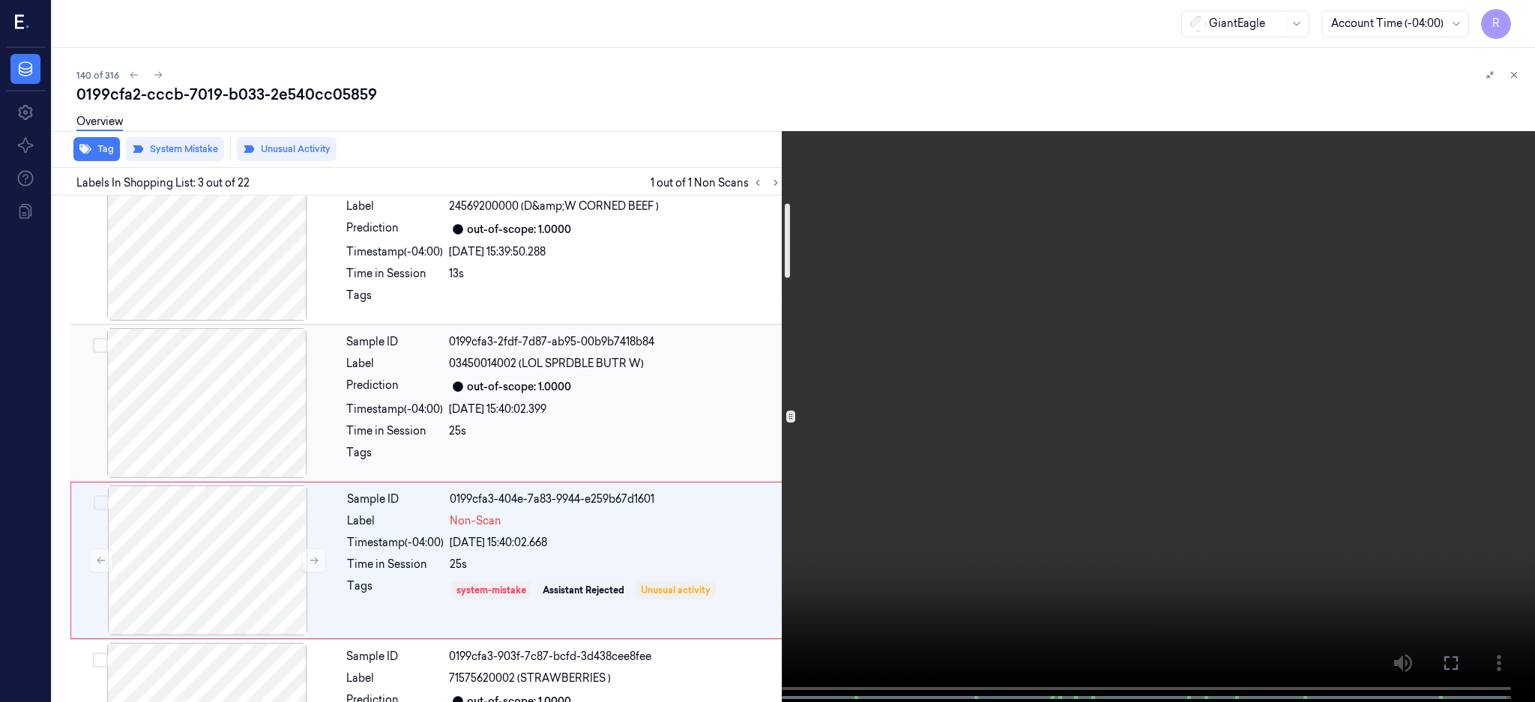
scroll to position [0, 0]
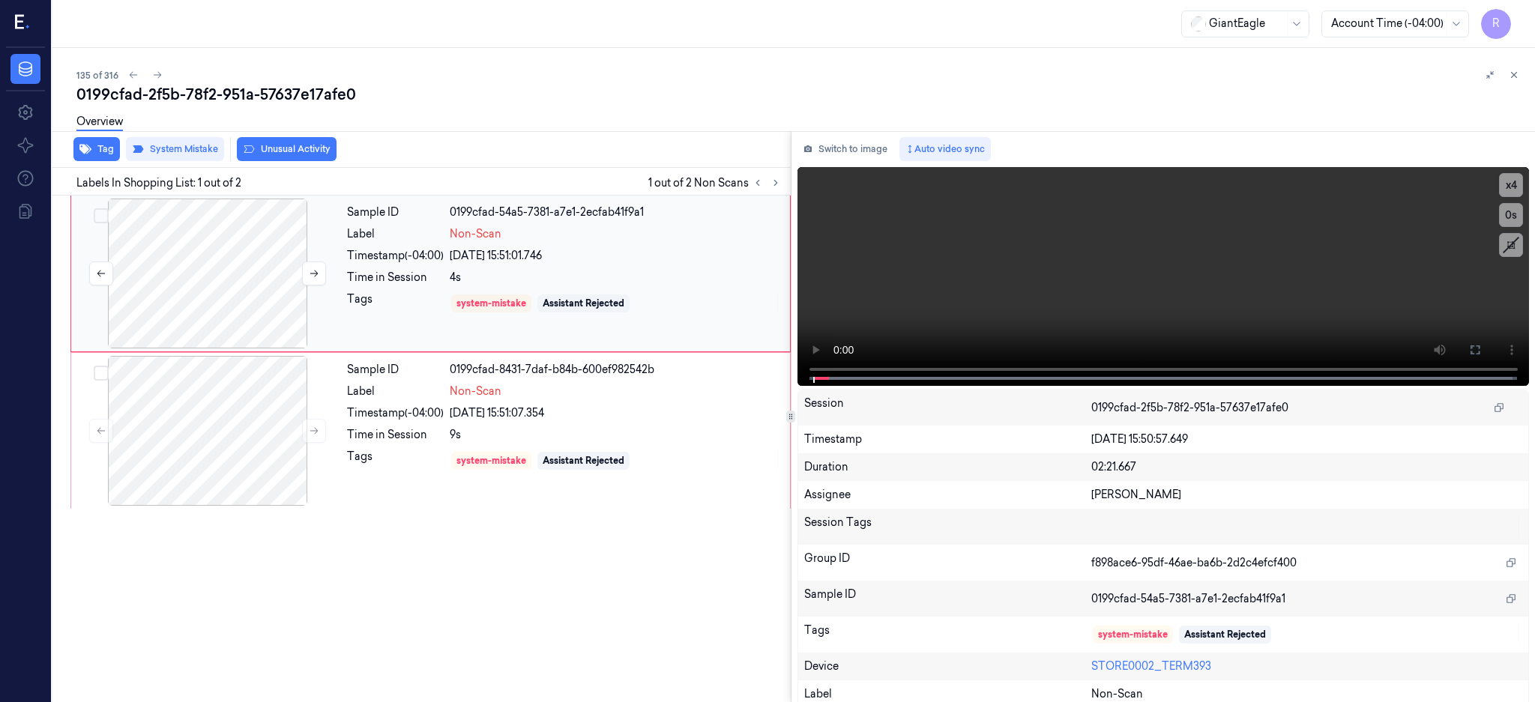
click at [223, 286] on div at bounding box center [207, 274] width 267 height 150
click at [219, 282] on div at bounding box center [207, 274] width 267 height 150
click at [1481, 348] on icon at bounding box center [1475, 350] width 12 height 12
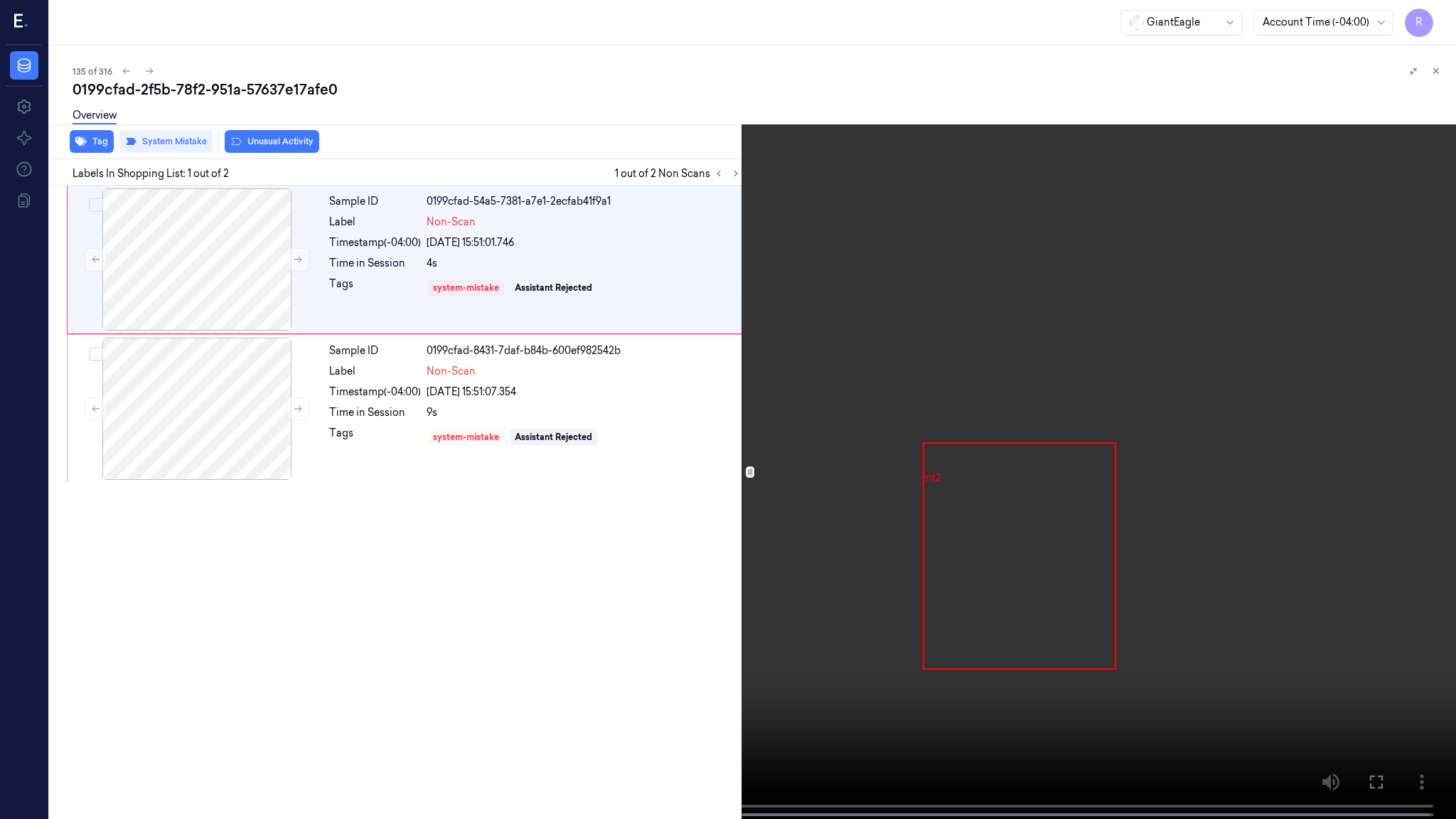
click at [952, 402] on video at bounding box center [728, 411] width 1456 height 822
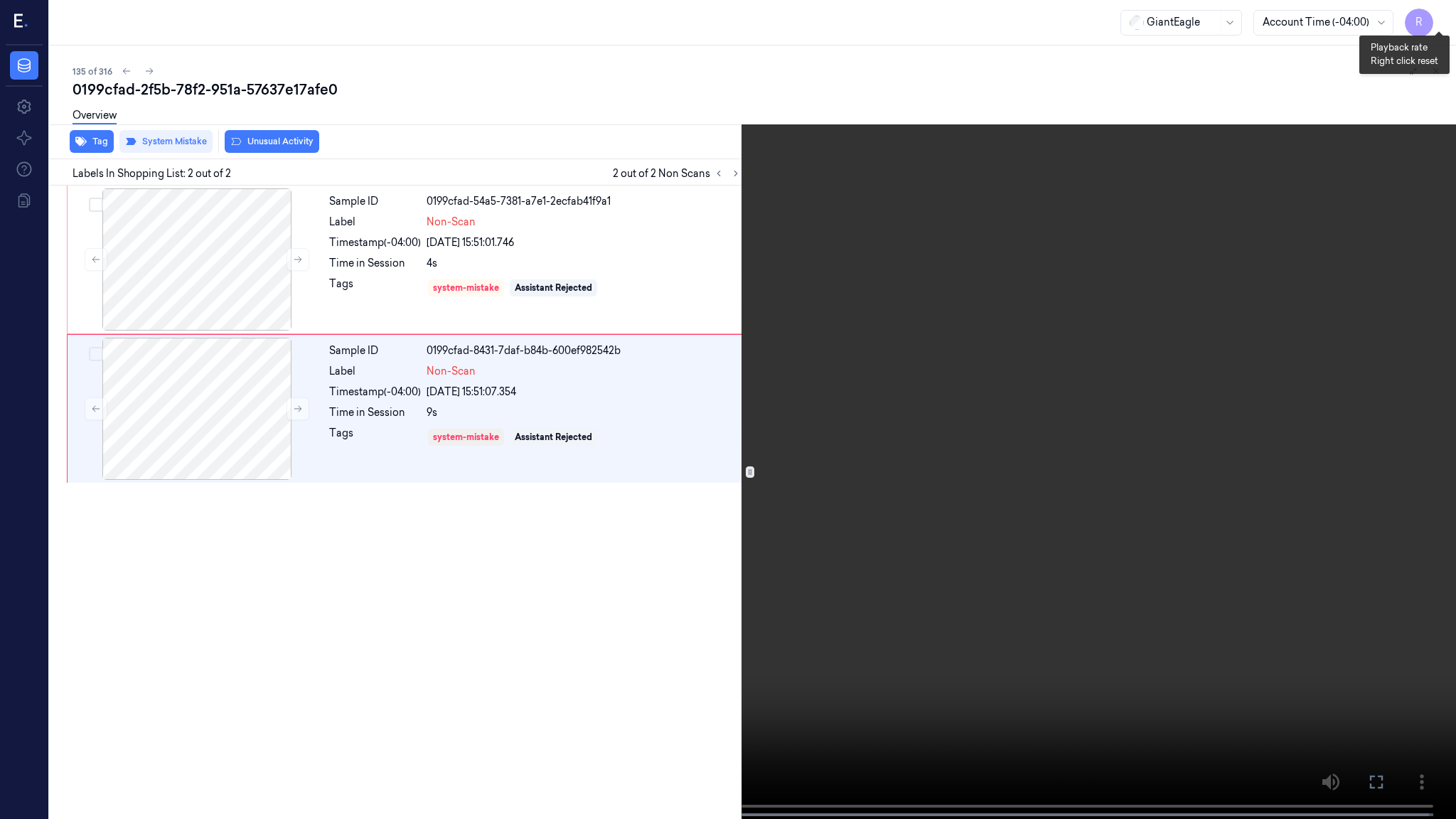
click at [1434, 24] on button "x 4" at bounding box center [1439, 17] width 23 height 23
click at [851, 459] on video at bounding box center [728, 411] width 1456 height 822
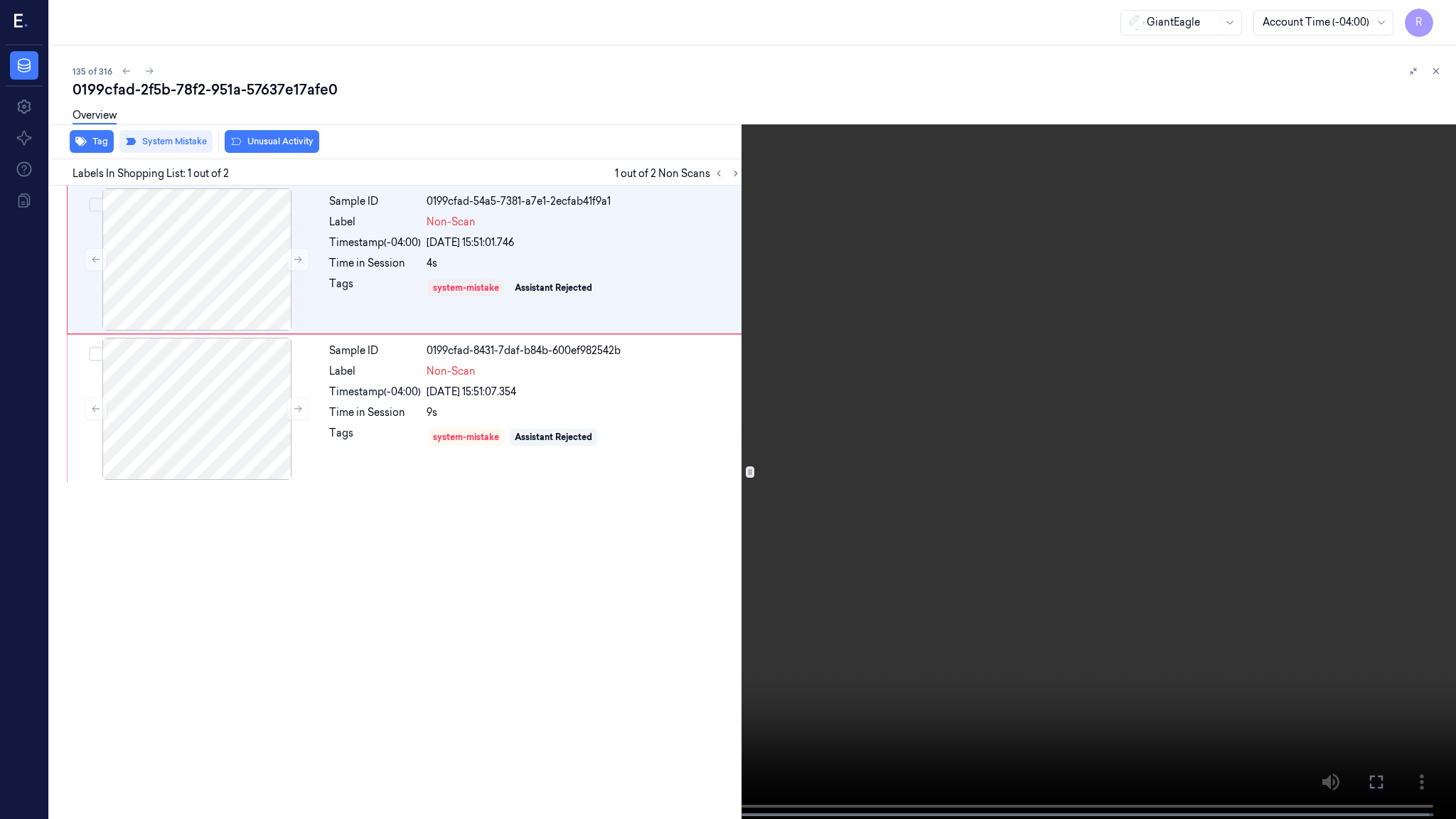
click at [851, 459] on video at bounding box center [728, 411] width 1456 height 822
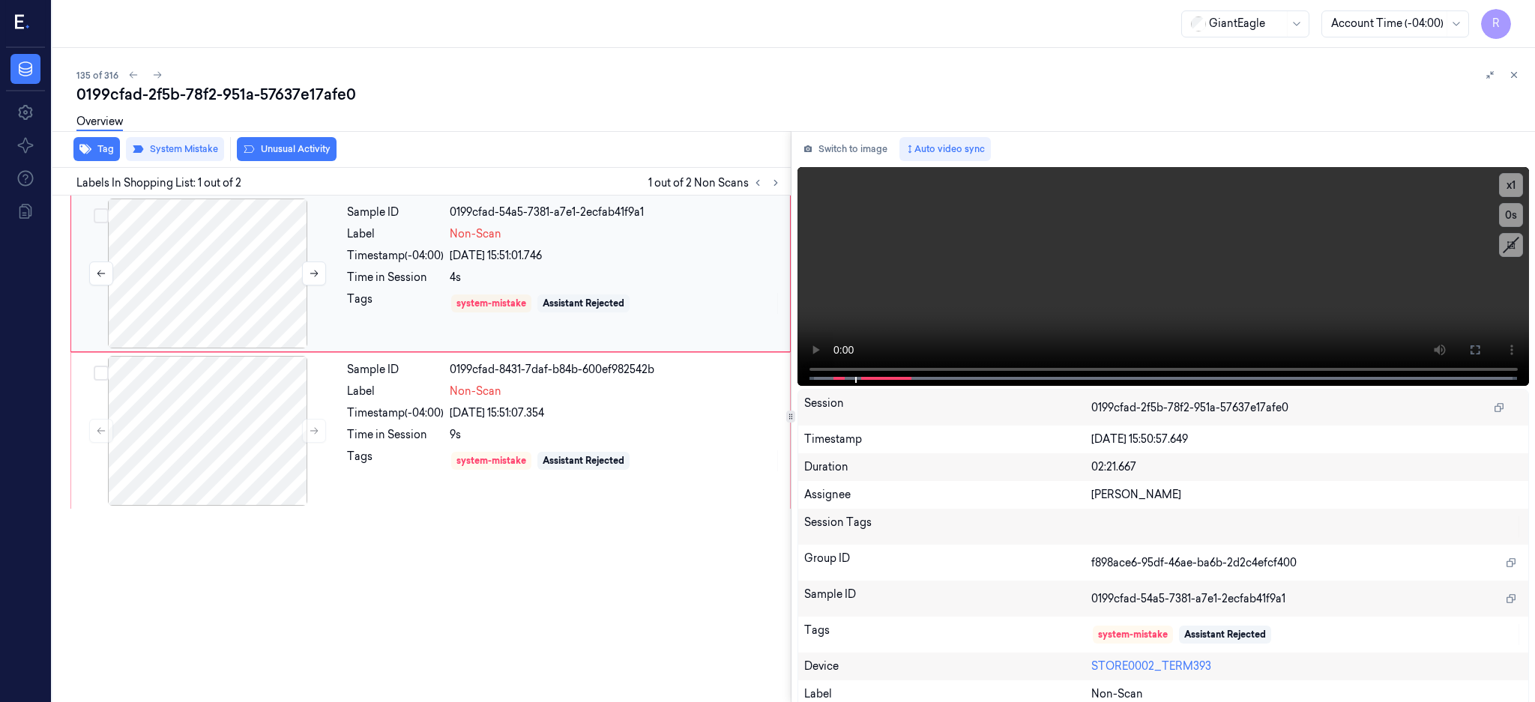
click at [183, 309] on div at bounding box center [207, 274] width 267 height 150
drag, startPoint x: 211, startPoint y: 435, endPoint x: 209, endPoint y: 123, distance: 311.8
click at [211, 435] on div at bounding box center [207, 431] width 267 height 150
